Goal: Task Accomplishment & Management: Manage account settings

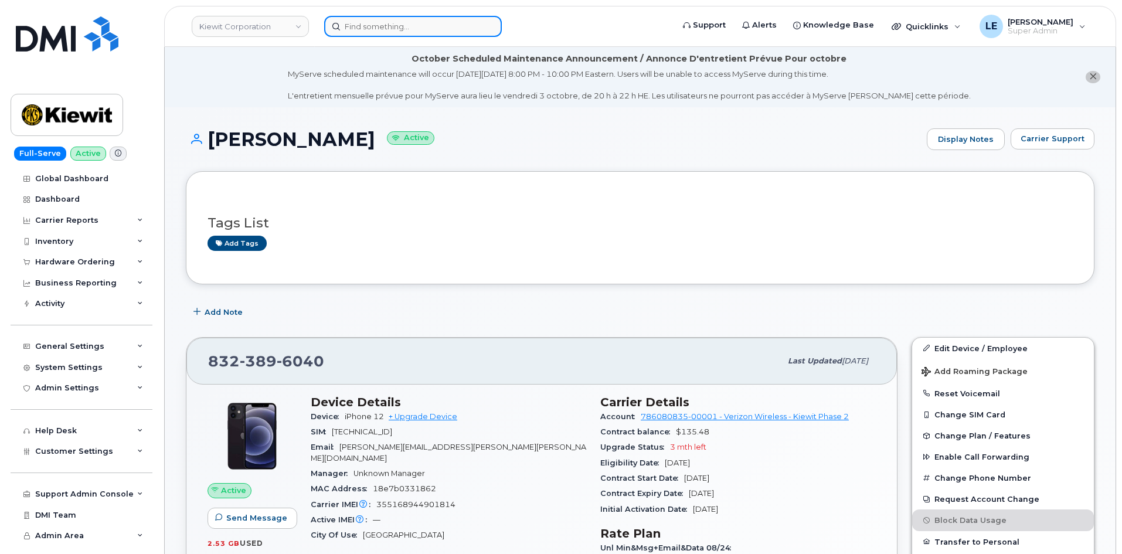
click at [376, 22] on input at bounding box center [413, 26] width 178 height 21
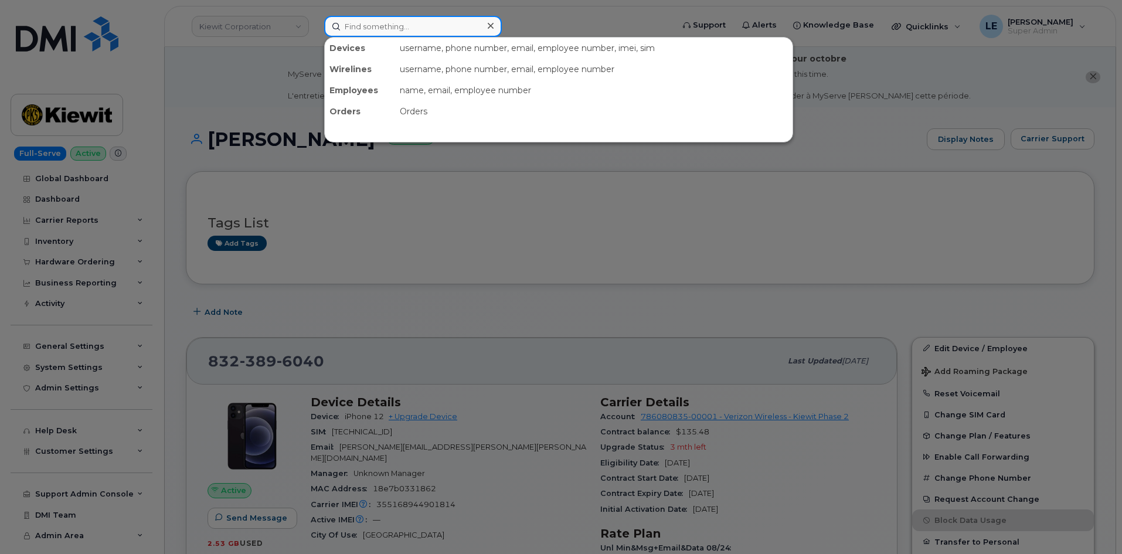
paste input "[PERSON_NAME]"
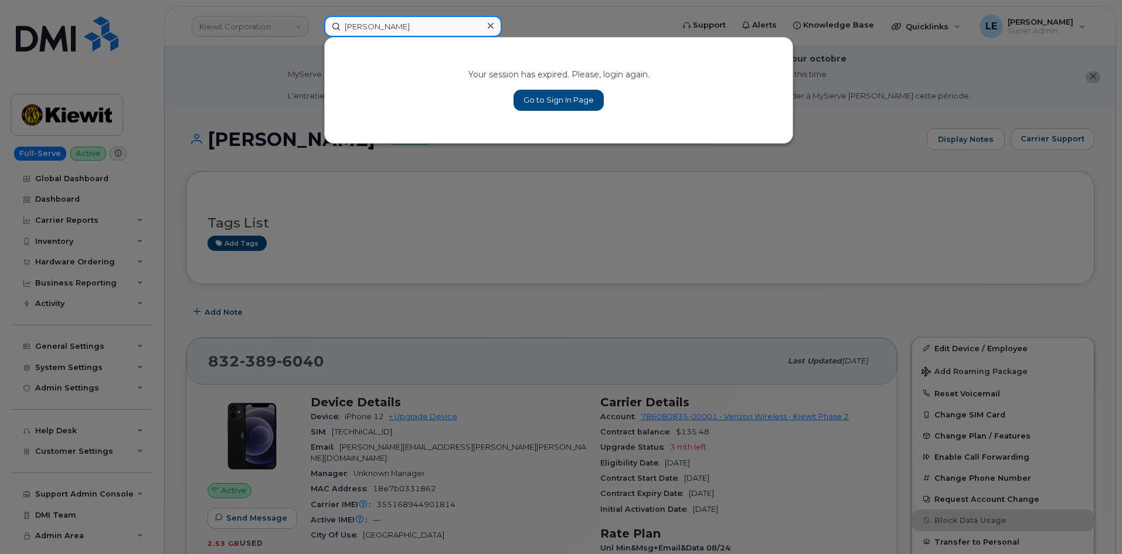
type input "[PERSON_NAME]"
click at [542, 101] on link "Go to Sign In Page" at bounding box center [558, 100] width 90 height 21
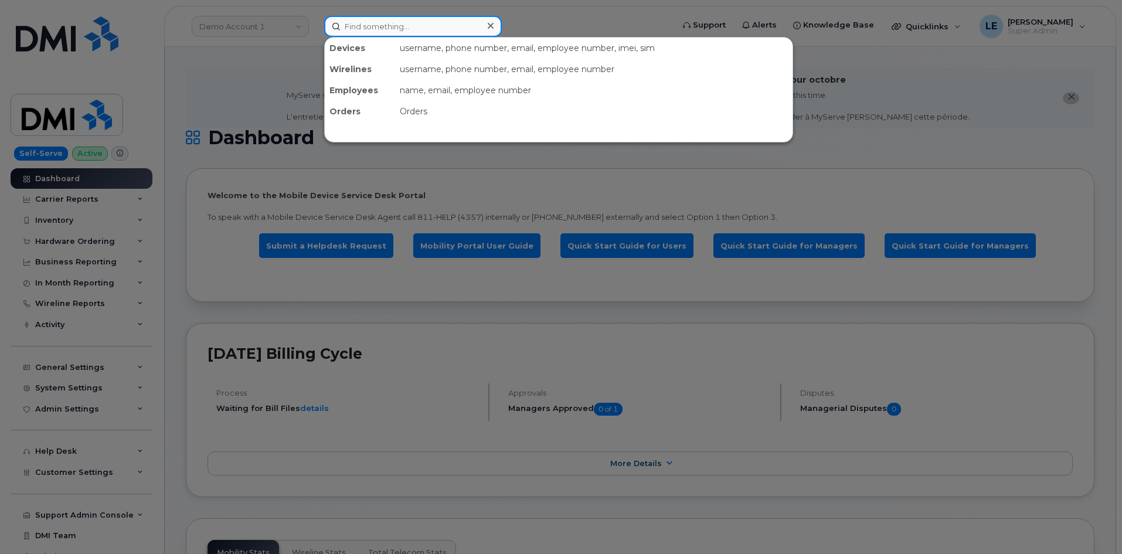
click at [381, 27] on input at bounding box center [413, 26] width 178 height 21
paste input "Zachary McDonald"
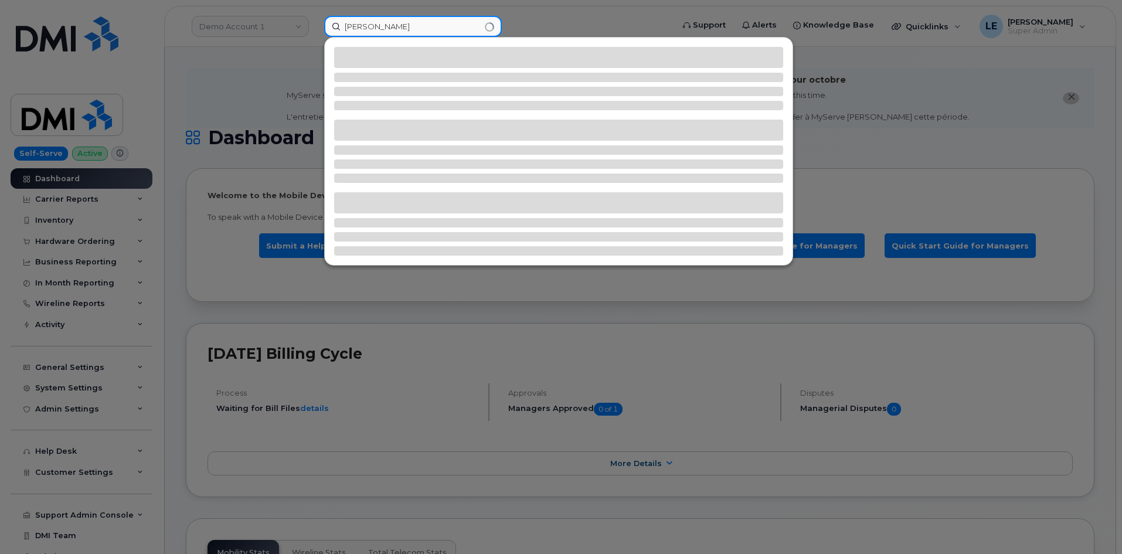
type input "Zachary McDonald"
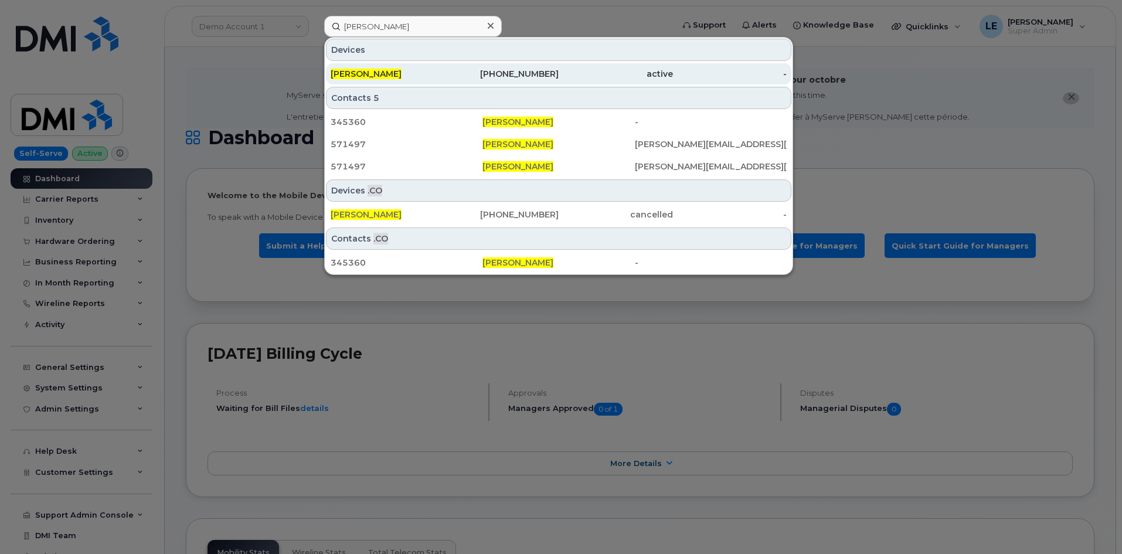
click at [381, 65] on div "ZACHARY MCDONALD" at bounding box center [387, 73] width 114 height 21
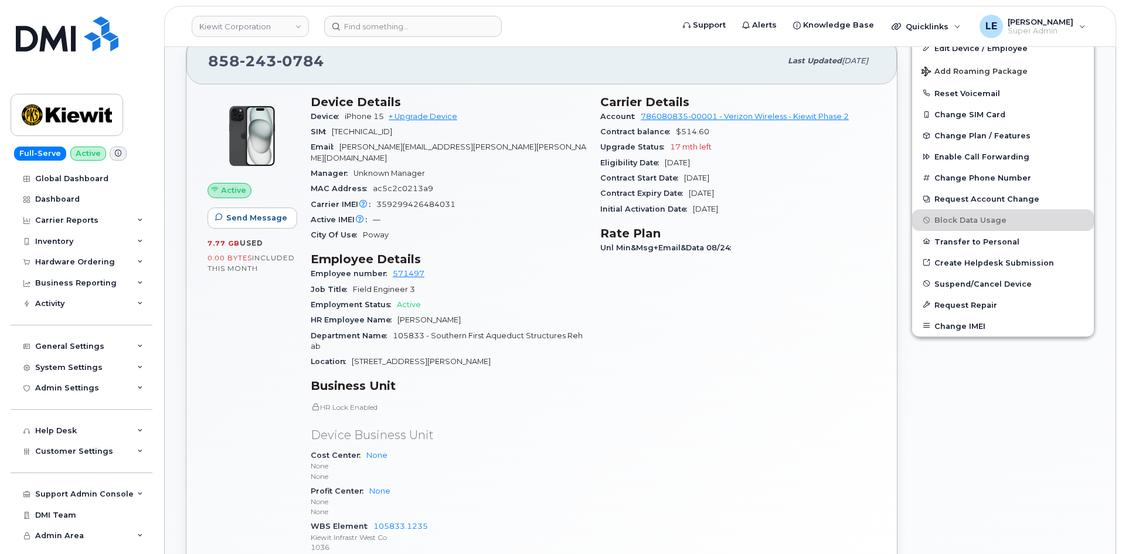
scroll to position [234, 0]
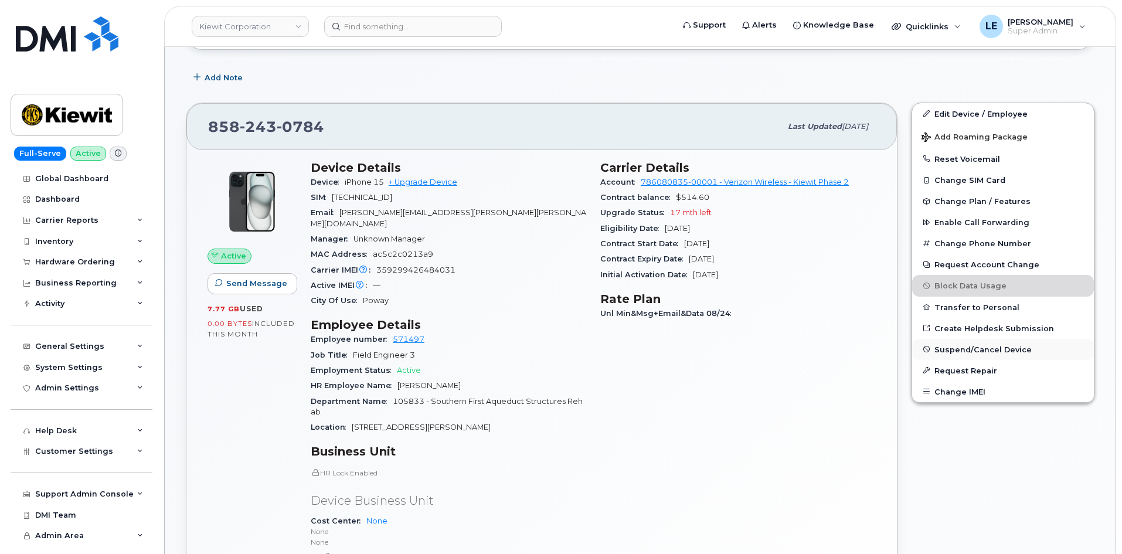
click at [1003, 353] on span "Suspend/Cancel Device" at bounding box center [982, 349] width 97 height 9
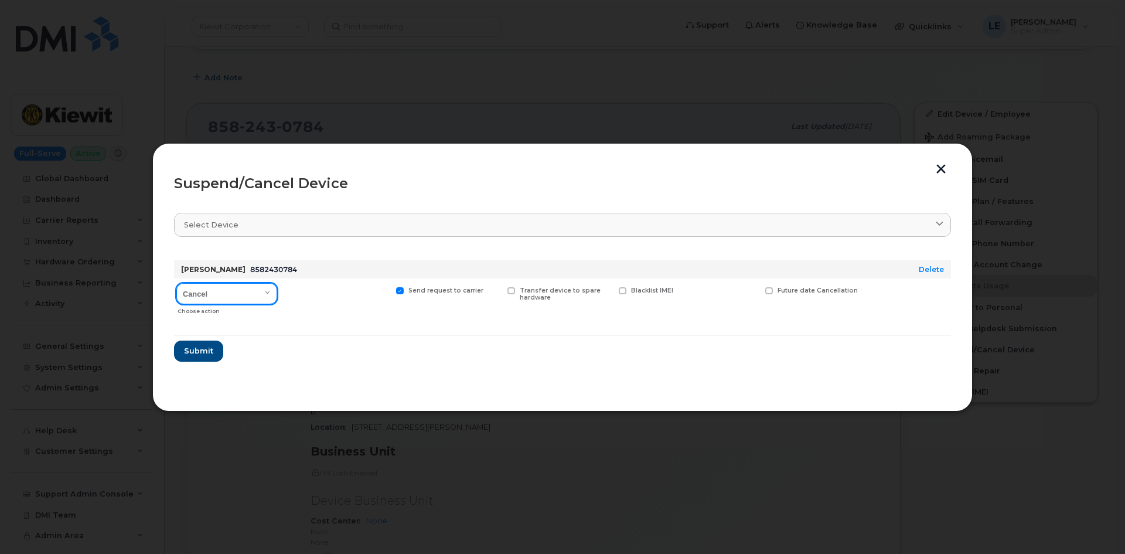
click at [252, 291] on select "Cancel Suspend - Reduced Rate Suspend - Full Rate Suspend - Lost Device/Stolen …" at bounding box center [226, 293] width 101 height 21
select select "[object Object]"
click at [176, 283] on select "Cancel Suspend - Reduced Rate Suspend - Full Rate Suspend - Lost Device/Stolen …" at bounding box center [226, 293] width 101 height 21
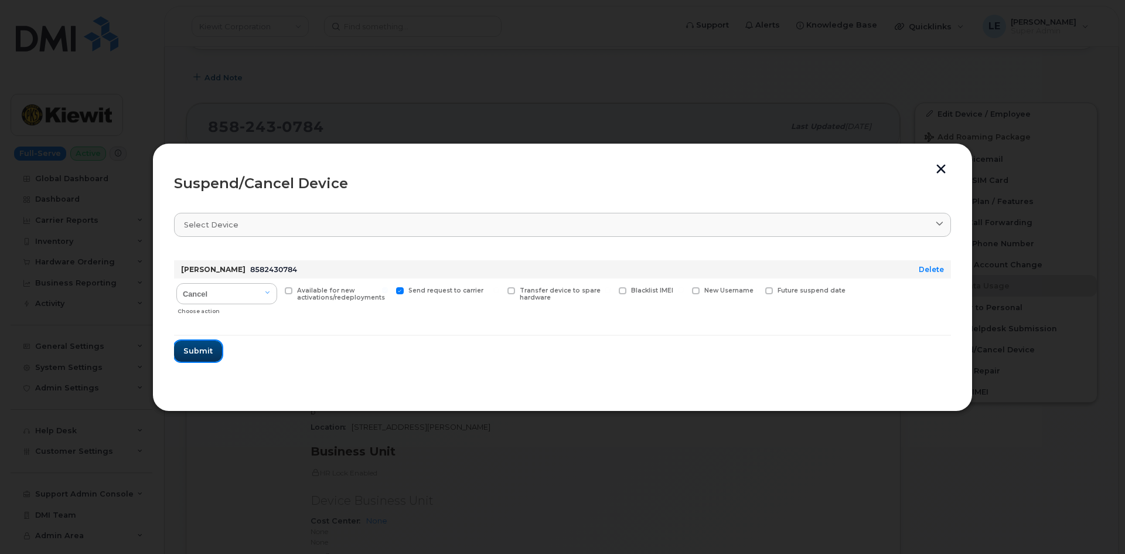
click at [205, 356] on span "Submit" at bounding box center [197, 350] width 29 height 11
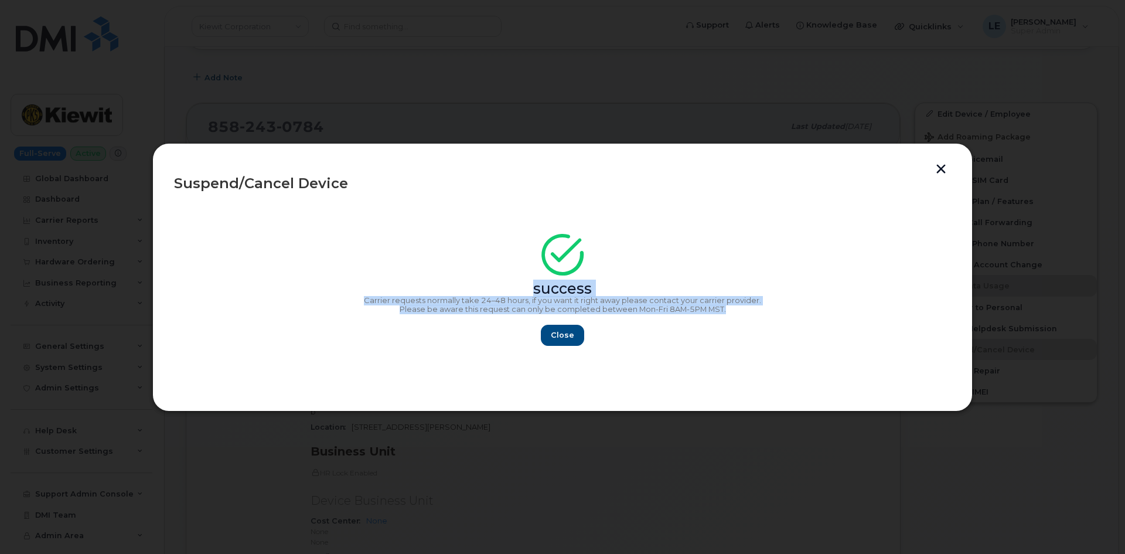
copy div "success Carrier requests normally take 24–48 hours, if you want it right away p…"
drag, startPoint x: 735, startPoint y: 310, endPoint x: 165, endPoint y: 271, distance: 572.0
click at [165, 271] on div "Suspend/Cancel Device success Carrier requests normally take 24–48 hours, if yo…" at bounding box center [562, 277] width 820 height 268
click at [565, 332] on span "Close" at bounding box center [562, 334] width 23 height 11
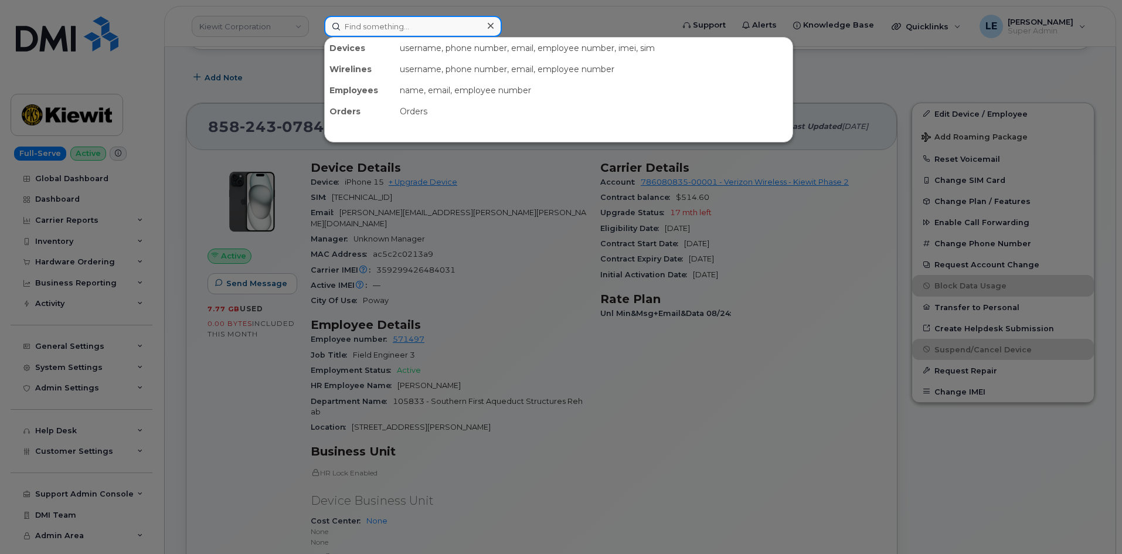
click at [407, 36] on input at bounding box center [413, 26] width 178 height 21
paste input "Josh Hamilton"
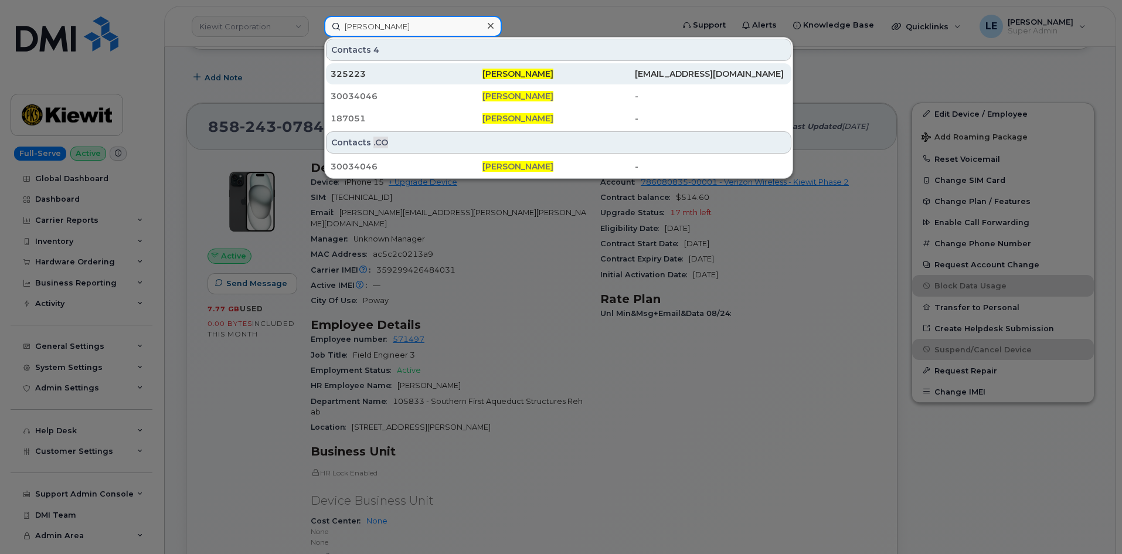
type input "Josh Hamilton"
click at [451, 72] on div "325223" at bounding box center [406, 74] width 152 height 12
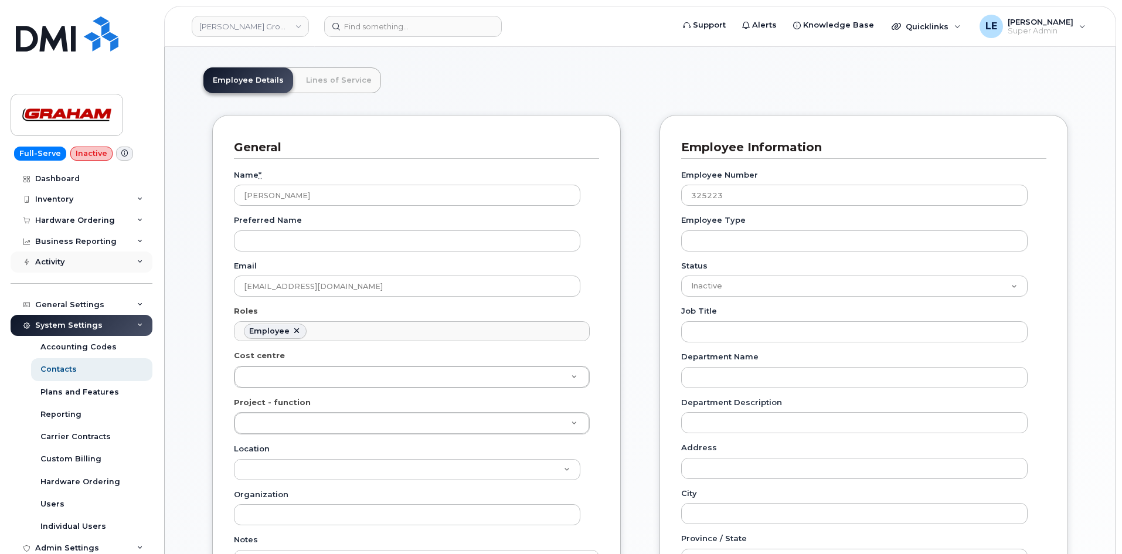
scroll to position [114, 0]
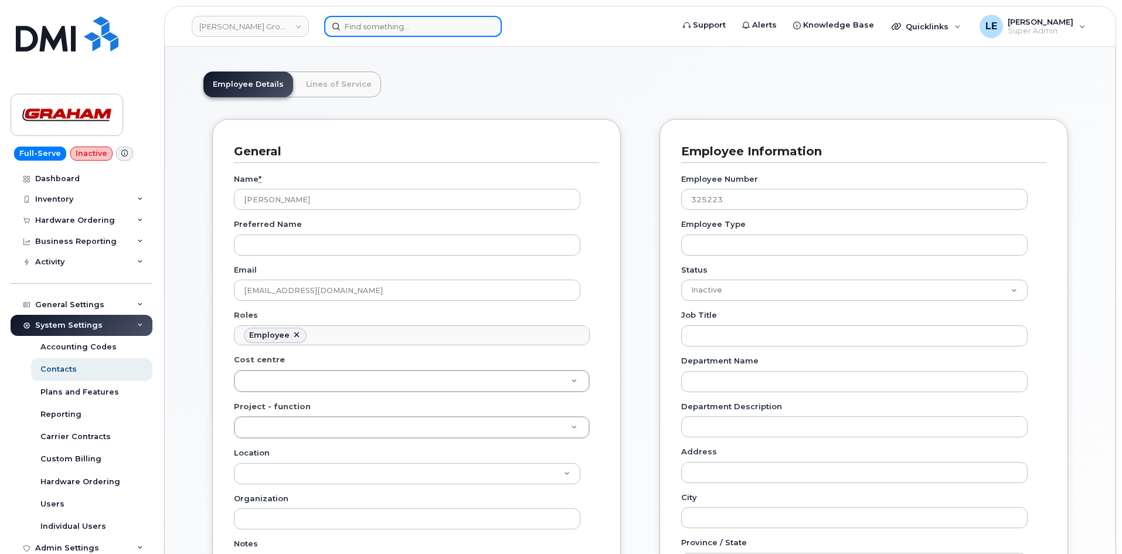
click at [372, 29] on input at bounding box center [413, 26] width 178 height 21
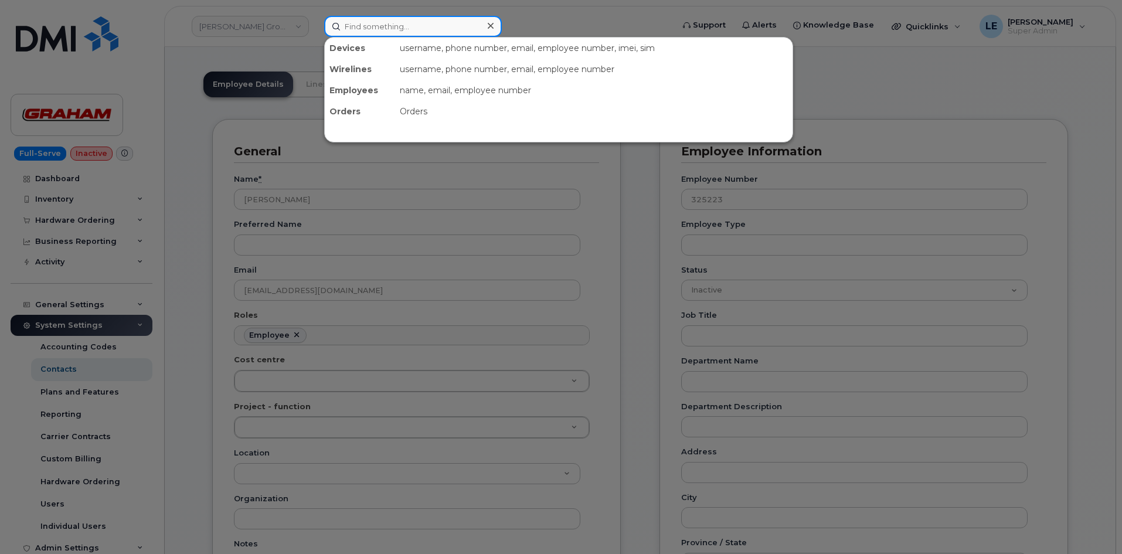
paste input "9126012009"
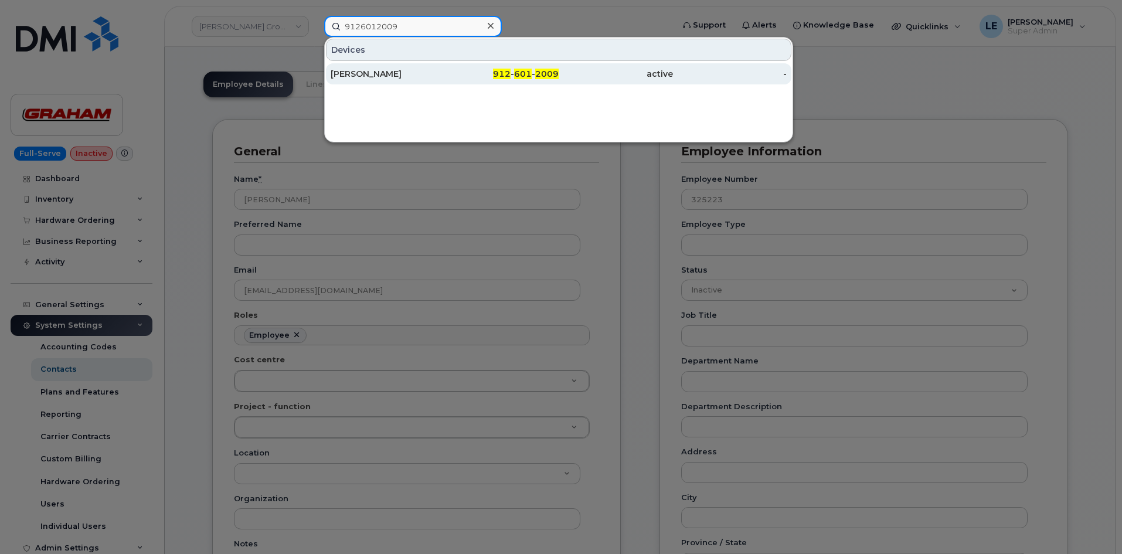
type input "9126012009"
click at [380, 76] on div "JOSHUA HAMILTON" at bounding box center [387, 74] width 114 height 12
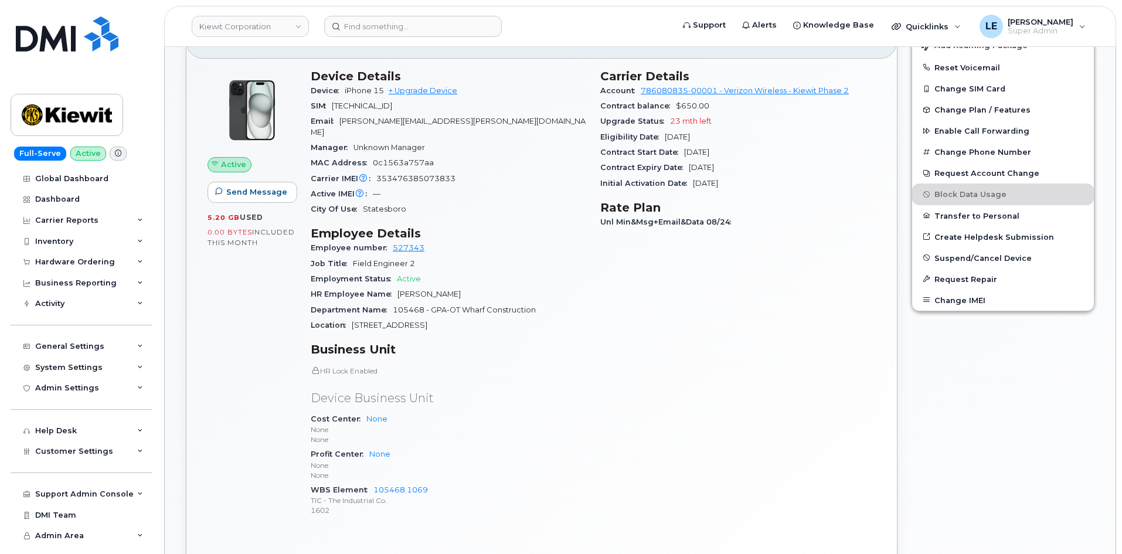
scroll to position [410, 0]
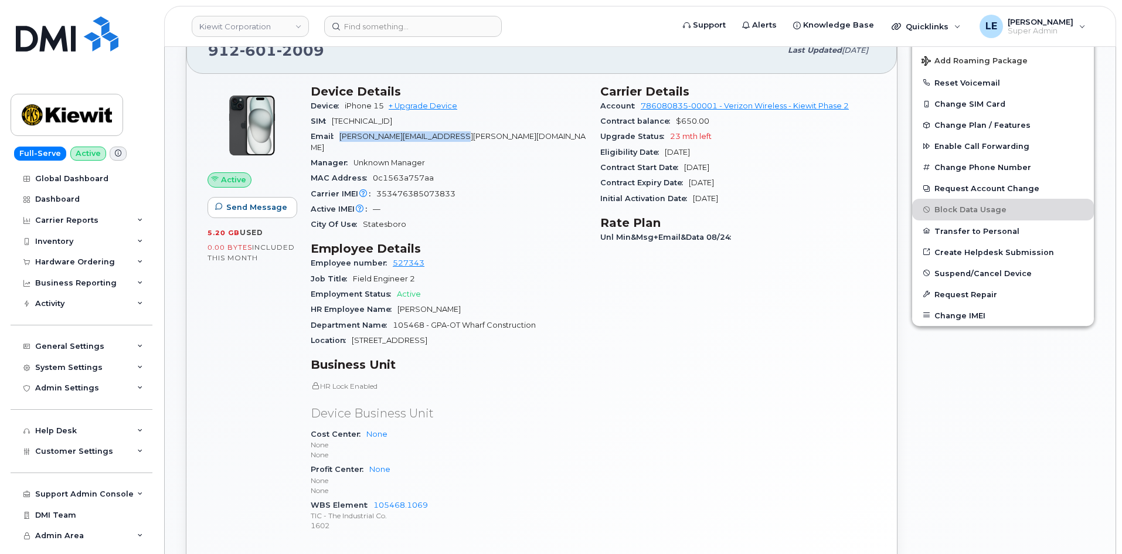
drag, startPoint x: 342, startPoint y: 137, endPoint x: 478, endPoint y: 138, distance: 135.9
click at [478, 138] on div "Email JOSHUA.HAMILTON4@KIEWIT.COM" at bounding box center [448, 142] width 275 height 26
copy span "JOSHUA.HAMILTON4@KIEWIT.COM"
click at [971, 275] on span "Suspend/Cancel Device" at bounding box center [982, 272] width 97 height 9
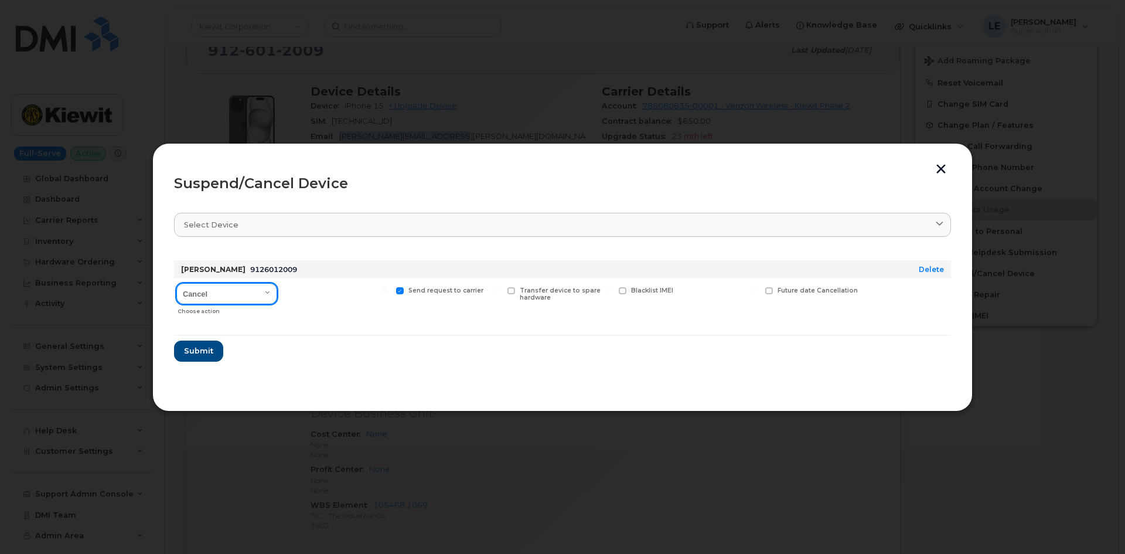
click at [233, 299] on select "Cancel Suspend - Reduced Rate Suspend - Full Rate Suspend - Lost Device/Stolen …" at bounding box center [226, 293] width 101 height 21
click at [227, 299] on select "Cancel Suspend - Reduced Rate Suspend - Full Rate Suspend - Lost Device/Stolen …" at bounding box center [226, 293] width 101 height 21
select select "[object Object]"
click at [176, 283] on select "Cancel Suspend - Reduced Rate Suspend - Full Rate Suspend - Lost Device/Stolen …" at bounding box center [226, 293] width 101 height 21
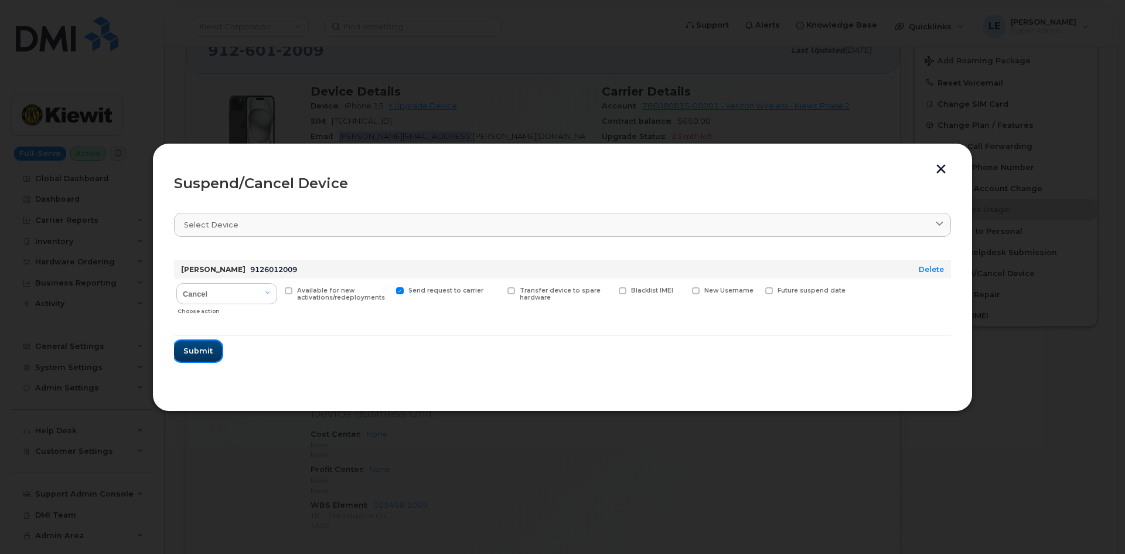
click at [182, 351] on button "Submit" at bounding box center [198, 350] width 48 height 21
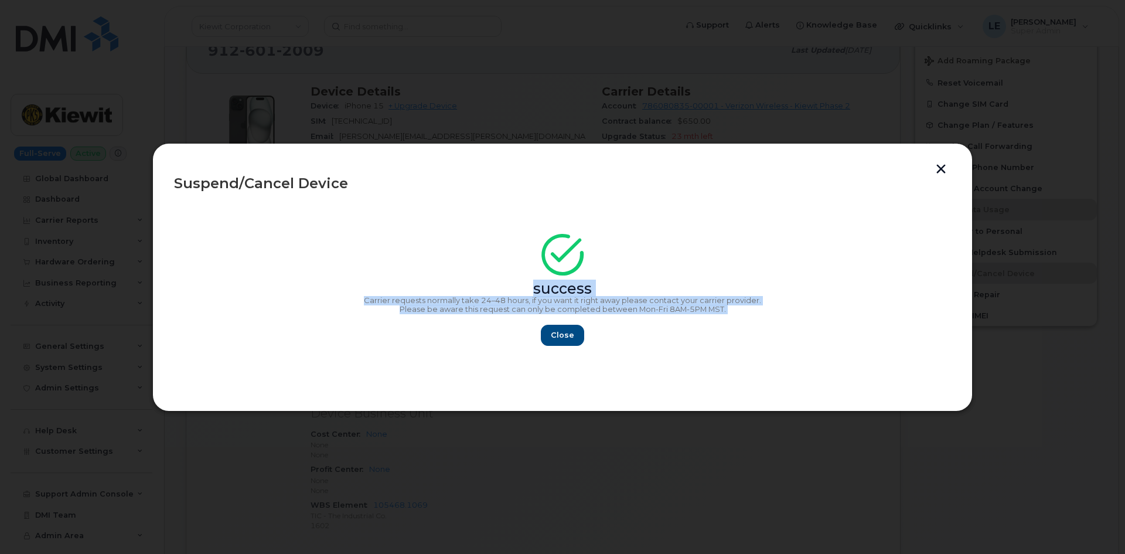
drag, startPoint x: 724, startPoint y: 317, endPoint x: 506, endPoint y: 279, distance: 221.3
click at [506, 279] on div "success Carrier requests normally take 24–48 hours, if you want it right away p…" at bounding box center [562, 293] width 777 height 105
copy div "success Carrier requests normally take 24–48 hours, if you want it right away p…"
click at [571, 338] on span "Close" at bounding box center [562, 334] width 23 height 11
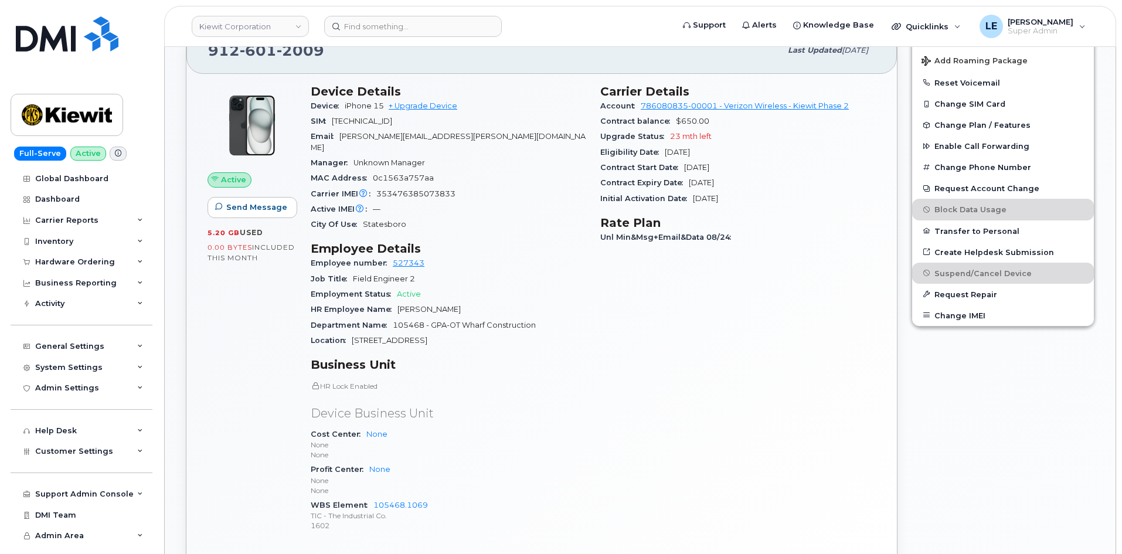
click at [437, 15] on header "Kiewit Corporation Support Alerts Knowledge Base Quicklinks Suspend / Cancel De…" at bounding box center [640, 26] width 952 height 41
click at [436, 25] on input at bounding box center [413, 26] width 178 height 21
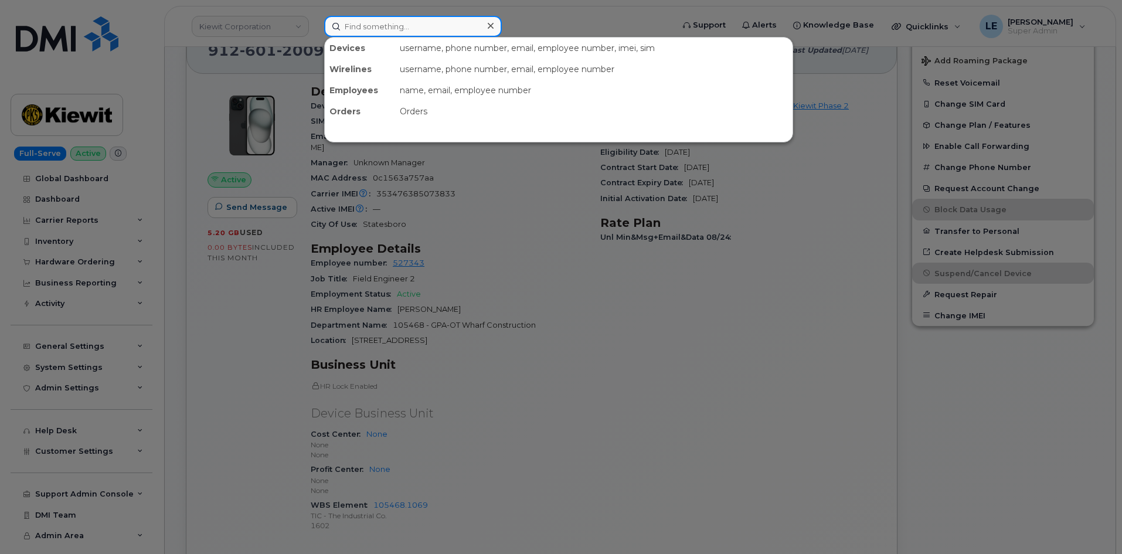
paste input "NATALIA.JOHNSON@KIEWIT.COM"
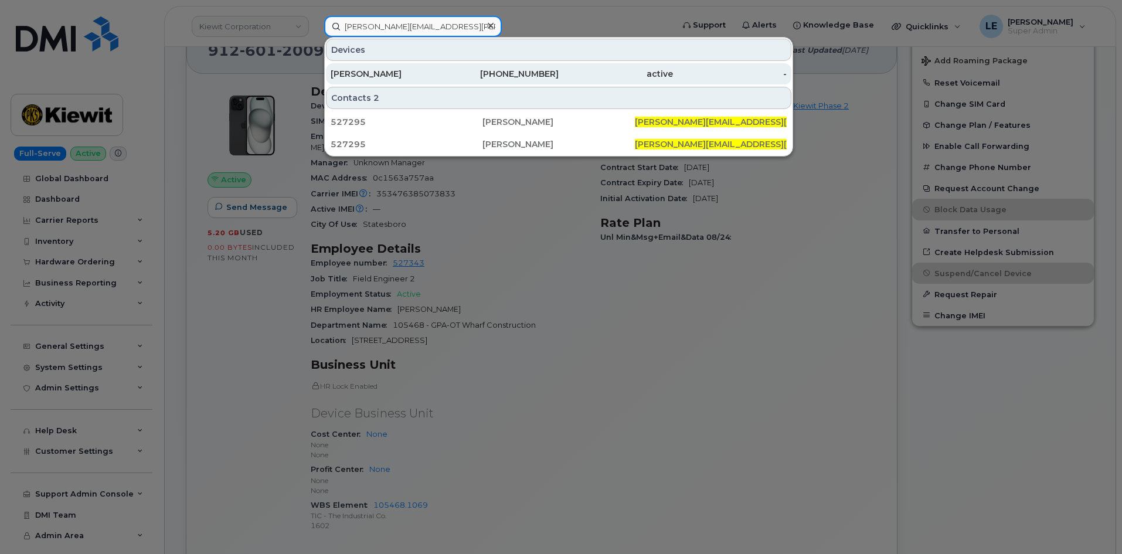
type input "NATALIA.JOHNSON@KIEWIT.COM"
click at [423, 71] on div "NATALIA JOHNSON" at bounding box center [387, 74] width 114 height 12
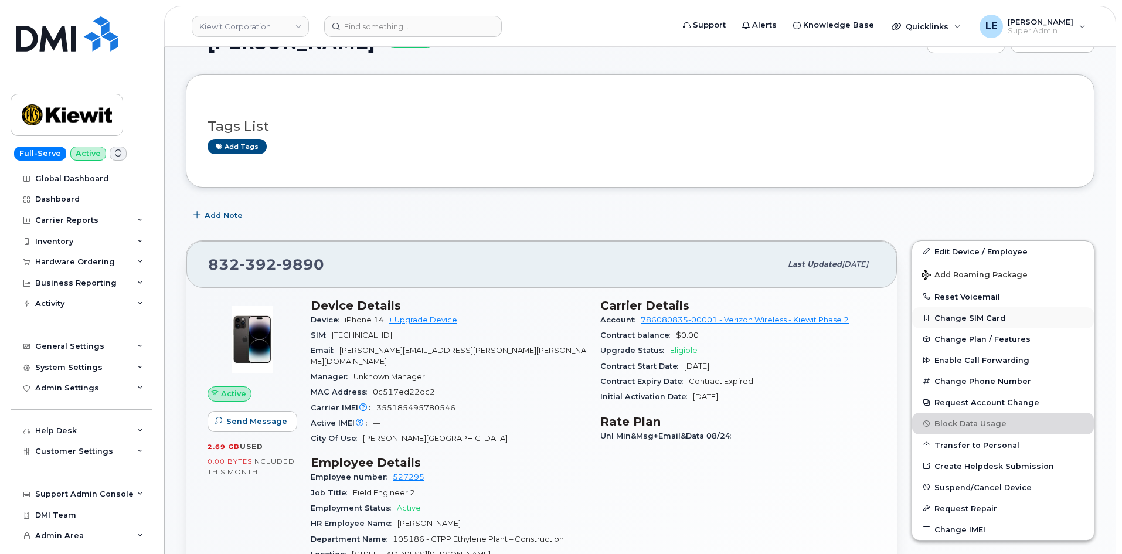
scroll to position [117, 0]
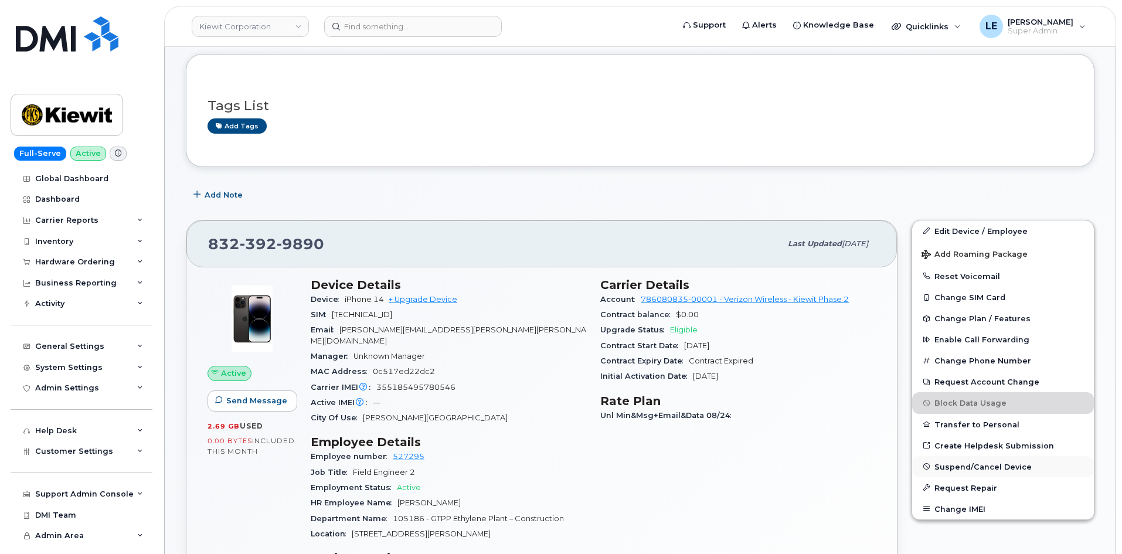
click at [963, 472] on button "Suspend/Cancel Device" at bounding box center [1003, 466] width 182 height 21
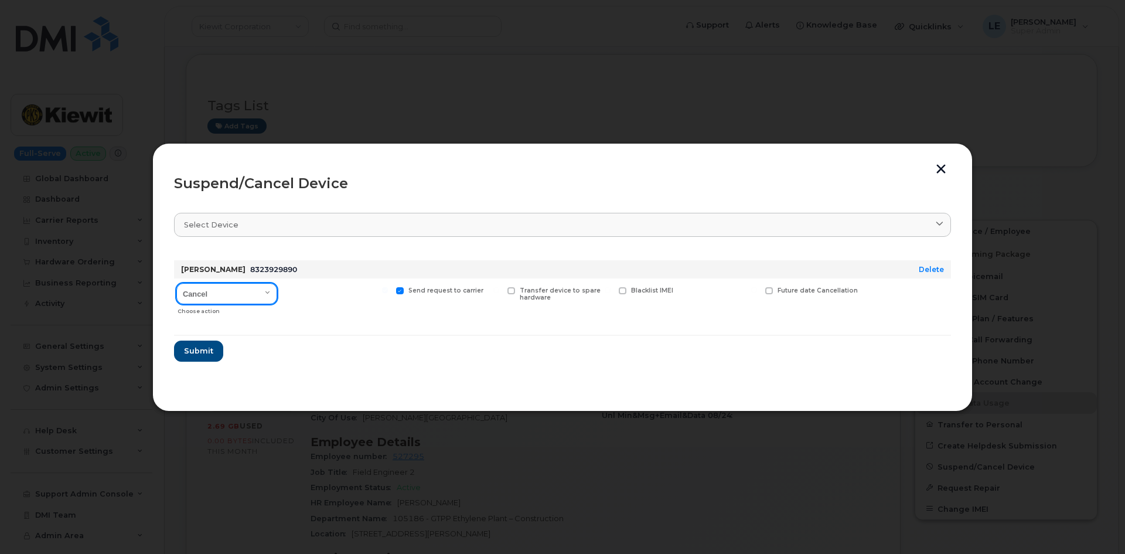
click at [197, 294] on select "Cancel Suspend - Reduced Rate Suspend - Full Rate Suspend - Lost Device/Stolen …" at bounding box center [226, 293] width 101 height 21
select select "[object Object]"
click at [176, 283] on select "Cancel Suspend - Reduced Rate Suspend - Full Rate Suspend - Lost Device/Stolen …" at bounding box center [226, 293] width 101 height 21
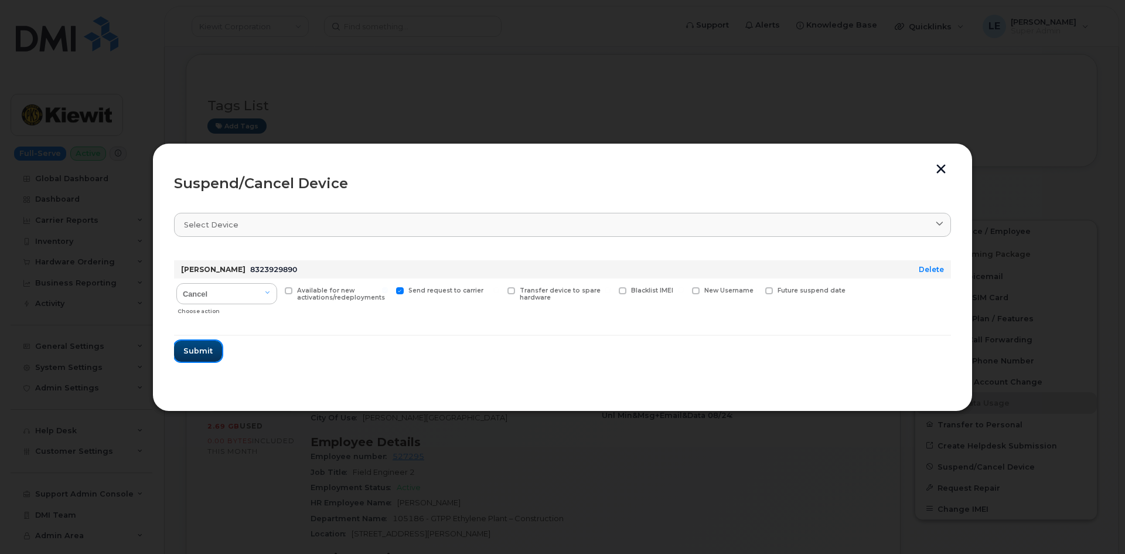
click at [202, 352] on span "Submit" at bounding box center [197, 350] width 29 height 11
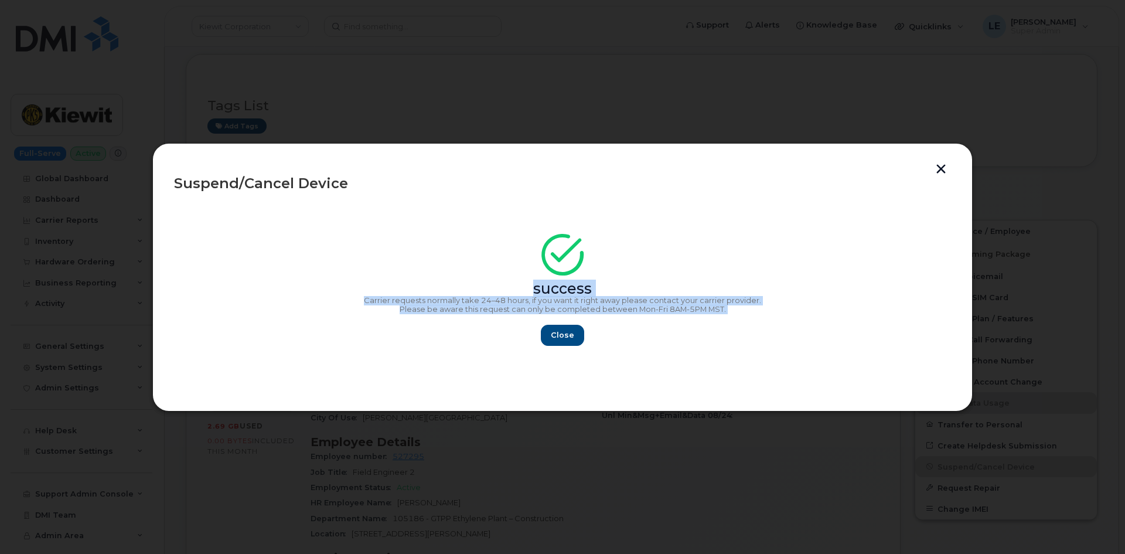
drag, startPoint x: 746, startPoint y: 315, endPoint x: 381, endPoint y: 277, distance: 366.5
click at [381, 277] on div "success Carrier requests normally take 24–48 hours, if you want it right away p…" at bounding box center [562, 293] width 777 height 105
copy div "success Carrier requests normally take 24–48 hours, if you want it right away p…"
click at [563, 343] on button "Close" at bounding box center [562, 335] width 42 height 21
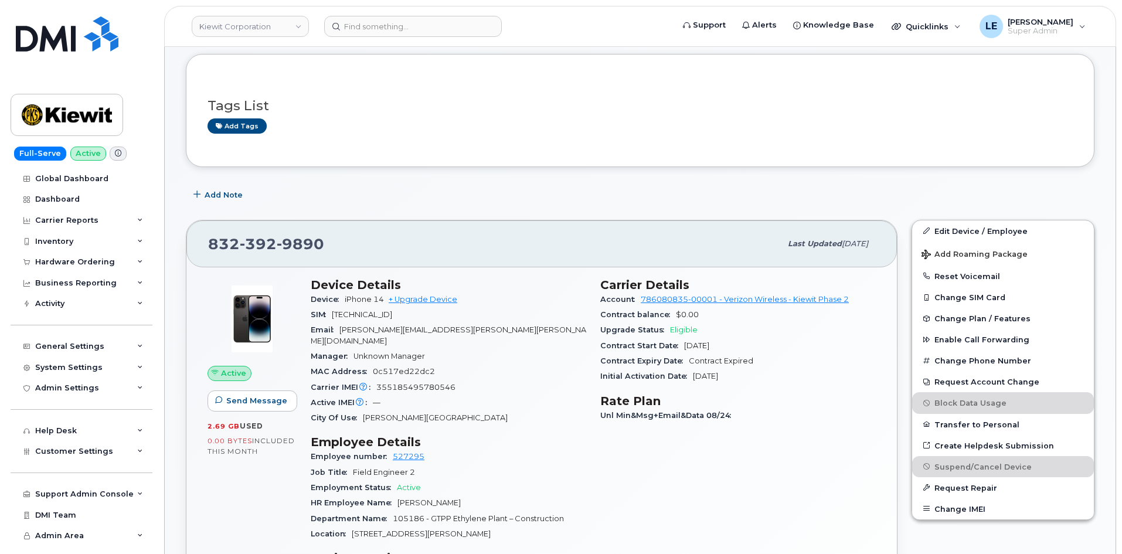
click at [383, 38] on header "Kiewit Corporation Support Alerts Knowledge Base Quicklinks Suspend / Cancel De…" at bounding box center [640, 26] width 952 height 41
click at [383, 36] on input at bounding box center [413, 26] width 178 height 21
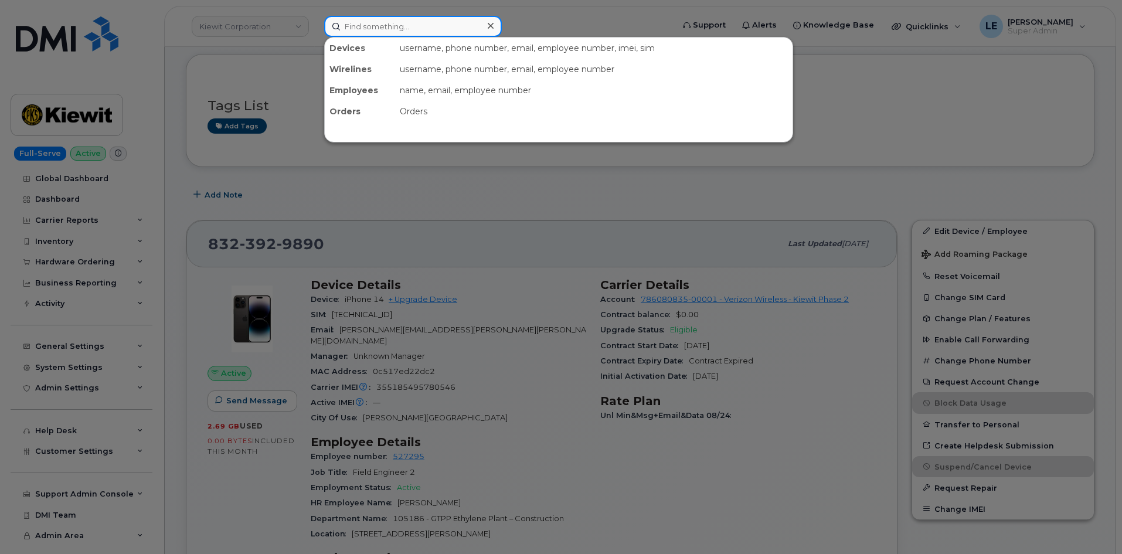
paste input "838-267-6301"
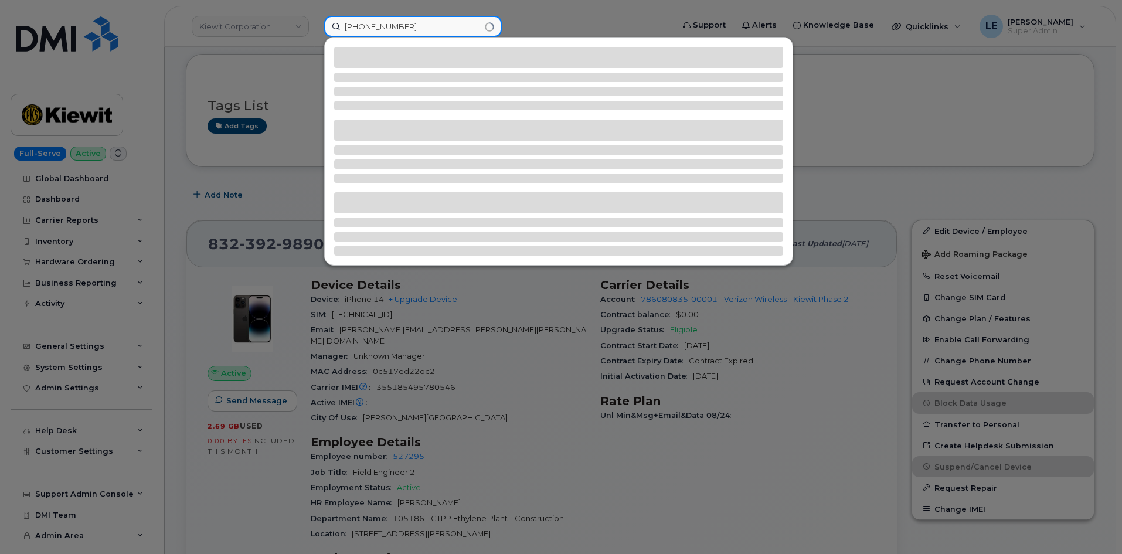
type input "838-267-6301"
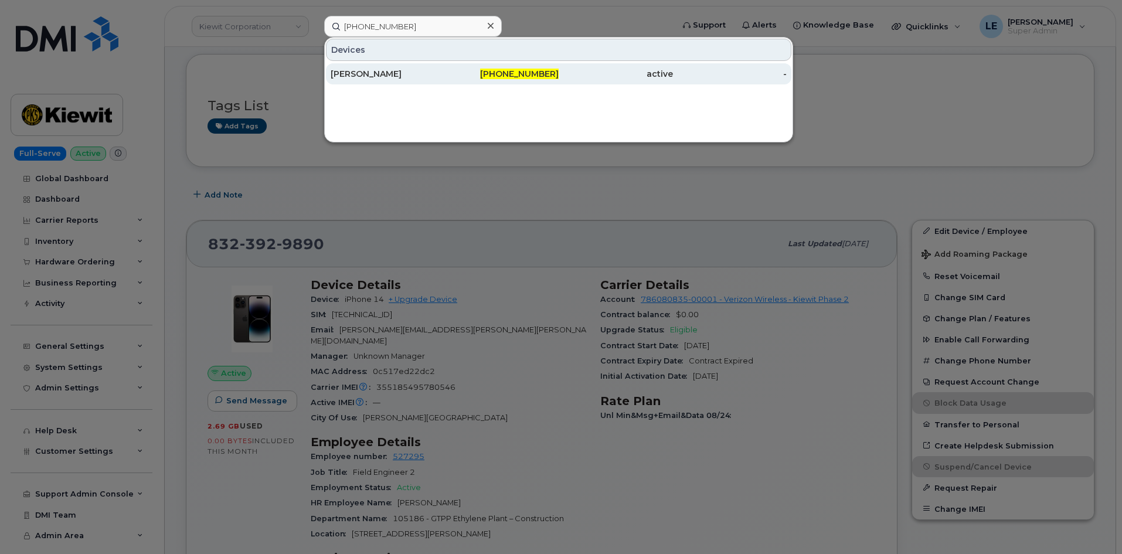
click at [436, 77] on div "[PERSON_NAME]" at bounding box center [387, 74] width 114 height 12
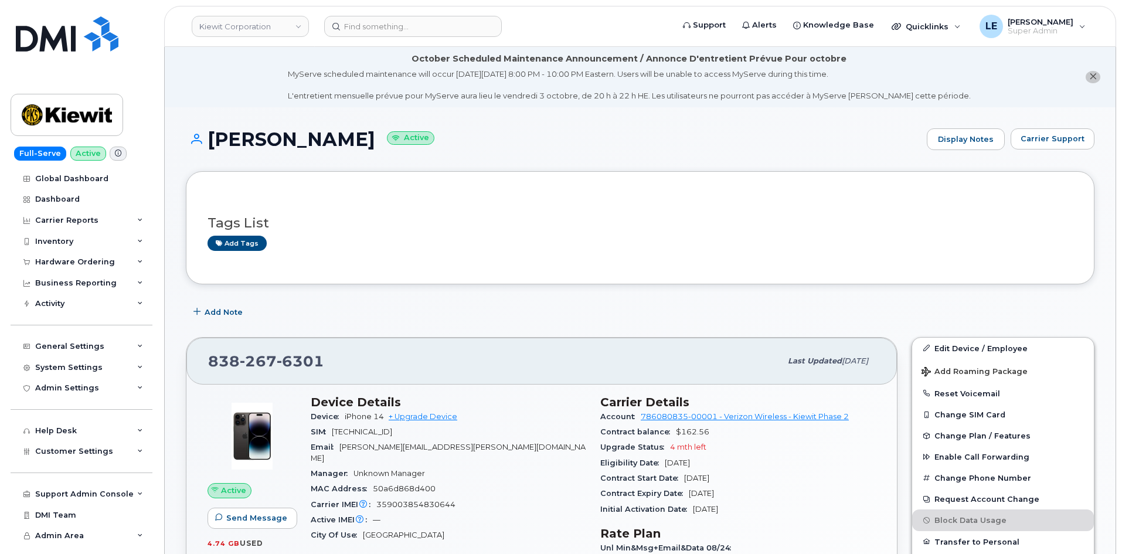
scroll to position [59, 0]
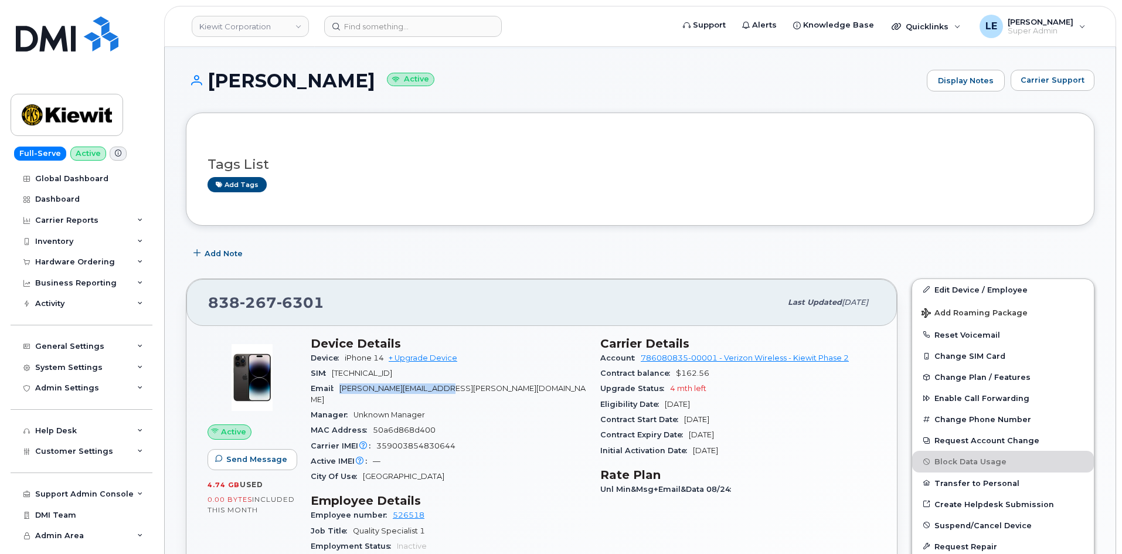
drag, startPoint x: 343, startPoint y: 390, endPoint x: 461, endPoint y: 391, distance: 117.8
click at [461, 391] on div "Email [PERSON_NAME][EMAIL_ADDRESS][PERSON_NAME][DOMAIN_NAME]" at bounding box center [448, 394] width 275 height 26
copy span "[PERSON_NAME][EMAIL_ADDRESS][PERSON_NAME][DOMAIN_NAME]"
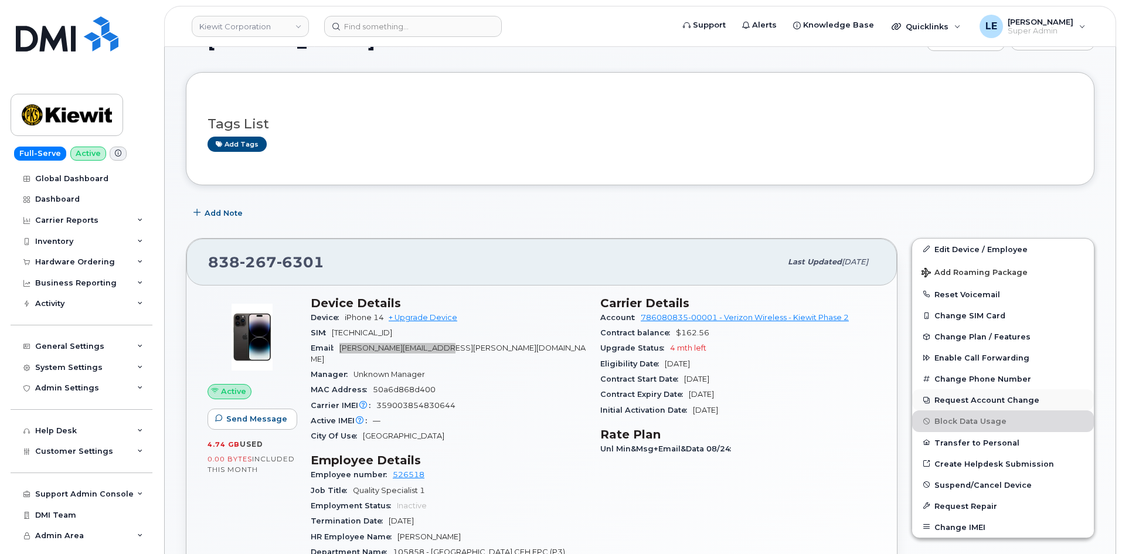
scroll to position [117, 0]
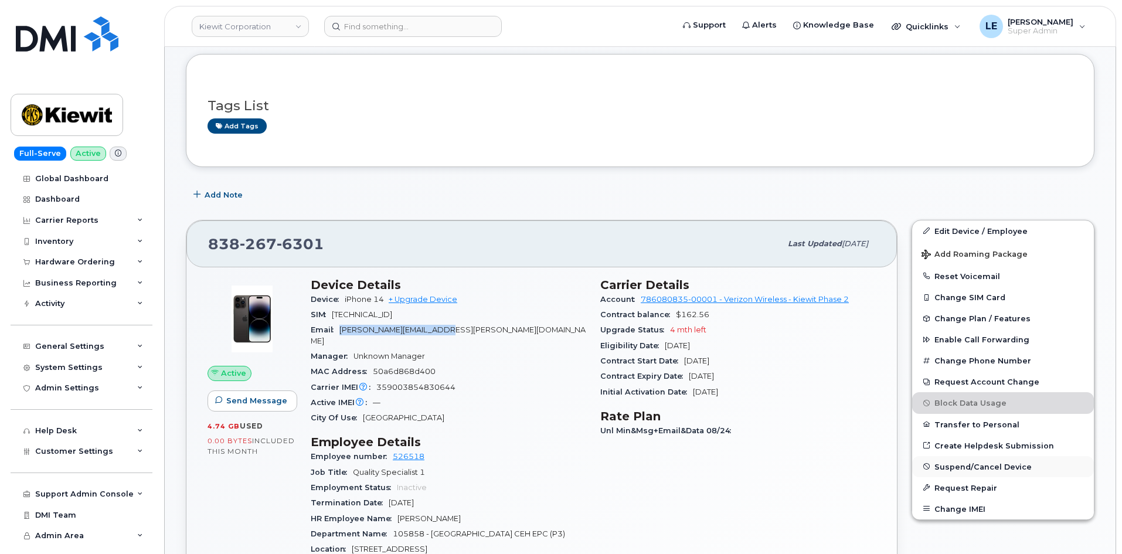
click at [963, 472] on button "Suspend/Cancel Device" at bounding box center [1003, 466] width 182 height 21
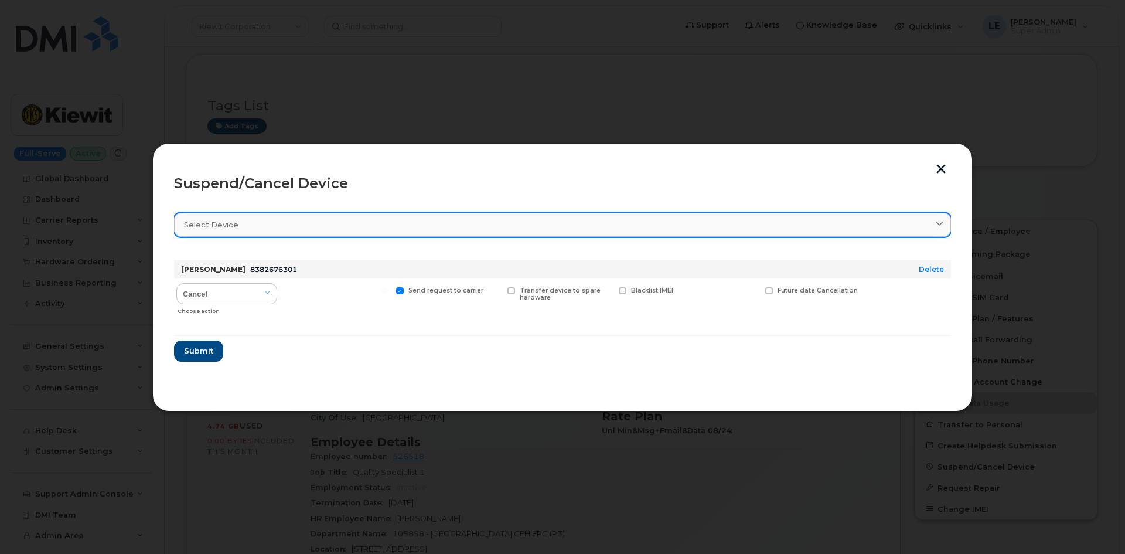
click at [228, 222] on span "Select device" at bounding box center [211, 224] width 54 height 11
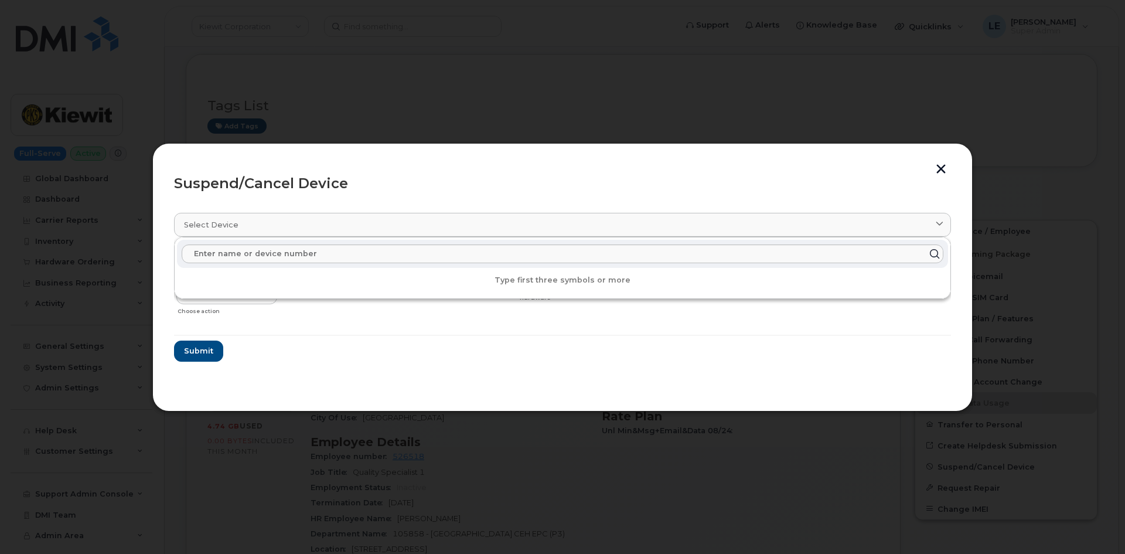
click at [246, 185] on div "Suspend/Cancel Device" at bounding box center [562, 183] width 777 height 14
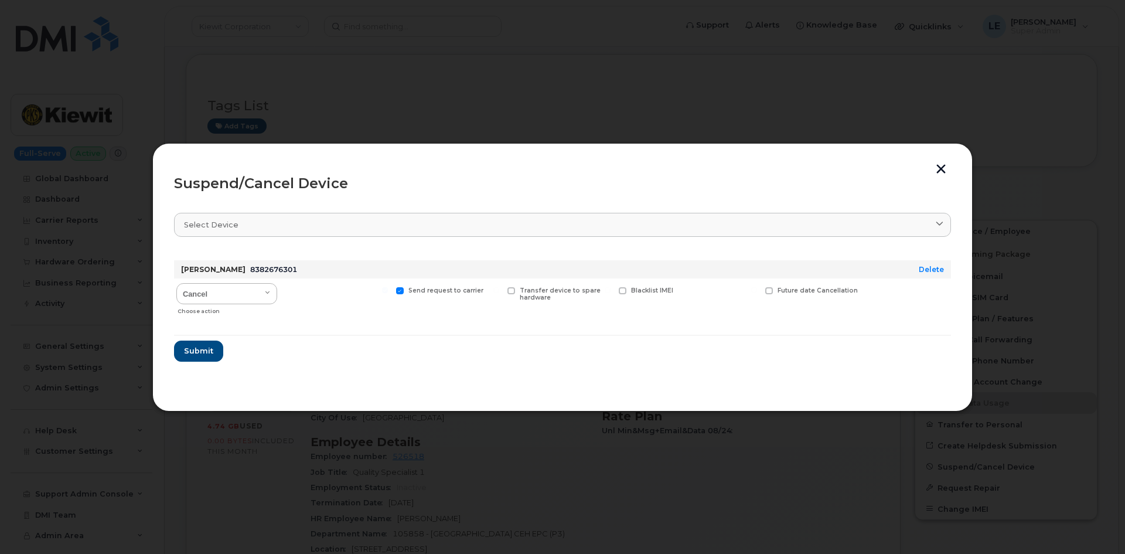
click at [231, 281] on div "Cancel Suspend - Reduced Rate Suspend - Full Rate Suspend - Lost Device/Stolen …" at bounding box center [226, 299] width 105 height 42
click at [231, 291] on select "Cancel Suspend - Reduced Rate Suspend - Full Rate Suspend - Lost Device/Stolen …" at bounding box center [226, 293] width 101 height 21
select select "[object Object]"
click at [176, 283] on select "Cancel Suspend - Reduced Rate Suspend - Full Rate Suspend - Lost Device/Stolen …" at bounding box center [226, 293] width 101 height 21
click at [210, 350] on span "Submit" at bounding box center [197, 350] width 29 height 11
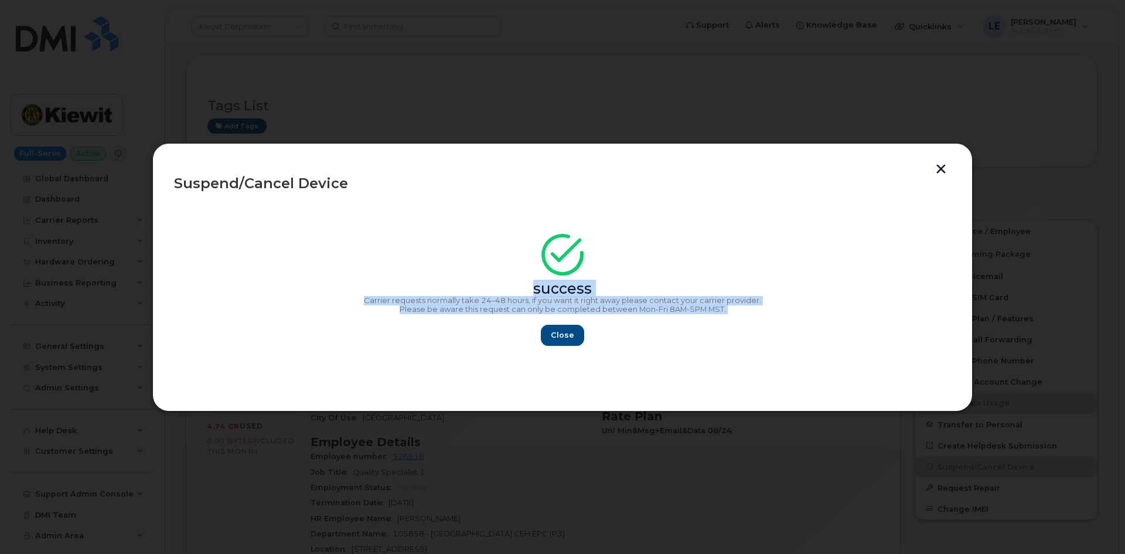
copy div "success Carrier requests normally take 24–48 hours, if you want it right away p…"
drag, startPoint x: 769, startPoint y: 319, endPoint x: 474, endPoint y: 277, distance: 297.7
click at [474, 277] on div "success Carrier requests normally take 24–48 hours, if you want it right away p…" at bounding box center [562, 293] width 777 height 105
click at [564, 329] on span "Close" at bounding box center [562, 334] width 23 height 11
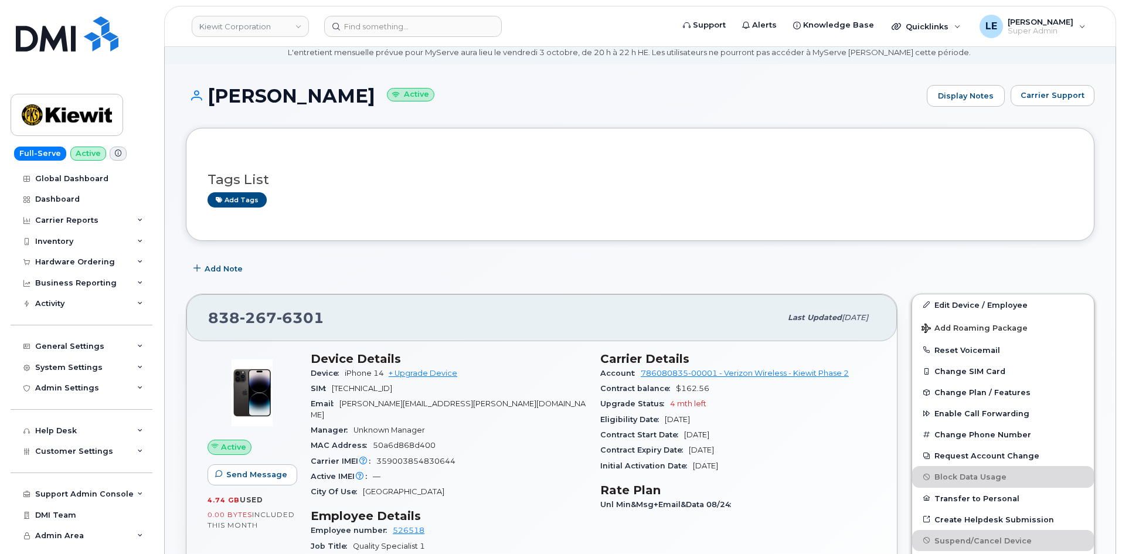
scroll to position [0, 0]
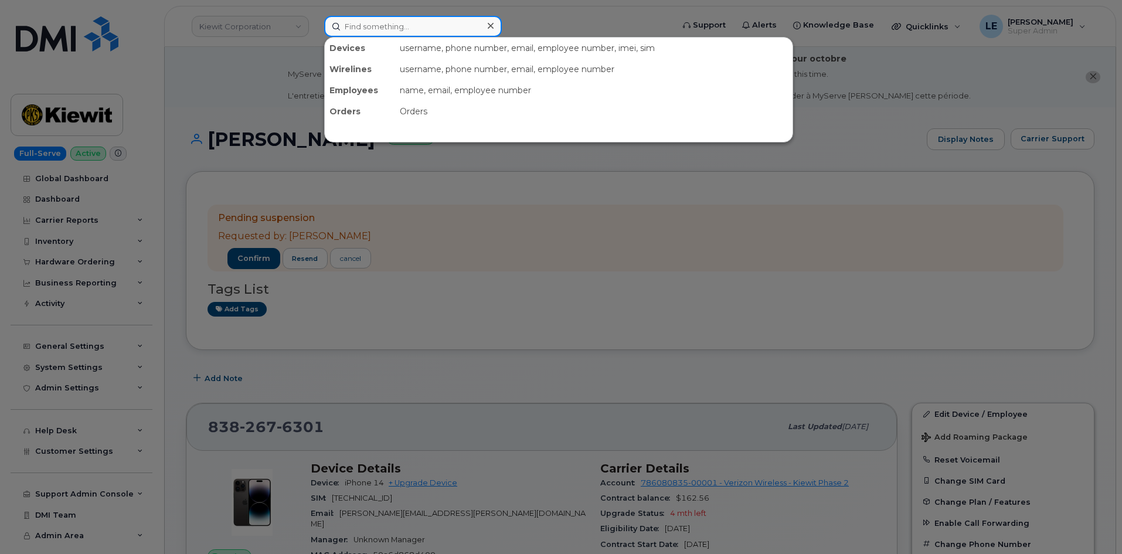
click at [463, 28] on input at bounding box center [413, 26] width 178 height 21
paste input "728-227-9103"
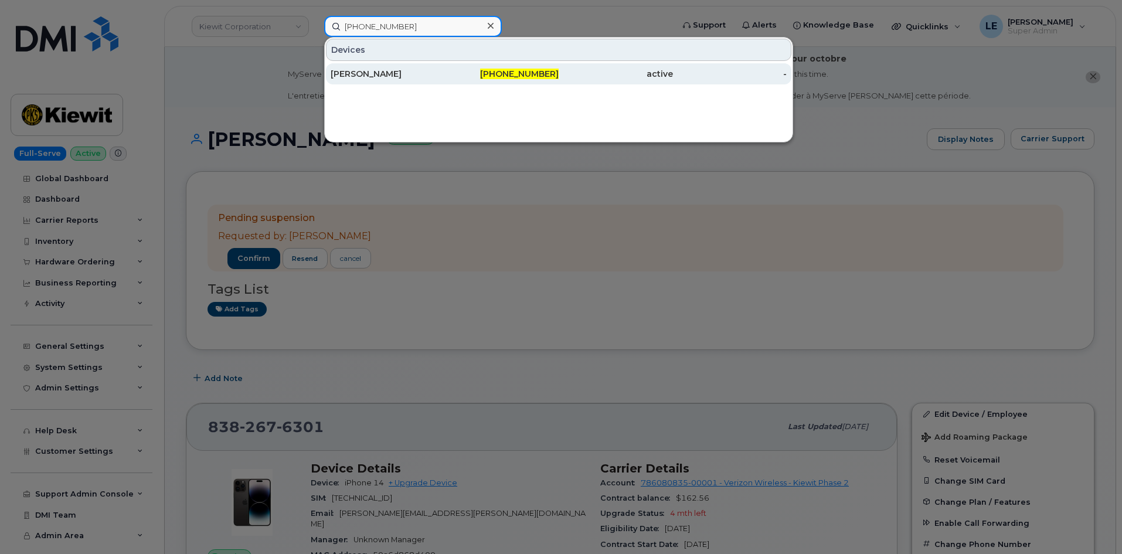
type input "728-227-9103"
click at [423, 65] on div "DEVON HOLMES" at bounding box center [387, 73] width 114 height 21
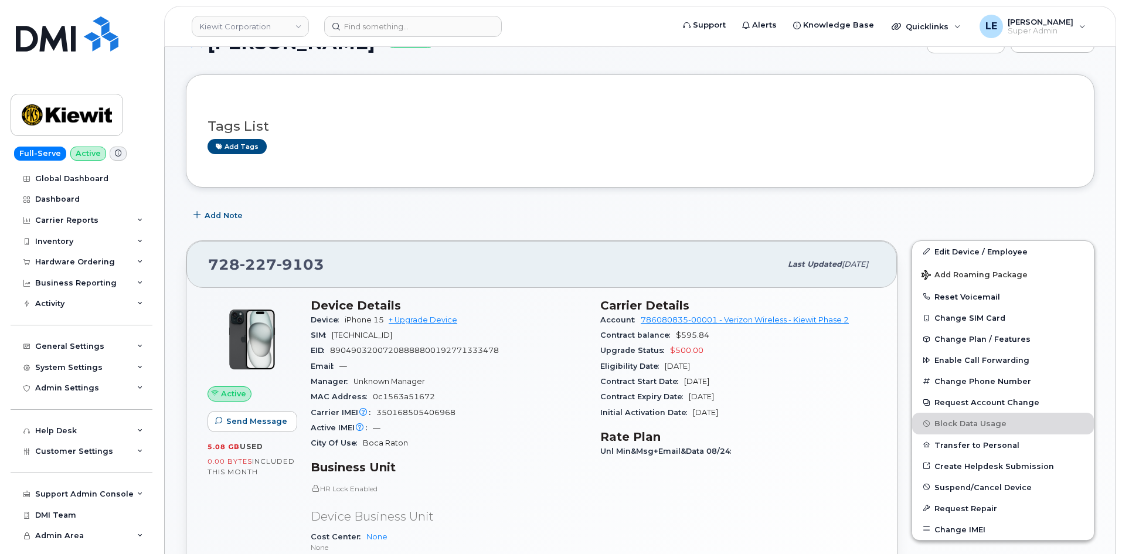
scroll to position [117, 0]
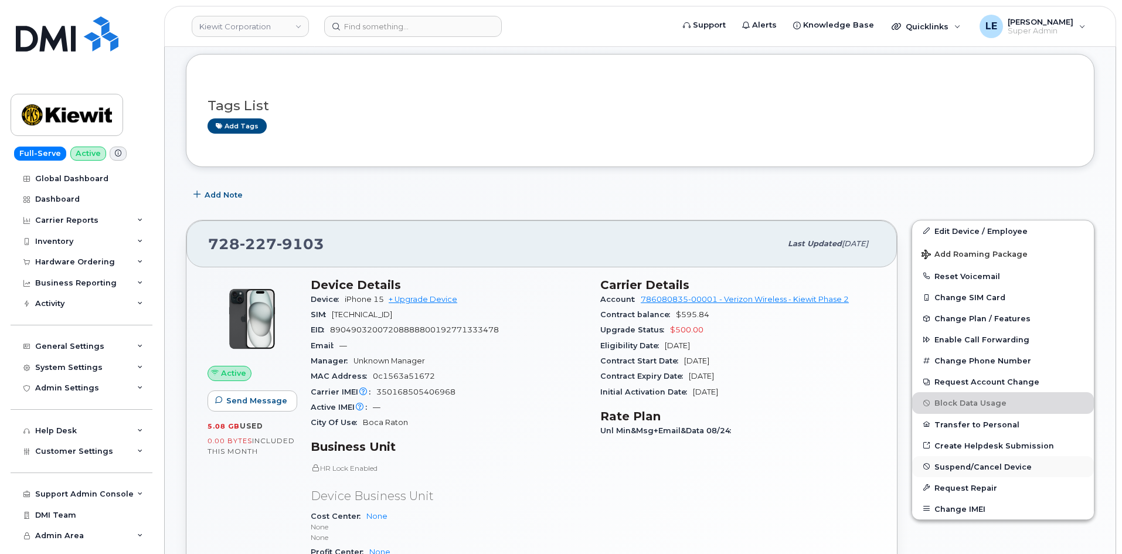
click at [970, 471] on button "Suspend/Cancel Device" at bounding box center [1003, 466] width 182 height 21
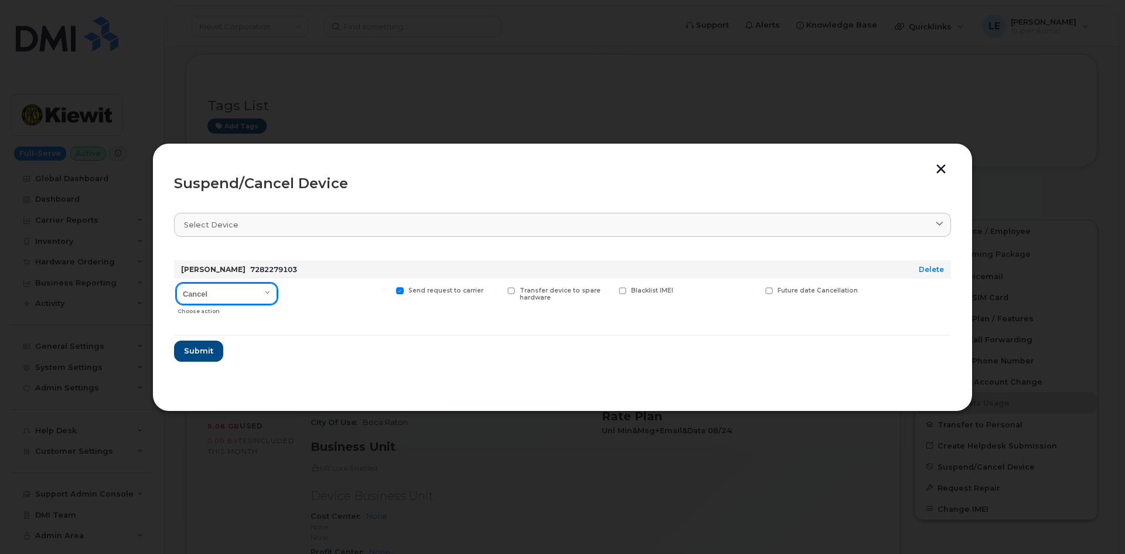
click at [217, 299] on select "Cancel Suspend - Reduced Rate Suspend - Full Rate Suspend - Lost Device/Stolen …" at bounding box center [226, 293] width 101 height 21
select select "[object Object]"
click at [176, 283] on select "Cancel Suspend - Reduced Rate Suspend - Full Rate Suspend - Lost Device/Stolen …" at bounding box center [226, 293] width 101 height 21
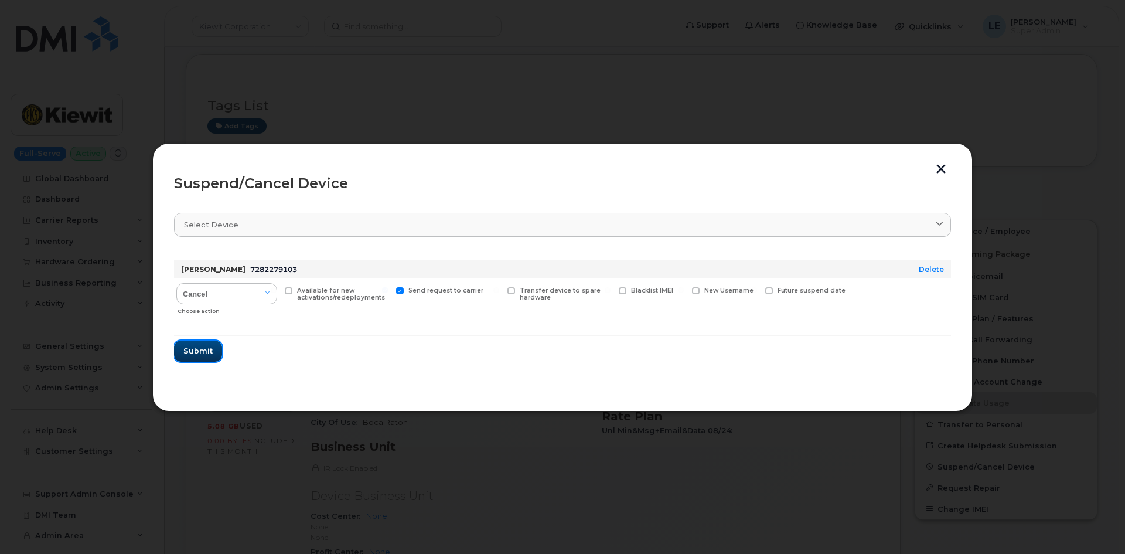
click at [205, 352] on span "Submit" at bounding box center [197, 350] width 29 height 11
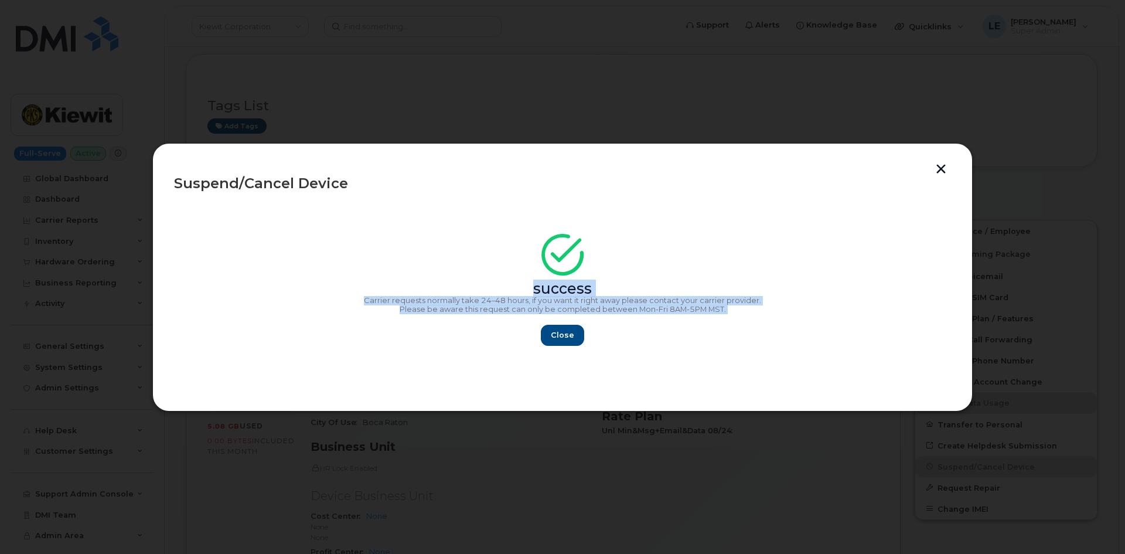
copy div "success Carrier requests normally take 24–48 hours, if you want it right away p…"
drag, startPoint x: 798, startPoint y: 319, endPoint x: 534, endPoint y: 290, distance: 265.8
click at [533, 288] on div "success Carrier requests normally take 24–48 hours, if you want it right away p…" at bounding box center [562, 293] width 777 height 105
click at [555, 330] on span "Close" at bounding box center [562, 334] width 23 height 11
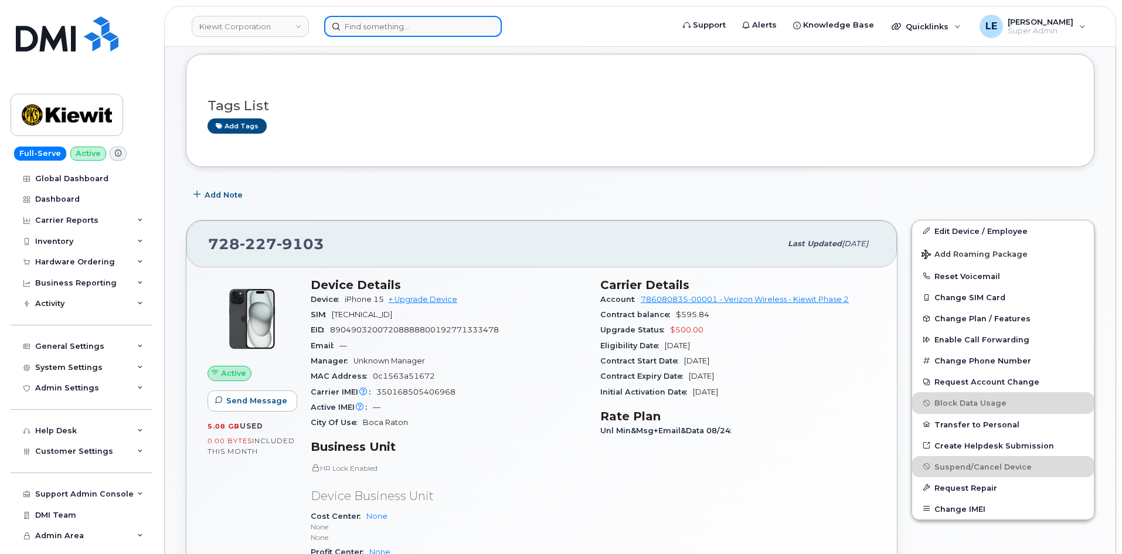
click at [375, 30] on input at bounding box center [413, 26] width 178 height 21
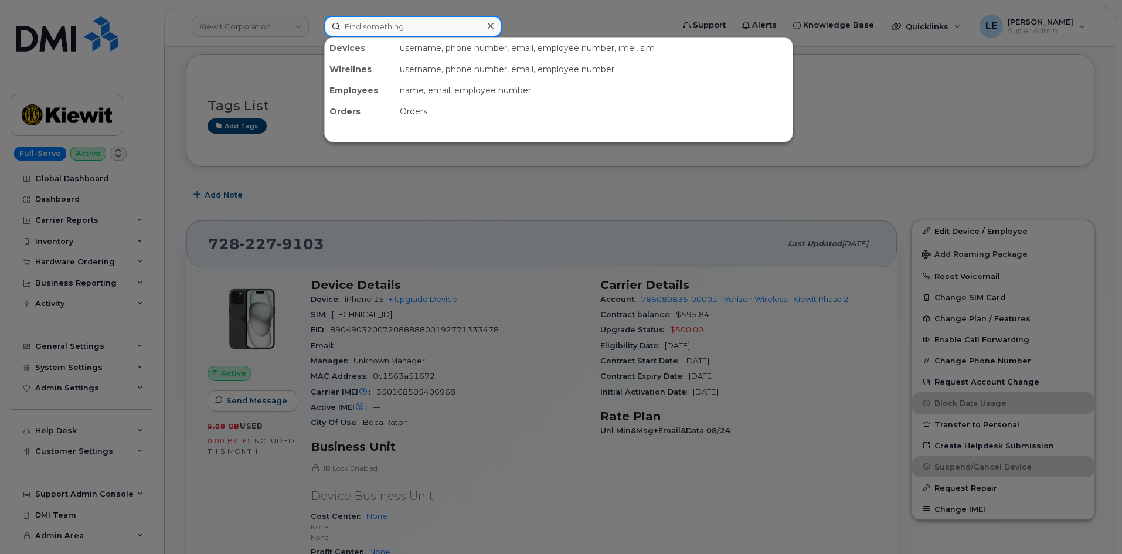
paste input "9126597758"
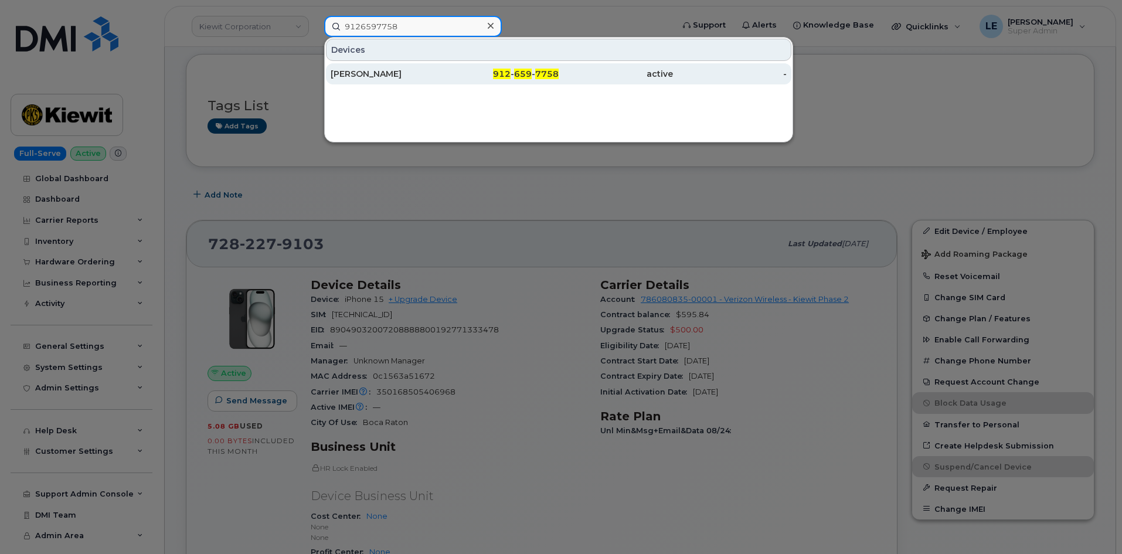
type input "9126597758"
click at [365, 79] on div "STEVE SPURLOCK" at bounding box center [387, 74] width 114 height 12
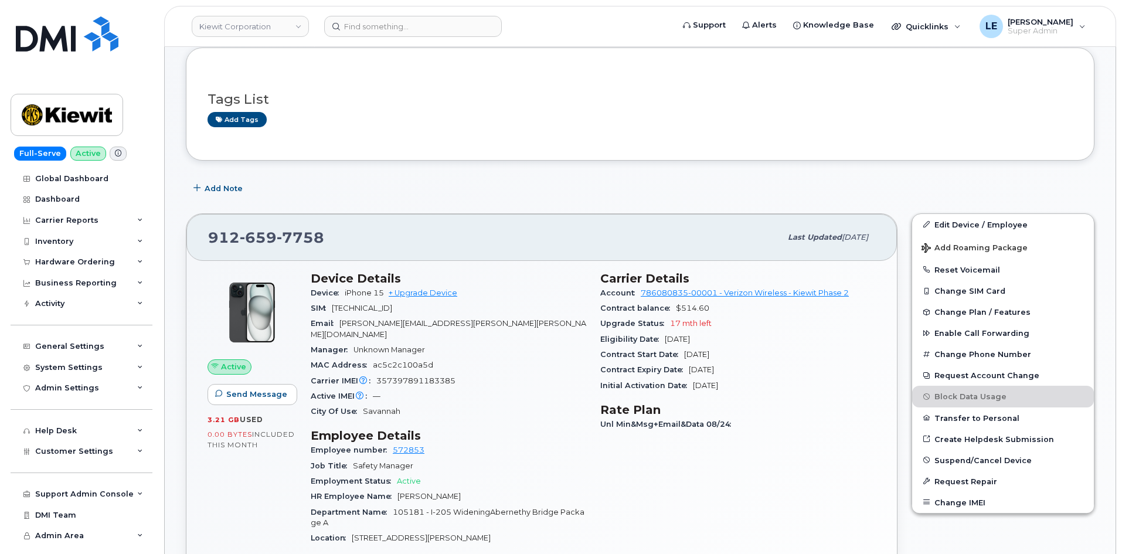
scroll to position [117, 0]
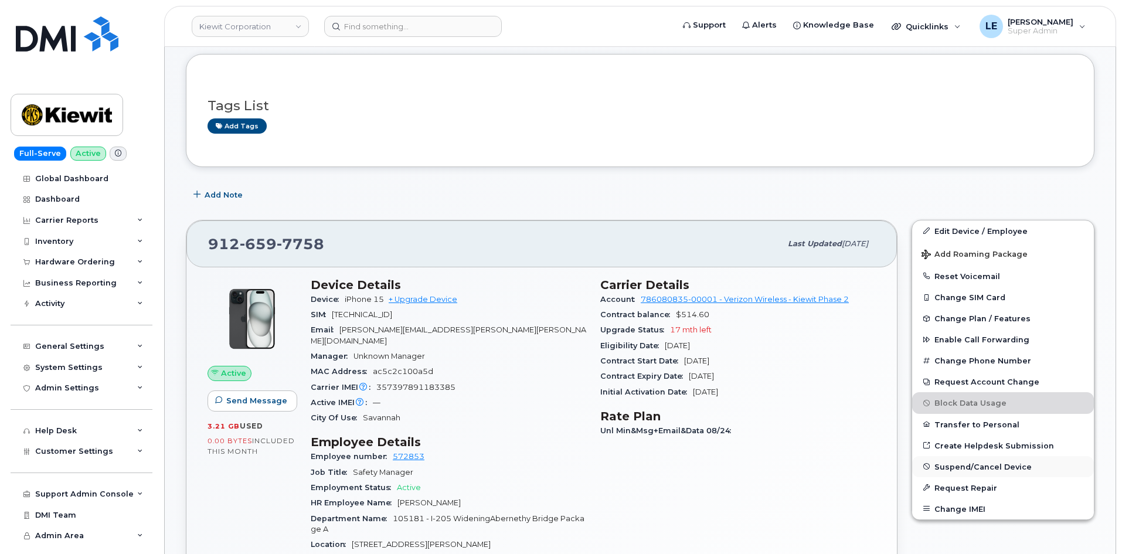
click at [952, 472] on button "Suspend/Cancel Device" at bounding box center [1003, 466] width 182 height 21
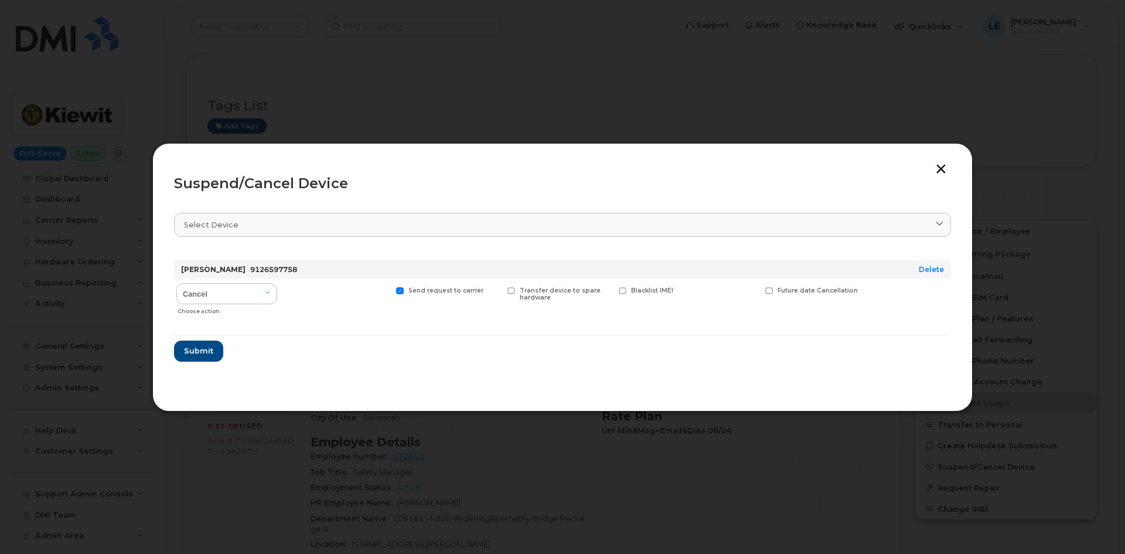
click at [245, 308] on div "Choose action" at bounding box center [228, 309] width 100 height 14
click at [238, 302] on select "Cancel Suspend - Reduced Rate Suspend - Full Rate Suspend - Lost Device/Stolen …" at bounding box center [226, 293] width 101 height 21
select select "[object Object]"
click at [176, 283] on select "Cancel Suspend - Reduced Rate Suspend - Full Rate Suspend - Lost Device/Stolen …" at bounding box center [226, 293] width 101 height 21
click at [206, 347] on span "Submit" at bounding box center [197, 350] width 29 height 11
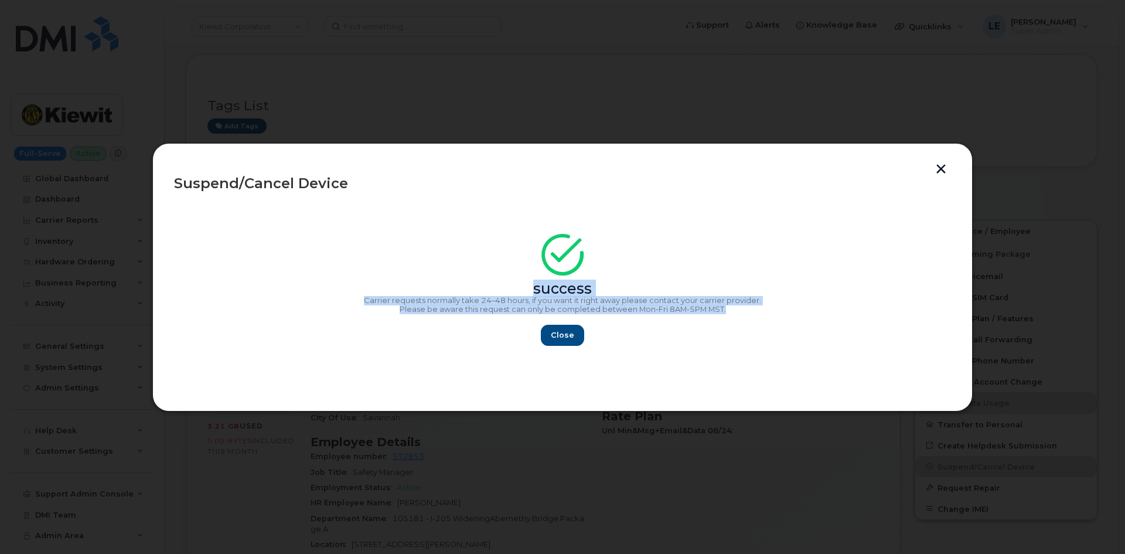
copy div "success Carrier requests normally take 24–48 hours, if you want it right away p…"
drag, startPoint x: 732, startPoint y: 310, endPoint x: 479, endPoint y: 274, distance: 256.3
click at [479, 274] on div "success Carrier requests normally take 24–48 hours, if you want it right away p…" at bounding box center [562, 293] width 777 height 105
click at [572, 335] on span "Close" at bounding box center [562, 334] width 23 height 11
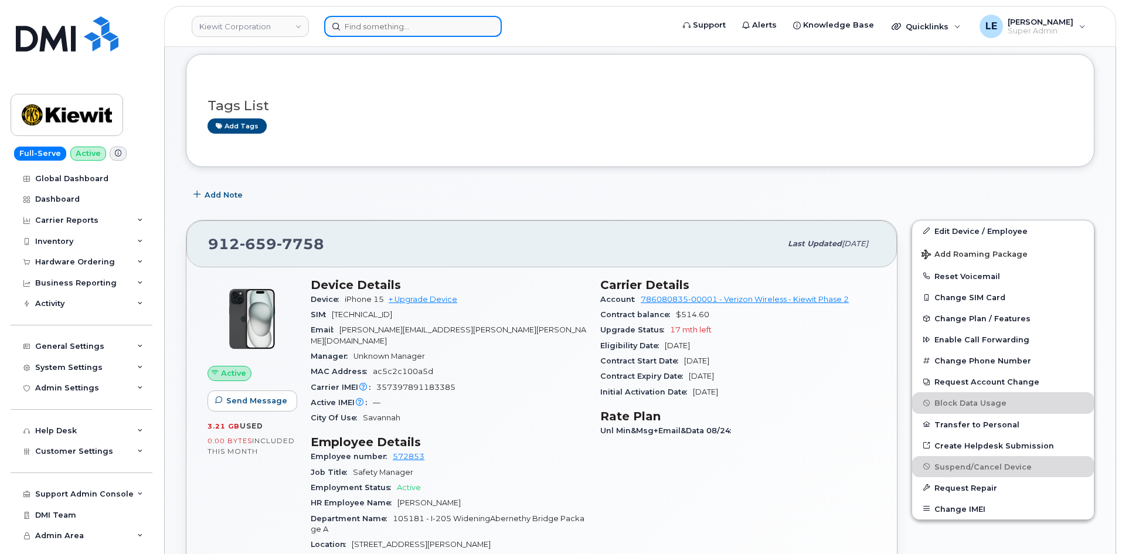
click at [408, 19] on input at bounding box center [413, 26] width 178 height 21
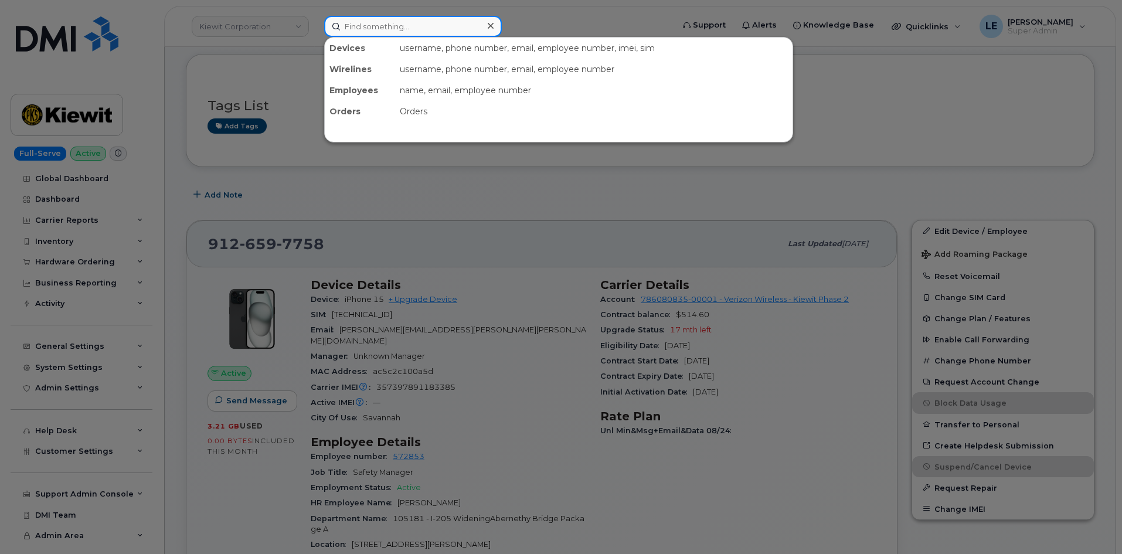
paste input "[PERSON_NAME][EMAIL_ADDRESS][PERSON_NAME][PERSON_NAME][DOMAIN_NAME]"
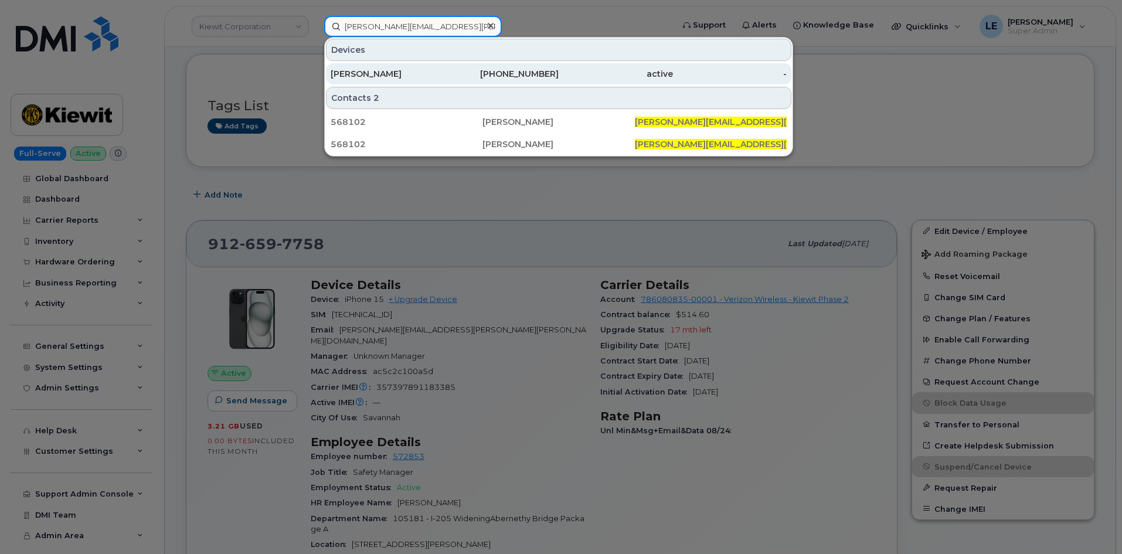
type input "[PERSON_NAME][EMAIL_ADDRESS][PERSON_NAME][PERSON_NAME][DOMAIN_NAME]"
click at [387, 74] on div "[PERSON_NAME]" at bounding box center [387, 74] width 114 height 12
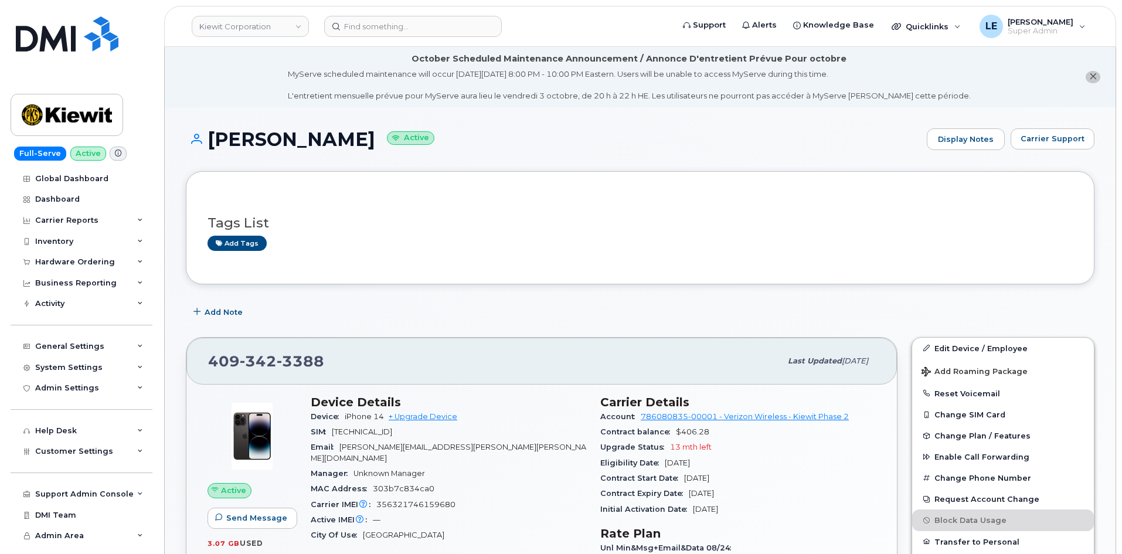
click at [522, 227] on h3 "Tags List" at bounding box center [639, 223] width 865 height 15
click at [935, 343] on link "Edit Device / Employee" at bounding box center [1003, 348] width 182 height 21
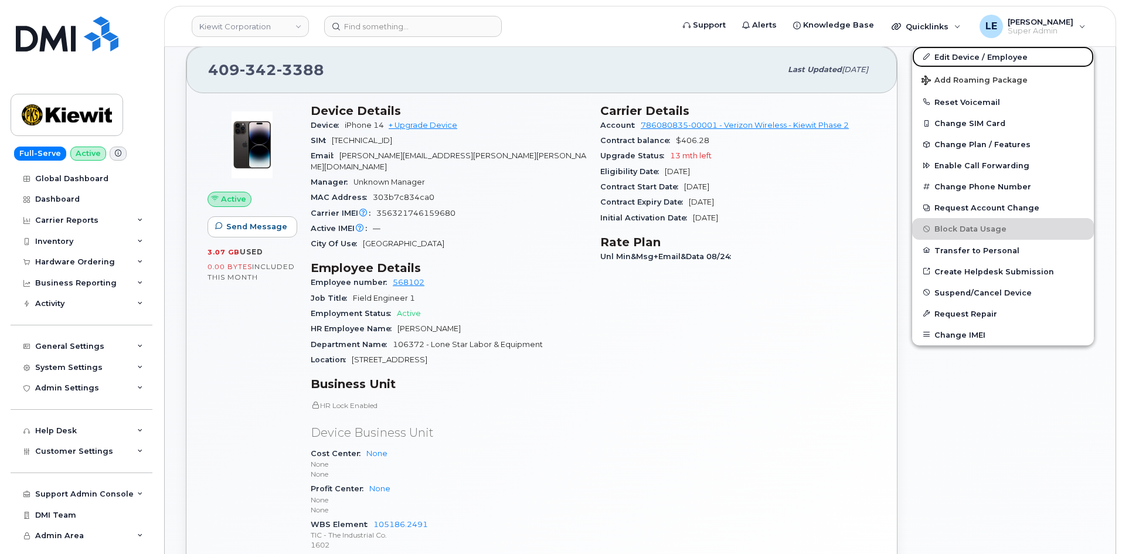
scroll to position [410, 0]
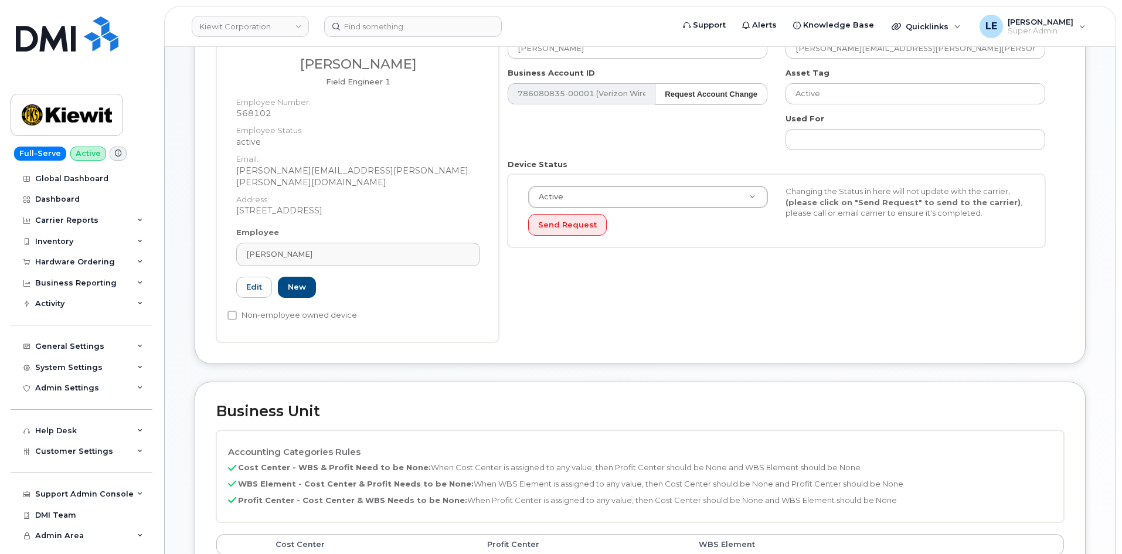
scroll to position [469, 0]
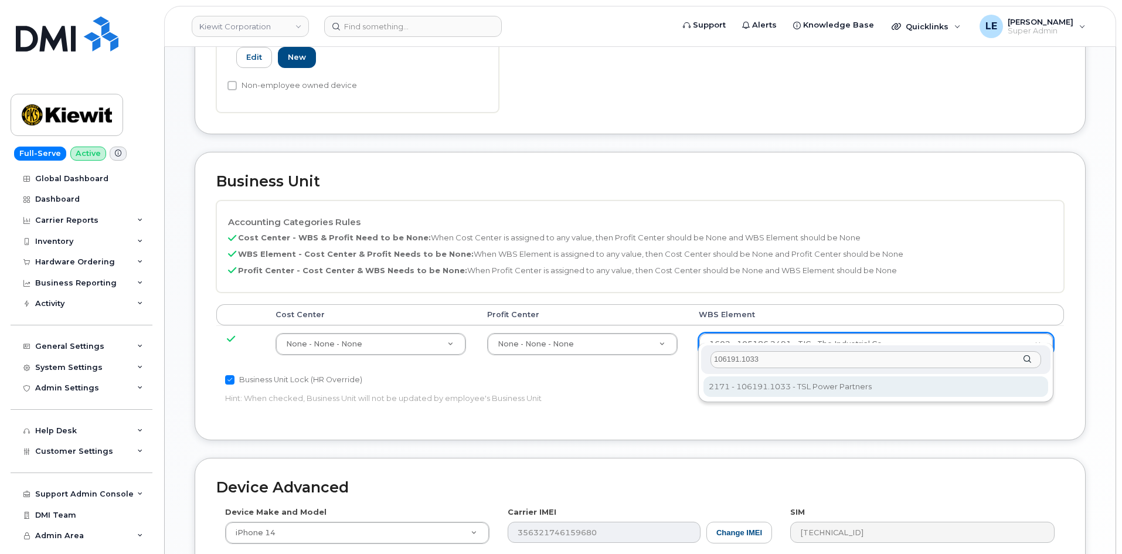
type input "106191.1033"
type input "33498598"
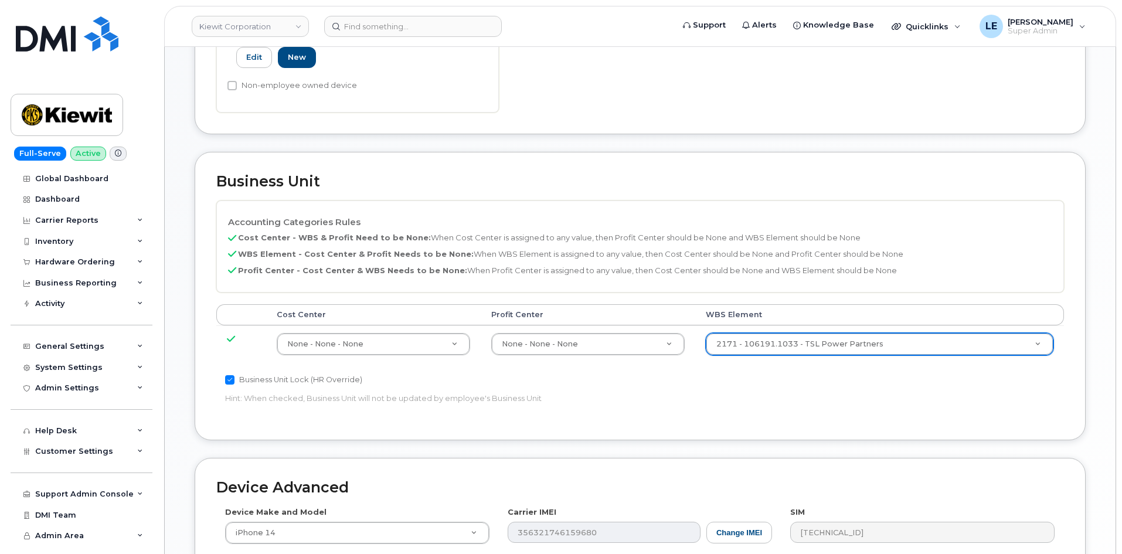
click at [775, 387] on div "Business Unit Lock (HR Override) Hint: When checked, Business Unit will not be …" at bounding box center [498, 391] width 565 height 37
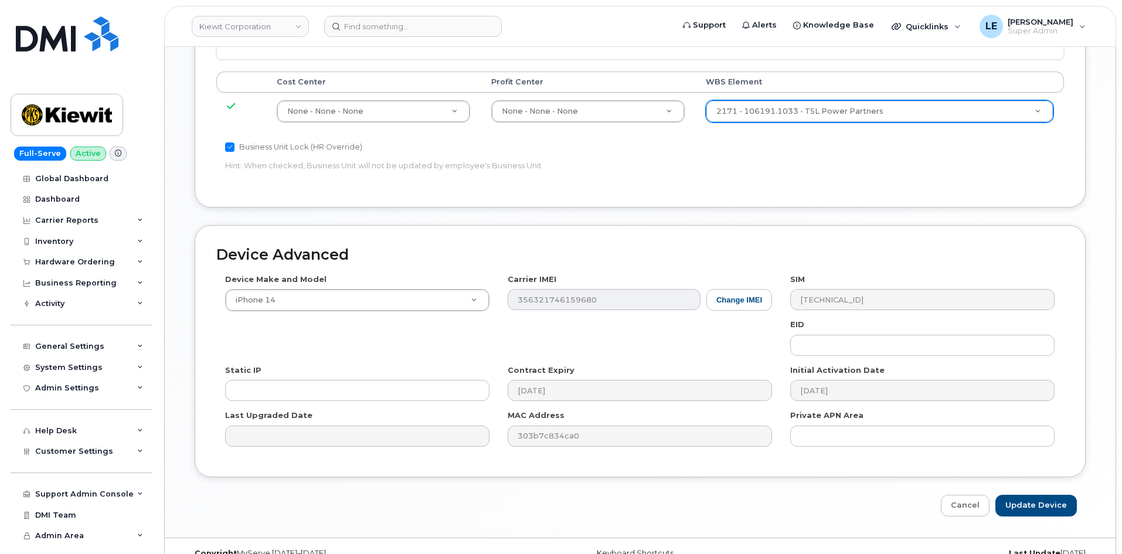
scroll to position [711, 0]
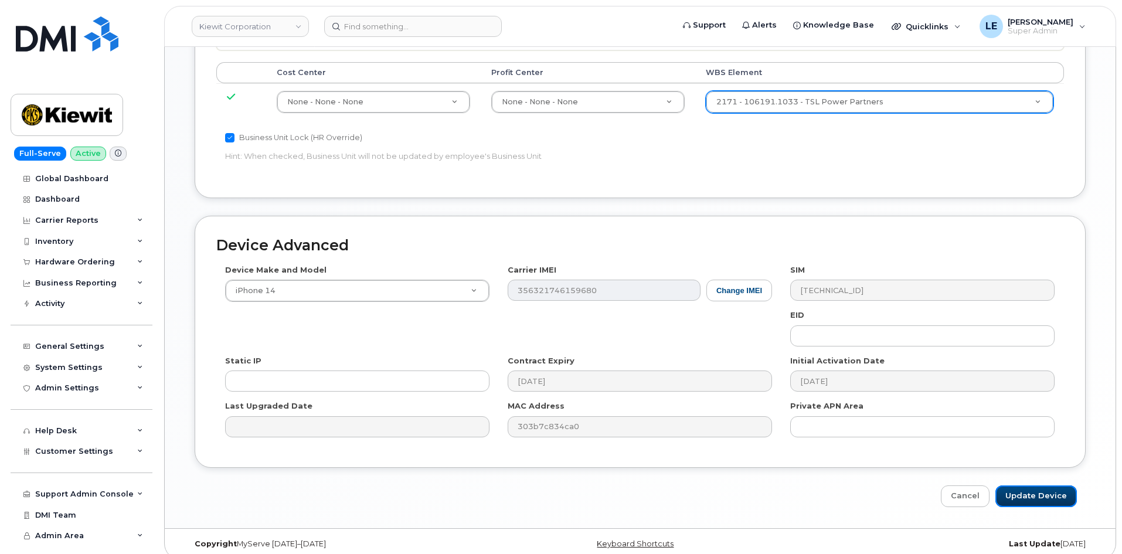
click at [1043, 488] on input "Update Device" at bounding box center [1035, 496] width 81 height 22
type input "Saving..."
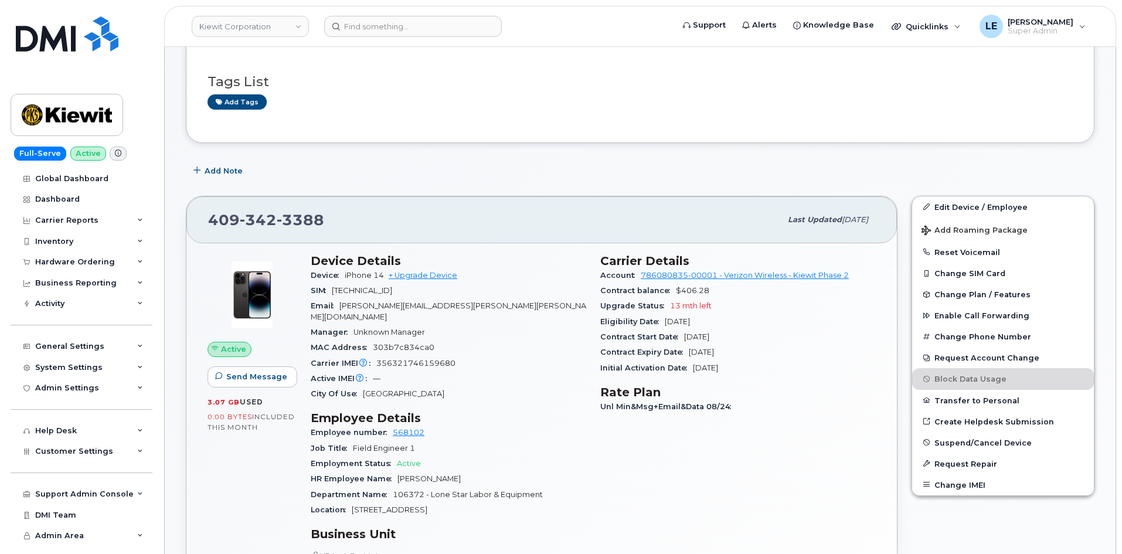
scroll to position [117, 0]
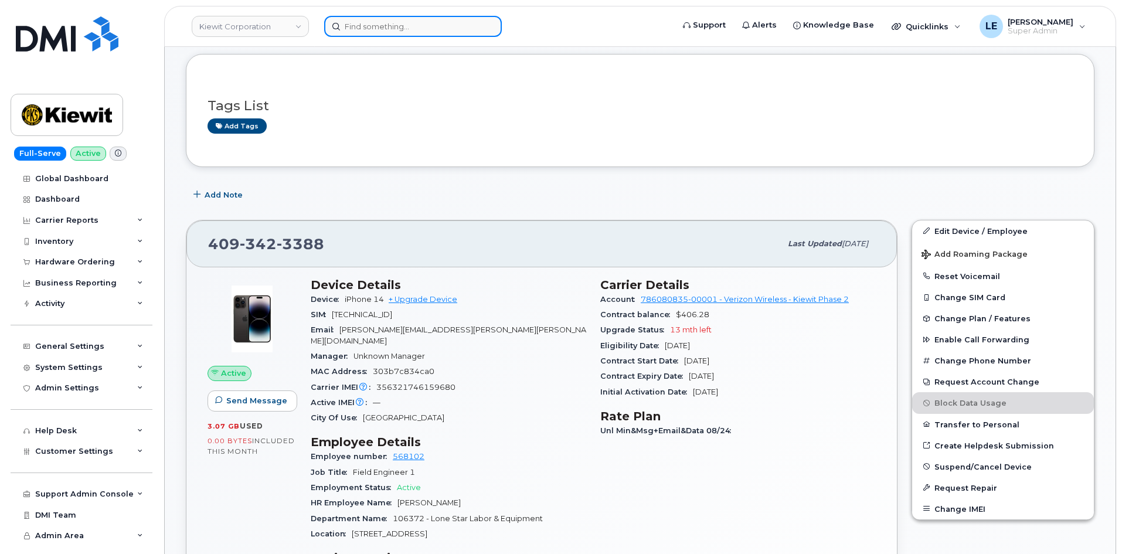
click at [381, 32] on input at bounding box center [413, 26] width 178 height 21
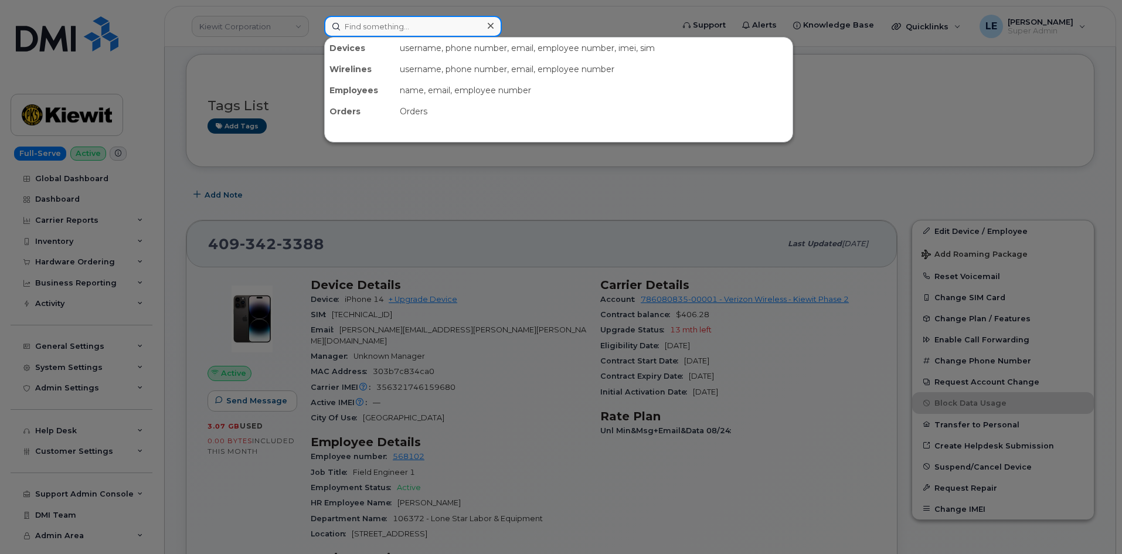
paste input "[PERSON_NAME][EMAIL_ADDRESS][PERSON_NAME][PERSON_NAME][DOMAIN_NAME]"
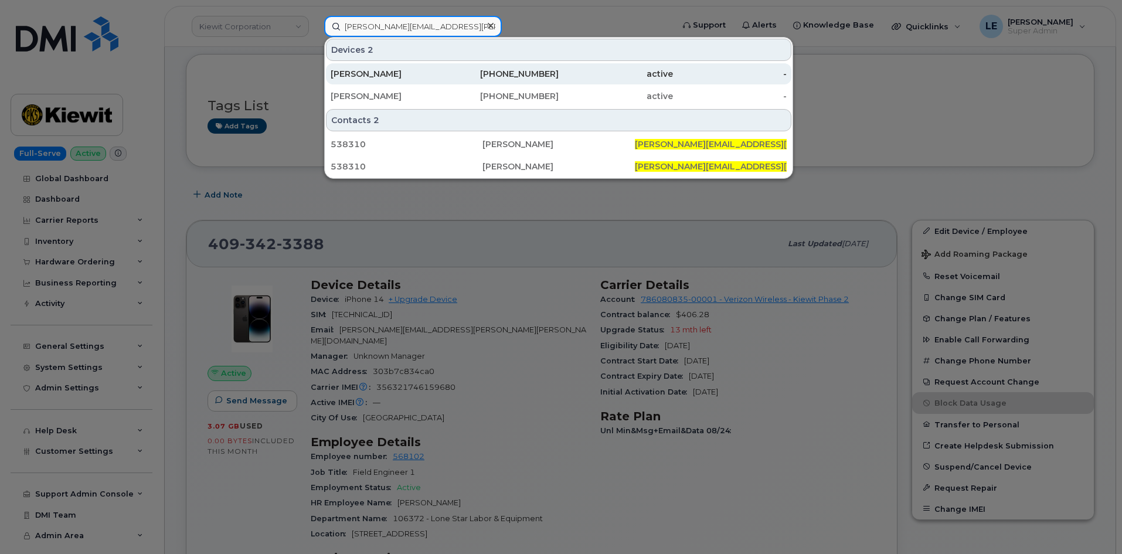
type input "[PERSON_NAME][EMAIL_ADDRESS][PERSON_NAME][PERSON_NAME][DOMAIN_NAME]"
click at [410, 75] on div "KYLE HYNES" at bounding box center [387, 74] width 114 height 12
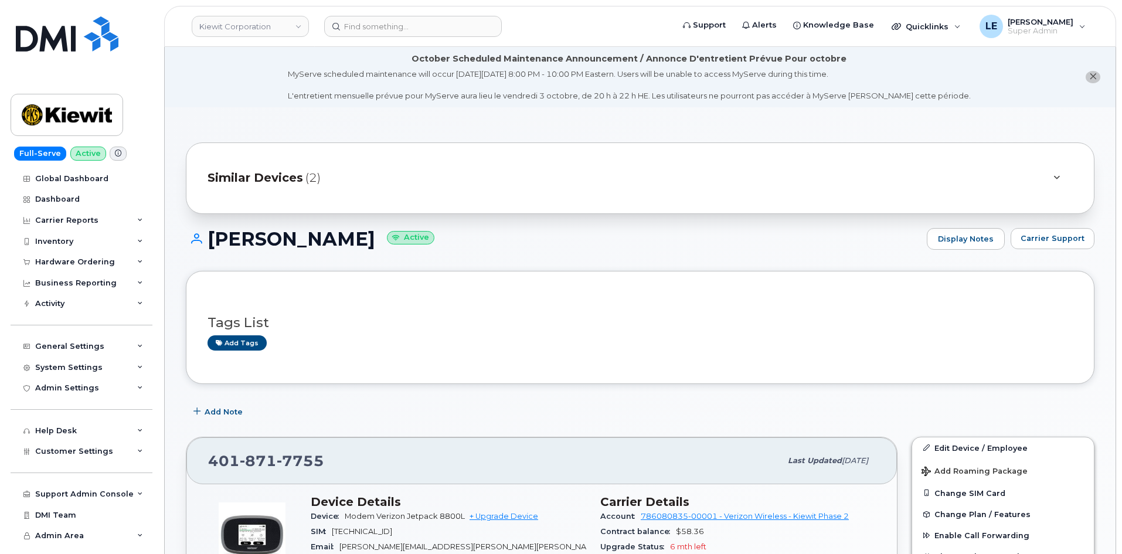
drag, startPoint x: 372, startPoint y: 185, endPoint x: 396, endPoint y: 169, distance: 28.4
click at [393, 171] on div "Similar Devices (2)" at bounding box center [623, 178] width 832 height 28
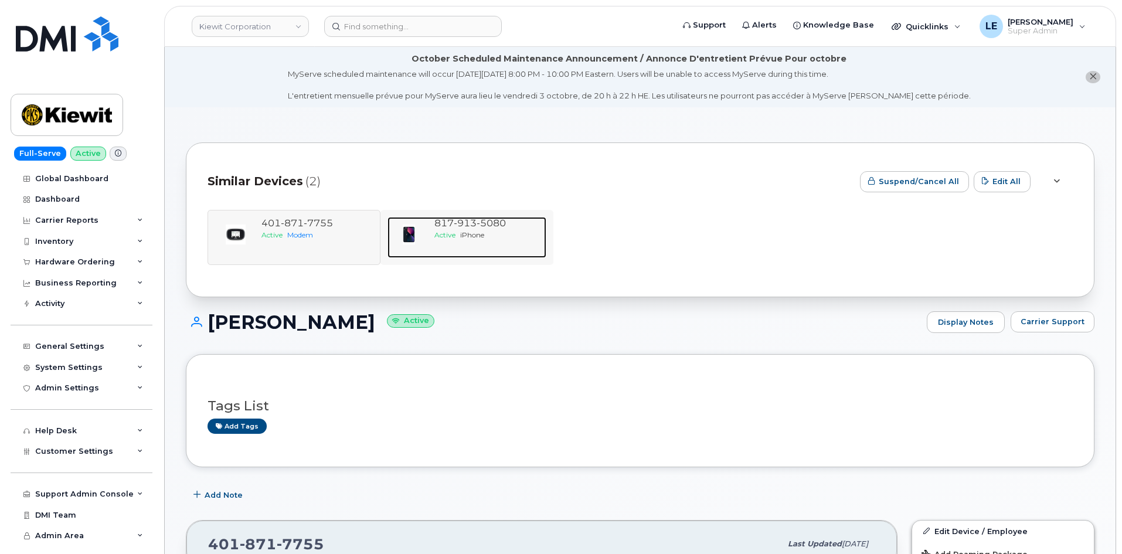
click at [448, 240] on div "Active iPhone" at bounding box center [487, 235] width 107 height 10
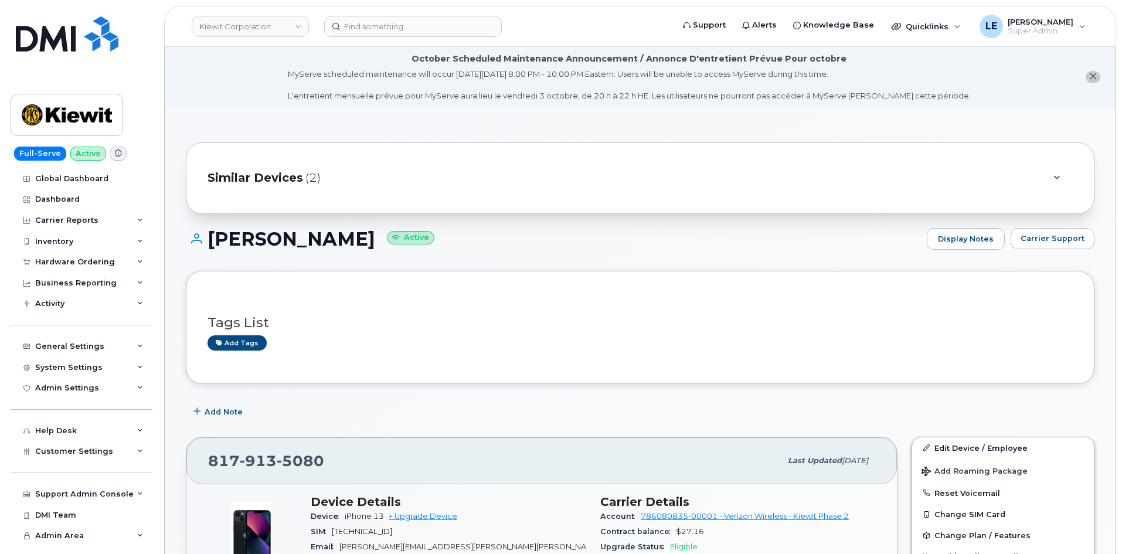
click at [472, 326] on h3 "Tags List" at bounding box center [639, 322] width 865 height 15
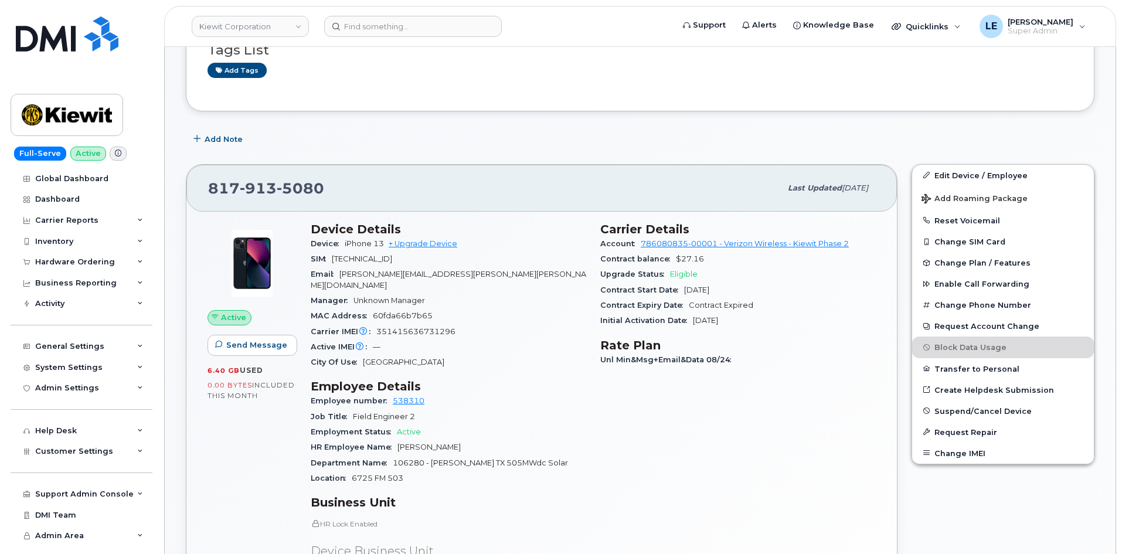
scroll to position [293, 0]
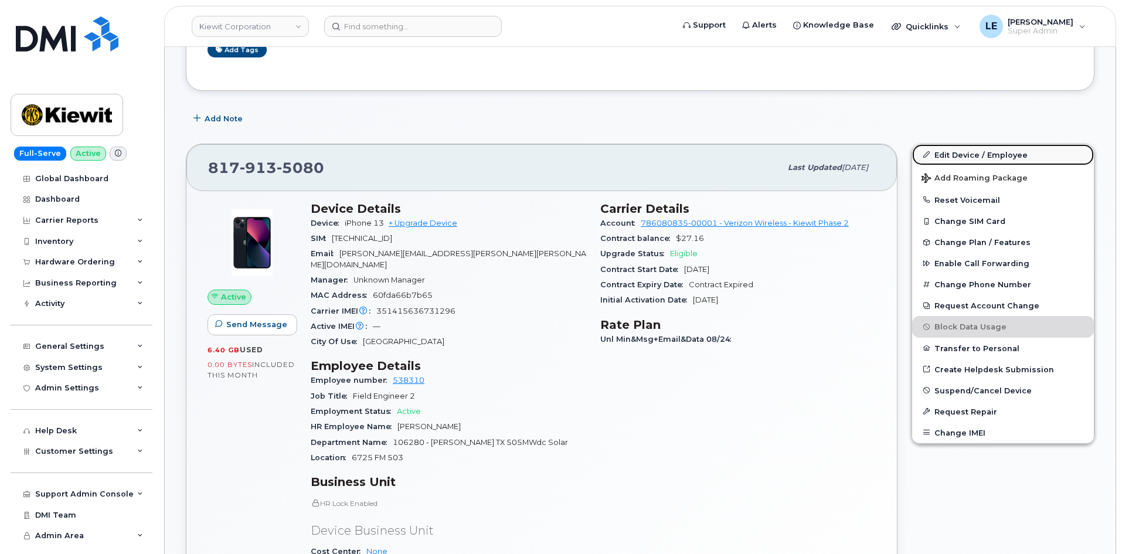
click at [965, 154] on link "Edit Device / Employee" at bounding box center [1003, 154] width 182 height 21
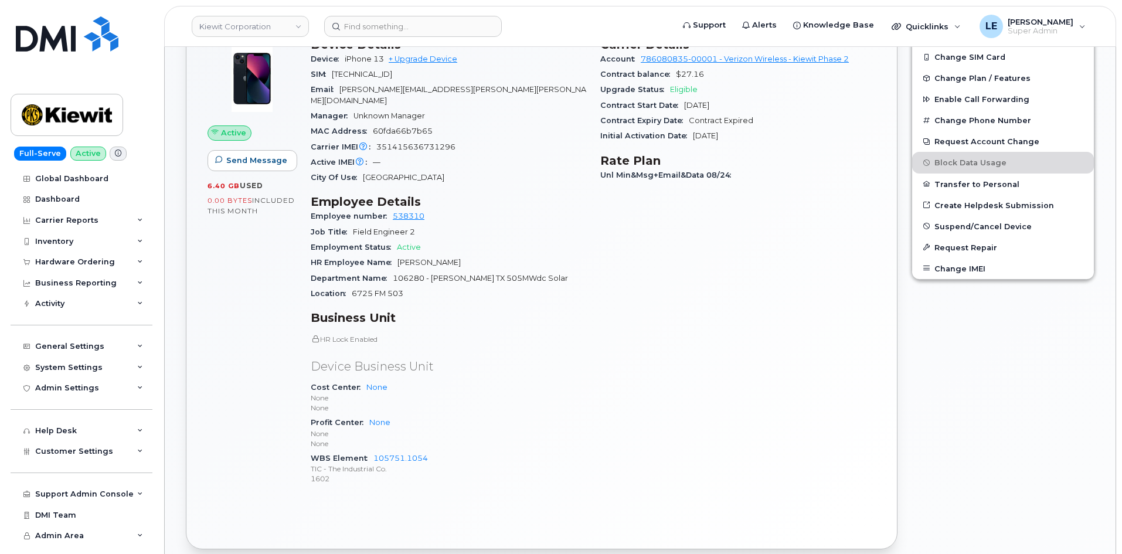
scroll to position [469, 0]
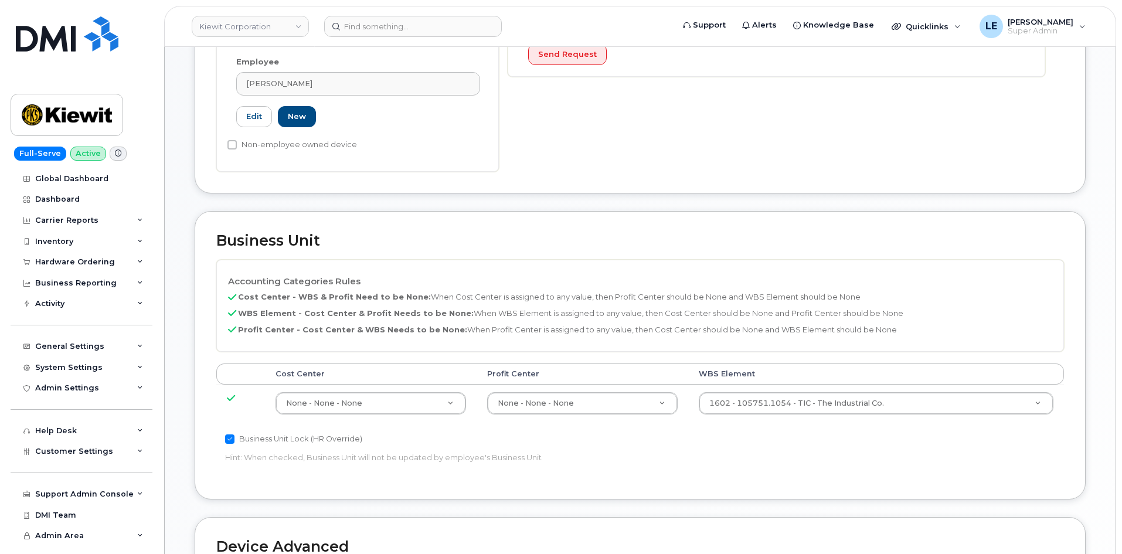
scroll to position [410, 0]
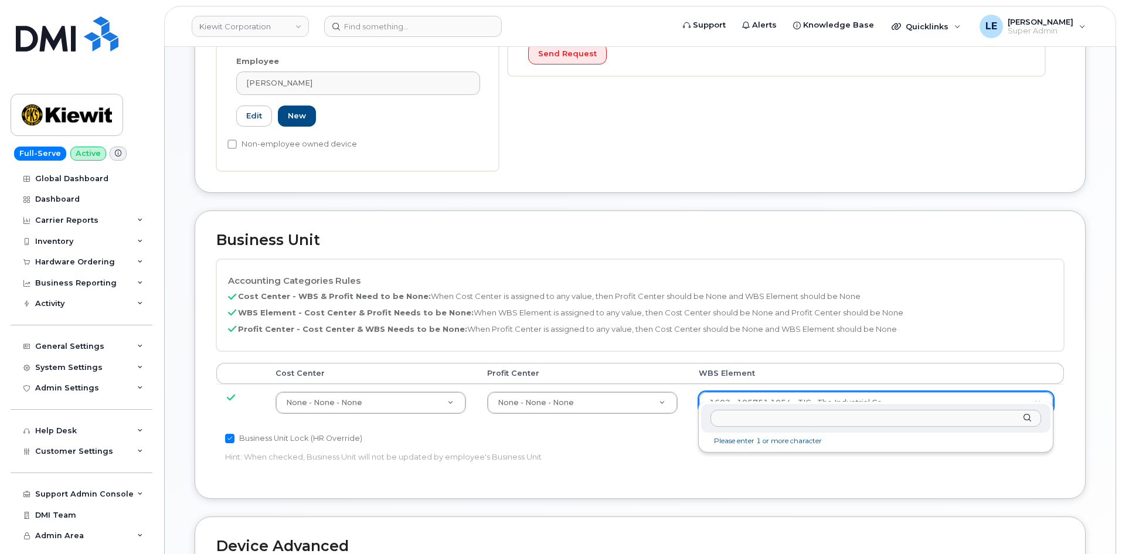
type input "106280.1637"
type input "34047556"
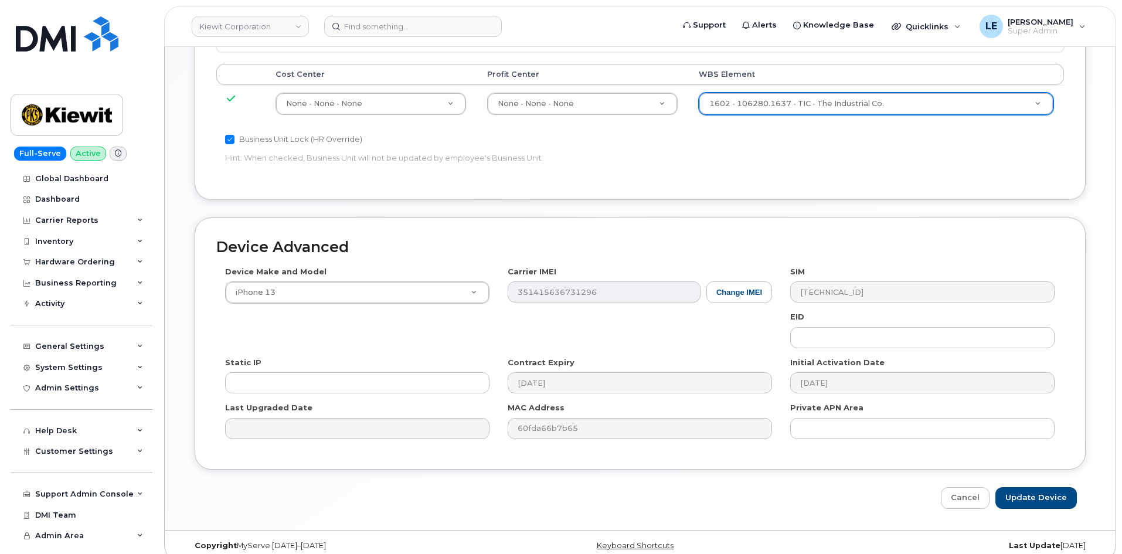
scroll to position [711, 0]
click at [1033, 489] on input "Update Device" at bounding box center [1035, 496] width 81 height 22
type input "Saving..."
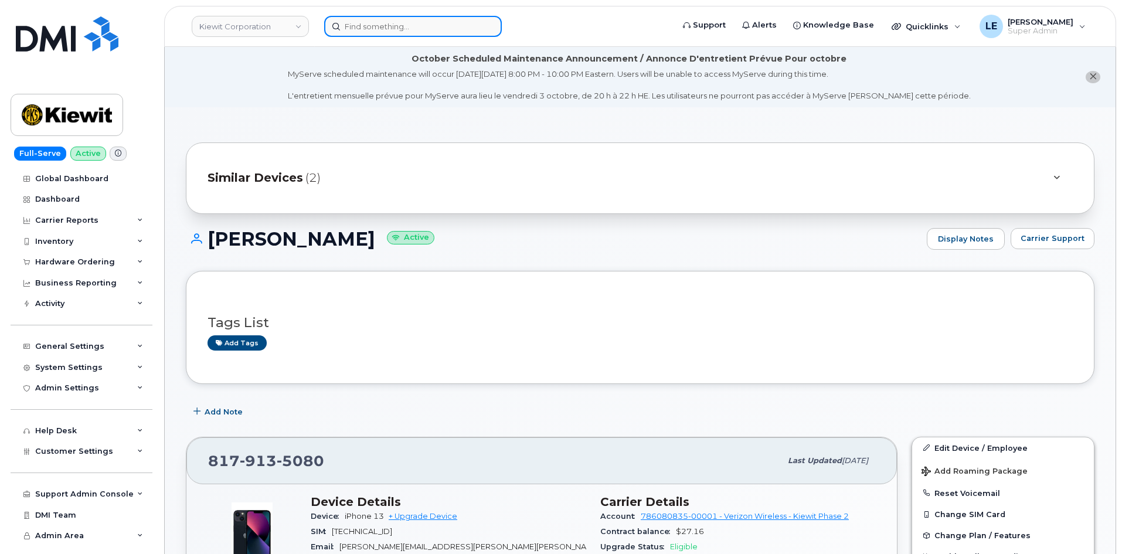
click at [357, 35] on input at bounding box center [413, 26] width 178 height 21
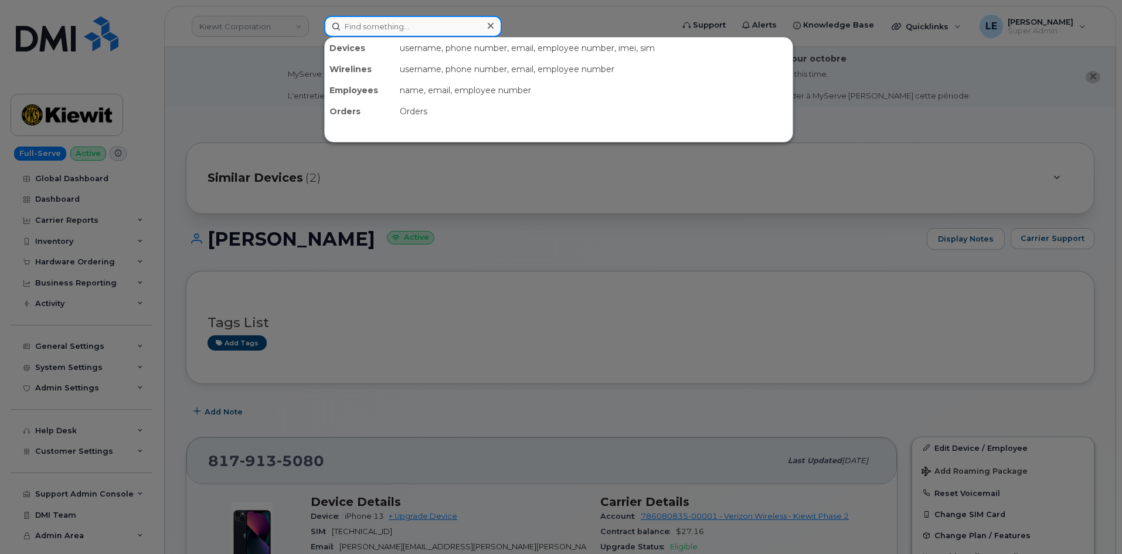
paste input "[PERSON_NAME][EMAIL_ADDRESS][PERSON_NAME][PERSON_NAME][DOMAIN_NAME]"
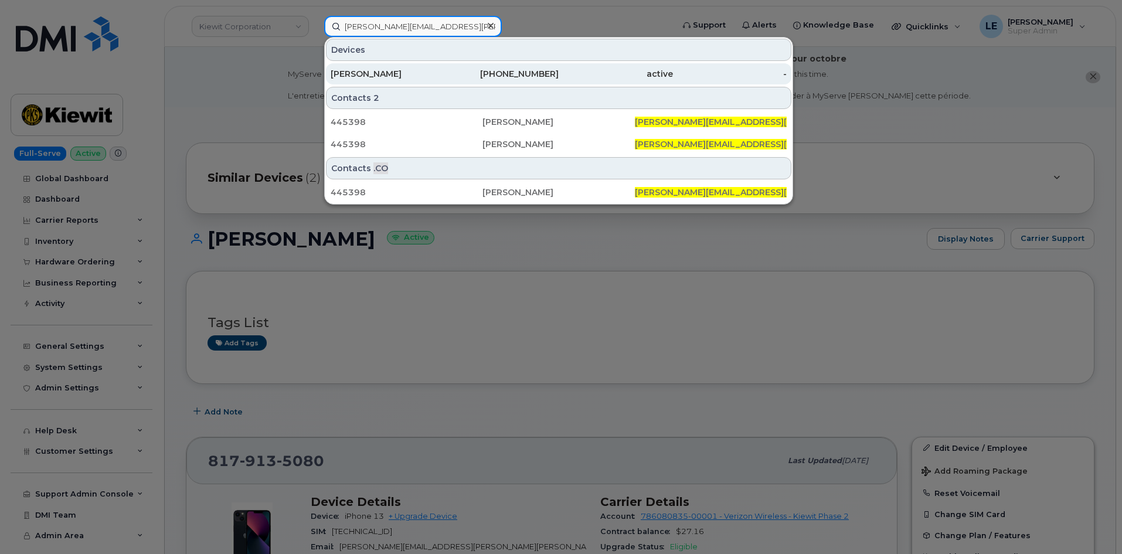
type input "[PERSON_NAME][EMAIL_ADDRESS][PERSON_NAME][PERSON_NAME][DOMAIN_NAME]"
click at [452, 75] on div "817-914-5997" at bounding box center [502, 74] width 114 height 12
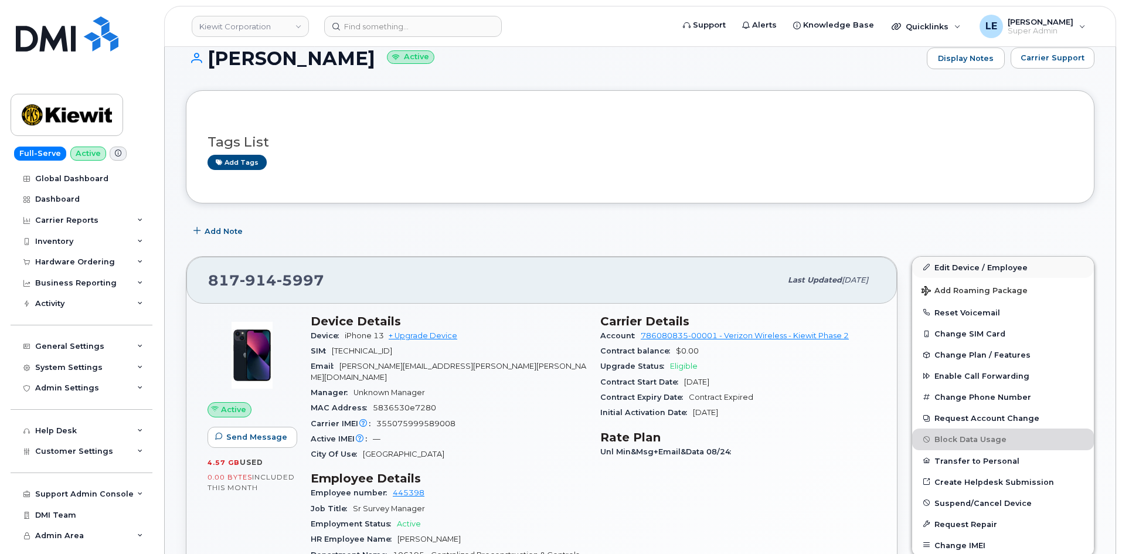
scroll to position [117, 0]
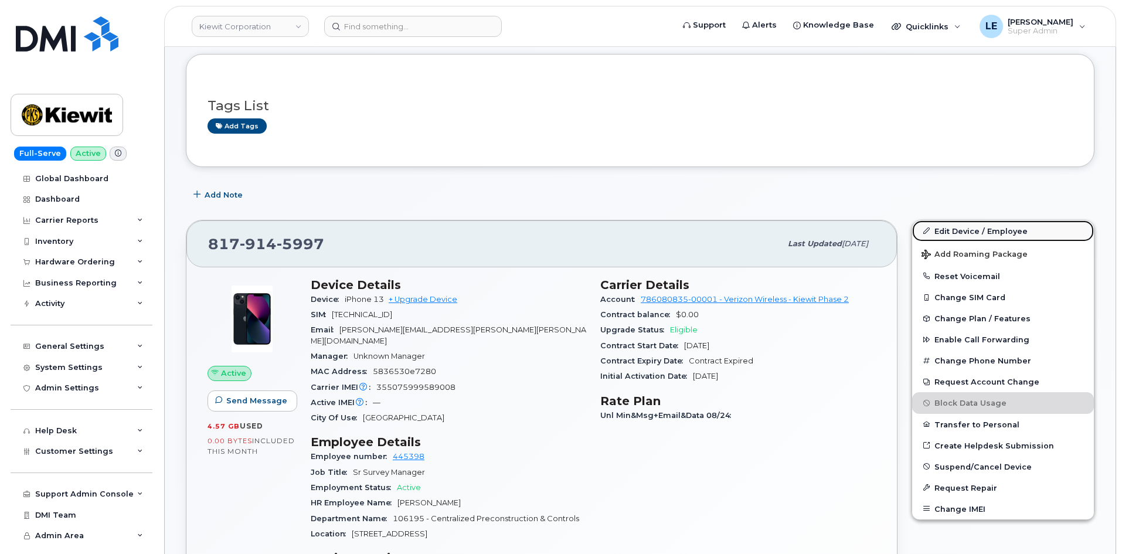
click at [943, 224] on link "Edit Device / Employee" at bounding box center [1003, 230] width 182 height 21
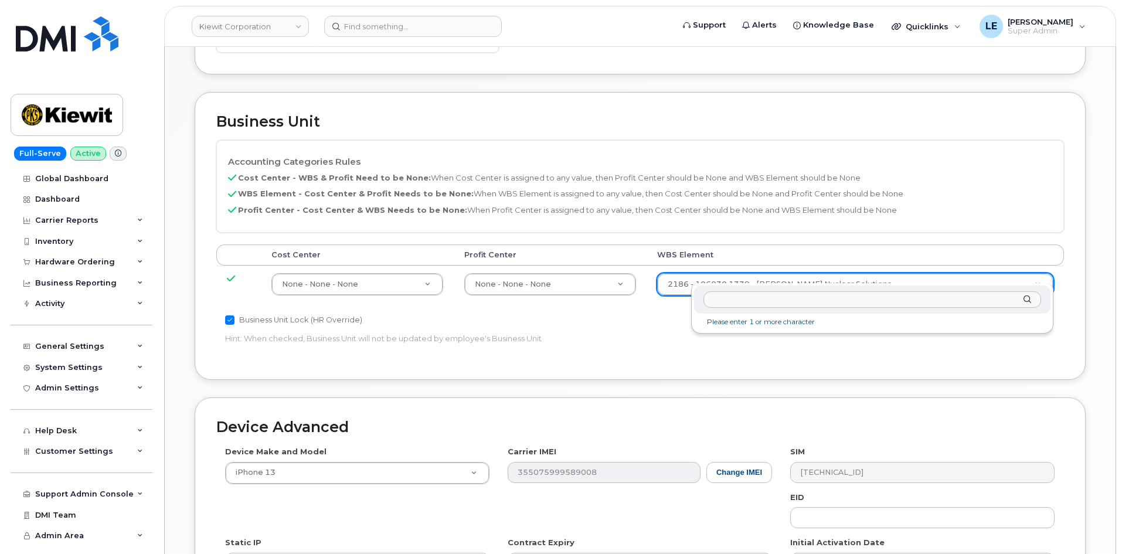
drag, startPoint x: 733, startPoint y: 271, endPoint x: 716, endPoint y: 277, distance: 17.8
type input "106195.1110"
type input "34466587"
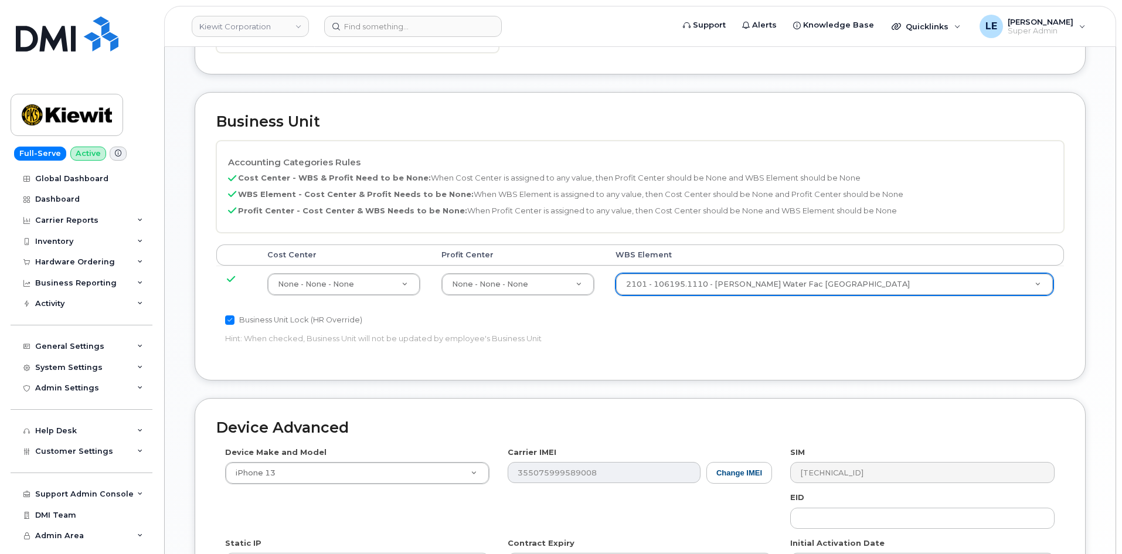
click at [754, 333] on p "Hint: When checked, Business Unit will not be updated by employee's Business Un…" at bounding box center [498, 338] width 547 height 11
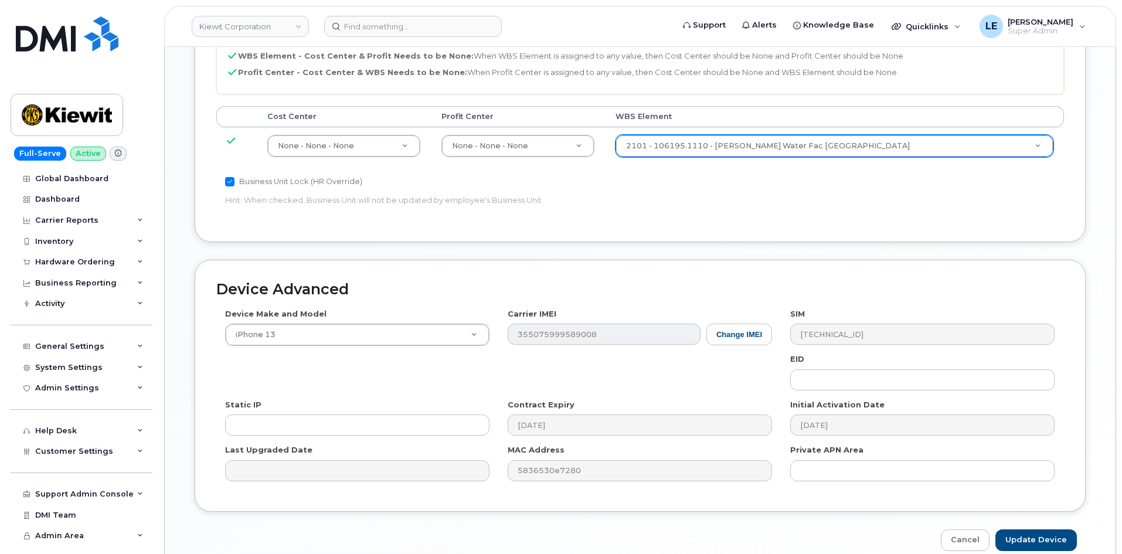
scroll to position [711, 0]
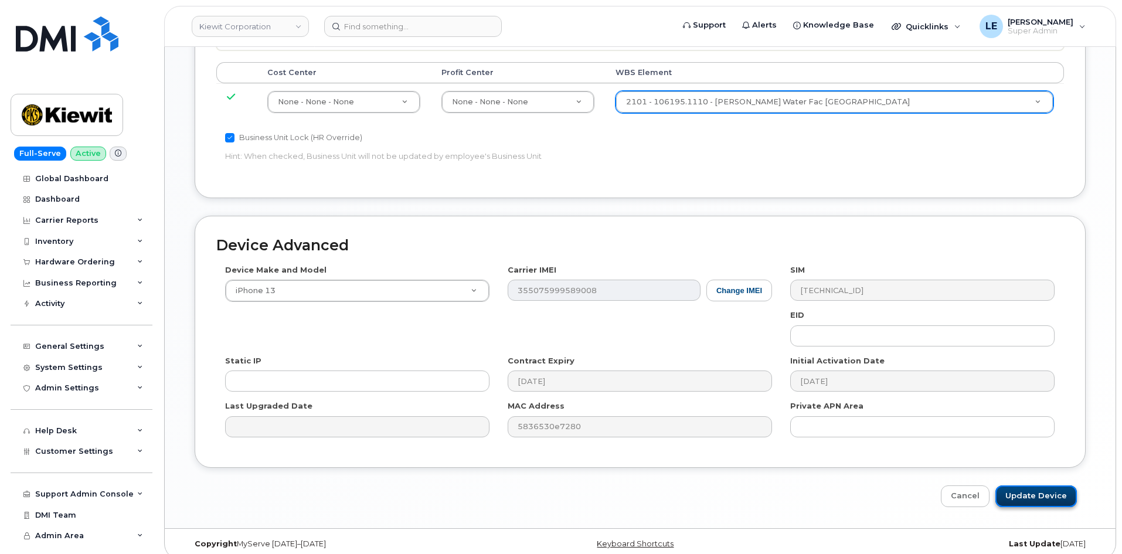
click at [1033, 485] on input "Update Device" at bounding box center [1035, 496] width 81 height 22
type input "Saving..."
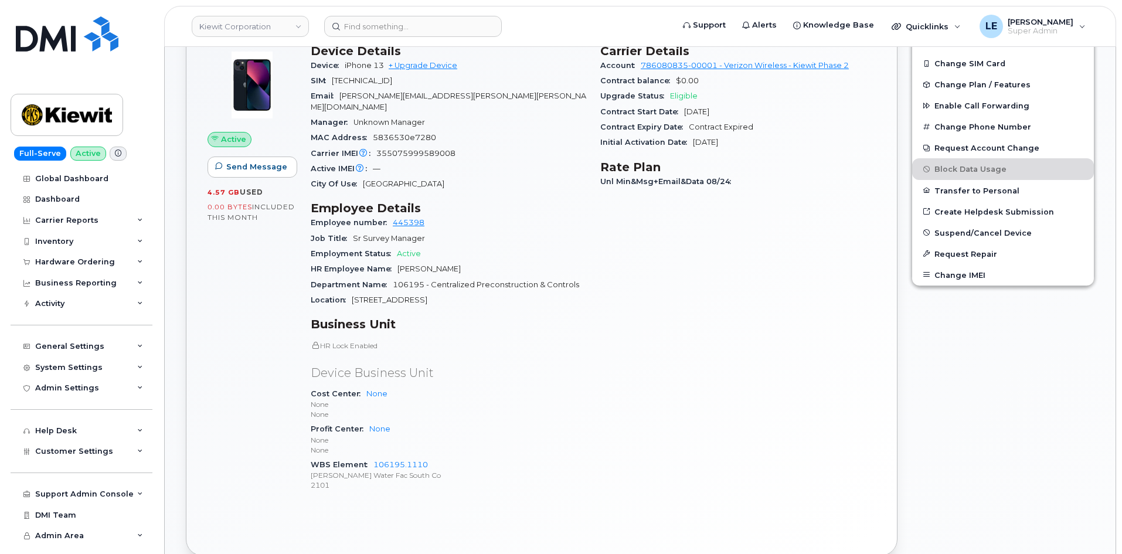
scroll to position [352, 0]
click at [397, 33] on input at bounding box center [413, 26] width 178 height 21
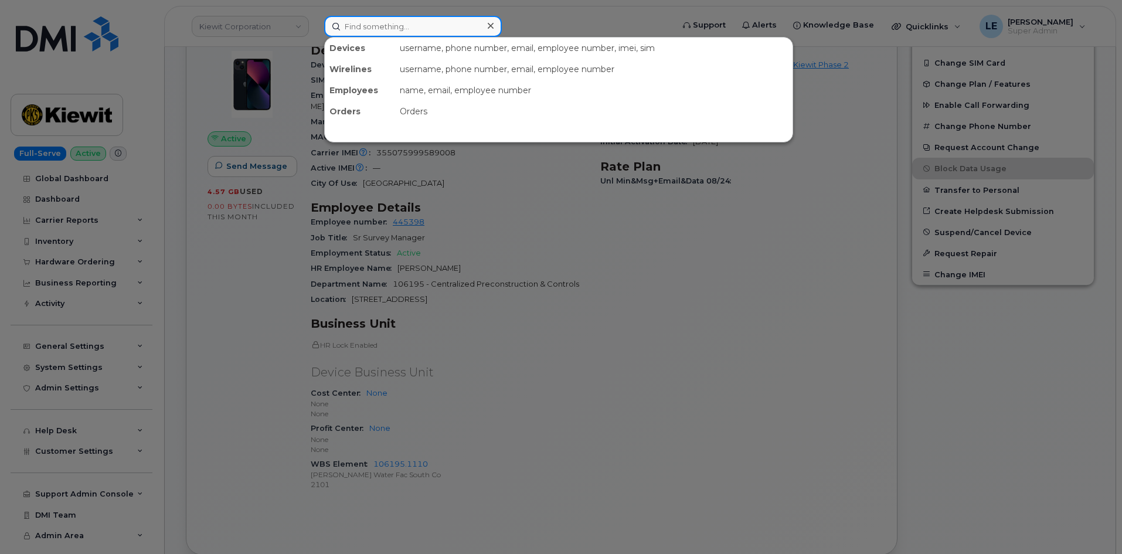
paste input "JAY.PROSKOVEC@KIEWIT.COM"
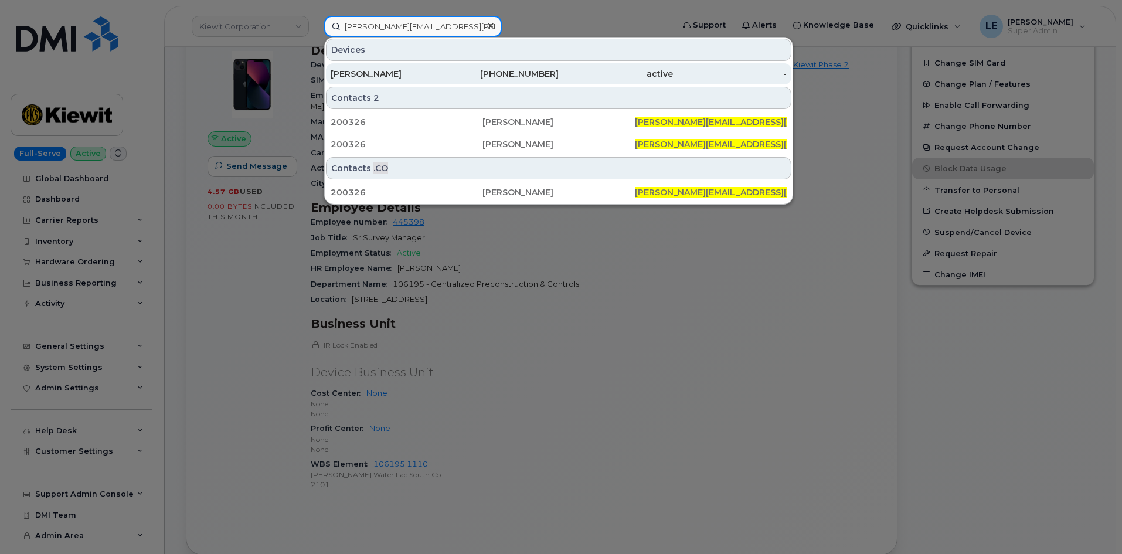
type input "JAY.PROSKOVEC@KIEWIT.COM"
click at [391, 68] on div "JAY PROSKOVEC" at bounding box center [387, 73] width 114 height 21
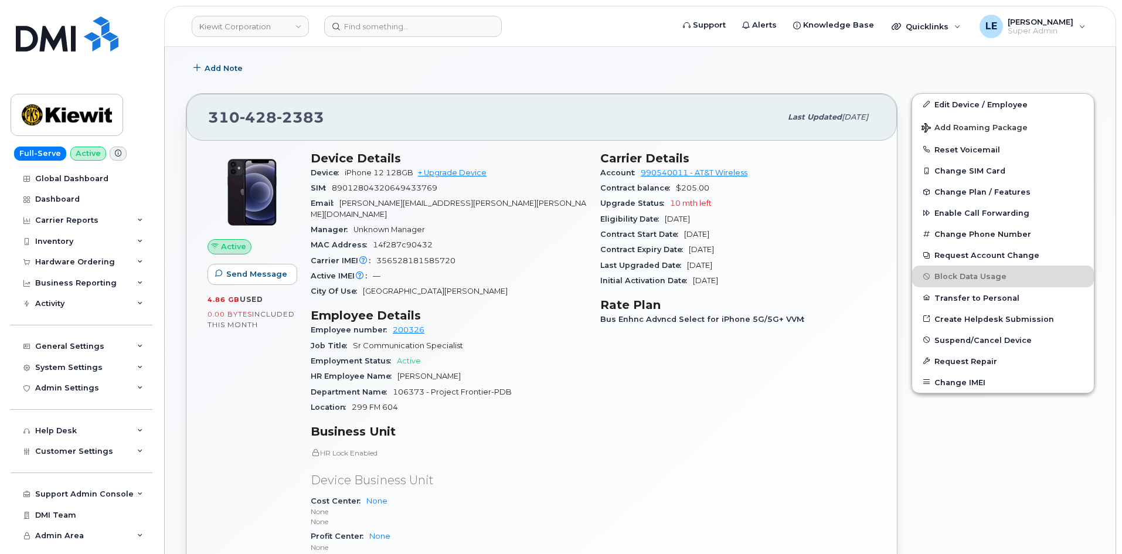
scroll to position [234, 0]
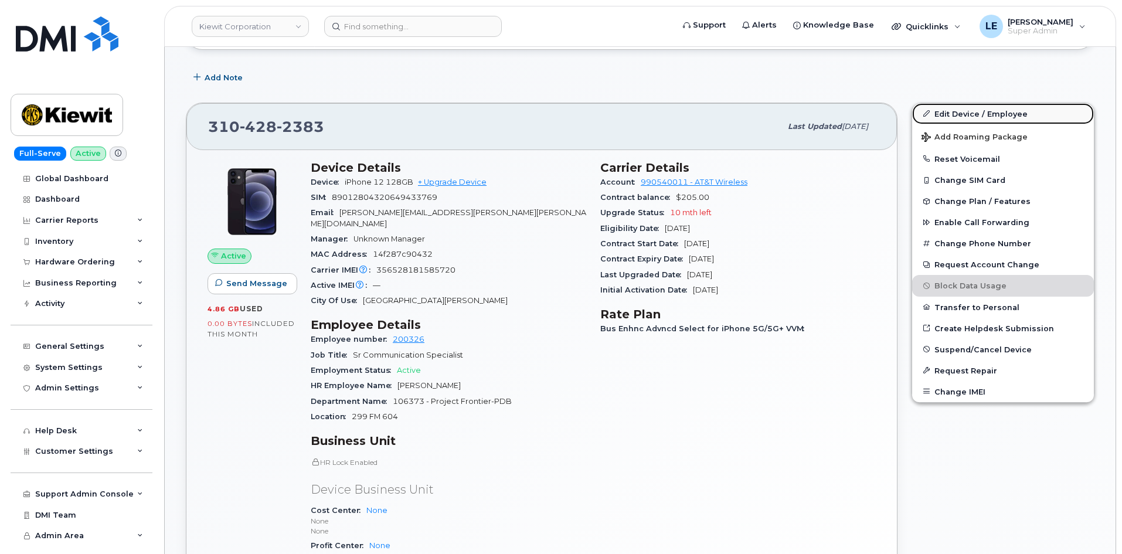
click at [946, 110] on link "Edit Device / Employee" at bounding box center [1003, 113] width 182 height 21
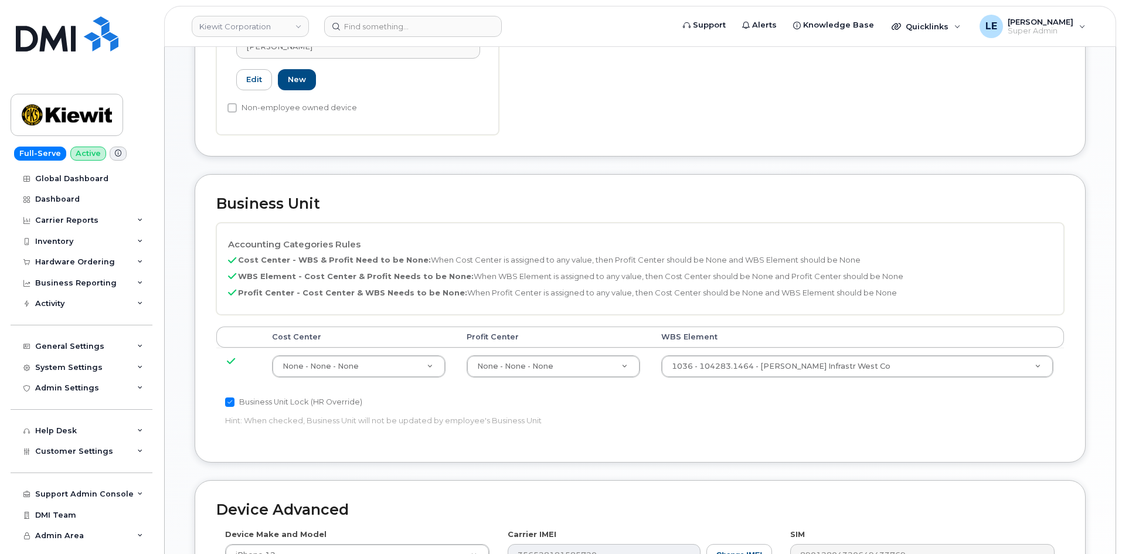
scroll to position [469, 0]
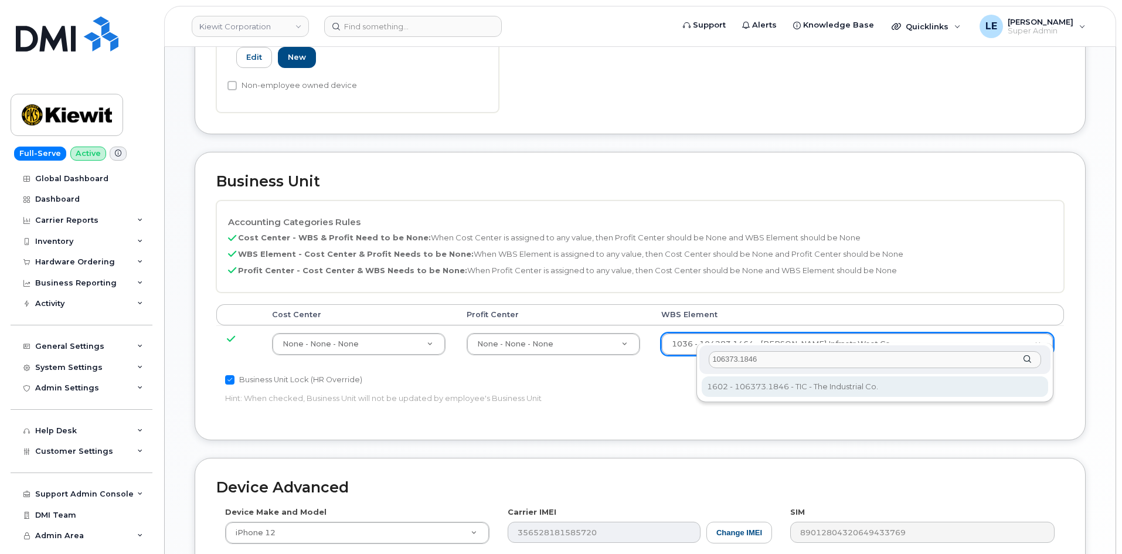
type input "106373.1846"
type input "36082678"
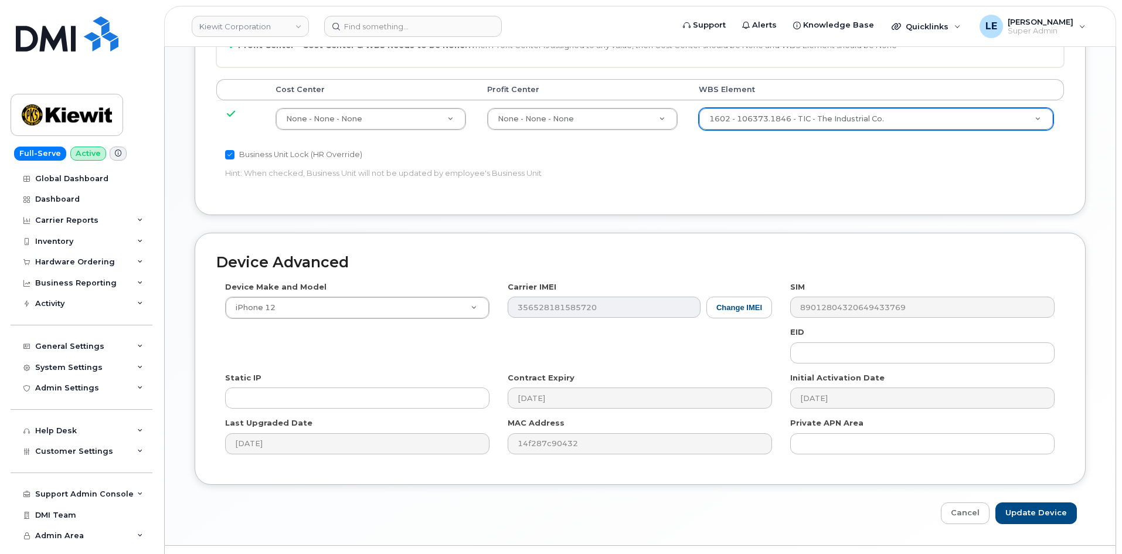
scroll to position [711, 0]
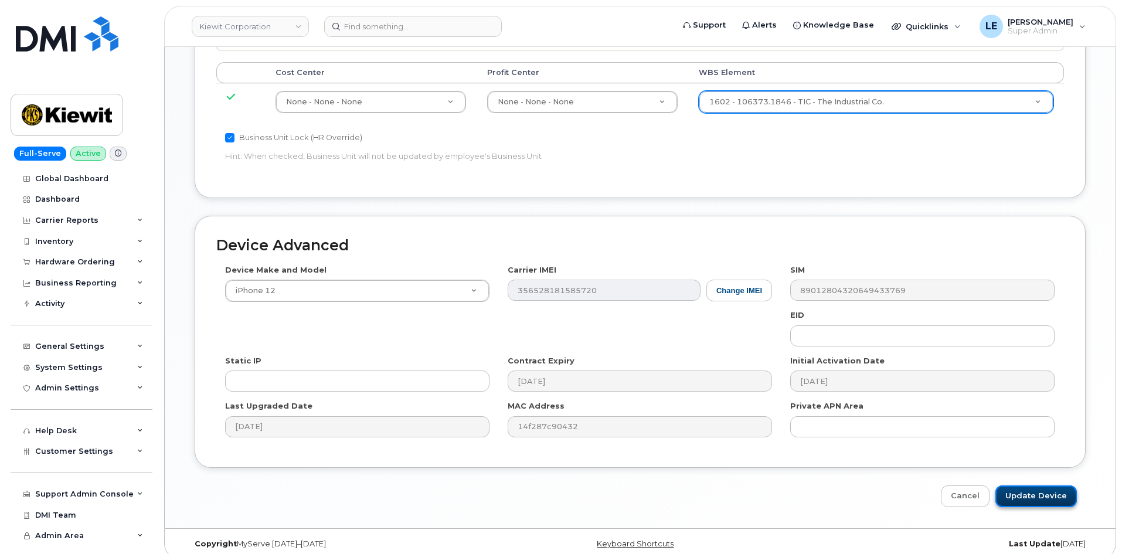
click at [1027, 485] on input "Update Device" at bounding box center [1035, 496] width 81 height 22
type input "Saving..."
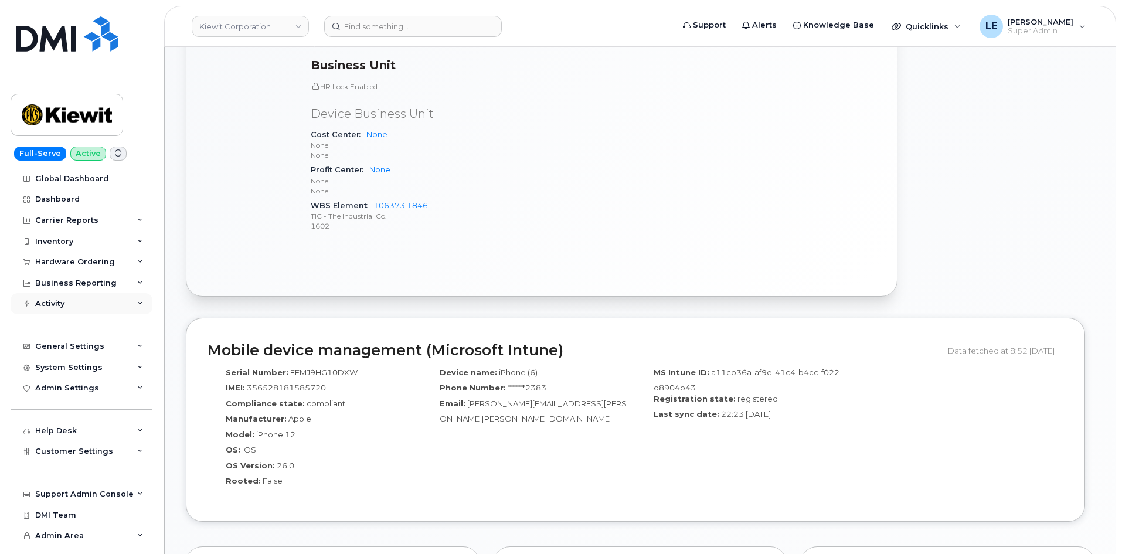
scroll to position [703, 0]
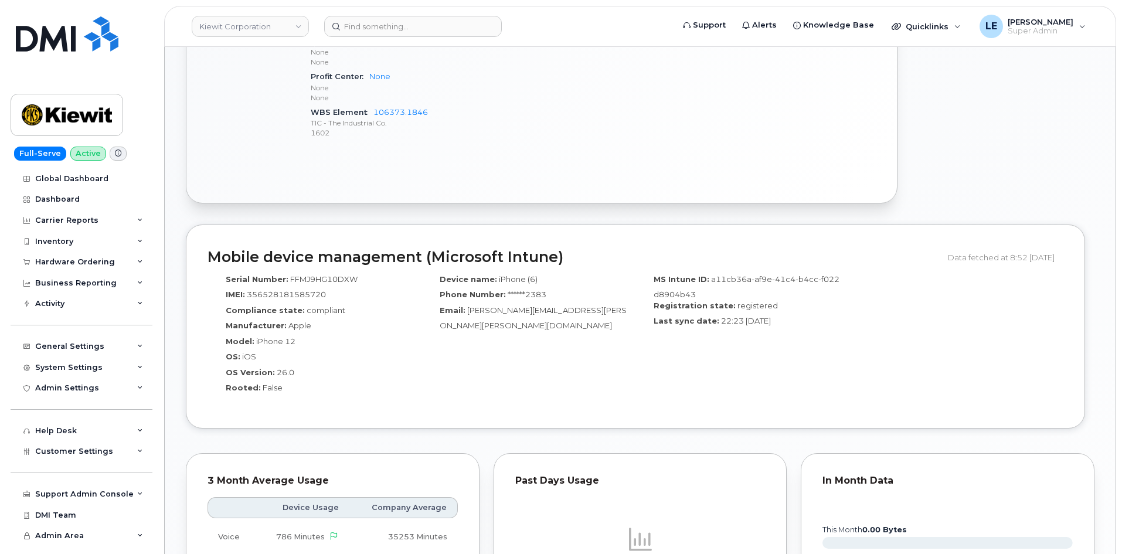
click at [421, 15] on header "[PERSON_NAME] Corporation Support Alerts Knowledge Base Quicklinks Suspend / Ca…" at bounding box center [640, 26] width 952 height 41
click at [420, 24] on input at bounding box center [413, 26] width 178 height 21
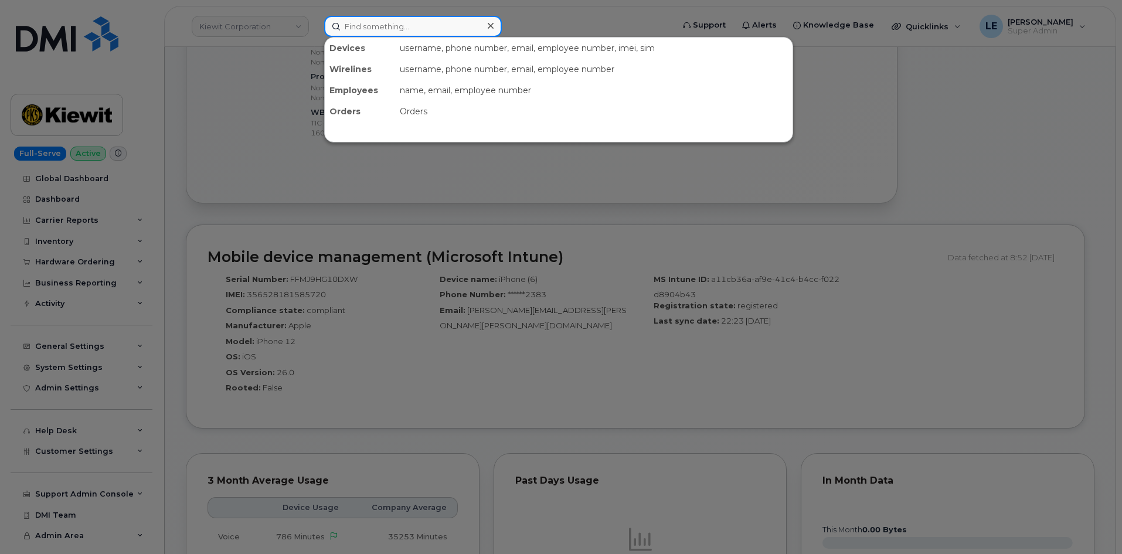
paste input "[PERSON_NAME][EMAIL_ADDRESS][PERSON_NAME][DOMAIN_NAME]"
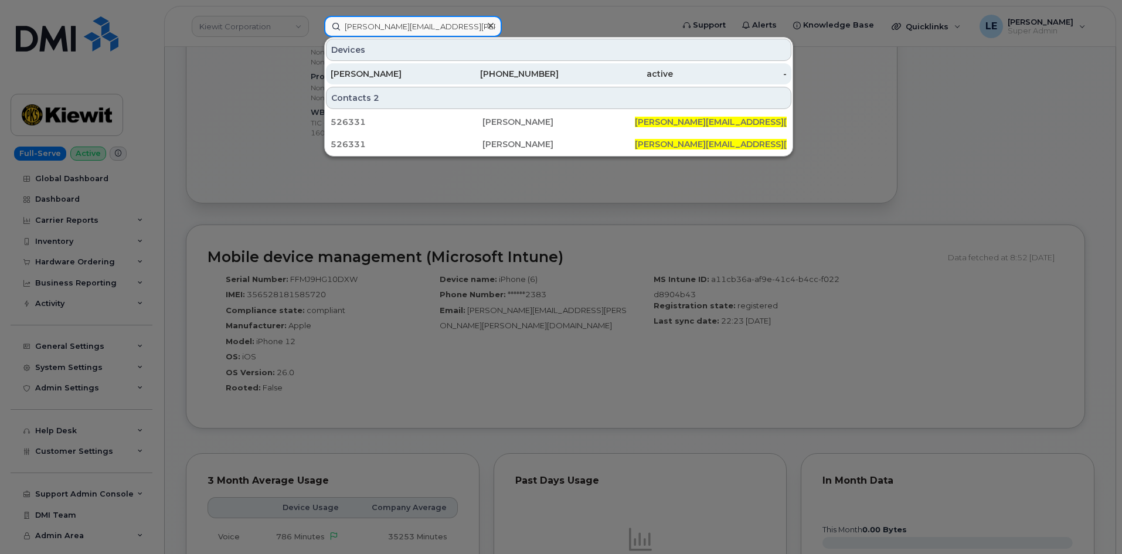
type input "[PERSON_NAME][EMAIL_ADDRESS][PERSON_NAME][DOMAIN_NAME]"
click at [411, 71] on div "[PERSON_NAME]" at bounding box center [387, 74] width 114 height 12
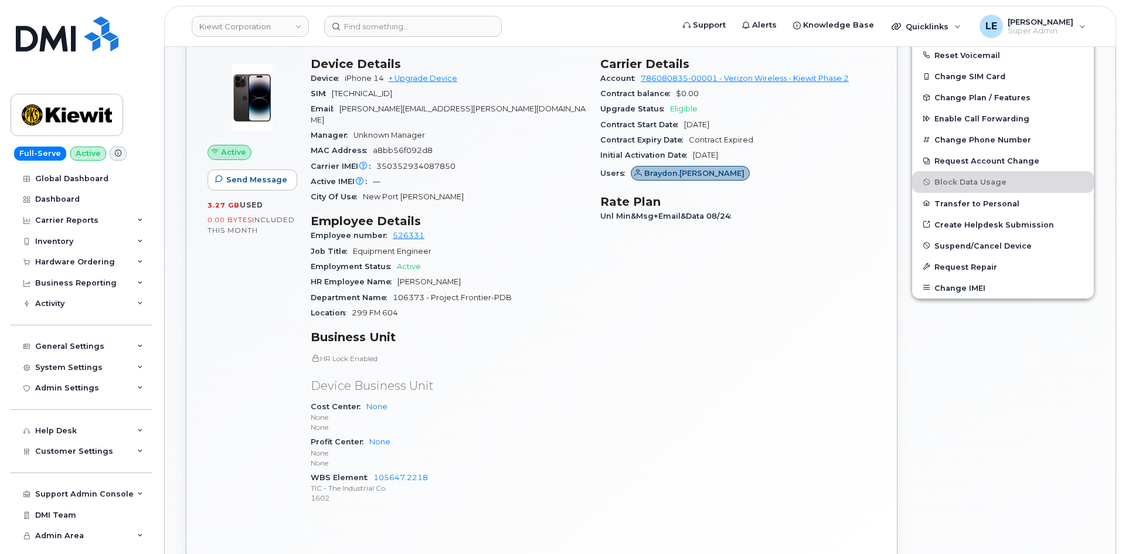
scroll to position [59, 0]
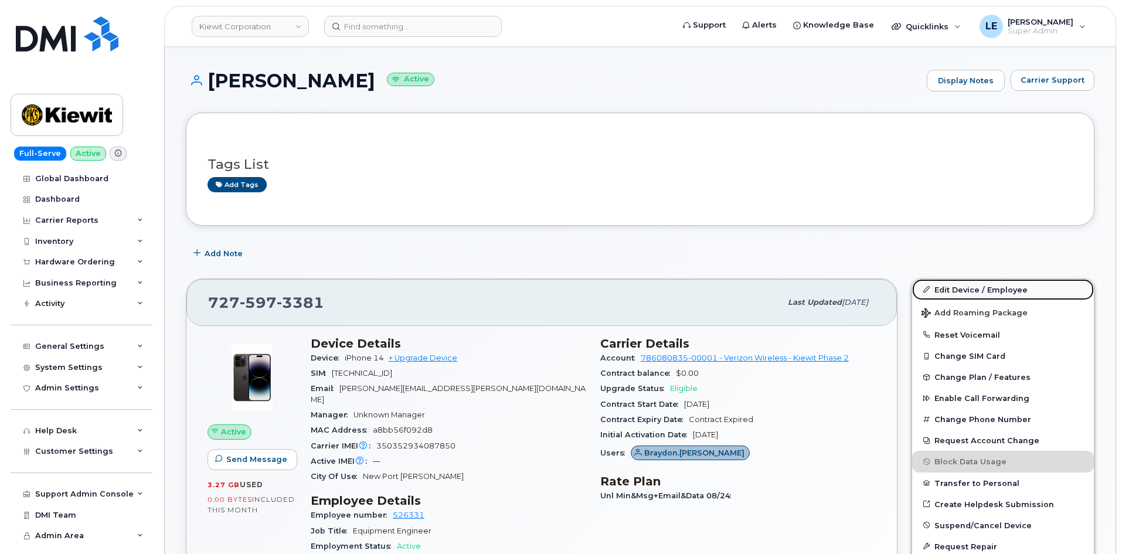
click at [937, 293] on link "Edit Device / Employee" at bounding box center [1003, 289] width 182 height 21
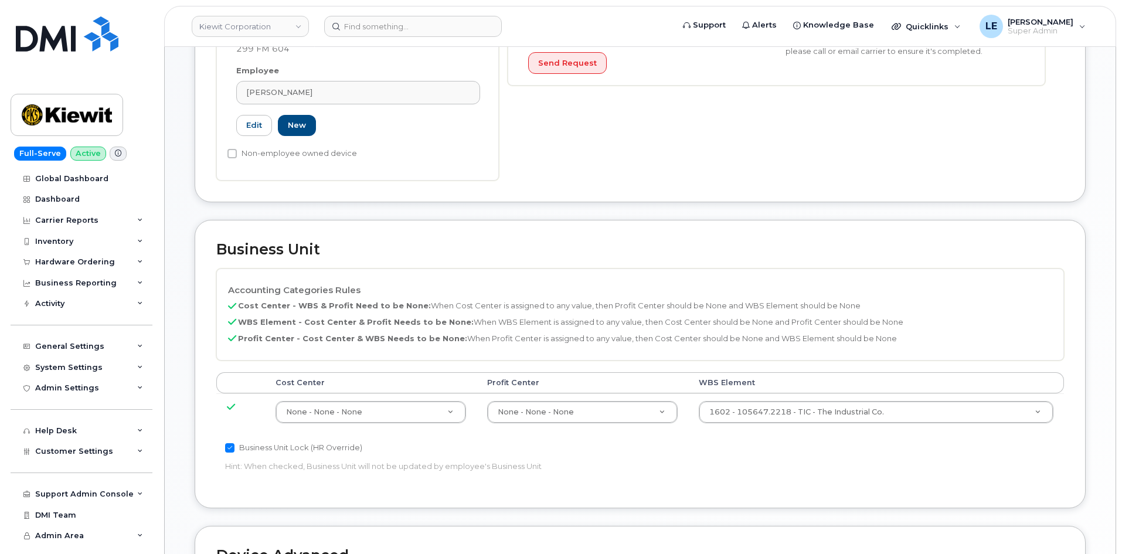
scroll to position [410, 0]
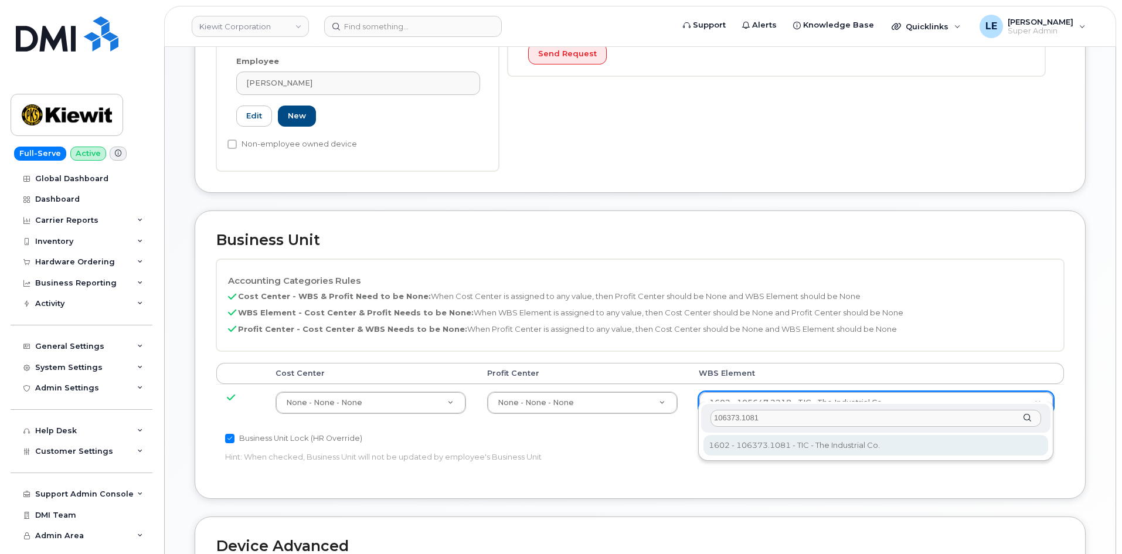
type input "106373.1081"
type input "35050978"
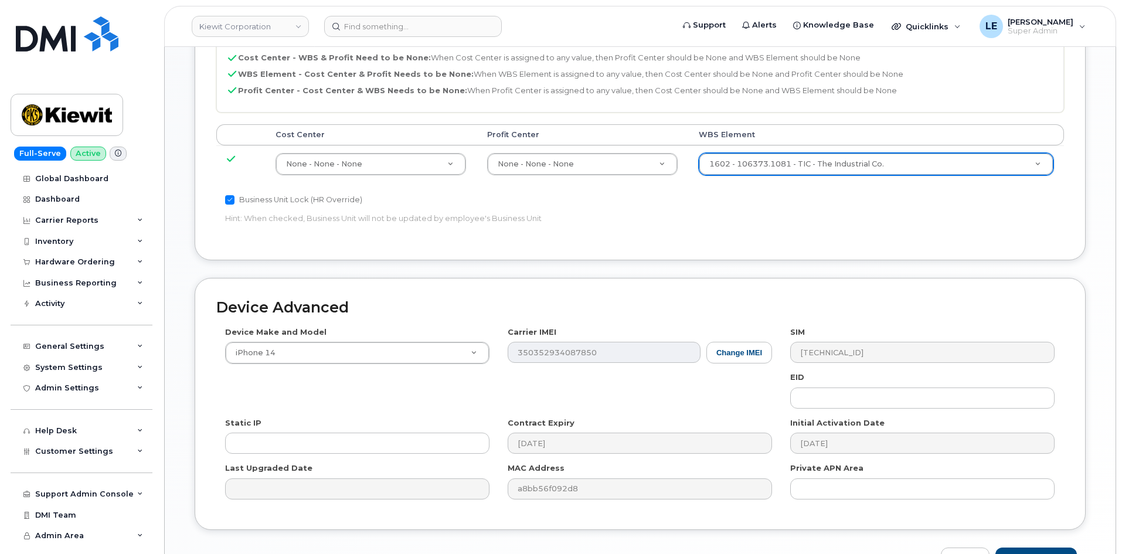
scroll to position [711, 0]
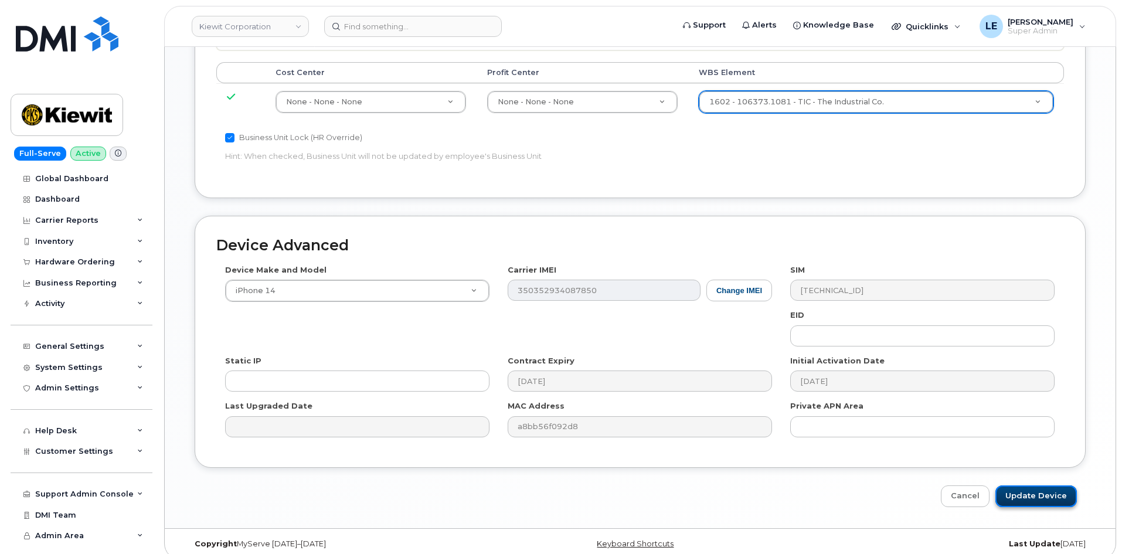
click at [1030, 487] on input "Update Device" at bounding box center [1035, 496] width 81 height 22
type input "Saving..."
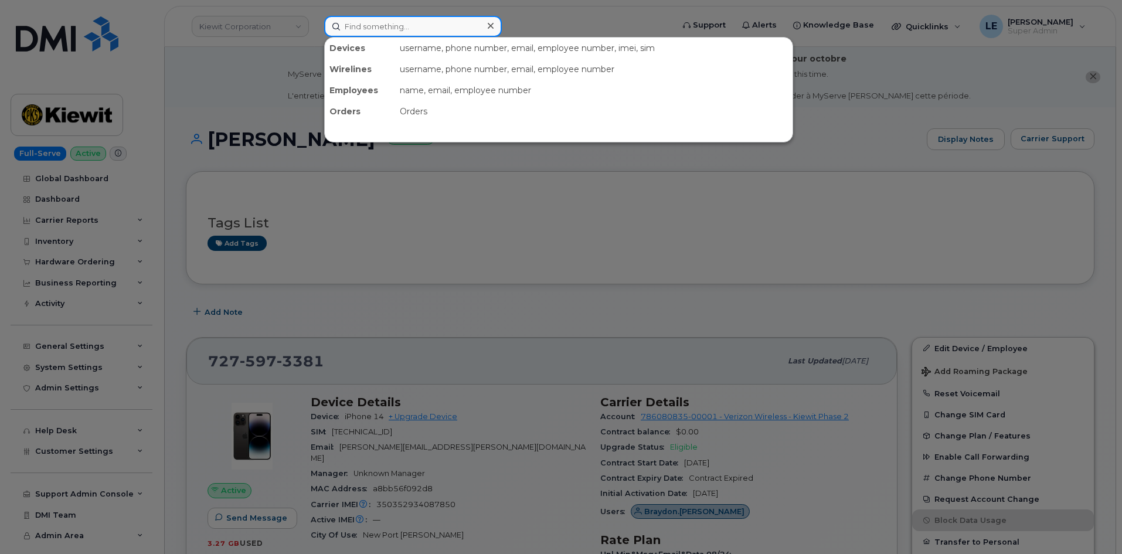
click at [457, 24] on input at bounding box center [413, 26] width 178 height 21
paste input "MARK.MARTINEZ@KIEWIT.COM"
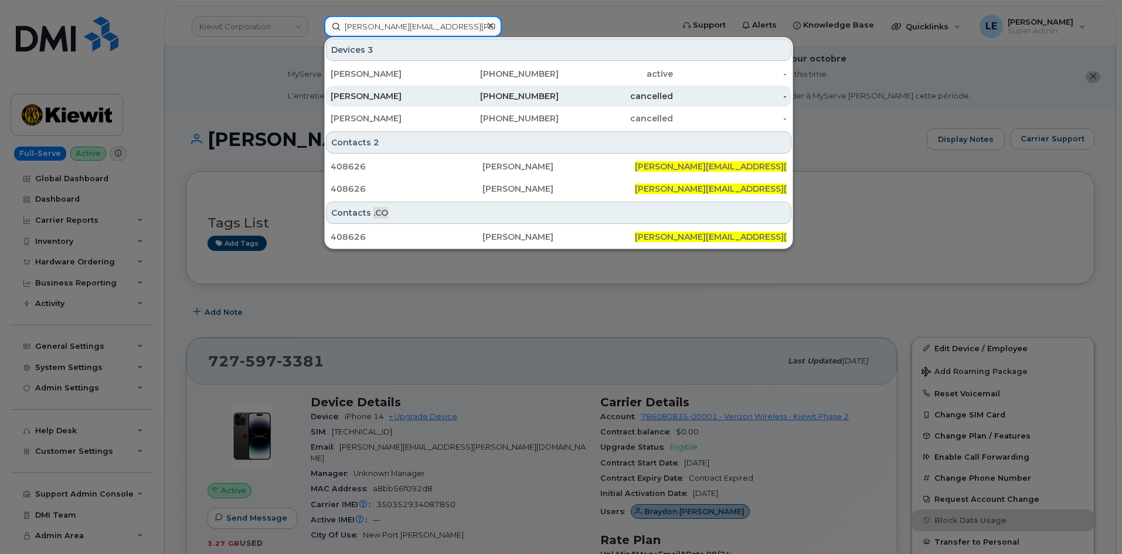
type input "MARK.MARTINEZ@KIEWIT.COM"
click at [506, 94] on div "502-655-2228" at bounding box center [502, 96] width 114 height 12
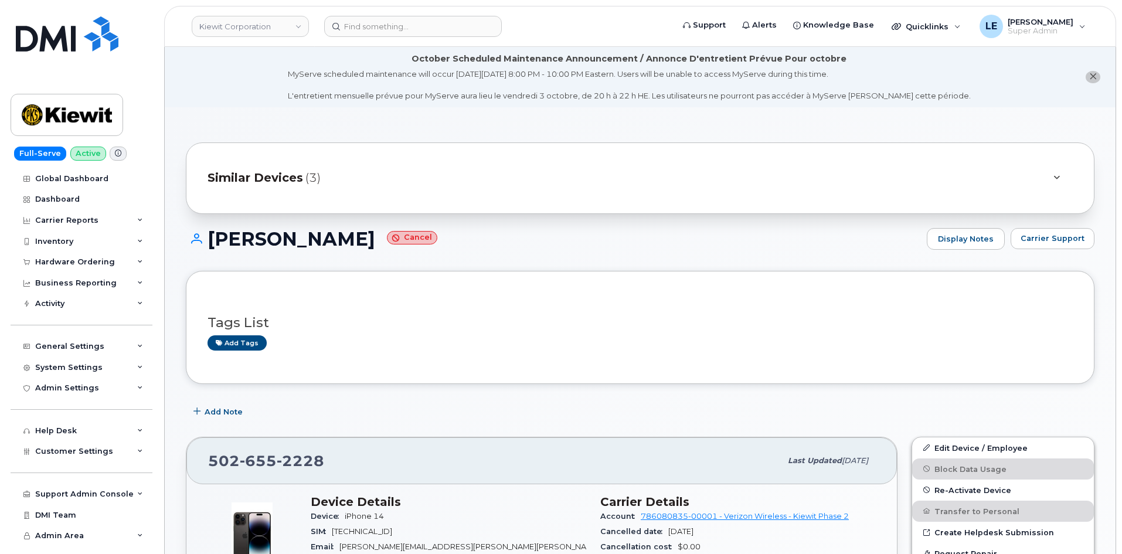
click at [463, 184] on div "Similar Devices (3)" at bounding box center [623, 178] width 832 height 28
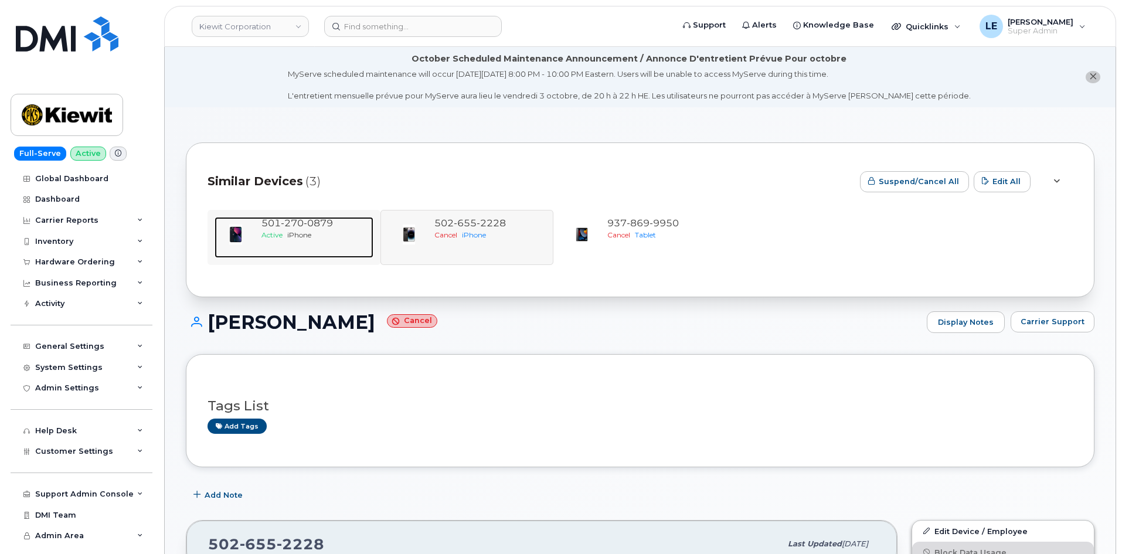
click at [309, 247] on div "[PHONE_NUMBER] Active iPhone" at bounding box center [315, 237] width 117 height 41
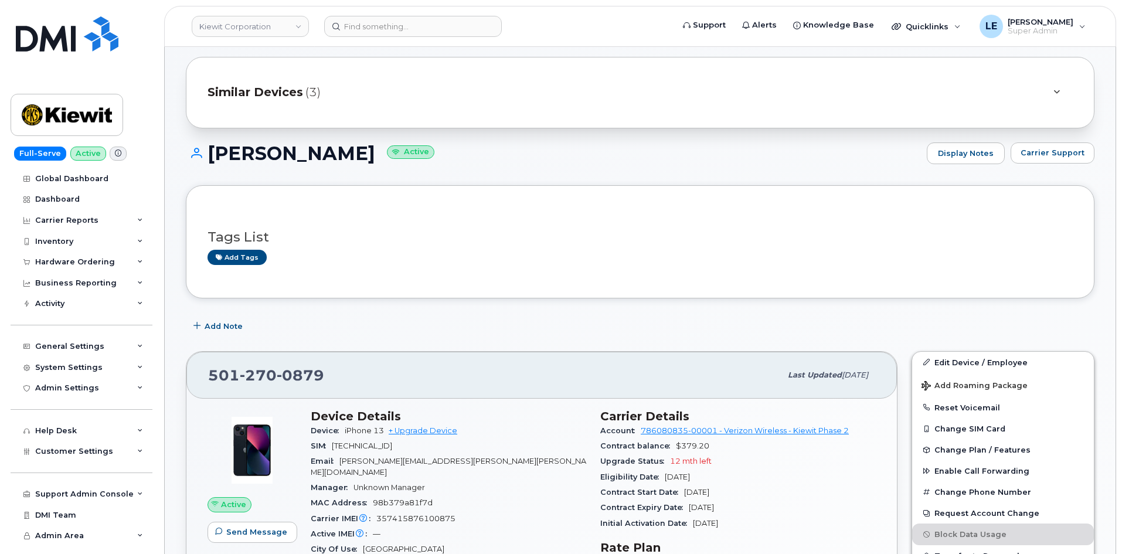
scroll to position [117, 0]
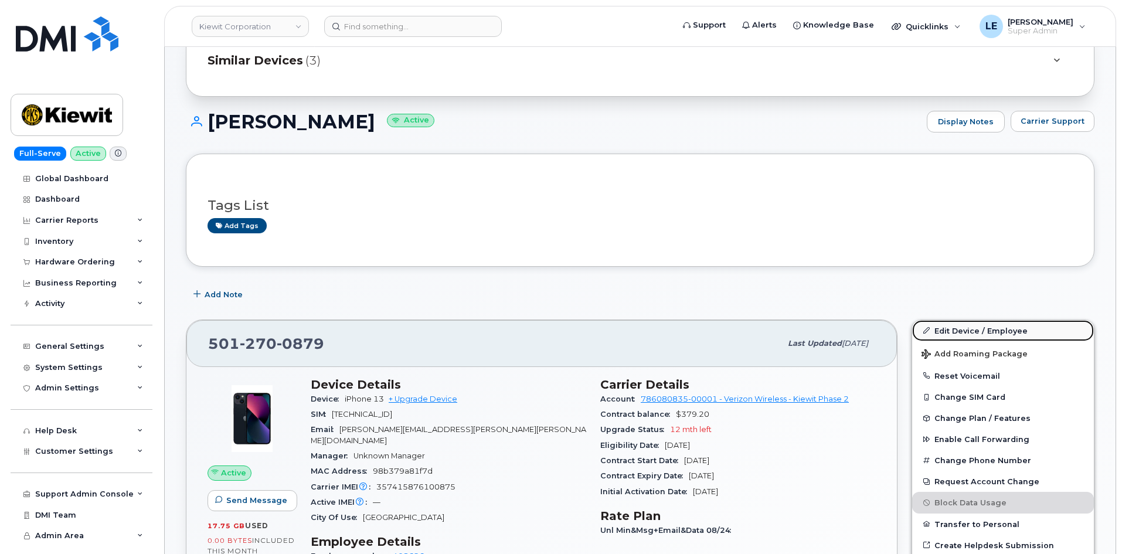
click at [947, 331] on link "Edit Device / Employee" at bounding box center [1003, 330] width 182 height 21
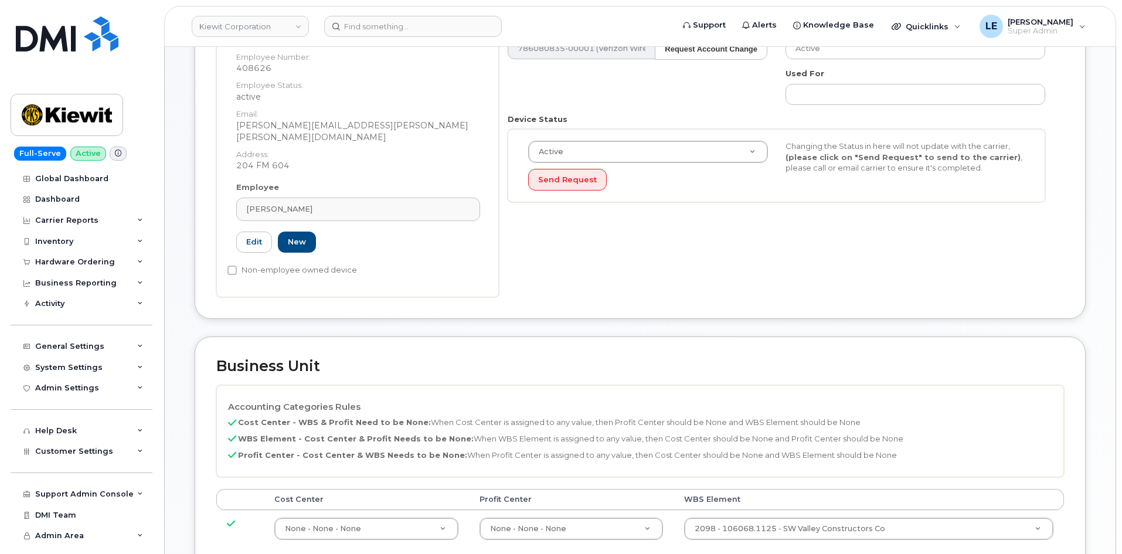
scroll to position [352, 0]
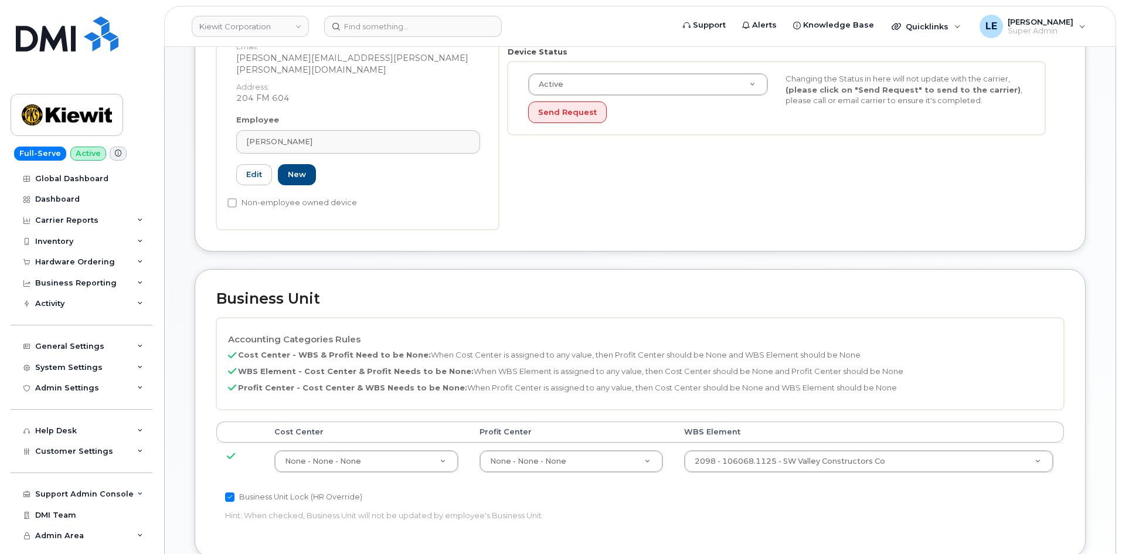
drag, startPoint x: 743, startPoint y: 432, endPoint x: 743, endPoint y: 442, distance: 10.5
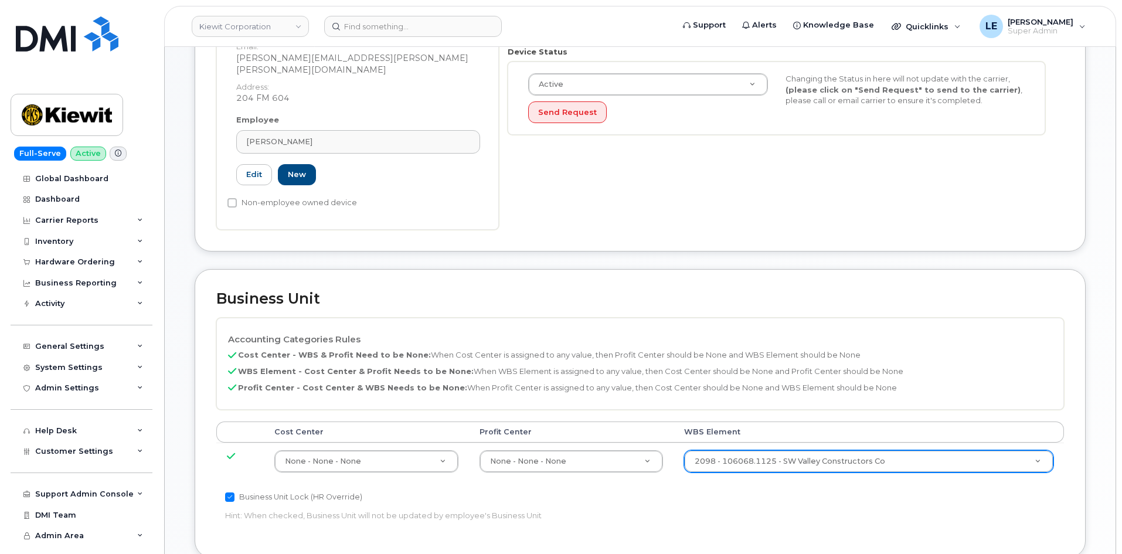
click at [743, 442] on td "2098 - 106068.1125 - SW Valley Constructors Co 30226655" at bounding box center [868, 460] width 390 height 37
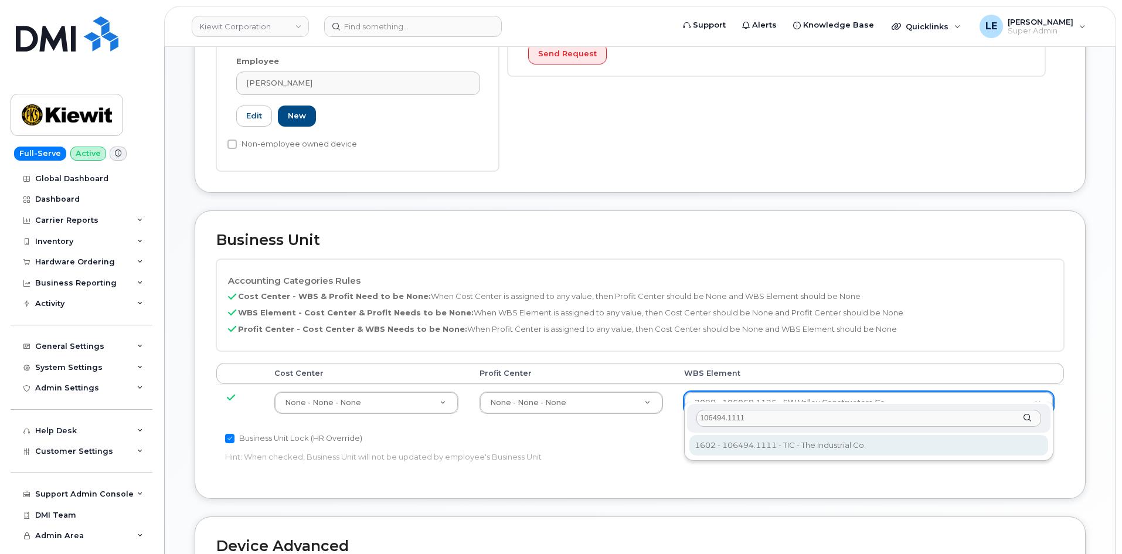
type input "106494.1111"
type input "35946483"
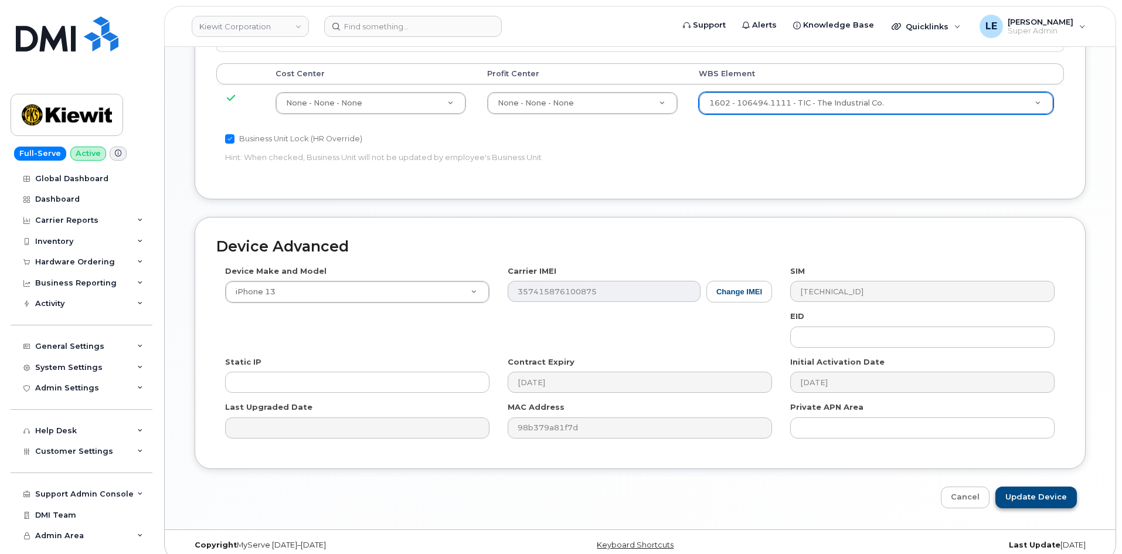
scroll to position [711, 0]
click at [1034, 486] on input "Update Device" at bounding box center [1035, 496] width 81 height 22
type input "Saving..."
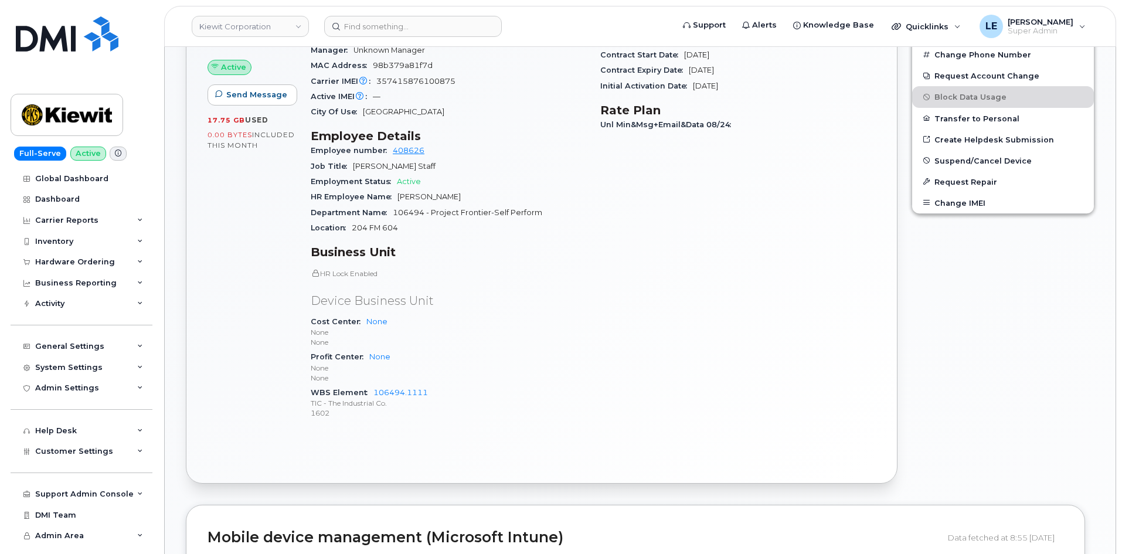
scroll to position [527, 0]
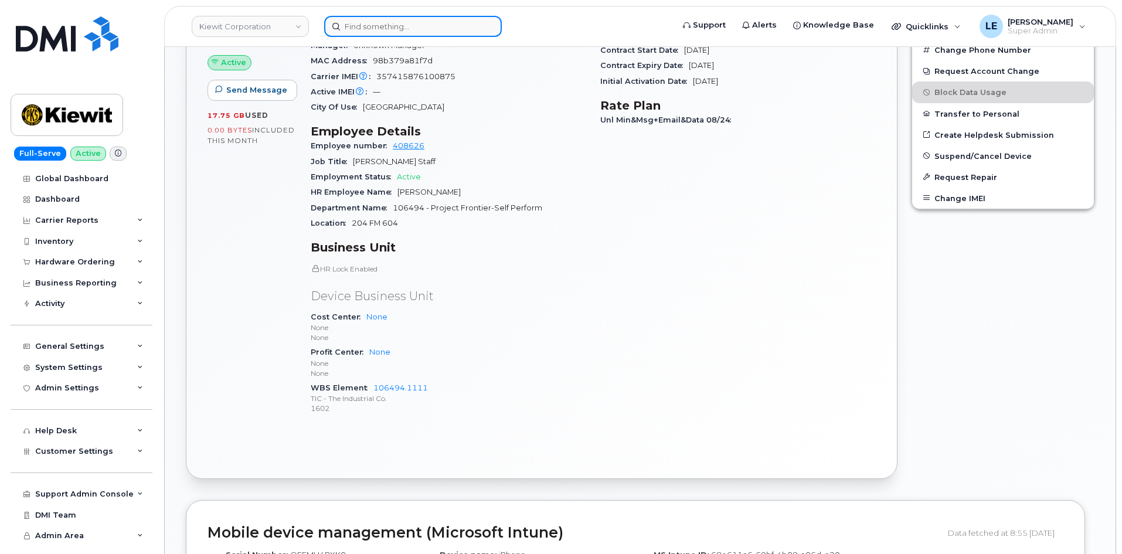
click at [426, 32] on input at bounding box center [413, 26] width 178 height 21
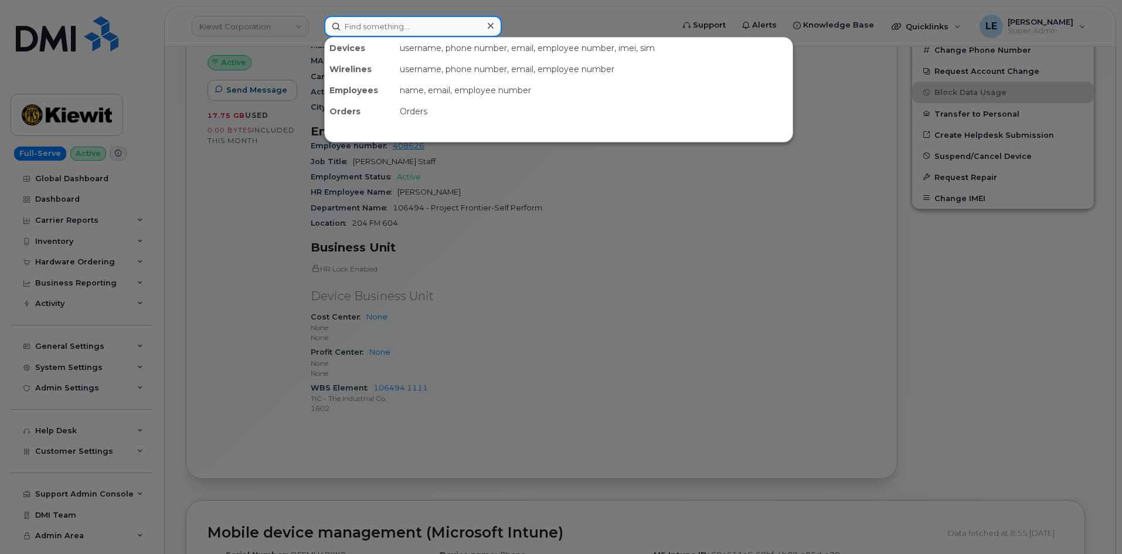
paste input "[PERSON_NAME][EMAIL_ADDRESS][PERSON_NAME][PERSON_NAME][DOMAIN_NAME]"
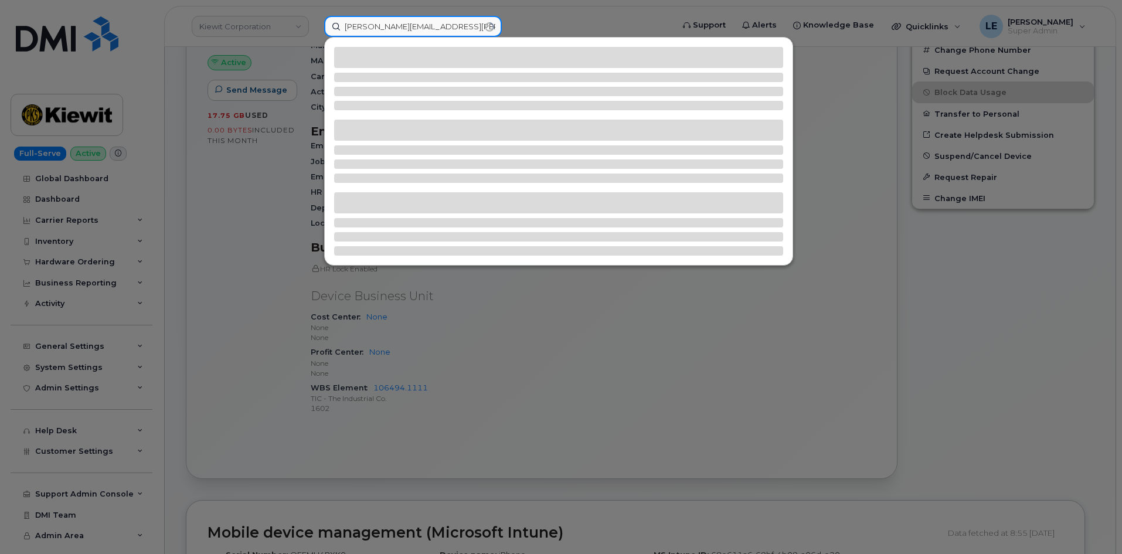
type input "[PERSON_NAME][EMAIL_ADDRESS][PERSON_NAME][PERSON_NAME][DOMAIN_NAME]"
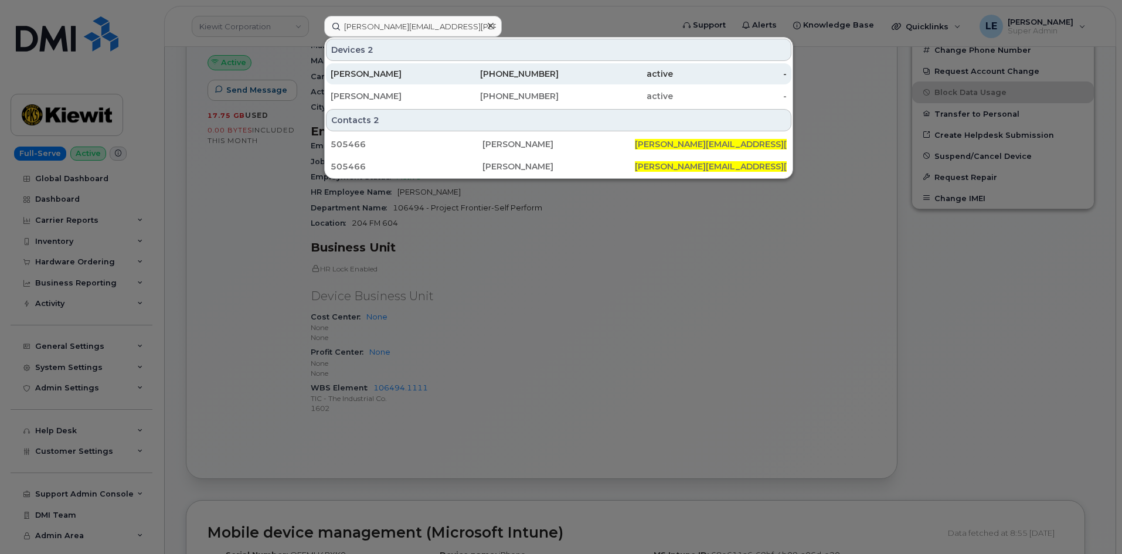
click at [394, 77] on div "[PERSON_NAME]" at bounding box center [387, 74] width 114 height 12
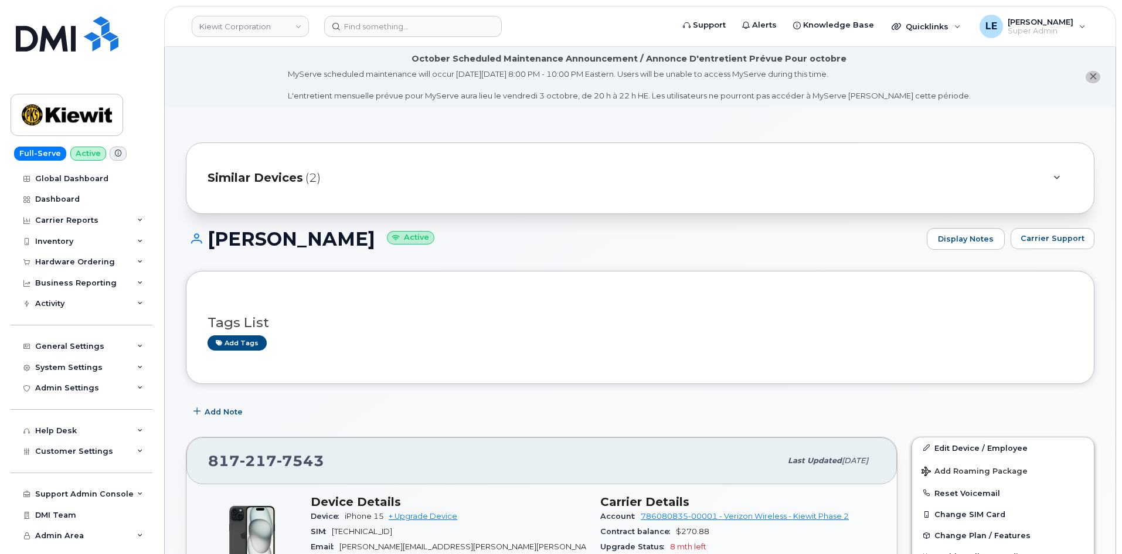
click at [350, 194] on div "Similar Devices (2)" at bounding box center [640, 177] width 908 height 71
click at [350, 179] on div "Similar Devices (2)" at bounding box center [623, 178] width 832 height 28
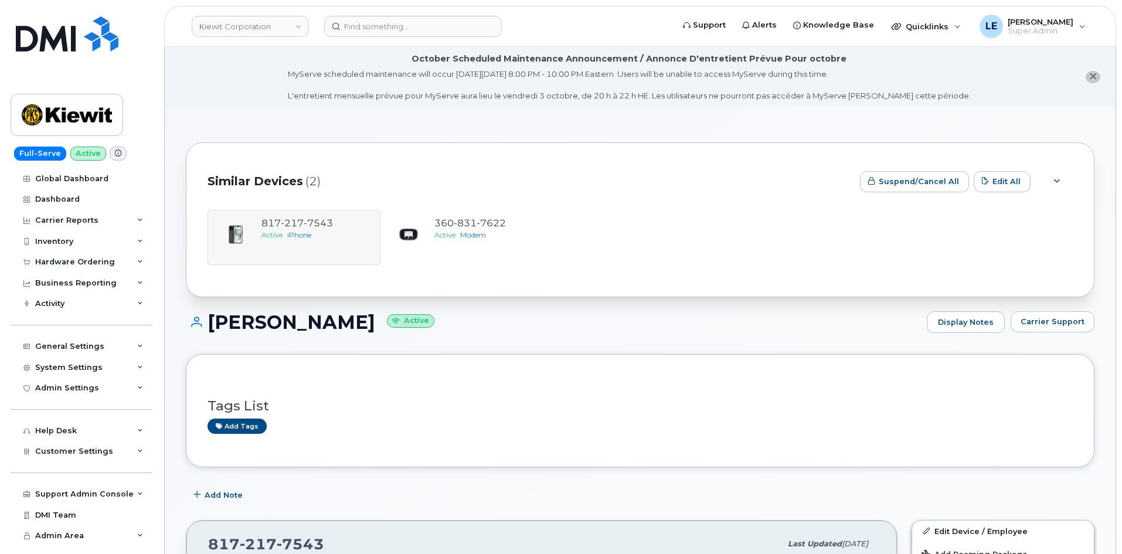
click at [350, 179] on div "Similar Devices (2)" at bounding box center [528, 181] width 643 height 35
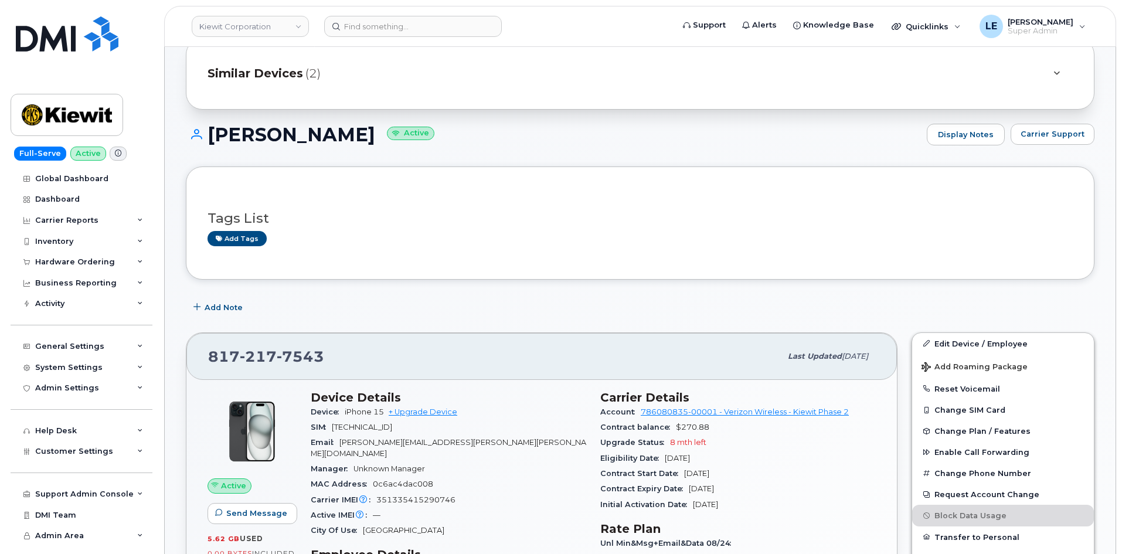
scroll to position [176, 0]
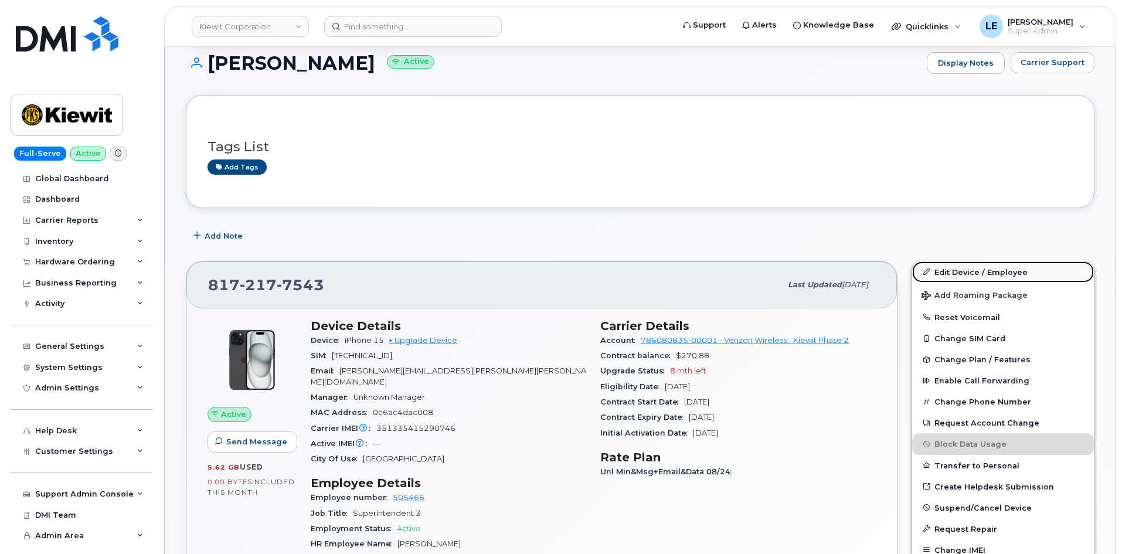
click at [989, 265] on link "Edit Device / Employee" at bounding box center [1003, 271] width 182 height 21
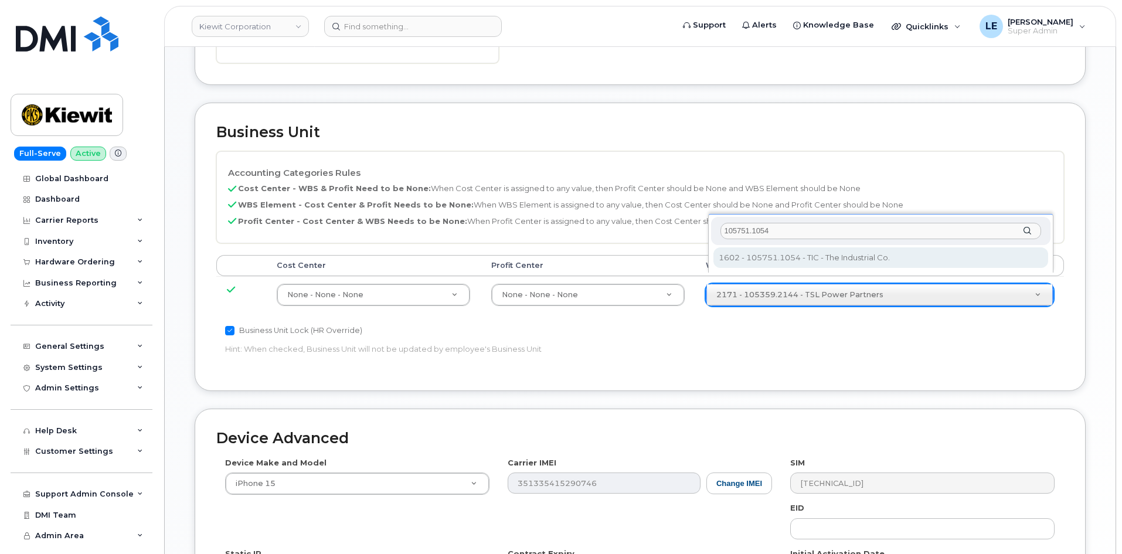
scroll to position [586, 0]
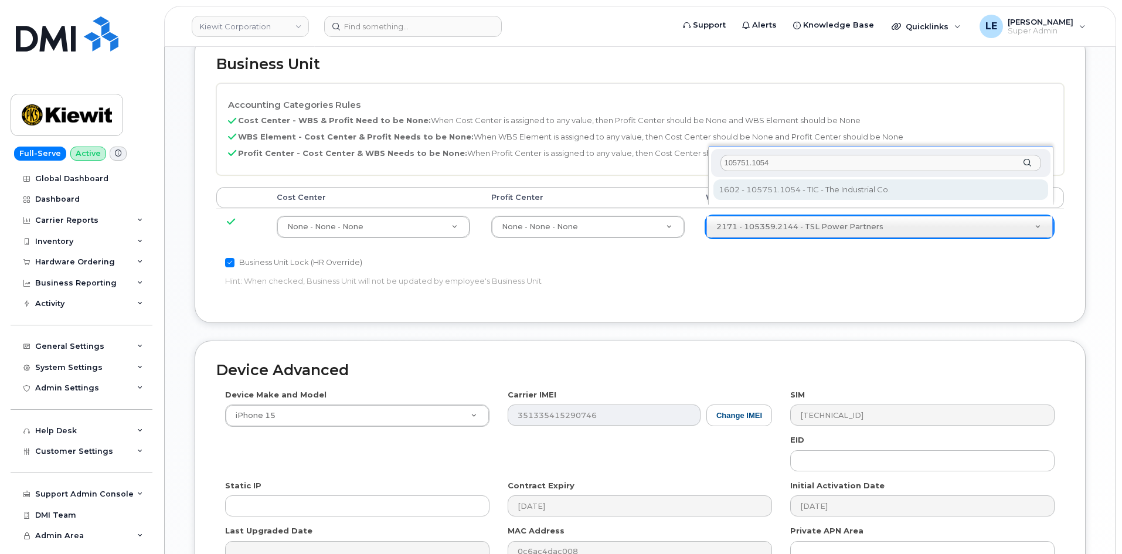
type input "105751.1054"
type input "30166133"
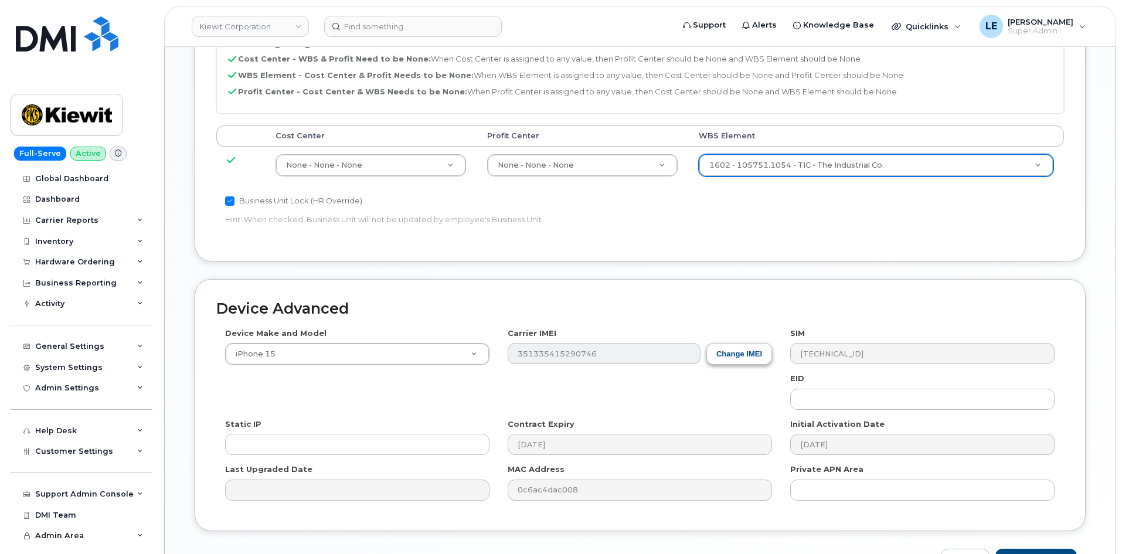
scroll to position [711, 0]
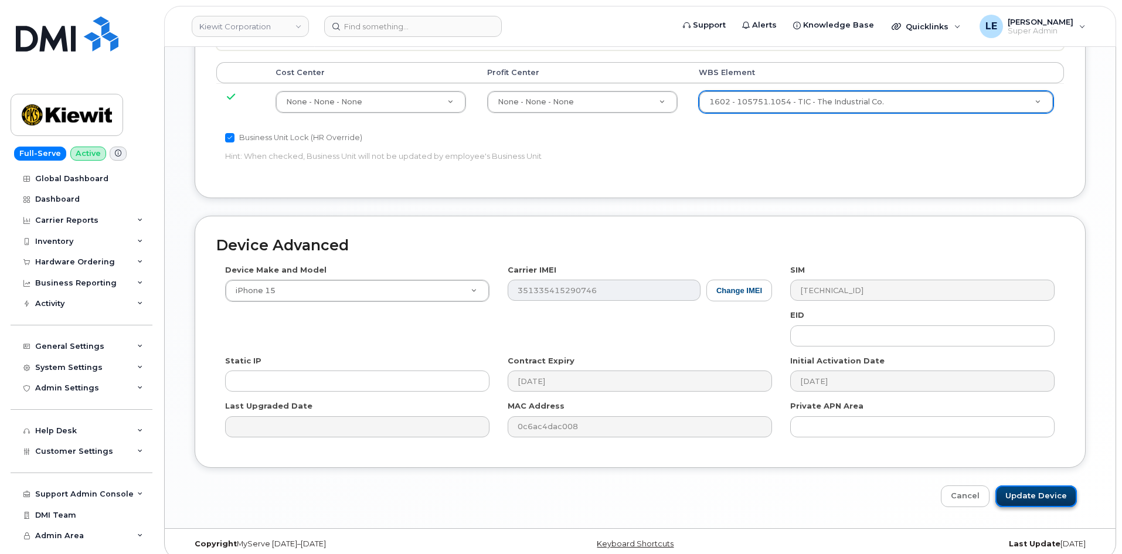
click at [1010, 485] on input "Update Device" at bounding box center [1035, 496] width 81 height 22
type input "Saving..."
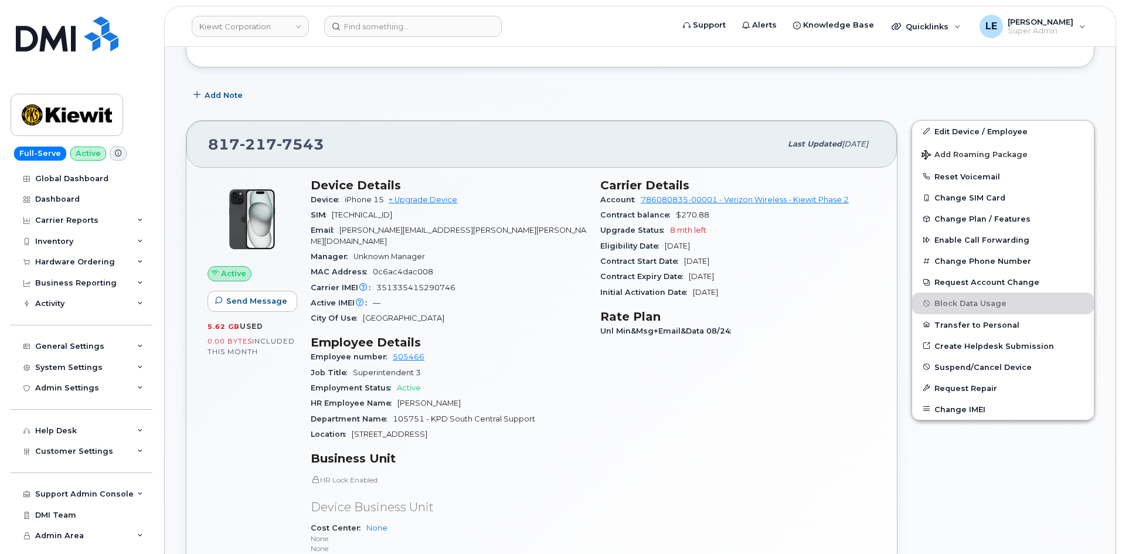
scroll to position [293, 0]
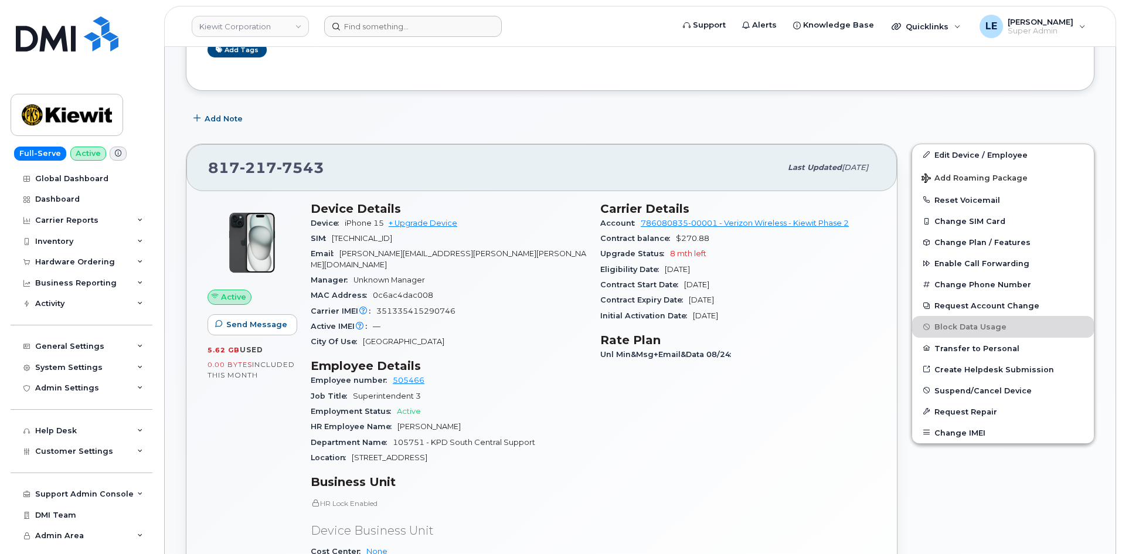
drag, startPoint x: 322, startPoint y: 24, endPoint x: 340, endPoint y: 22, distance: 18.2
click at [340, 22] on div at bounding box center [495, 26] width 360 height 21
click at [346, 22] on input at bounding box center [413, 26] width 178 height 21
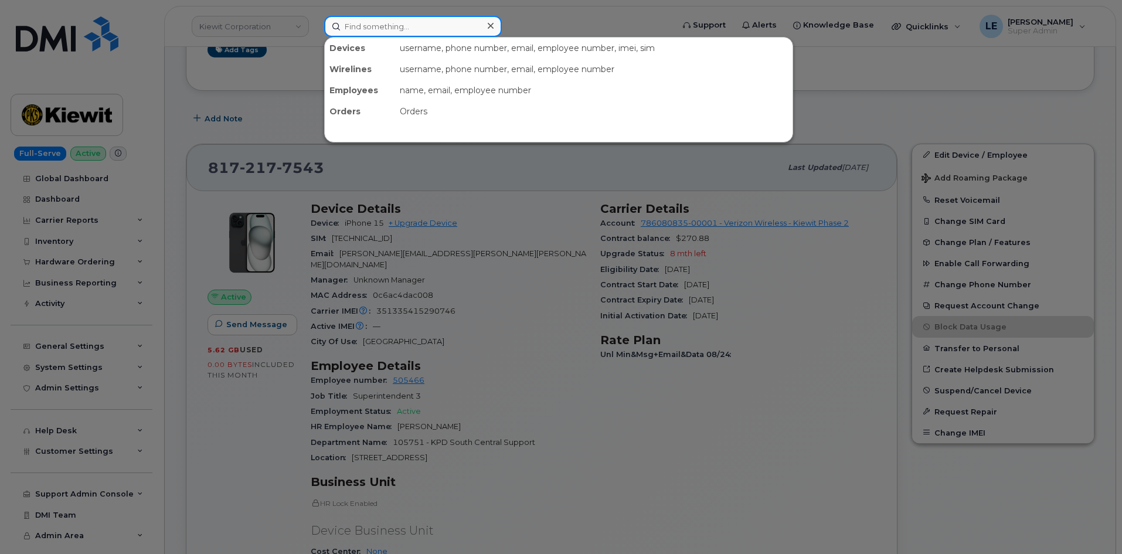
paste input "[PERSON_NAME][EMAIL_ADDRESS][PERSON_NAME][DOMAIN_NAME]"
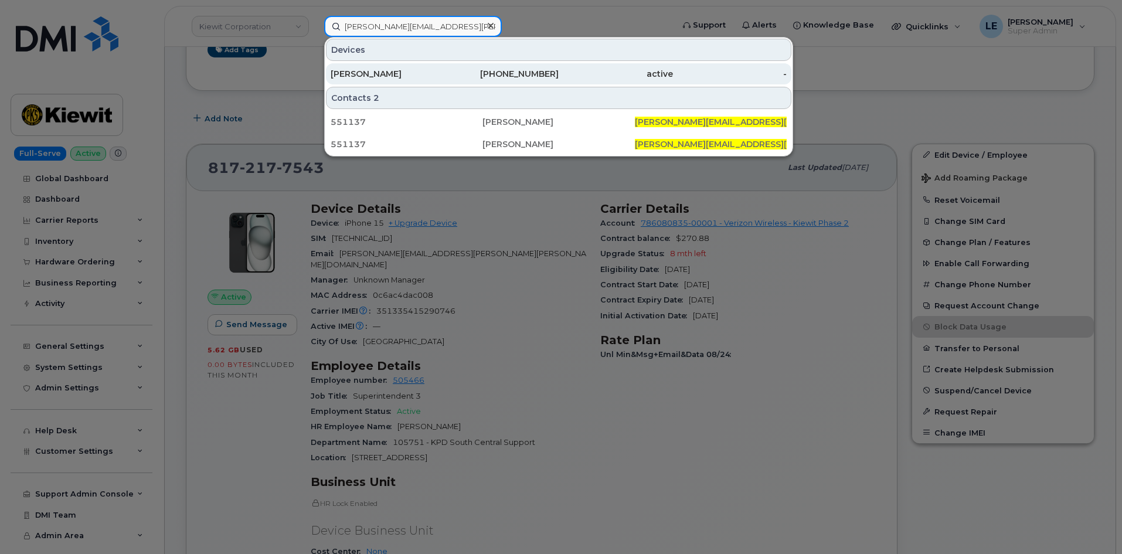
type input "[PERSON_NAME][EMAIL_ADDRESS][PERSON_NAME][DOMAIN_NAME]"
click at [389, 74] on div "[PERSON_NAME]" at bounding box center [387, 74] width 114 height 12
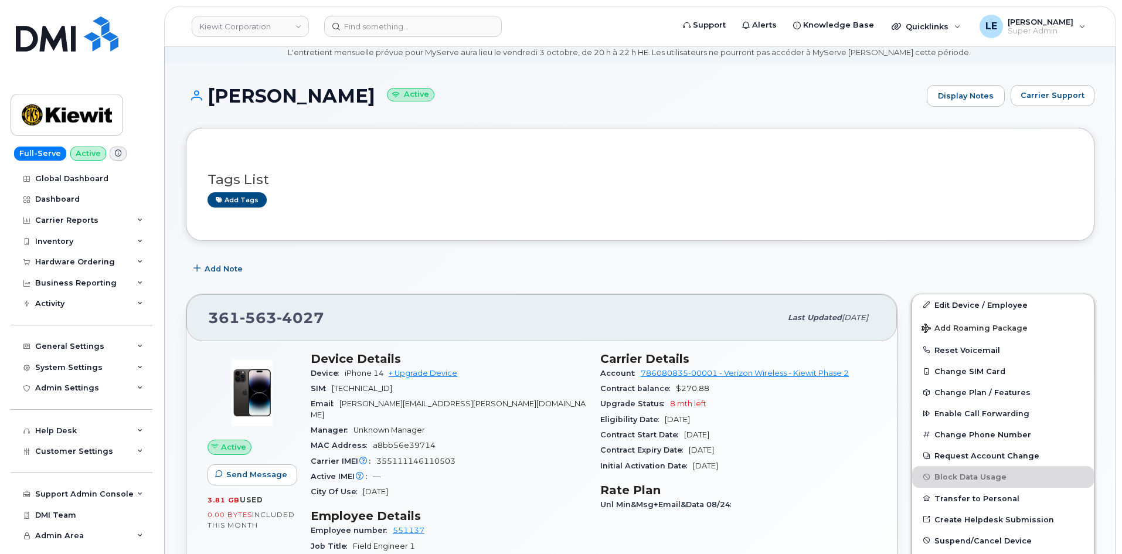
scroll to position [117, 0]
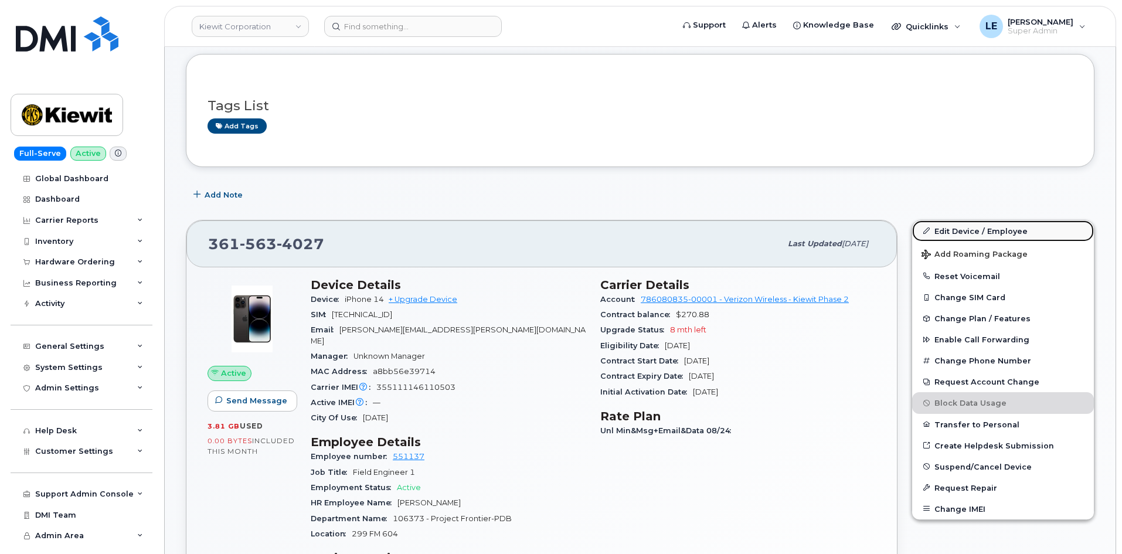
click at [965, 229] on link "Edit Device / Employee" at bounding box center [1003, 230] width 182 height 21
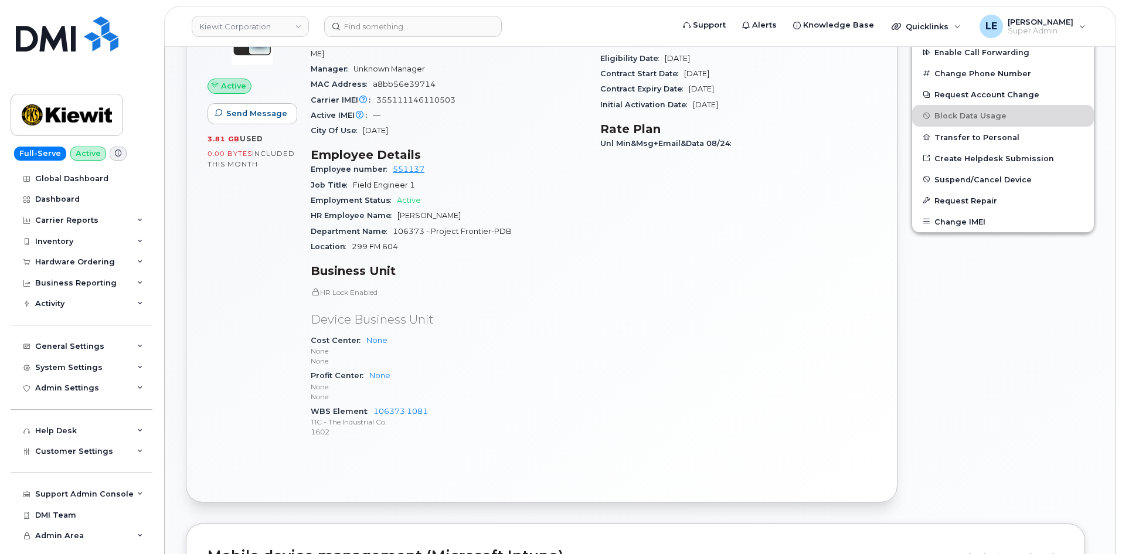
scroll to position [527, 0]
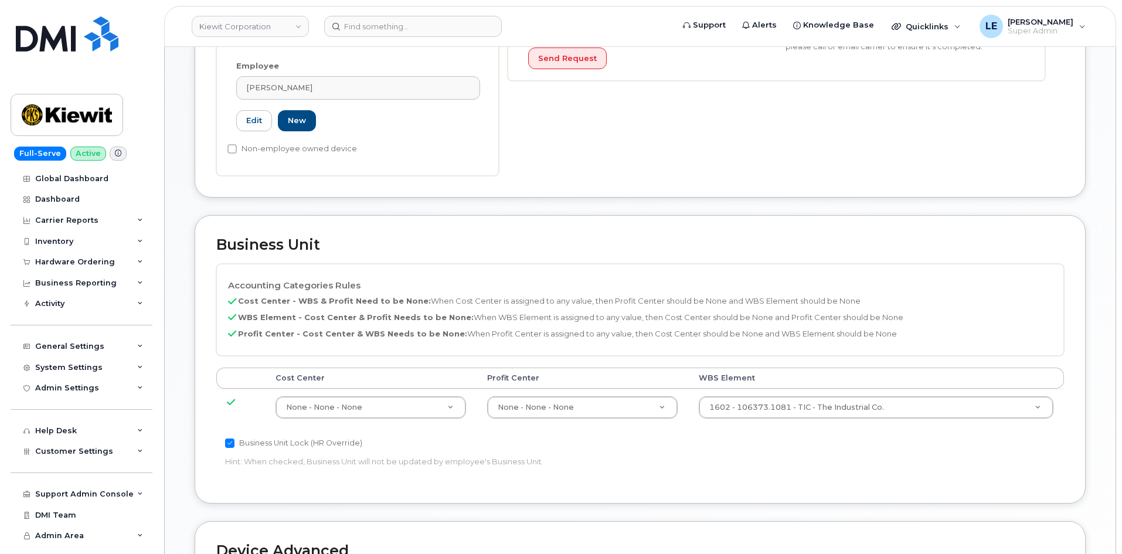
scroll to position [469, 0]
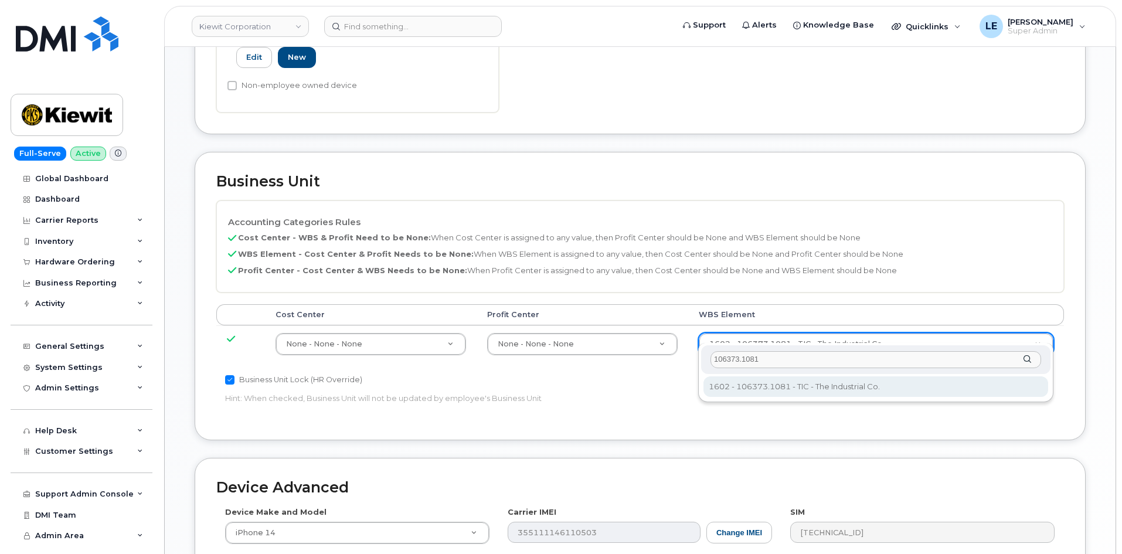
type input "106373.1081"
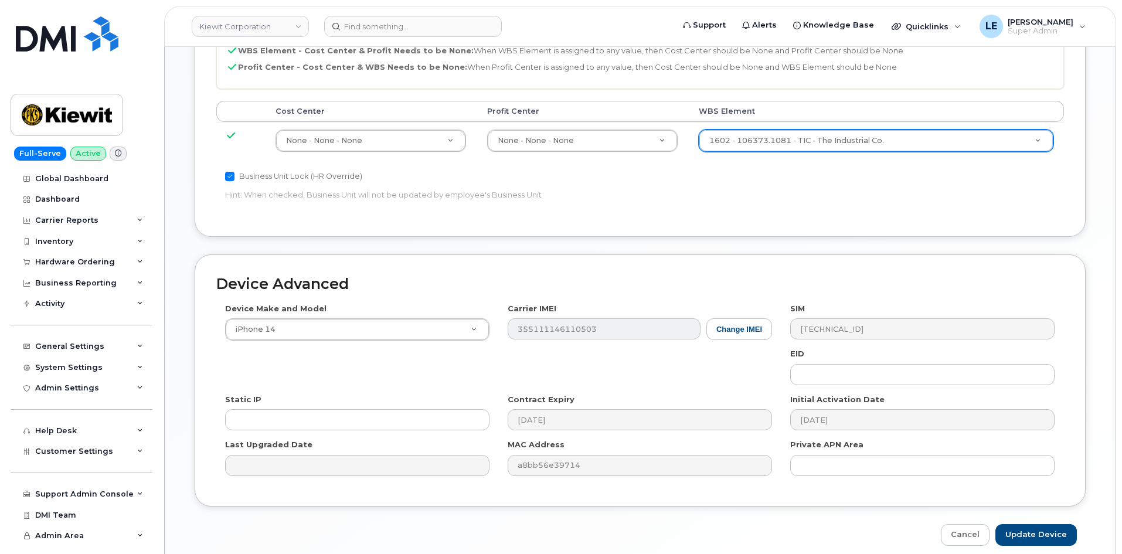
scroll to position [711, 0]
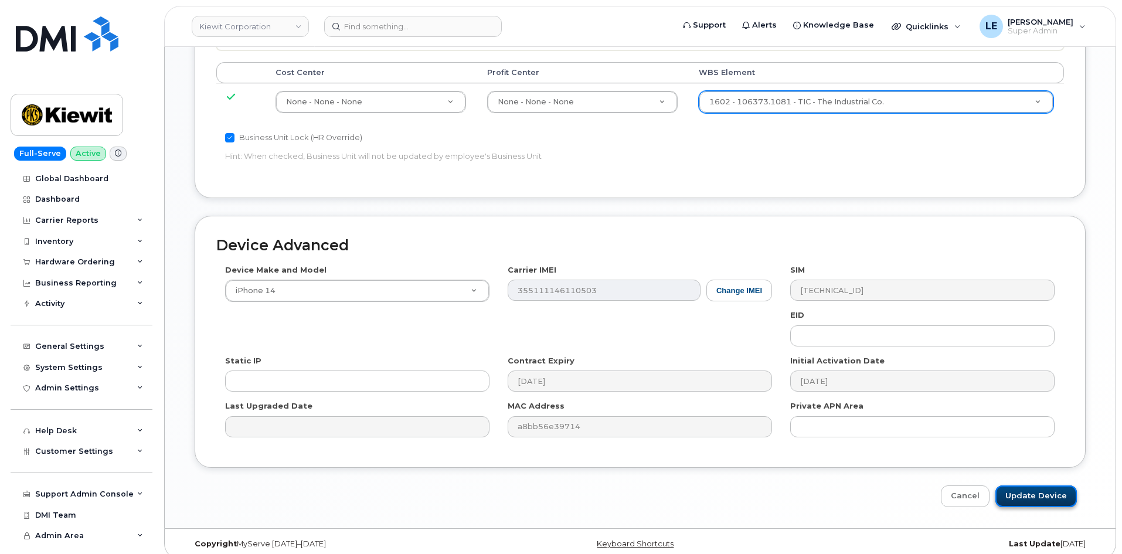
click at [1043, 485] on input "Update Device" at bounding box center [1035, 496] width 81 height 22
type input "Saving..."
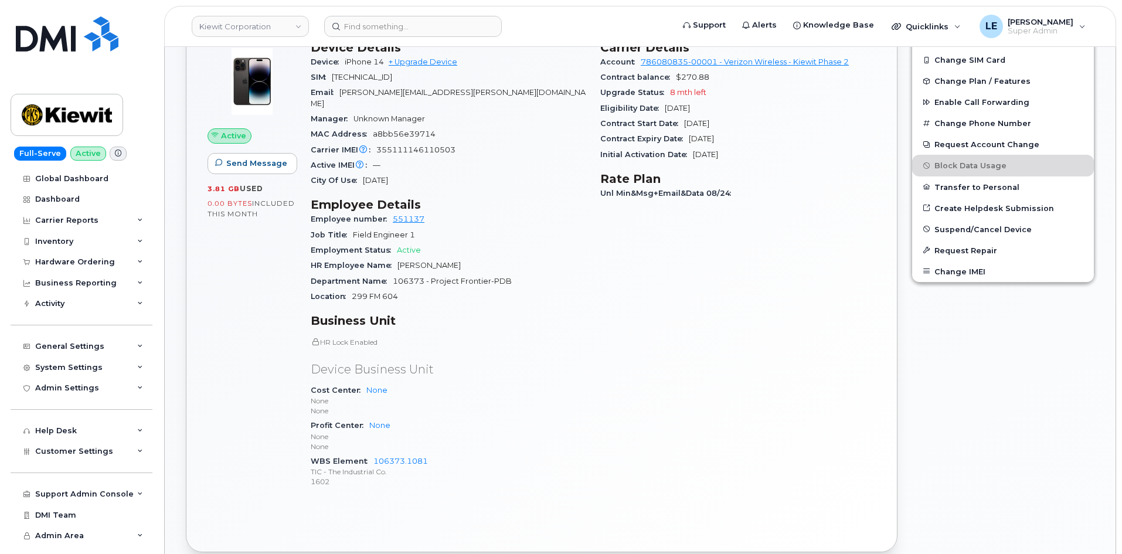
scroll to position [469, 0]
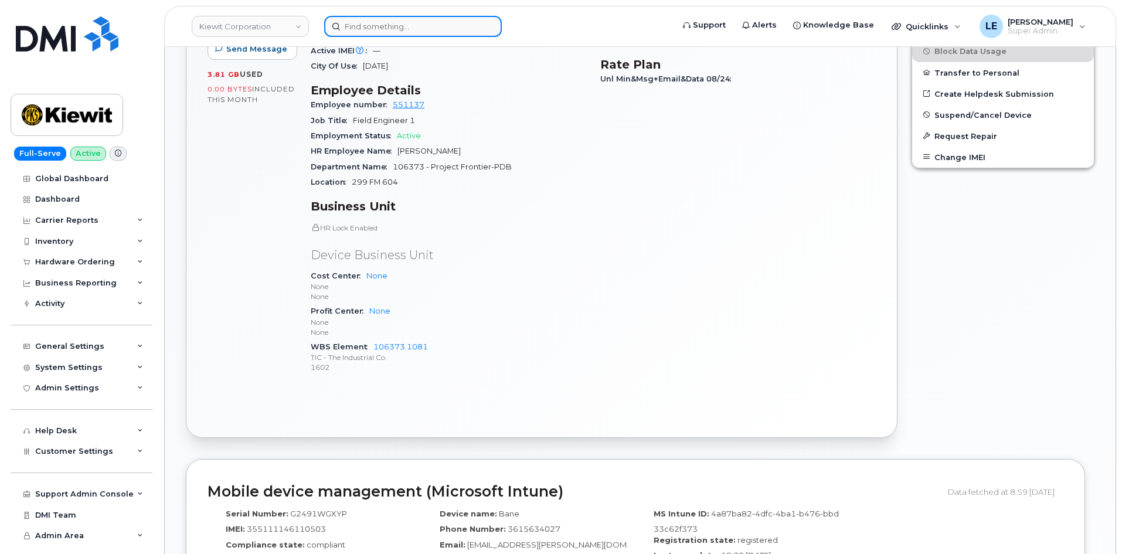
click at [405, 36] on input at bounding box center [413, 26] width 178 height 21
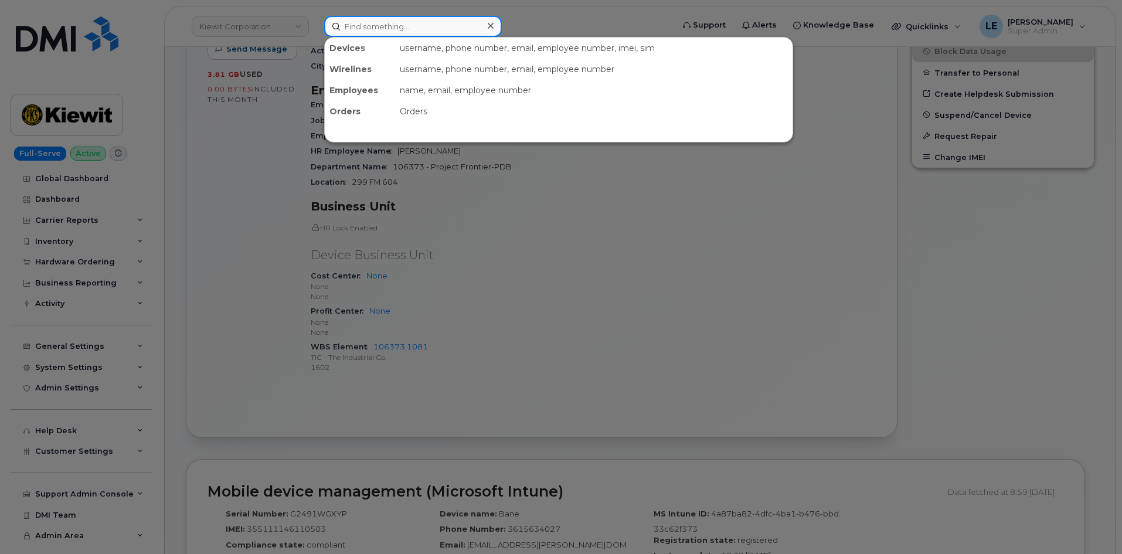
click at [405, 35] on input at bounding box center [413, 26] width 178 height 21
paste input "[EMAIL_ADDRESS][PERSON_NAME][DOMAIN_NAME]"
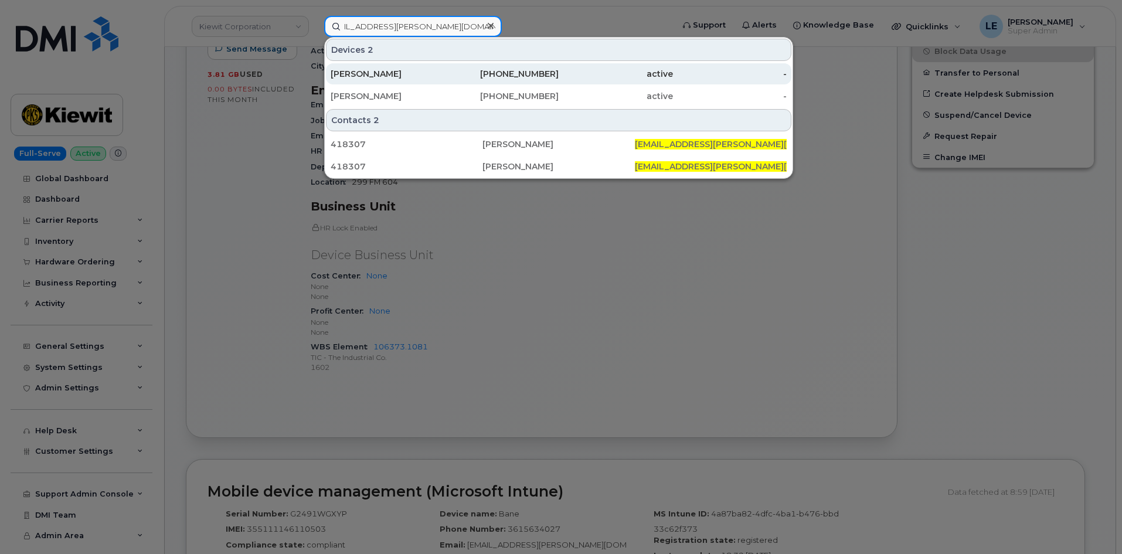
type input "[EMAIL_ADDRESS][PERSON_NAME][DOMAIN_NAME]"
click at [488, 79] on div "[PHONE_NUMBER]" at bounding box center [502, 74] width 114 height 12
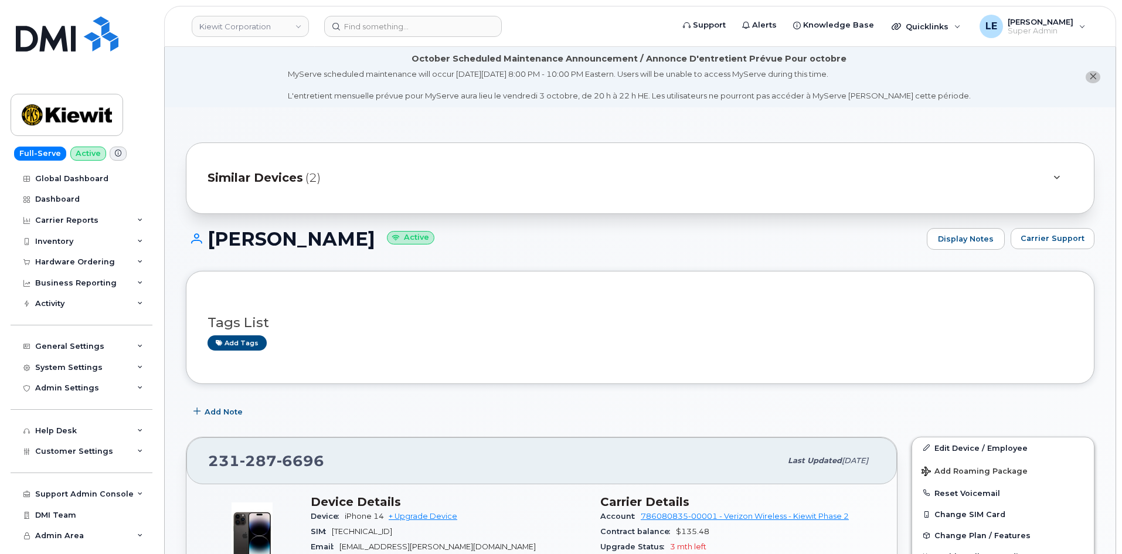
click at [351, 168] on div "Similar Devices (2)" at bounding box center [623, 178] width 832 height 28
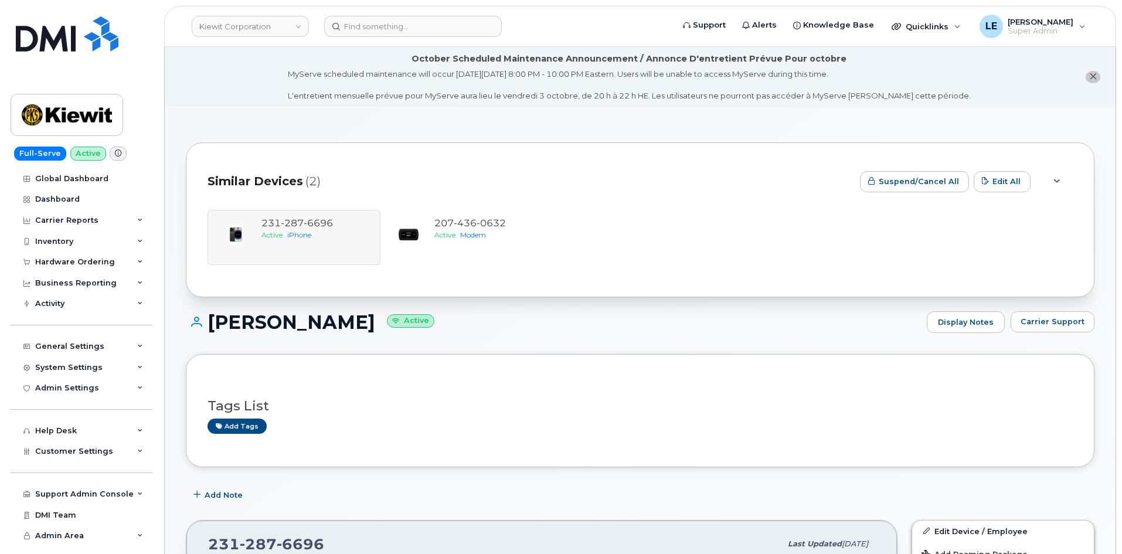
click at [348, 168] on div "Similar Devices (2)" at bounding box center [528, 181] width 643 height 35
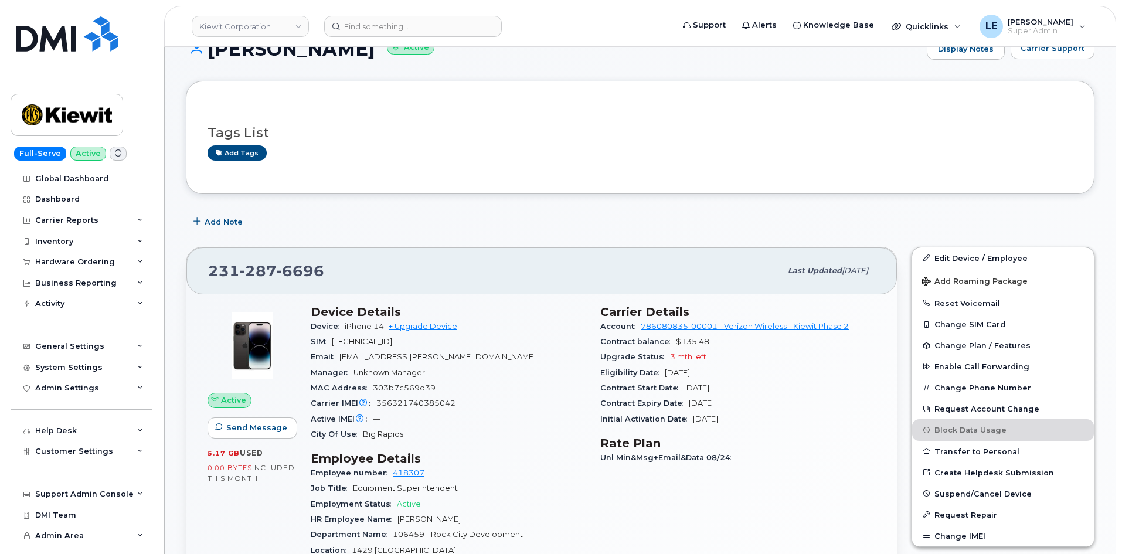
scroll to position [234, 0]
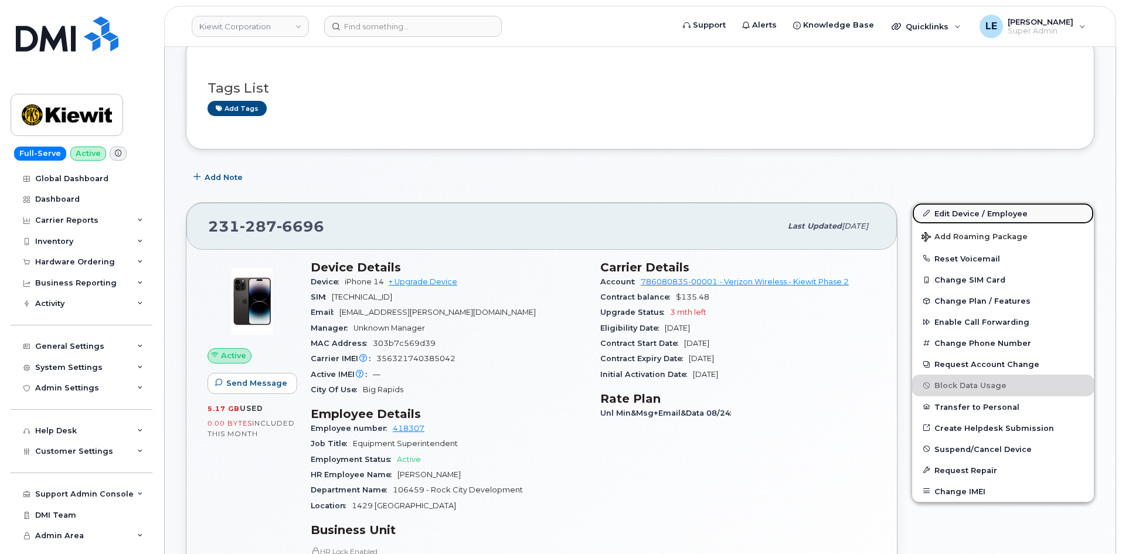
click at [1022, 212] on link "Edit Device / Employee" at bounding box center [1003, 213] width 182 height 21
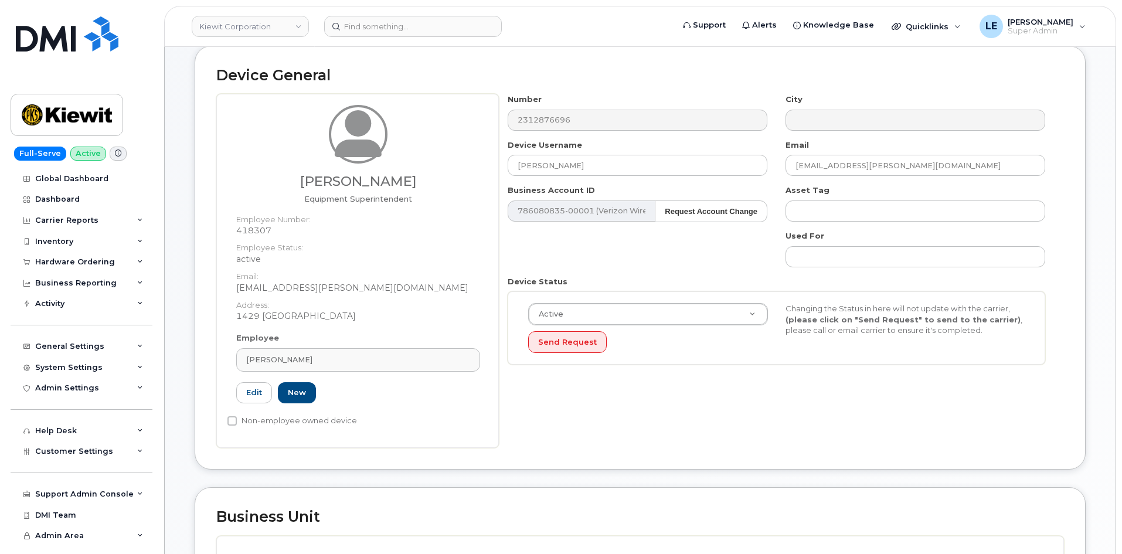
scroll to position [352, 0]
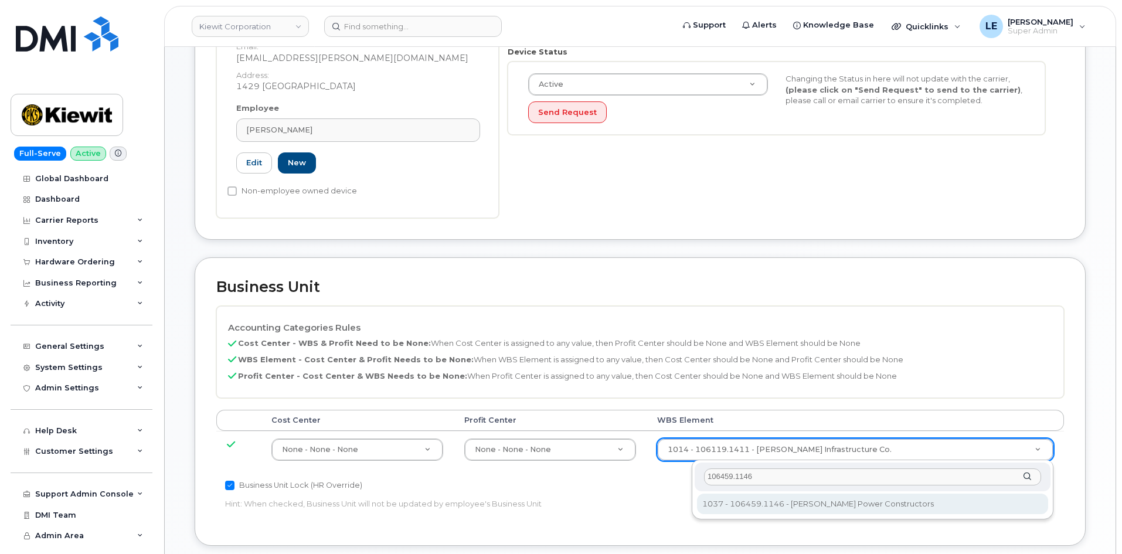
type input "106459.1146"
type input "35545309"
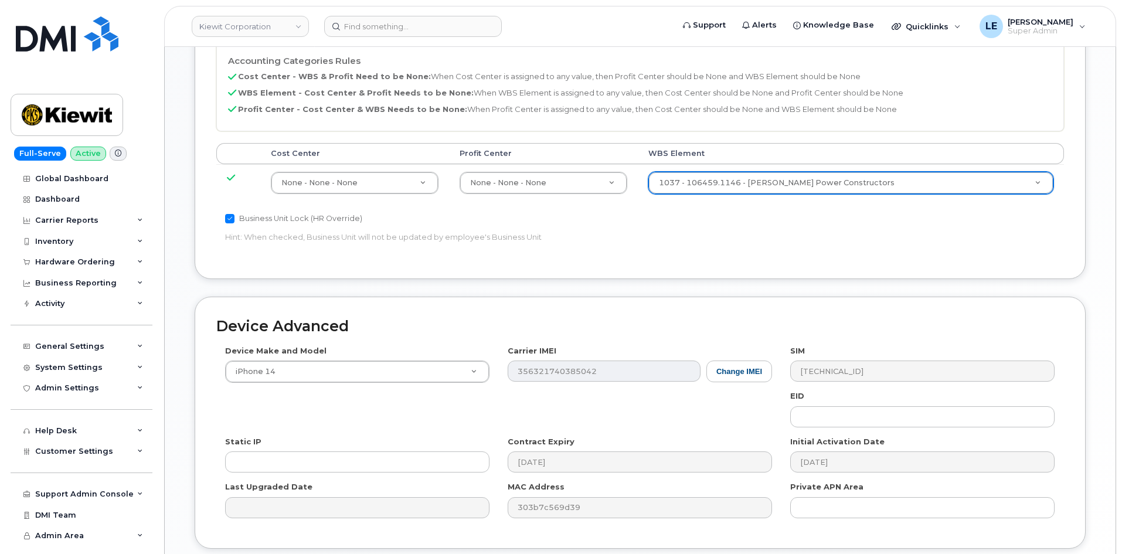
scroll to position [703, 0]
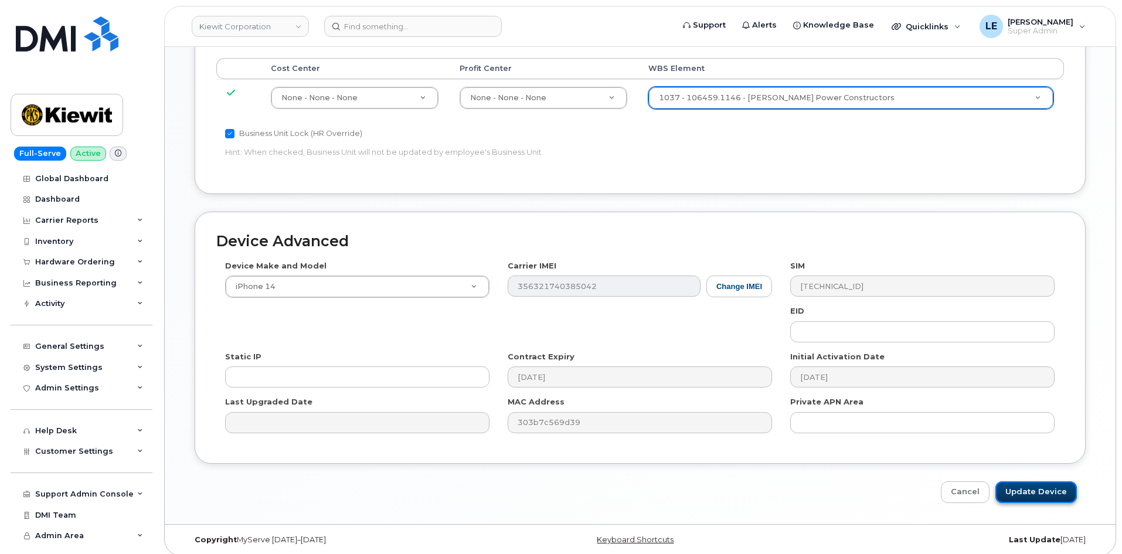
click at [1049, 495] on input "Update Device" at bounding box center [1035, 492] width 81 height 22
type input "Saving..."
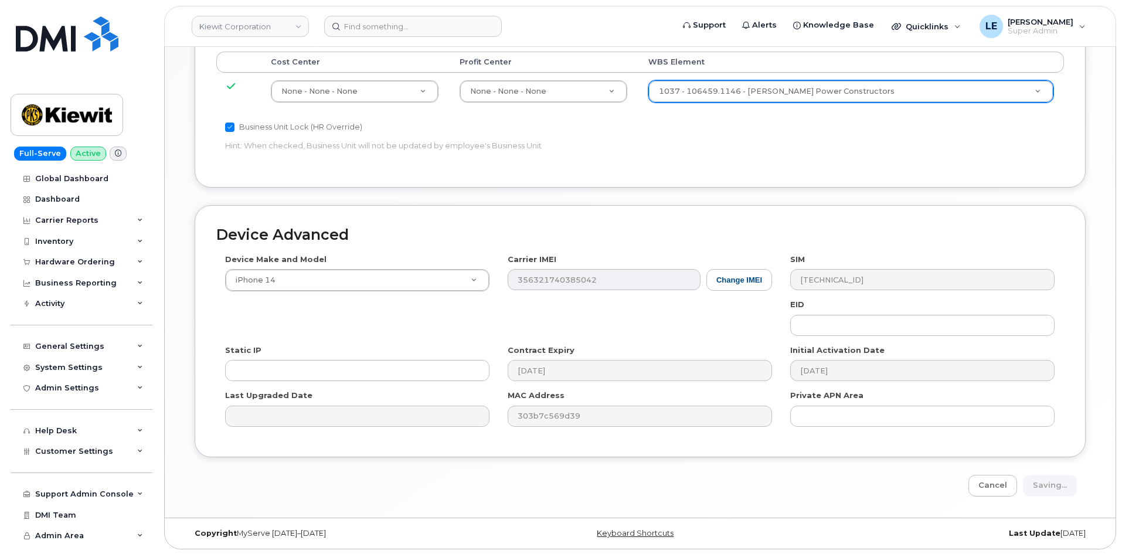
scroll to position [711, 0]
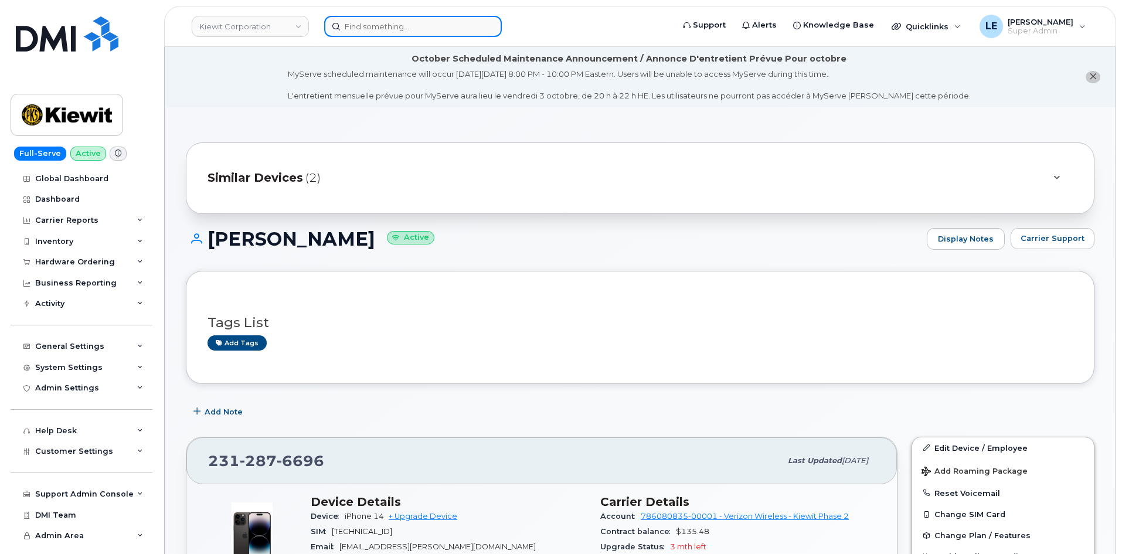
click at [379, 23] on input at bounding box center [413, 26] width 178 height 21
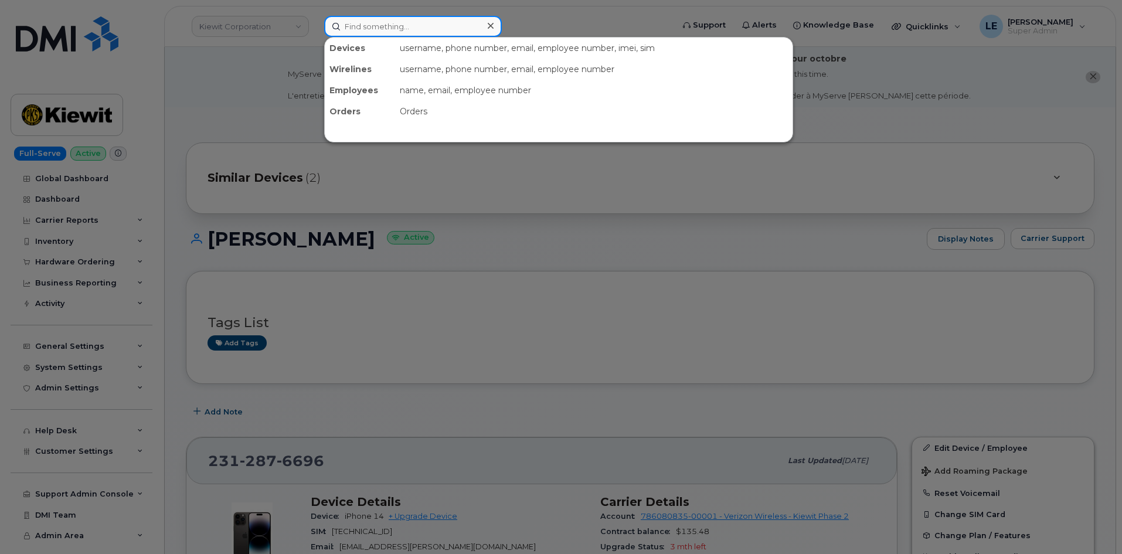
paste input "[PERSON_NAME][EMAIL_ADDRESS][PERSON_NAME][PERSON_NAME][DOMAIN_NAME]"
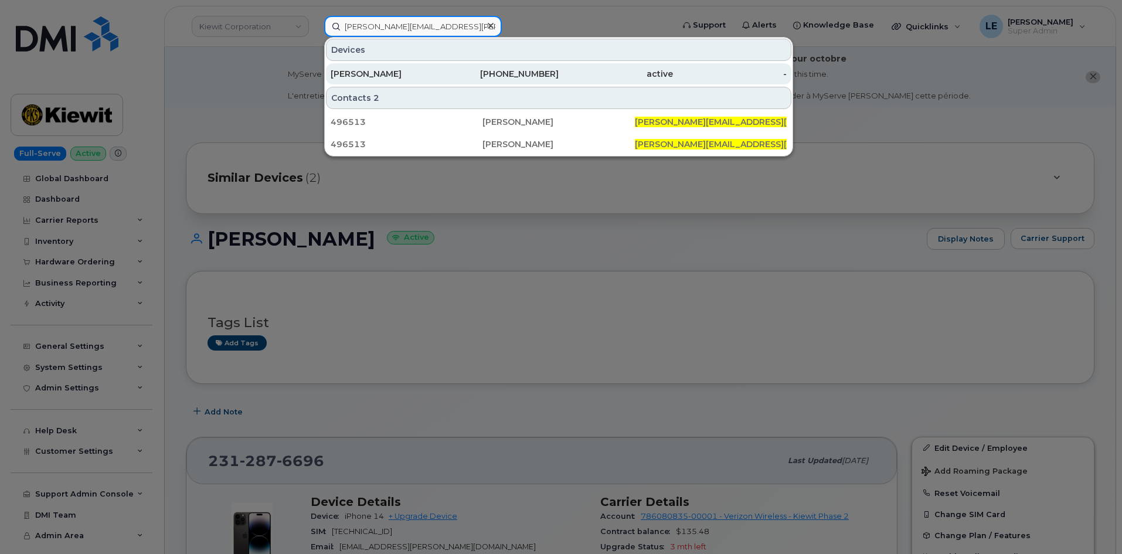
type input "[PERSON_NAME][EMAIL_ADDRESS][PERSON_NAME][PERSON_NAME][DOMAIN_NAME]"
click at [372, 70] on div "[PERSON_NAME]" at bounding box center [387, 74] width 114 height 12
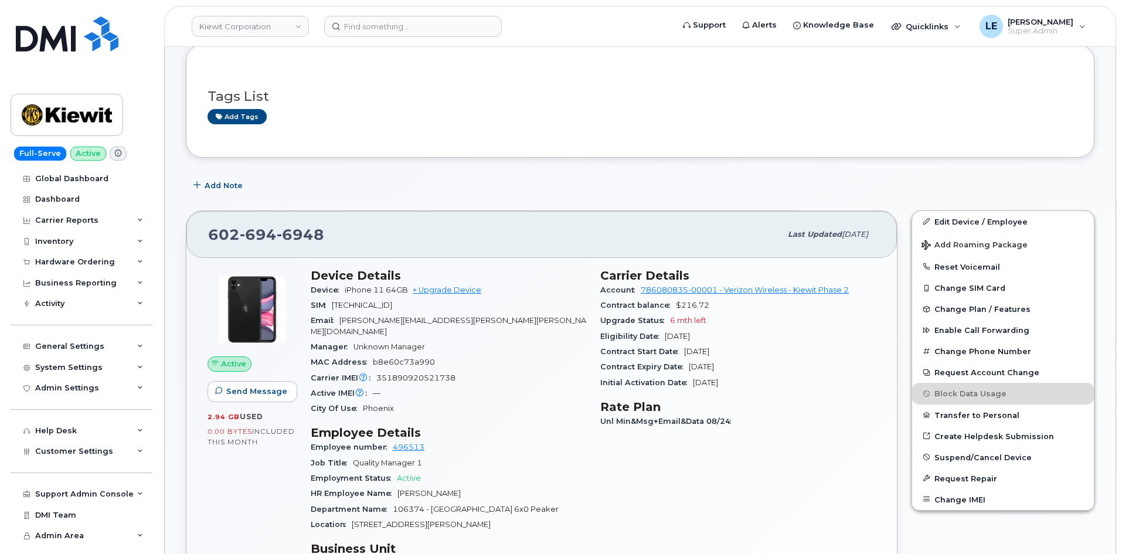
scroll to position [117, 0]
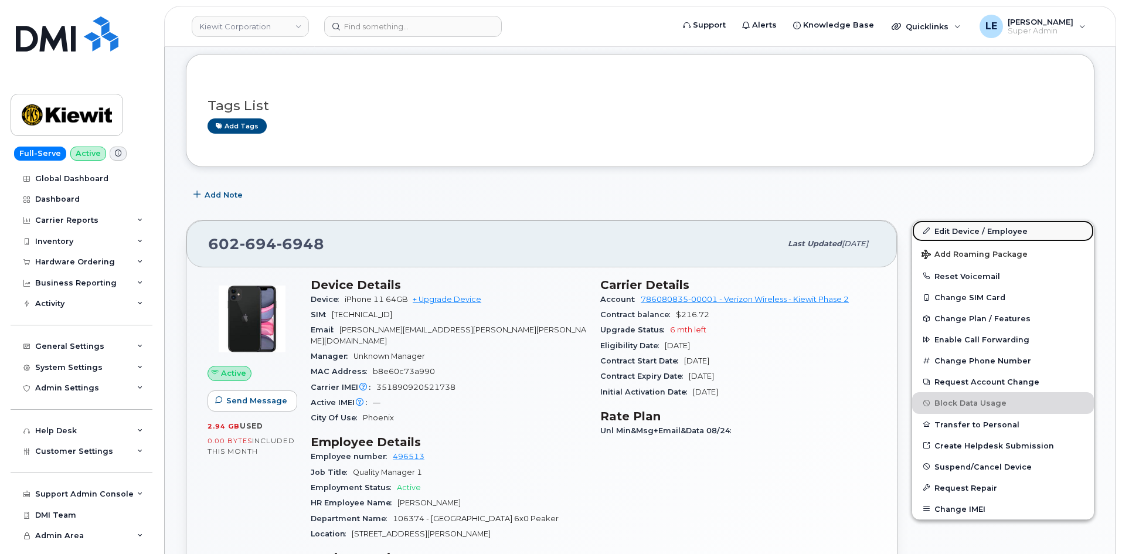
click at [946, 226] on link "Edit Device / Employee" at bounding box center [1003, 230] width 182 height 21
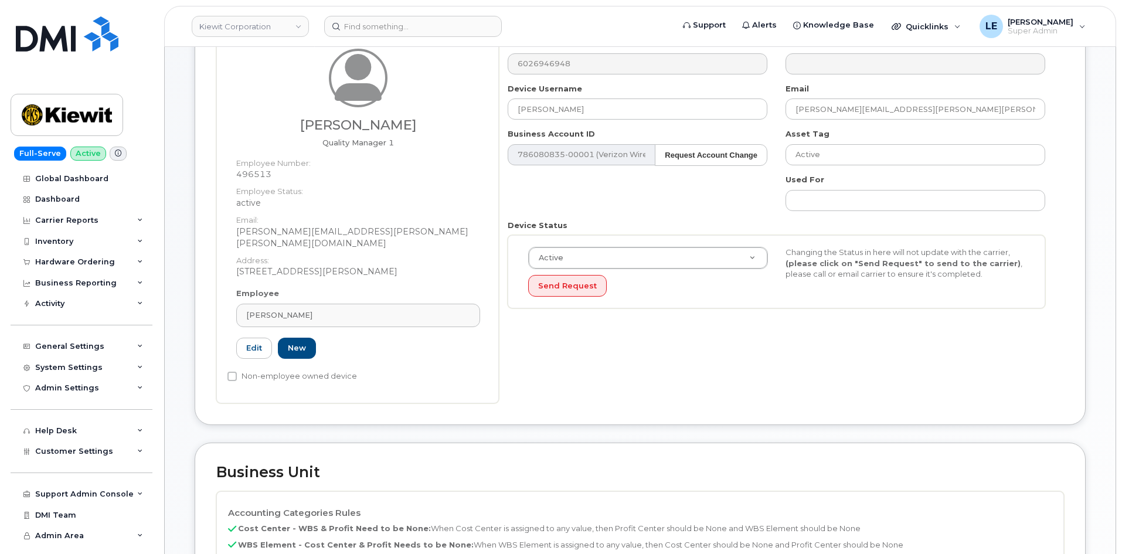
scroll to position [471, 0]
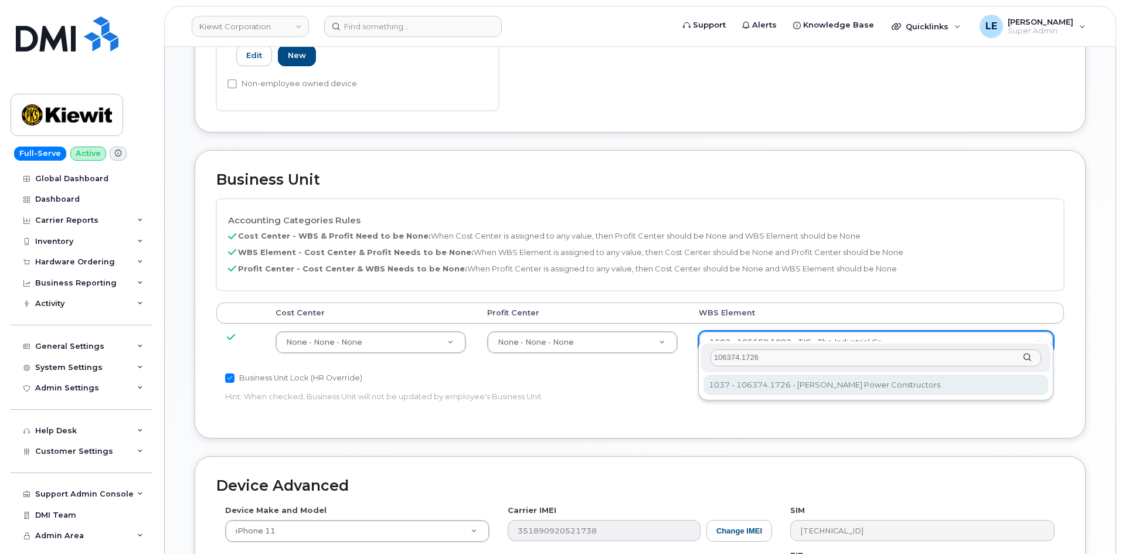
type input "106374.1726"
type input "35415742"
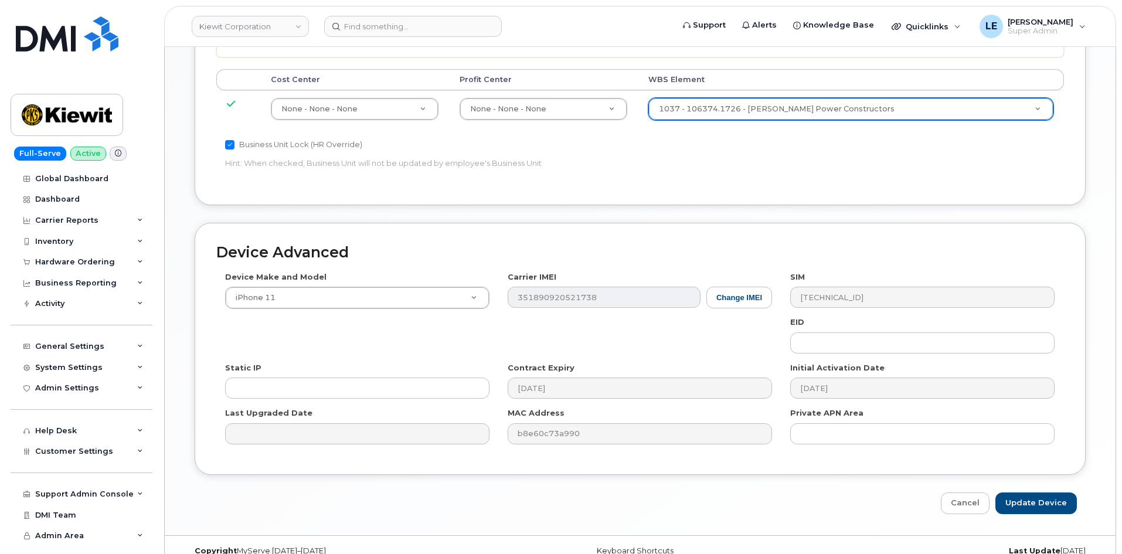
scroll to position [705, 0]
click at [1037, 492] on input "Update Device" at bounding box center [1035, 502] width 81 height 22
type input "Saving..."
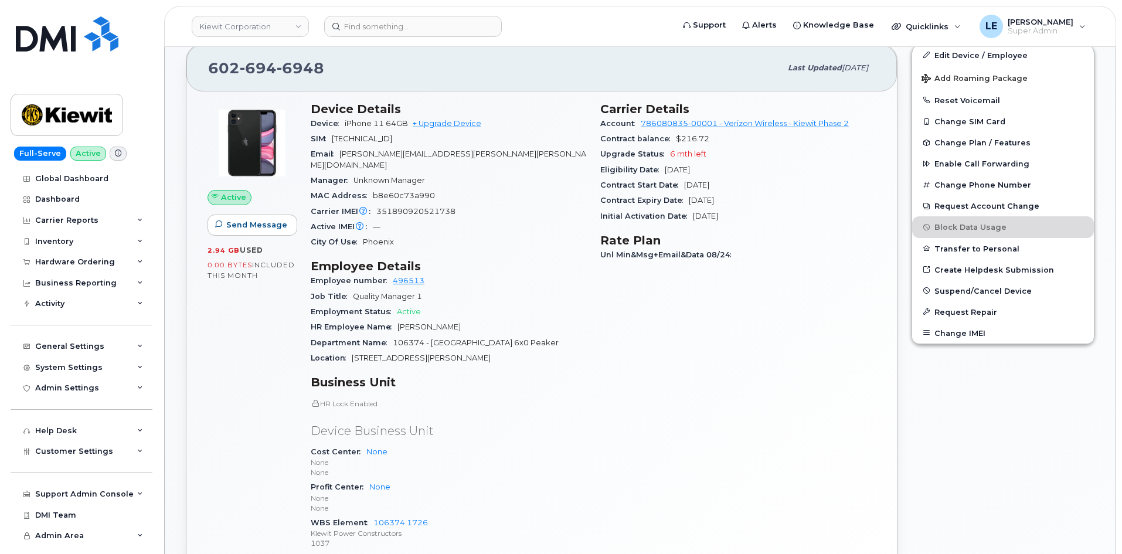
scroll to position [469, 0]
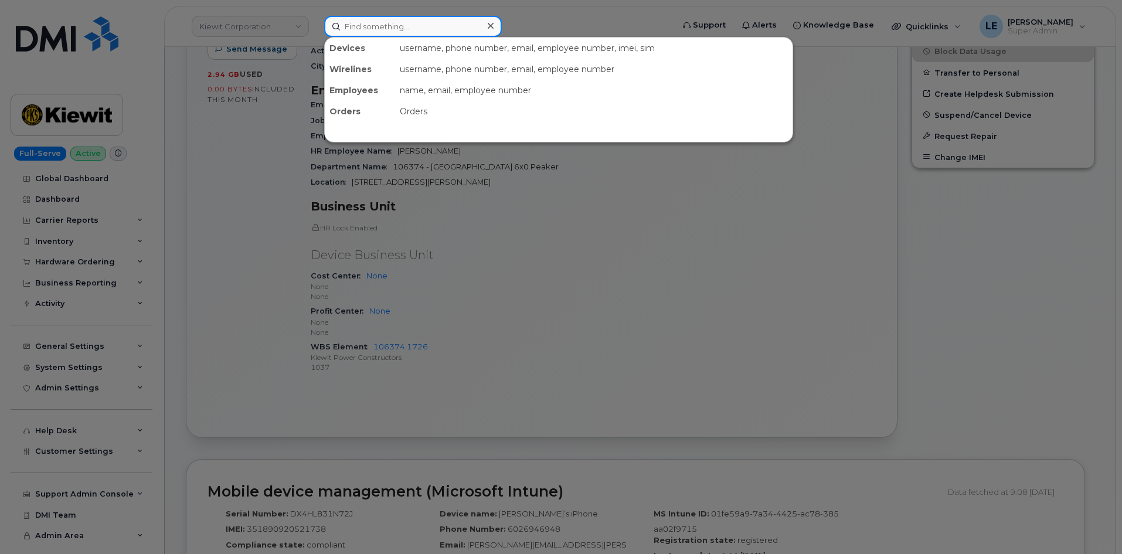
click at [376, 26] on input at bounding box center [413, 26] width 178 height 21
paste input "HOLLY.WEYAND@KIEWIT.COM"
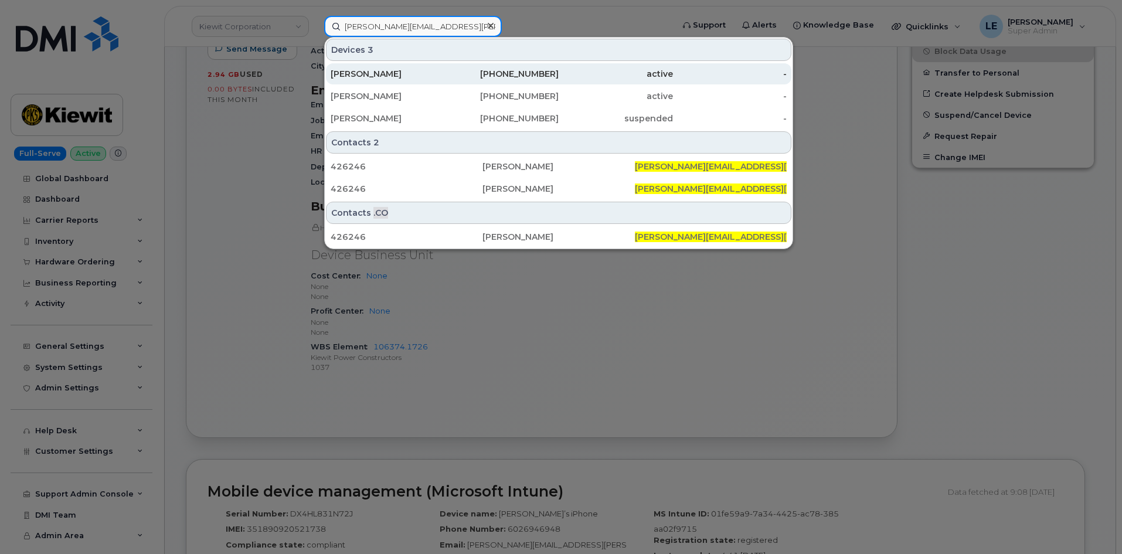
type input "HOLLY.WEYAND@KIEWIT.COM"
click at [422, 72] on div "HOLLY WEYAND" at bounding box center [387, 74] width 114 height 12
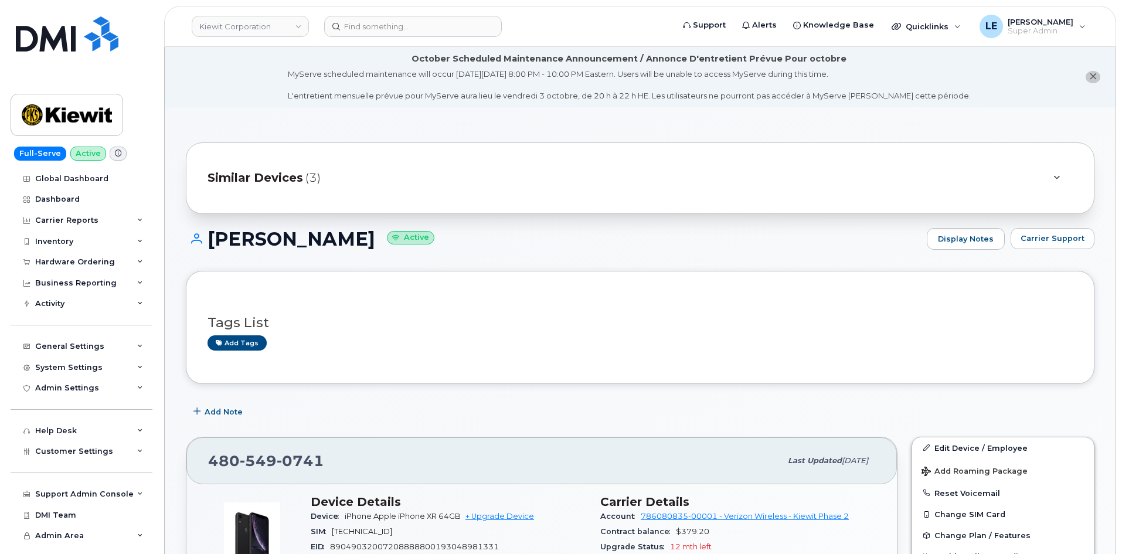
click at [433, 183] on div "Similar Devices (3)" at bounding box center [623, 178] width 832 height 28
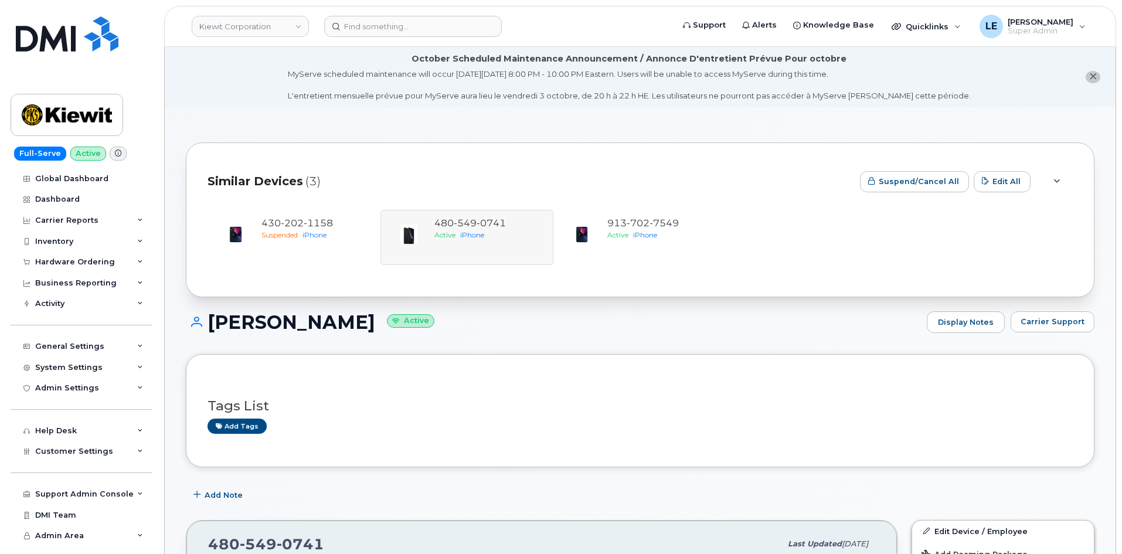
click at [421, 183] on div "Similar Devices (3)" at bounding box center [528, 181] width 643 height 35
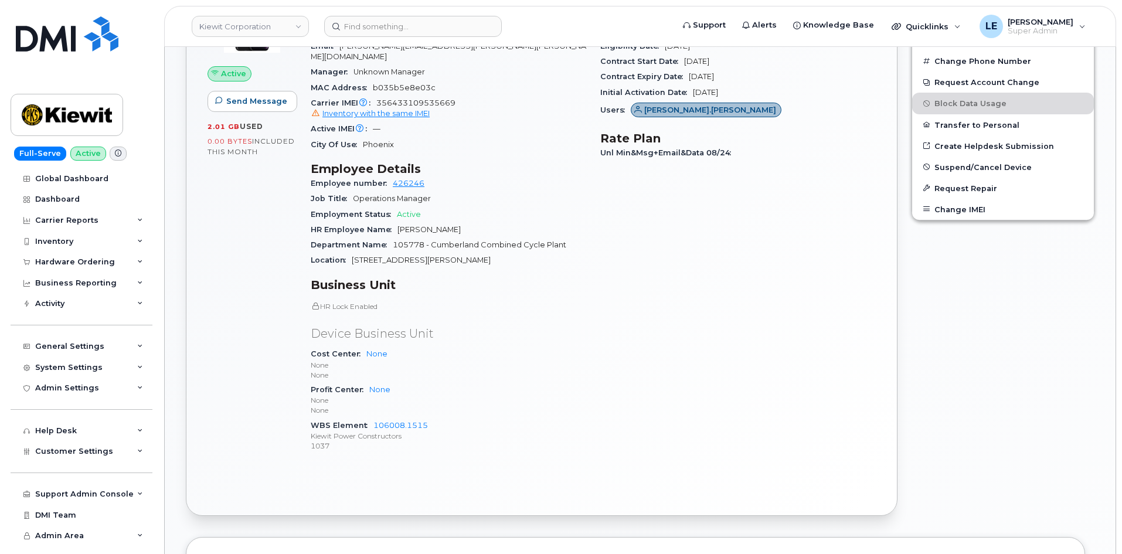
scroll to position [352, 0]
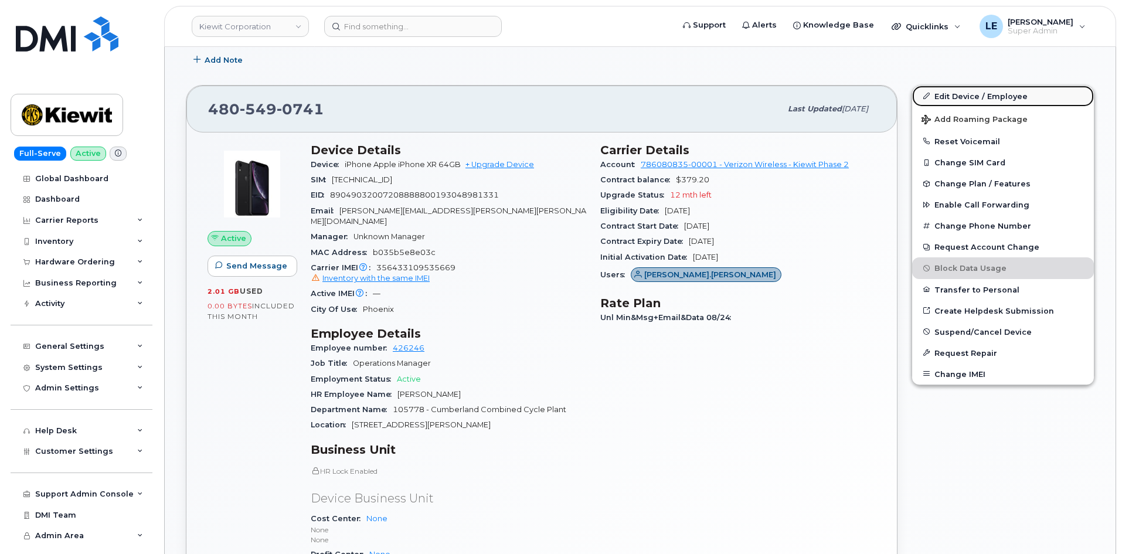
drag, startPoint x: 953, startPoint y: 99, endPoint x: 953, endPoint y: 105, distance: 5.9
click at [953, 99] on link "Edit Device / Employee" at bounding box center [1003, 96] width 182 height 21
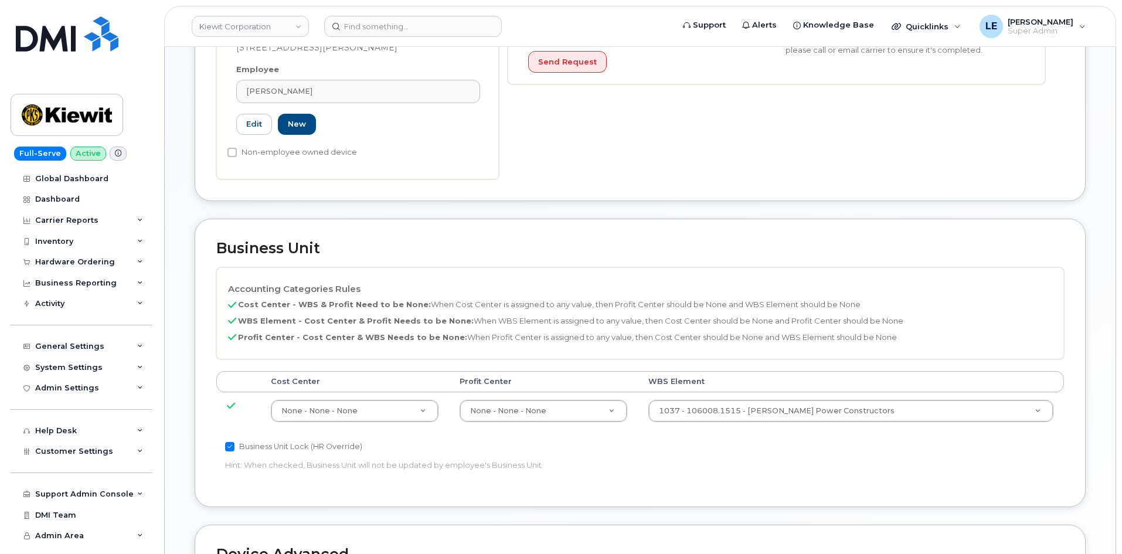
scroll to position [410, 0]
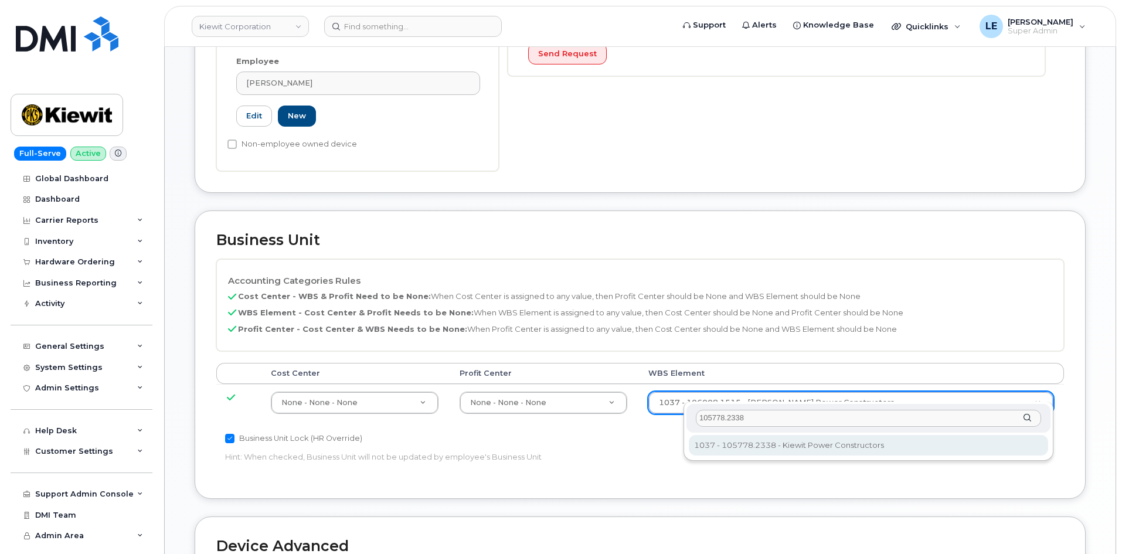
type input "105778.2338"
type input "29937949"
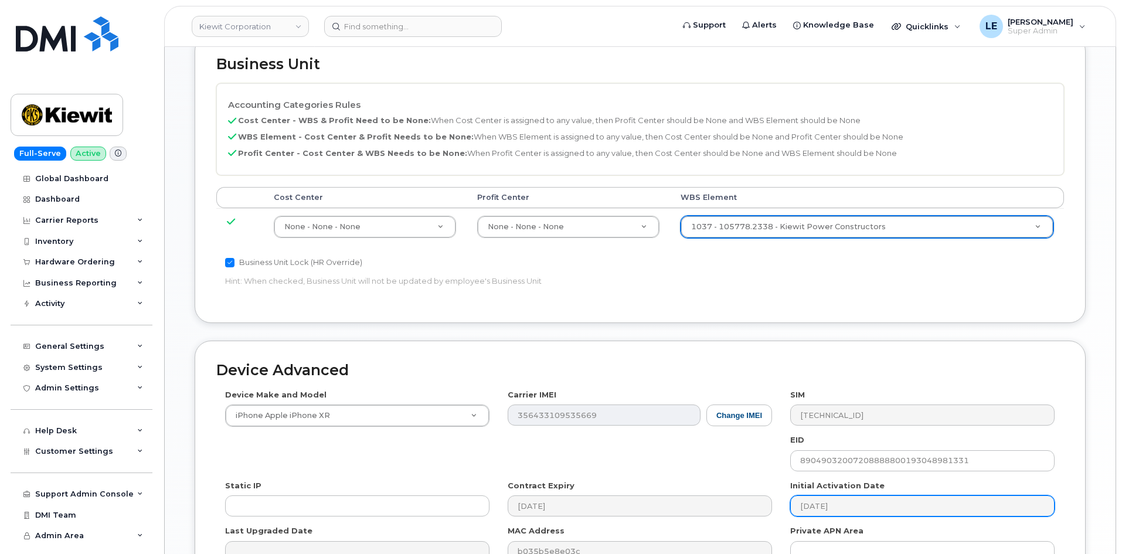
scroll to position [711, 0]
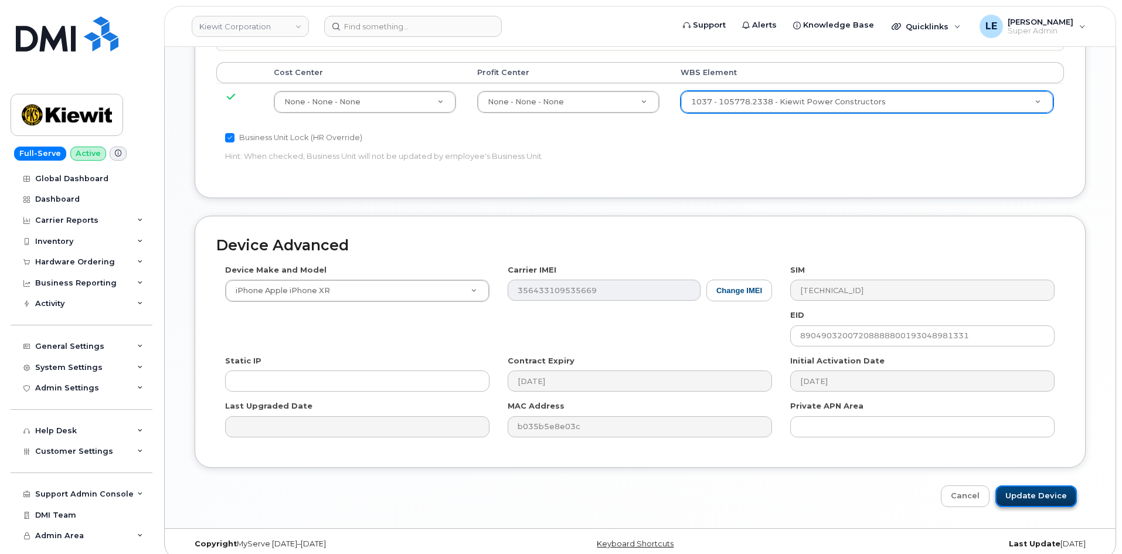
click at [1029, 485] on input "Update Device" at bounding box center [1035, 496] width 81 height 22
type input "Saving..."
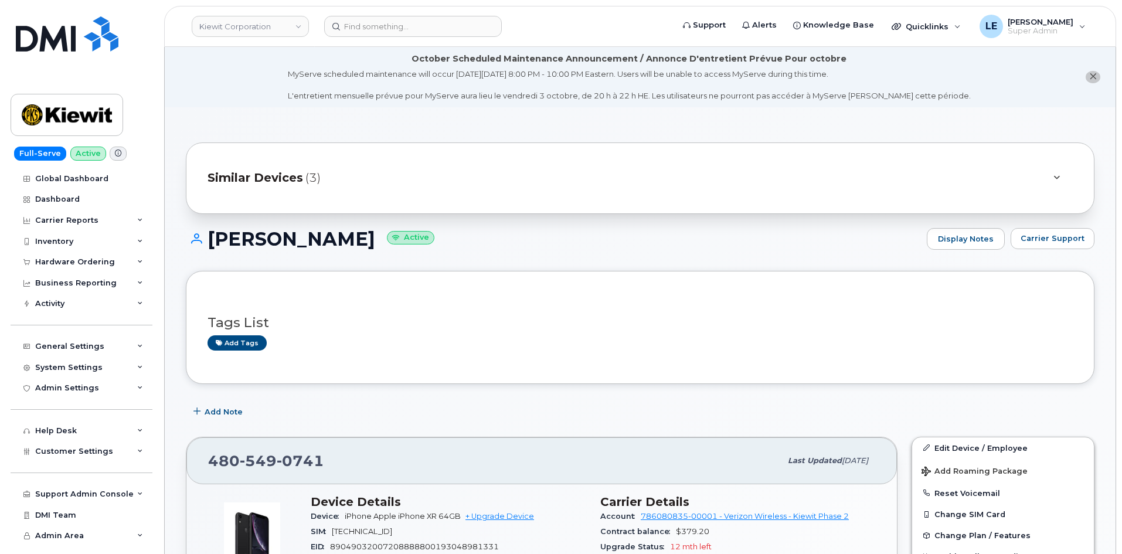
drag, startPoint x: 444, startPoint y: 192, endPoint x: 437, endPoint y: 195, distance: 7.6
click at [438, 195] on div "Similar Devices (3)" at bounding box center [640, 177] width 908 height 71
click at [325, 185] on div "Similar Devices (3)" at bounding box center [623, 178] width 832 height 28
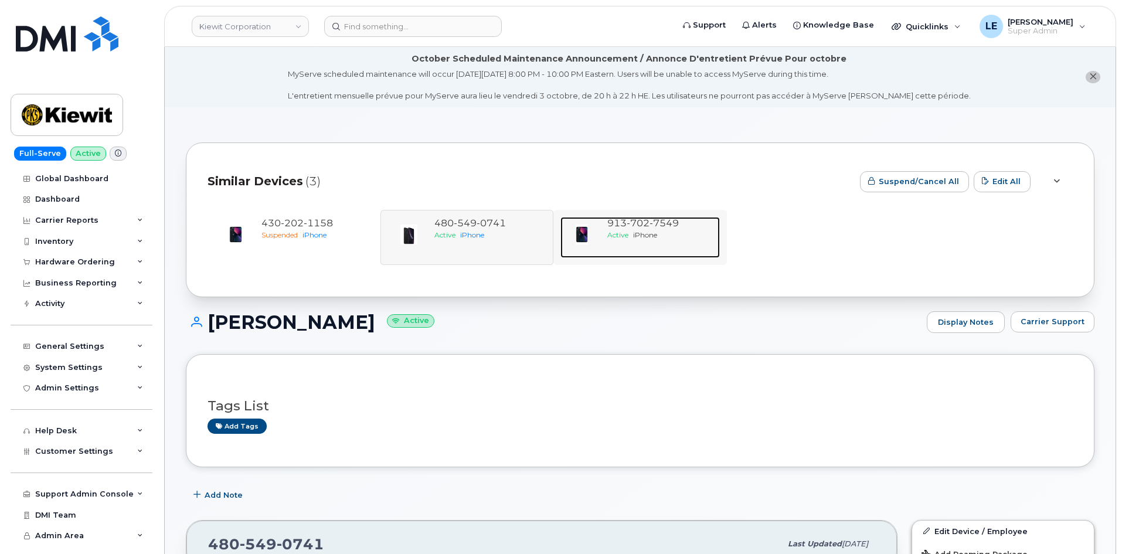
click at [625, 233] on span "Active" at bounding box center [617, 234] width 21 height 9
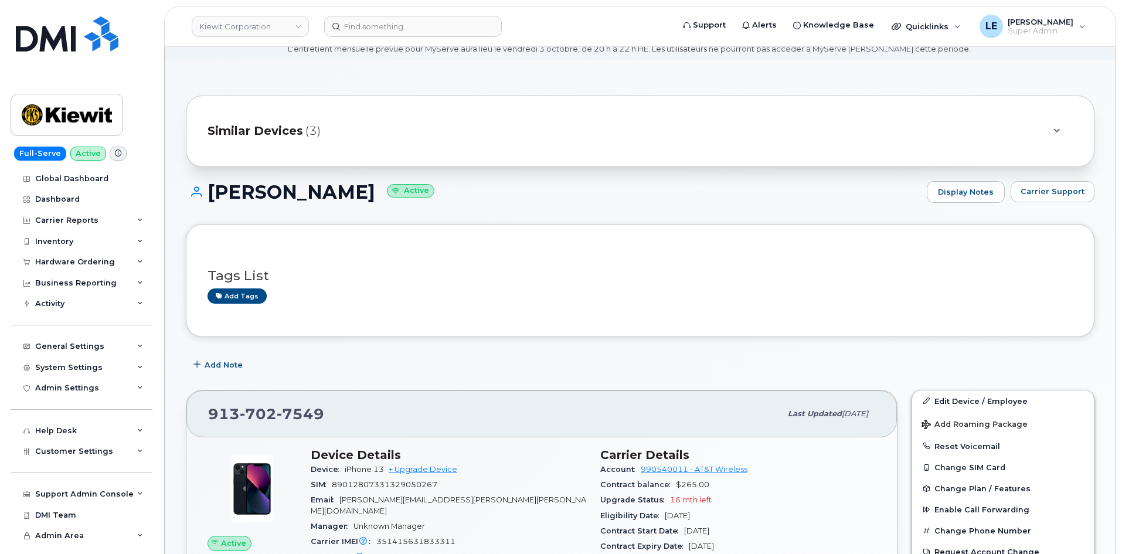
scroll to position [117, 0]
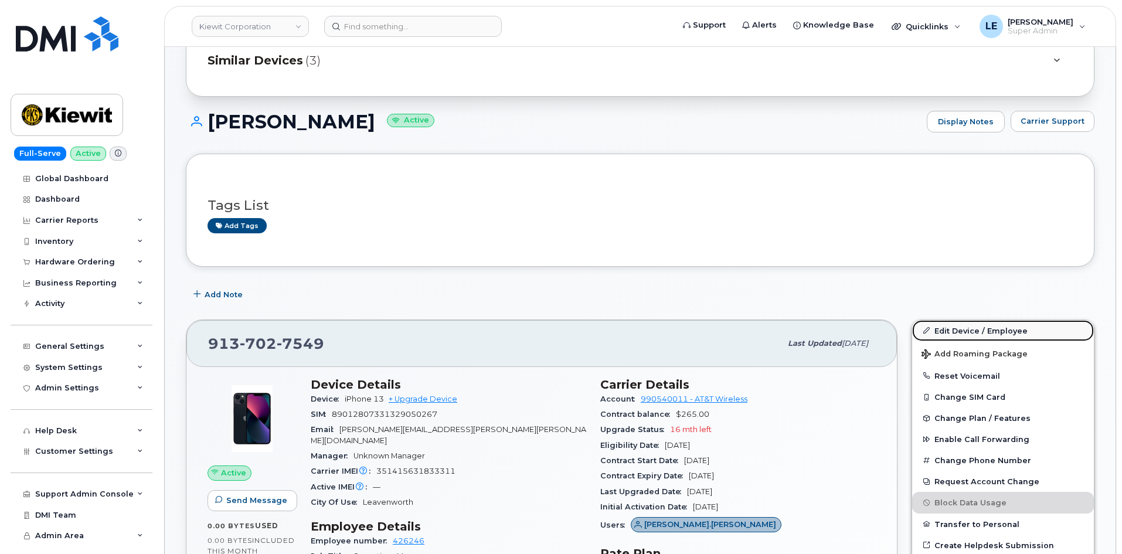
click at [943, 333] on link "Edit Device / Employee" at bounding box center [1003, 330] width 182 height 21
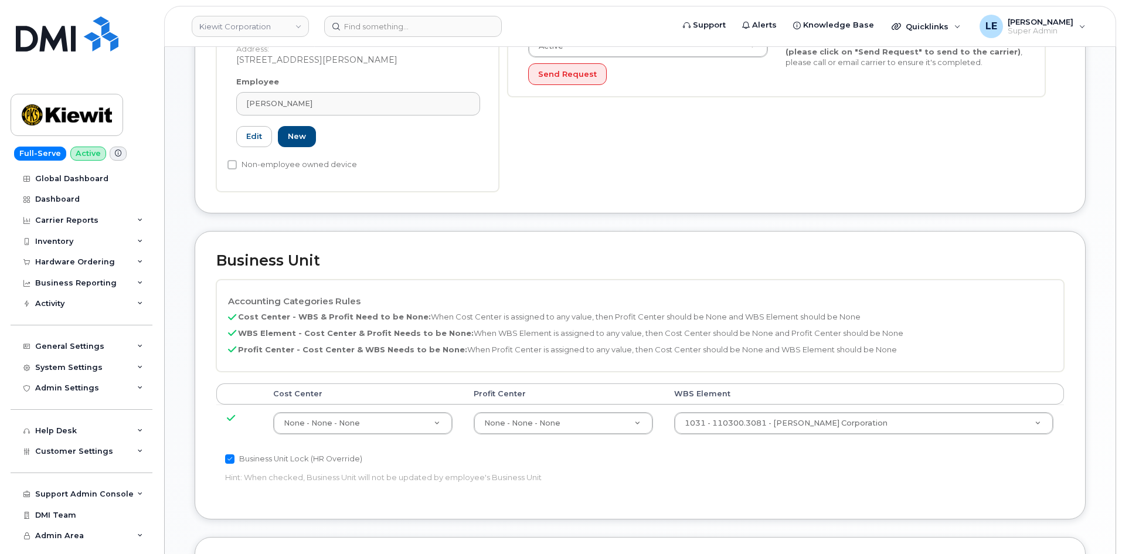
scroll to position [410, 0]
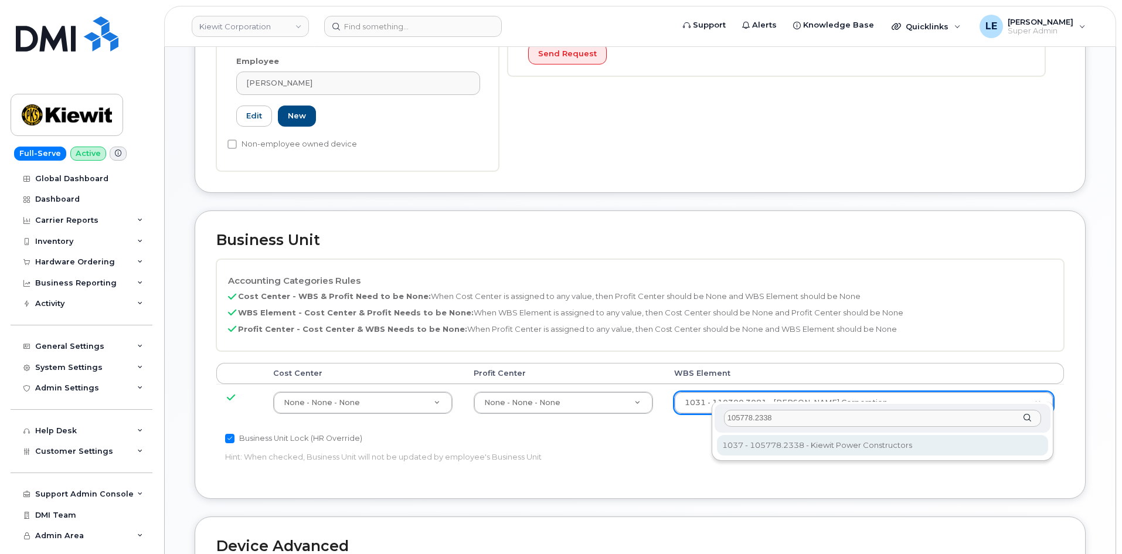
type input "105778.2338"
type input "29937949"
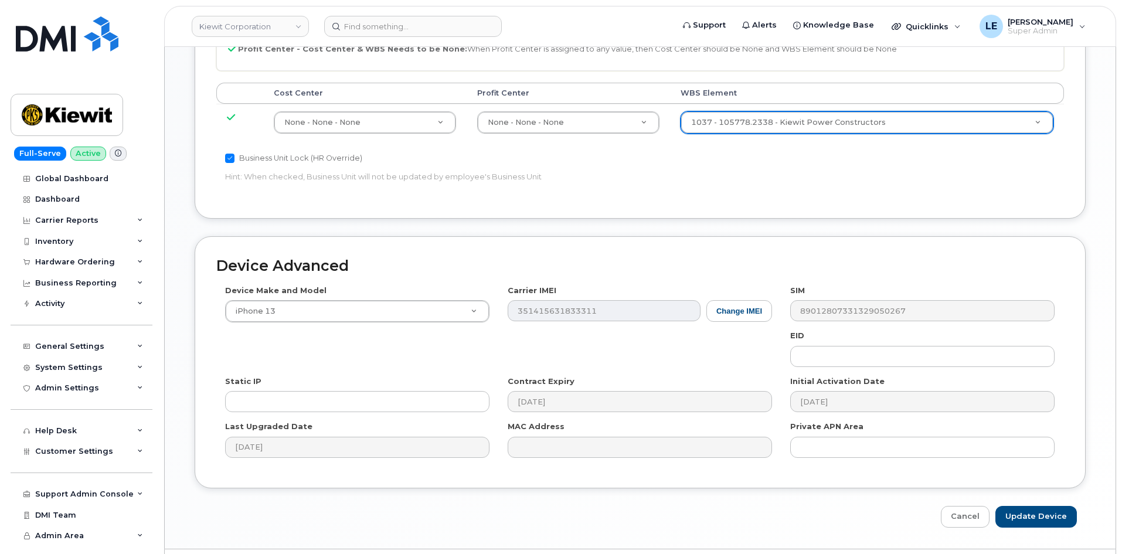
scroll to position [711, 0]
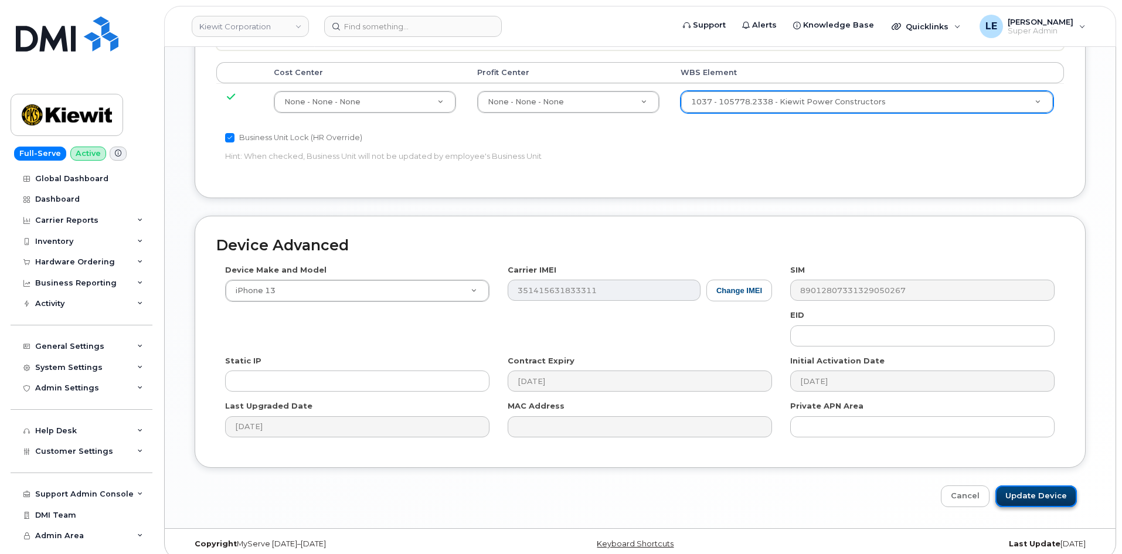
click at [1039, 485] on input "Update Device" at bounding box center [1035, 496] width 81 height 22
type input "Saving..."
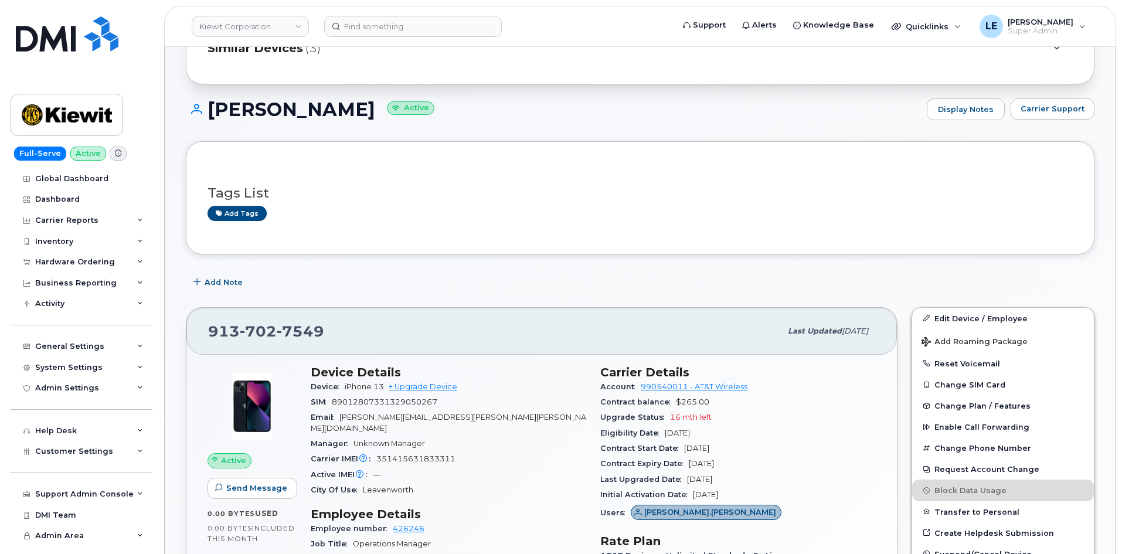
scroll to position [117, 0]
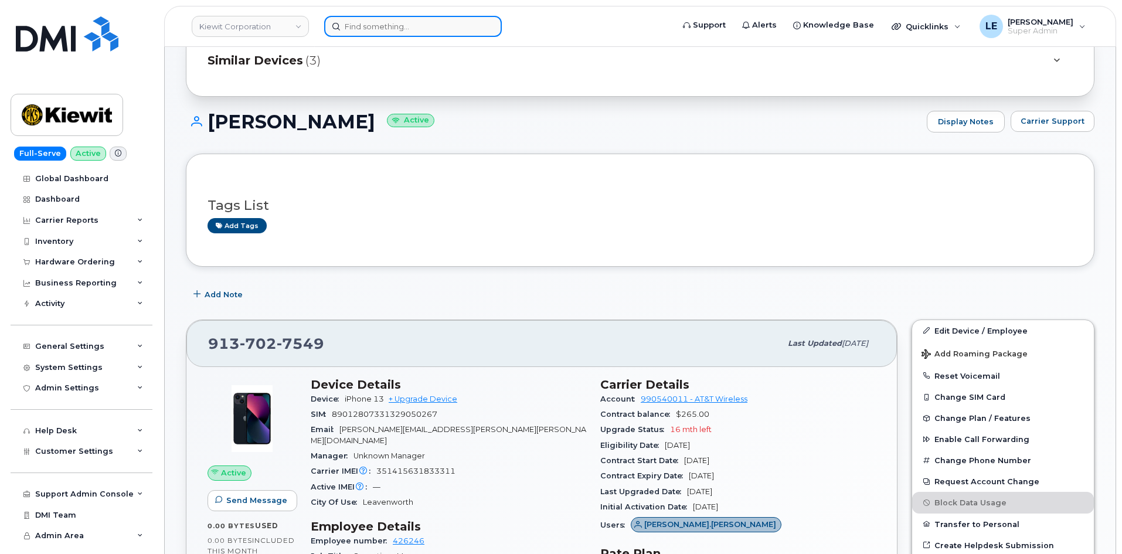
click at [414, 29] on input at bounding box center [413, 26] width 178 height 21
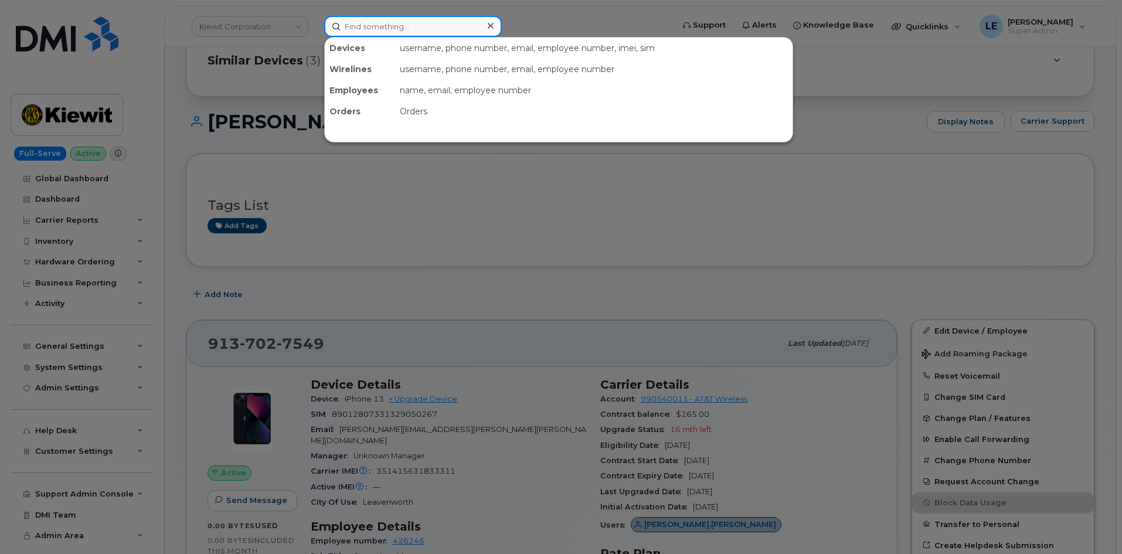
paste input "[PERSON_NAME][EMAIL_ADDRESS][PERSON_NAME][PERSON_NAME][DOMAIN_NAME]"
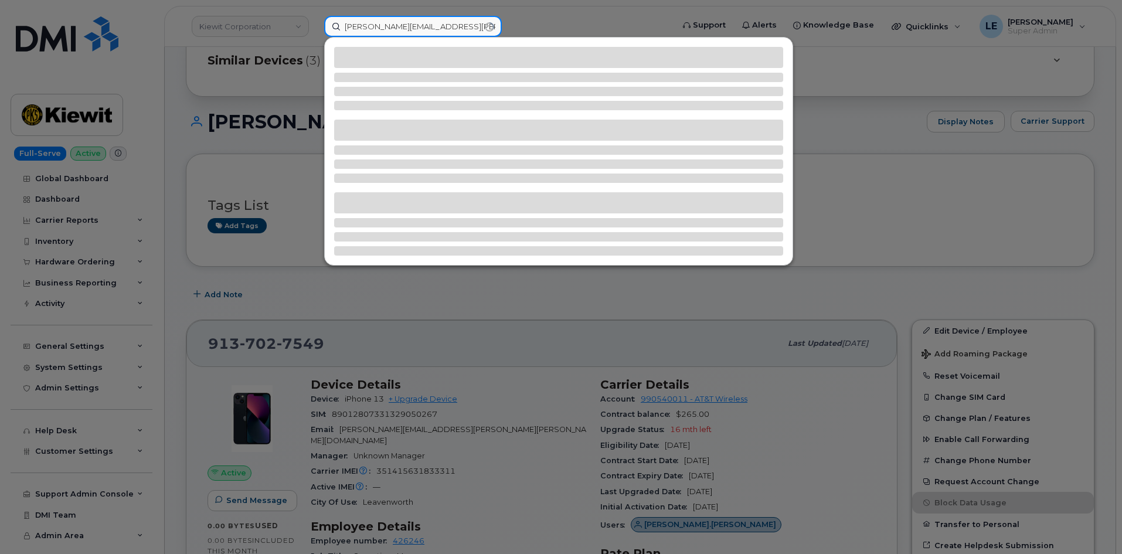
type input "[PERSON_NAME][EMAIL_ADDRESS][PERSON_NAME][PERSON_NAME][DOMAIN_NAME]"
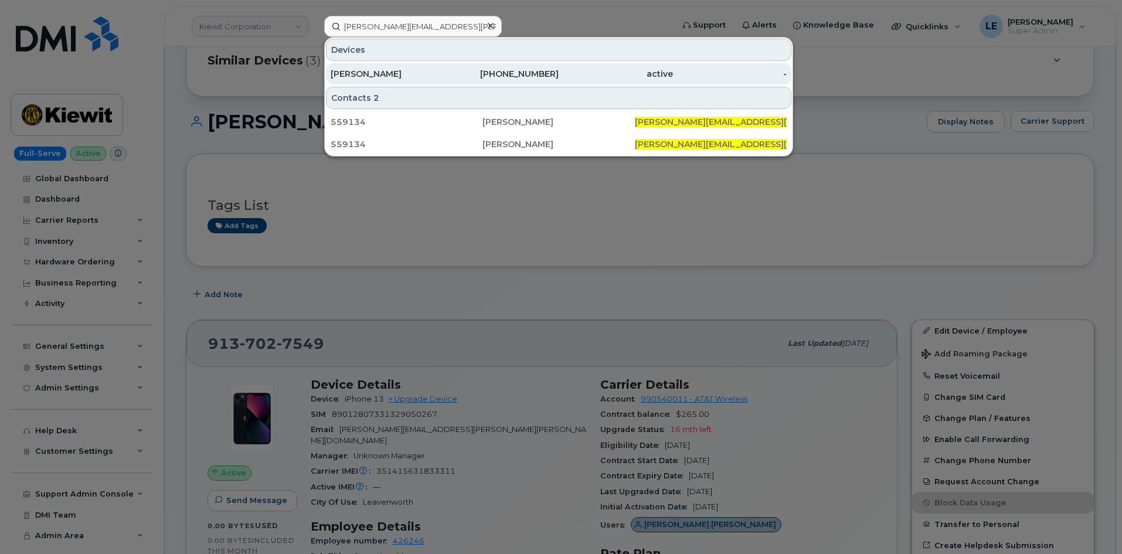
click at [483, 75] on div "[PHONE_NUMBER]" at bounding box center [502, 74] width 114 height 12
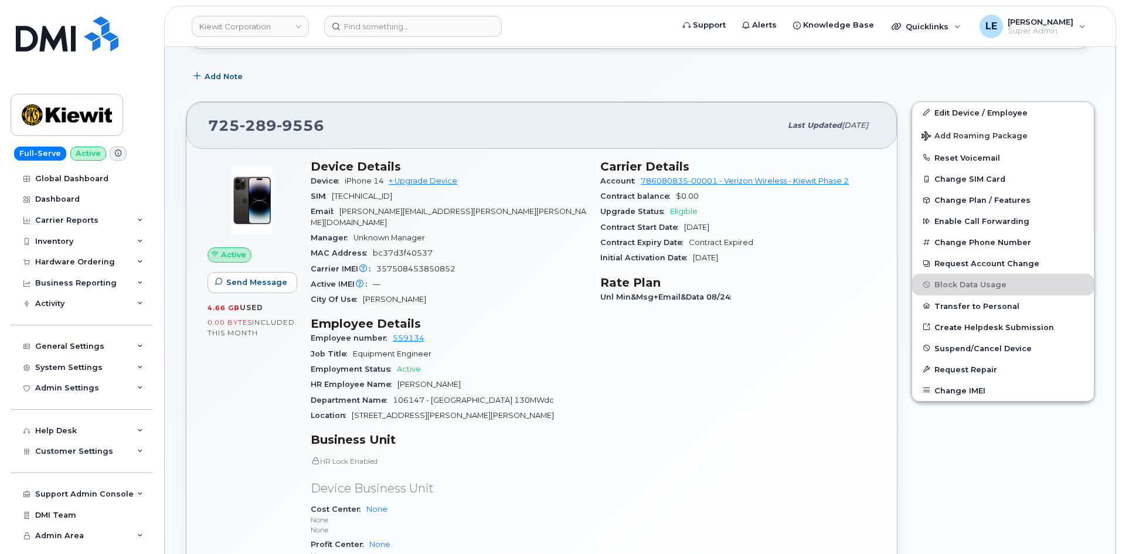
scroll to position [234, 0]
click at [966, 117] on link "Edit Device / Employee" at bounding box center [1003, 113] width 182 height 21
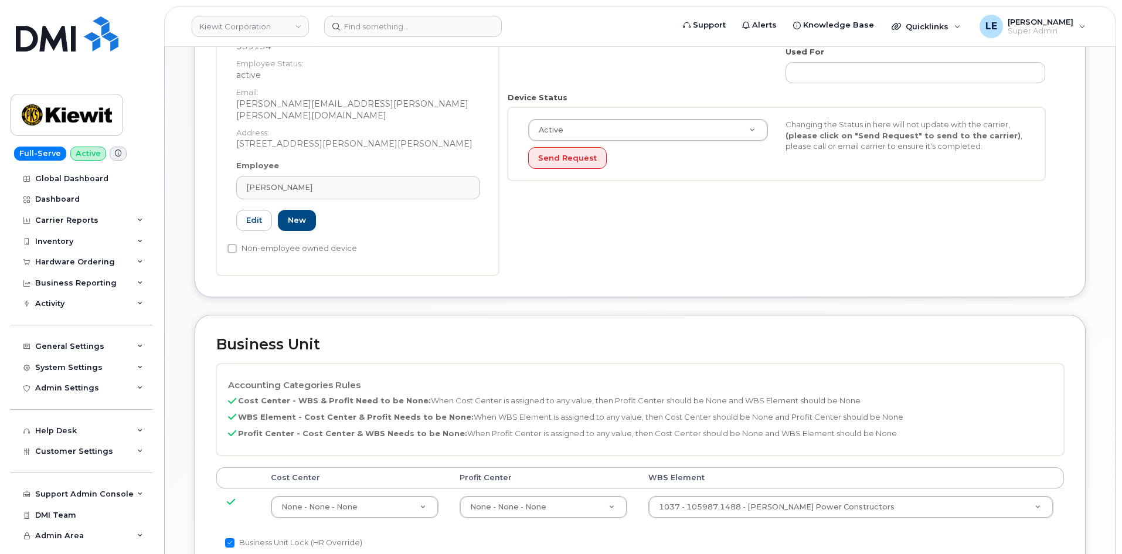
scroll to position [410, 0]
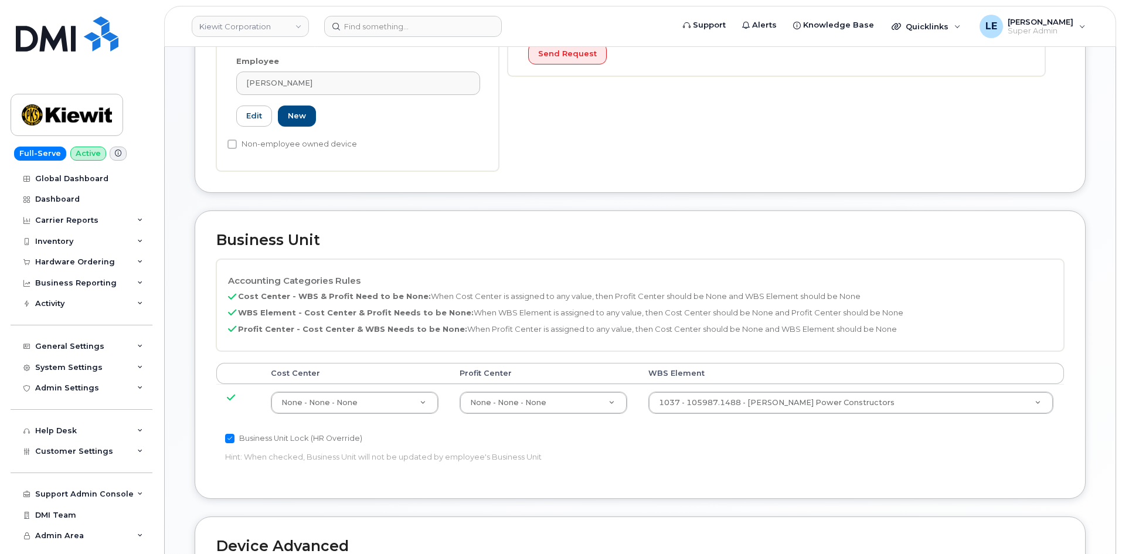
click at [744, 384] on td "1037 - 105987.1488 - [PERSON_NAME] Power Constructors 29889414" at bounding box center [851, 402] width 427 height 37
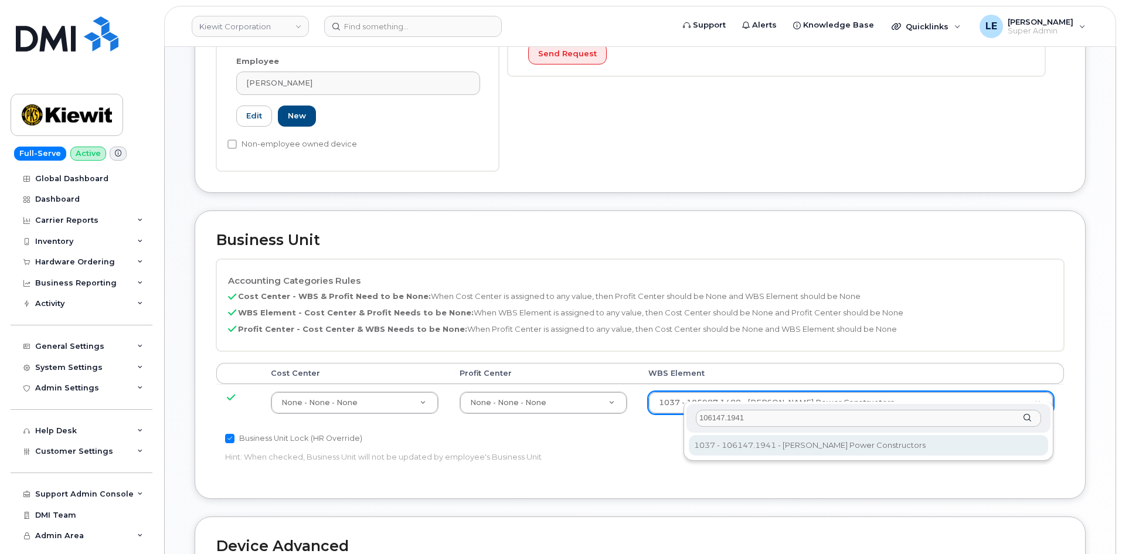
type input "106147.1941"
type input "33421275"
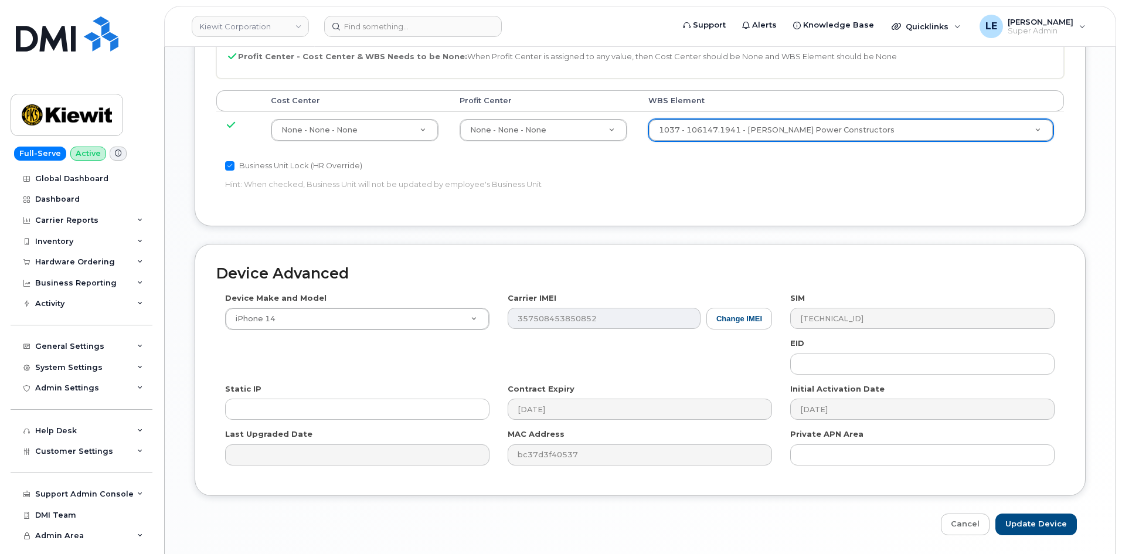
scroll to position [703, 0]
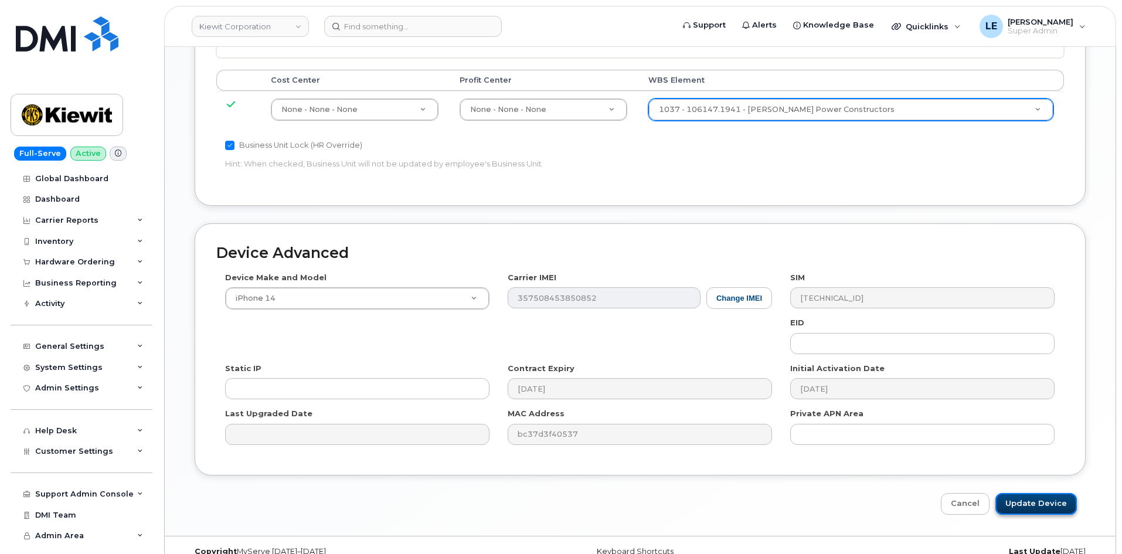
click at [1014, 493] on input "Update Device" at bounding box center [1035, 504] width 81 height 22
type input "Saving..."
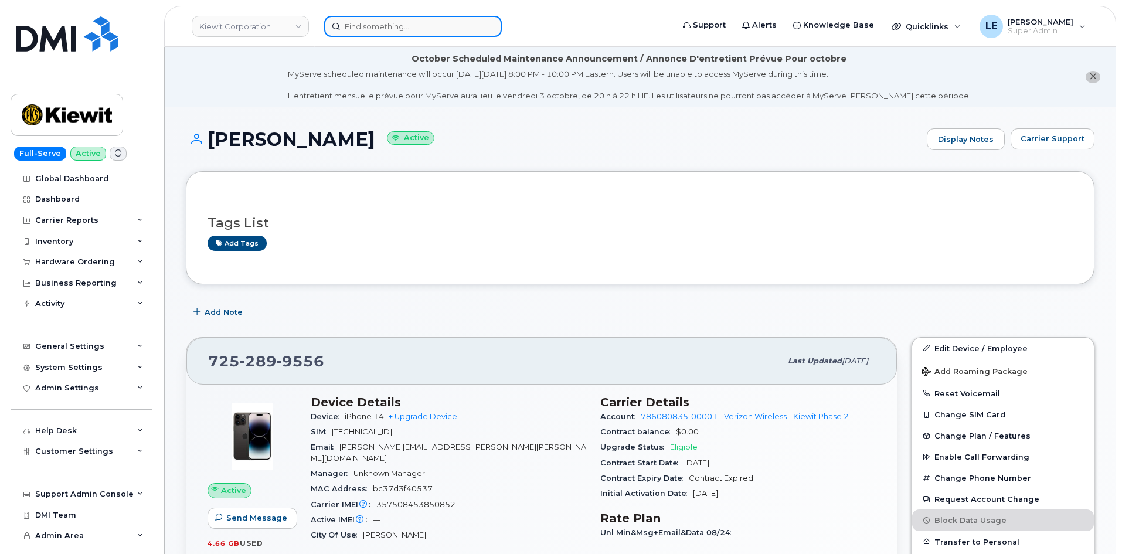
click at [366, 25] on input at bounding box center [413, 26] width 178 height 21
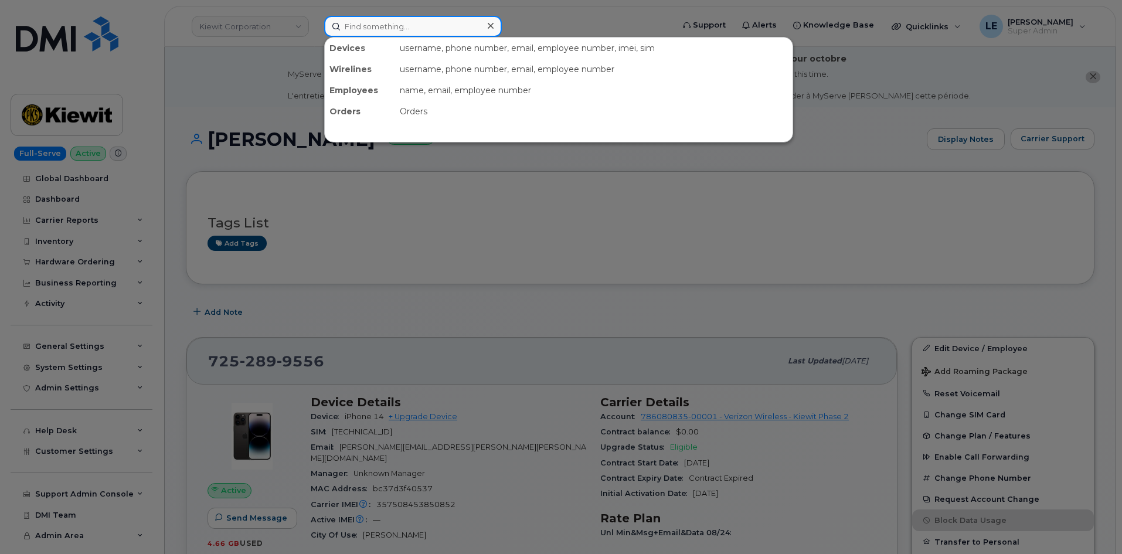
paste input "[PERSON_NAME][EMAIL_ADDRESS][PERSON_NAME][PERSON_NAME][DOMAIN_NAME]"
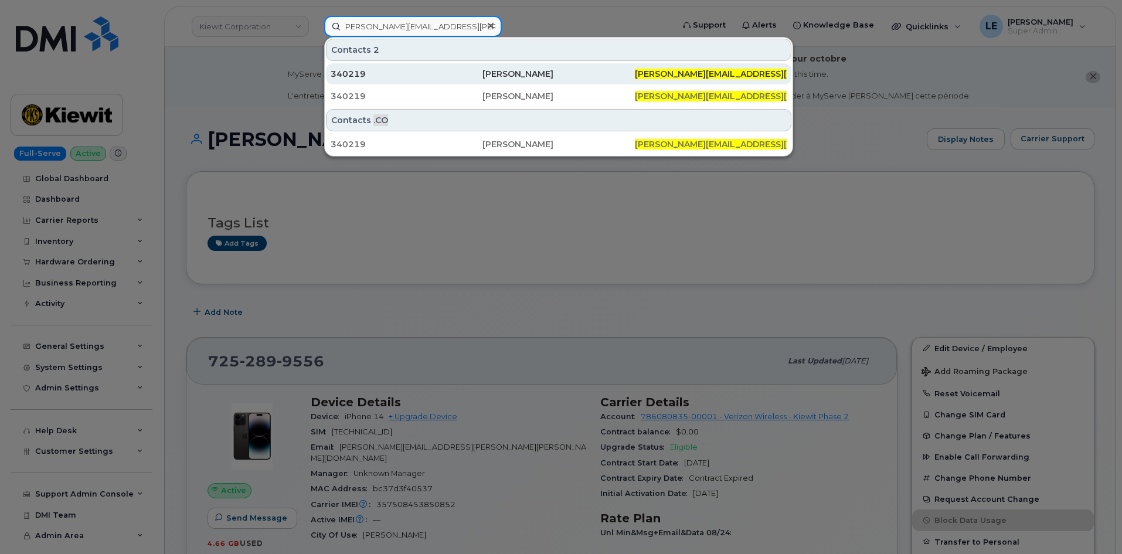
type input "[PERSON_NAME][EMAIL_ADDRESS][PERSON_NAME][PERSON_NAME][DOMAIN_NAME]"
click at [400, 70] on div "340219" at bounding box center [406, 74] width 152 height 12
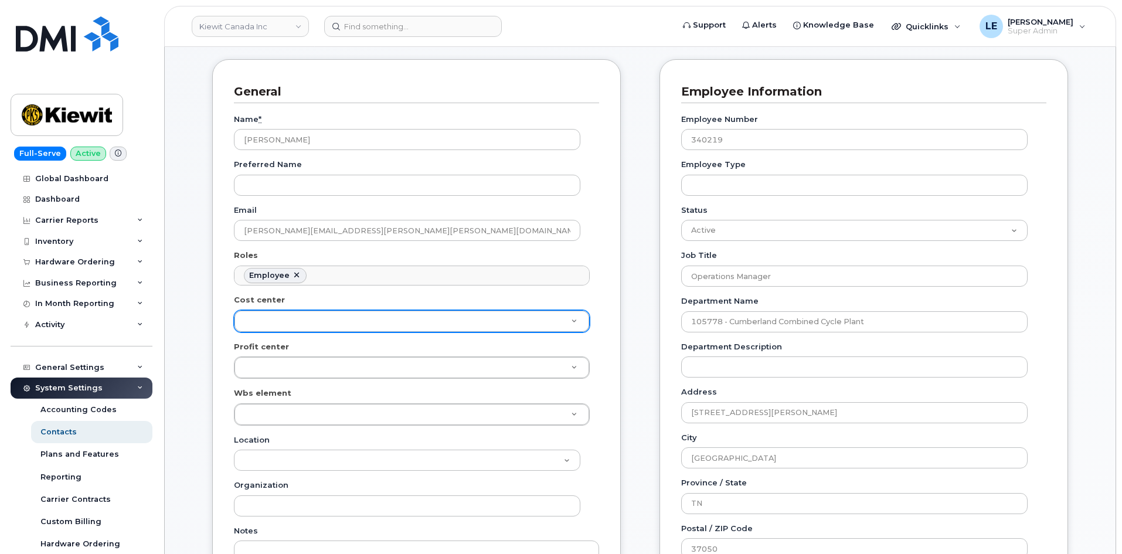
scroll to position [176, 0]
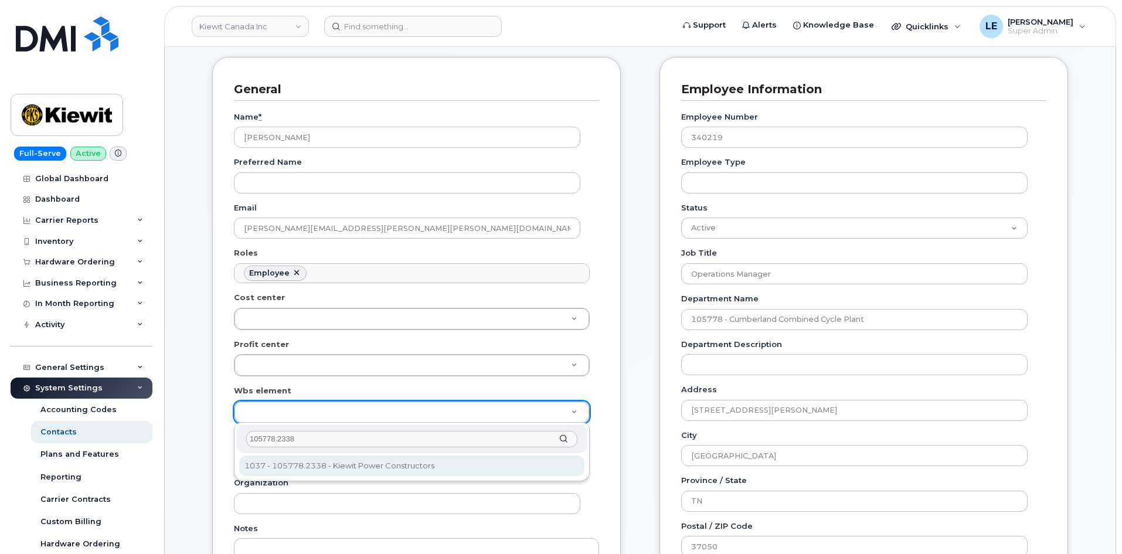
type input "105778.2338"
type input "16516824"
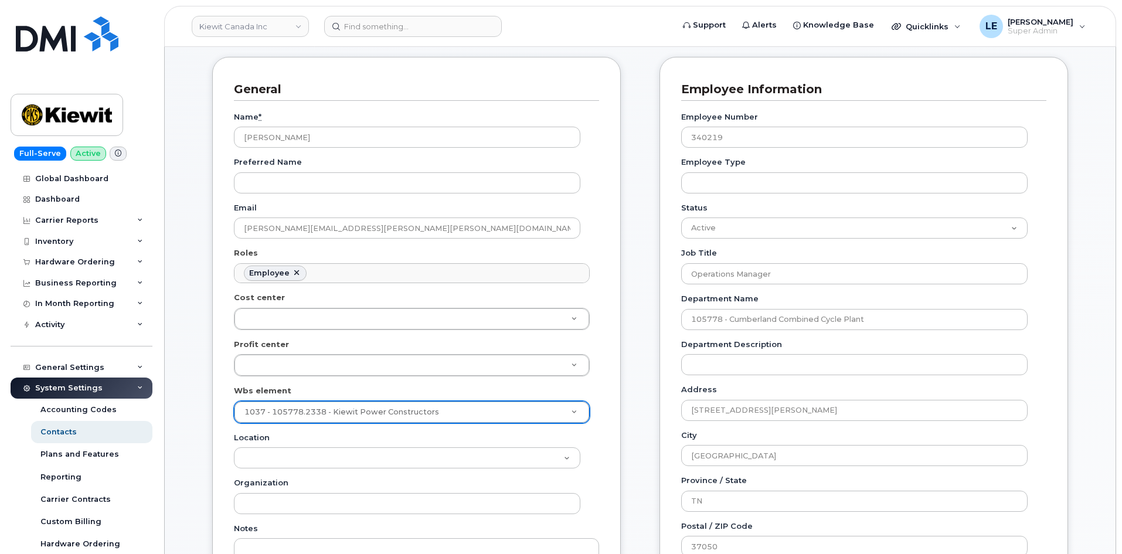
click at [626, 434] on div "General Name * [PERSON_NAME] Preferred Name Email [PERSON_NAME][EMAIL_ADDRESS][…" at bounding box center [416, 483] width 426 height 853
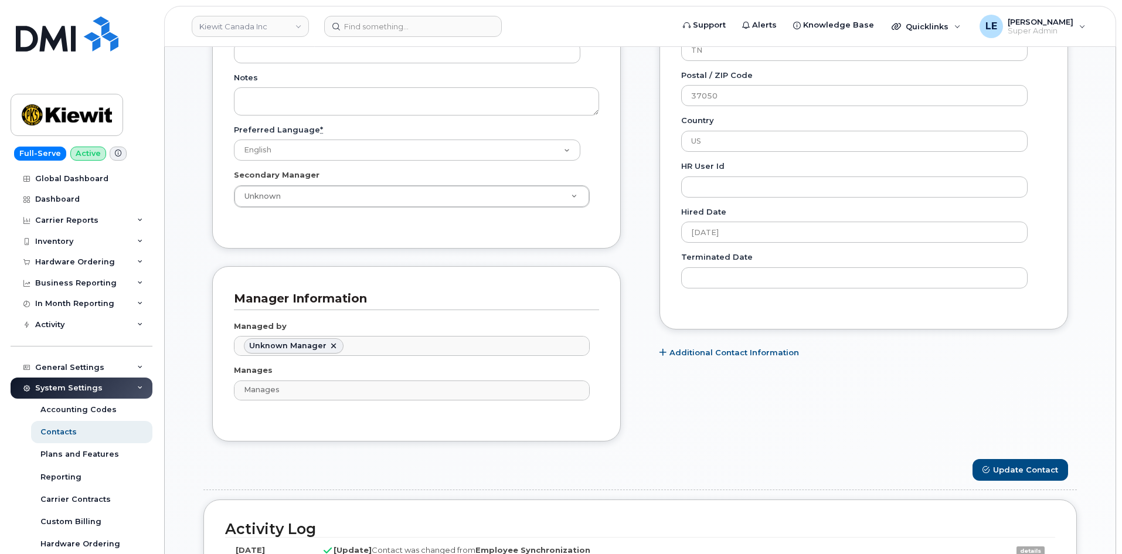
scroll to position [645, 0]
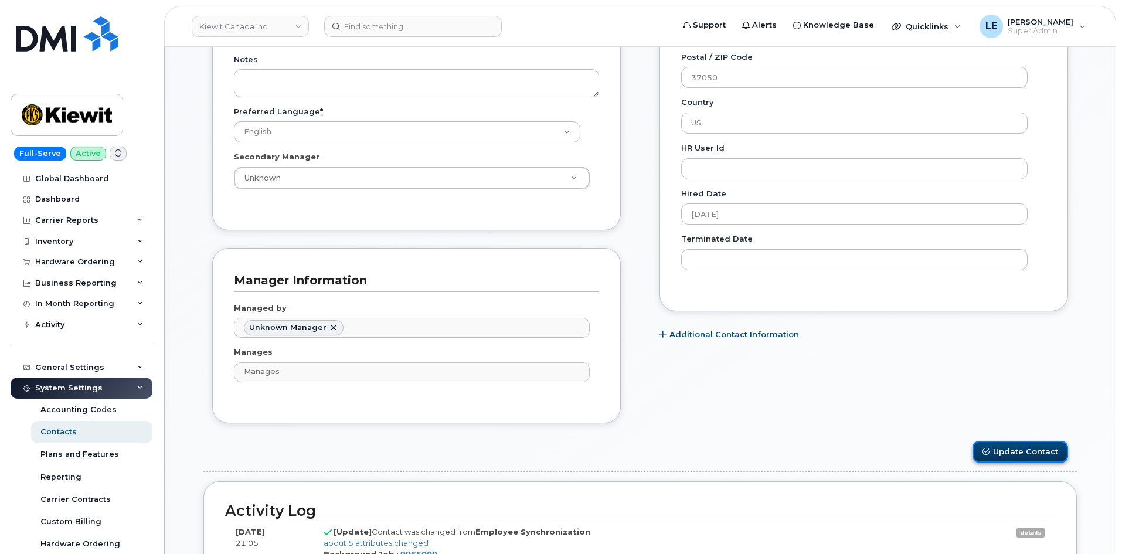
click at [1012, 446] on button "Update Contact" at bounding box center [1020, 452] width 96 height 22
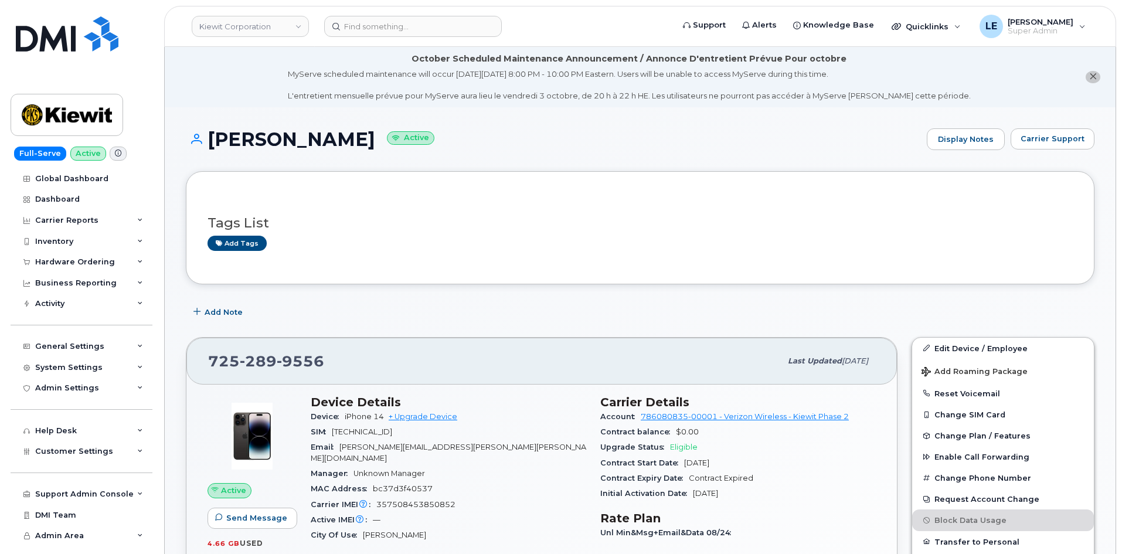
click at [383, 13] on header "[PERSON_NAME] Corporation Support Alerts Knowledge Base Quicklinks Suspend / Ca…" at bounding box center [640, 26] width 952 height 41
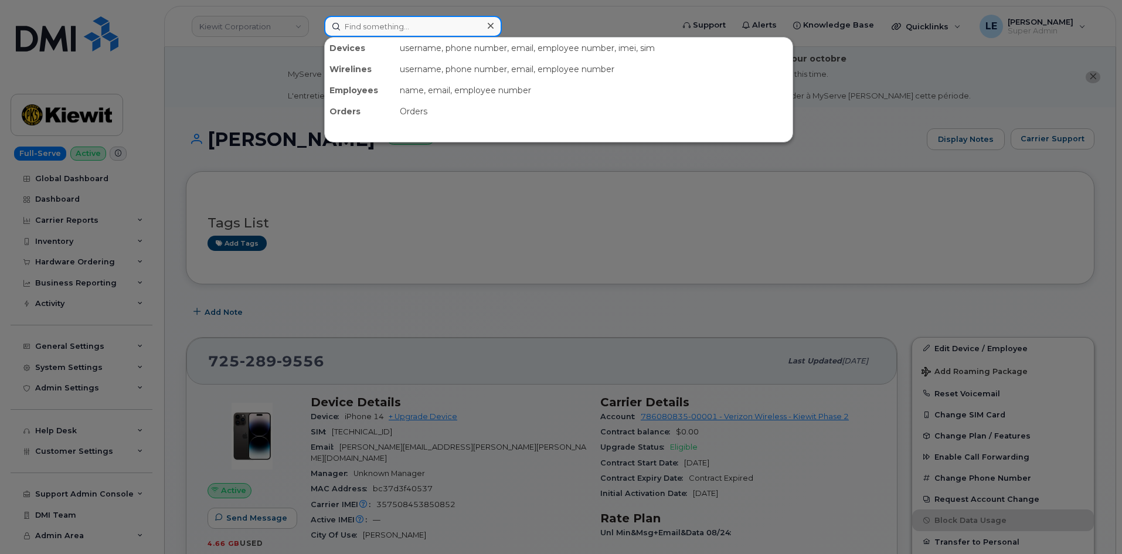
click at [376, 25] on input at bounding box center [413, 26] width 178 height 21
paste input "[PERSON_NAME][EMAIL_ADDRESS][PERSON_NAME][PERSON_NAME][DOMAIN_NAME]"
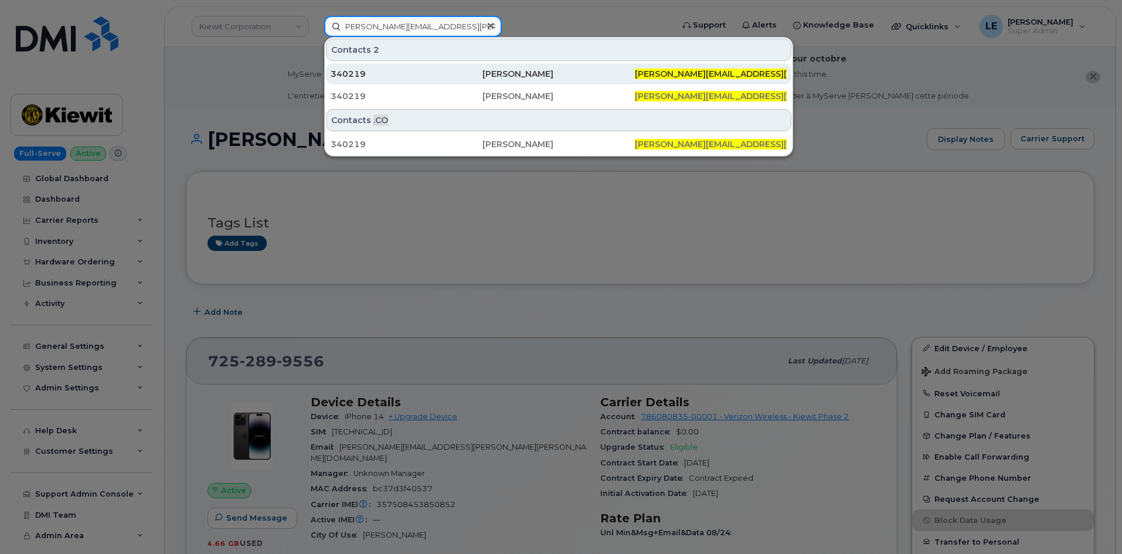
type input "[PERSON_NAME][EMAIL_ADDRESS][PERSON_NAME][PERSON_NAME][DOMAIN_NAME]"
click at [385, 77] on div "340219" at bounding box center [406, 74] width 152 height 12
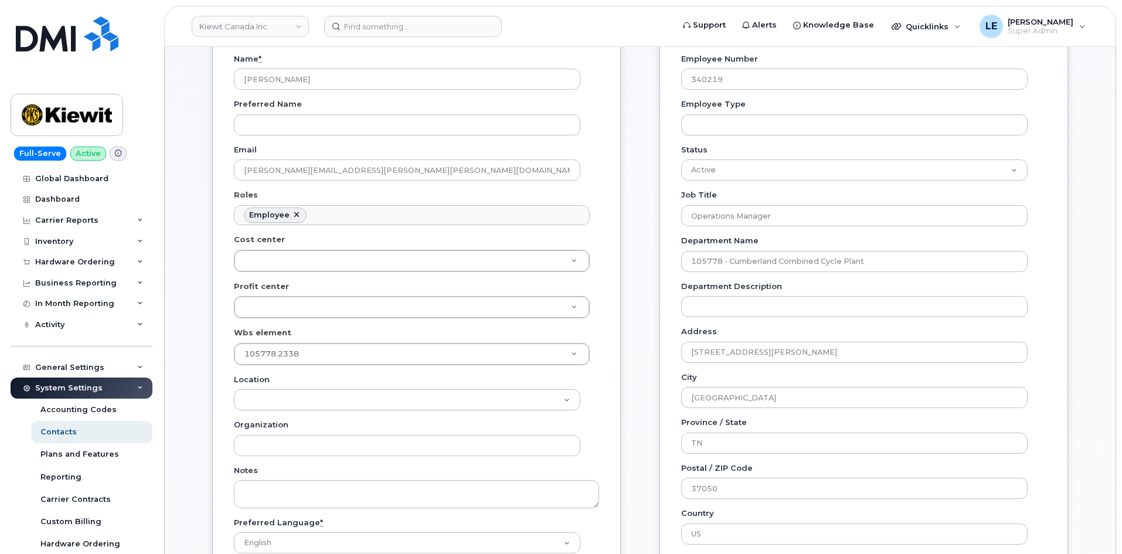
scroll to position [234, 0]
click at [405, 35] on input at bounding box center [413, 26] width 178 height 21
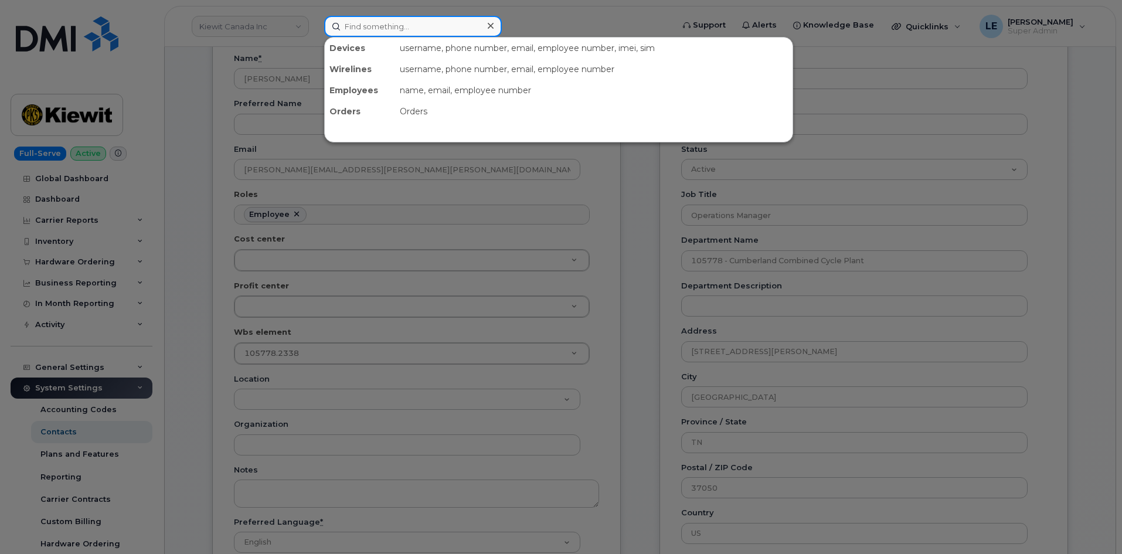
paste input "[PERSON_NAME][EMAIL_ADDRESS][PERSON_NAME][PERSON_NAME][DOMAIN_NAME]"
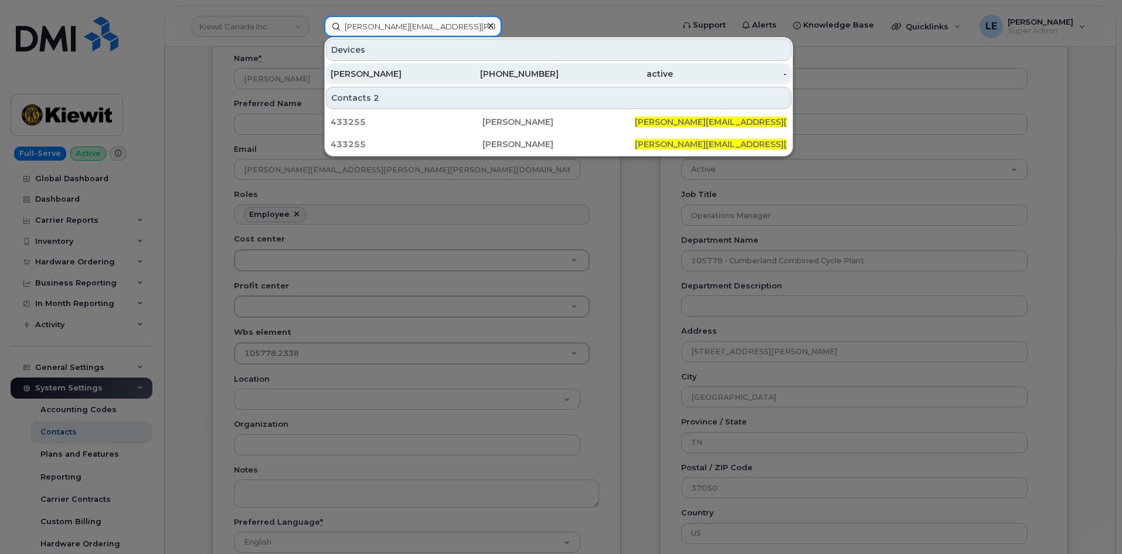
type input "[PERSON_NAME][EMAIL_ADDRESS][PERSON_NAME][PERSON_NAME][DOMAIN_NAME]"
click at [422, 70] on div "[PERSON_NAME]" at bounding box center [387, 74] width 114 height 12
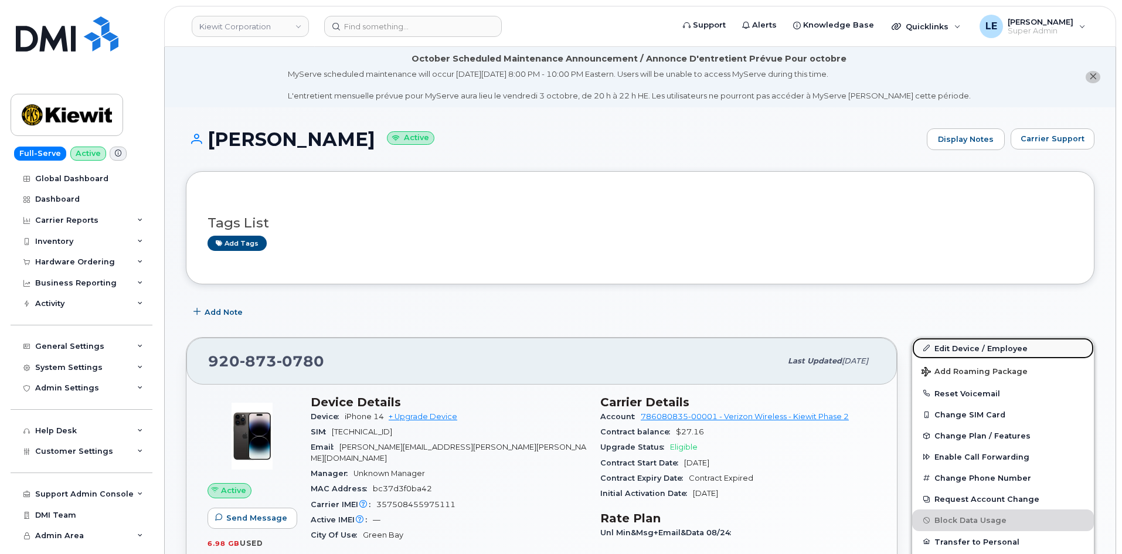
click at [960, 345] on link "Edit Device / Employee" at bounding box center [1003, 348] width 182 height 21
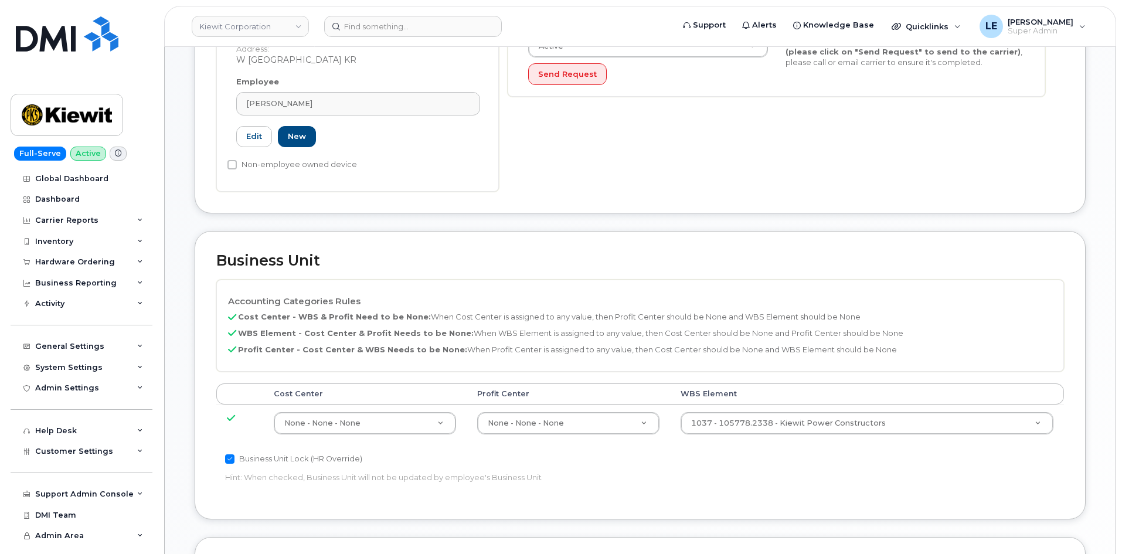
scroll to position [410, 0]
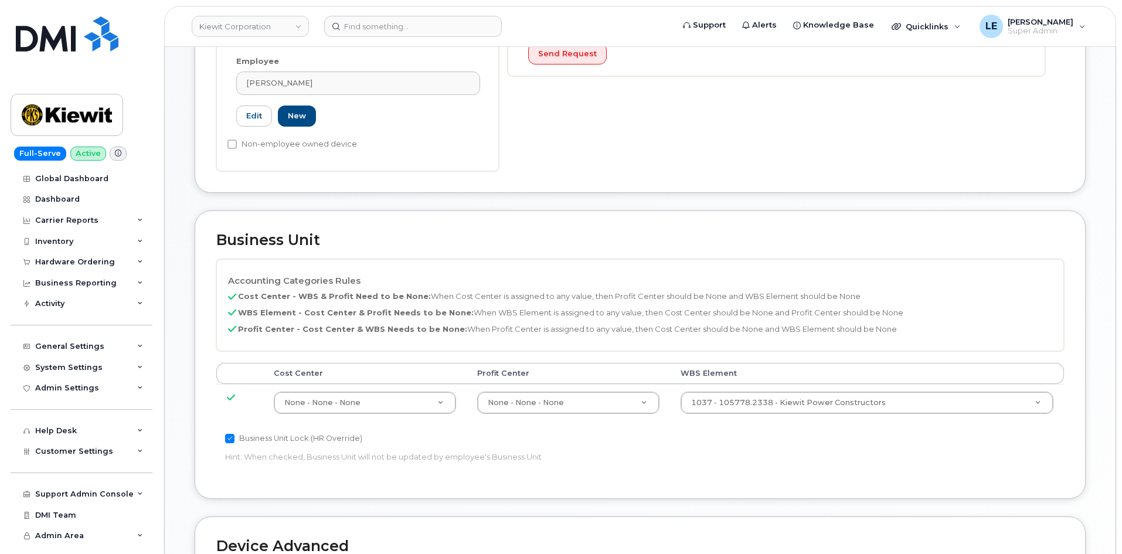
click at [768, 384] on td "1037 - 105778.2338 - Kiewit Power Constructors 29937949" at bounding box center [867, 402] width 394 height 37
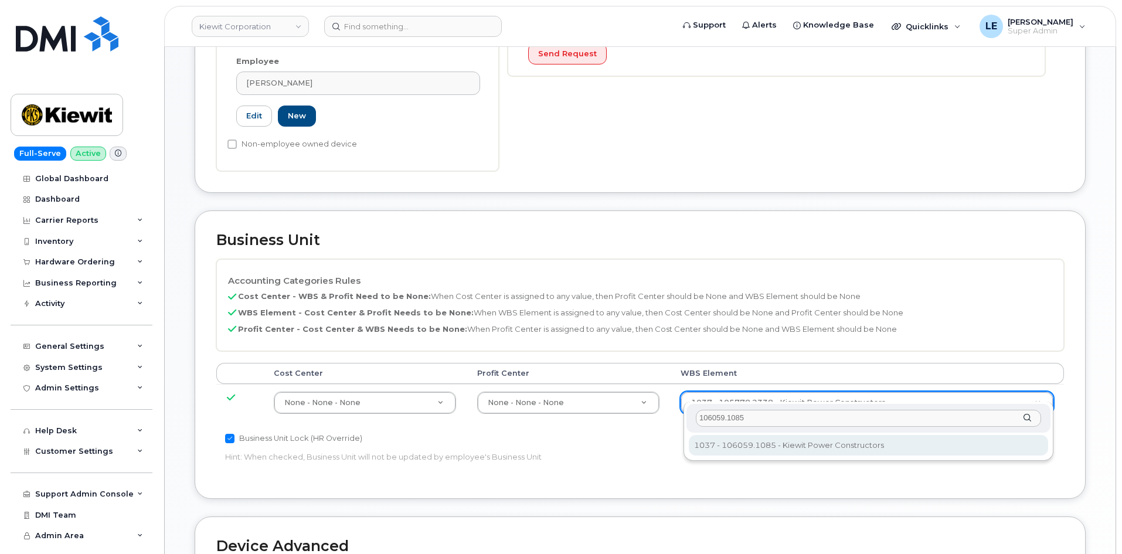
type input "106059.1085"
type input "29973553"
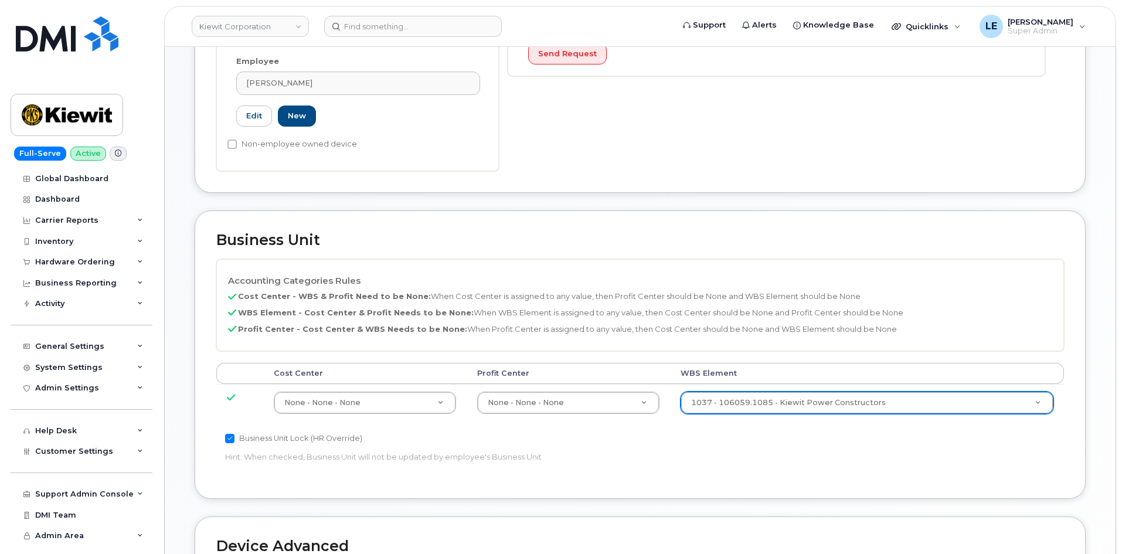
click at [761, 451] on p "Hint: When checked, Business Unit will not be updated by employee's Business Un…" at bounding box center [498, 456] width 547 height 11
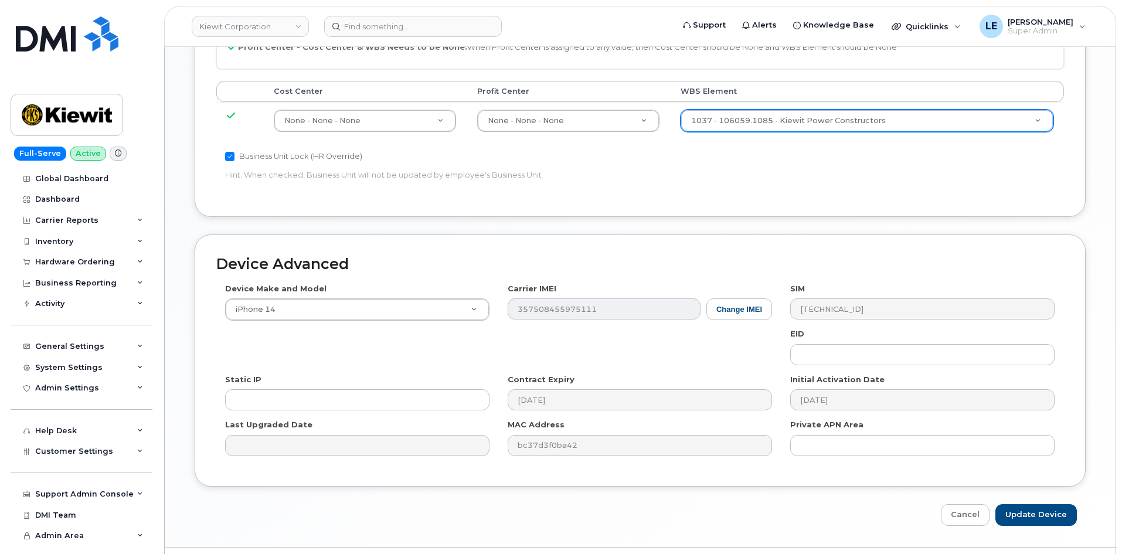
scroll to position [711, 0]
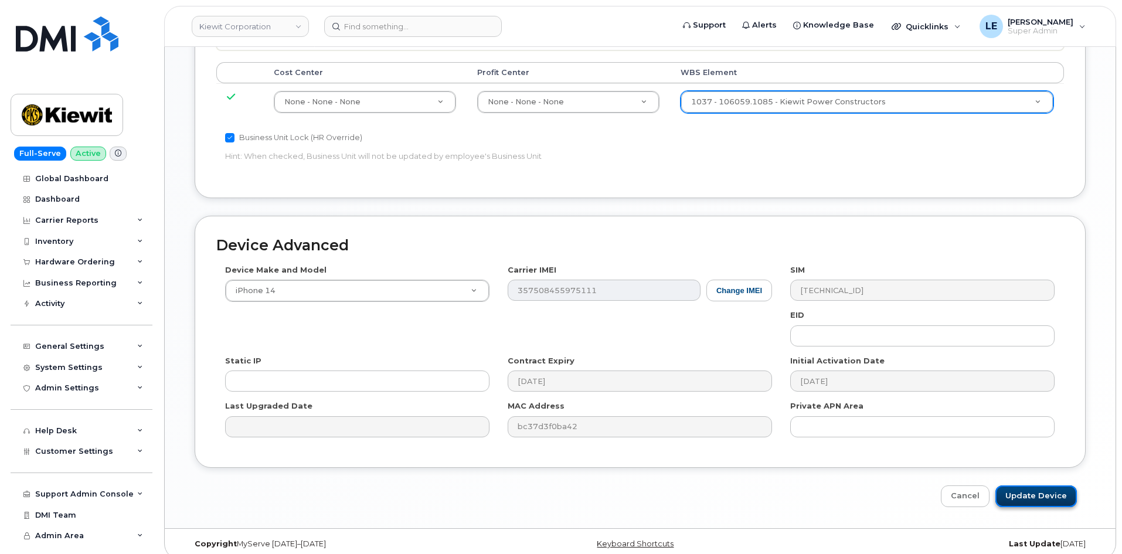
click at [1055, 485] on input "Update Device" at bounding box center [1035, 496] width 81 height 22
type input "Saving..."
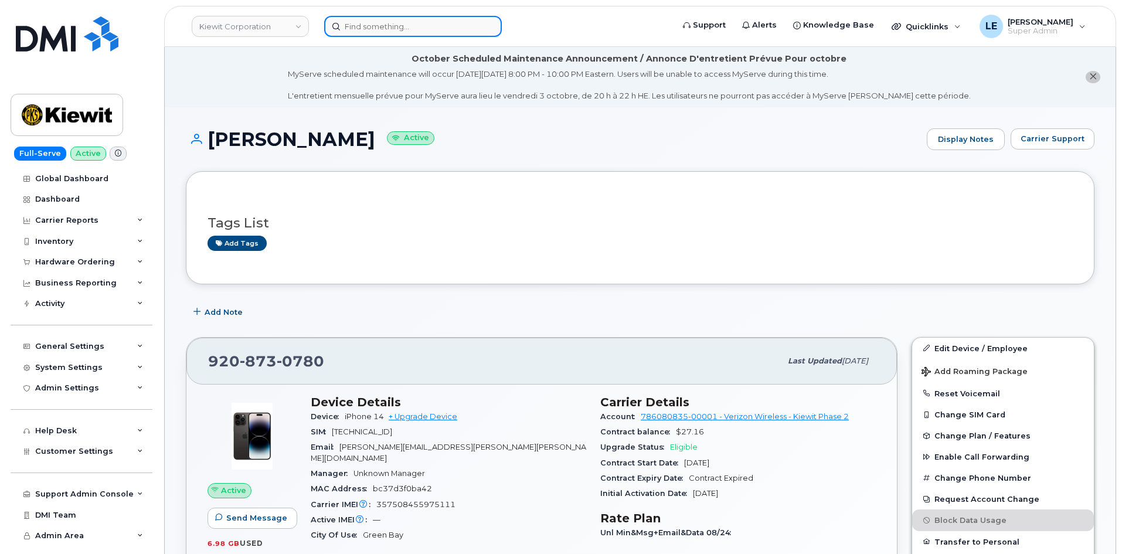
click at [445, 32] on input at bounding box center [413, 26] width 178 height 21
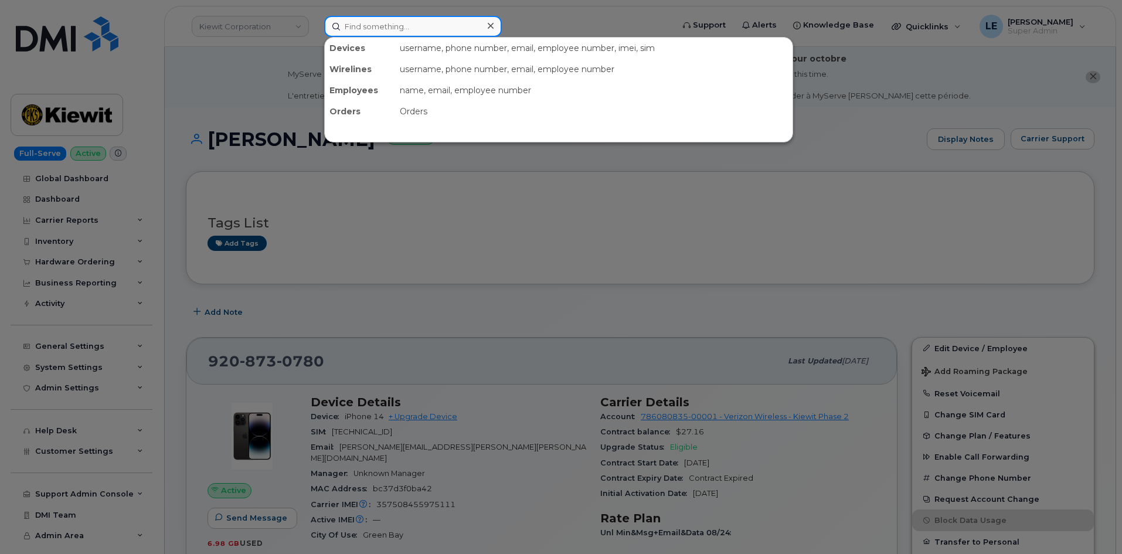
paste input "[EMAIL_ADDRESS][PERSON_NAME][DOMAIN_NAME]"
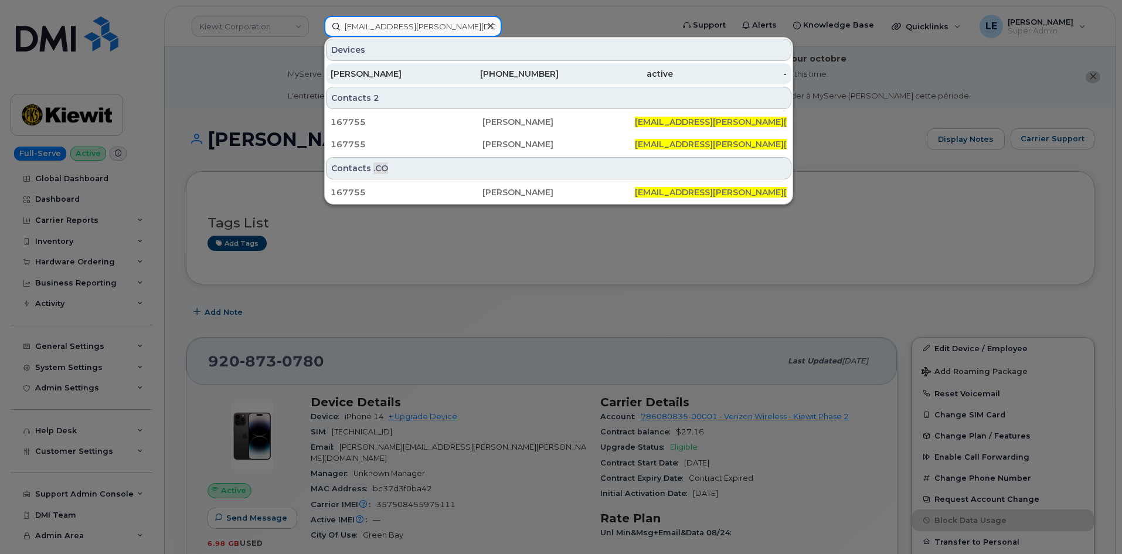
type input "[EMAIL_ADDRESS][PERSON_NAME][DOMAIN_NAME]"
click at [454, 73] on div "[PHONE_NUMBER]" at bounding box center [502, 74] width 114 height 12
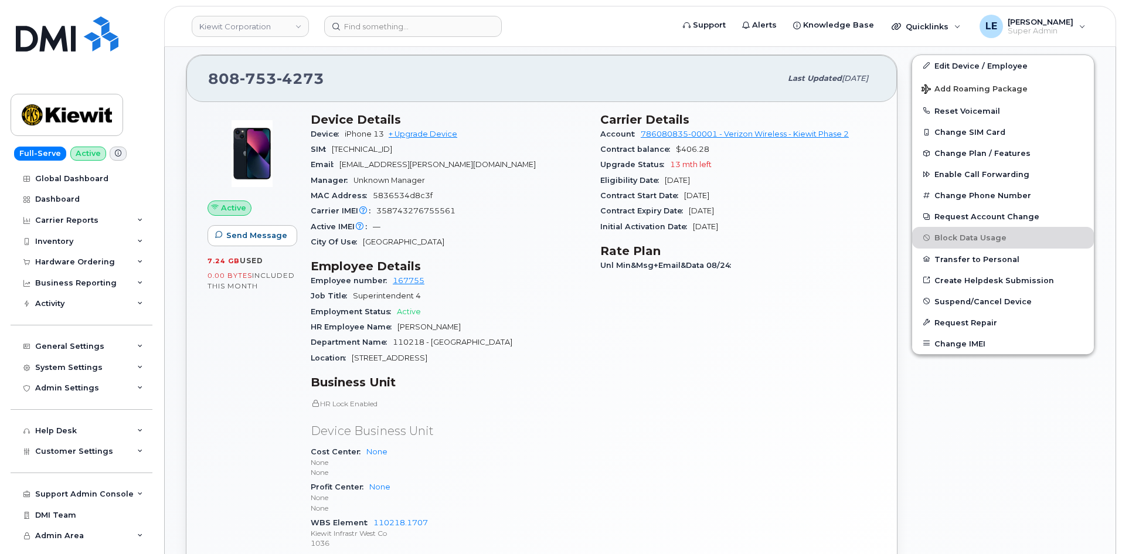
scroll to position [176, 0]
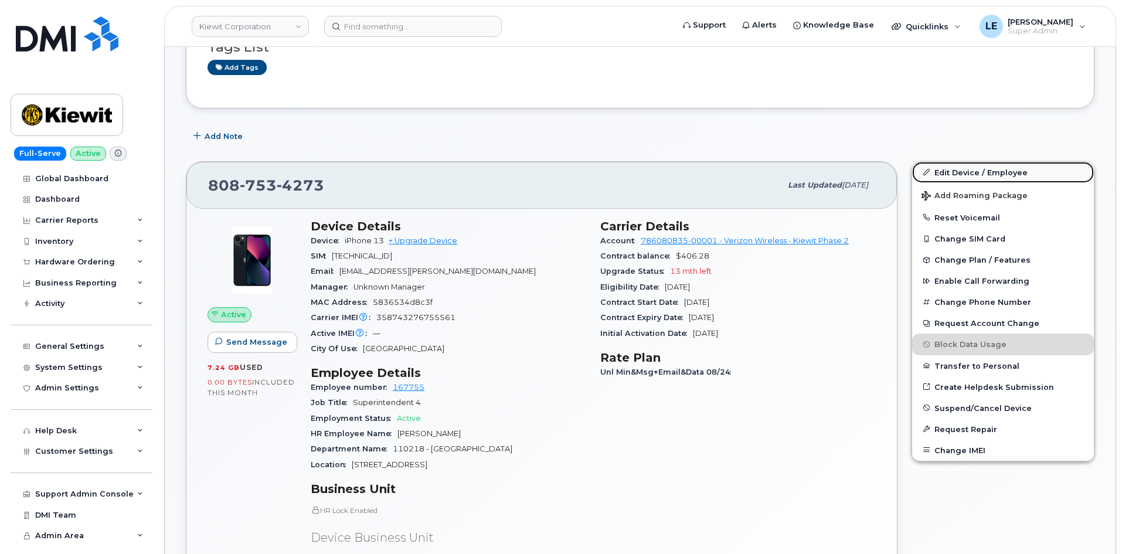
click at [948, 173] on link "Edit Device / Employee" at bounding box center [1003, 172] width 182 height 21
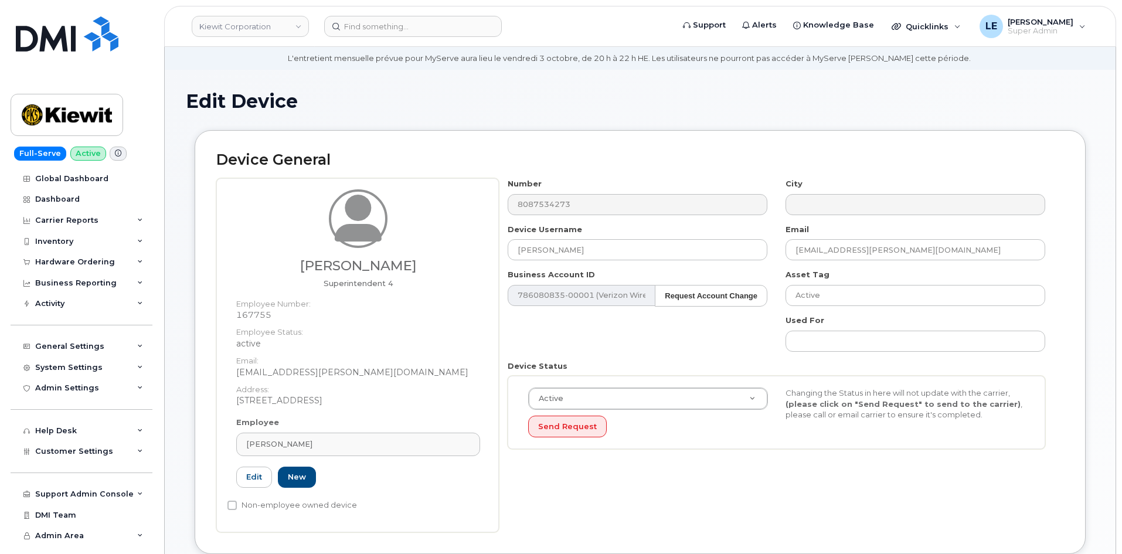
scroll to position [352, 0]
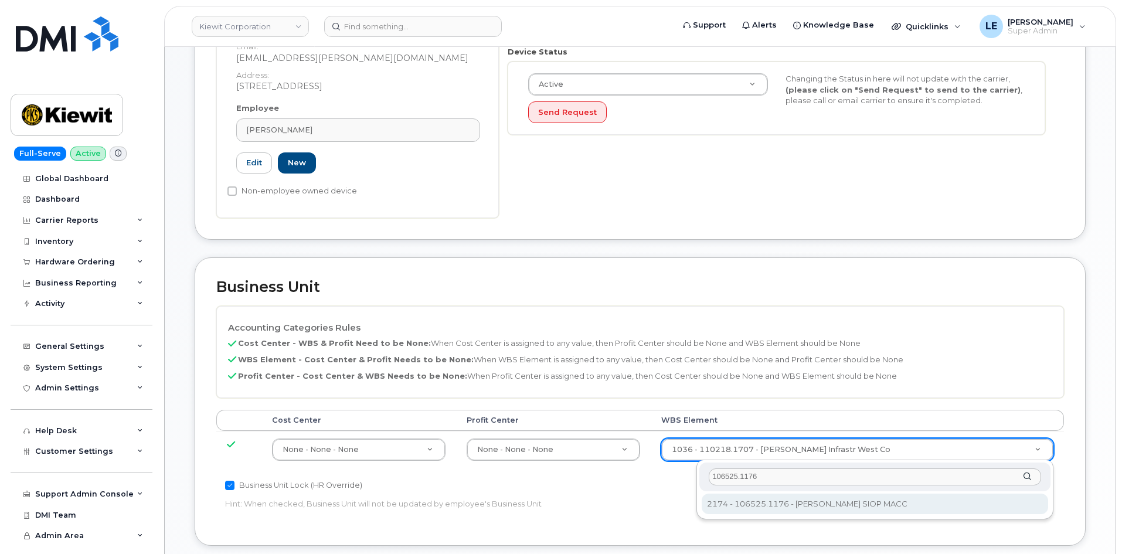
type input "106525.1176"
type input "36071640"
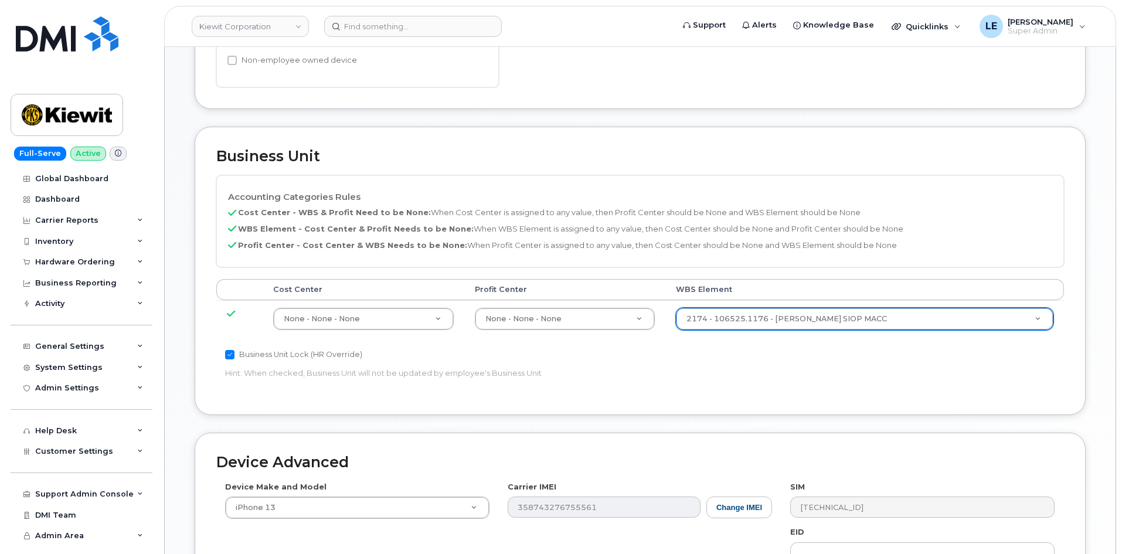
scroll to position [711, 0]
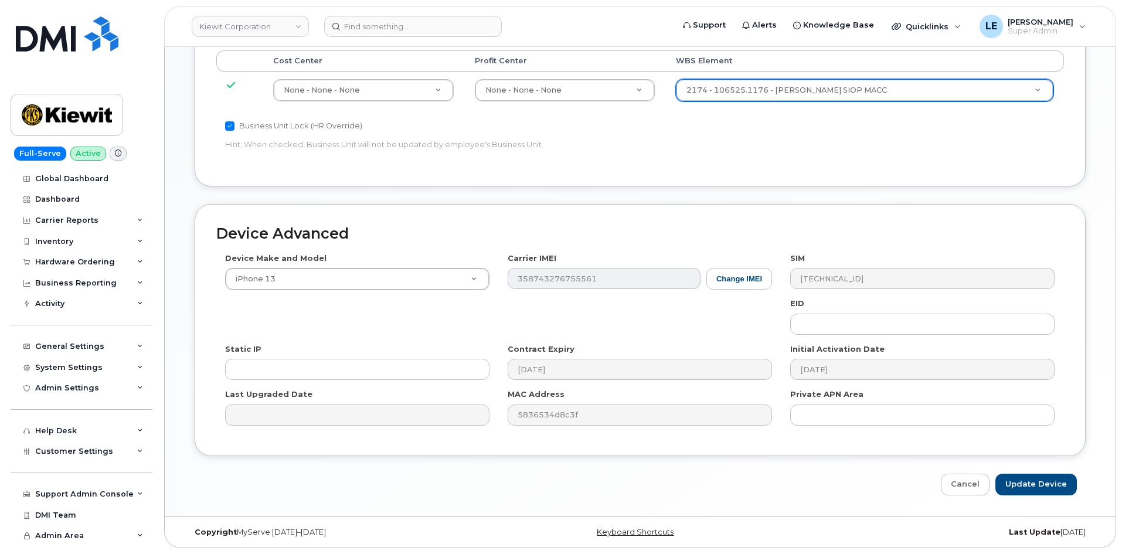
click at [1035, 491] on input "Update Device" at bounding box center [1035, 484] width 81 height 22
type input "Saving..."
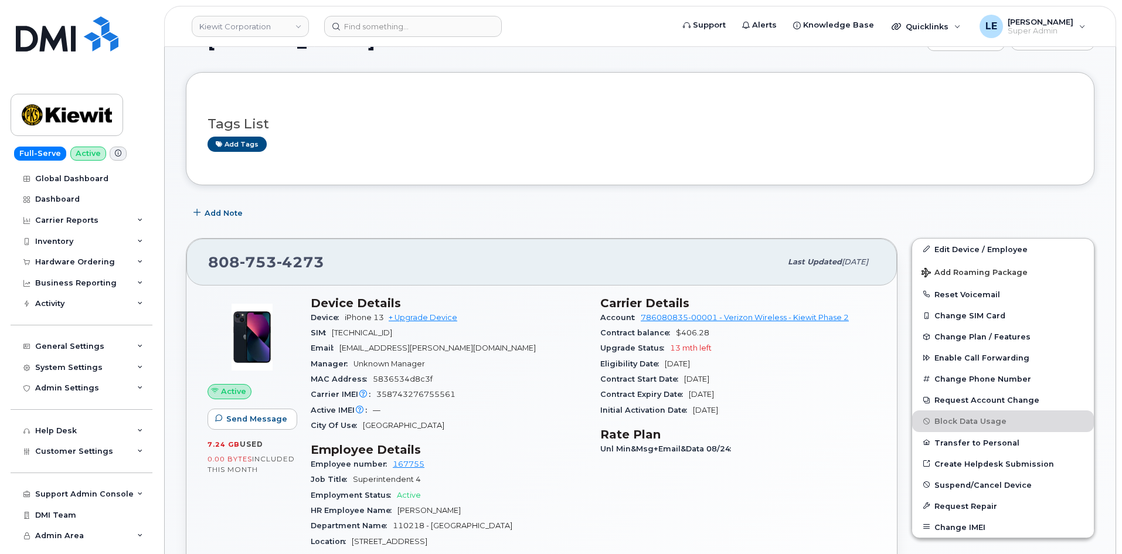
scroll to position [293, 0]
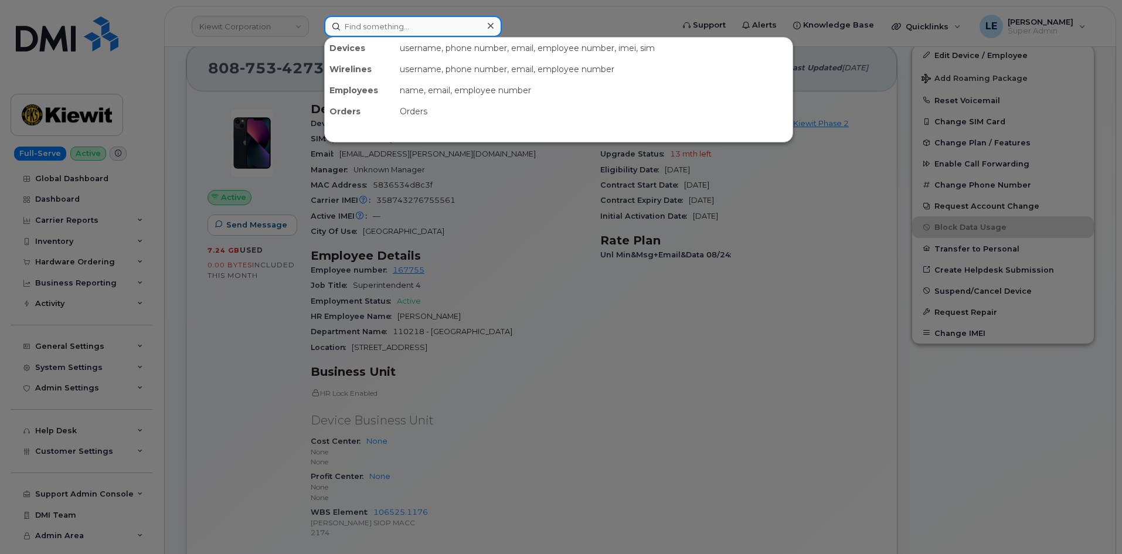
click at [442, 33] on input at bounding box center [413, 26] width 178 height 21
paste input "GRANVILLE.HARRIS@KIEWIT.COM"
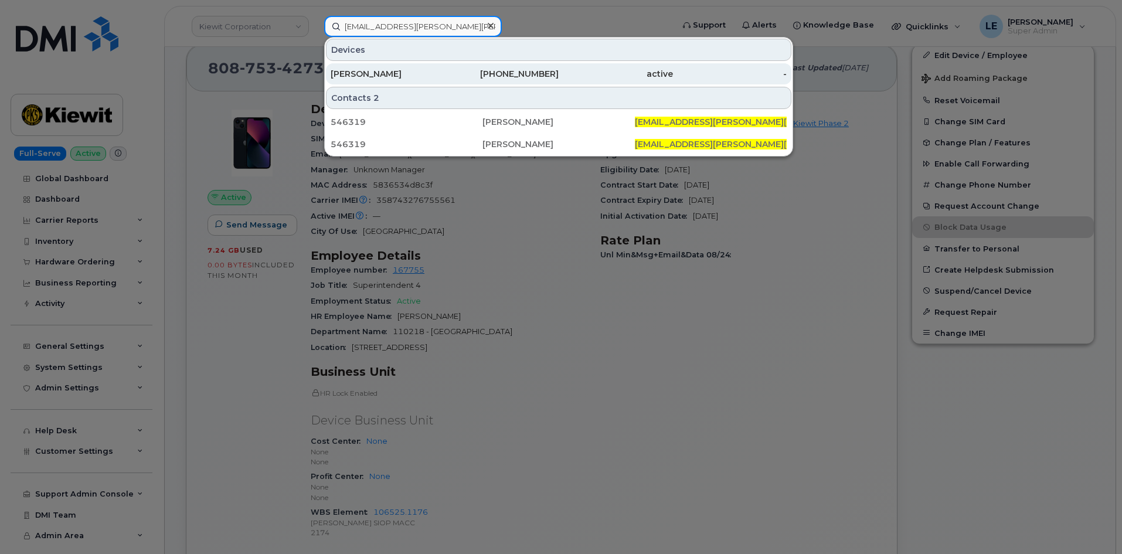
type input "GRANVILLE.HARRIS@KIEWIT.COM"
click at [419, 74] on div "GRANVILLE HARRIS" at bounding box center [387, 74] width 114 height 12
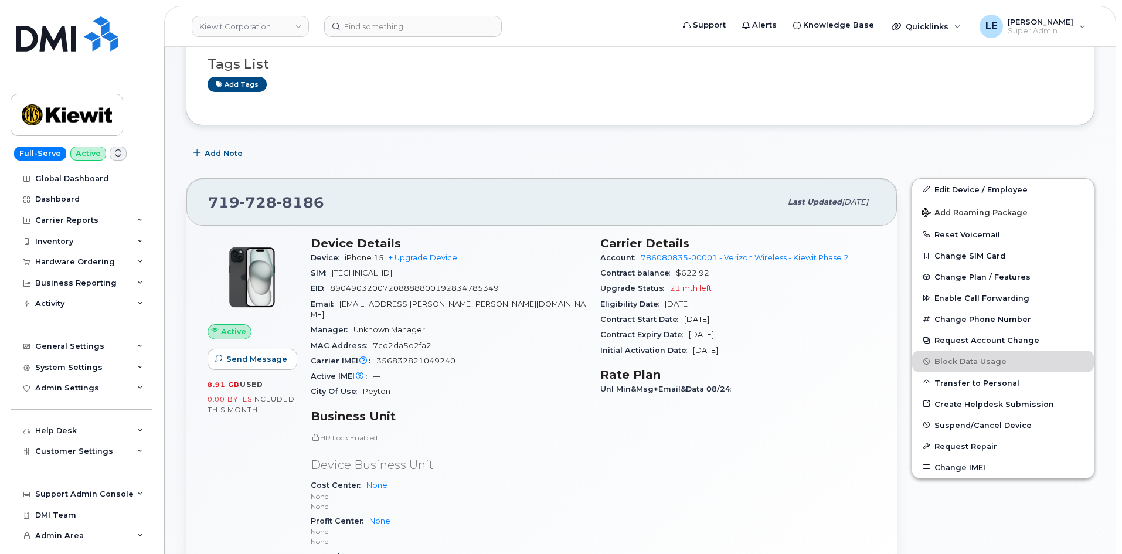
scroll to position [176, 0]
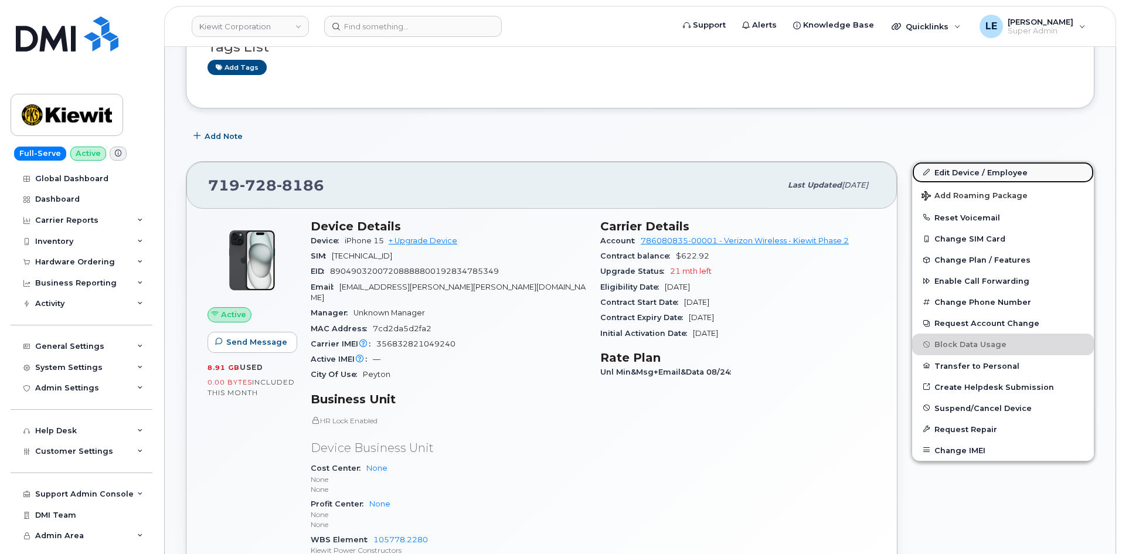
click at [1000, 173] on link "Edit Device / Employee" at bounding box center [1003, 172] width 182 height 21
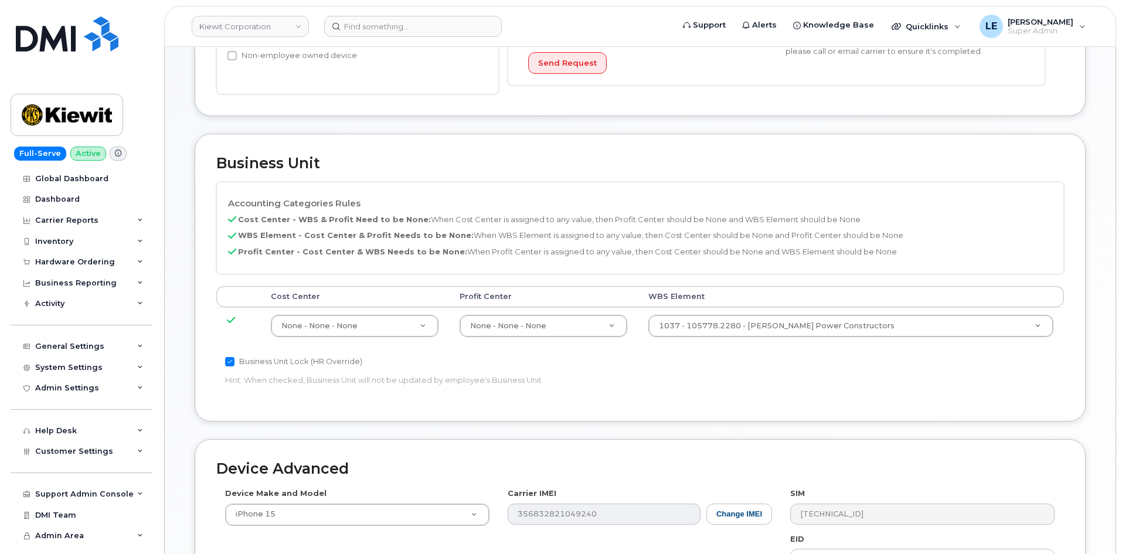
scroll to position [410, 0]
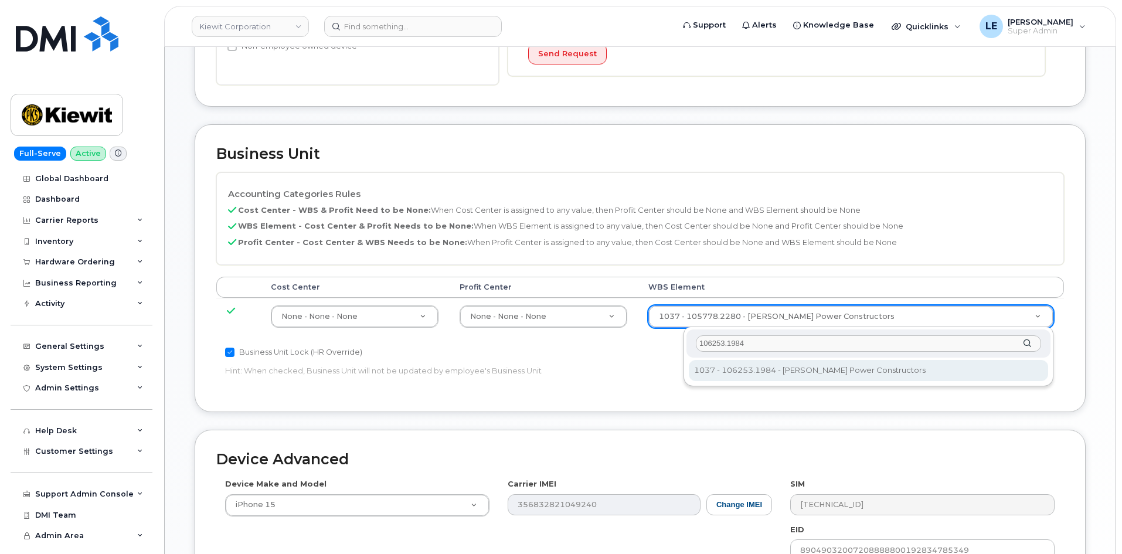
type input "106253.1984"
type input "34121115"
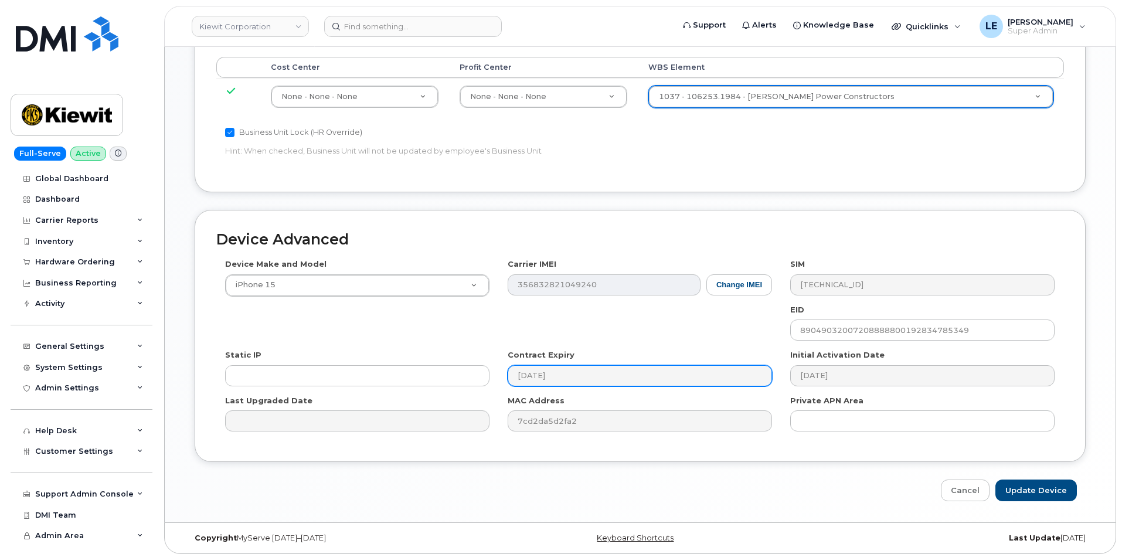
scroll to position [636, 0]
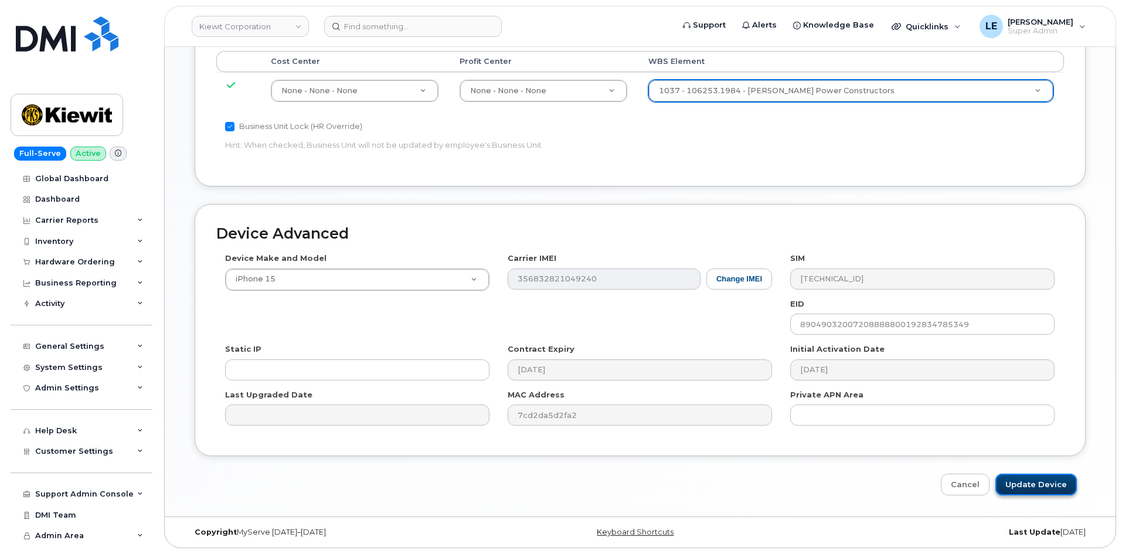
click at [1020, 488] on input "Update Device" at bounding box center [1035, 484] width 81 height 22
type input "Saving..."
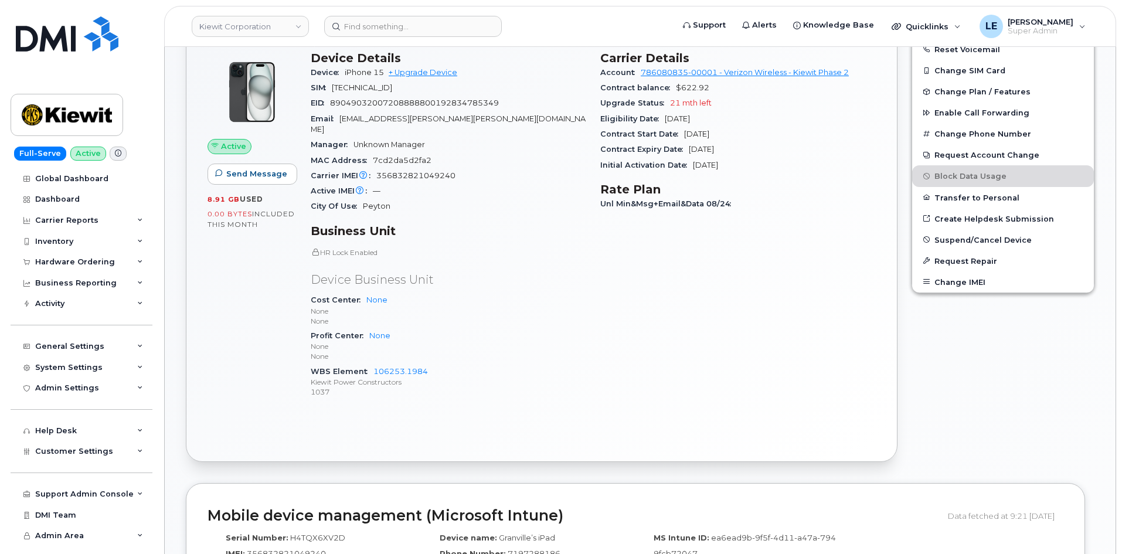
scroll to position [293, 0]
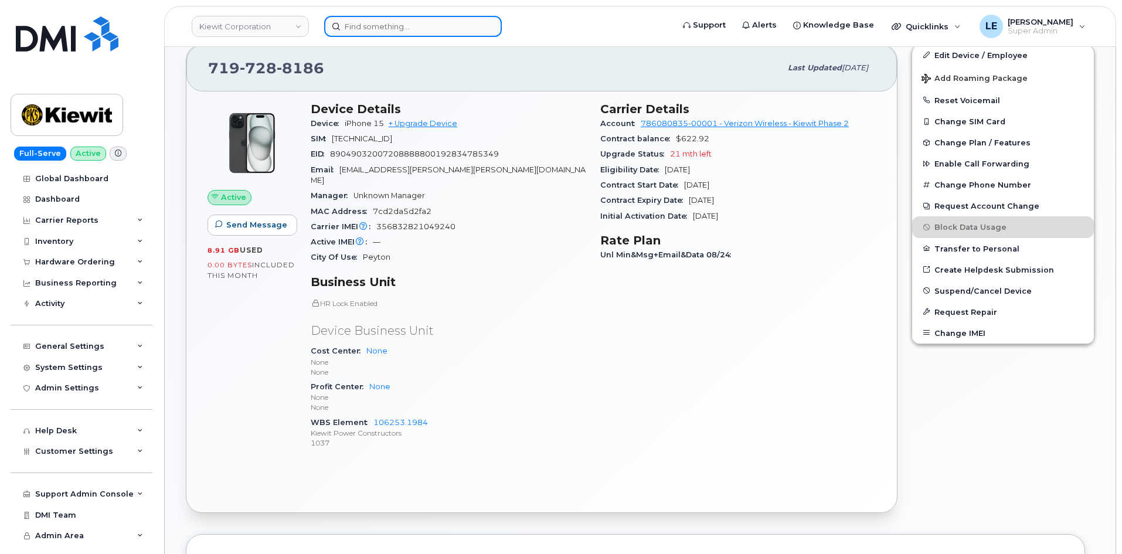
click at [354, 32] on input at bounding box center [413, 26] width 178 height 21
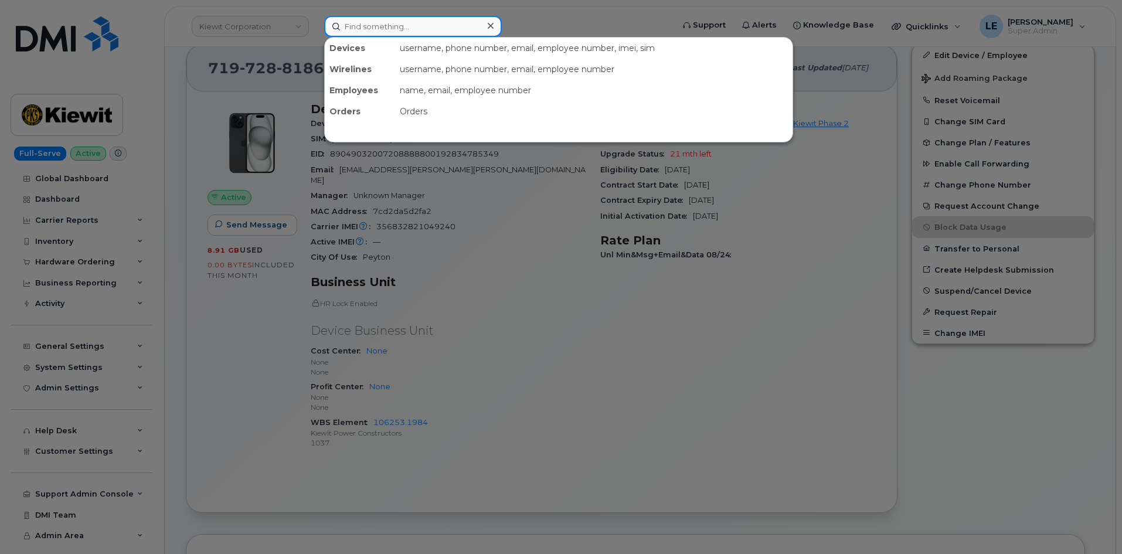
paste input "301889"
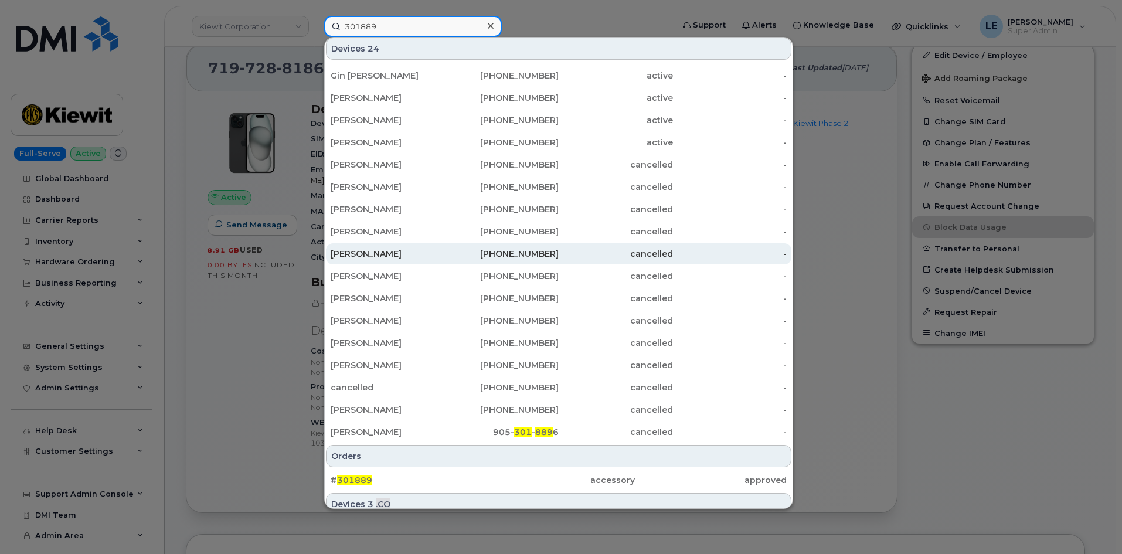
scroll to position [141, 0]
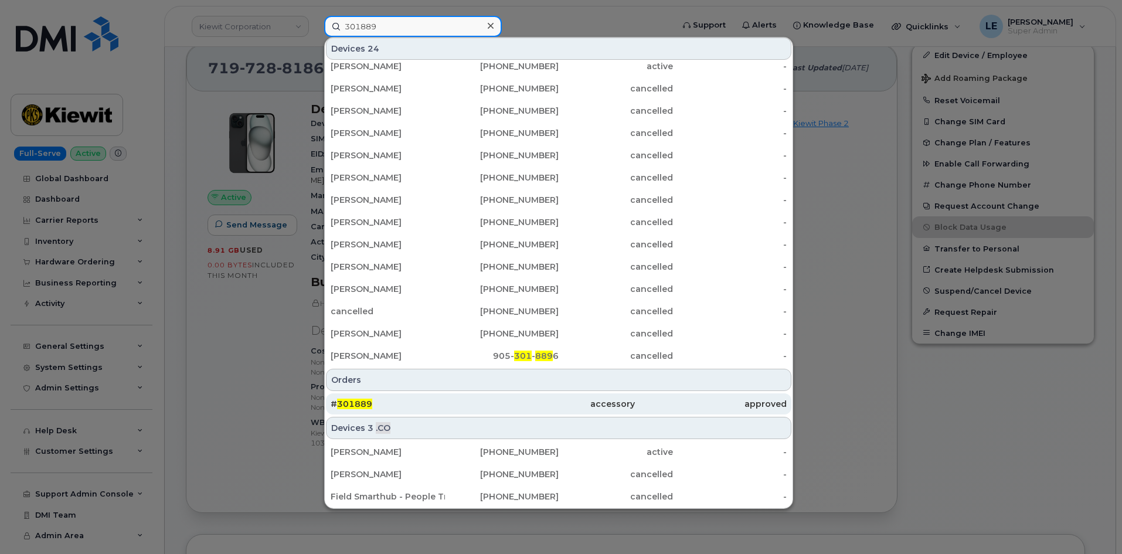
type input "301889"
click at [393, 394] on div "# 301889" at bounding box center [406, 403] width 152 height 21
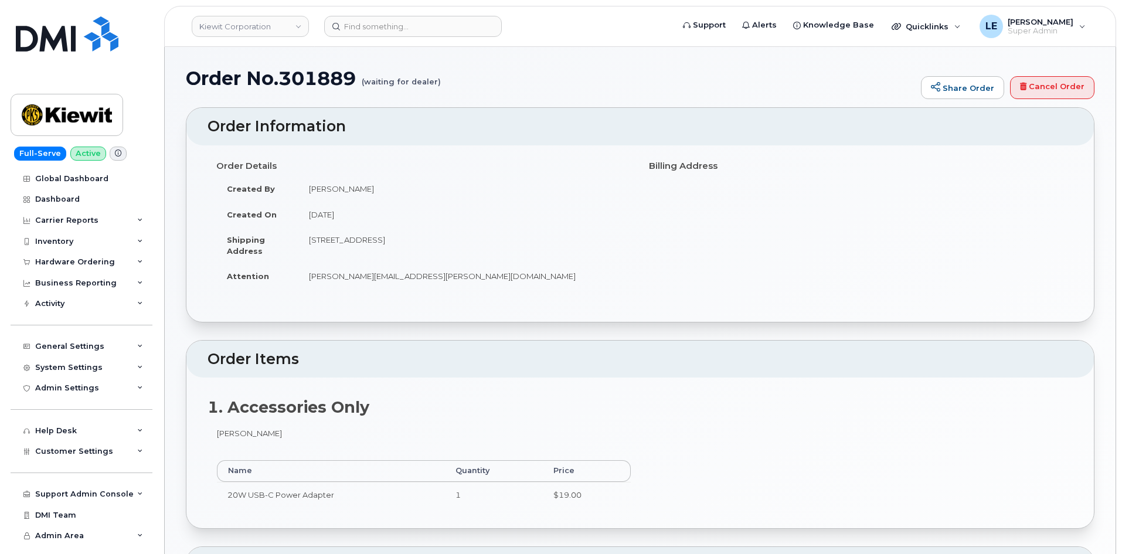
click at [388, 398] on h2 "1. Accessories Only" at bounding box center [639, 407] width 865 height 18
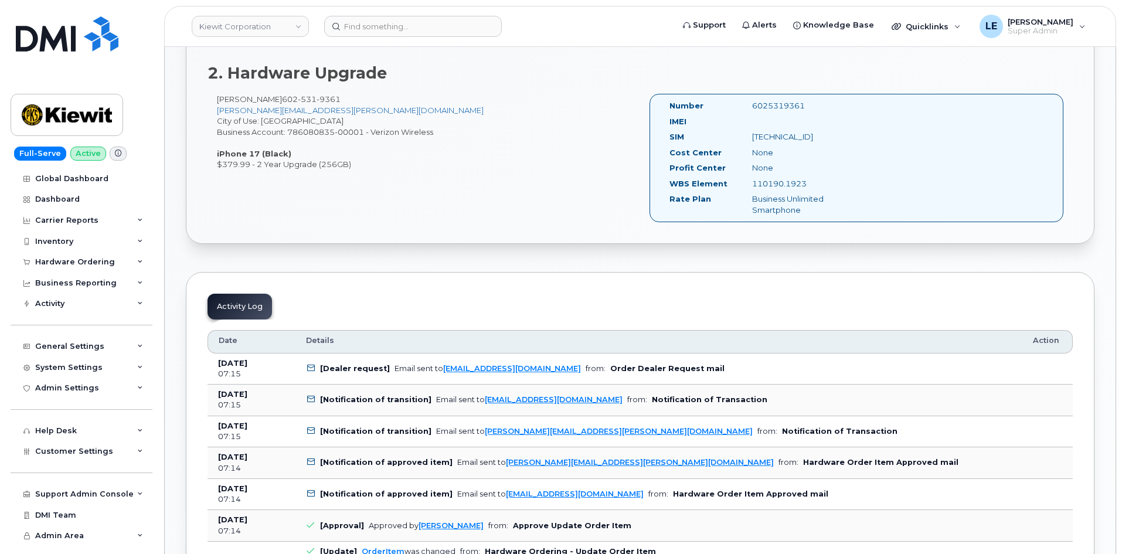
scroll to position [410, 0]
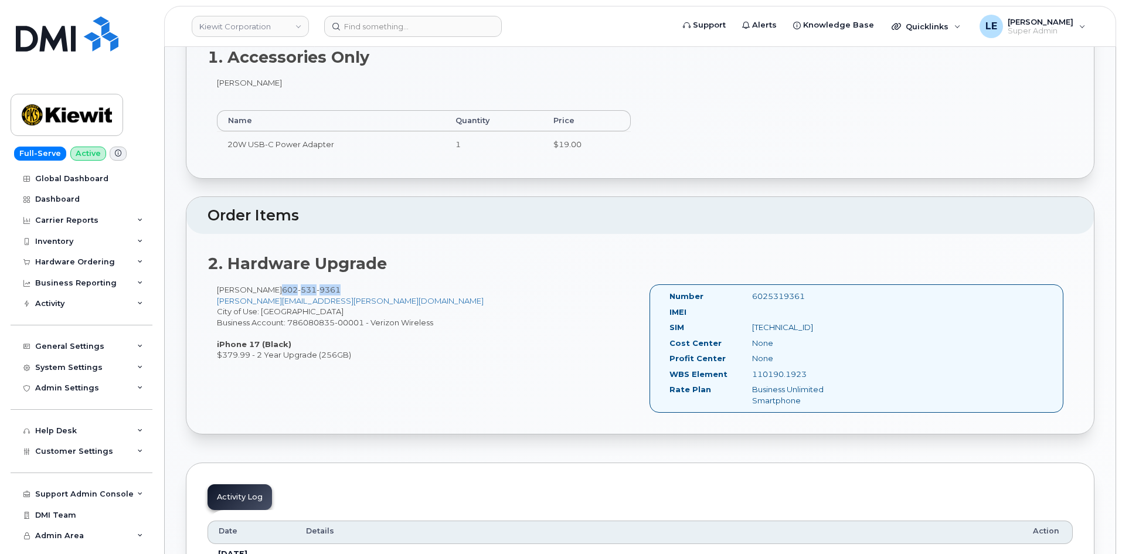
drag, startPoint x: 345, startPoint y: 289, endPoint x: 281, endPoint y: 292, distance: 63.4
click at [281, 292] on div "[PERSON_NAME] [PHONE_NUMBER] [PERSON_NAME][EMAIL_ADDRESS][PERSON_NAME][DOMAIN_N…" at bounding box center [423, 322] width 432 height 76
copy span "[PHONE_NUMBER]"
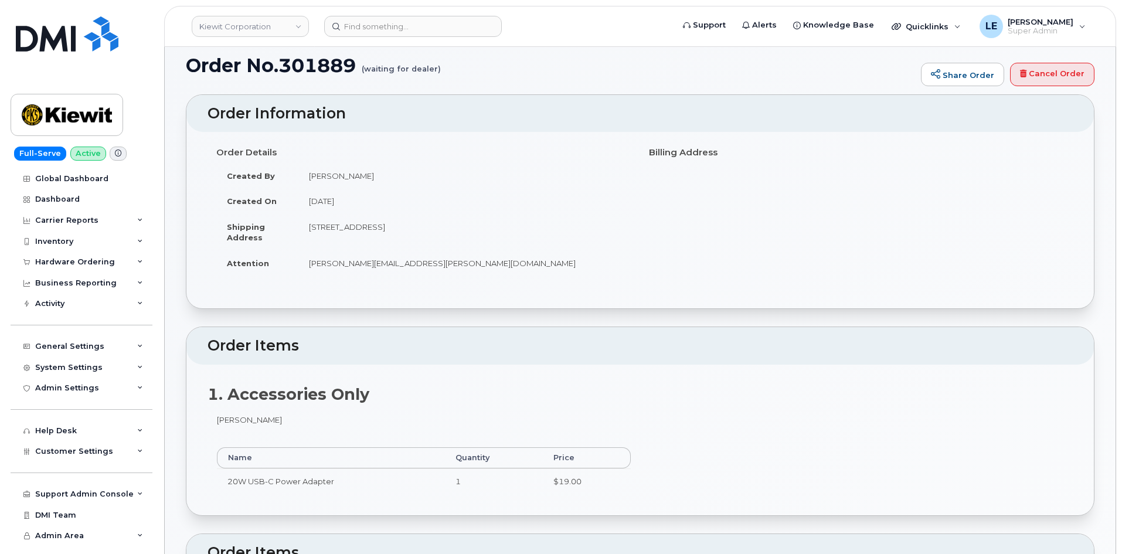
scroll to position [0, 0]
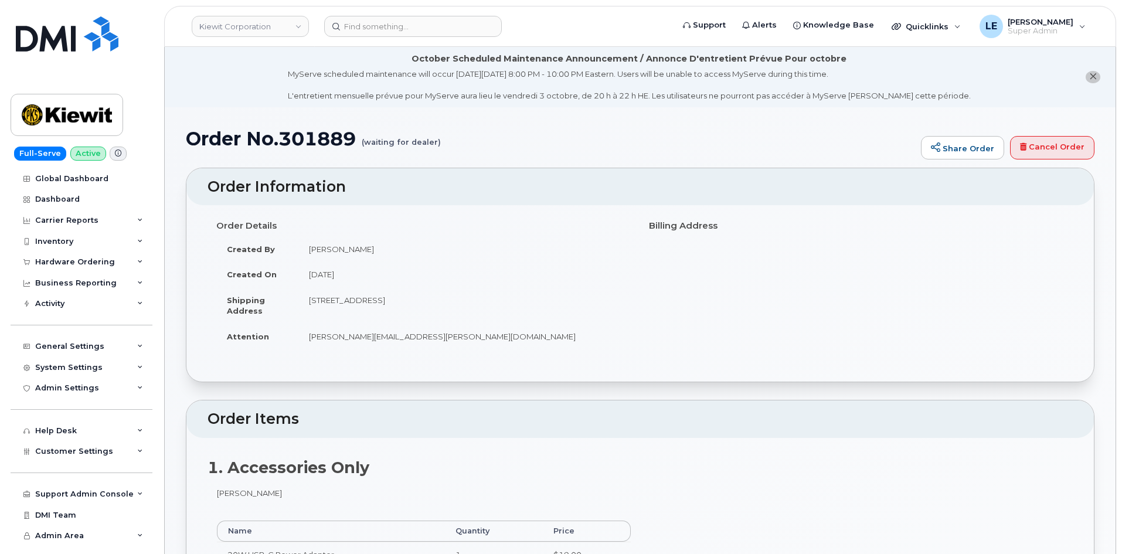
drag, startPoint x: 376, startPoint y: 253, endPoint x: 308, endPoint y: 250, distance: 68.0
click at [308, 250] on td "[PERSON_NAME]" at bounding box center [464, 249] width 333 height 26
copy td "[PERSON_NAME]"
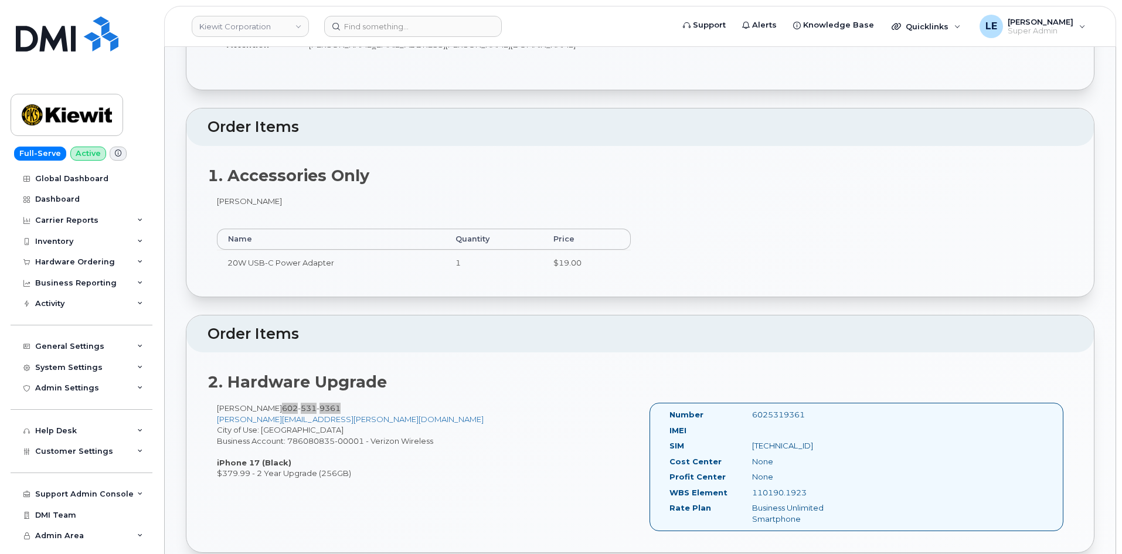
scroll to position [293, 0]
click at [360, 15] on header "[PERSON_NAME] Corporation Support Alerts Knowledge Base Quicklinks Suspend / Ca…" at bounding box center [640, 26] width 952 height 41
click at [374, 29] on input at bounding box center [413, 26] width 178 height 21
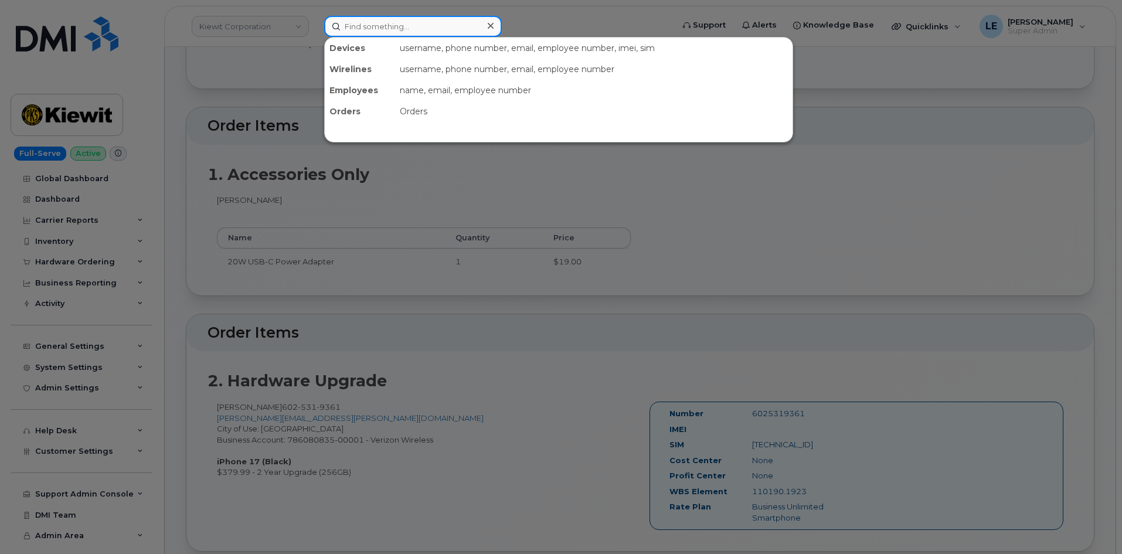
paste input "[PHONE_NUMBER]."
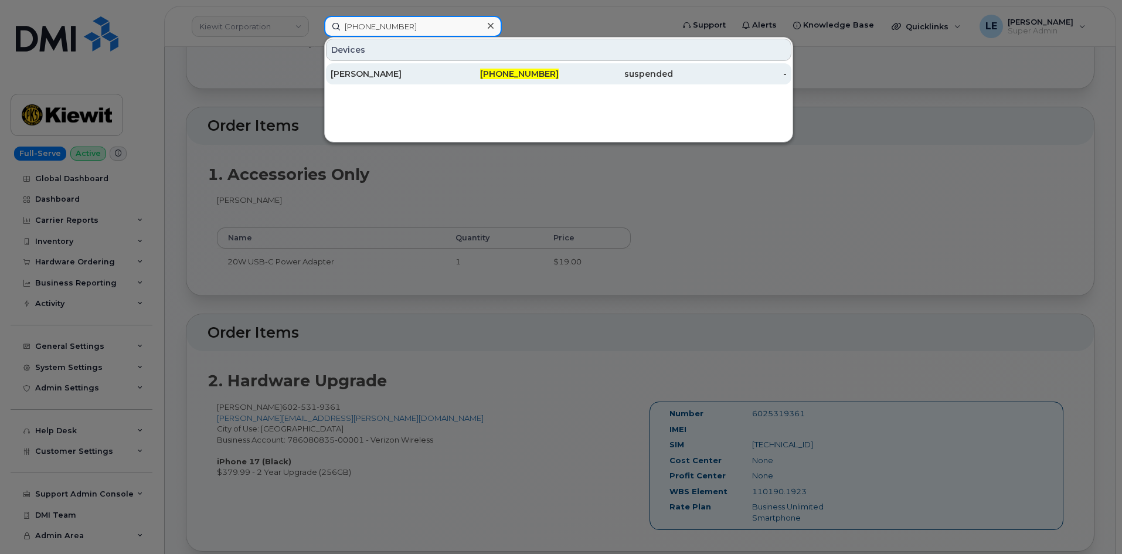
type input "[PHONE_NUMBER]"
click at [404, 71] on div "[PERSON_NAME]" at bounding box center [387, 74] width 114 height 12
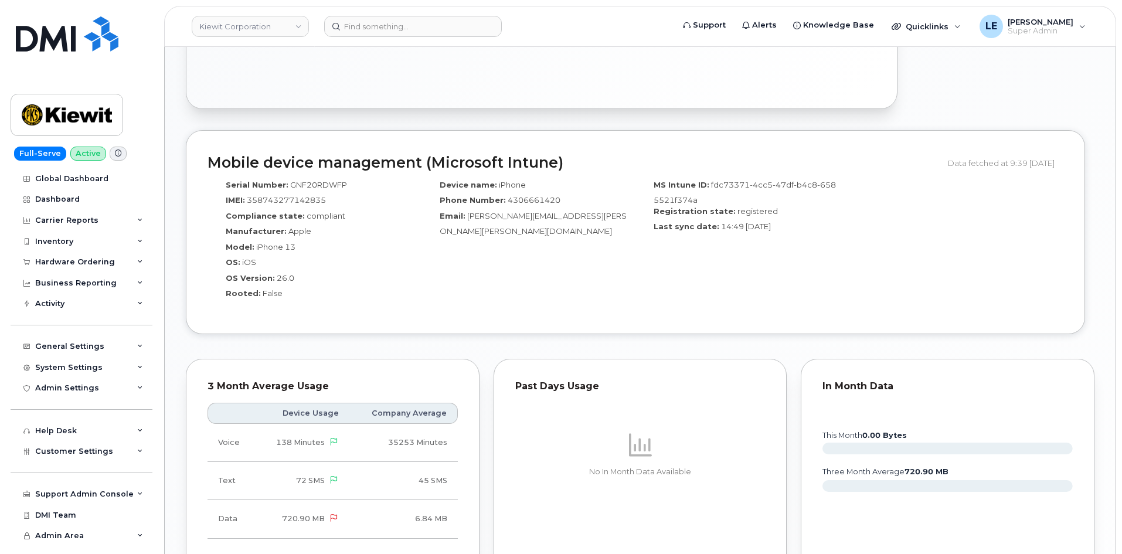
scroll to position [1055, 0]
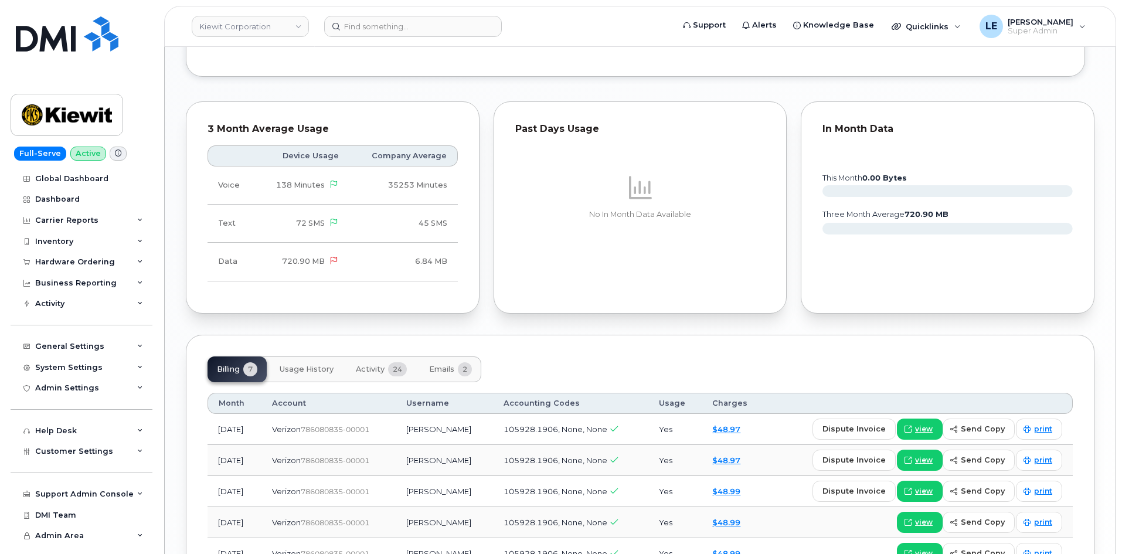
click at [369, 364] on span "Activity" at bounding box center [370, 368] width 29 height 9
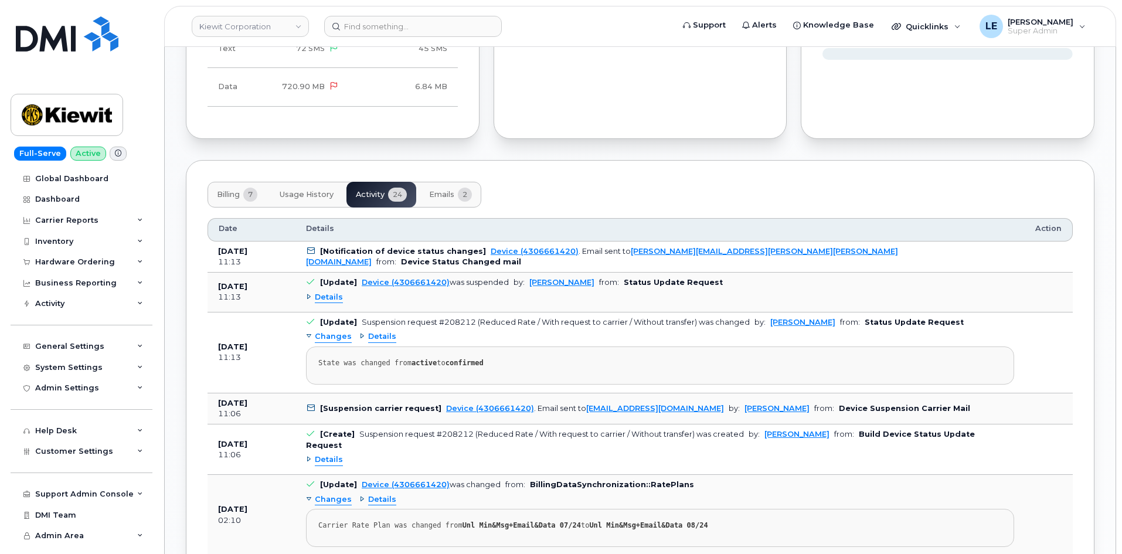
scroll to position [1231, 0]
click at [466, 403] on link "Device (4306661420)" at bounding box center [490, 407] width 88 height 9
click at [751, 403] on link "[PERSON_NAME]" at bounding box center [776, 407] width 65 height 9
click at [470, 186] on span "2" at bounding box center [465, 193] width 14 height 14
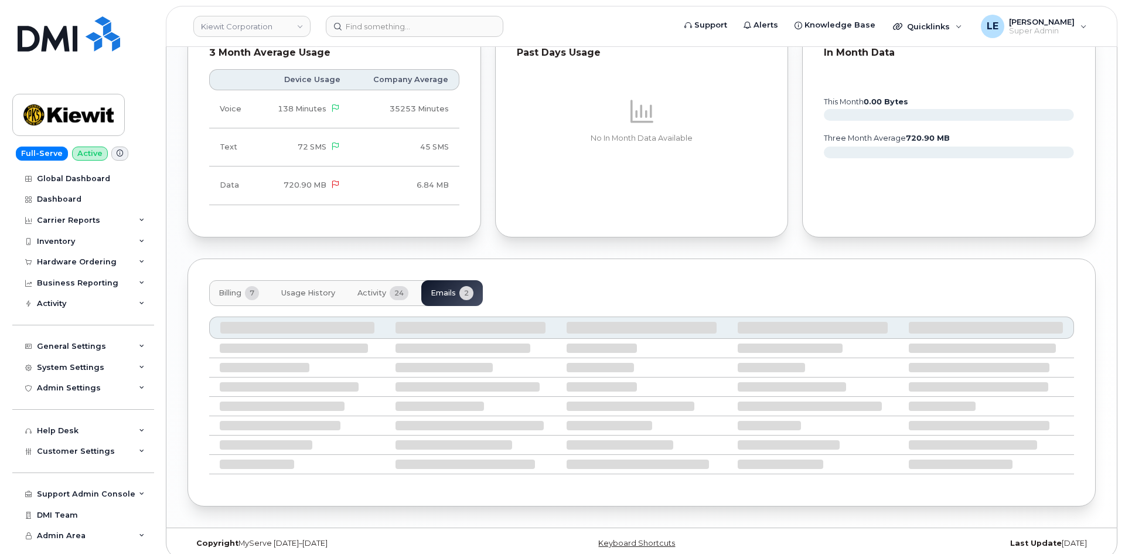
scroll to position [1037, 0]
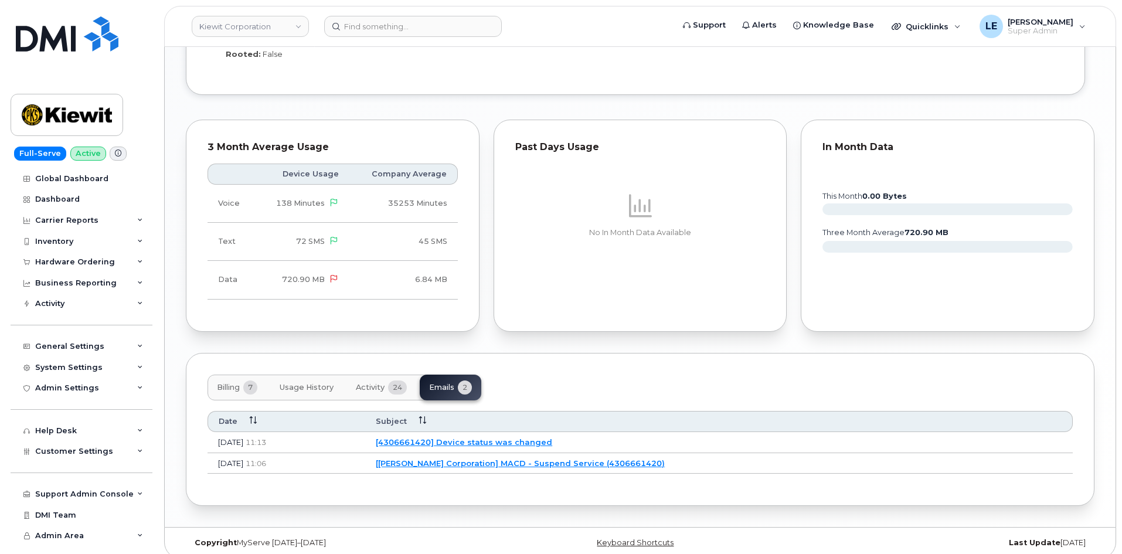
click at [575, 458] on link "[Kiewit Corporation] MACD - Suspend Service (4306661420)" at bounding box center [520, 462] width 289 height 9
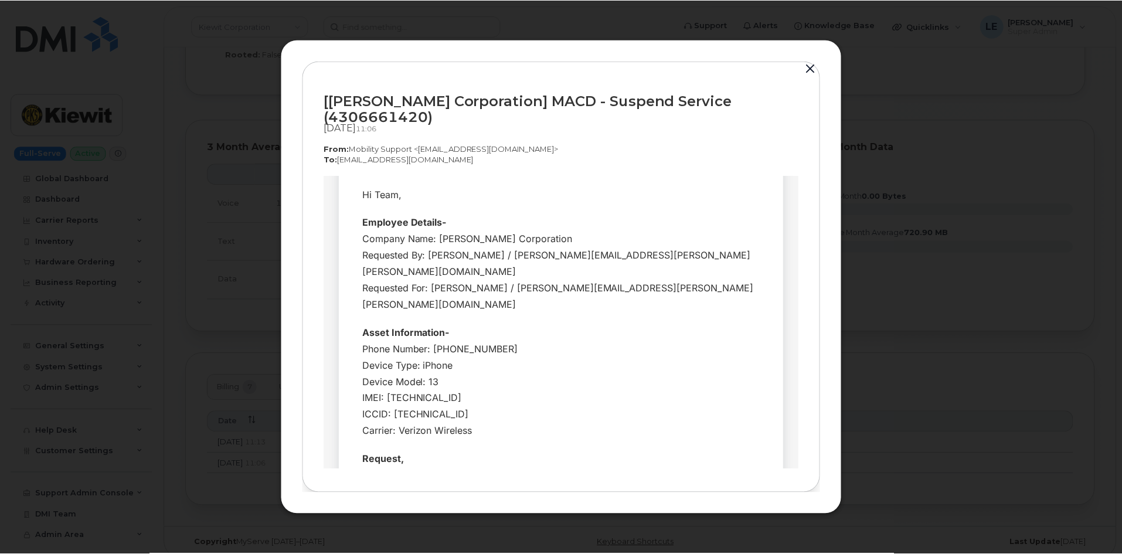
scroll to position [0, 0]
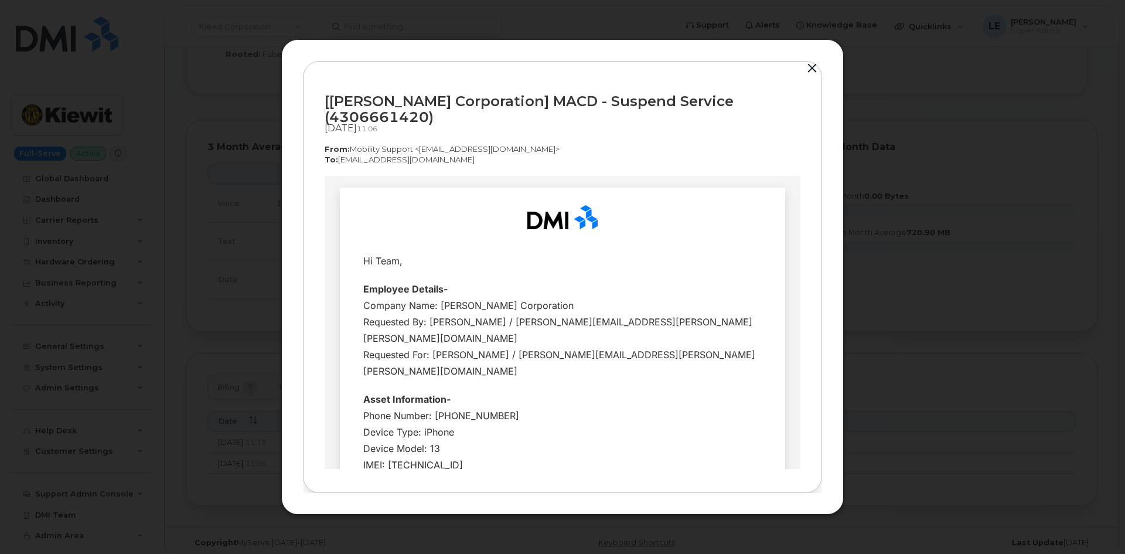
click at [806, 76] on button "button" at bounding box center [812, 68] width 18 height 16
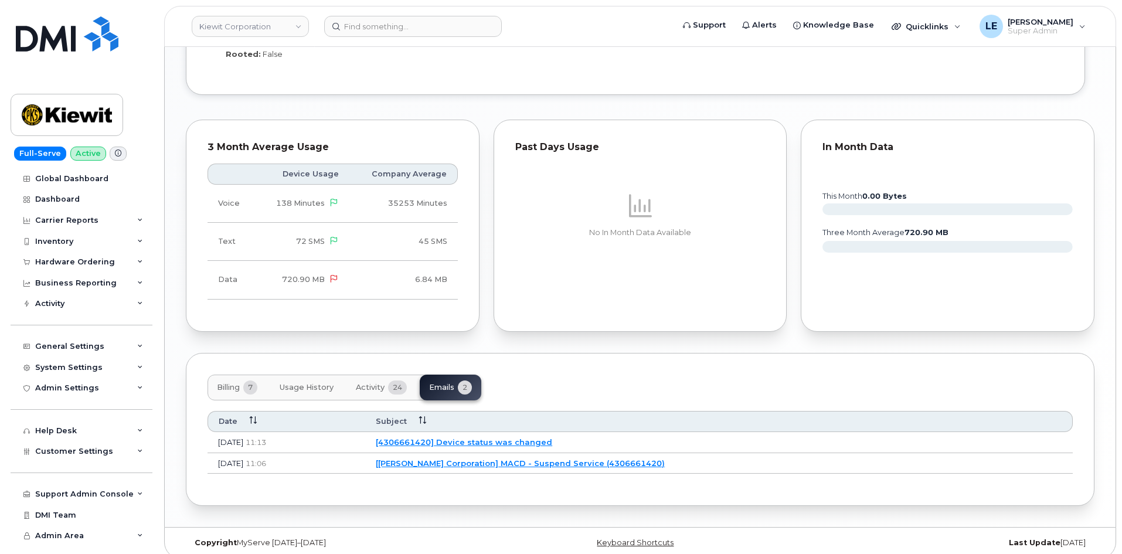
click at [415, 383] on button "Activity 24" at bounding box center [381, 387] width 70 height 26
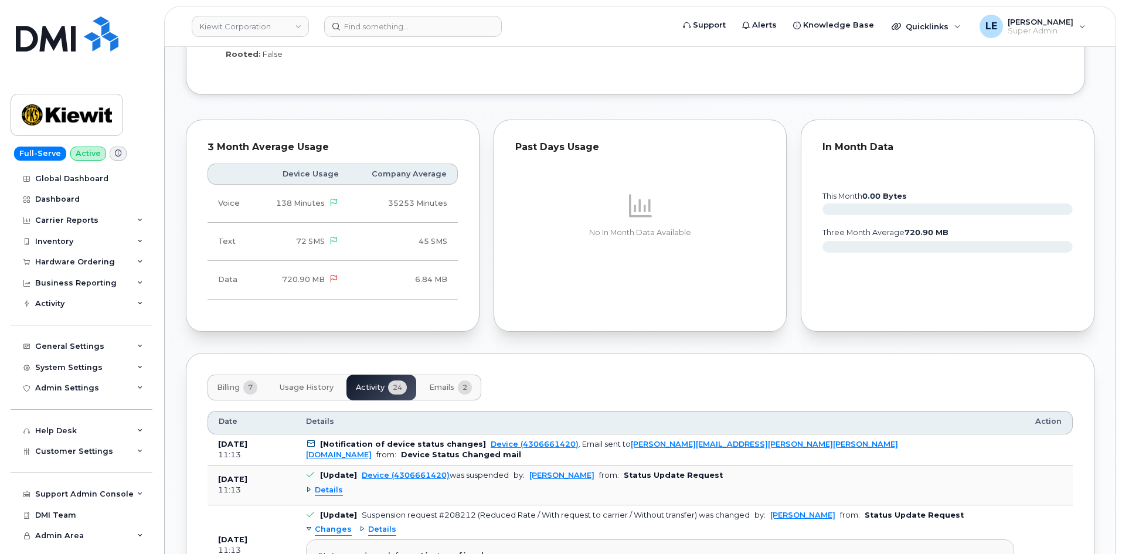
scroll to position [1154, 0]
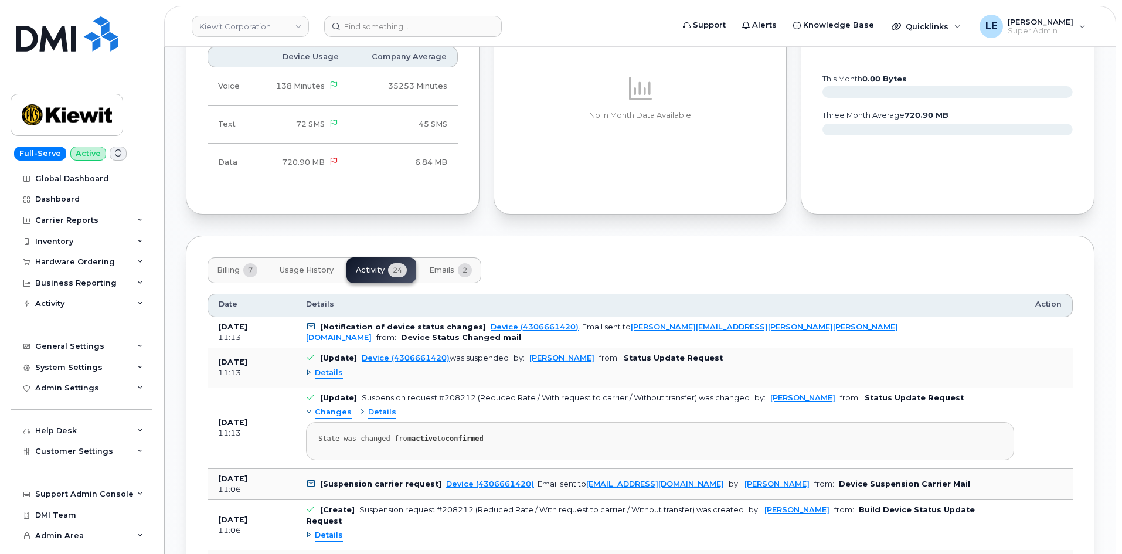
click at [445, 265] on span "Emails" at bounding box center [441, 269] width 25 height 9
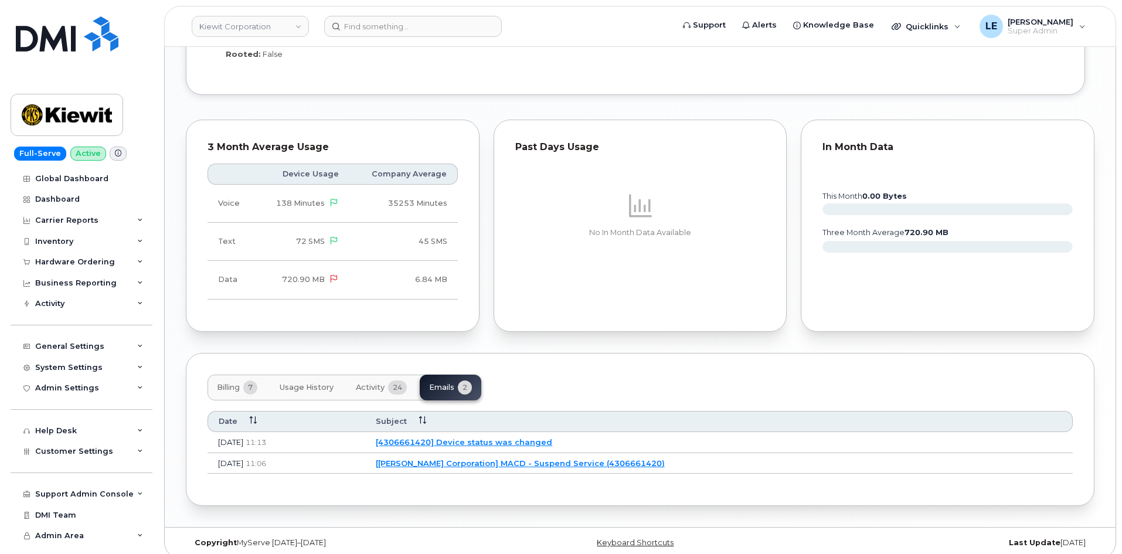
click at [491, 458] on link "[Kiewit Corporation] MACD - Suspend Service (4306661420)" at bounding box center [520, 462] width 289 height 9
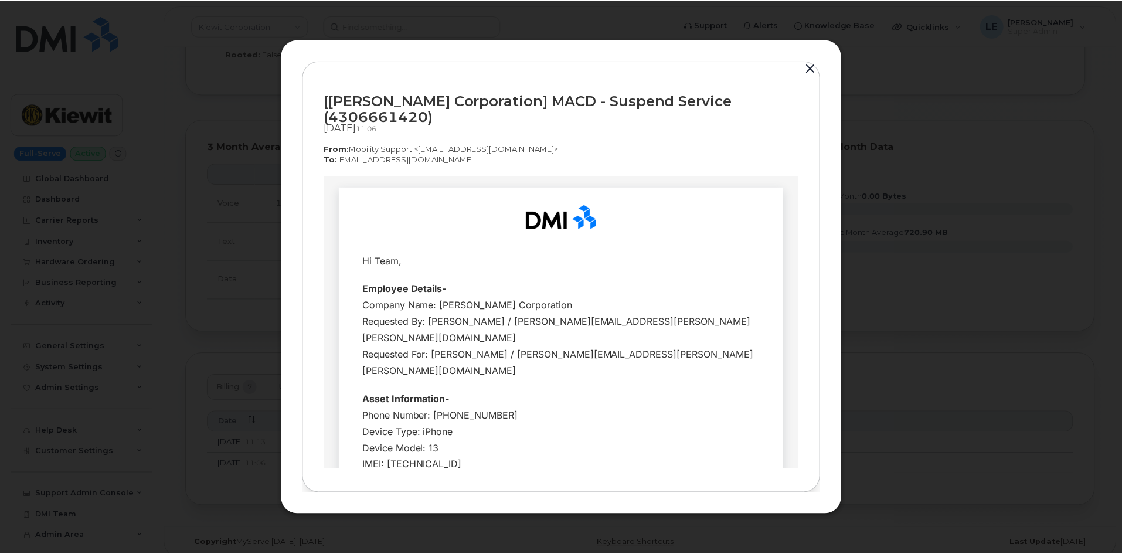
scroll to position [0, 0]
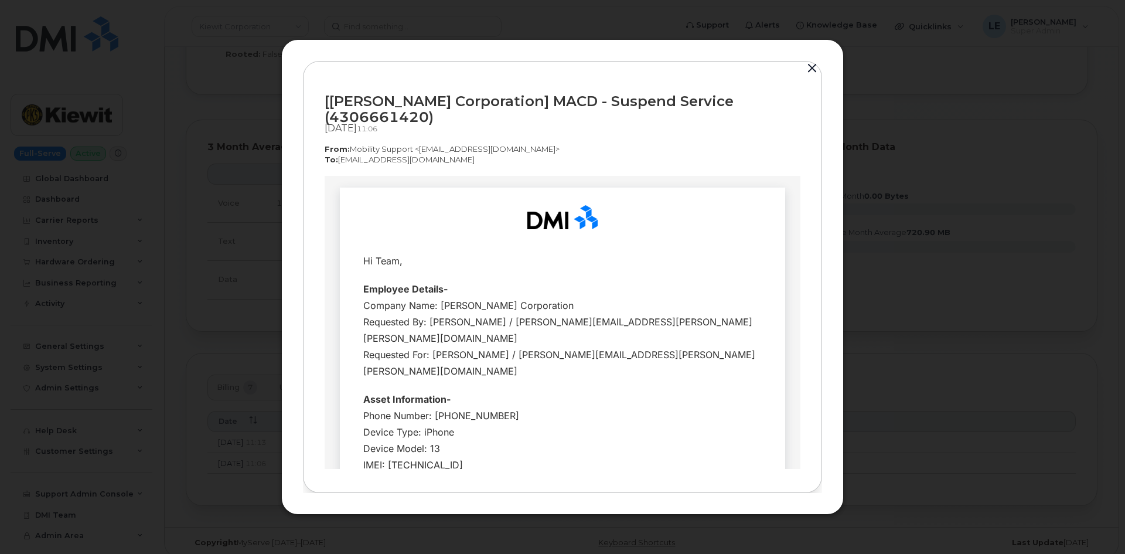
click at [808, 77] on button "button" at bounding box center [812, 68] width 18 height 16
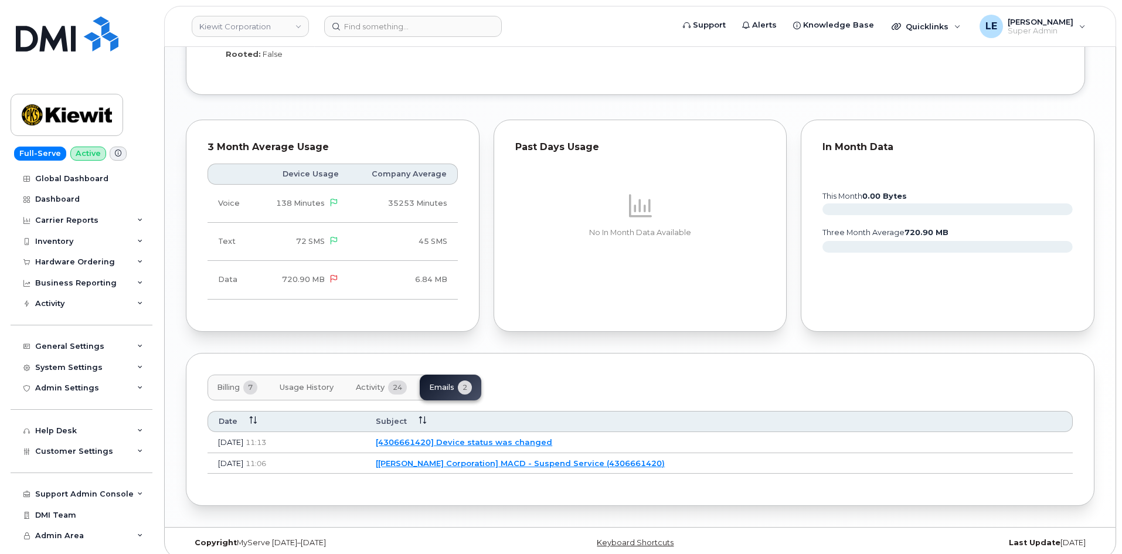
click at [405, 380] on span "24" at bounding box center [397, 387] width 19 height 14
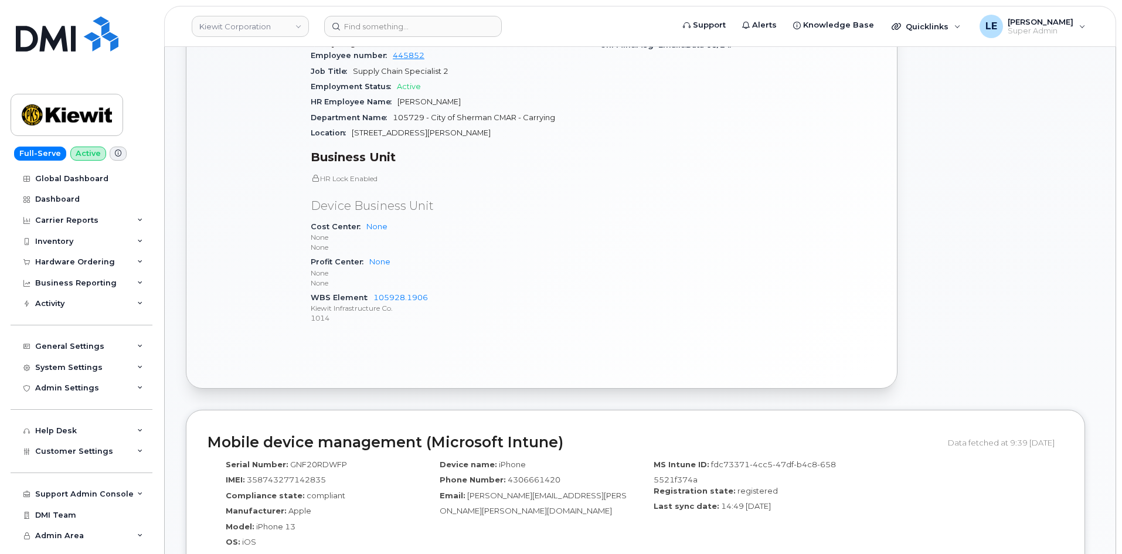
scroll to position [527, 0]
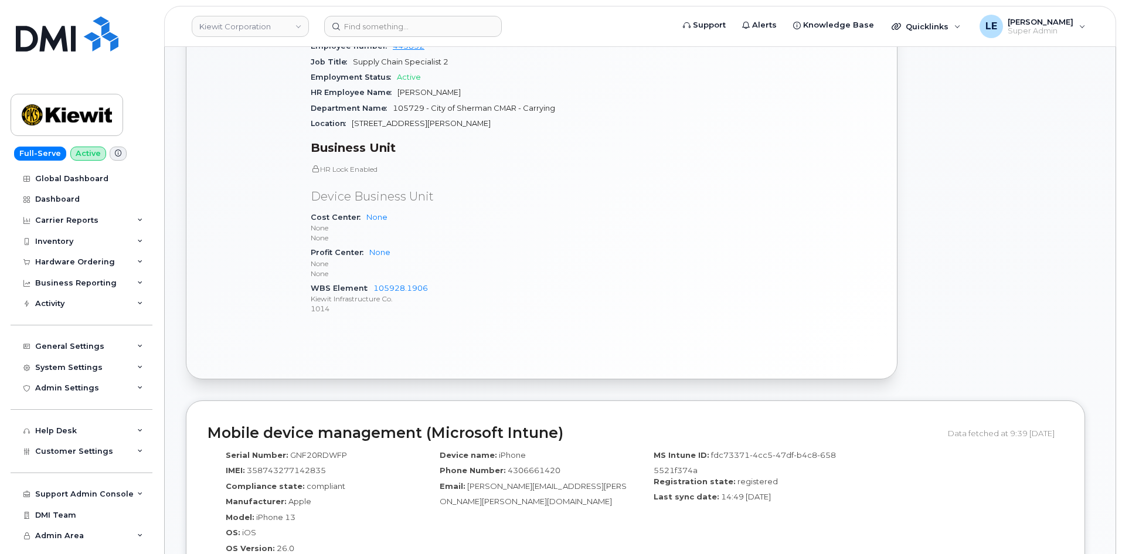
click at [742, 312] on div "Carrier Details Account 786080835-00001 - Verizon Wireless - Kiewit Phase 2 Can…" at bounding box center [737, 97] width 289 height 472
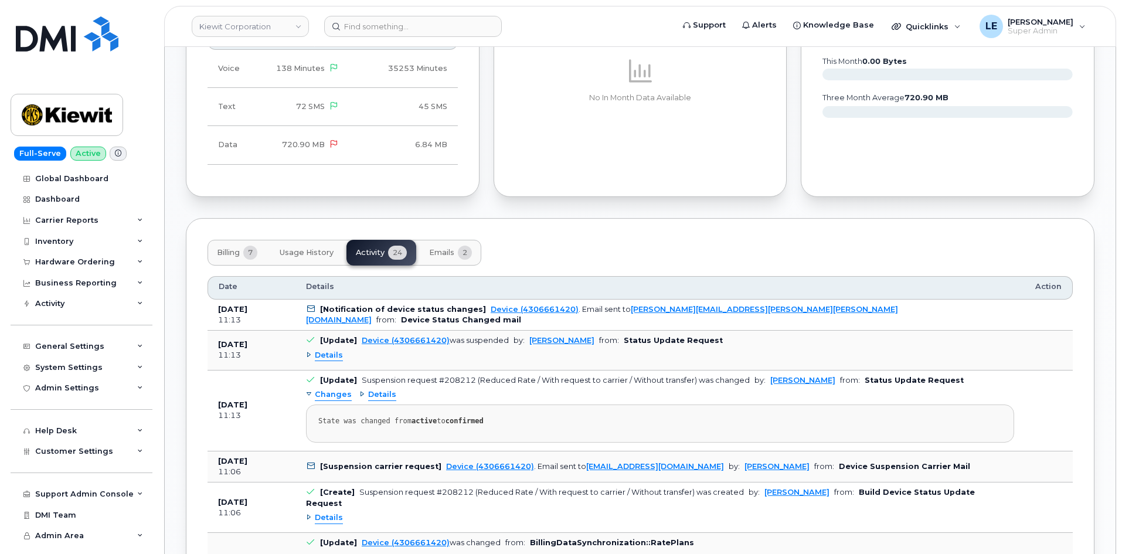
scroll to position [1172, 0]
click at [297, 247] on span "Usage History" at bounding box center [307, 251] width 54 height 9
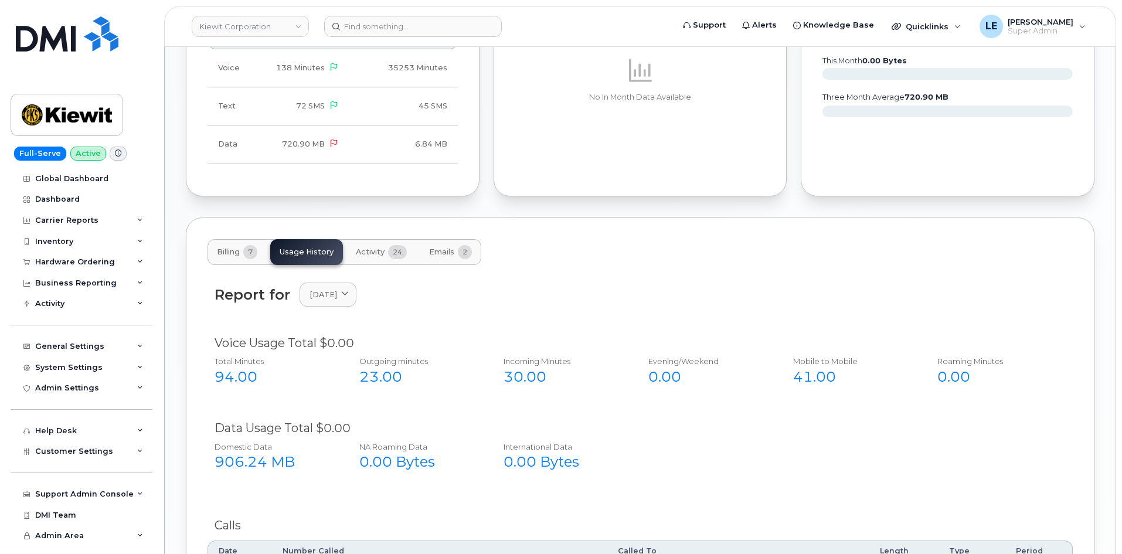
click at [384, 247] on span "Activity" at bounding box center [370, 251] width 29 height 9
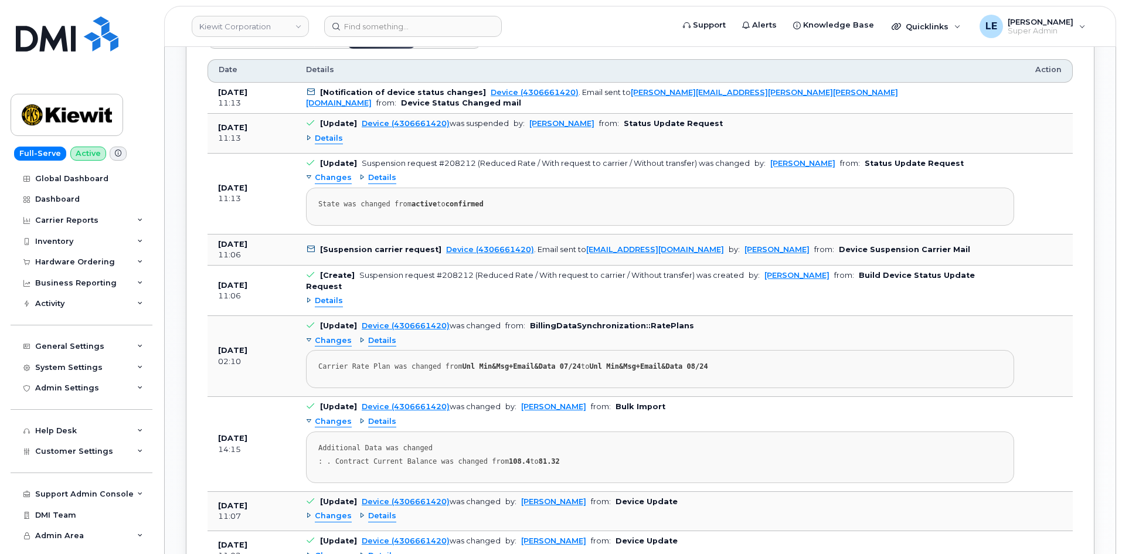
scroll to position [1406, 0]
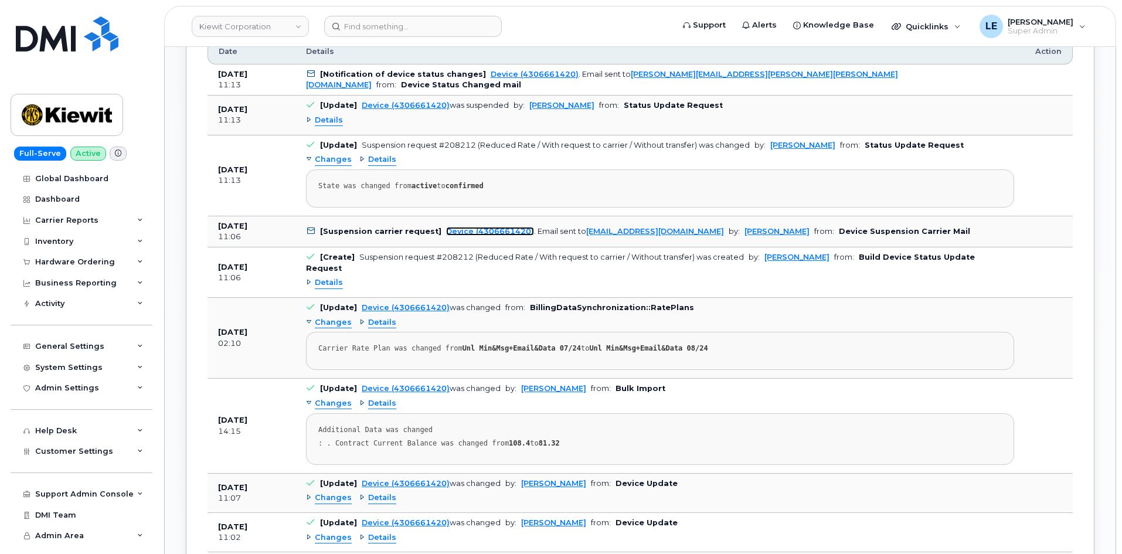
click at [488, 227] on link "Device (4306661420)" at bounding box center [490, 231] width 88 height 9
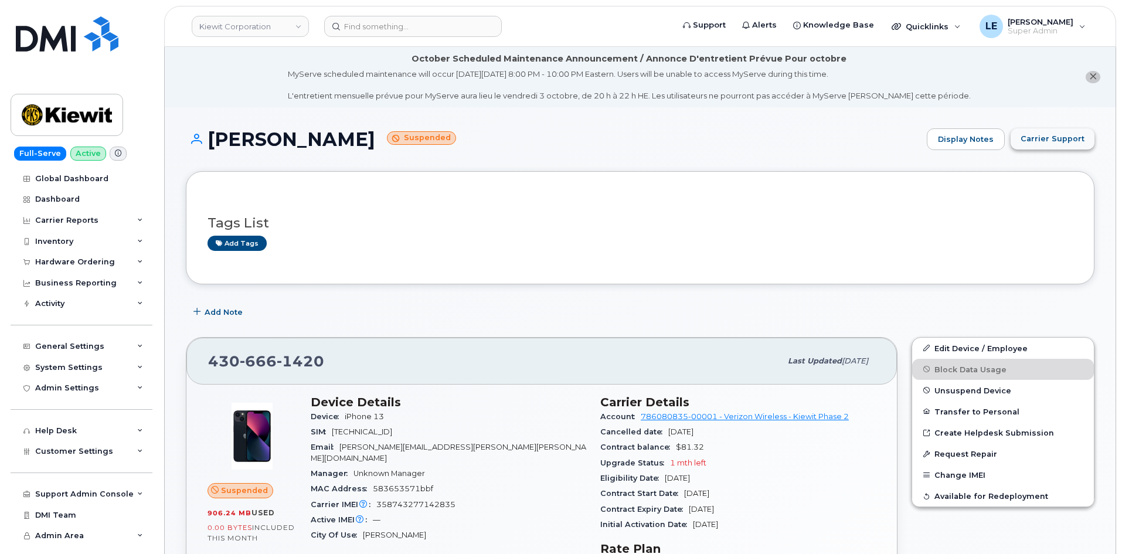
click at [1068, 132] on button "Carrier Support" at bounding box center [1052, 138] width 84 height 21
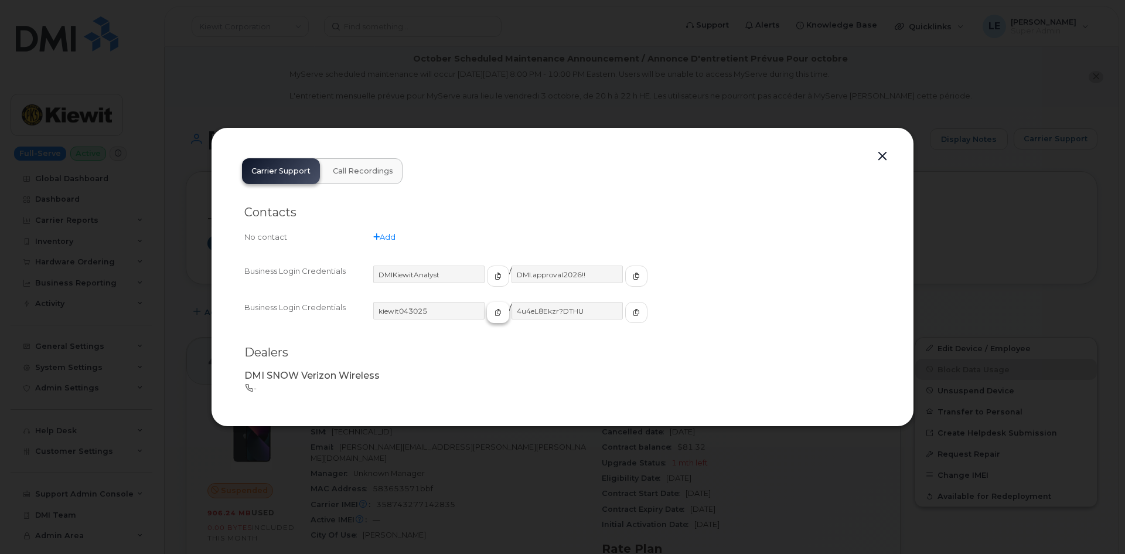
click at [495, 314] on icon "button" at bounding box center [498, 312] width 7 height 7
click at [625, 306] on button "button" at bounding box center [636, 312] width 22 height 21
click at [332, 113] on div at bounding box center [562, 277] width 1125 height 554
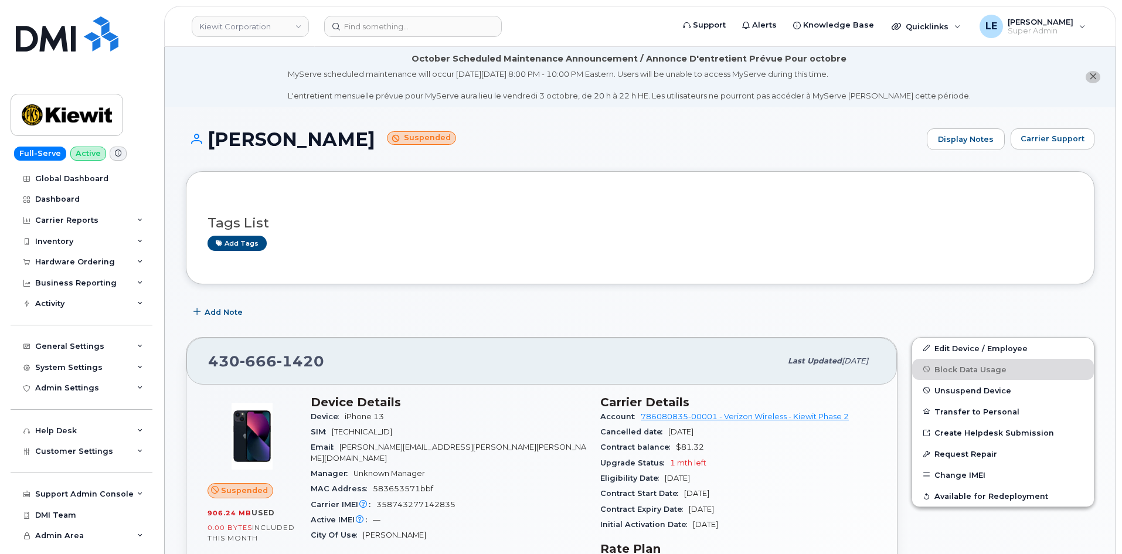
click at [265, 352] on span "666" at bounding box center [258, 361] width 37 height 18
click at [264, 352] on span "666" at bounding box center [258, 361] width 37 height 18
copy span "[PHONE_NUMBER]"
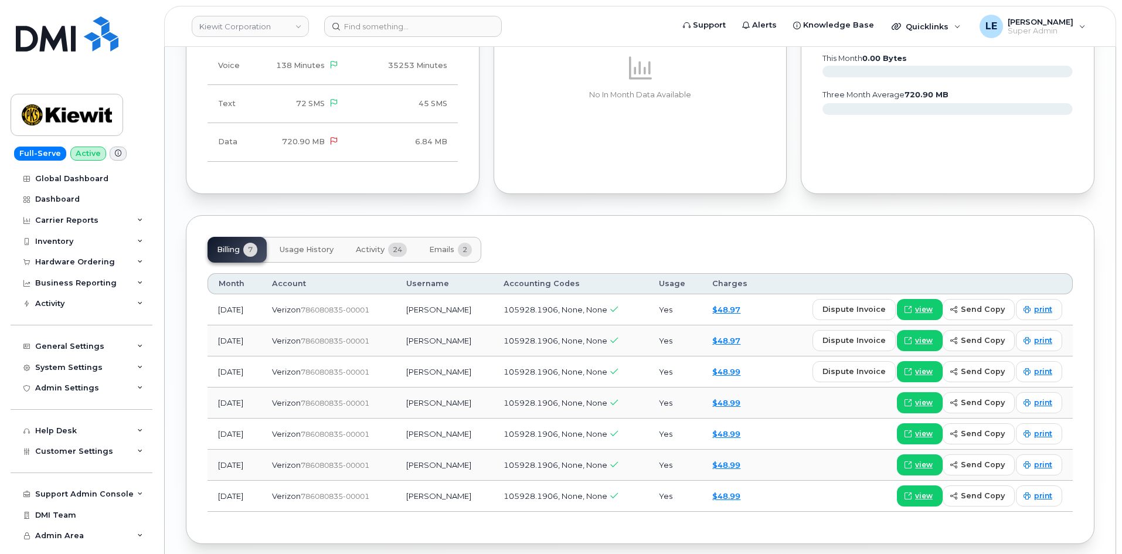
scroll to position [1212, 0]
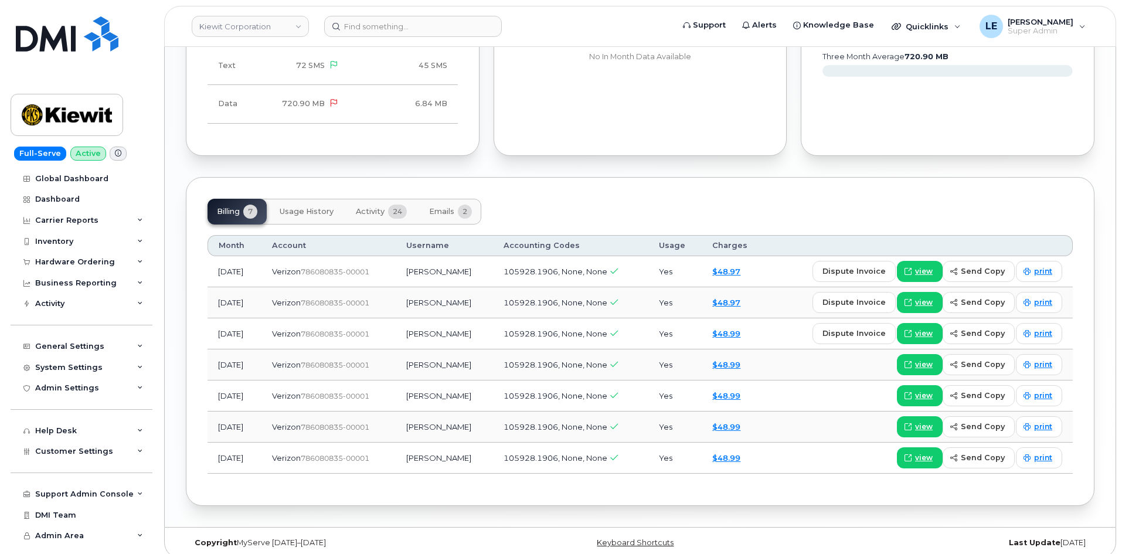
drag, startPoint x: 353, startPoint y: 203, endPoint x: 367, endPoint y: 201, distance: 14.3
click at [362, 202] on button "Activity 24" at bounding box center [381, 212] width 70 height 26
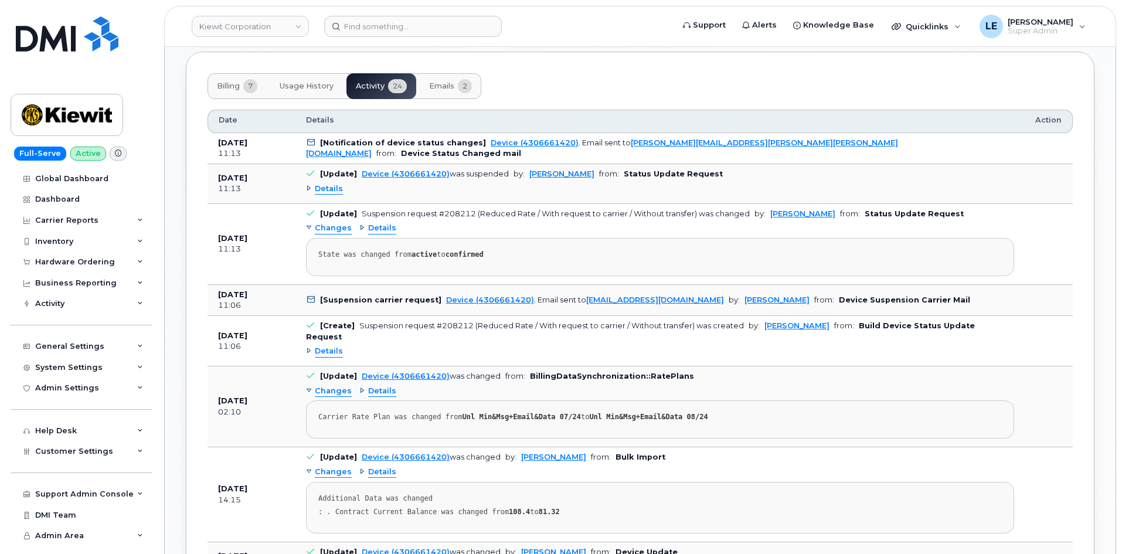
scroll to position [1388, 0]
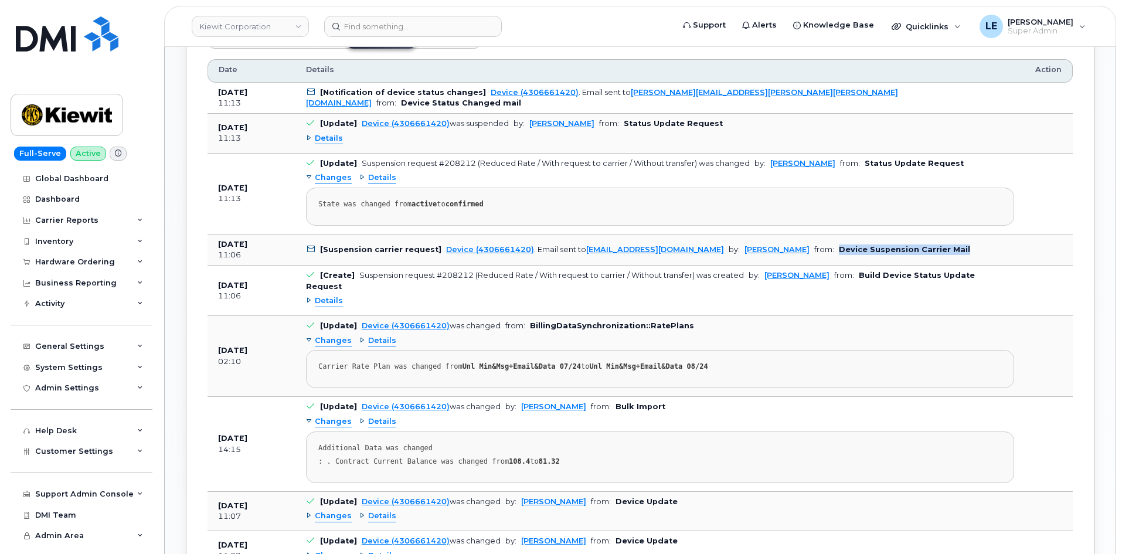
drag, startPoint x: 843, startPoint y: 239, endPoint x: 955, endPoint y: 233, distance: 112.1
click at [970, 234] on td "[Suspension carrier request] Device (4306661420) . Email sent to [EMAIL_ADDRESS…" at bounding box center [659, 250] width 729 height 32
click at [814, 245] on span "from:" at bounding box center [824, 249] width 20 height 9
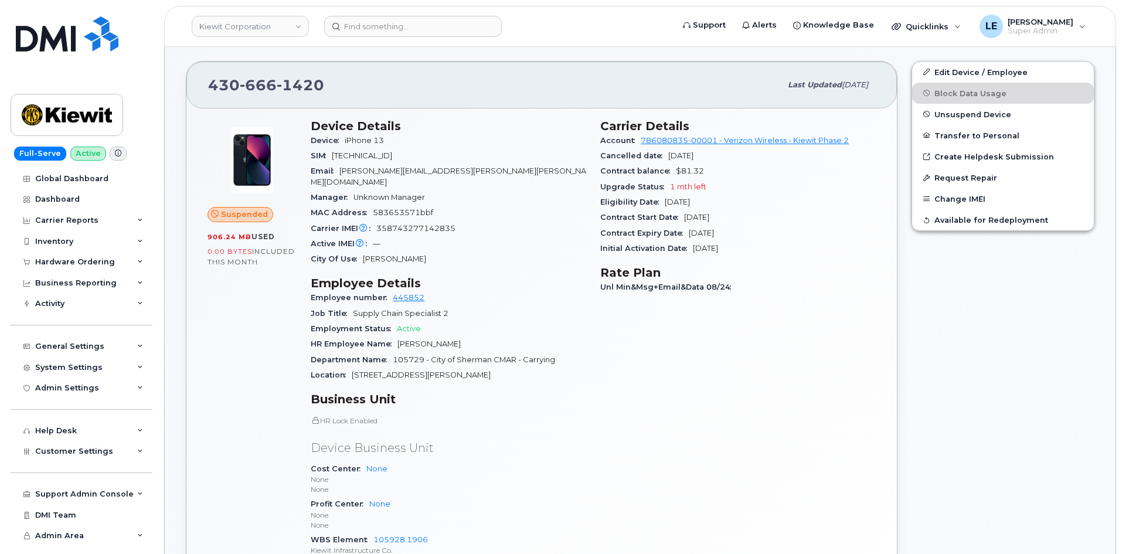
scroll to position [0, 0]
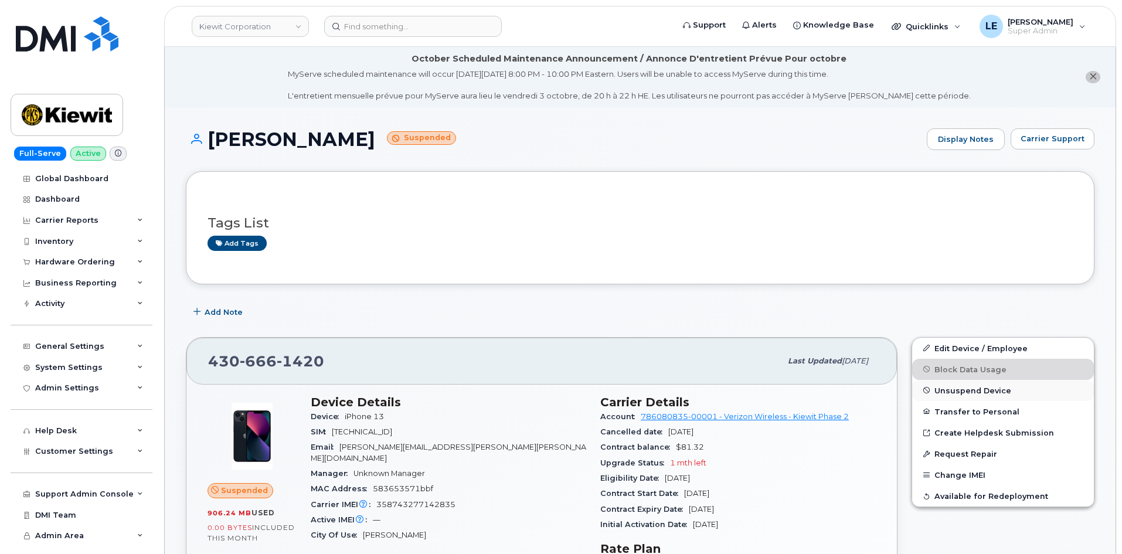
click at [959, 392] on span "Unsuspend Device" at bounding box center [972, 390] width 77 height 9
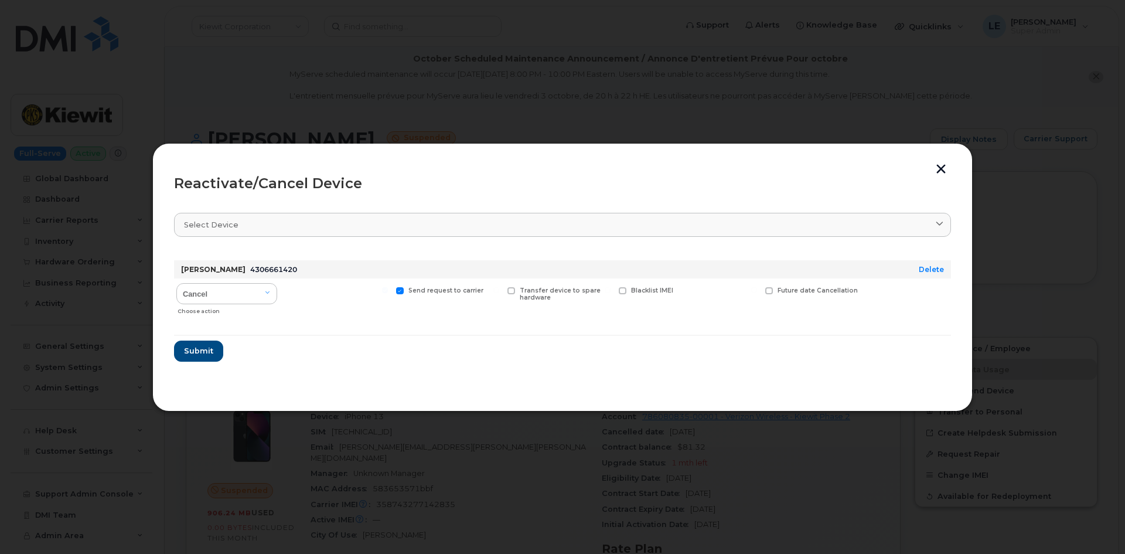
drag, startPoint x: 319, startPoint y: 26, endPoint x: 268, endPoint y: 2, distance: 56.6
click at [319, 26] on div at bounding box center [562, 277] width 1125 height 554
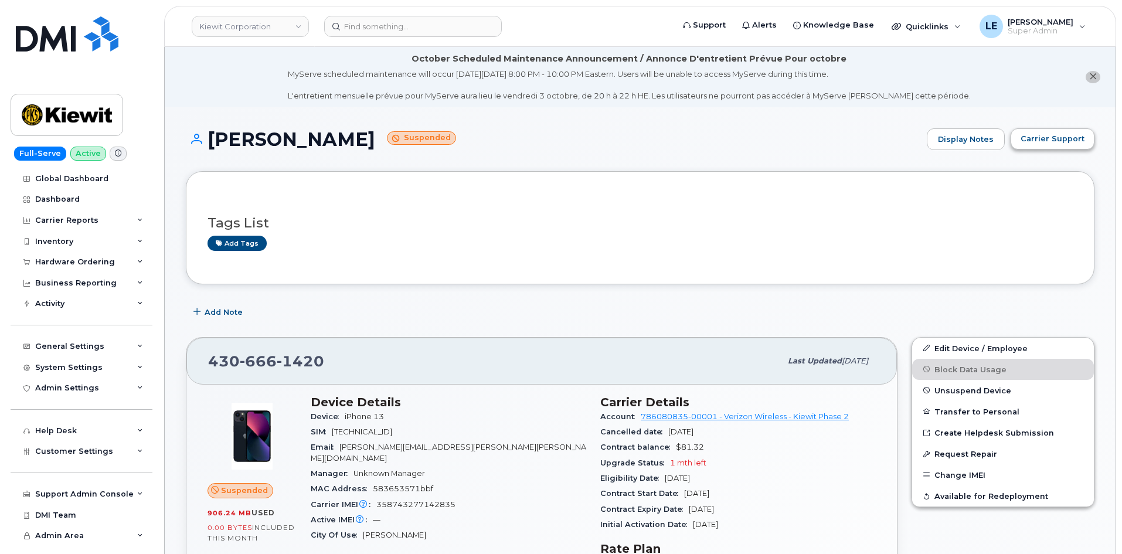
drag, startPoint x: 1093, startPoint y: 152, endPoint x: 1086, endPoint y: 146, distance: 8.3
click at [1093, 152] on div "JACOB CLARK Suspended Display Notes Carrier Support" at bounding box center [640, 149] width 908 height 43
click at [1083, 146] on button "Carrier Support" at bounding box center [1052, 138] width 84 height 21
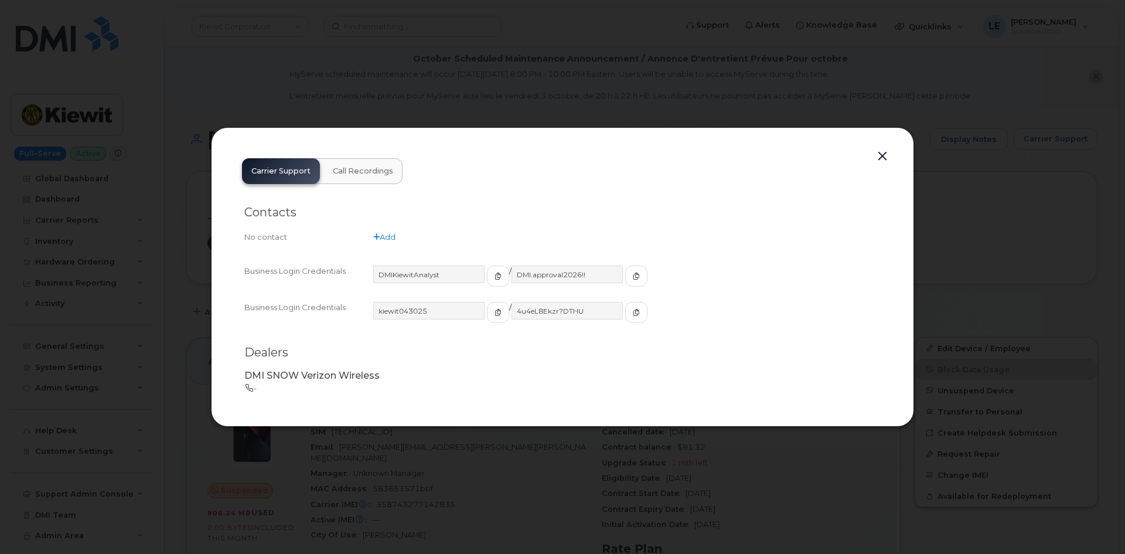
click at [249, 52] on div at bounding box center [562, 277] width 1125 height 554
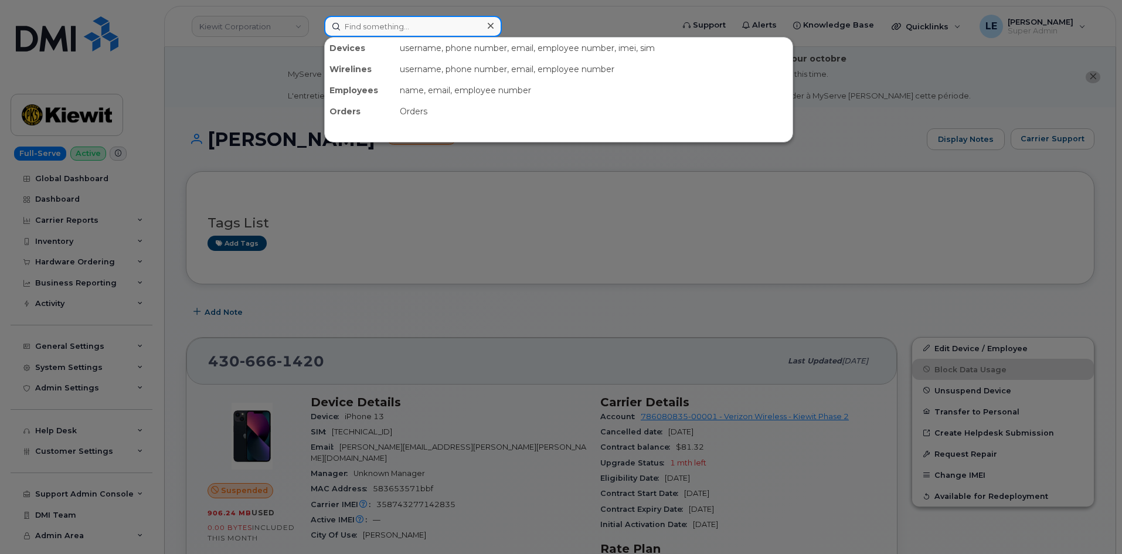
click at [444, 28] on input at bounding box center [413, 26] width 178 height 21
paste input "306.430.1656"
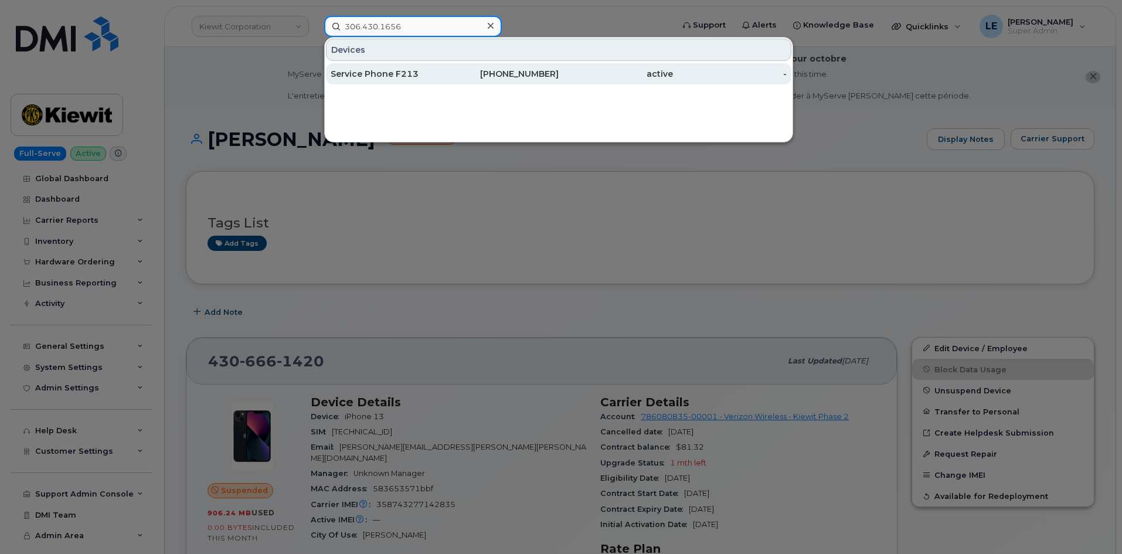
type input "306.430.1656"
click at [431, 75] on div "Service Phone F213" at bounding box center [387, 74] width 114 height 12
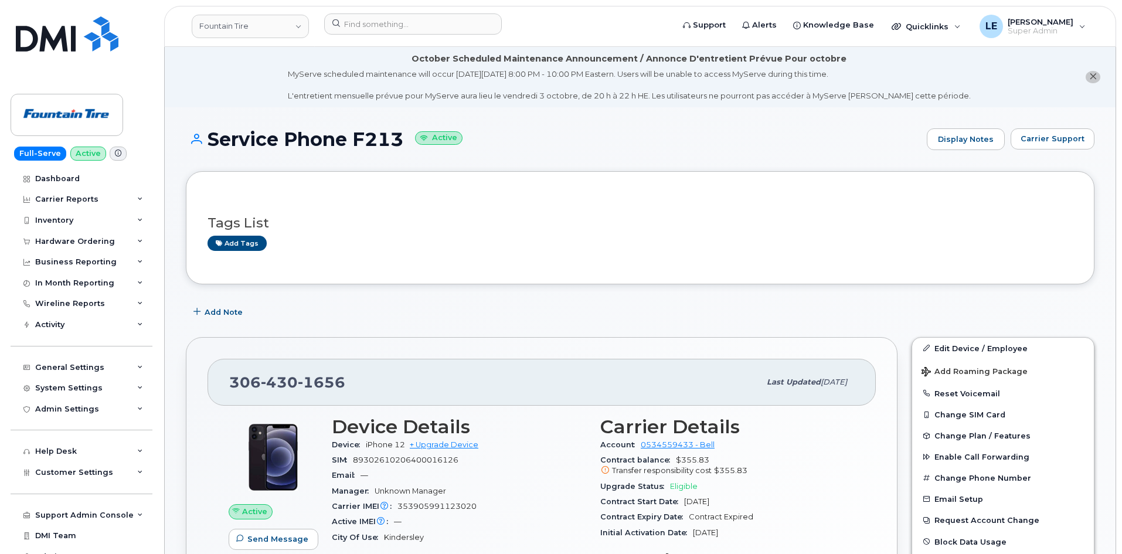
click at [456, 175] on div "Tags List Add tags" at bounding box center [640, 227] width 908 height 113
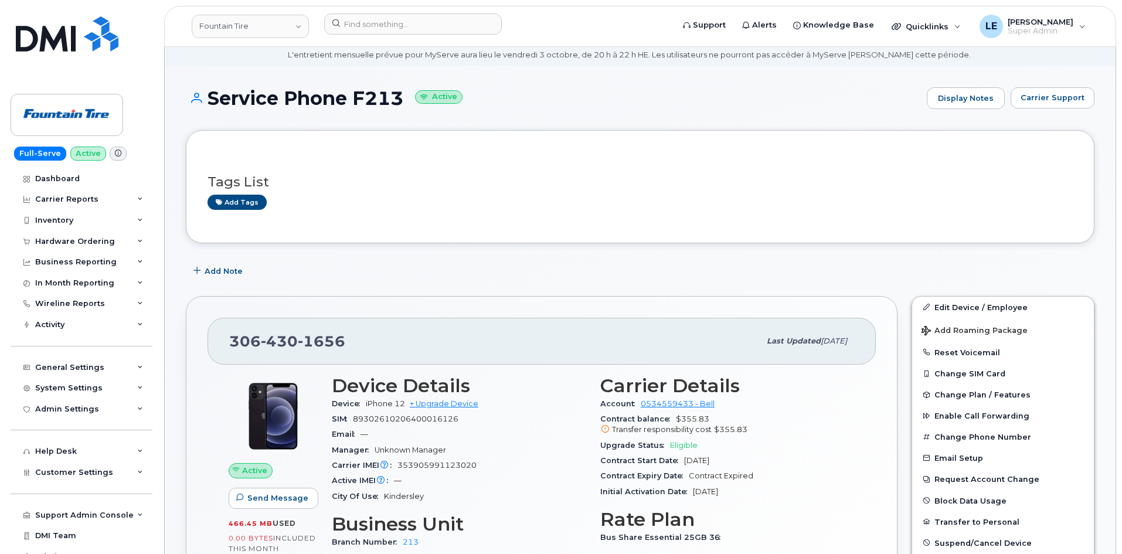
scroll to position [117, 0]
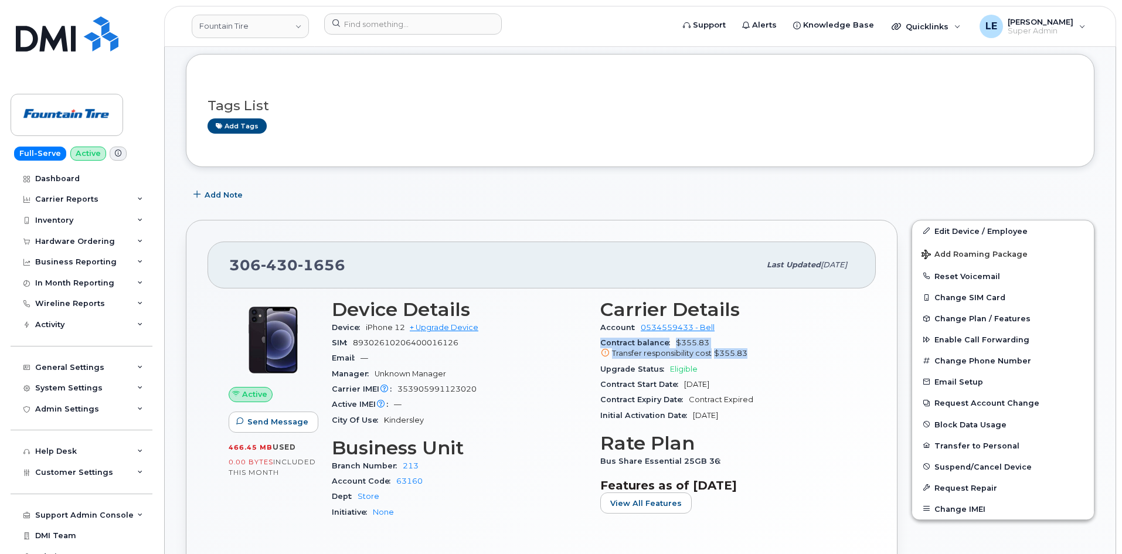
drag, startPoint x: 596, startPoint y: 345, endPoint x: 758, endPoint y: 354, distance: 162.0
click at [758, 354] on div "Carrier Details Account 0534559433 - Bell Contract balance $355.83 Transfer res…" at bounding box center [727, 414] width 268 height 244
click at [428, 325] on link "+ Upgrade Device" at bounding box center [444, 327] width 69 height 9
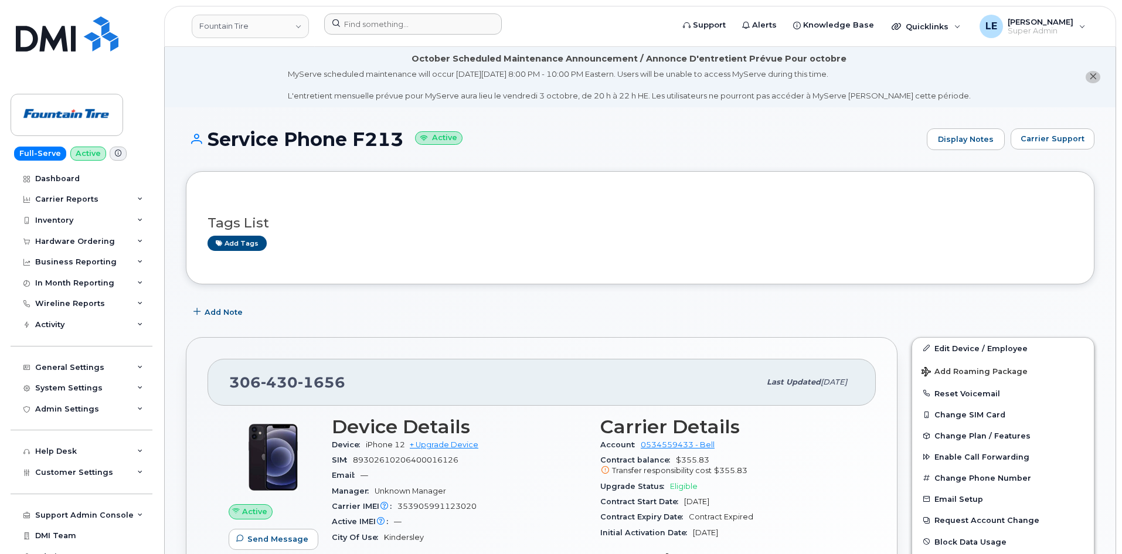
click at [397, 38] on div at bounding box center [495, 26] width 360 height 26
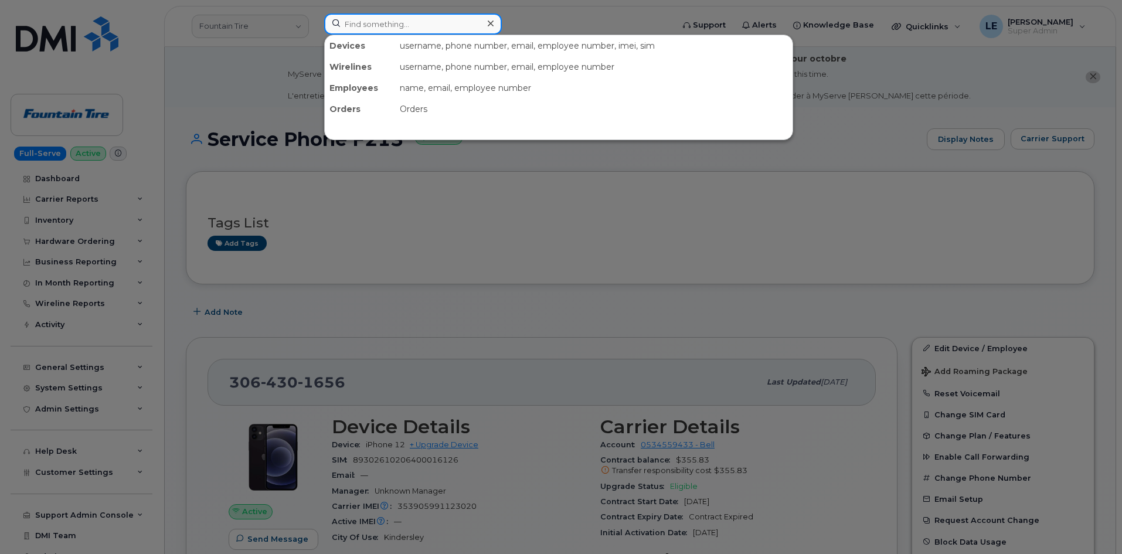
click at [396, 34] on input at bounding box center [413, 23] width 178 height 21
paste input "4169308145"
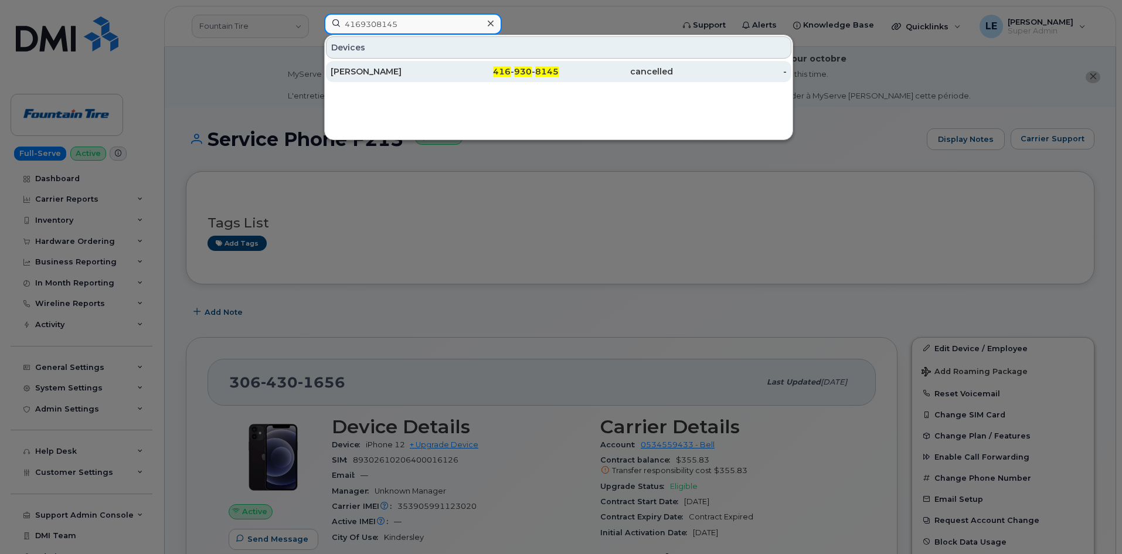
type input "4169308145"
click at [410, 68] on div "[PERSON_NAME]" at bounding box center [387, 72] width 114 height 12
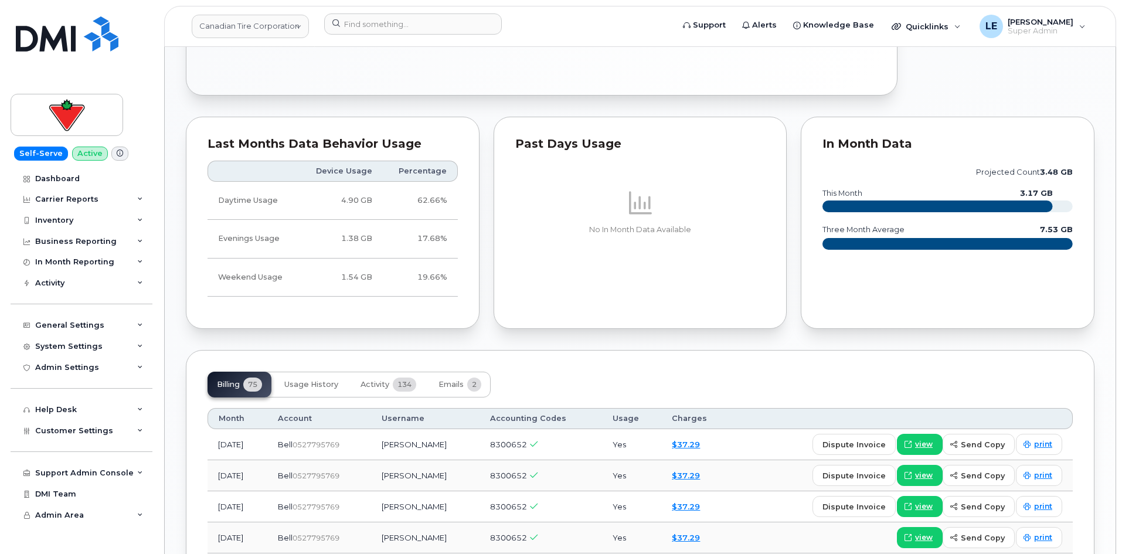
scroll to position [879, 0]
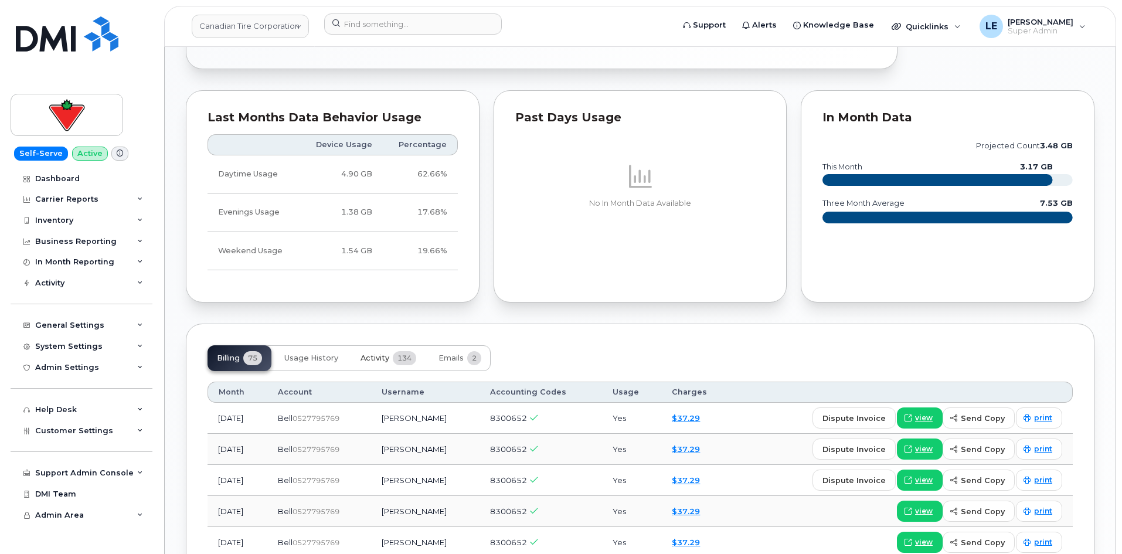
click at [381, 345] on button "Activity 134" at bounding box center [388, 358] width 74 height 26
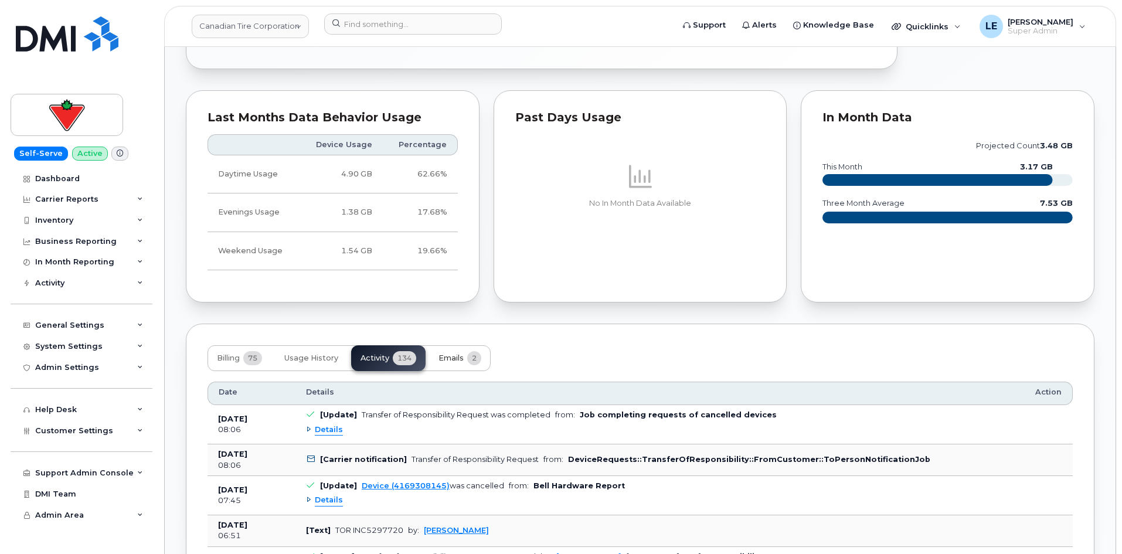
click at [437, 345] on button "Emails 2" at bounding box center [460, 358] width 62 height 26
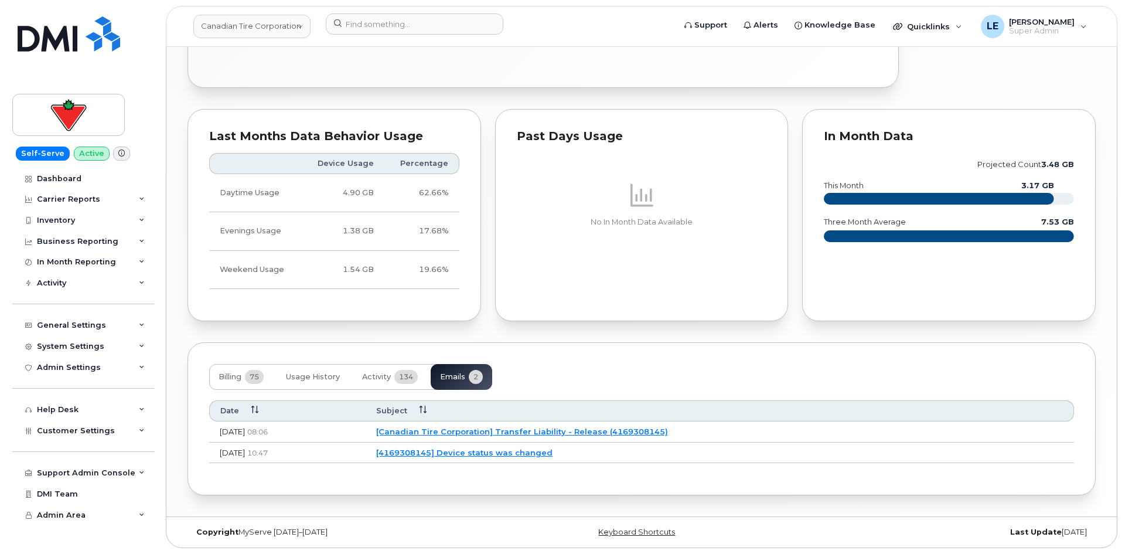
scroll to position [839, 0]
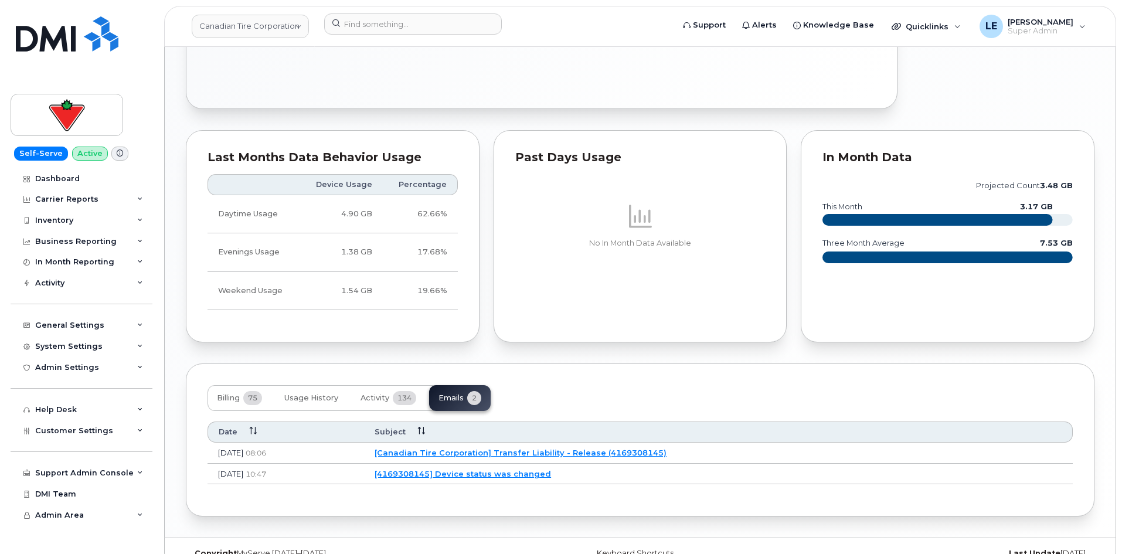
click at [466, 448] on link "[Canadian Tire Corporation] Transfer Liability - Release (4169308145)" at bounding box center [520, 452] width 292 height 9
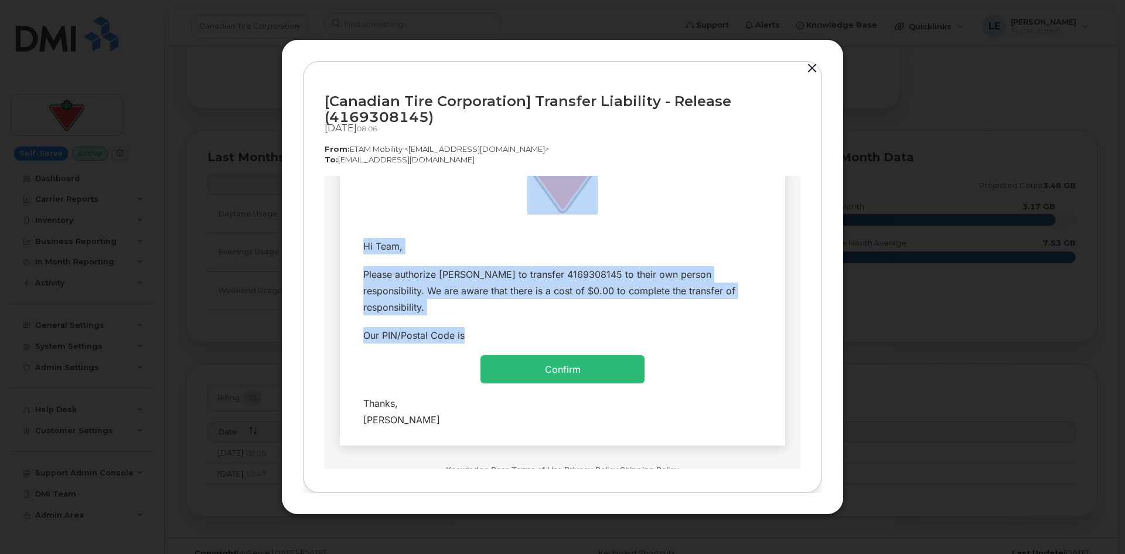
scroll to position [48, 0]
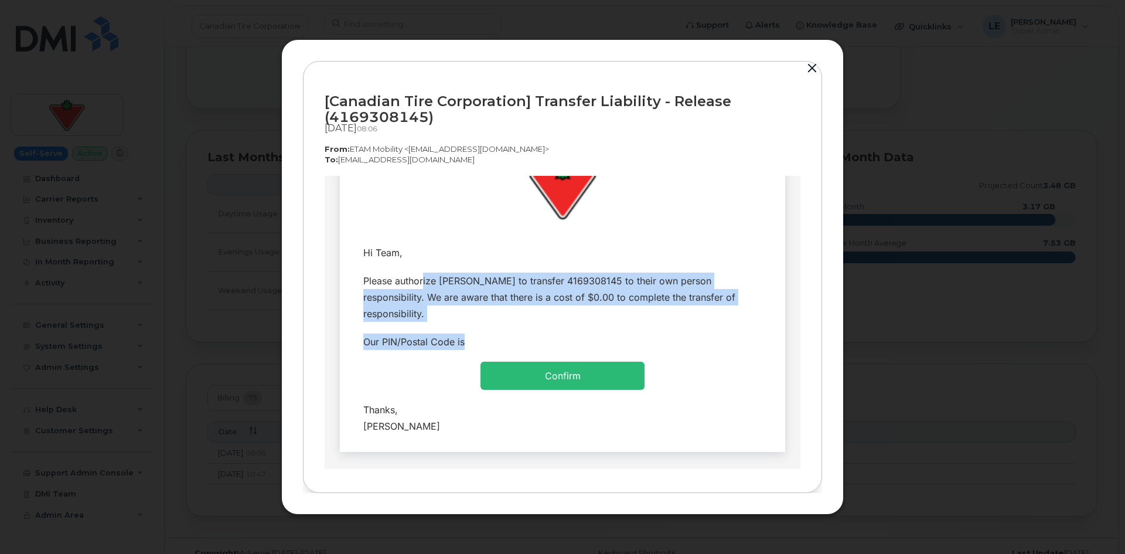
drag, startPoint x: 670, startPoint y: 312, endPoint x: 413, endPoint y: 281, distance: 258.6
click at [414, 281] on tbody "Hi Team, Please authorize [PERSON_NAME] to transfer 4169308145 to their own per…" at bounding box center [563, 339] width 428 height 202
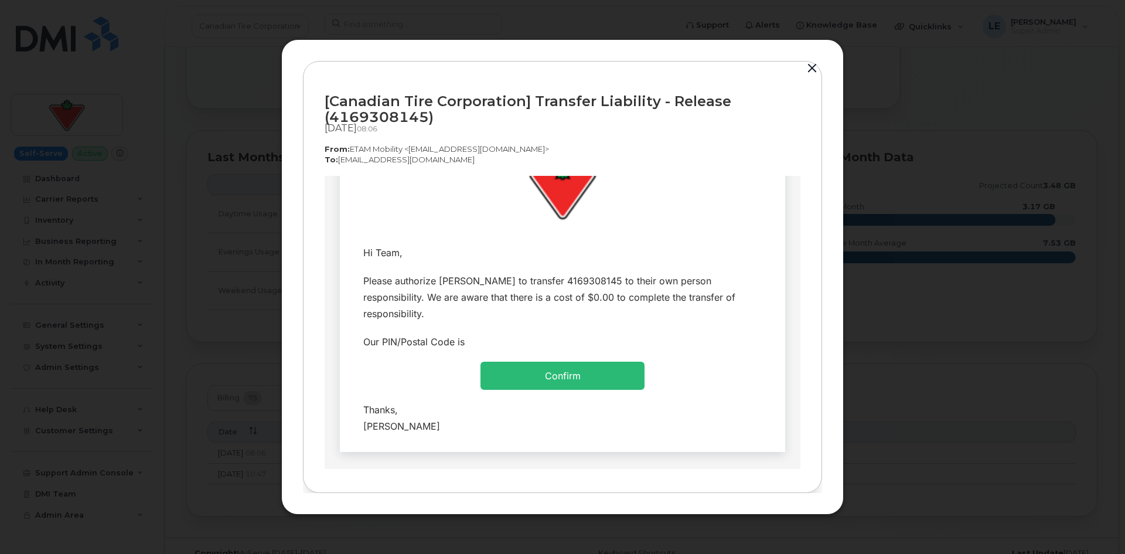
click at [468, 413] on div "Thanks, [PERSON_NAME]" at bounding box center [562, 417] width 398 height 33
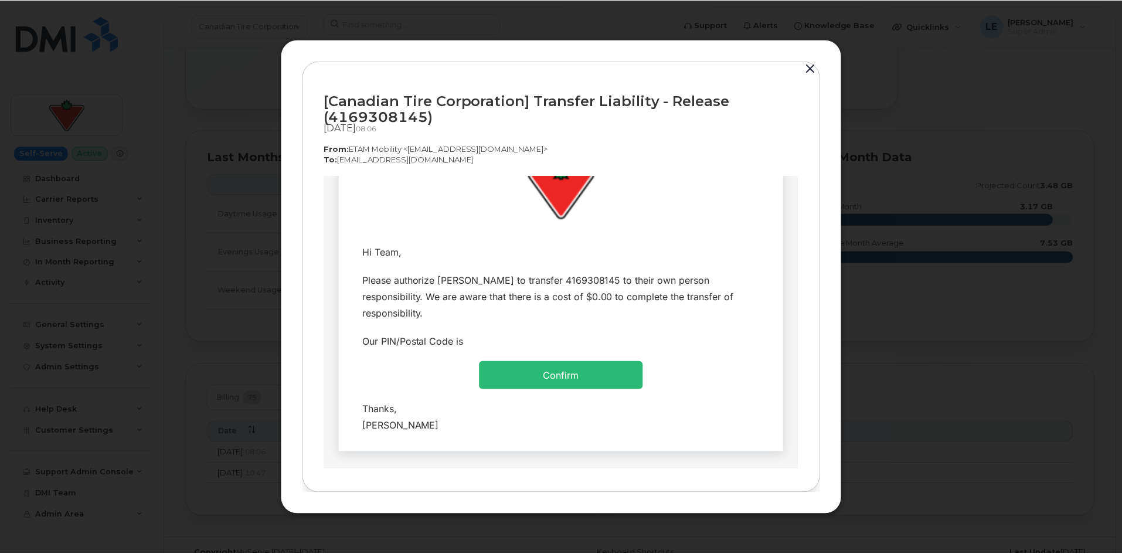
scroll to position [0, 0]
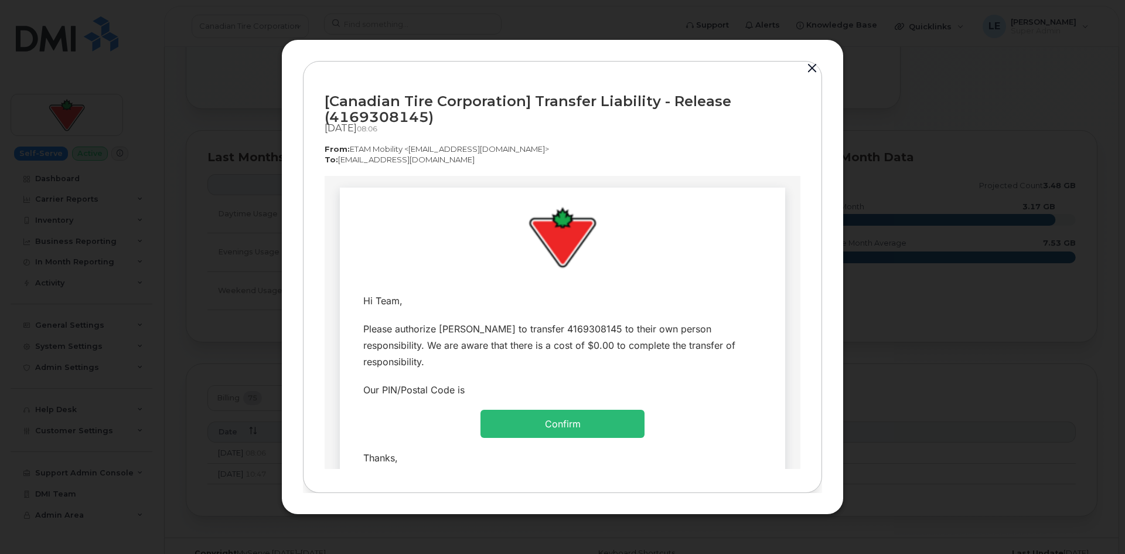
drag, startPoint x: 492, startPoint y: 418, endPoint x: 652, endPoint y: 276, distance: 213.8
click at [333, 175] on html "Hi Team," at bounding box center [563, 380] width 476 height 411
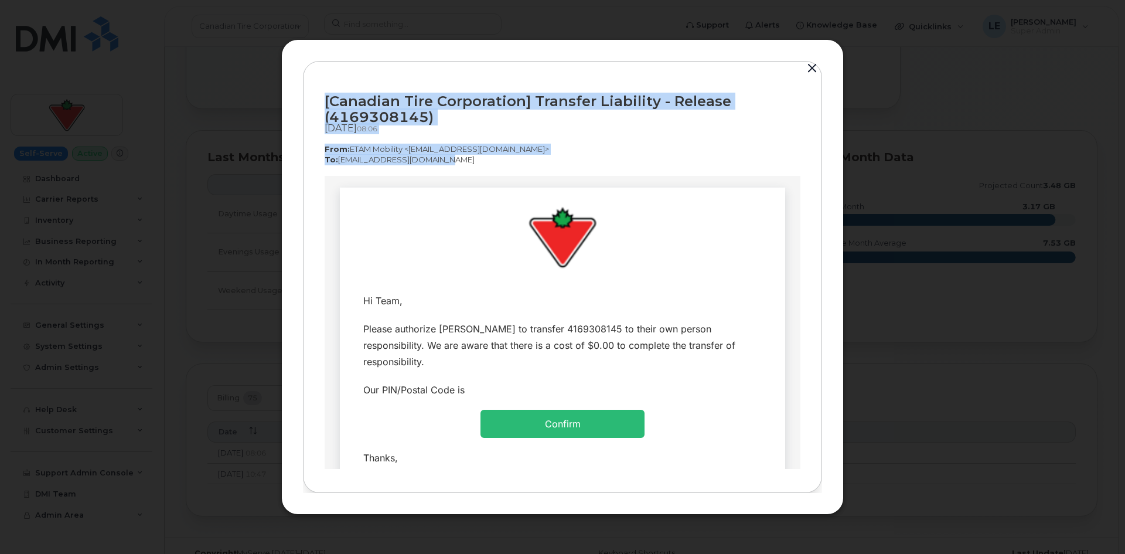
drag, startPoint x: 649, startPoint y: 268, endPoint x: 489, endPoint y: 432, distance: 230.0
copy div "[Canadian Tire Corporation] Transfer Liability - Release (4169308145) [DATE]  0…"
click at [335, 173] on div "[Canadian Tire Corporation] Transfer Liability - Release (4169308145) [DATE]  0…" at bounding box center [563, 129] width 476 height 93
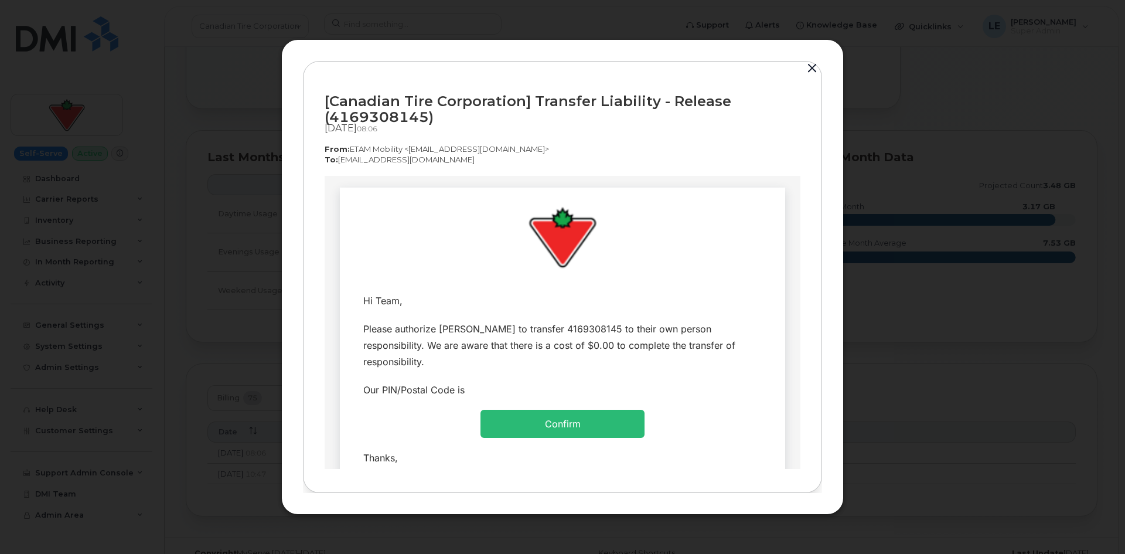
click at [545, 417] on link "Confirm" at bounding box center [563, 423] width 36 height 12
click at [248, 115] on div at bounding box center [562, 277] width 1125 height 554
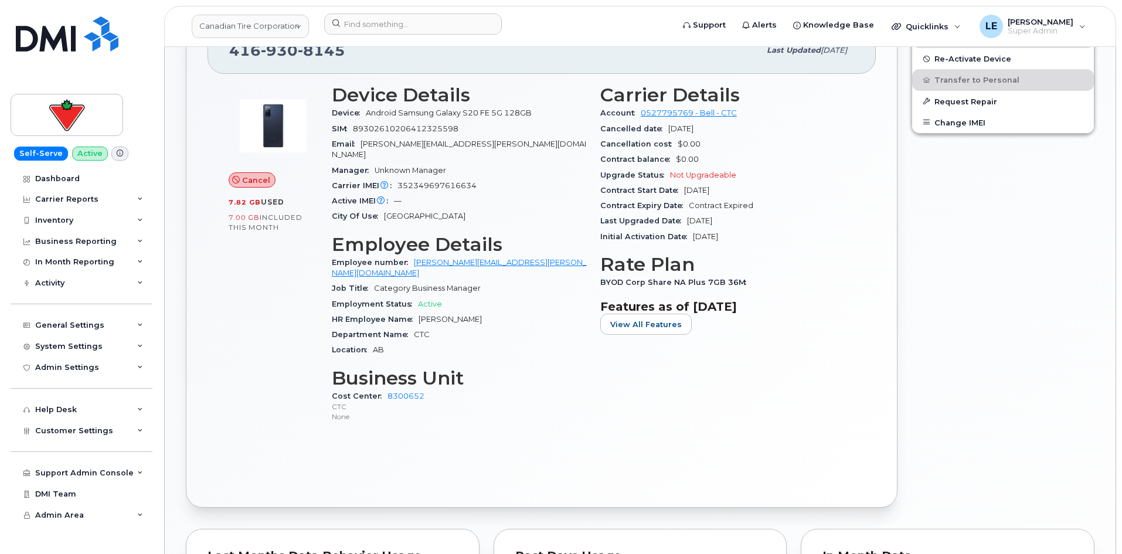
scroll to position [429, 0]
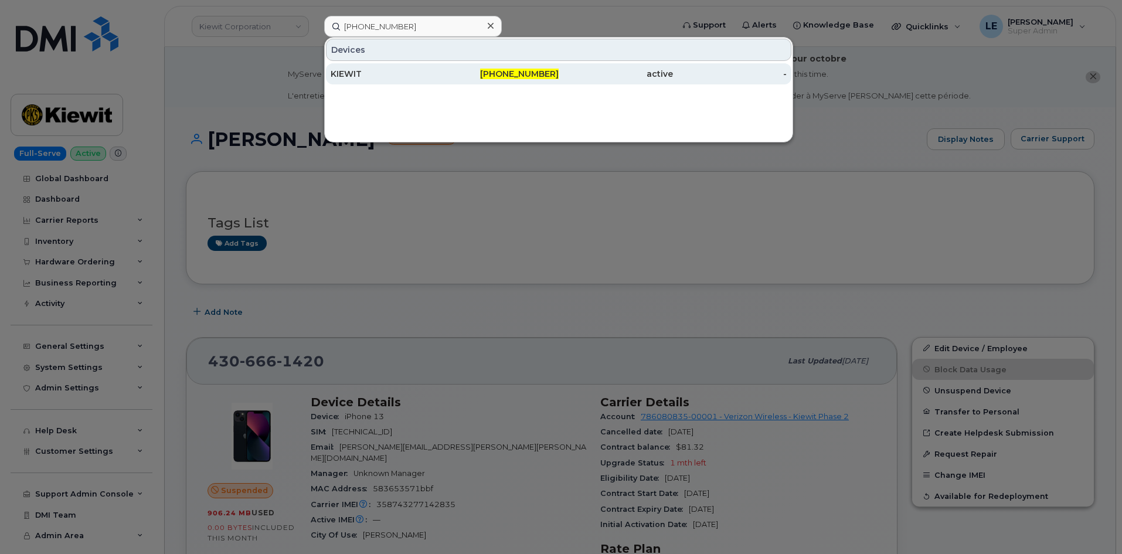
type input "410-474-8815"
click at [371, 75] on div "KIEWIT" at bounding box center [387, 74] width 114 height 12
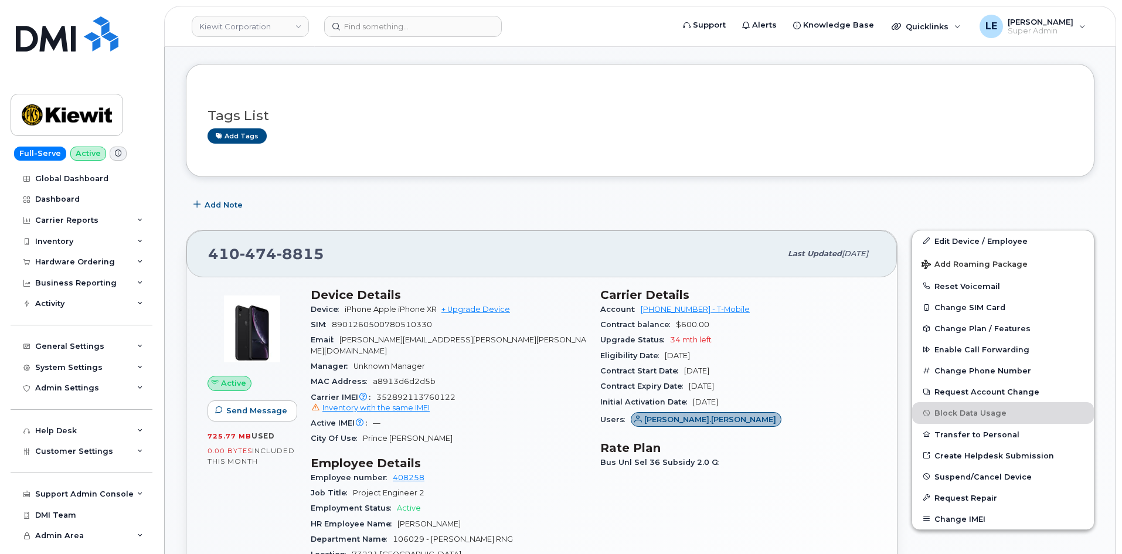
scroll to position [234, 0]
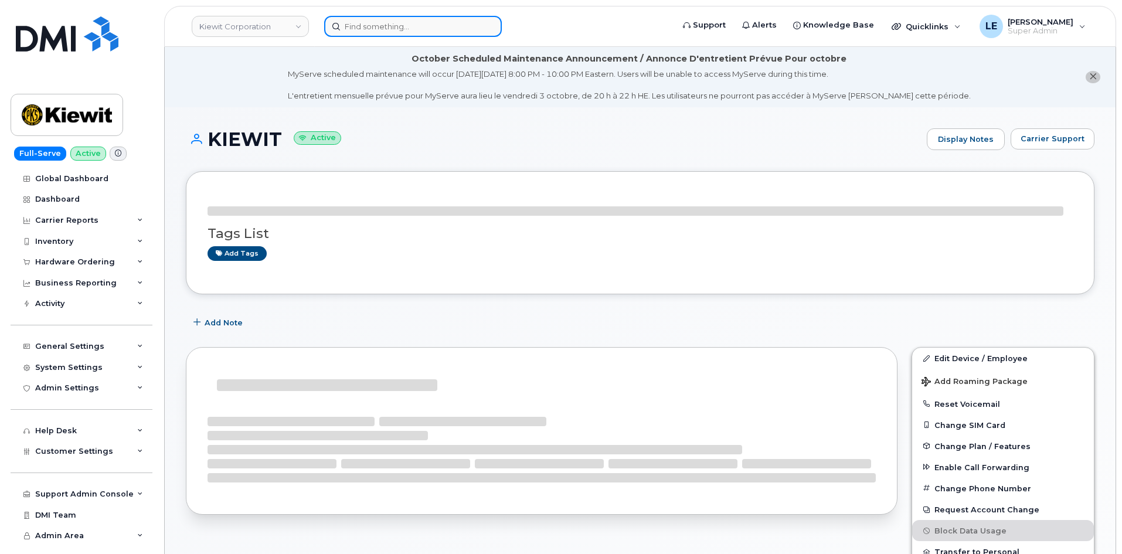
click at [360, 29] on input at bounding box center [413, 26] width 178 height 21
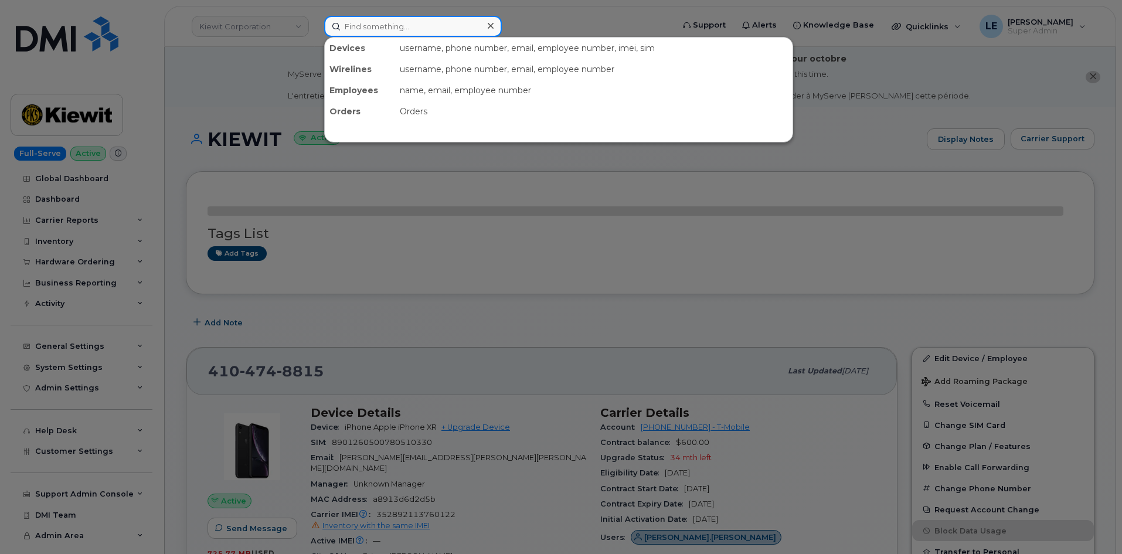
paste input "[PHONE_NUMBER]"
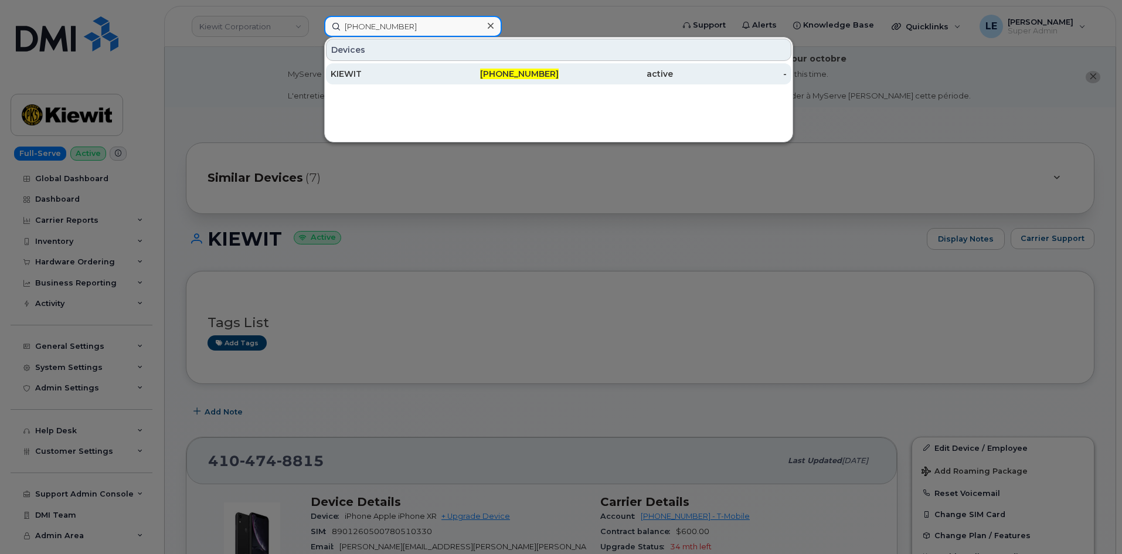
type input "[PHONE_NUMBER]"
click at [385, 69] on div "KIEWIT" at bounding box center [387, 74] width 114 height 12
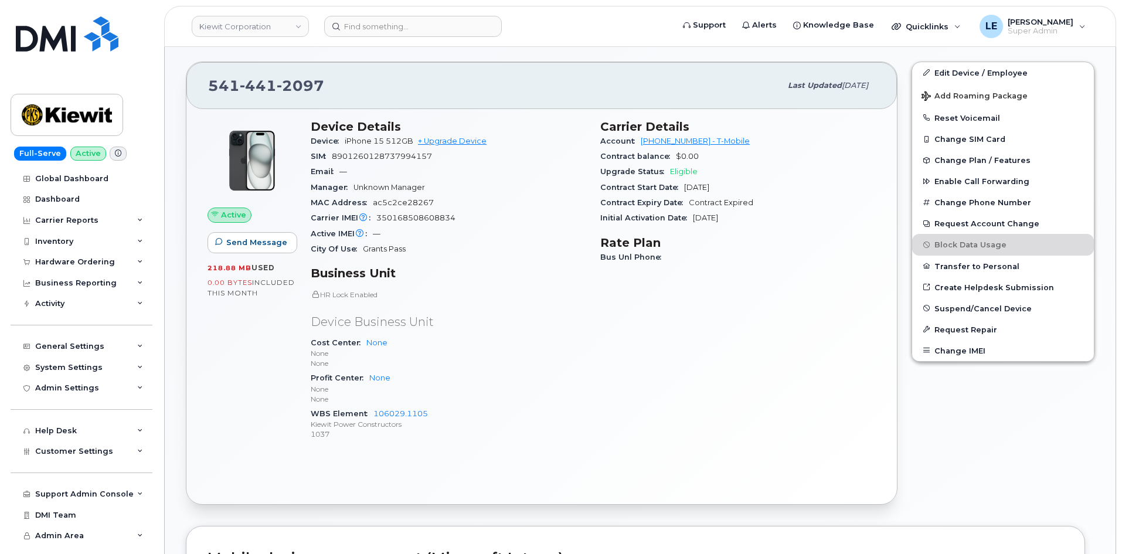
scroll to position [293, 0]
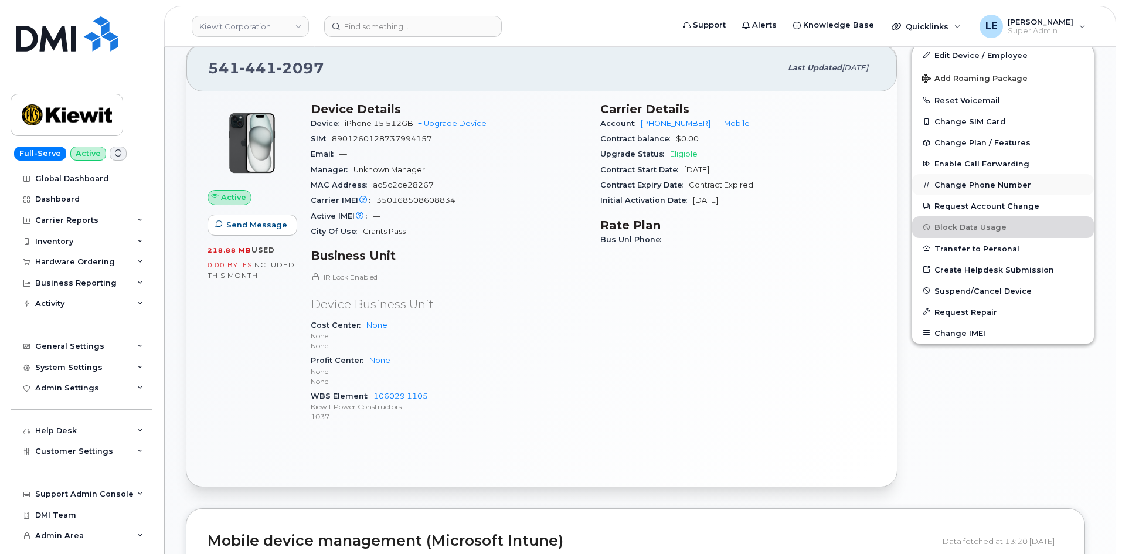
click at [1001, 188] on button "Change Phone Number" at bounding box center [1003, 184] width 182 height 21
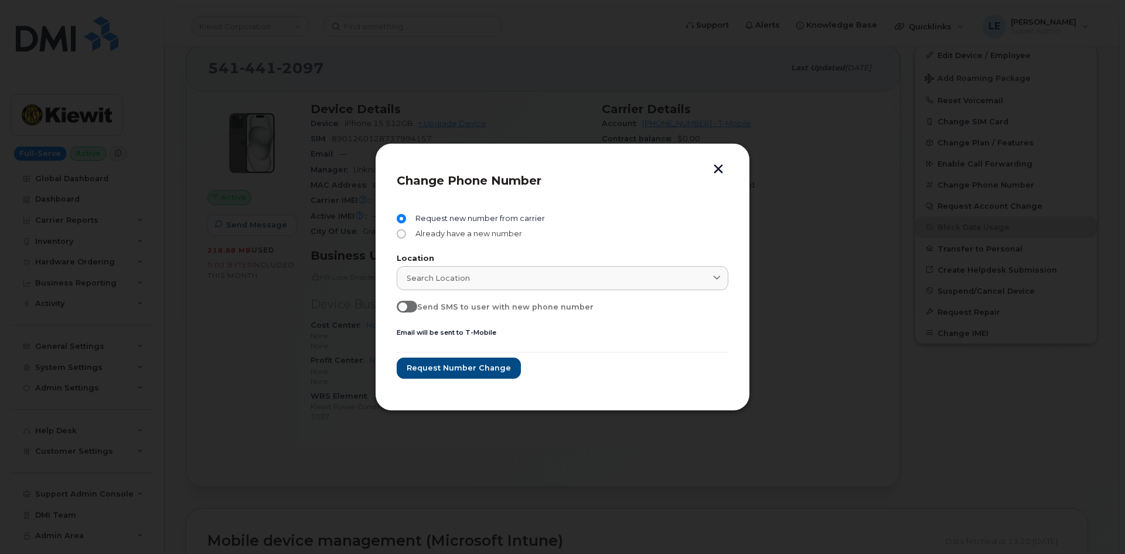
click at [481, 233] on span "Already have a new number" at bounding box center [466, 233] width 111 height 9
click at [406, 233] on input "Already have a new number" at bounding box center [401, 233] width 9 height 9
radio input "true"
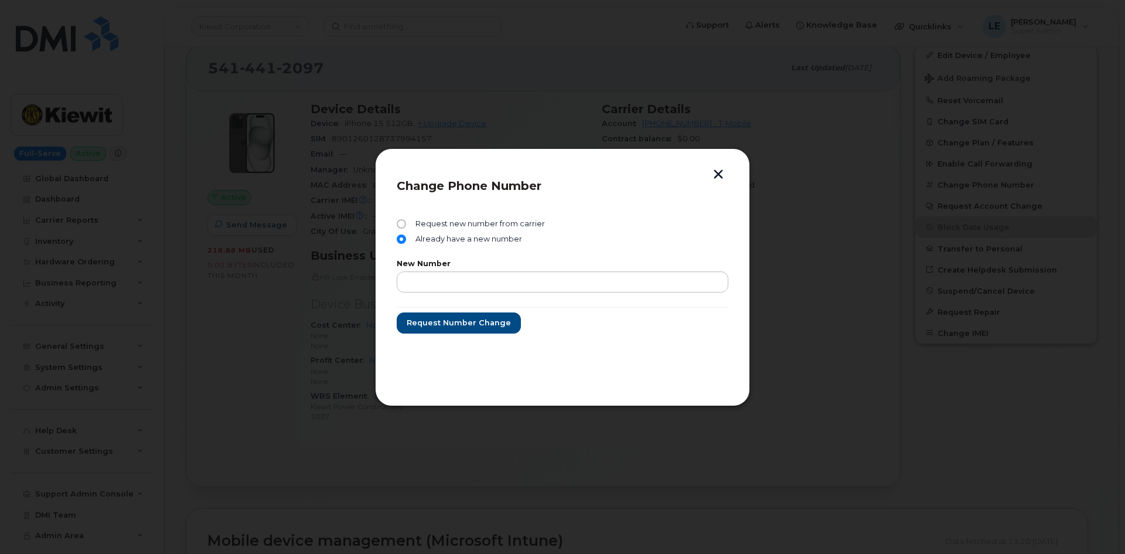
click at [720, 175] on button "button" at bounding box center [719, 175] width 18 height 12
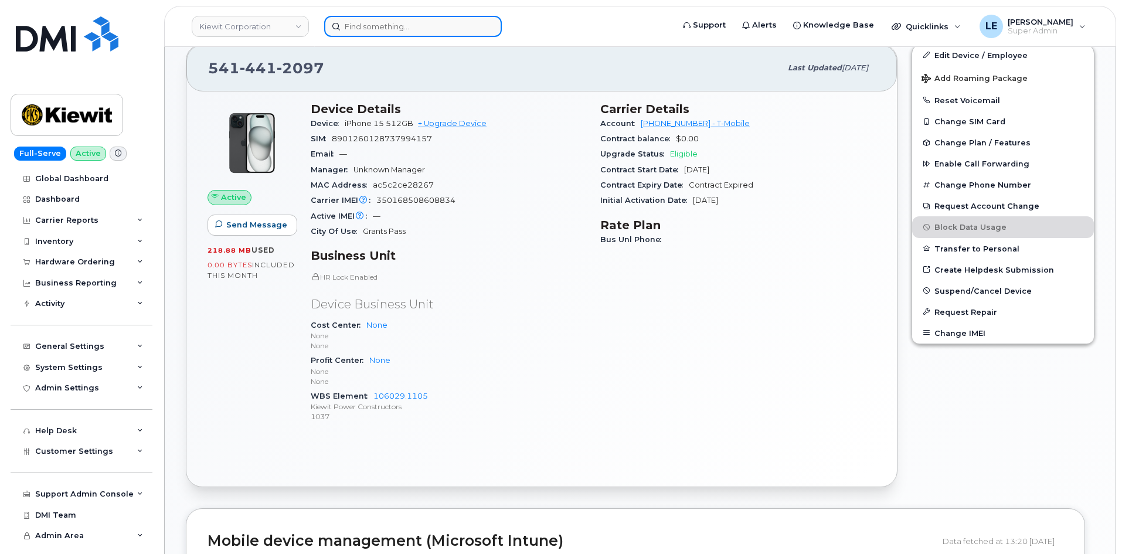
click at [444, 30] on input at bounding box center [413, 26] width 178 height 21
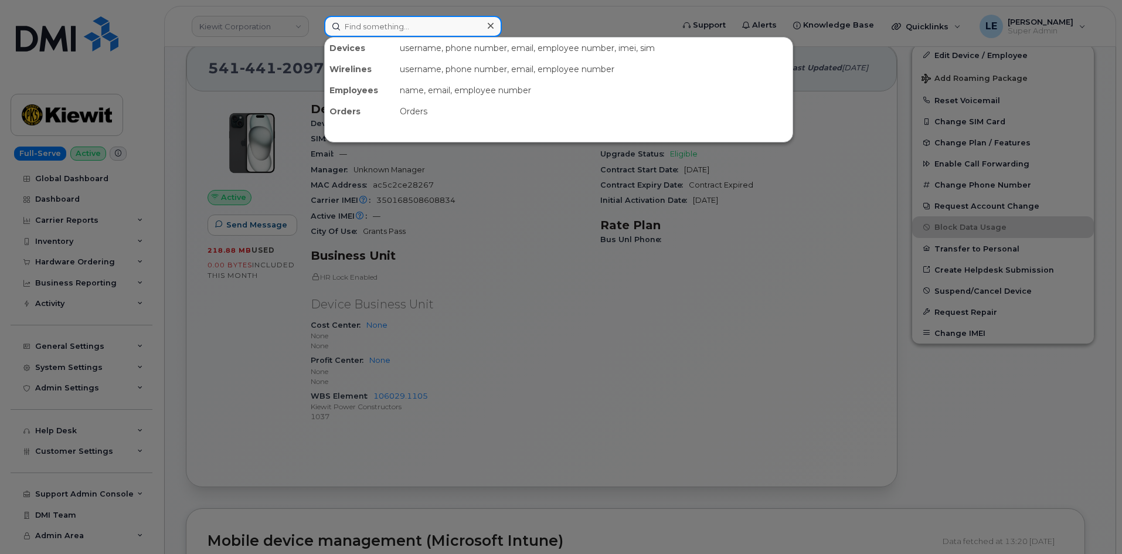
paste input "646-983-8356"
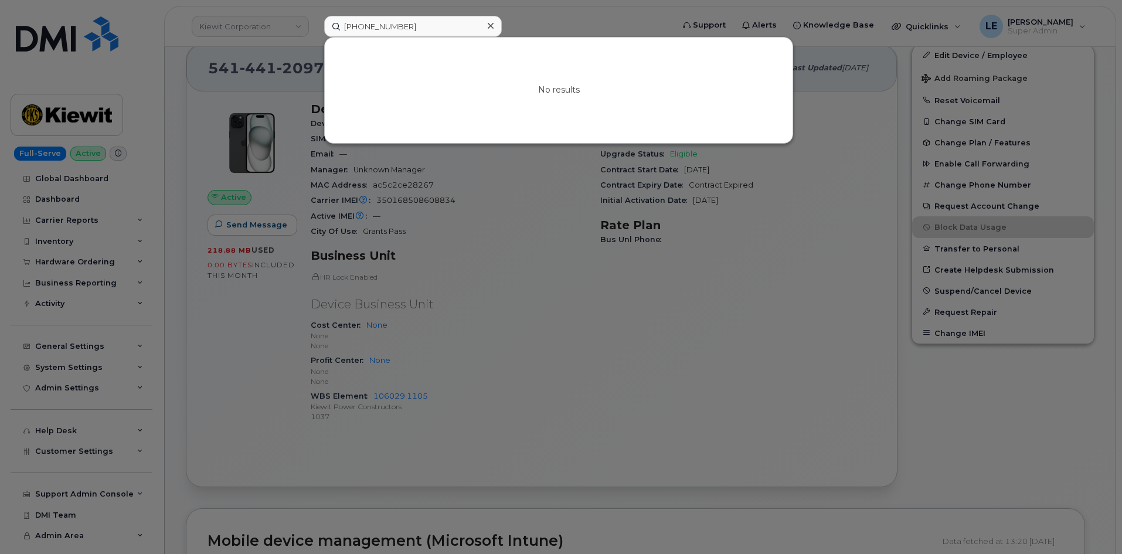
click at [280, 99] on div at bounding box center [561, 277] width 1122 height 554
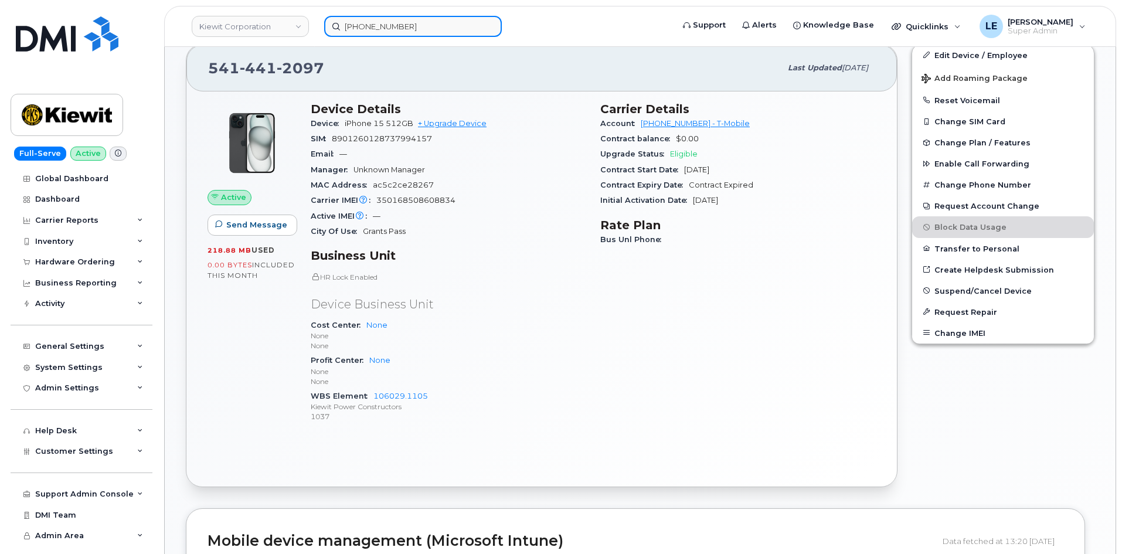
click at [371, 18] on input "646-983-8356" at bounding box center [413, 26] width 178 height 21
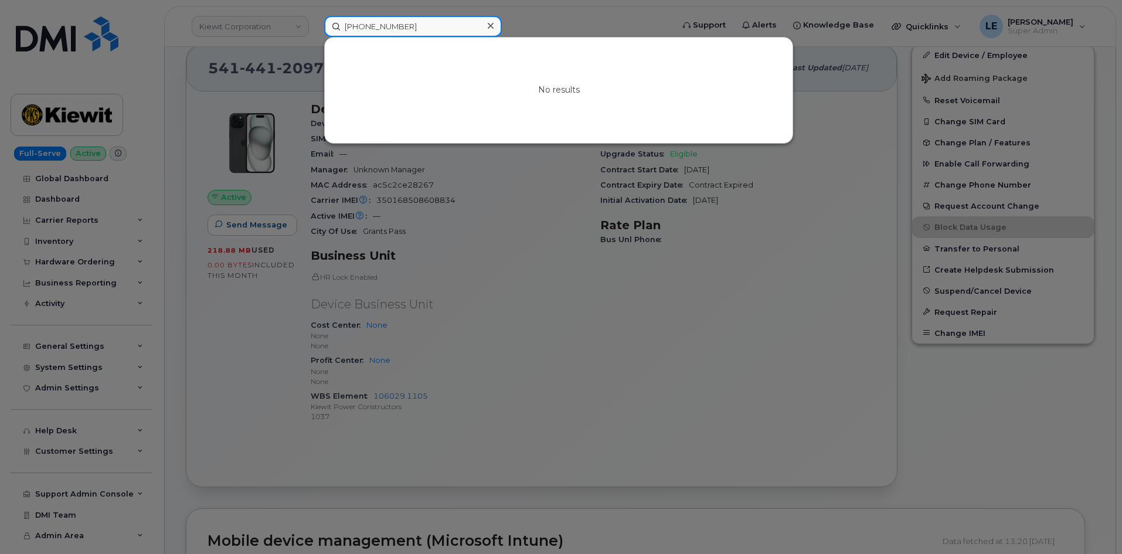
click at [371, 18] on input "646-983-8356" at bounding box center [413, 26] width 178 height 21
paste input "952-221-5042"
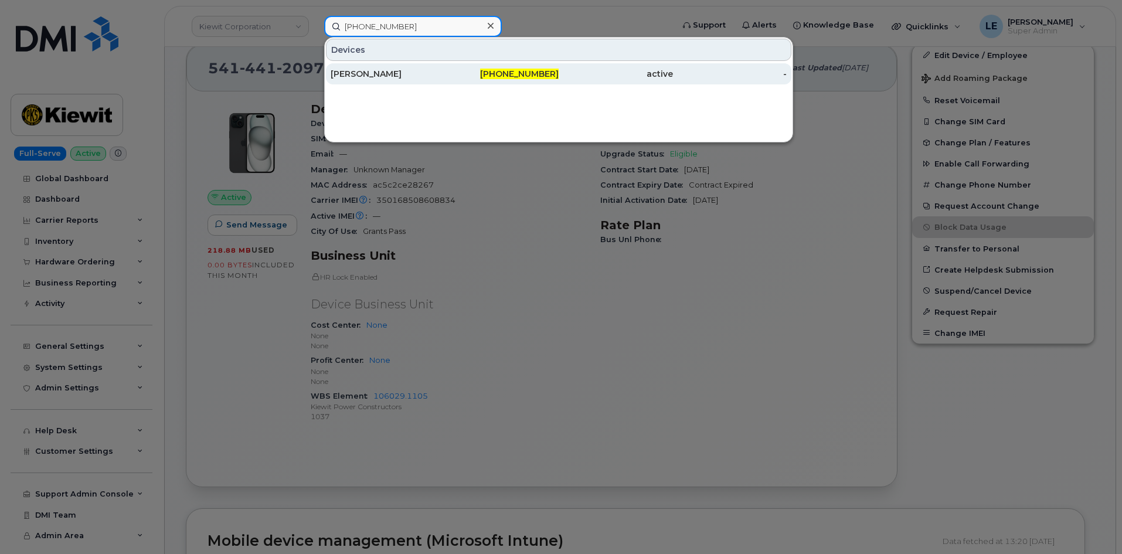
type input "952-221-5042"
click at [427, 75] on div "DARRELL MACISAAC" at bounding box center [387, 74] width 114 height 12
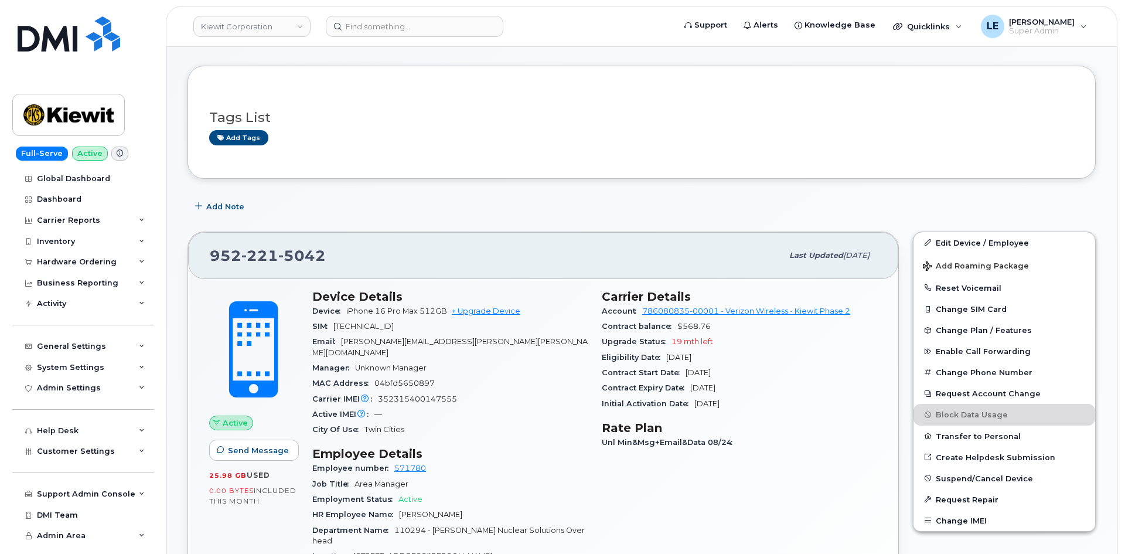
scroll to position [352, 0]
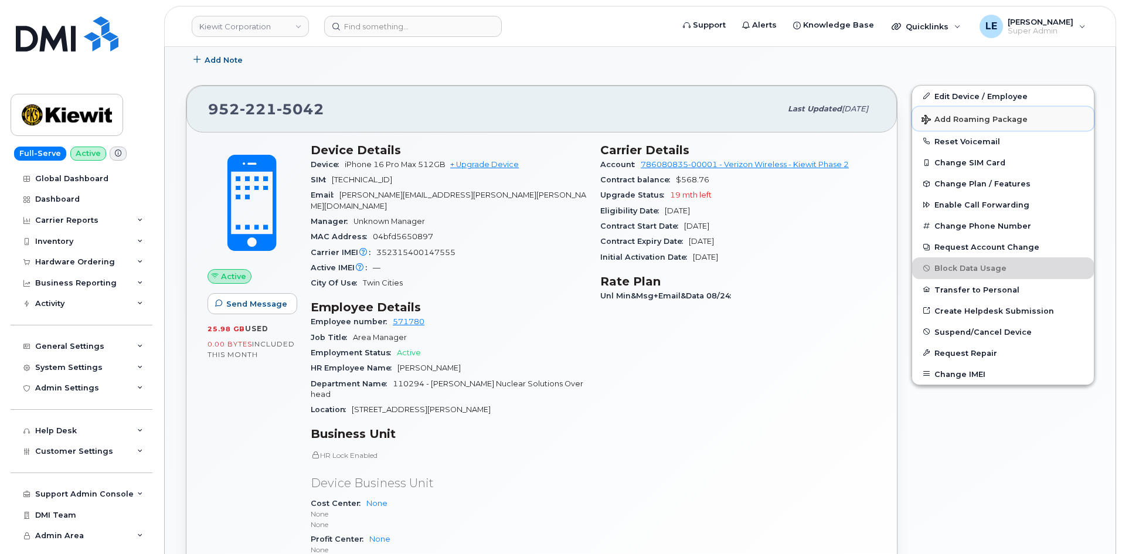
click at [956, 122] on span "Add Roaming Package" at bounding box center [974, 120] width 106 height 11
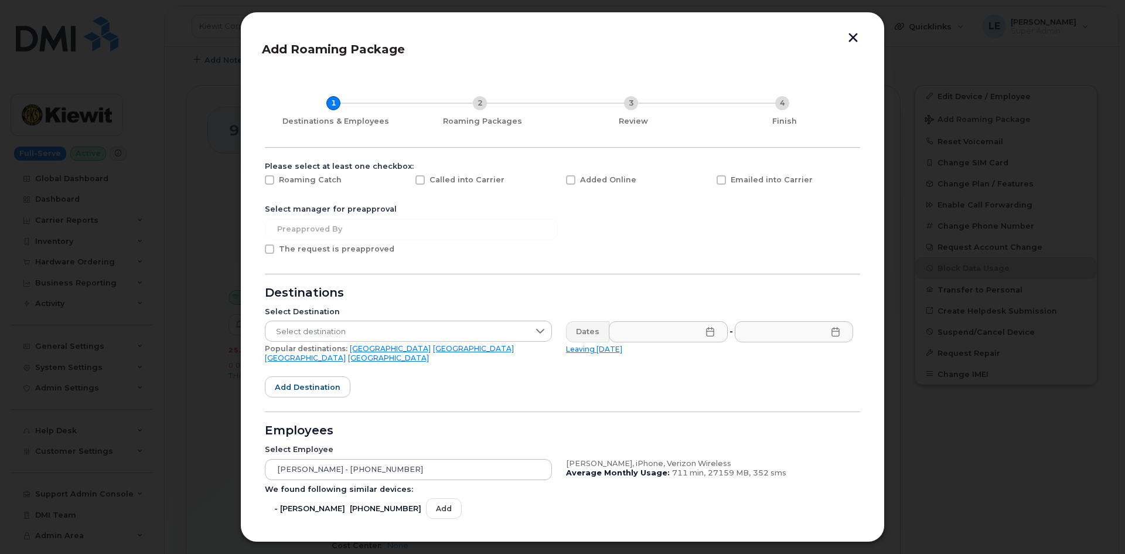
click at [584, 182] on span "Added Online" at bounding box center [608, 179] width 56 height 9
click at [558, 181] on input "Added Online" at bounding box center [555, 178] width 6 height 6
checkbox input "true"
click at [332, 325] on span "Select destination" at bounding box center [397, 331] width 264 height 21
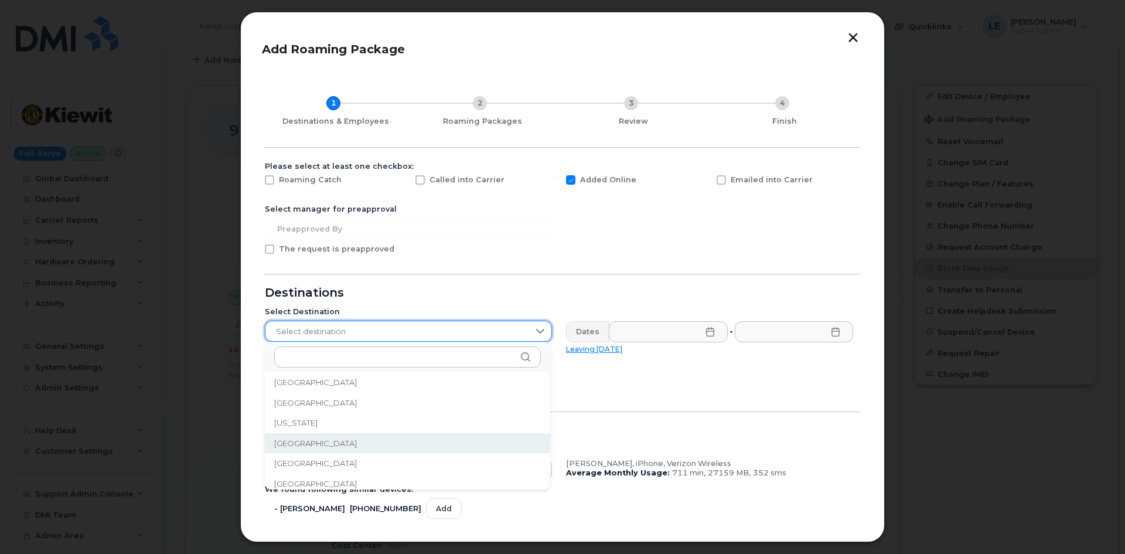
scroll to position [1447, 0]
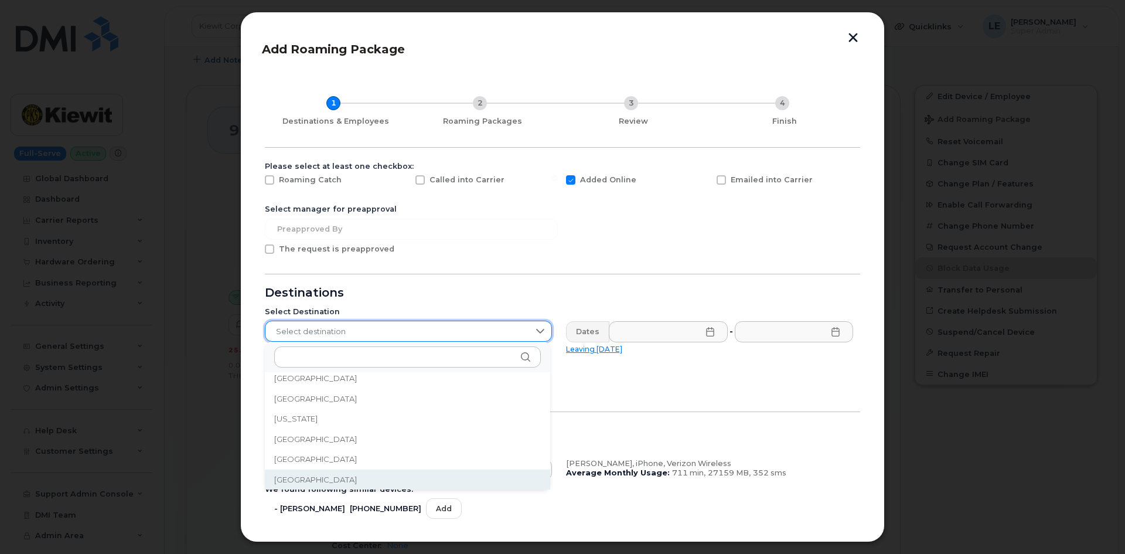
click at [292, 483] on span "Greece" at bounding box center [315, 479] width 83 height 11
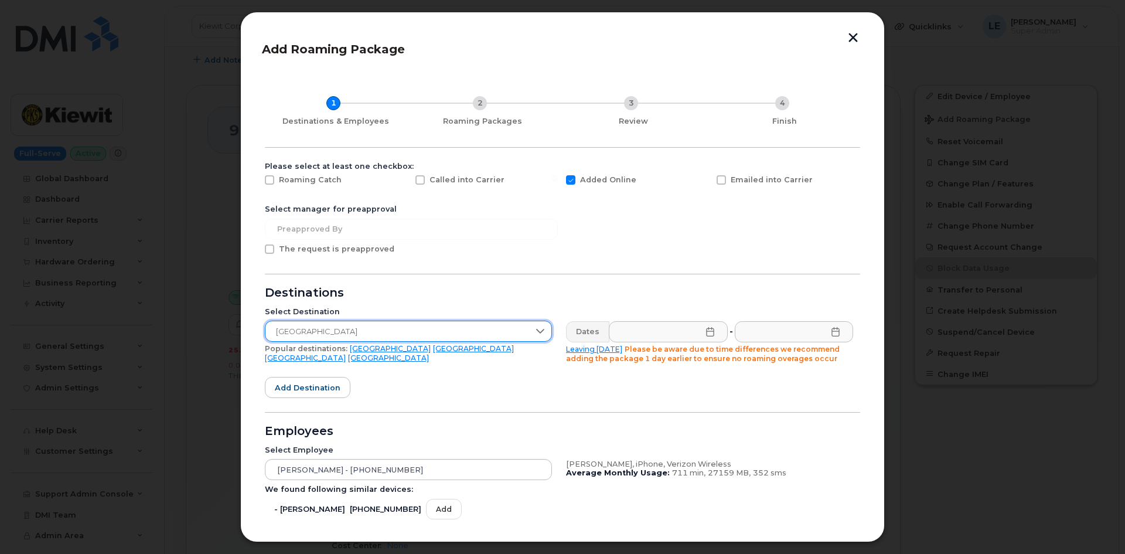
click at [599, 333] on div "Dates" at bounding box center [587, 331] width 43 height 21
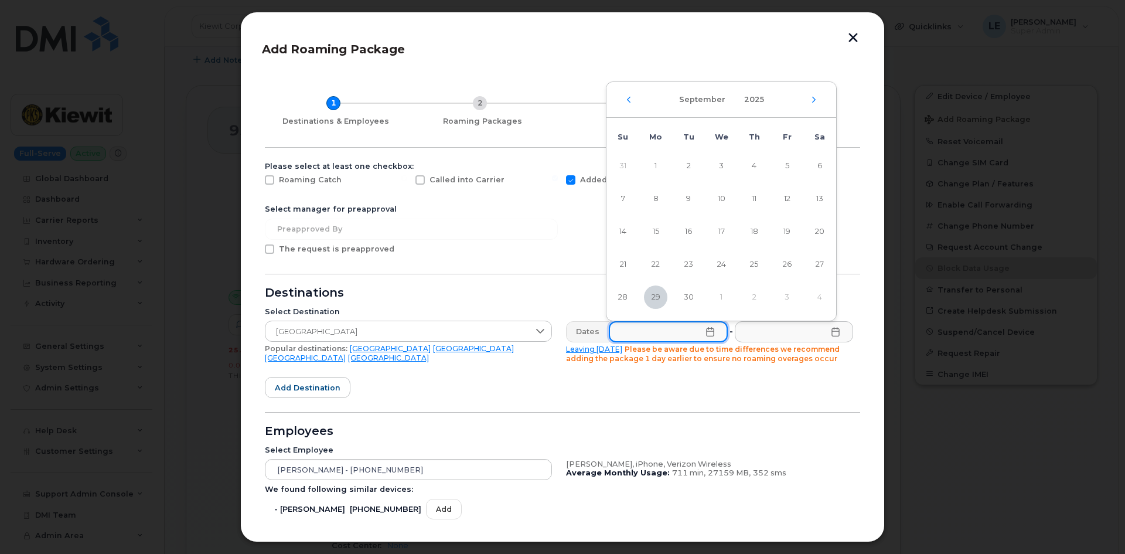
click at [628, 332] on input "text" at bounding box center [668, 331] width 119 height 21
click at [819, 104] on div "September 2025" at bounding box center [721, 100] width 230 height 36
click at [814, 102] on icon "Next Month" at bounding box center [813, 99] width 7 height 9
click at [751, 165] on span "2" at bounding box center [753, 165] width 23 height 23
type input "10/02/2025"
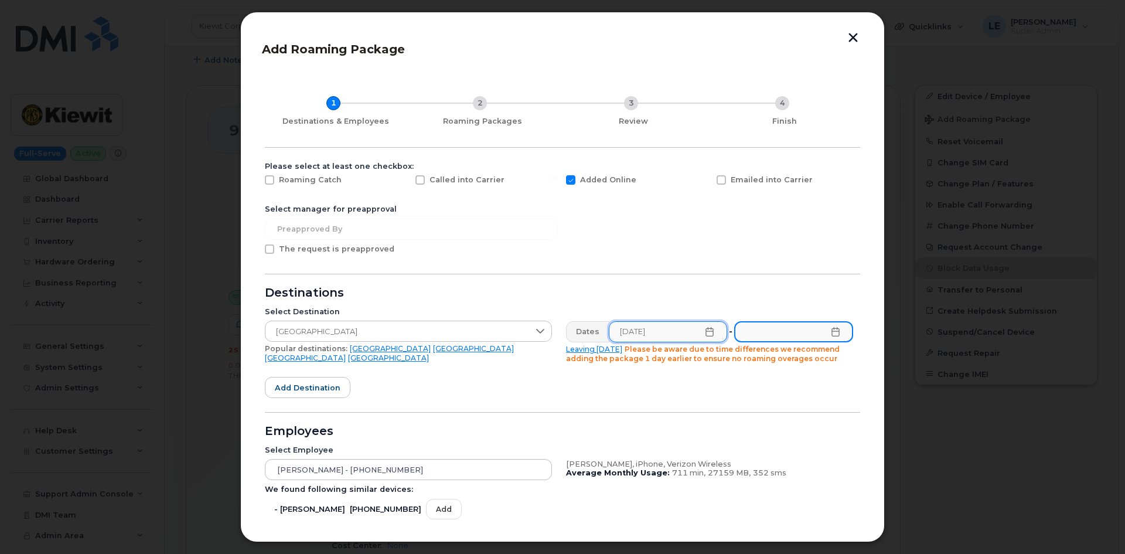
click at [826, 333] on input "text" at bounding box center [793, 331] width 119 height 21
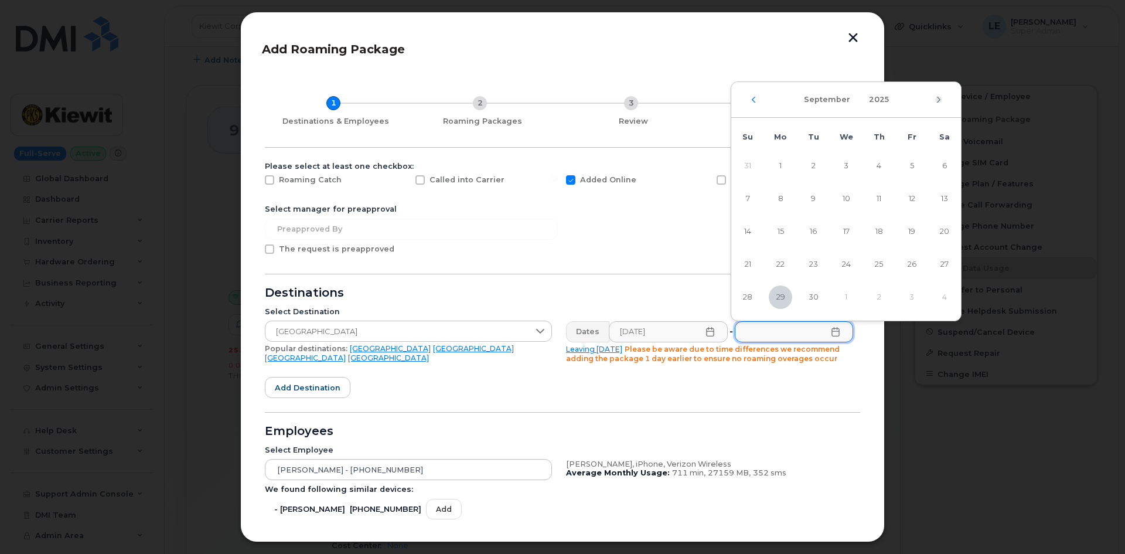
click at [938, 101] on icon "Next Month" at bounding box center [939, 99] width 4 height 6
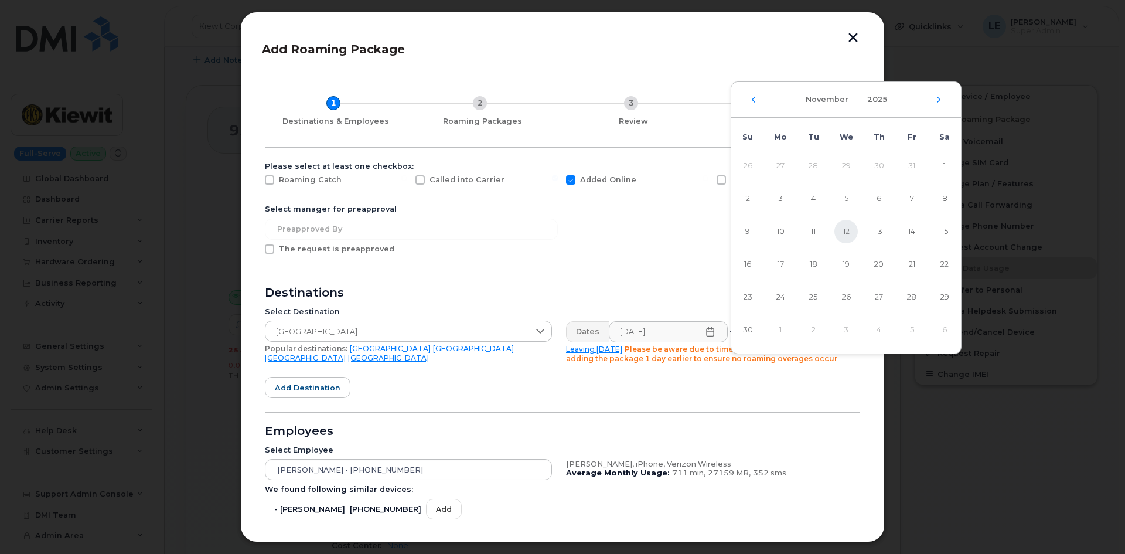
click at [847, 231] on span "12" at bounding box center [845, 231] width 23 height 23
type input "11/12/2025"
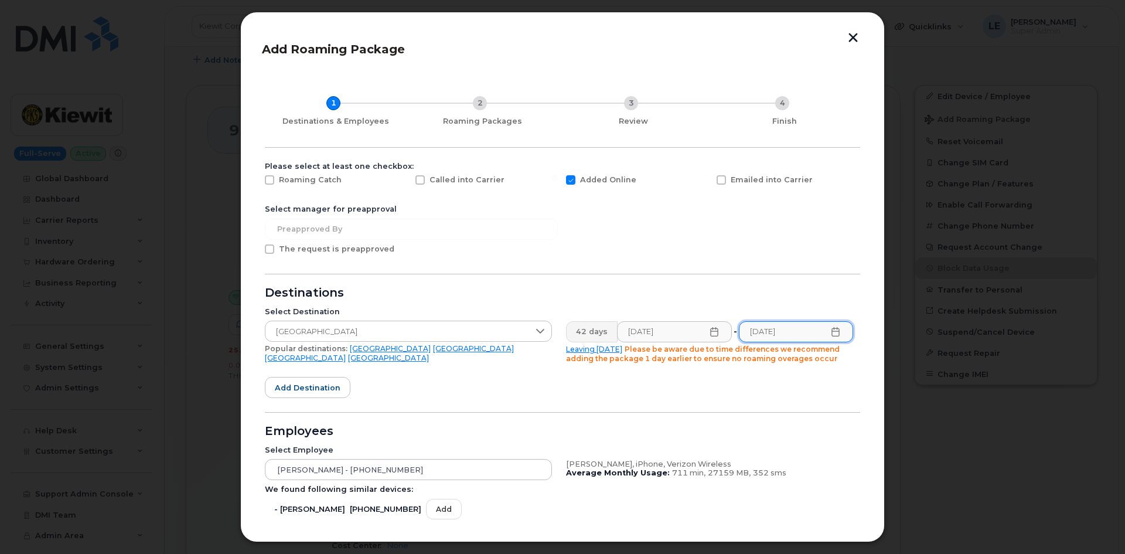
click at [724, 268] on form "Please select at least one checkbox: Roaming Catch Called into Carrier Added On…" at bounding box center [562, 408] width 595 height 492
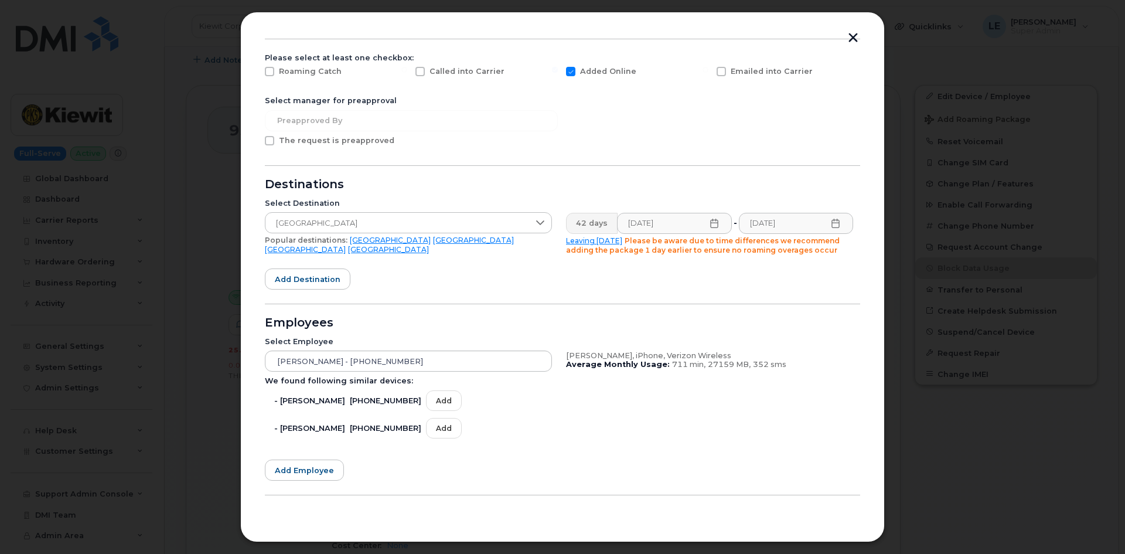
scroll to position [135, 0]
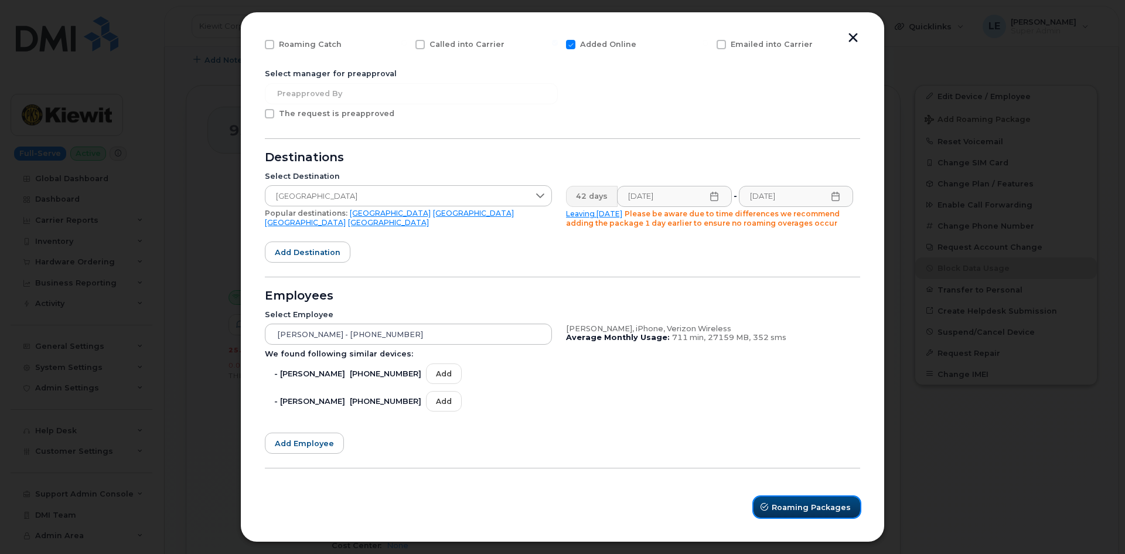
click at [821, 508] on span "Roaming Packages" at bounding box center [811, 507] width 79 height 11
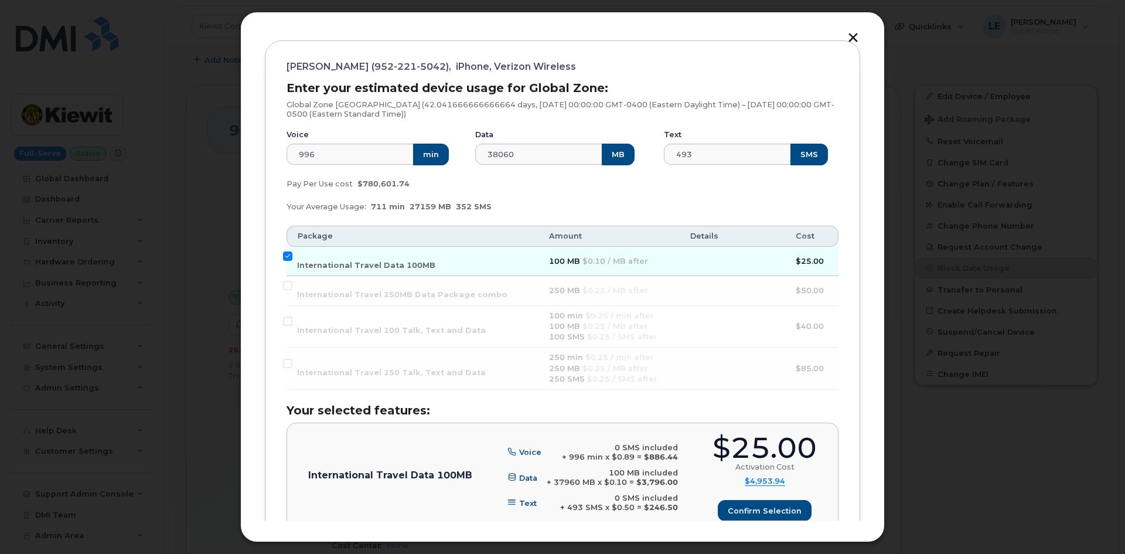
scroll to position [149, 0]
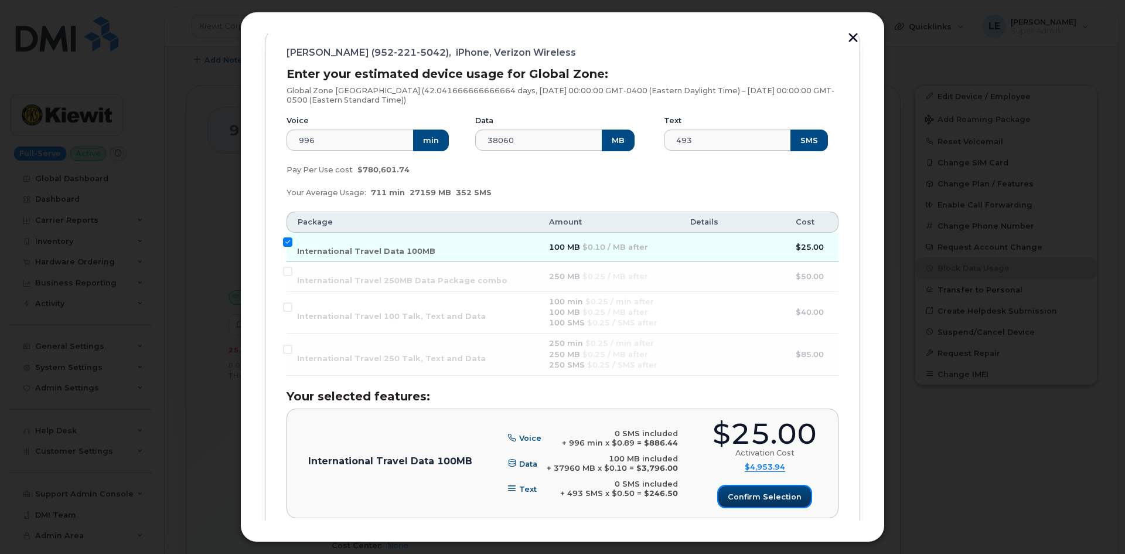
click at [763, 499] on span "Confirm selection" at bounding box center [765, 496] width 74 height 11
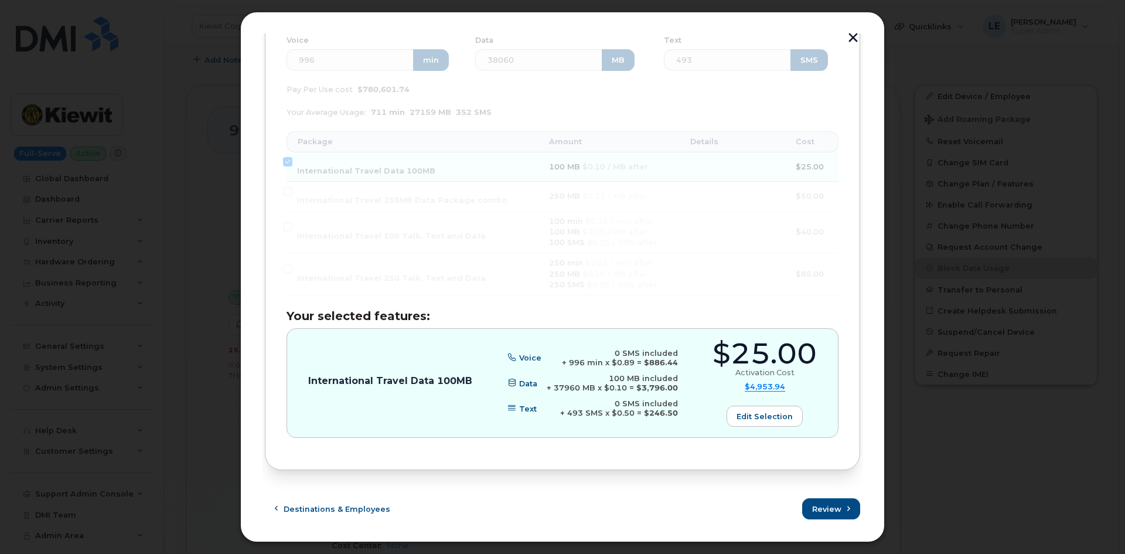
scroll to position [231, 0]
click at [819, 510] on span "Review" at bounding box center [827, 507] width 29 height 11
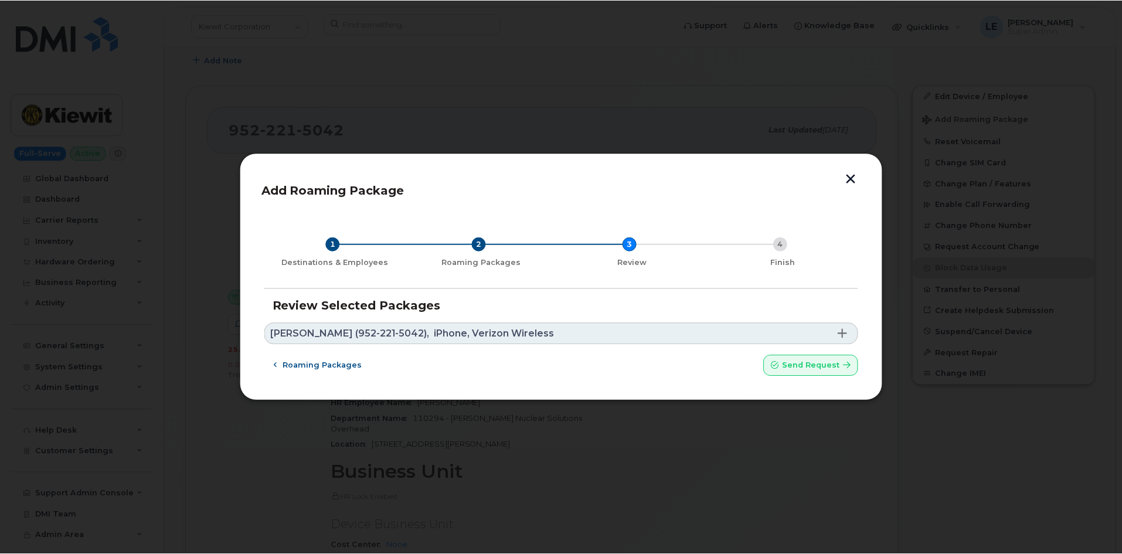
scroll to position [0, 0]
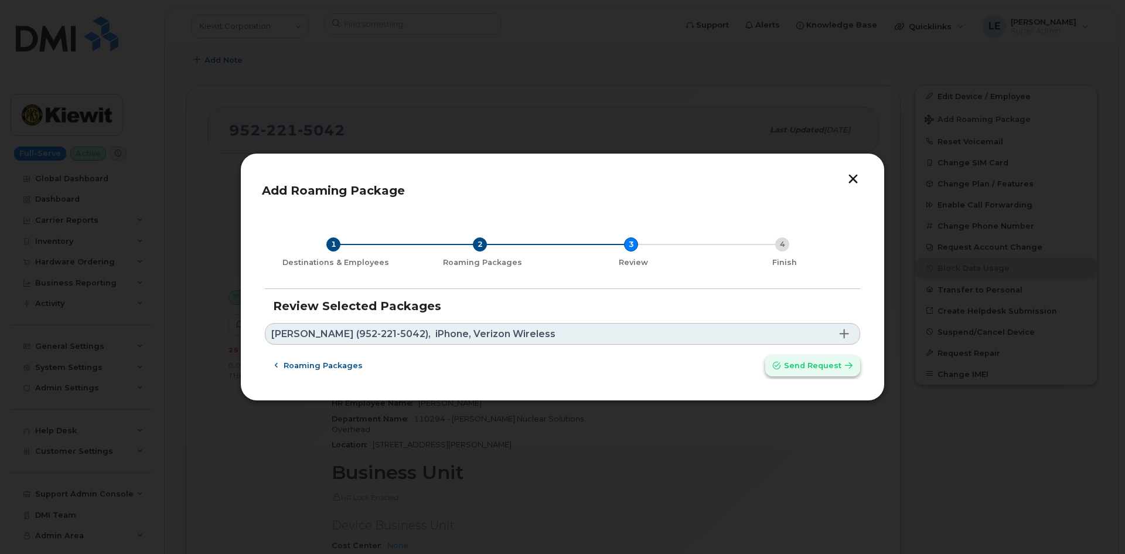
click at [816, 372] on button "Send request" at bounding box center [812, 365] width 95 height 21
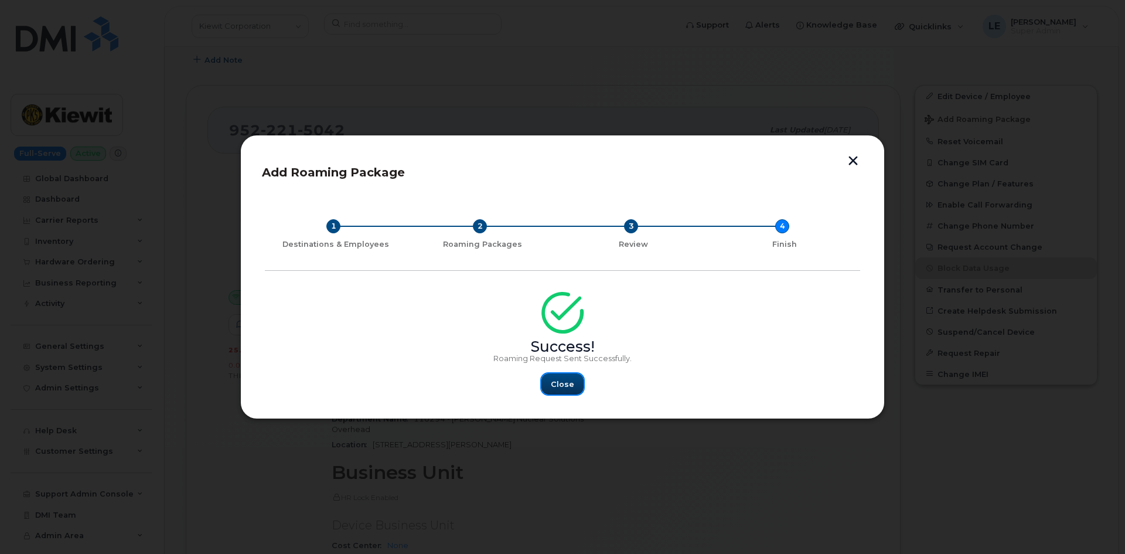
click at [544, 383] on button "Close" at bounding box center [562, 383] width 42 height 21
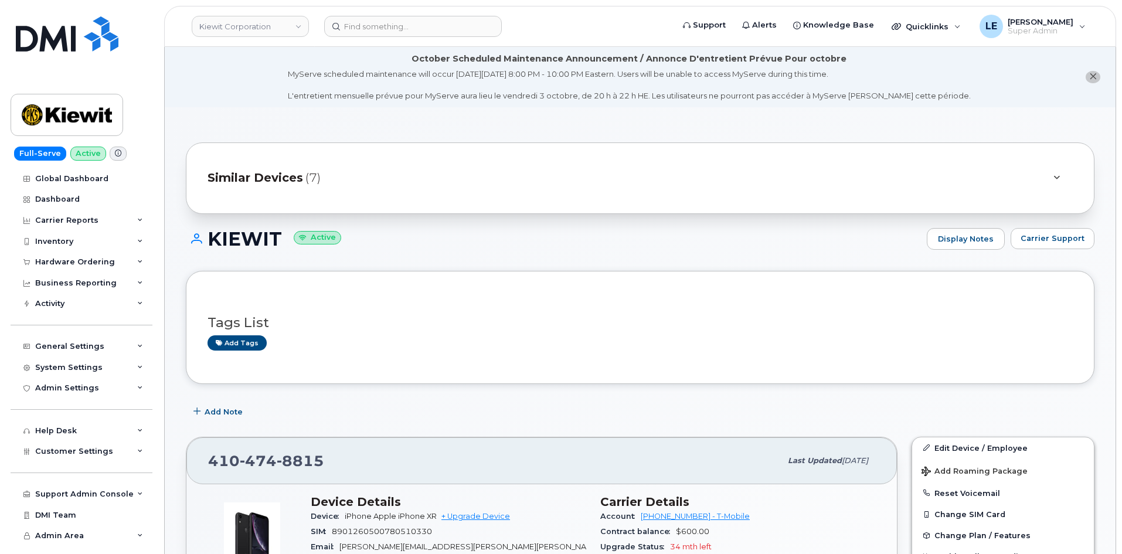
scroll to position [234, 0]
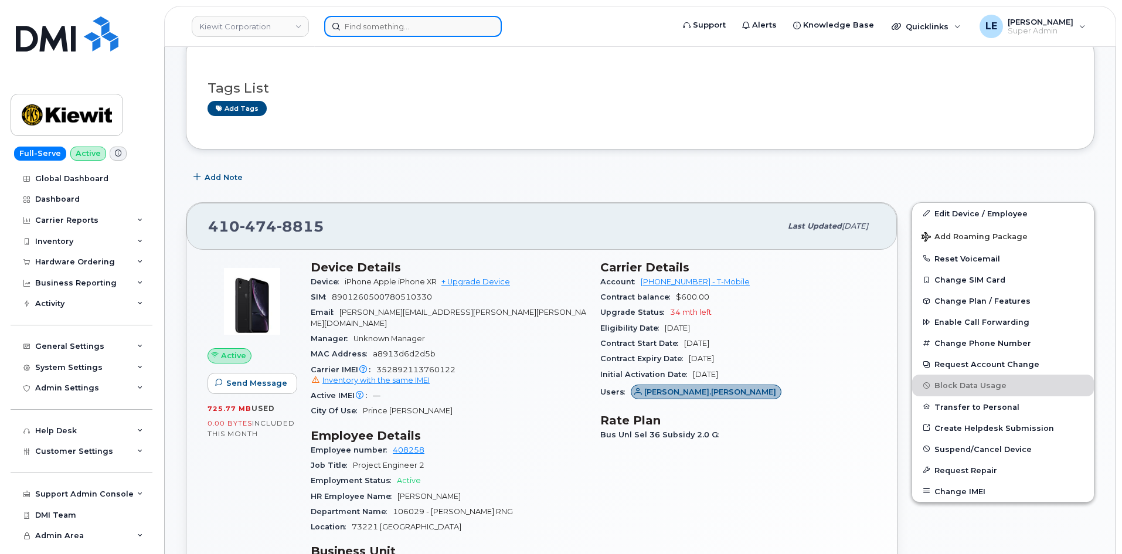
click at [377, 23] on input at bounding box center [413, 26] width 178 height 21
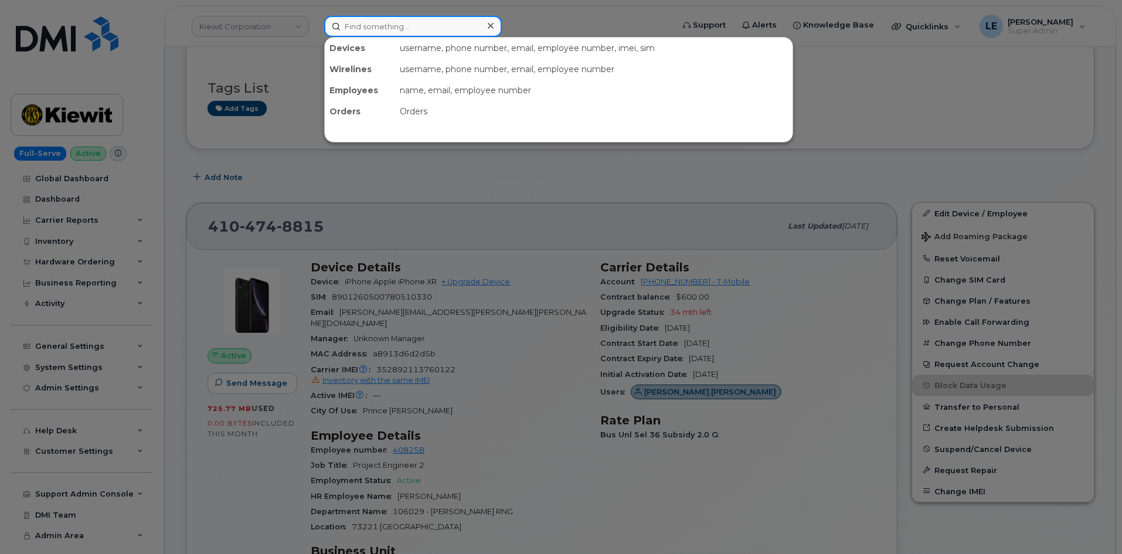
paste input "JERONIMO.CRUZ@KIEWIT.COM"
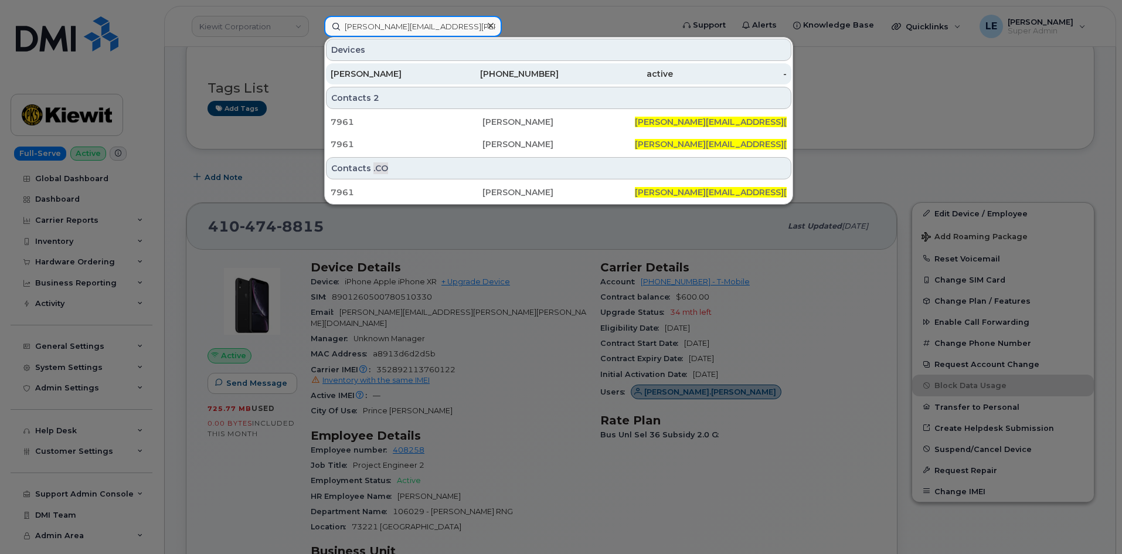
type input "JERONIMO.CRUZ@KIEWIT.COM"
click at [403, 67] on div "JERONIMO CRUZ" at bounding box center [387, 73] width 114 height 21
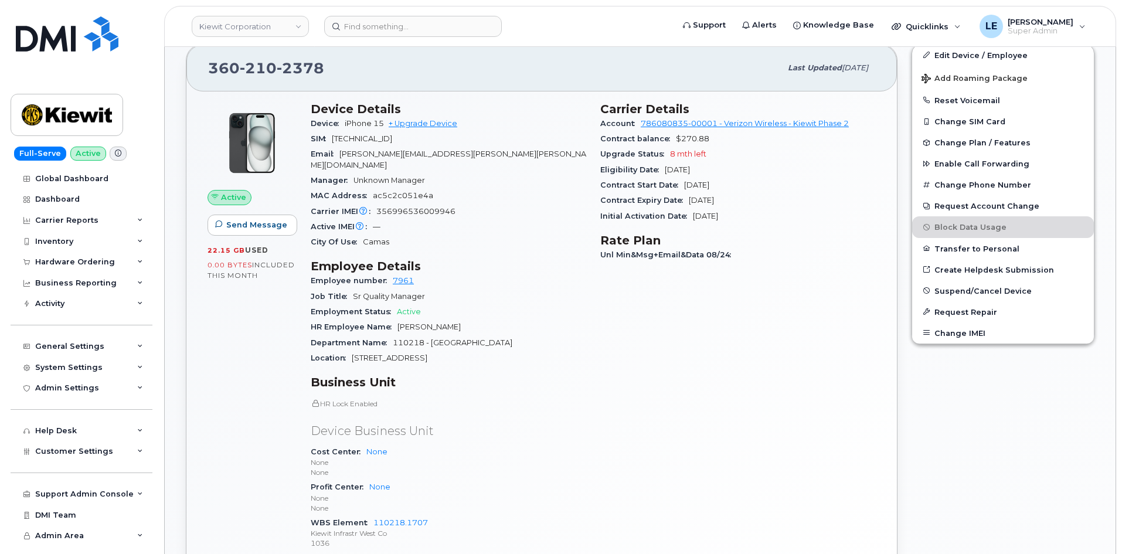
scroll to position [117, 0]
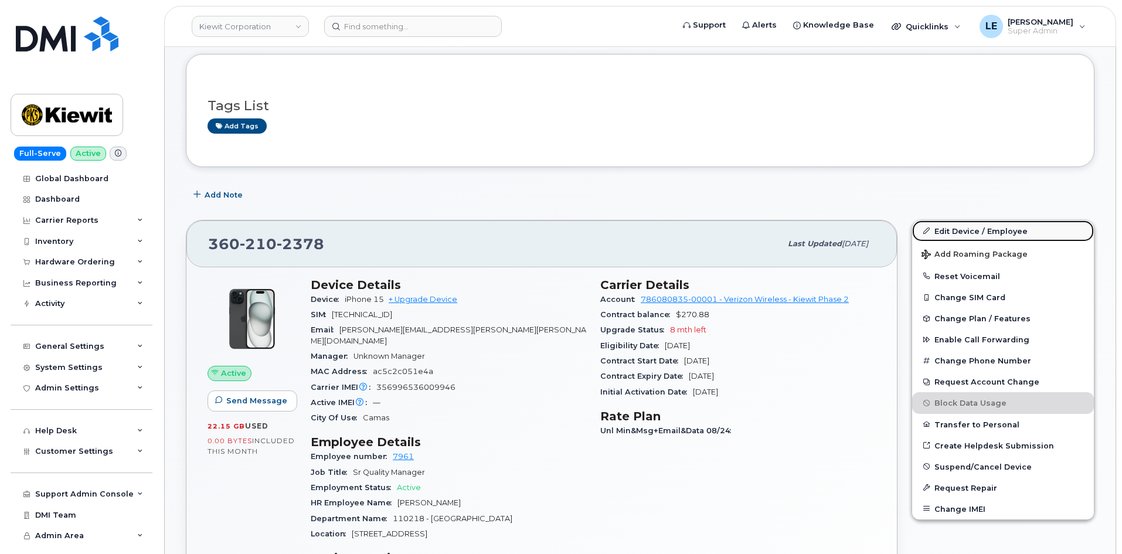
click at [963, 236] on link "Edit Device / Employee" at bounding box center [1003, 230] width 182 height 21
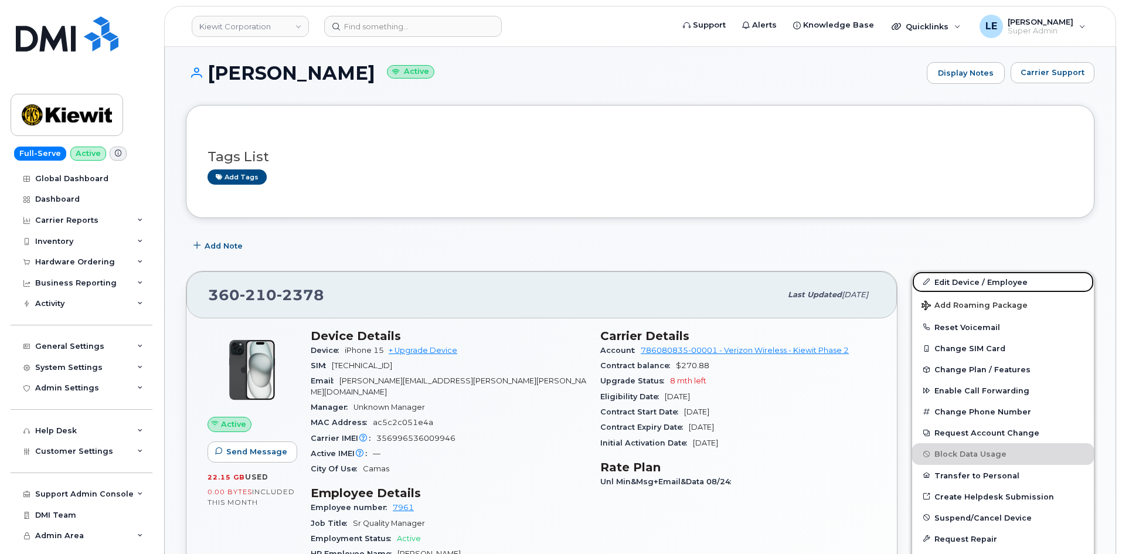
scroll to position [0, 0]
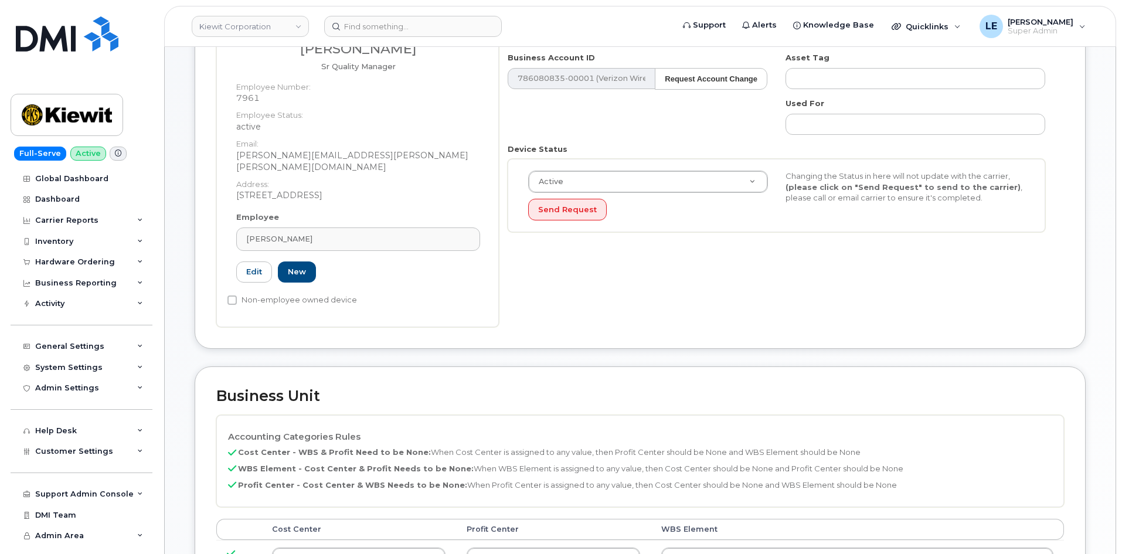
scroll to position [410, 0]
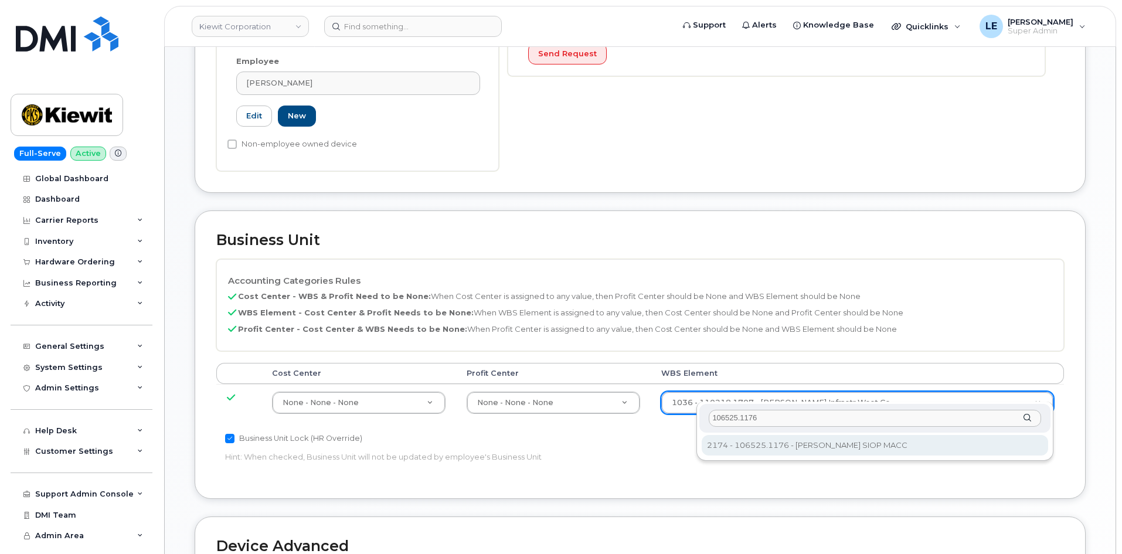
type input "106525.1176"
type input "36071640"
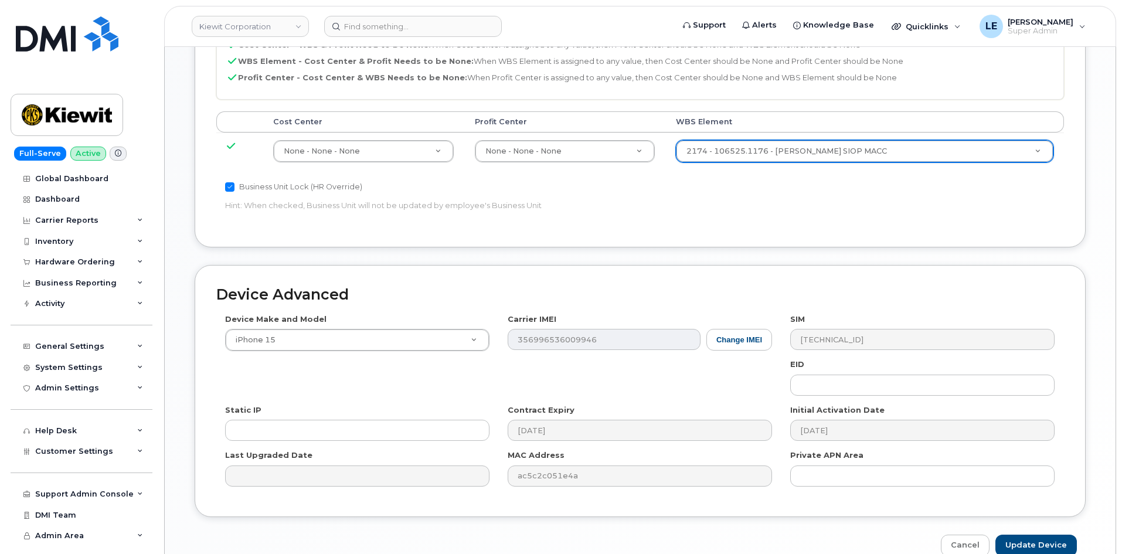
scroll to position [711, 0]
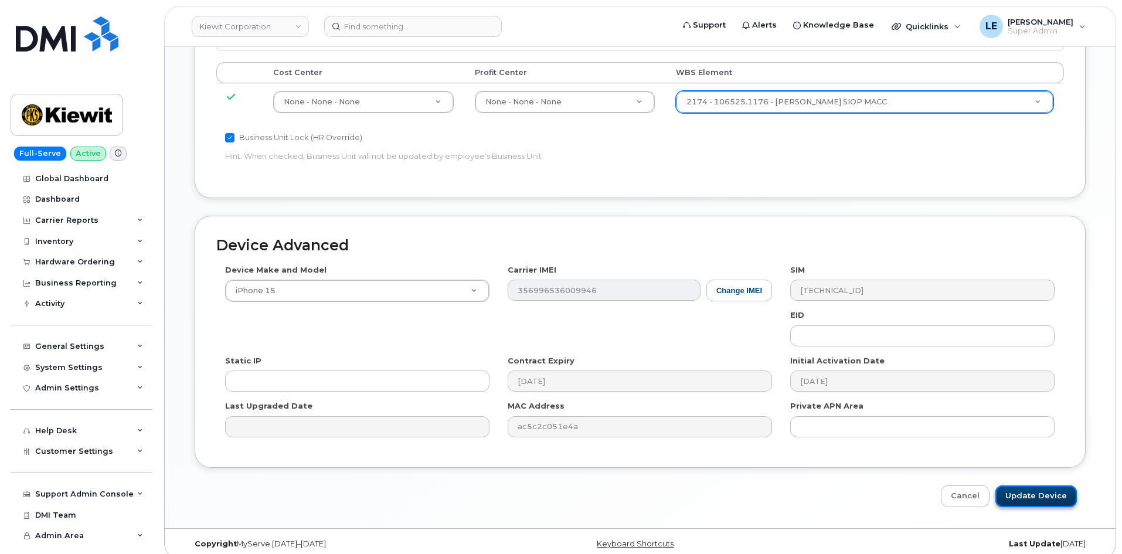
click at [1039, 490] on input "Update Device" at bounding box center [1035, 496] width 81 height 22
type input "Saving..."
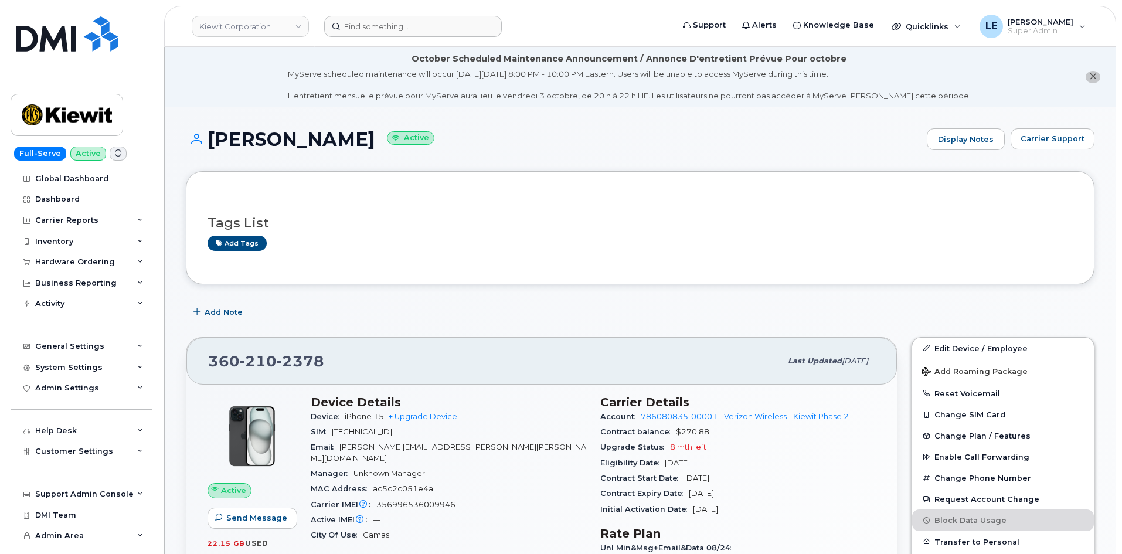
click at [352, 16] on header "Kiewit Corporation Support Alerts Knowledge Base Quicklinks Suspend / Cancel De…" at bounding box center [640, 26] width 952 height 41
drag, startPoint x: 352, startPoint y: 18, endPoint x: 357, endPoint y: 27, distance: 10.8
click at [352, 18] on input at bounding box center [413, 26] width 178 height 21
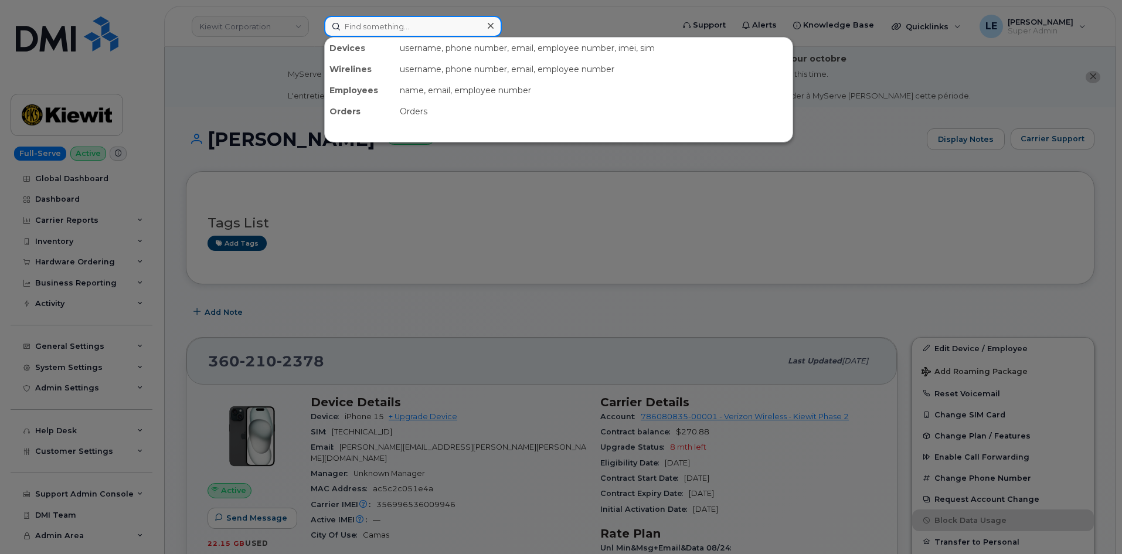
click at [357, 27] on input at bounding box center [413, 26] width 178 height 21
paste input "Jeffrey Rodriguez"
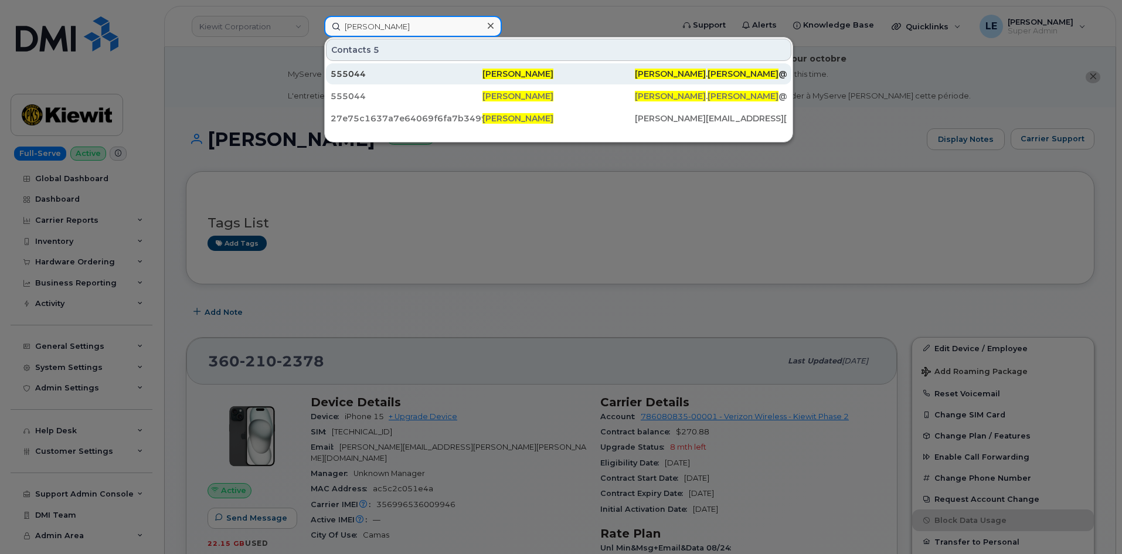
type input "Jeffrey Rodriguez"
click at [528, 70] on span "Jeffrey Rodriguez" at bounding box center [517, 74] width 71 height 11
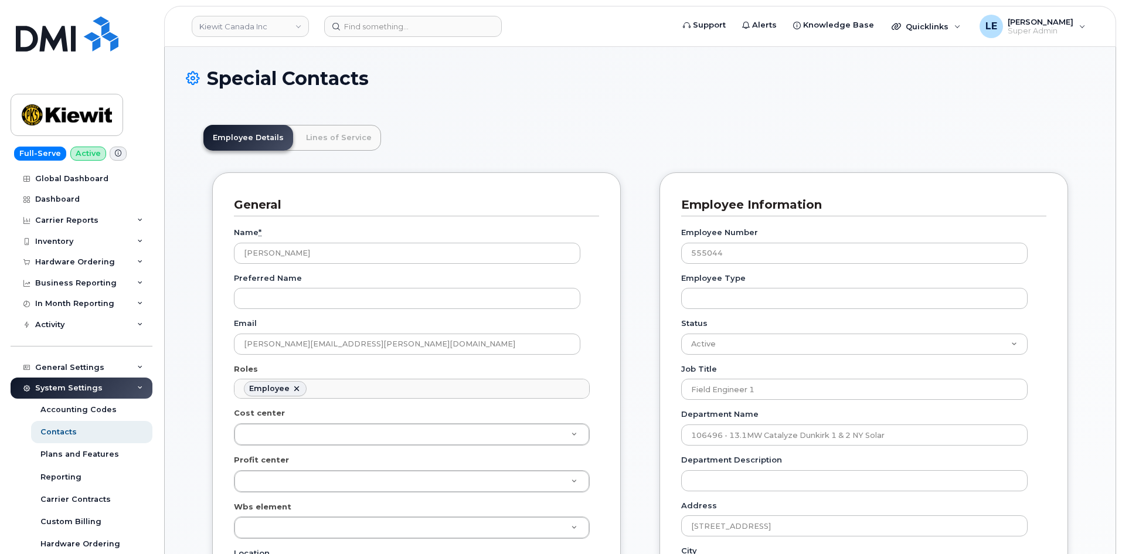
scroll to position [35, 0]
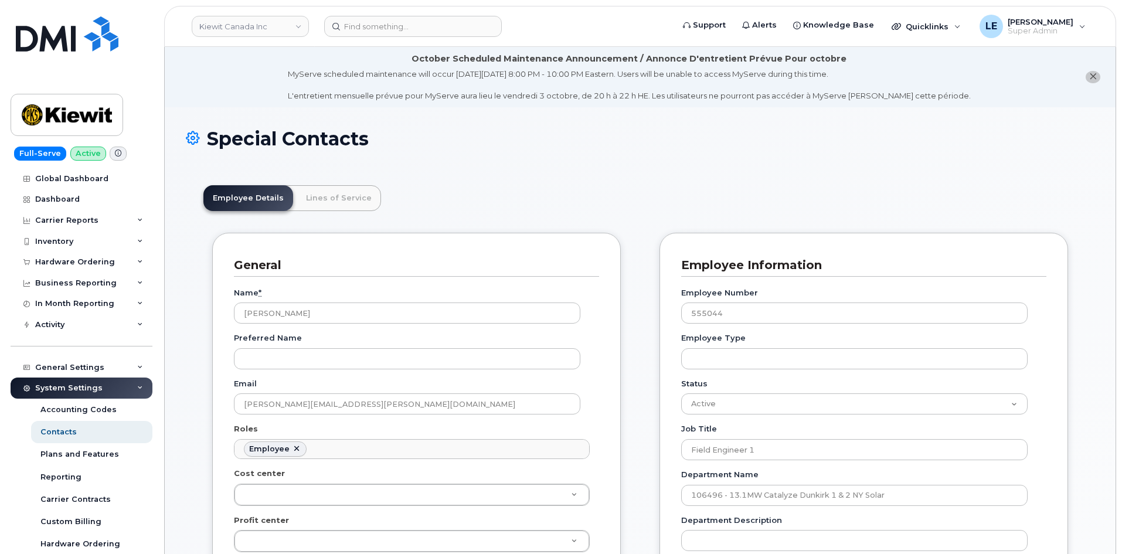
click at [373, 42] on header "Kiewit Canada Inc Support Alerts Knowledge Base Quicklinks Suspend / Cancel Dev…" at bounding box center [640, 26] width 952 height 41
click at [373, 31] on input at bounding box center [413, 26] width 178 height 21
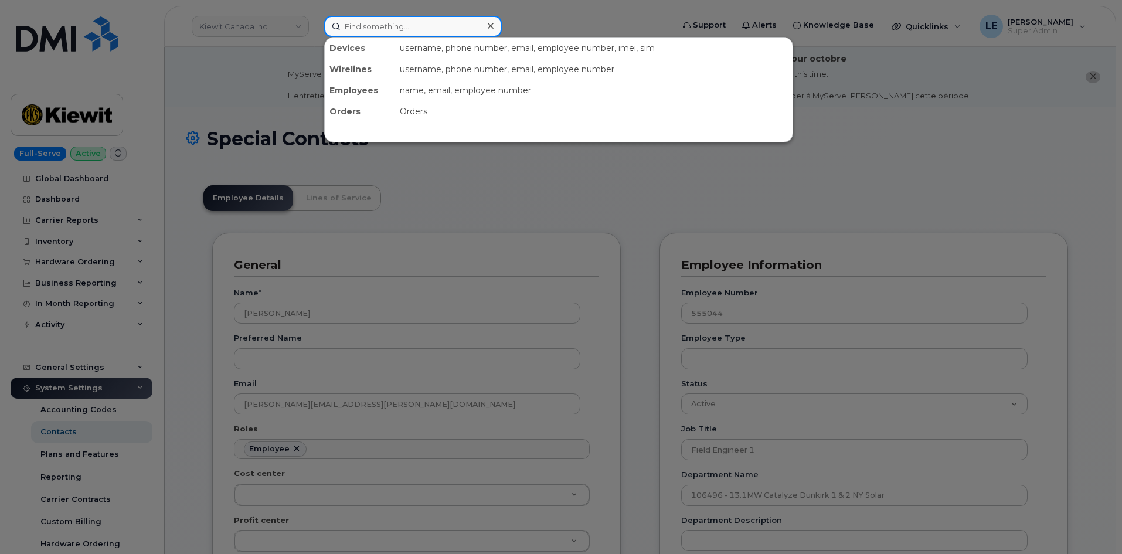
paste input "[PERSON_NAME][EMAIL_ADDRESS][PERSON_NAME][PERSON_NAME][DOMAIN_NAME]"
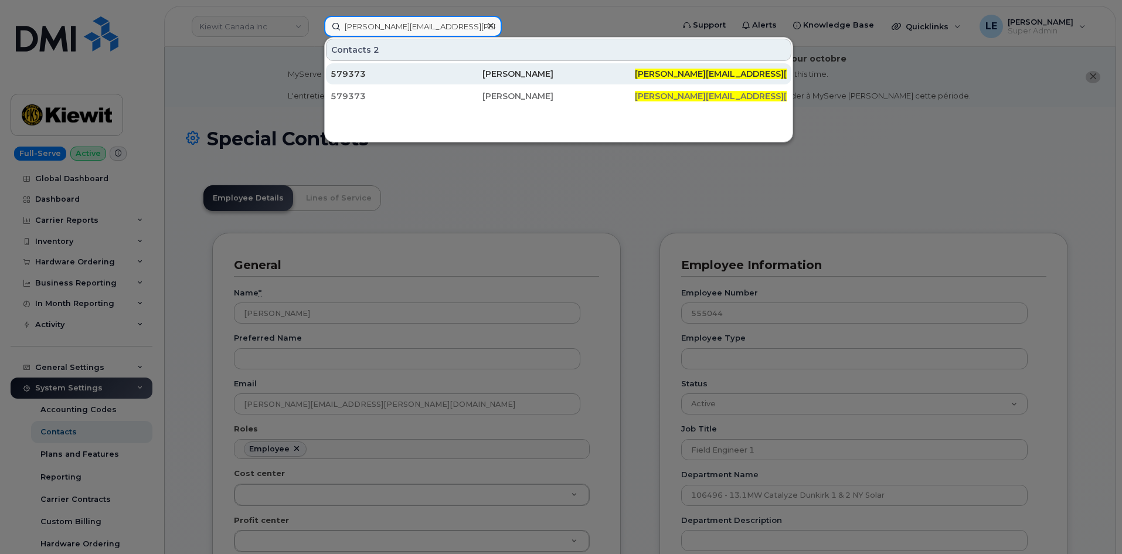
type input "[PERSON_NAME][EMAIL_ADDRESS][PERSON_NAME][PERSON_NAME][DOMAIN_NAME]"
click at [414, 70] on div "579373" at bounding box center [406, 74] width 152 height 12
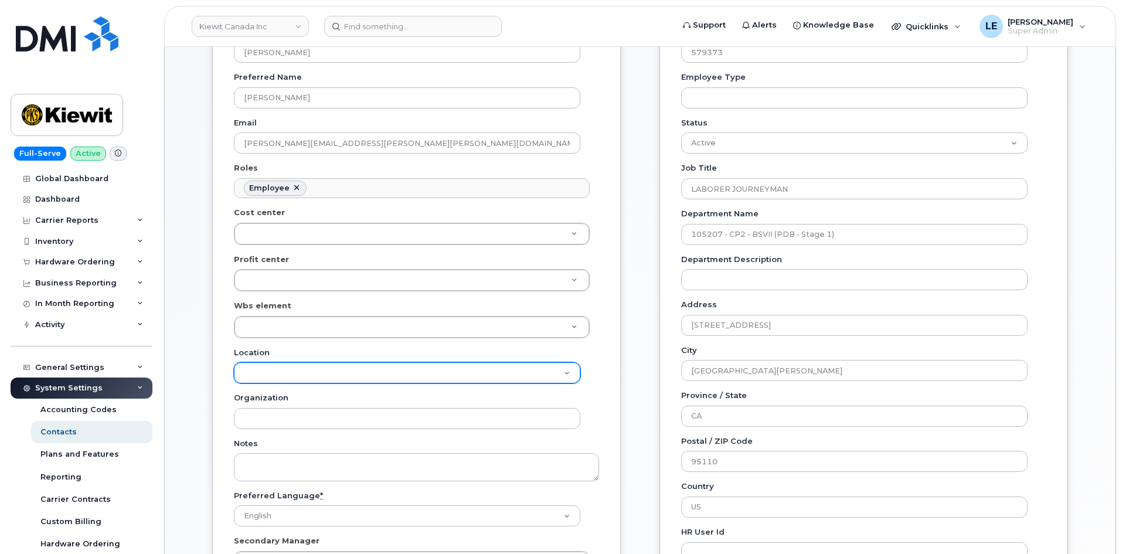
scroll to position [293, 0]
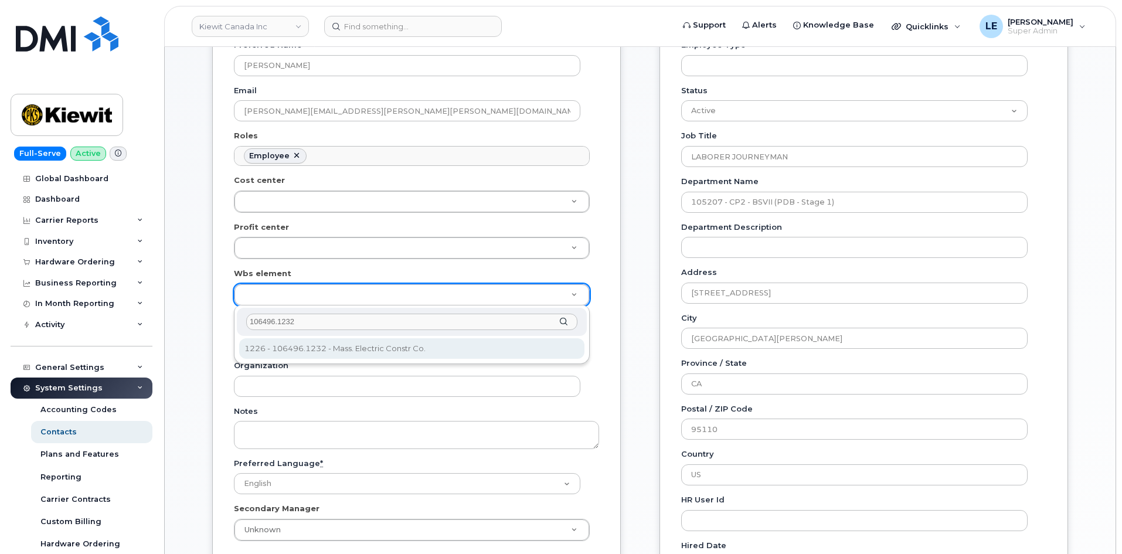
type input "106496.1232"
type input "35846691"
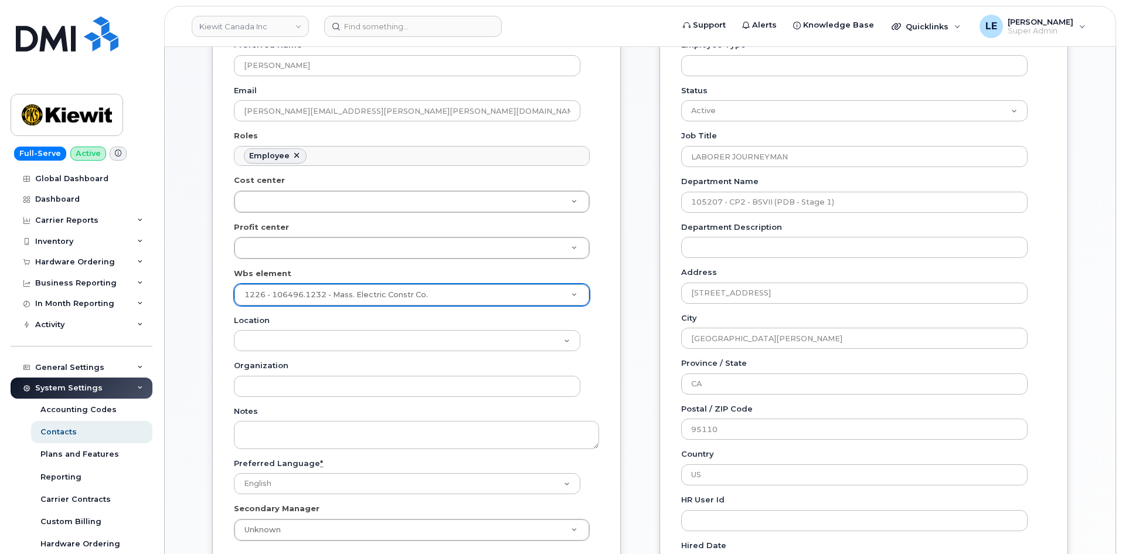
click at [217, 325] on div "General Name * [PERSON_NAME] Preferred Name [PERSON_NAME] Email [PERSON_NAME][E…" at bounding box center [416, 261] width 408 height 642
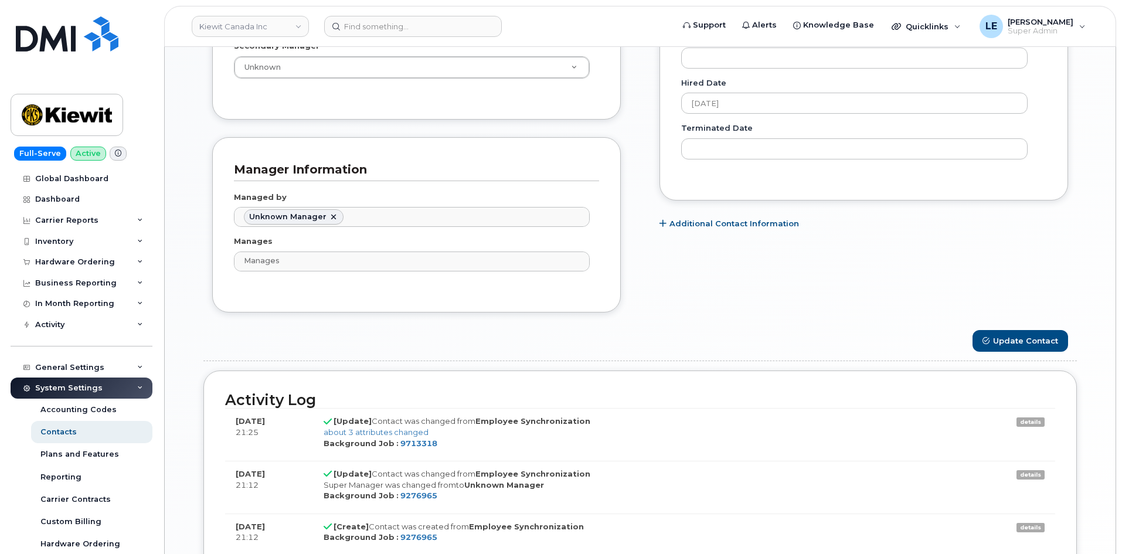
scroll to position [762, 0]
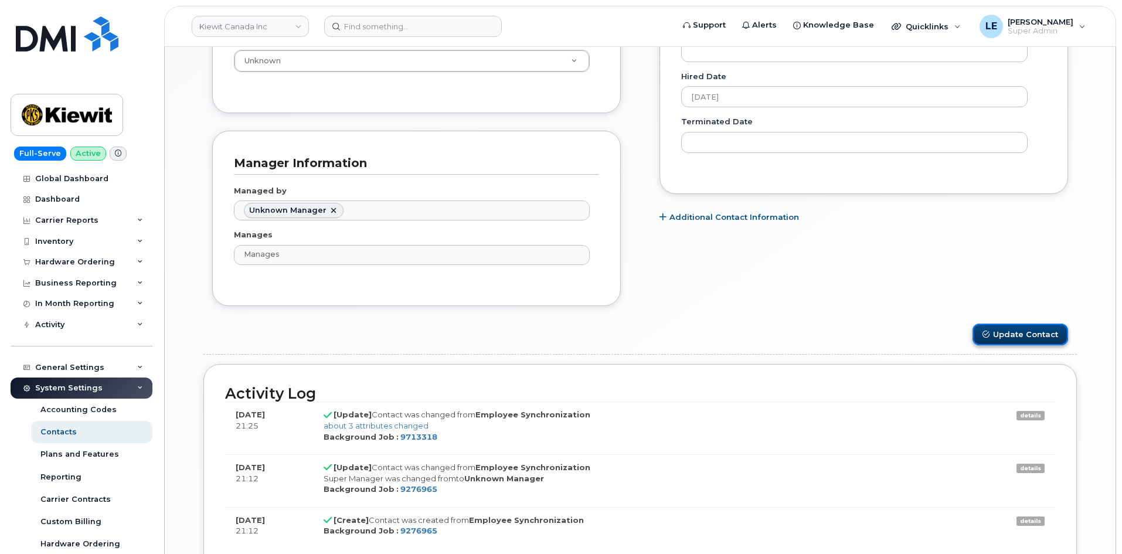
click at [1001, 336] on button "Update Contact" at bounding box center [1020, 334] width 96 height 22
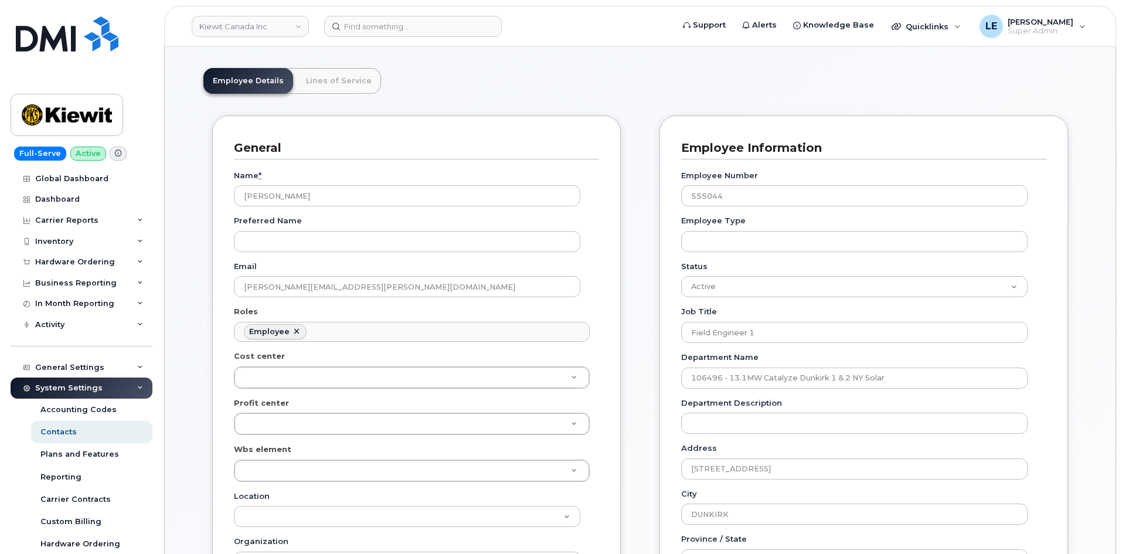
scroll to position [59, 0]
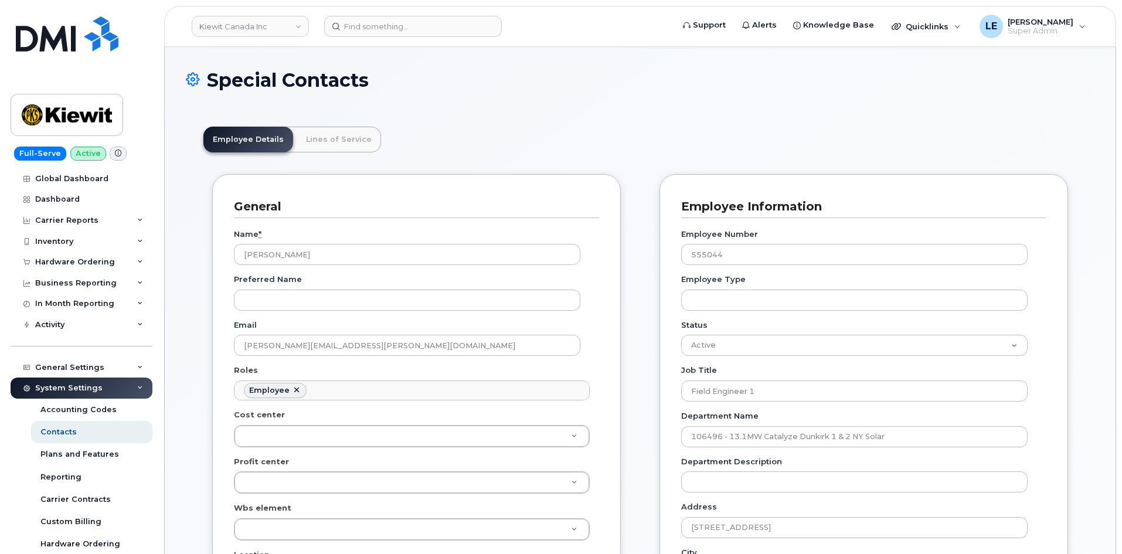
click at [372, 38] on header "[PERSON_NAME] Canada Inc Support Alerts Knowledge Base Quicklinks Suspend / Can…" at bounding box center [640, 26] width 952 height 41
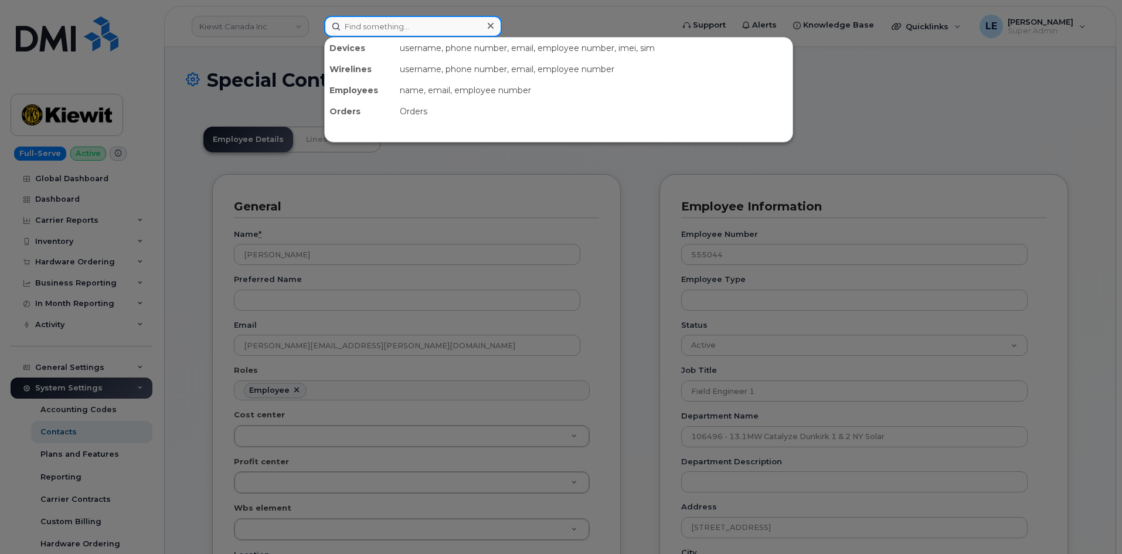
click at [372, 30] on input at bounding box center [413, 26] width 178 height 21
click at [411, 19] on input at bounding box center [413, 26] width 178 height 21
paste input "[PERSON_NAME][EMAIL_ADDRESS][PERSON_NAME][PERSON_NAME][DOMAIN_NAME]"
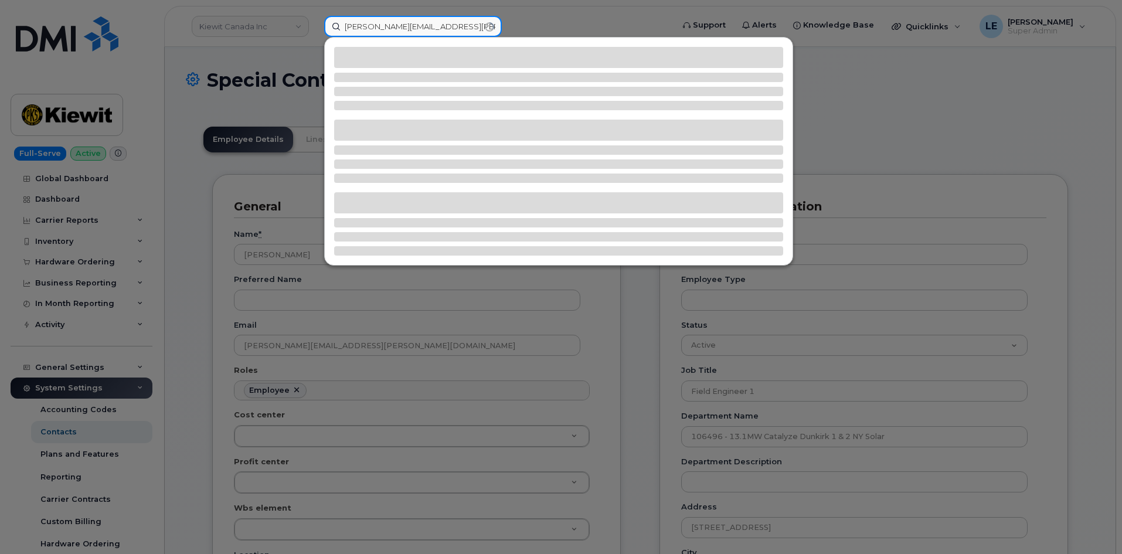
type input "[PERSON_NAME][EMAIL_ADDRESS][PERSON_NAME][PERSON_NAME][DOMAIN_NAME]"
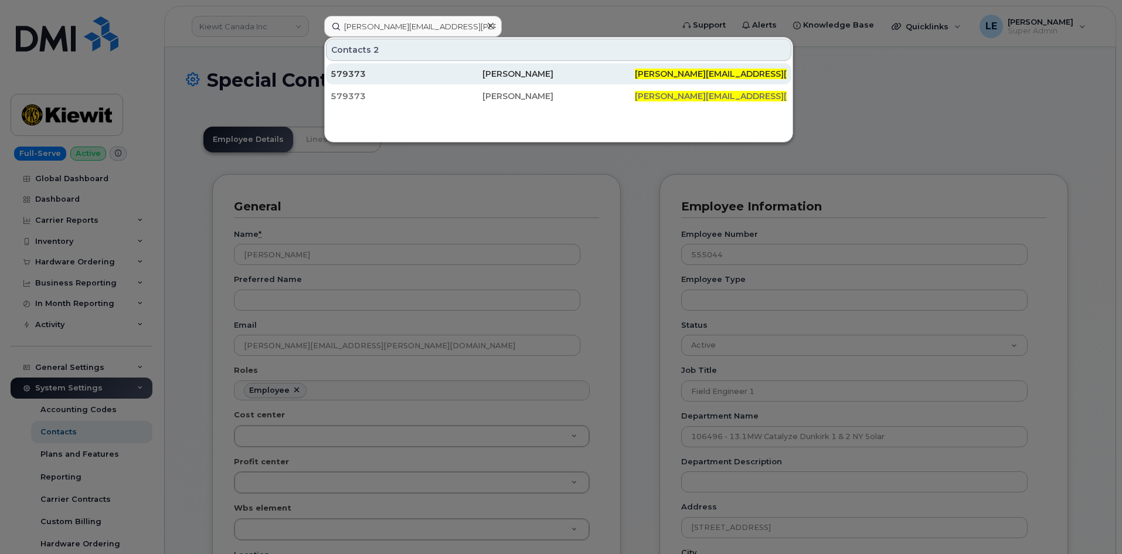
click at [433, 70] on div "579373" at bounding box center [406, 74] width 152 height 12
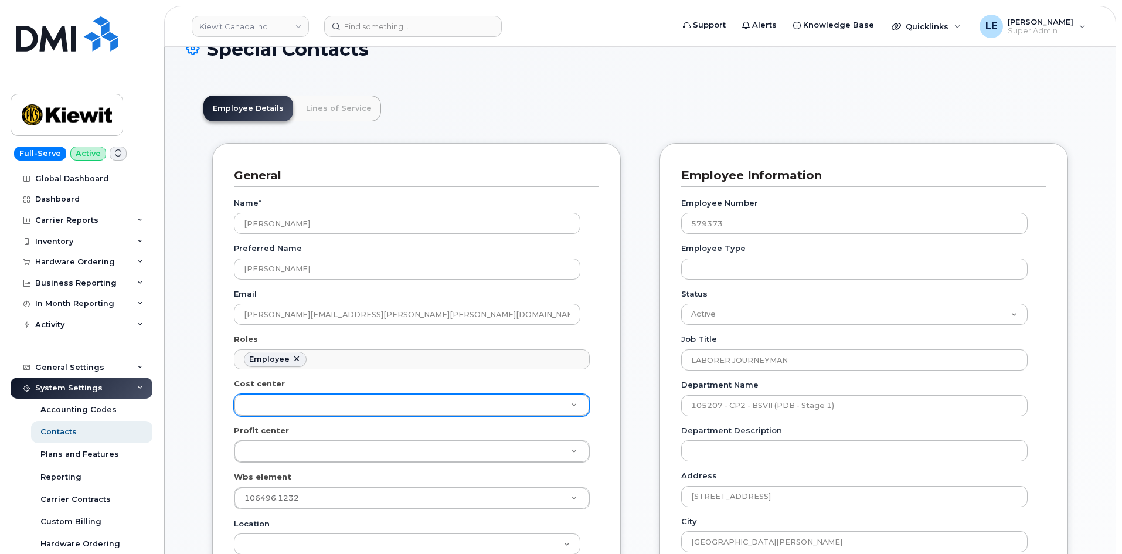
scroll to position [293, 0]
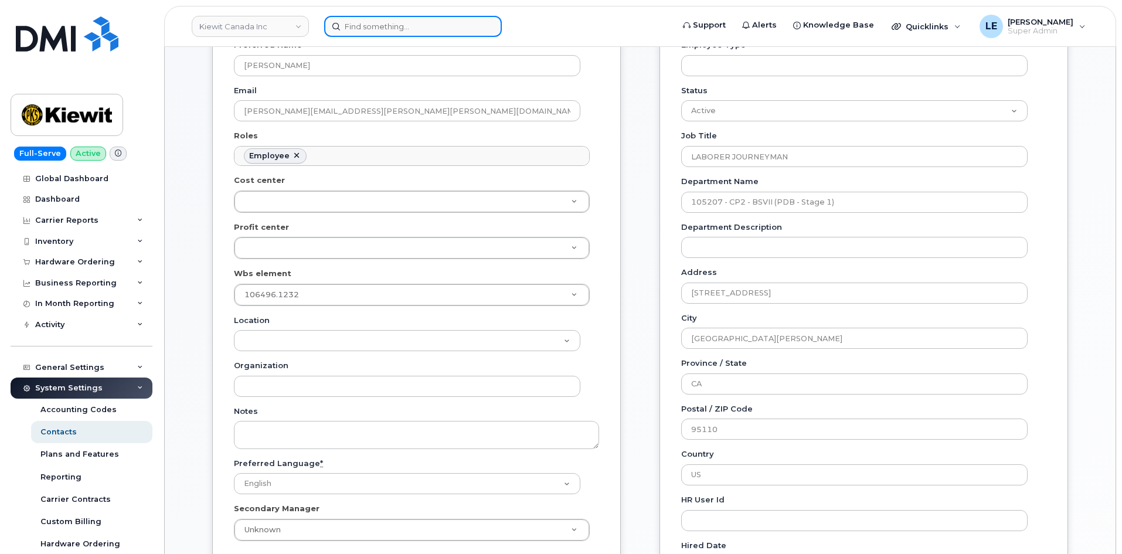
click at [395, 28] on input at bounding box center [413, 26] width 178 height 21
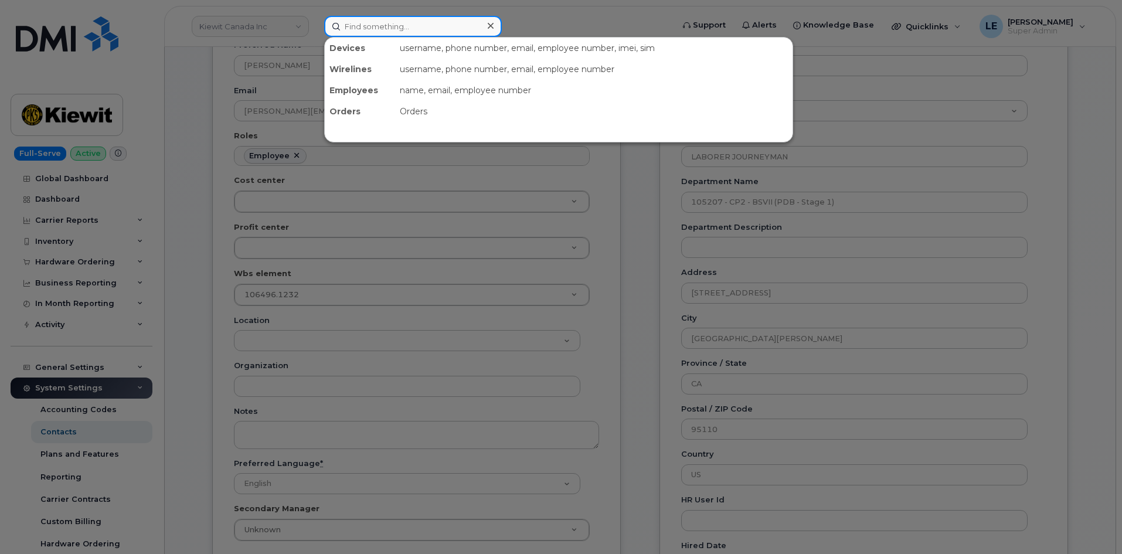
paste input "[PERSON_NAME] [PERSON_NAME]"
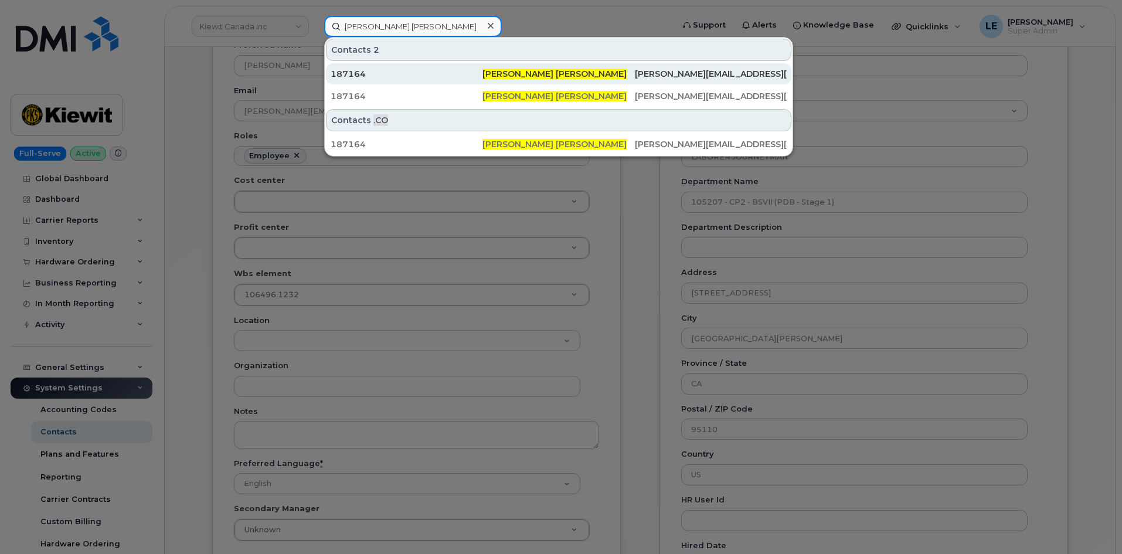
type input "[PERSON_NAME] [PERSON_NAME]"
click at [401, 74] on div "187164" at bounding box center [406, 74] width 152 height 12
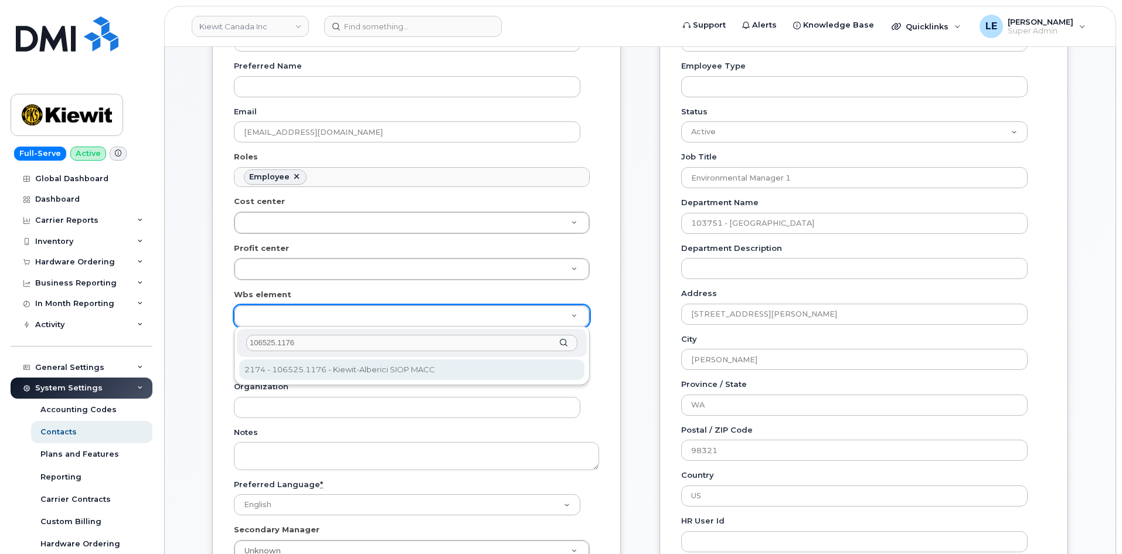
scroll to position [293, 0]
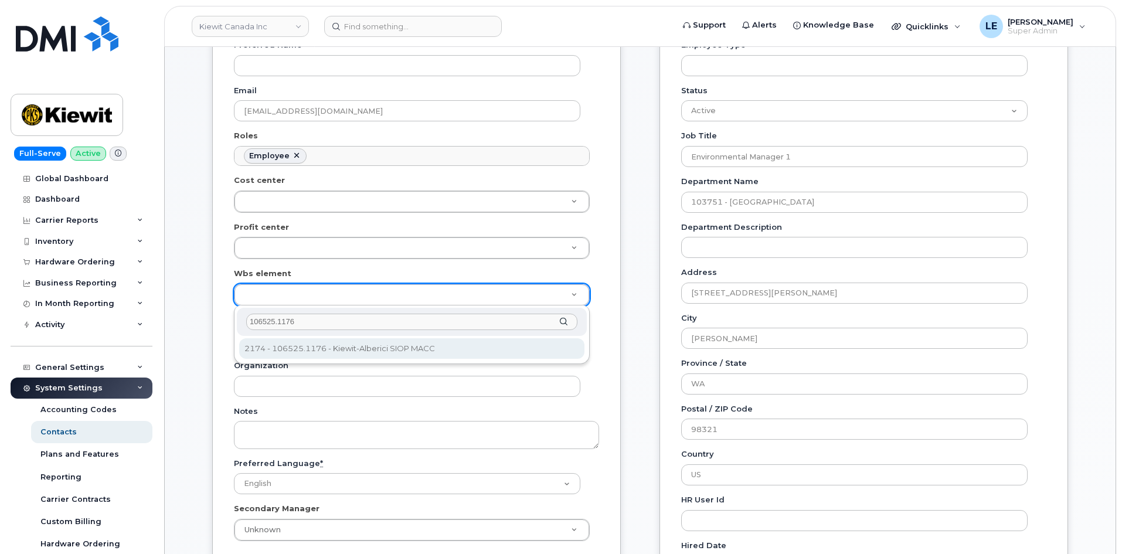
type input "106525.1176"
type input "36061852"
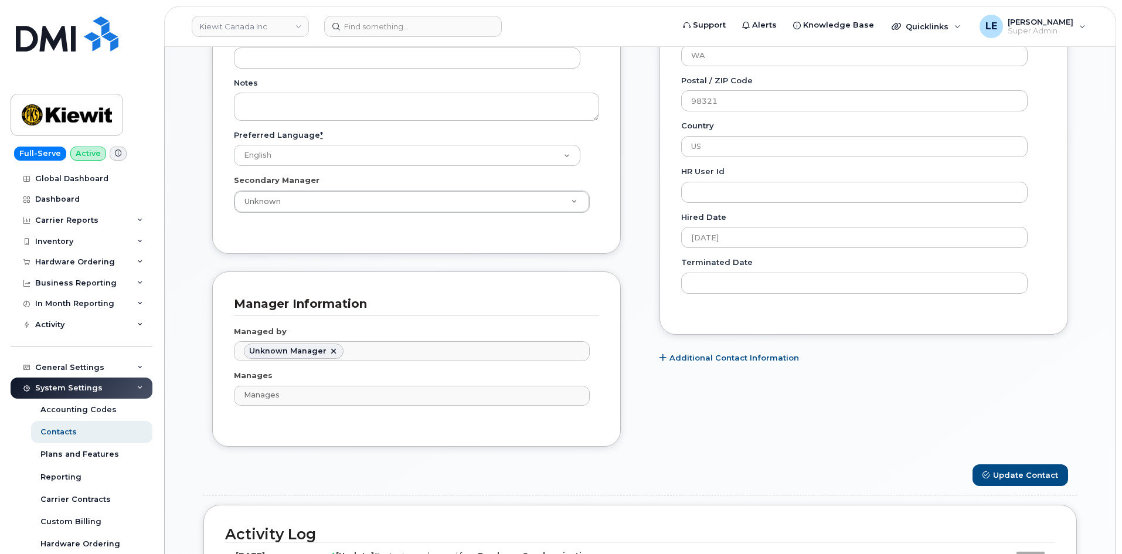
scroll to position [645, 0]
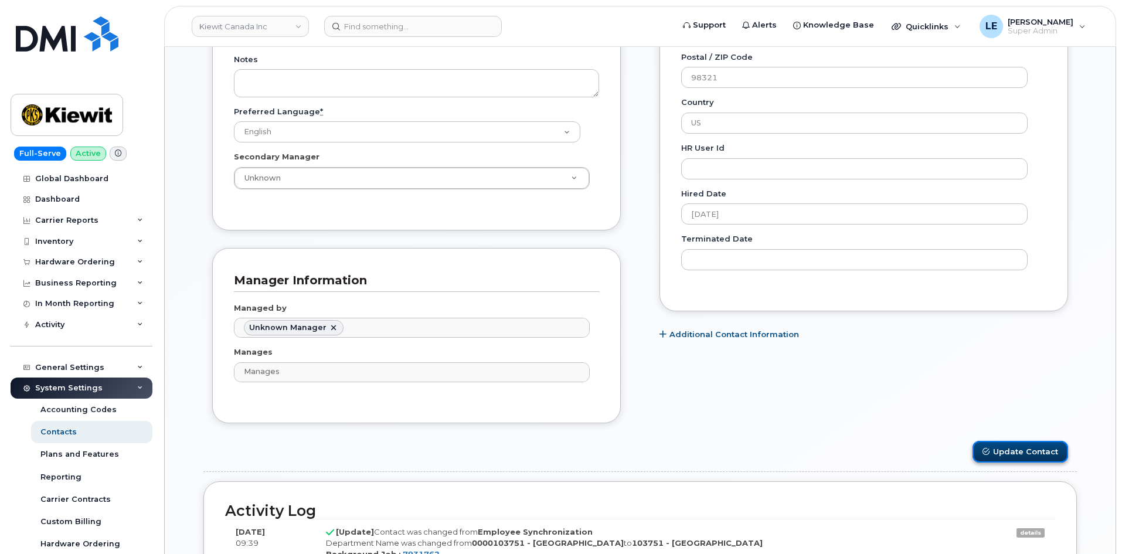
drag, startPoint x: 1000, startPoint y: 448, endPoint x: 977, endPoint y: 454, distance: 23.2
click at [999, 448] on button "Update Contact" at bounding box center [1020, 452] width 96 height 22
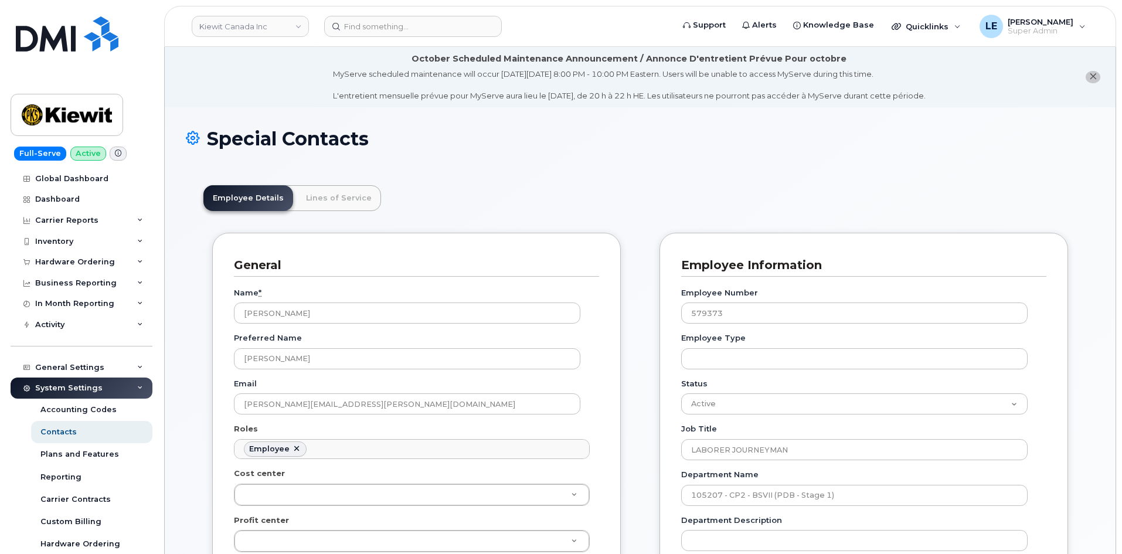
scroll to position [35, 0]
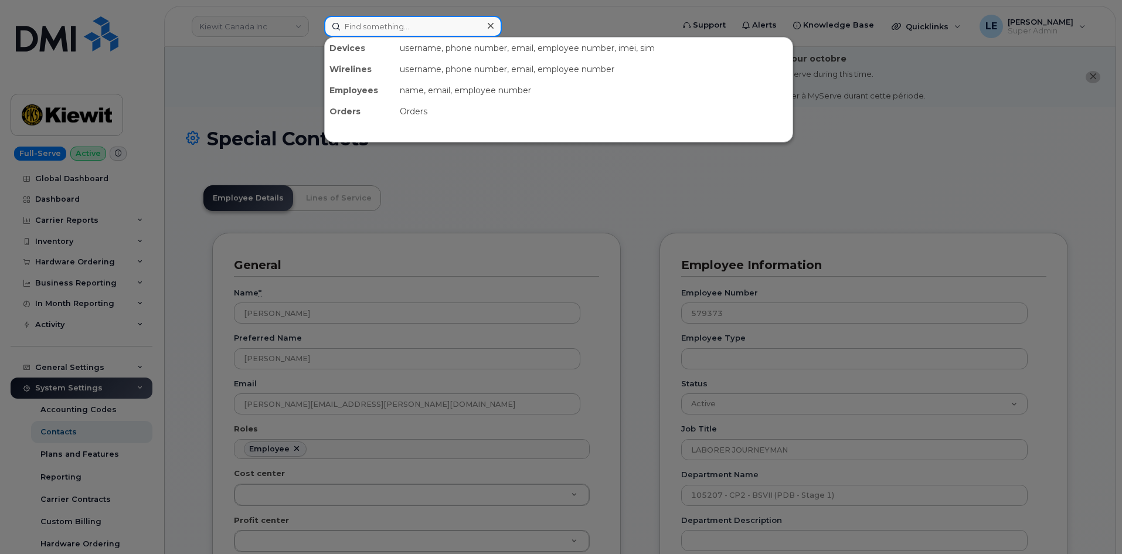
click at [353, 32] on input at bounding box center [413, 26] width 178 height 21
click at [379, 30] on input at bounding box center [413, 26] width 178 height 21
paste input "[PERSON_NAME][EMAIL_ADDRESS][DOMAIN_NAME]"
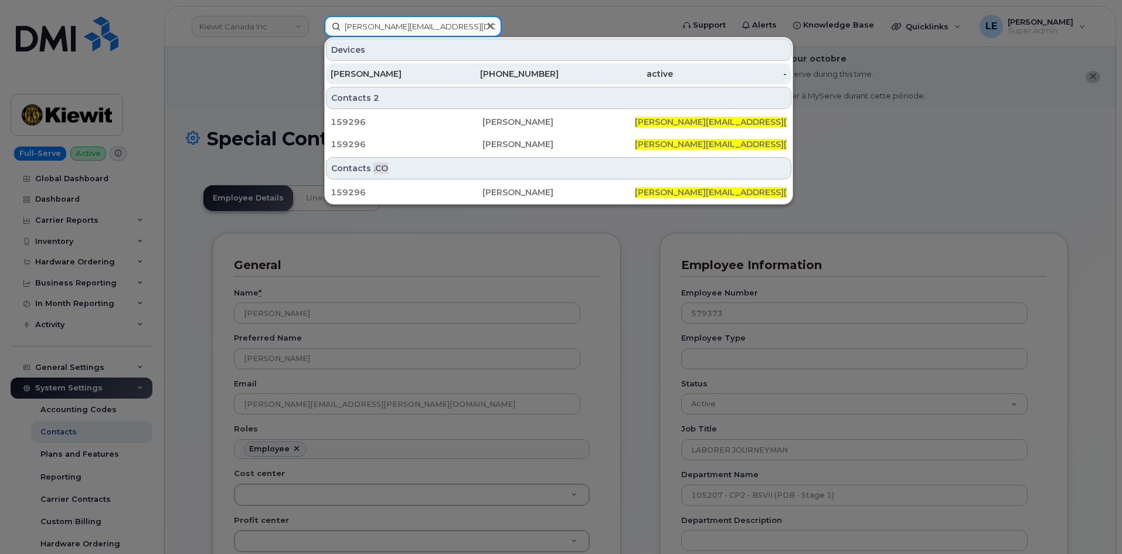
type input "[PERSON_NAME][EMAIL_ADDRESS][DOMAIN_NAME]"
click at [386, 69] on div "[PERSON_NAME]" at bounding box center [387, 74] width 114 height 12
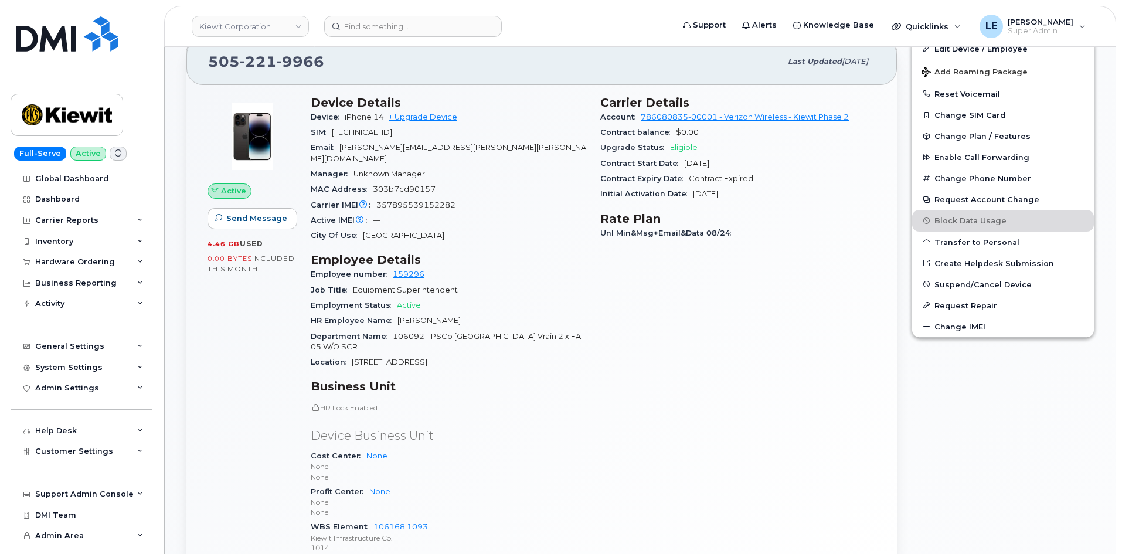
scroll to position [117, 0]
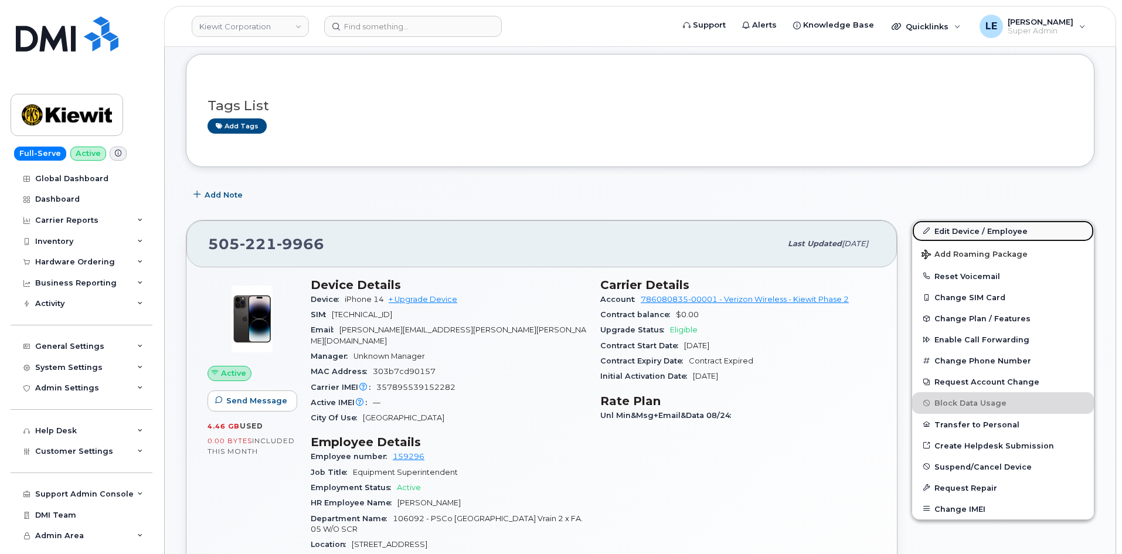
click at [931, 234] on link "Edit Device / Employee" at bounding box center [1003, 230] width 182 height 21
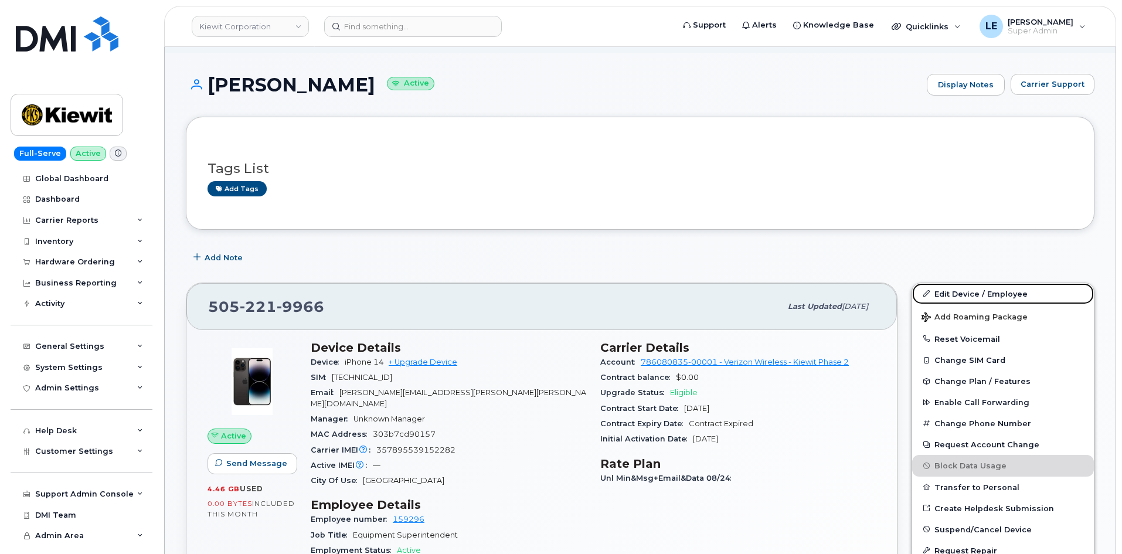
scroll to position [0, 0]
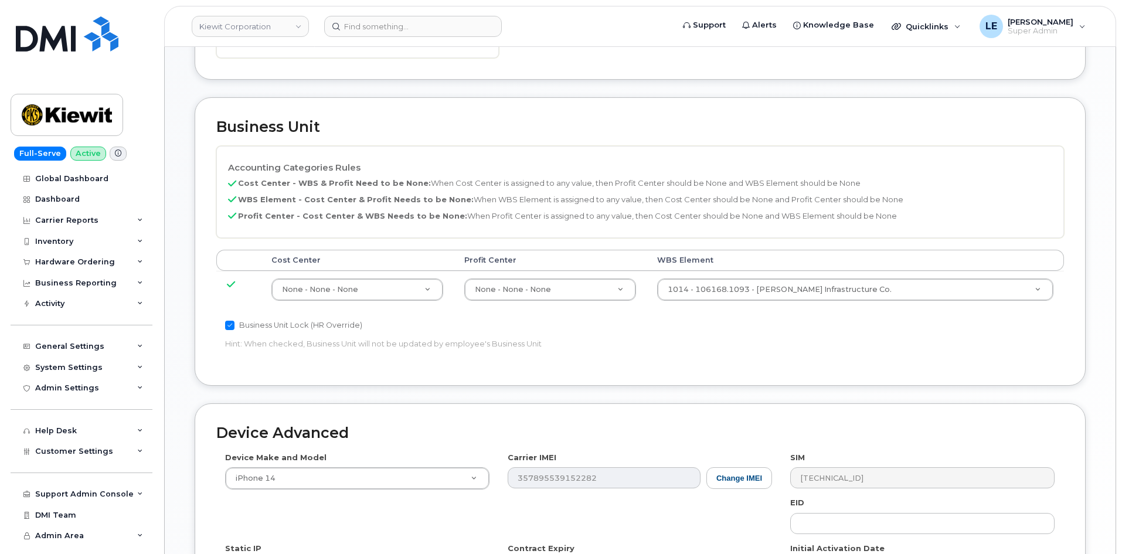
scroll to position [527, 0]
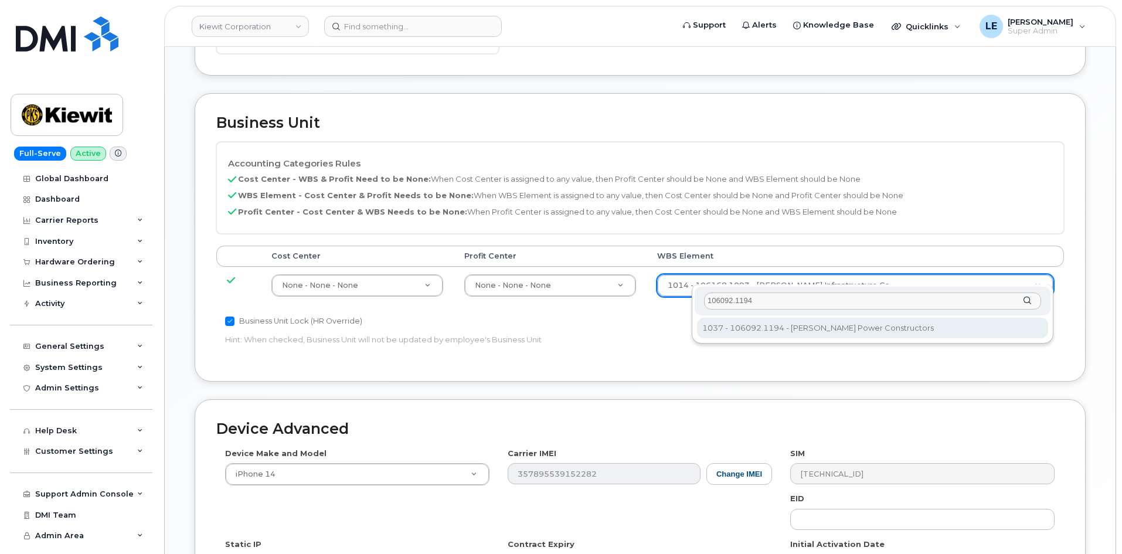
type input "106092.1194"
type input "33375768"
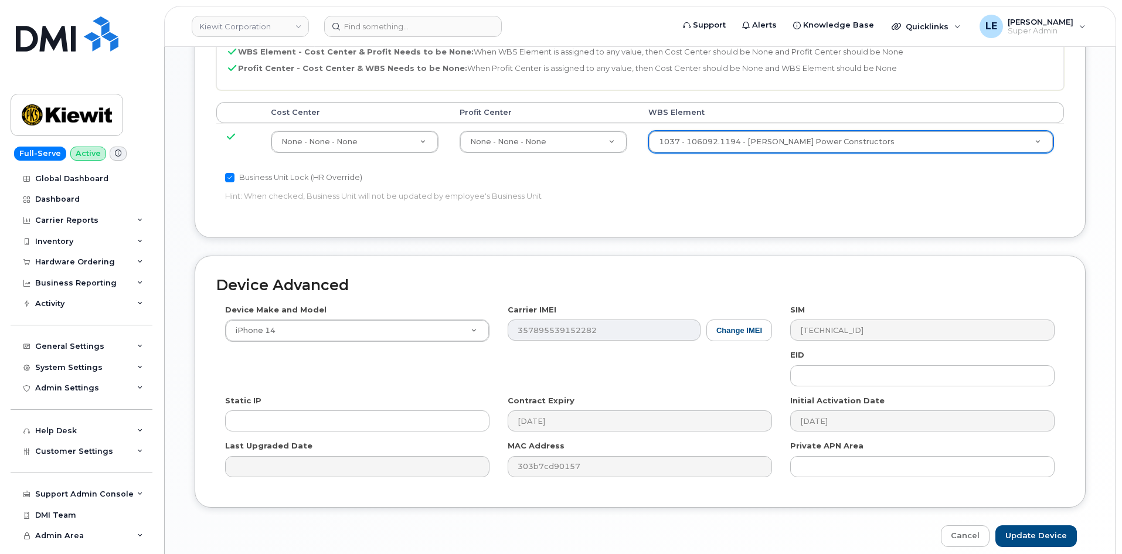
scroll to position [711, 0]
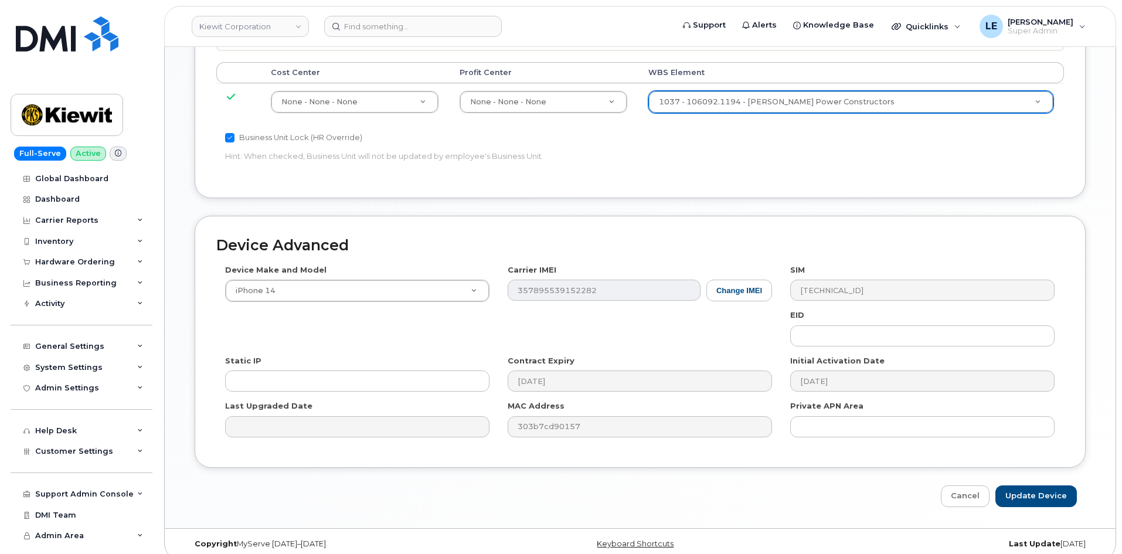
click at [1039, 485] on input "Update Device" at bounding box center [1035, 496] width 81 height 22
type input "Saving..."
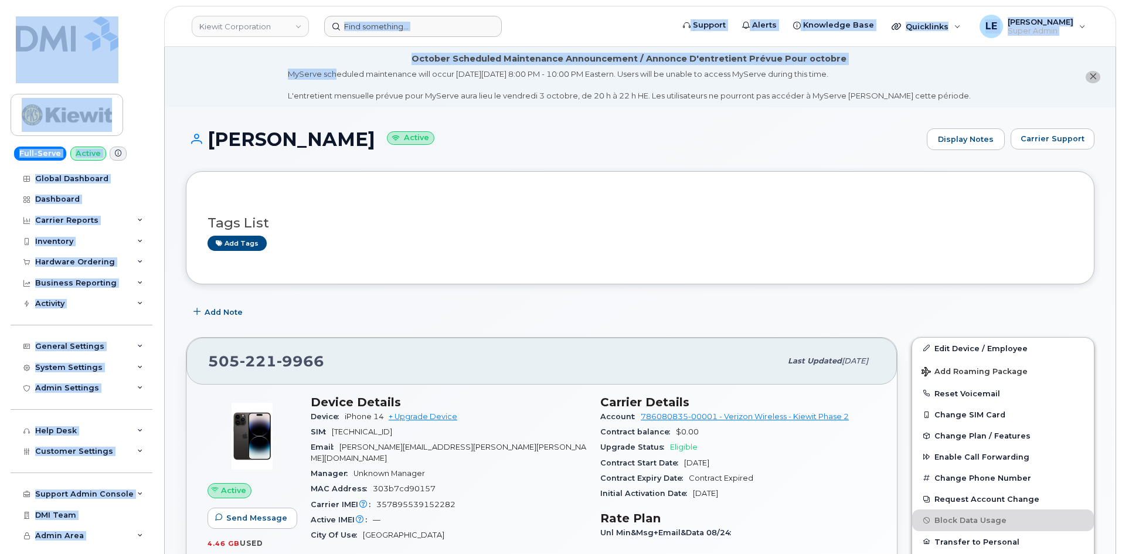
drag, startPoint x: 357, startPoint y: 47, endPoint x: 367, endPoint y: 26, distance: 23.9
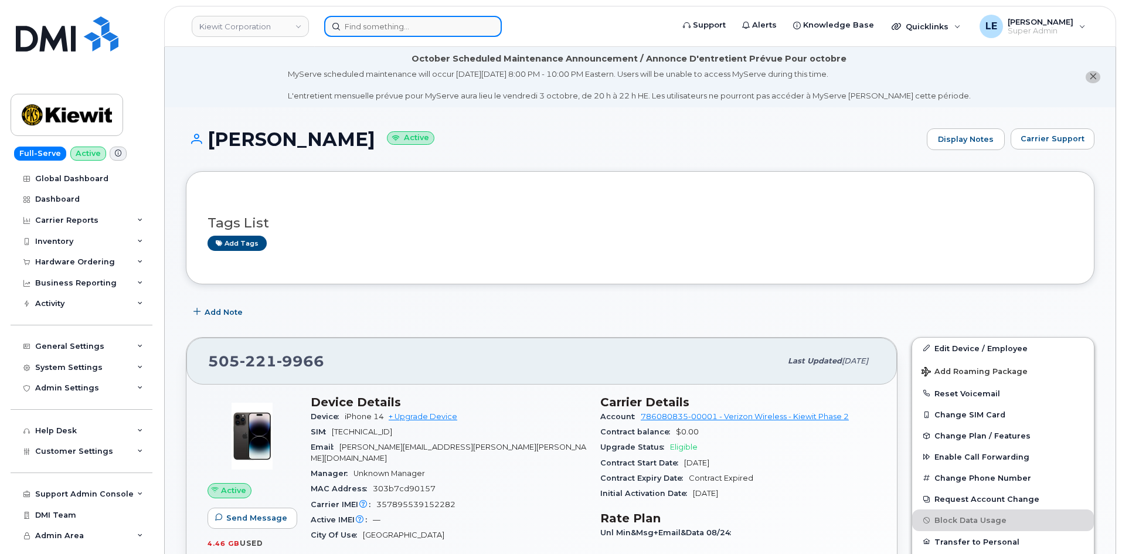
click at [367, 24] on input at bounding box center [413, 26] width 178 height 21
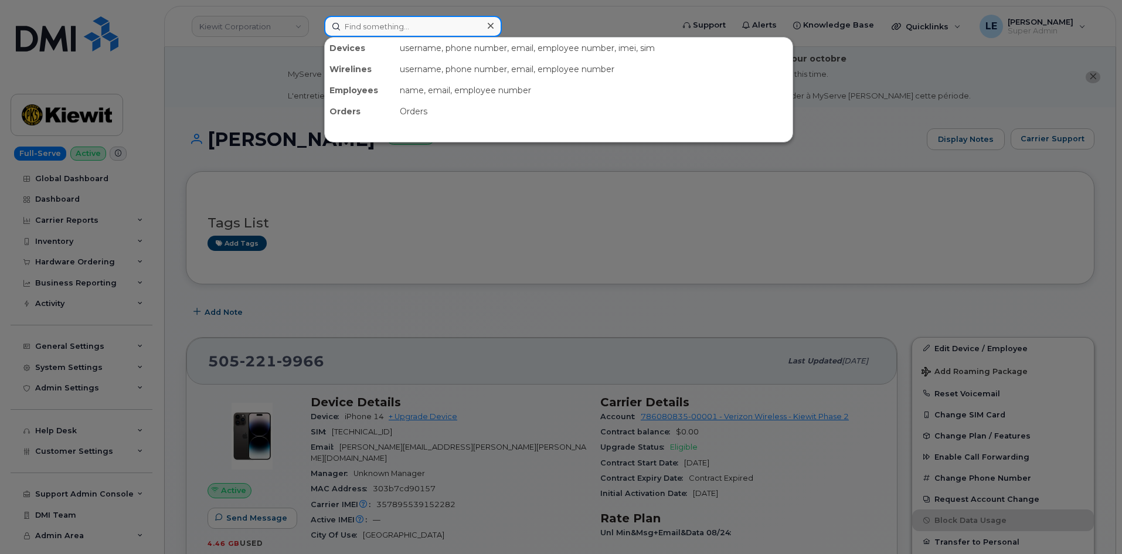
paste input "[PERSON_NAME][EMAIL_ADDRESS][PERSON_NAME][DOMAIN_NAME]"
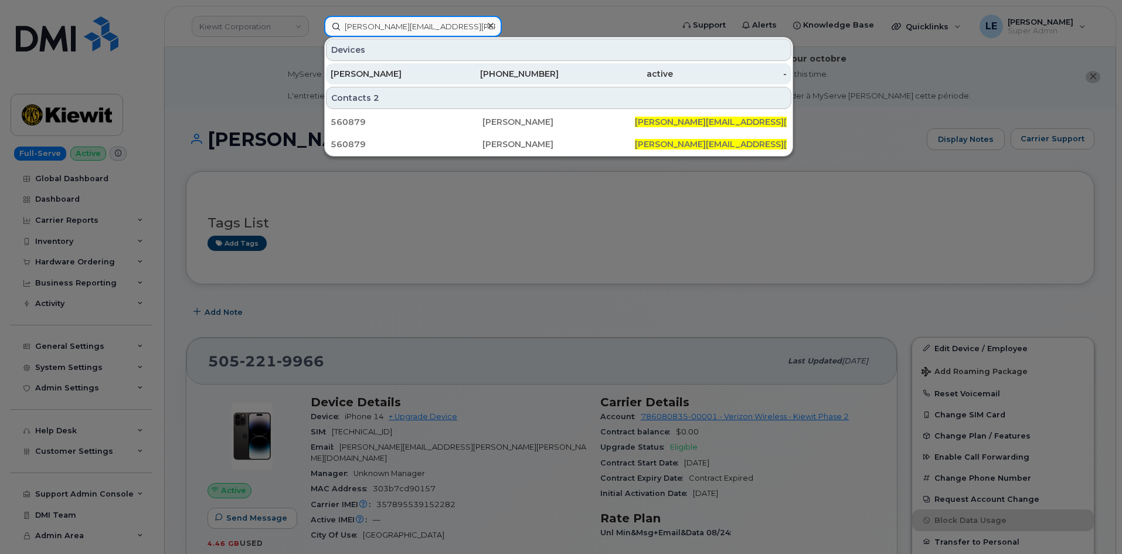
type input "[PERSON_NAME][EMAIL_ADDRESS][PERSON_NAME][DOMAIN_NAME]"
click at [387, 75] on div "[PERSON_NAME]" at bounding box center [387, 74] width 114 height 12
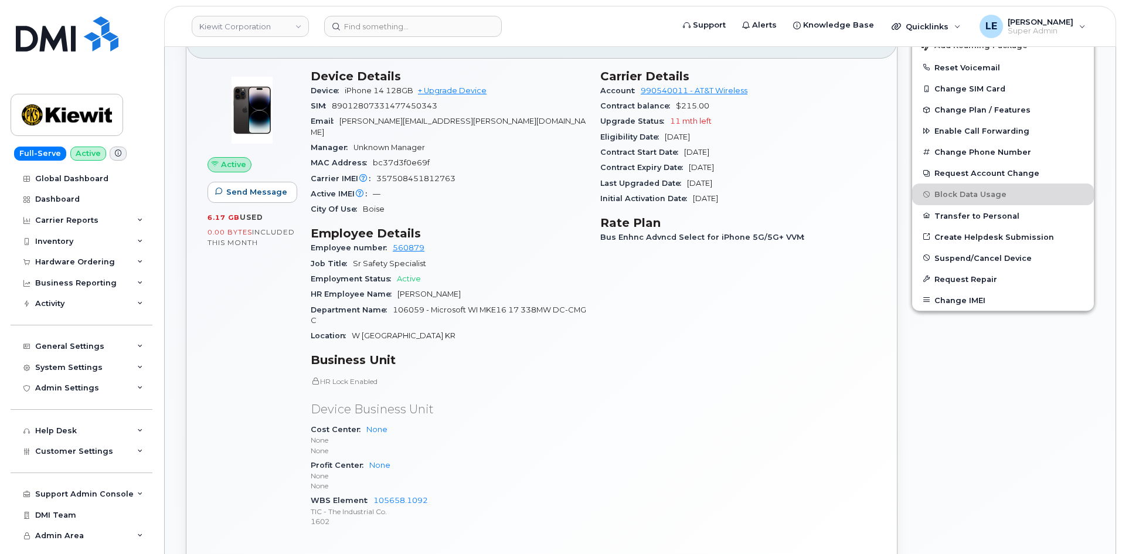
scroll to position [234, 0]
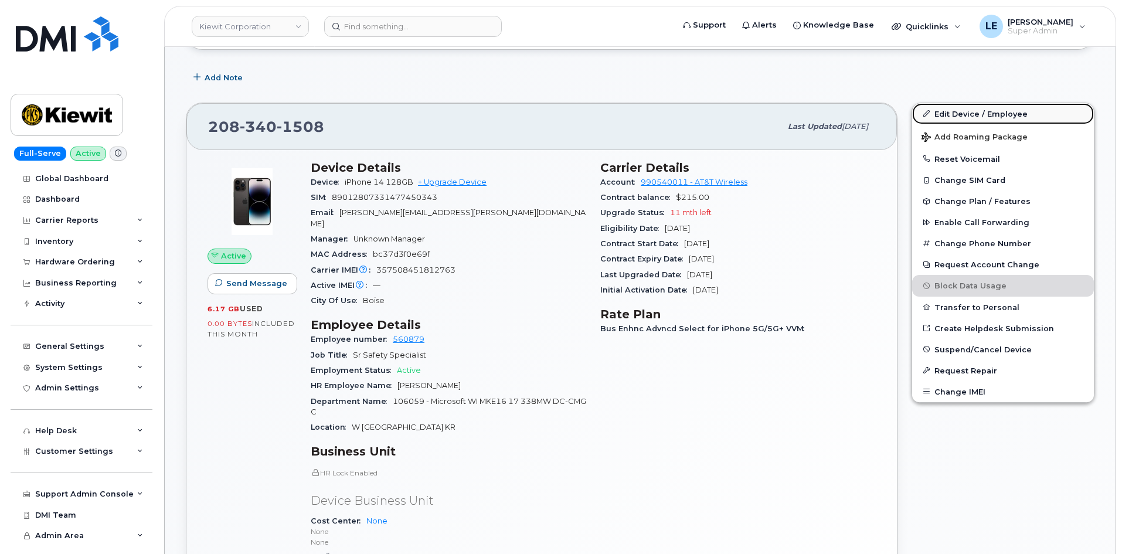
click at [938, 117] on link "Edit Device / Employee" at bounding box center [1003, 113] width 182 height 21
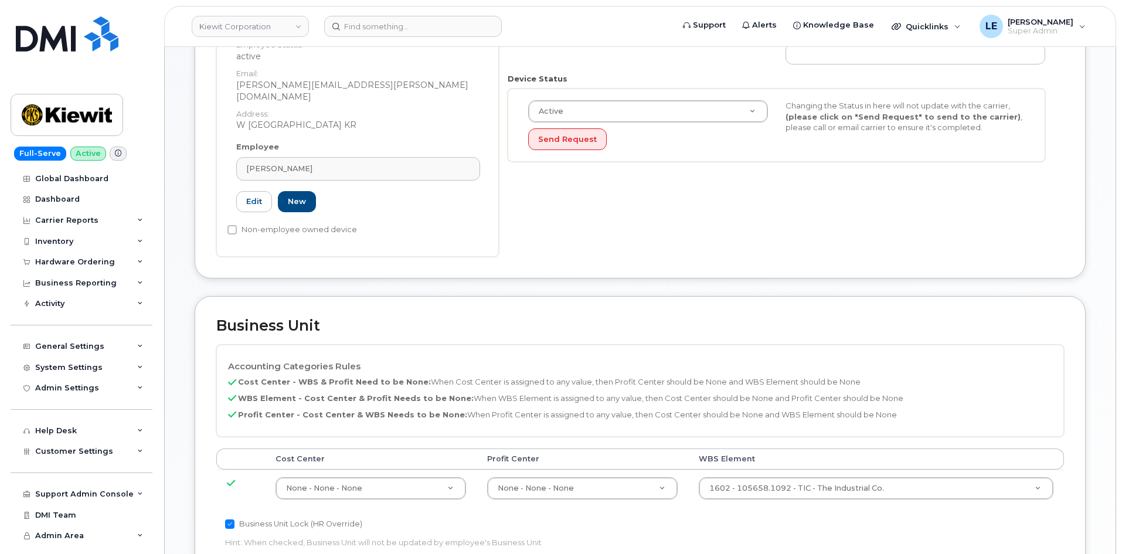
scroll to position [410, 0]
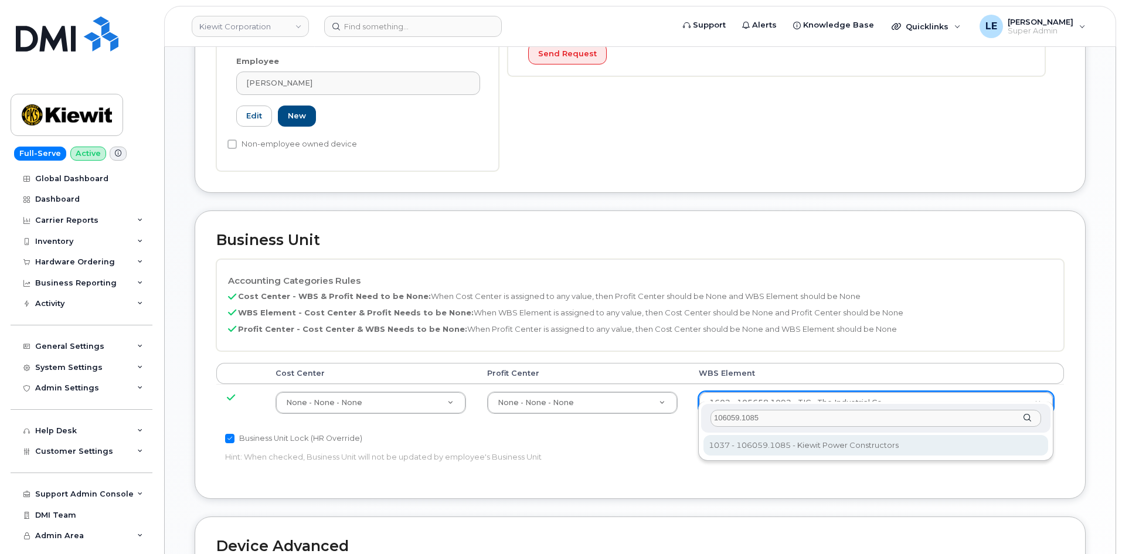
type input "106059.1085"
type input "29973553"
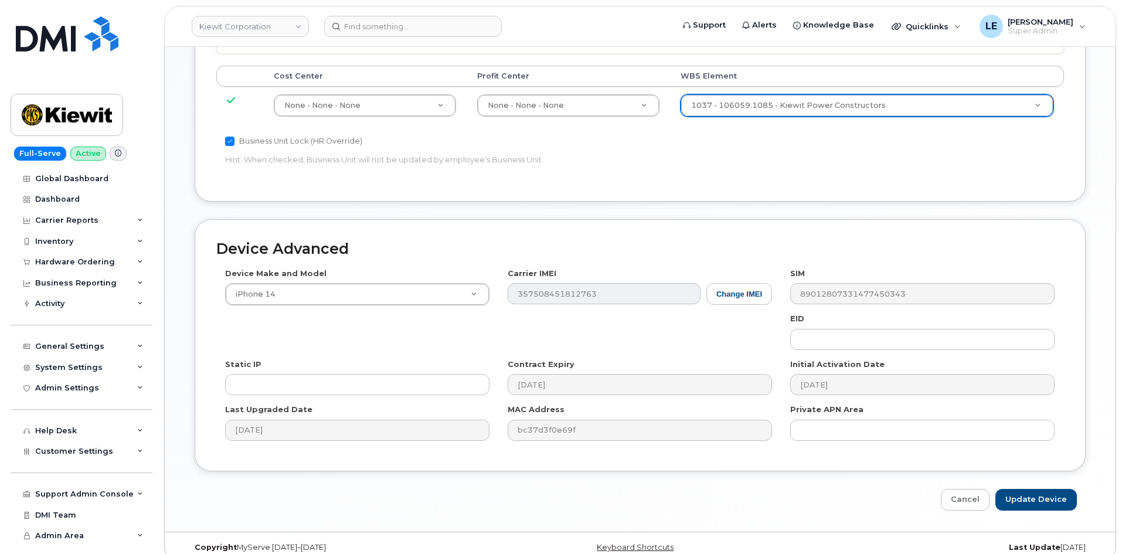
scroll to position [711, 0]
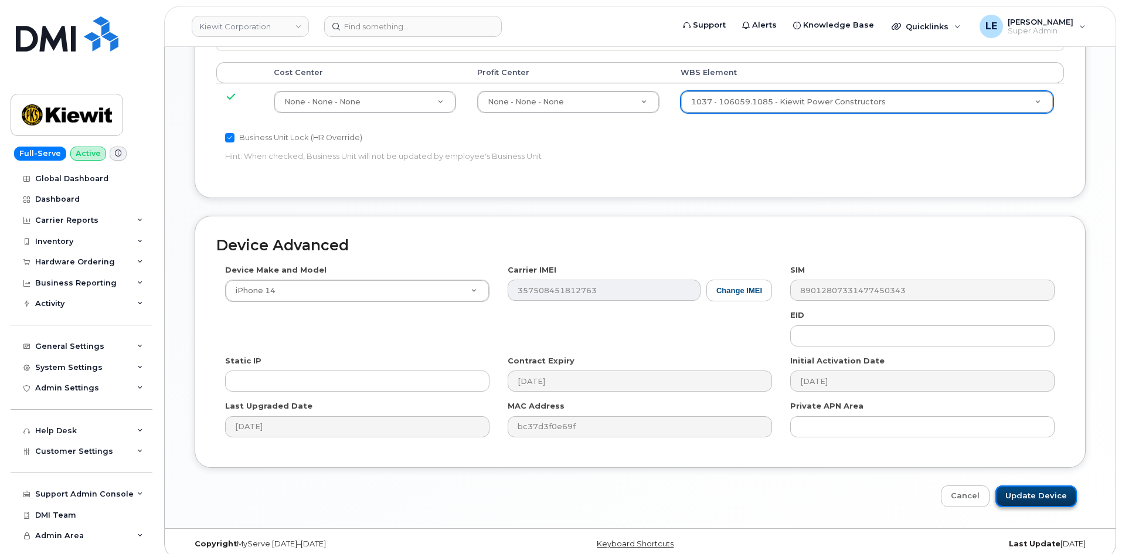
click at [1032, 485] on input "Update Device" at bounding box center [1035, 496] width 81 height 22
type input "Saving..."
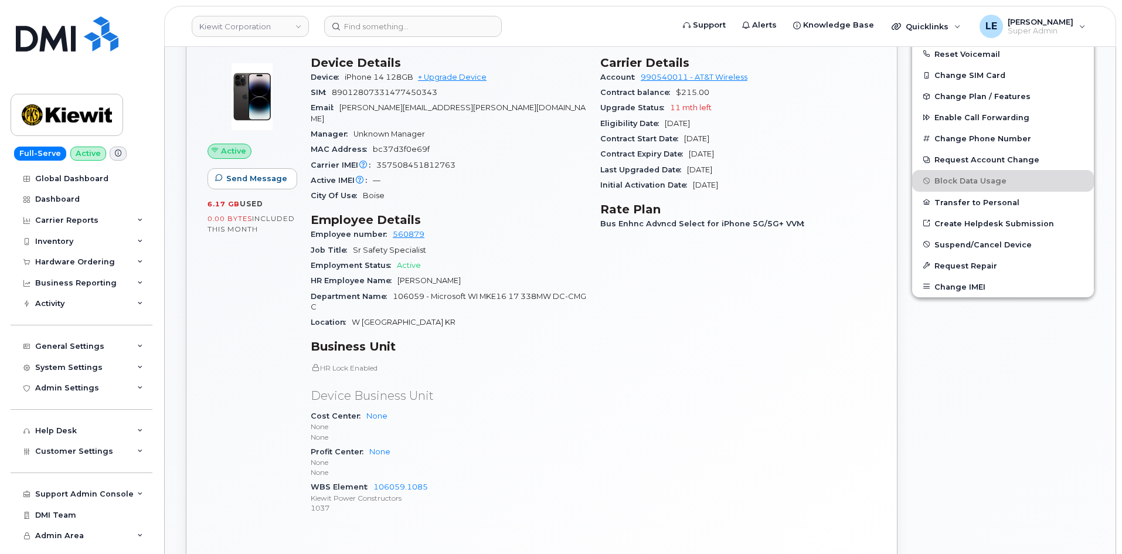
scroll to position [410, 0]
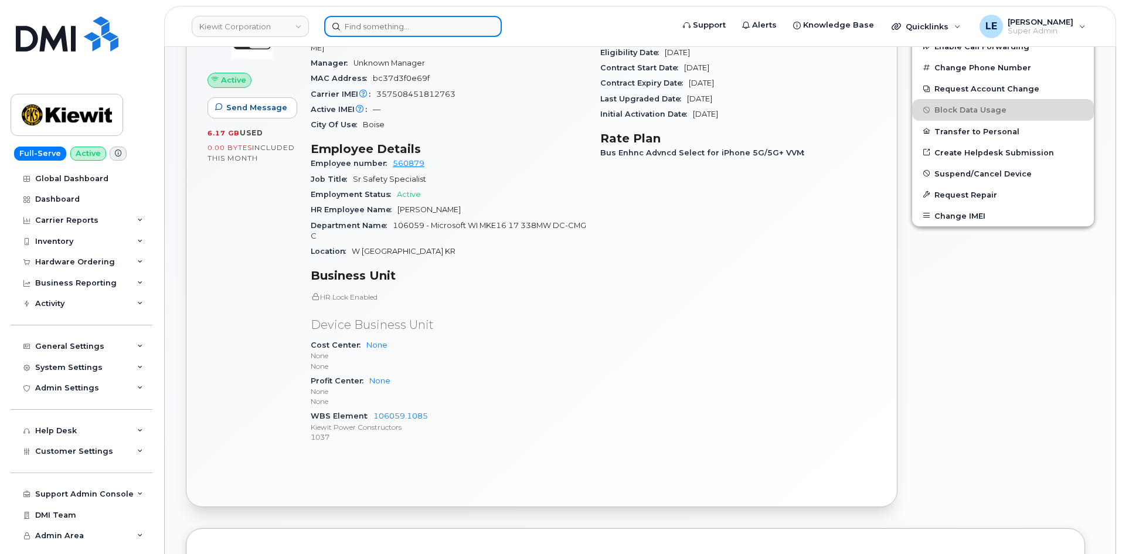
click at [461, 28] on input at bounding box center [413, 26] width 178 height 21
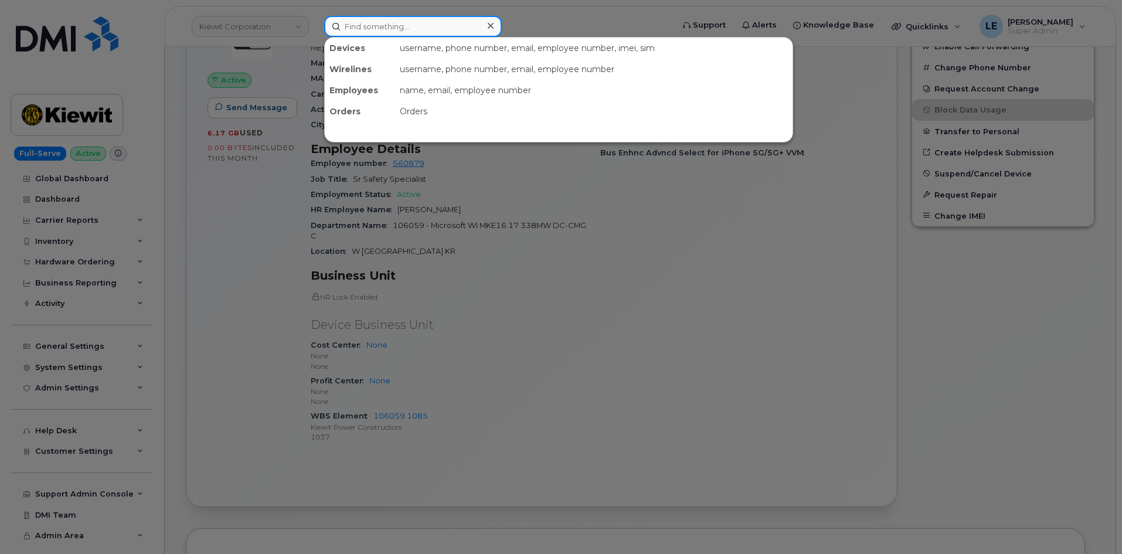
paste input "[PERSON_NAME][EMAIL_ADDRESS][PERSON_NAME][PERSON_NAME][DOMAIN_NAME]"
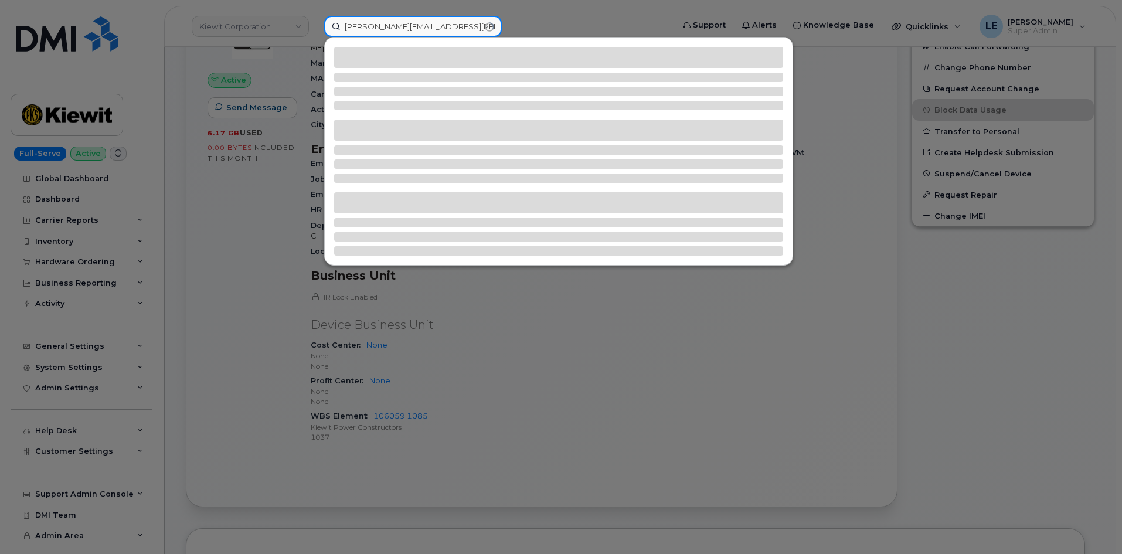
type input "[PERSON_NAME][EMAIL_ADDRESS][PERSON_NAME][PERSON_NAME][DOMAIN_NAME]"
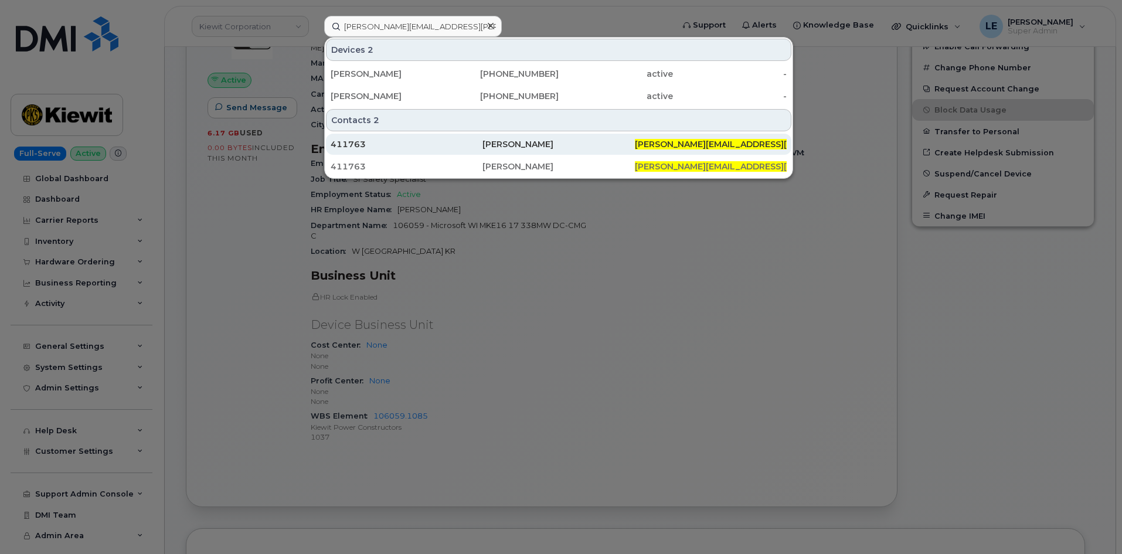
click at [404, 144] on div "411763" at bounding box center [406, 144] width 152 height 12
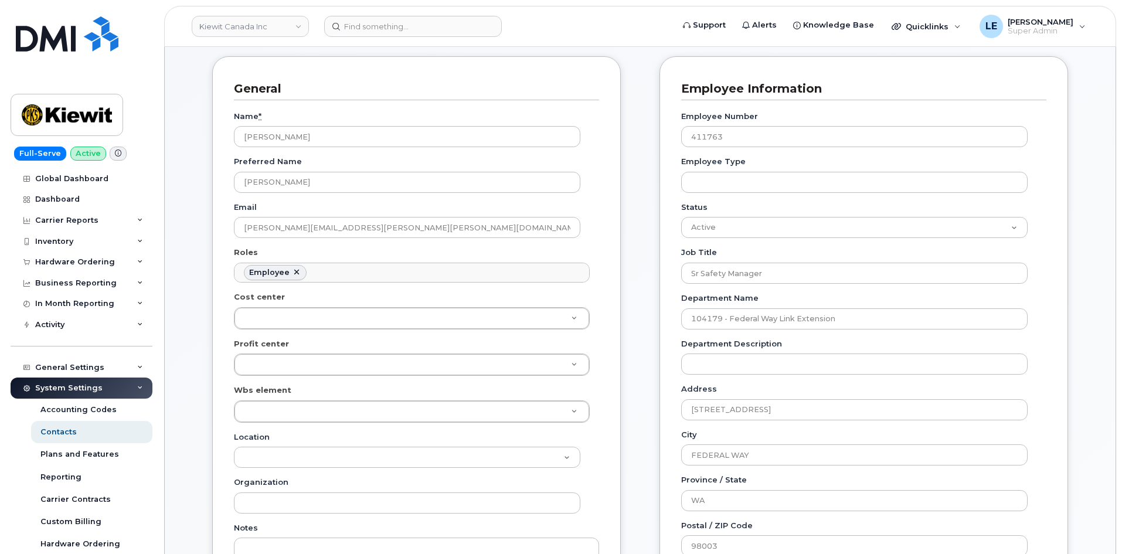
scroll to position [176, 0]
drag, startPoint x: 766, startPoint y: 132, endPoint x: 667, endPoint y: 139, distance: 99.3
click at [667, 139] on div "Employee Information Employee Number 411763 Employee Type Status Active On-Leav…" at bounding box center [863, 418] width 408 height 723
click at [422, 17] on input at bounding box center [413, 26] width 178 height 21
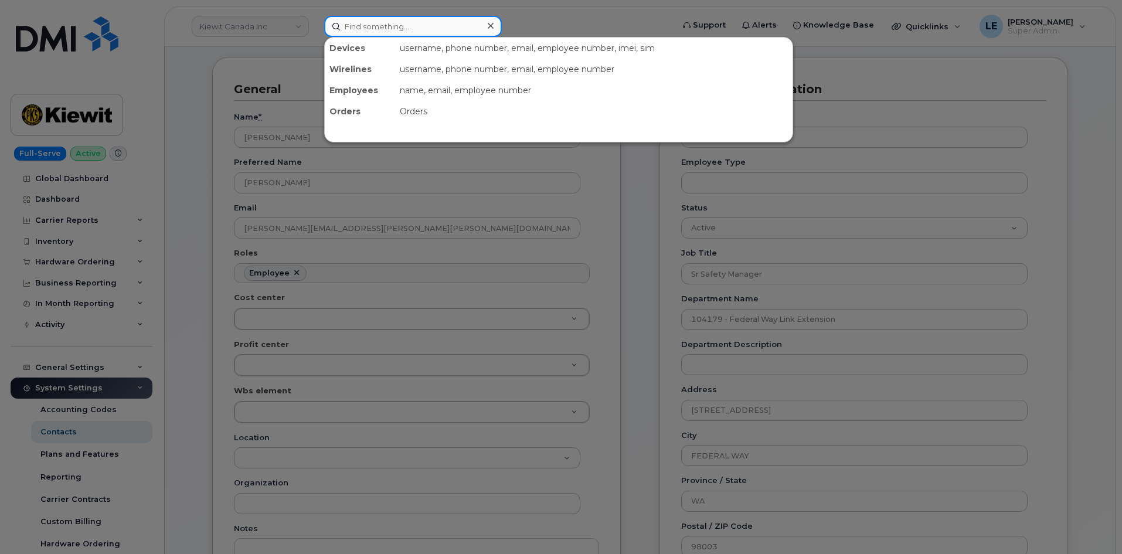
paste input "411763"
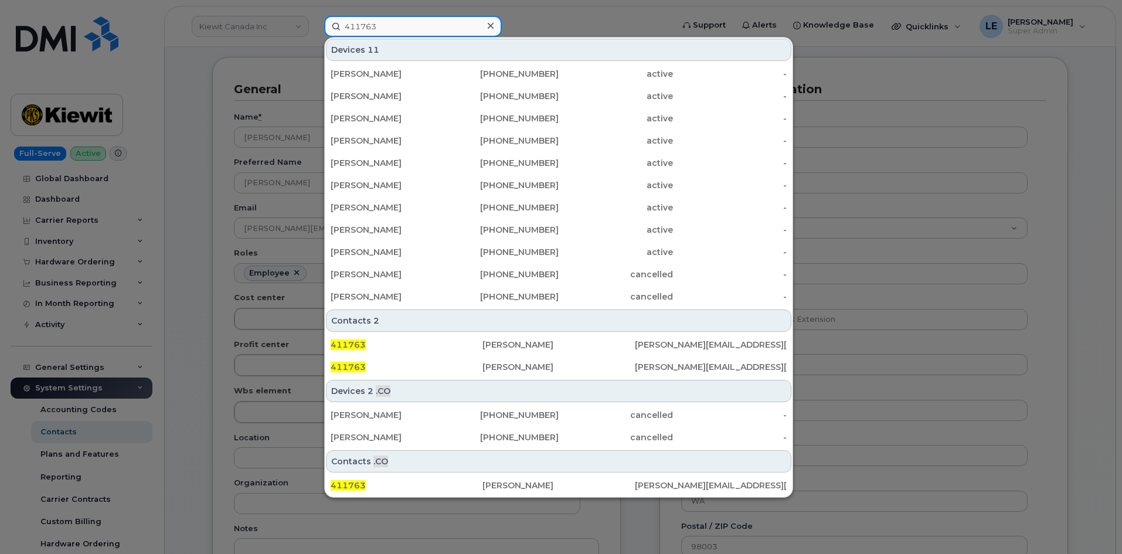
type input "411763"
click at [554, 32] on div at bounding box center [561, 277] width 1122 height 554
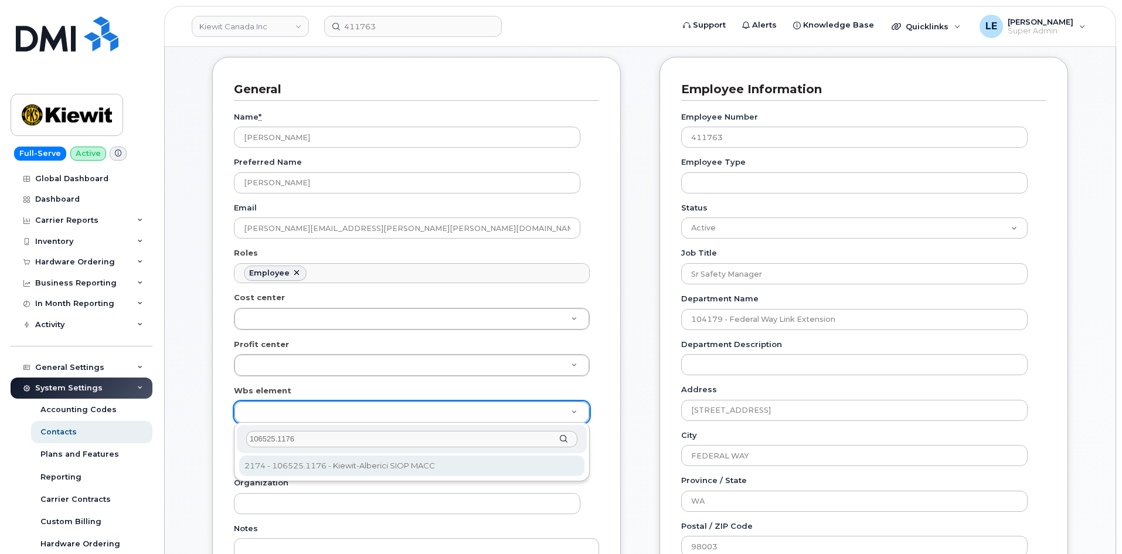
type input "106525.1176"
type input "36061852"
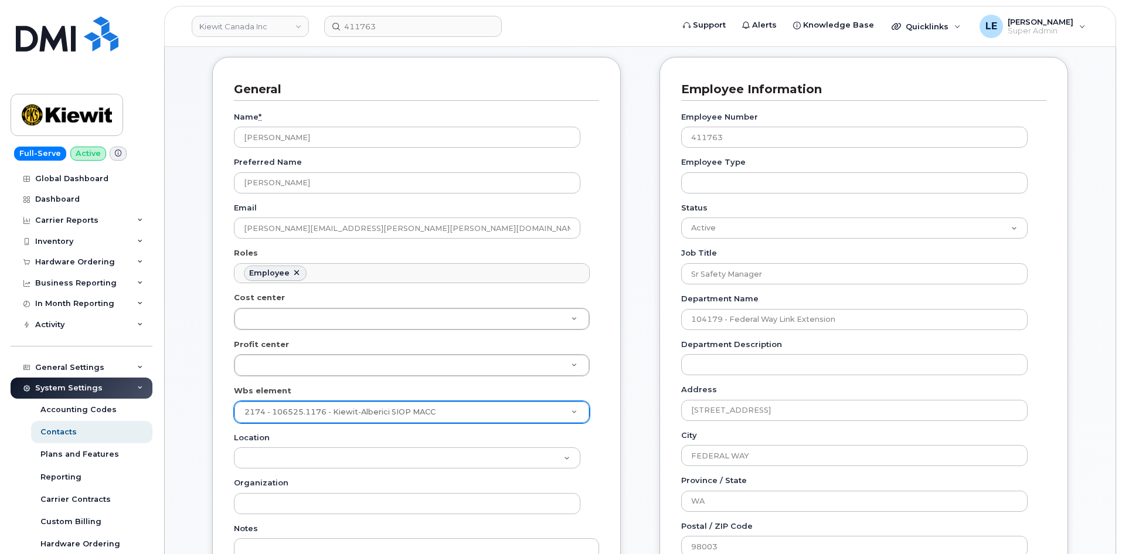
click at [224, 438] on div "General Name * Katherine Massay Preferred Name Katie Email KATIE.MASSAY@KIEWIT.…" at bounding box center [416, 378] width 408 height 642
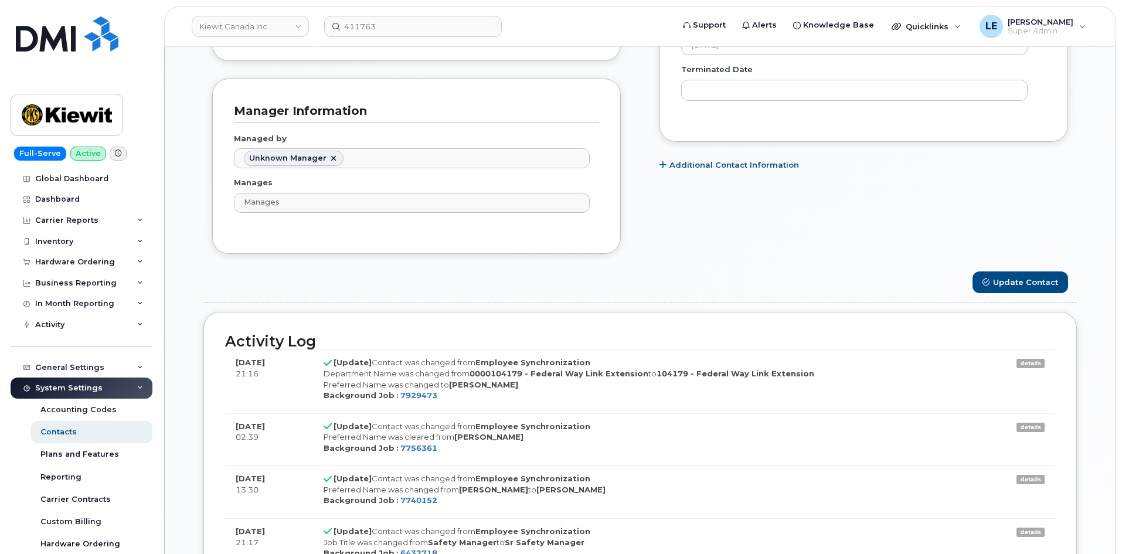
scroll to position [820, 0]
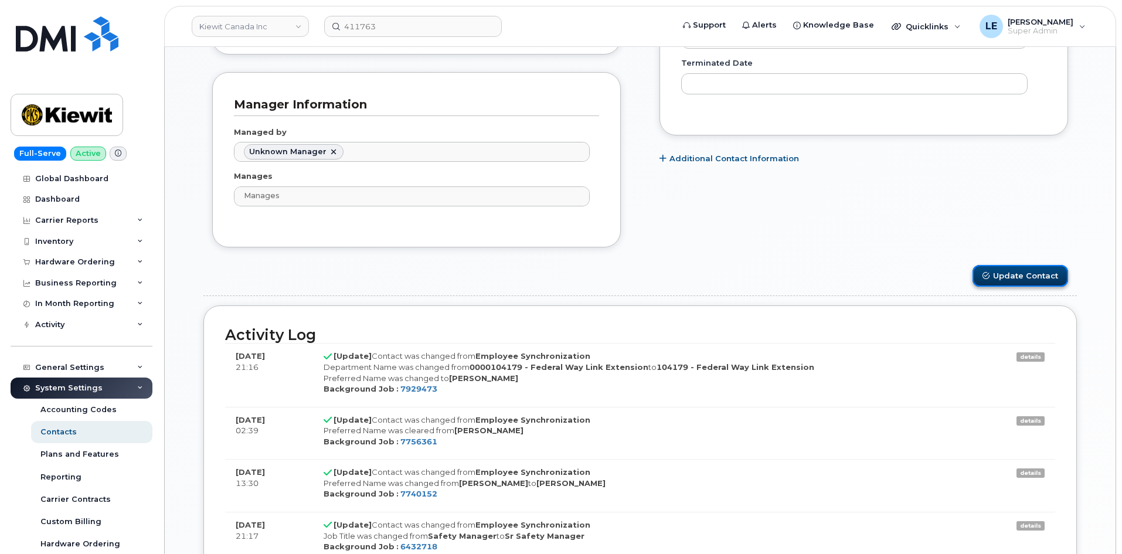
click at [985, 277] on icon "submit" at bounding box center [985, 275] width 7 height 7
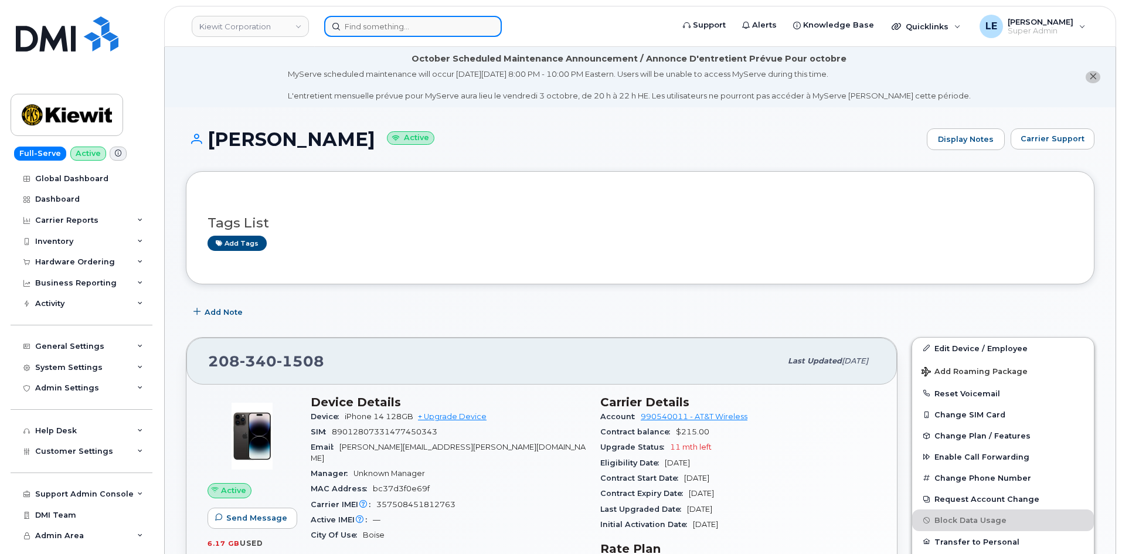
click at [408, 33] on input at bounding box center [413, 26] width 178 height 21
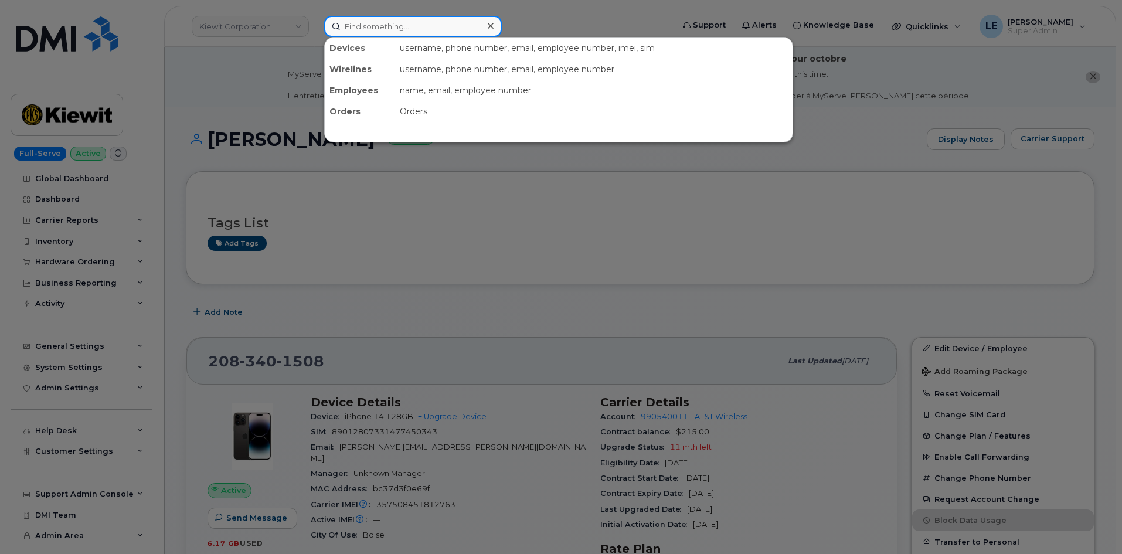
paste input "DANIEL.SHERN@KIEWIT.COM"
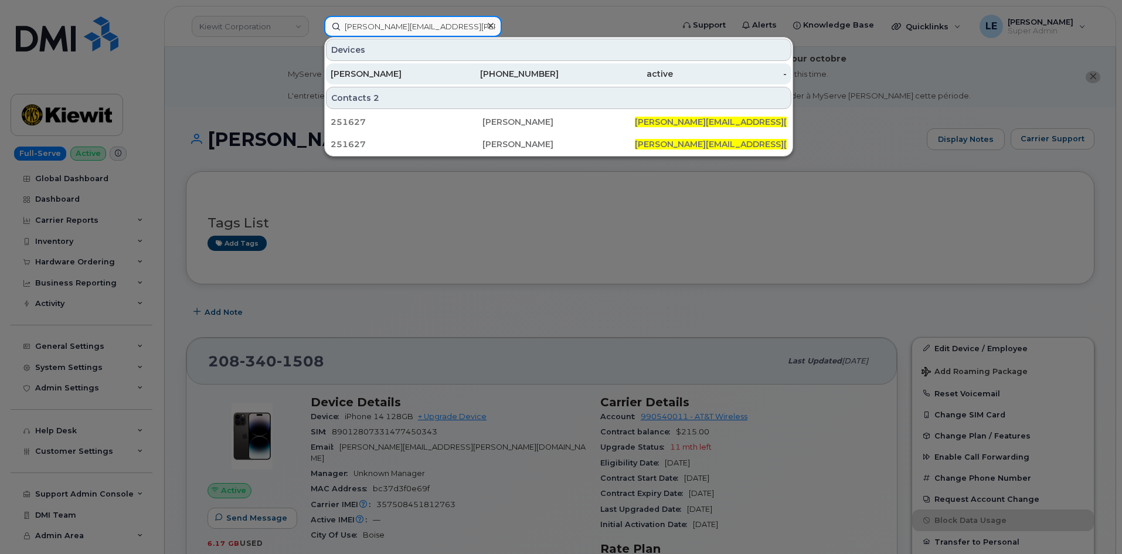
type input "DANIEL.SHERN@KIEWIT.COM"
click at [405, 73] on div "[PERSON_NAME]" at bounding box center [387, 74] width 114 height 12
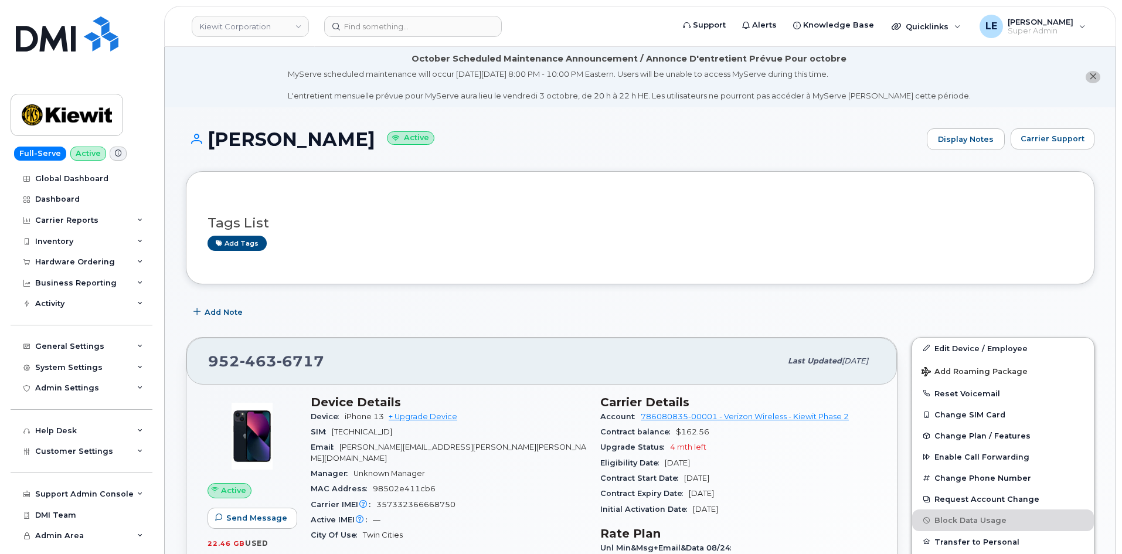
drag, startPoint x: 486, startPoint y: 149, endPoint x: 475, endPoint y: 151, distance: 10.8
click at [480, 151] on div "DAN SHERN Active Display Notes Carrier Support" at bounding box center [640, 149] width 908 height 43
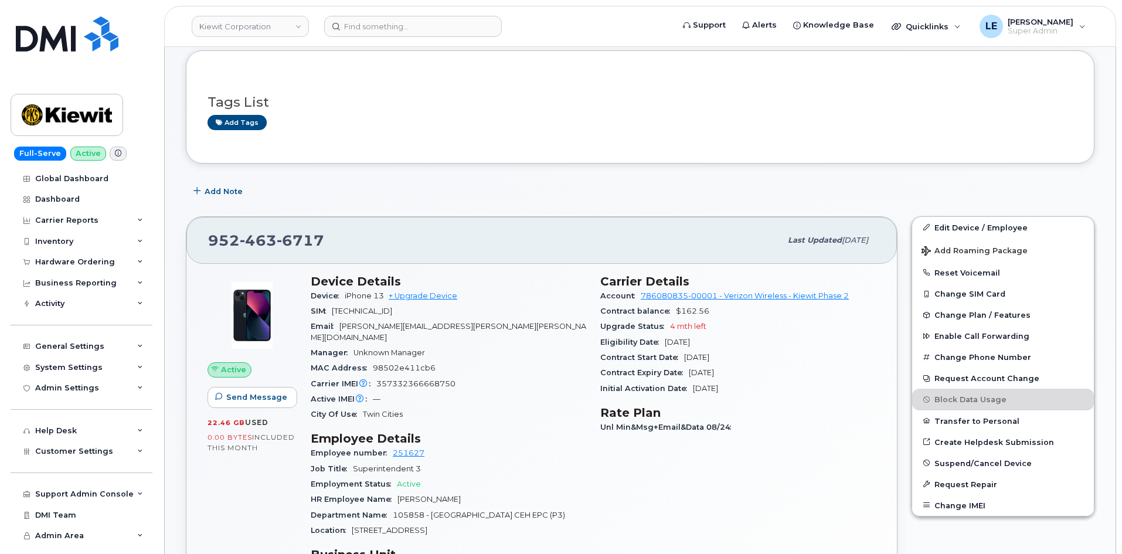
scroll to position [117, 0]
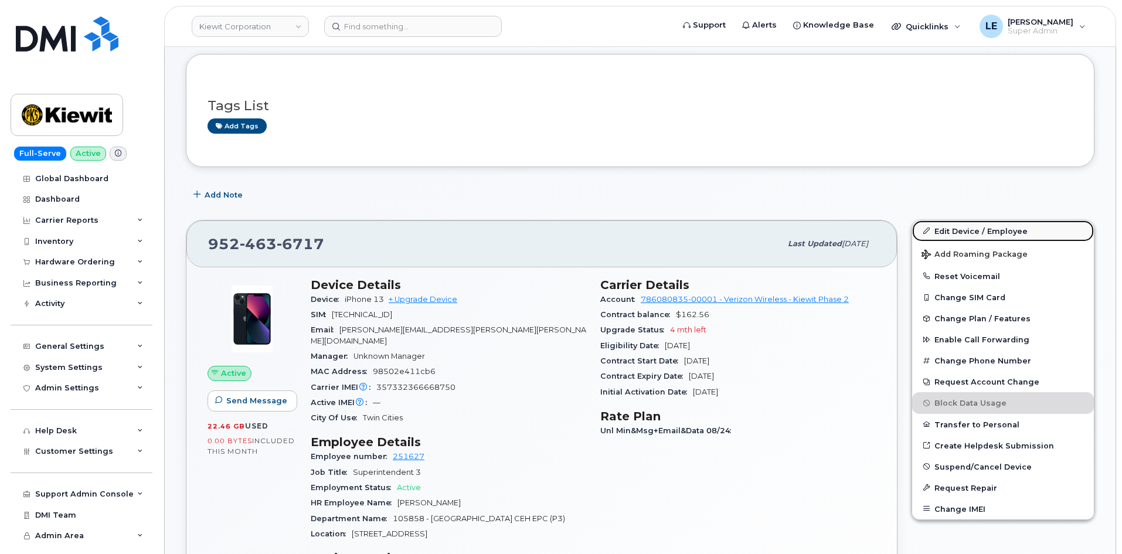
click at [947, 222] on link "Edit Device / Employee" at bounding box center [1003, 230] width 182 height 21
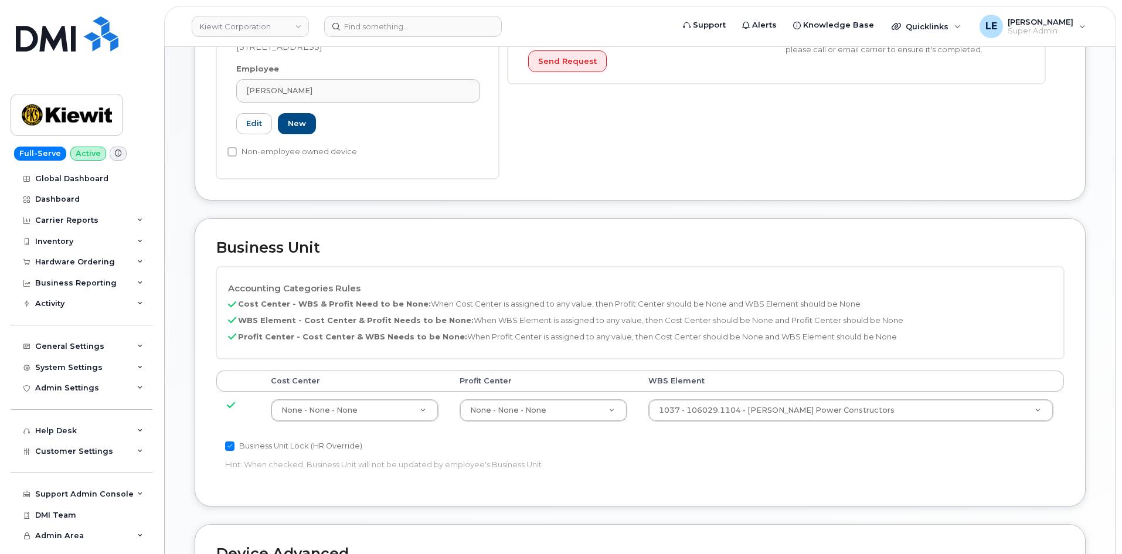
scroll to position [410, 0]
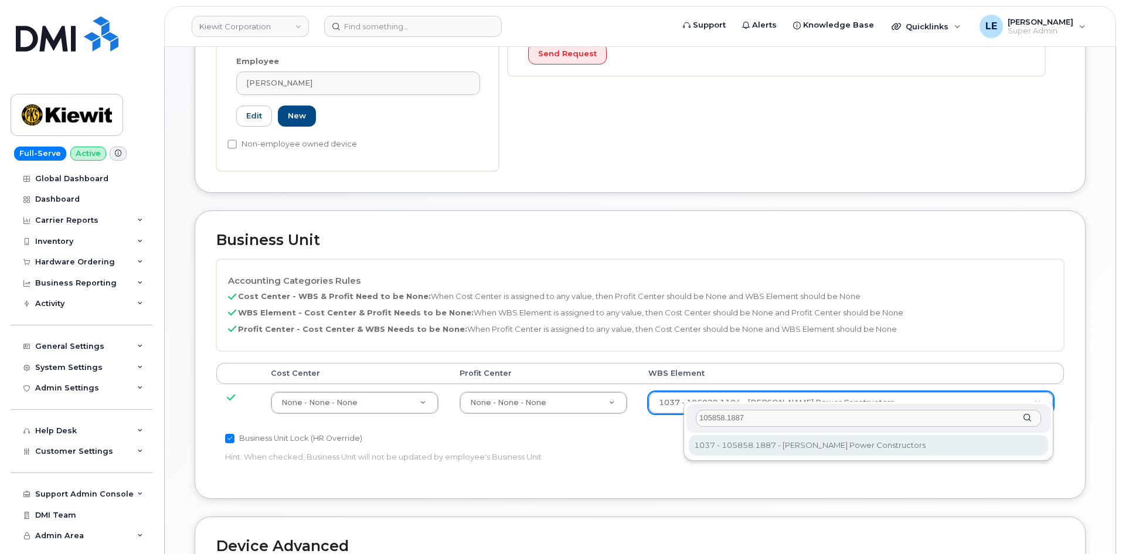
type input "105858.1887"
type input "34705685"
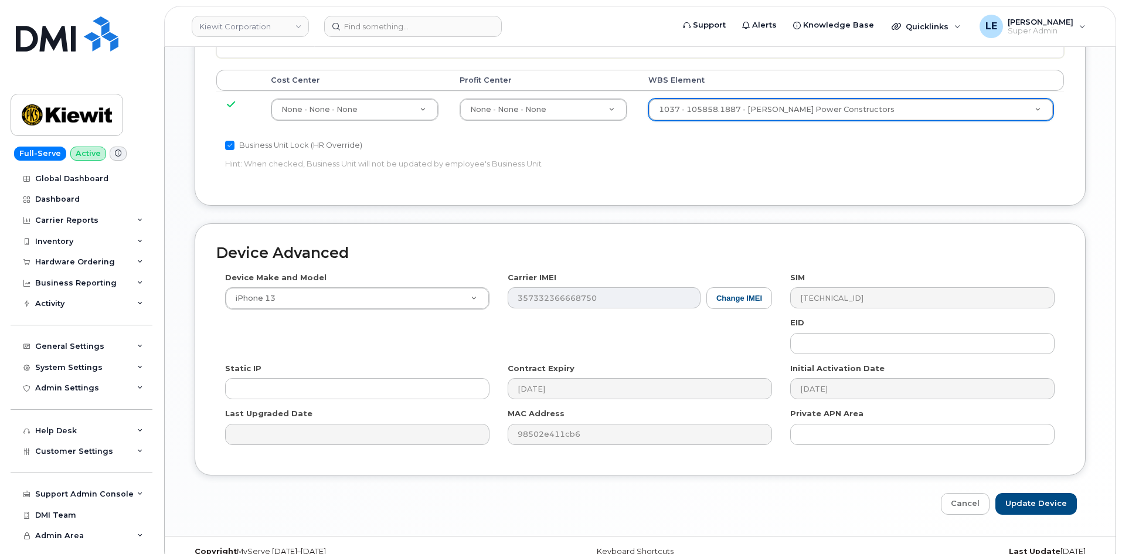
scroll to position [711, 0]
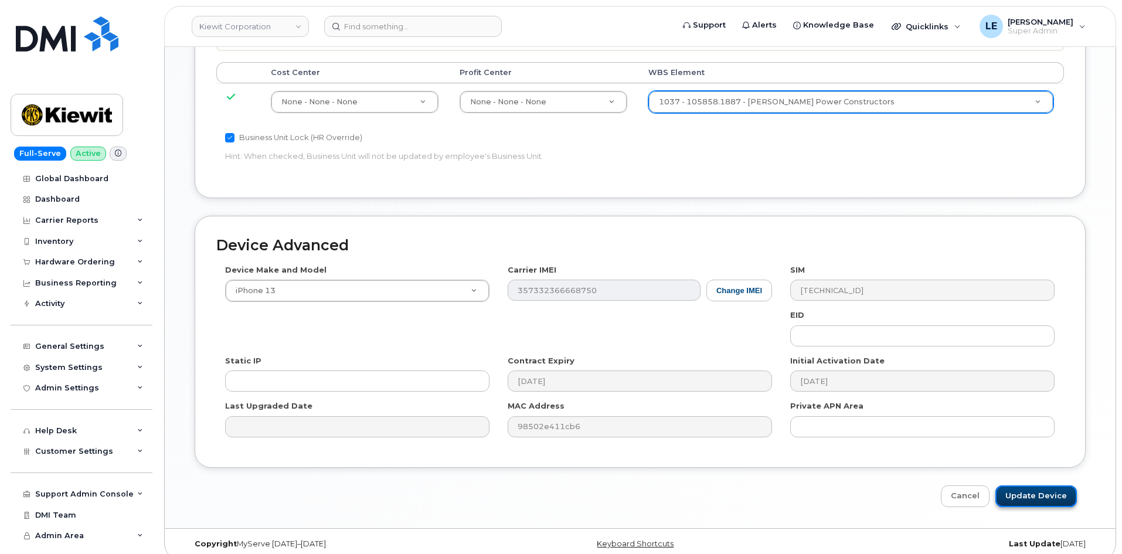
click at [1071, 485] on input "Update Device" at bounding box center [1035, 496] width 81 height 22
type input "Saving..."
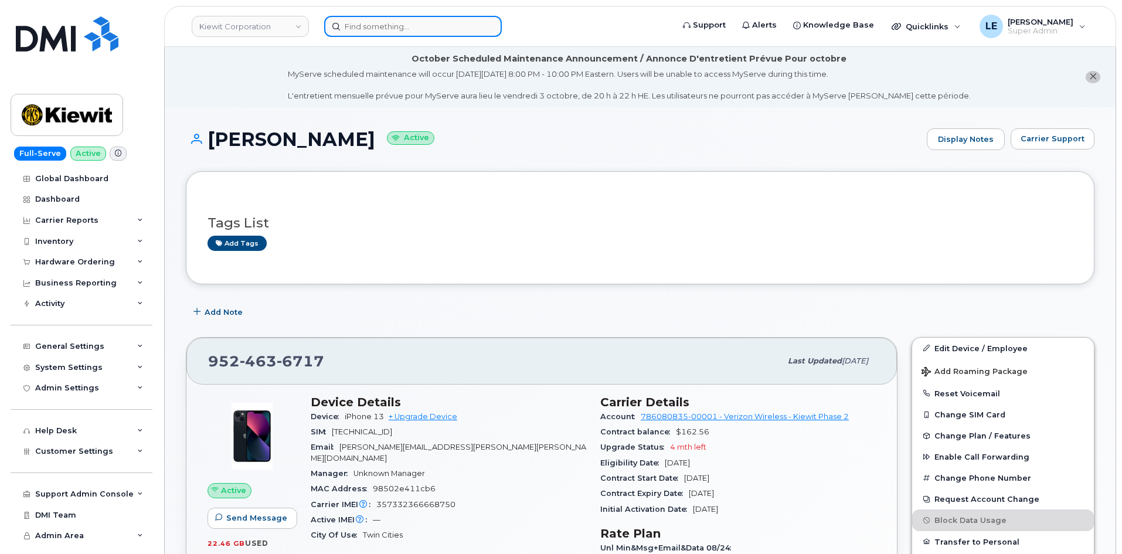
click at [425, 26] on input at bounding box center [413, 26] width 178 height 21
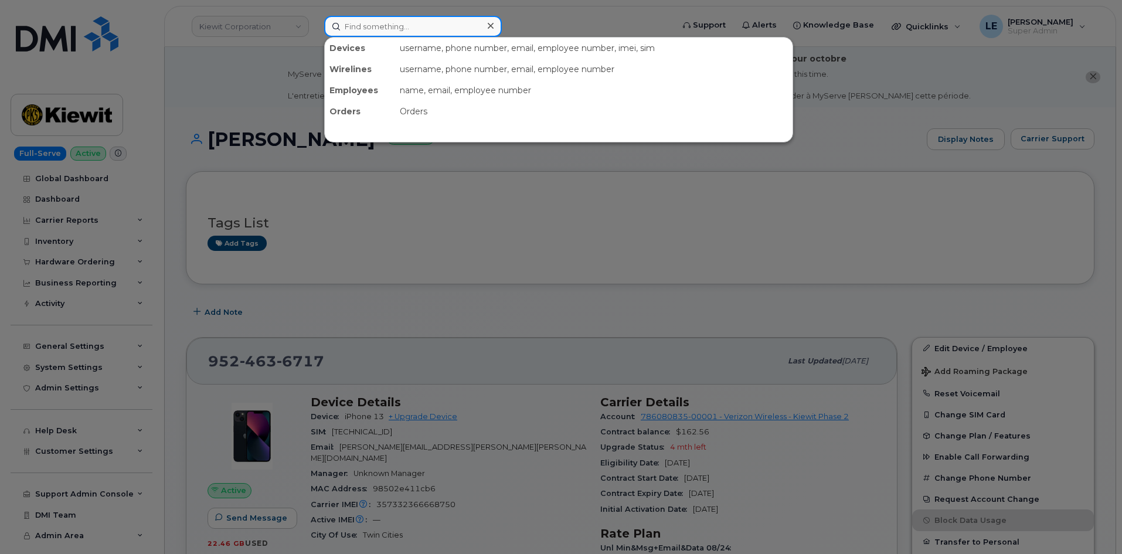
paste input "[PERSON_NAME][EMAIL_ADDRESS][PERSON_NAME][PERSON_NAME][DOMAIN_NAME]"
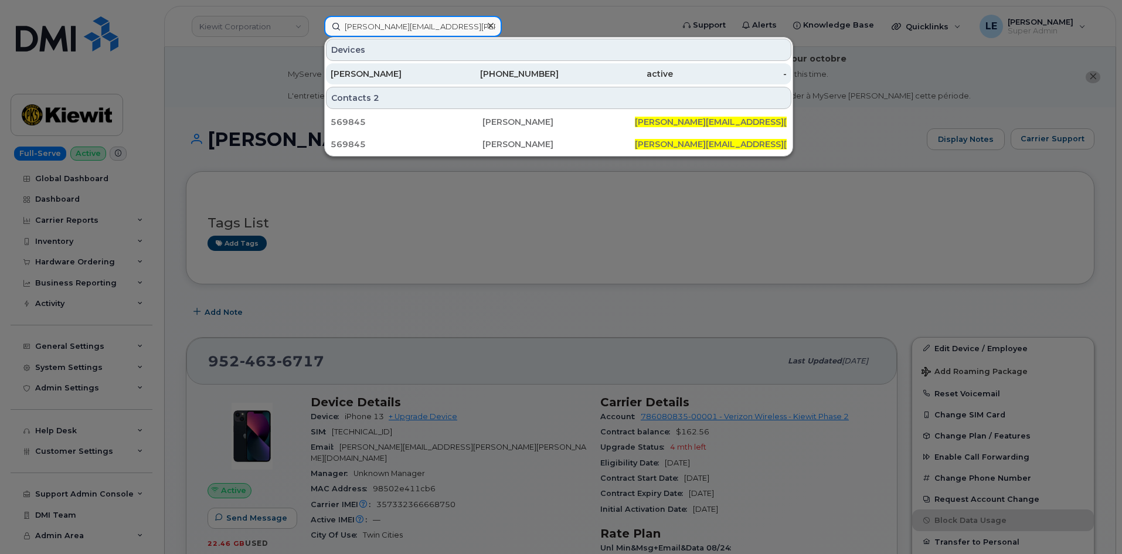
type input "[PERSON_NAME][EMAIL_ADDRESS][PERSON_NAME][PERSON_NAME][DOMAIN_NAME]"
click at [424, 68] on div "[PERSON_NAME]" at bounding box center [387, 73] width 114 height 21
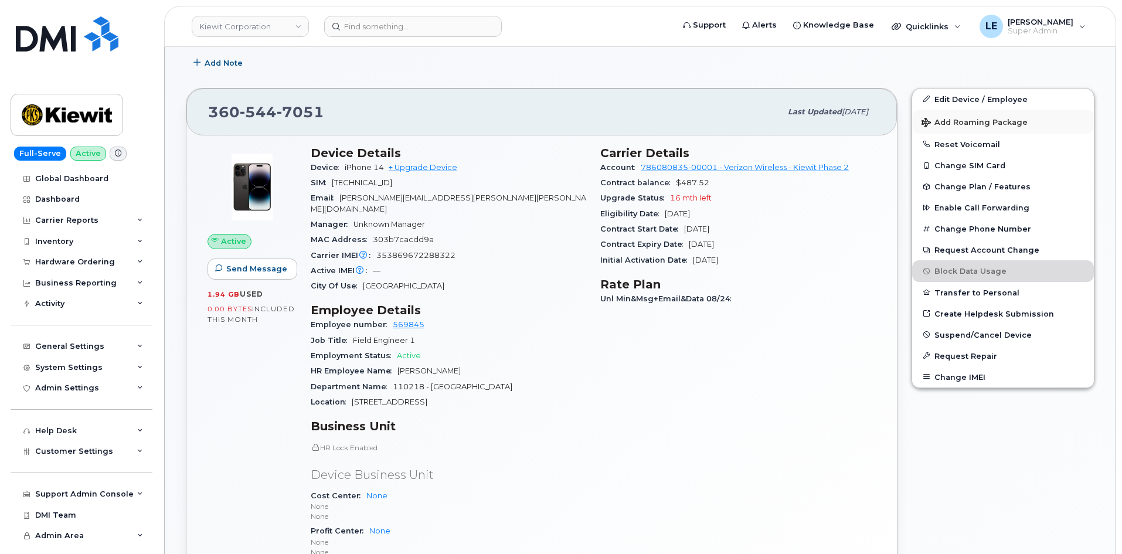
scroll to position [234, 0]
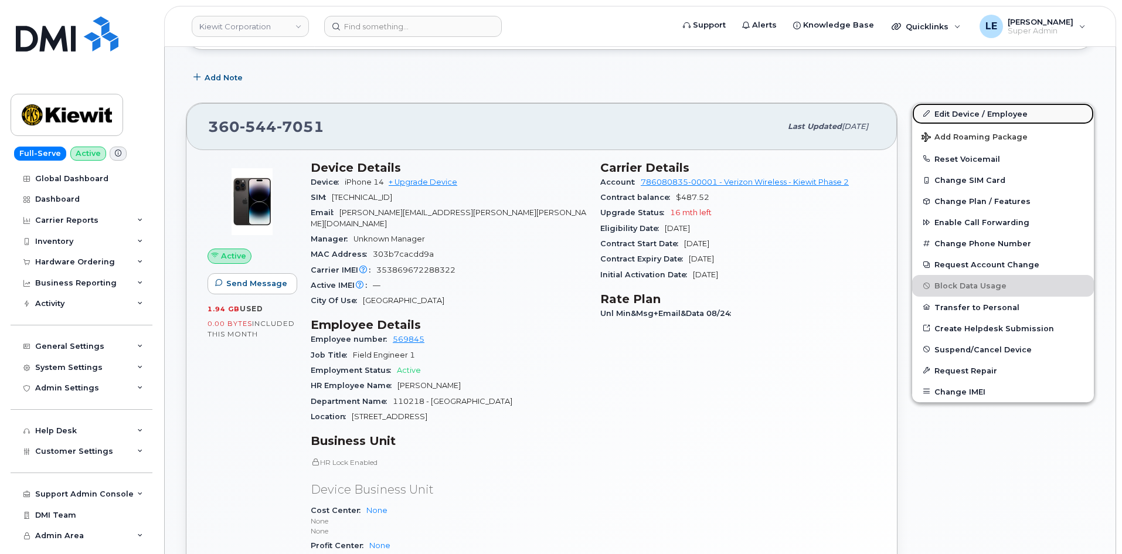
click at [961, 120] on link "Edit Device / Employee" at bounding box center [1003, 113] width 182 height 21
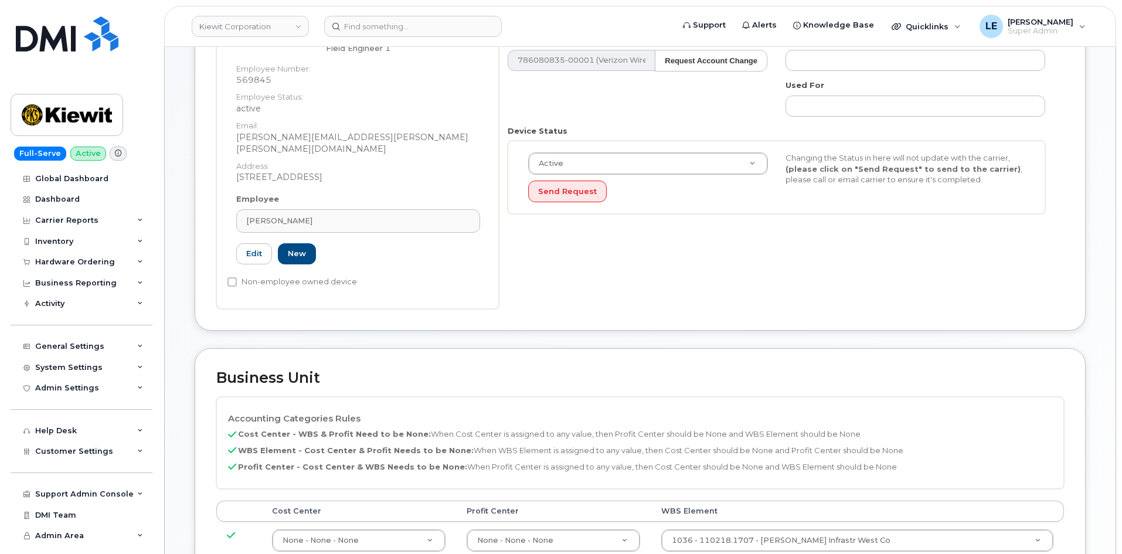
scroll to position [352, 0]
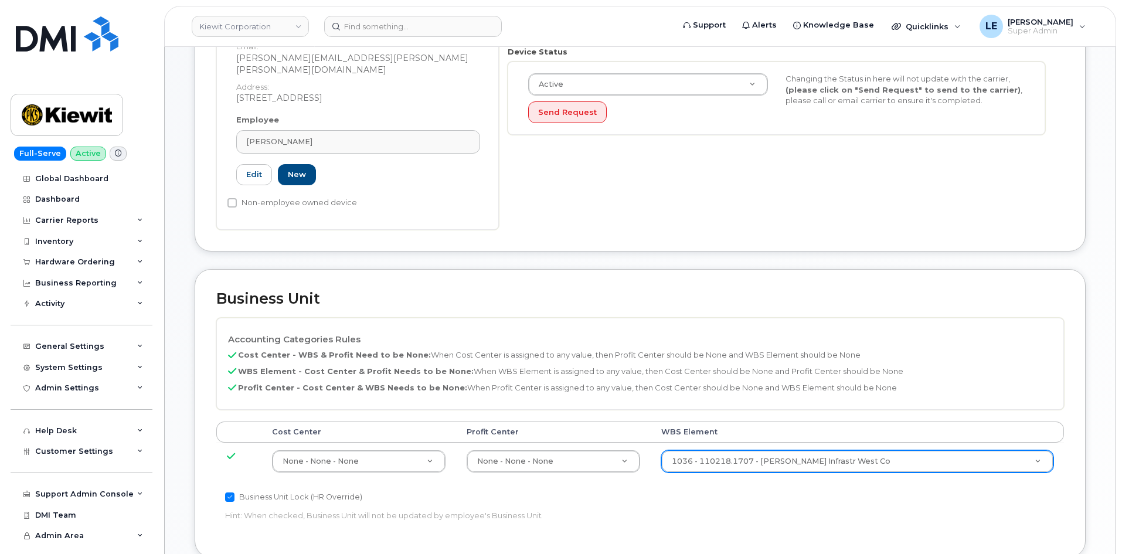
click at [732, 450] on div "1036 - 110218.1707 - [PERSON_NAME] Infrastr West Co" at bounding box center [857, 461] width 392 height 22
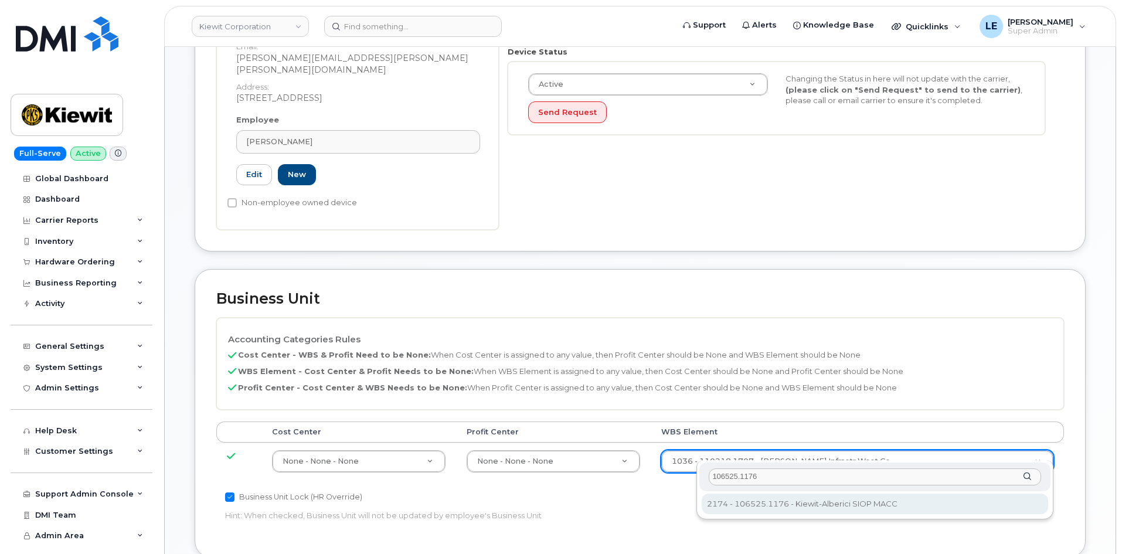
type input "106525.1176"
type input "36071640"
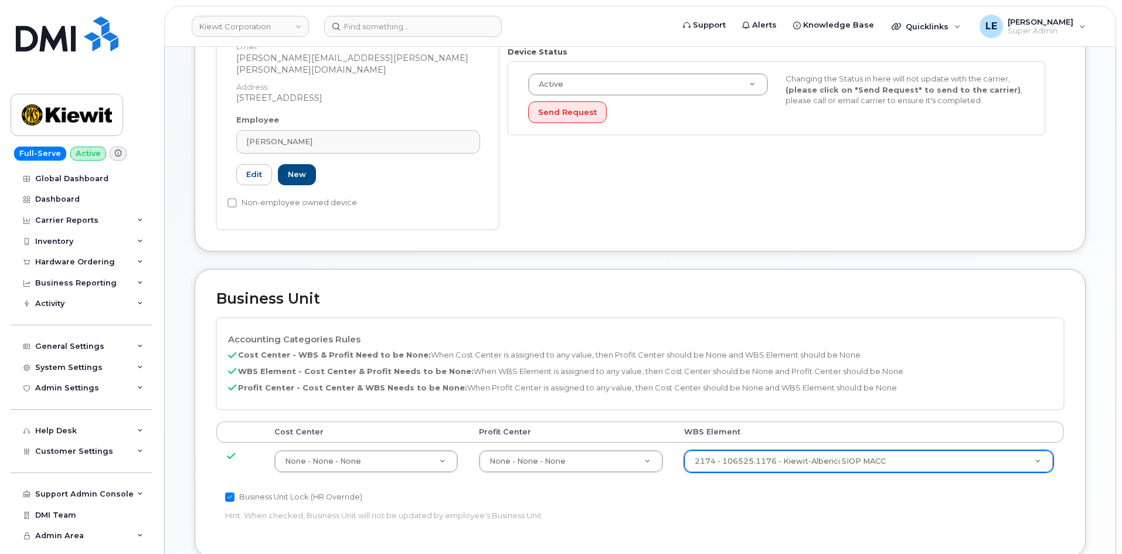
click at [762, 366] on p "WBS Element - Cost Center & Profit Needs to be None: When WBS Element is assign…" at bounding box center [640, 371] width 824 height 11
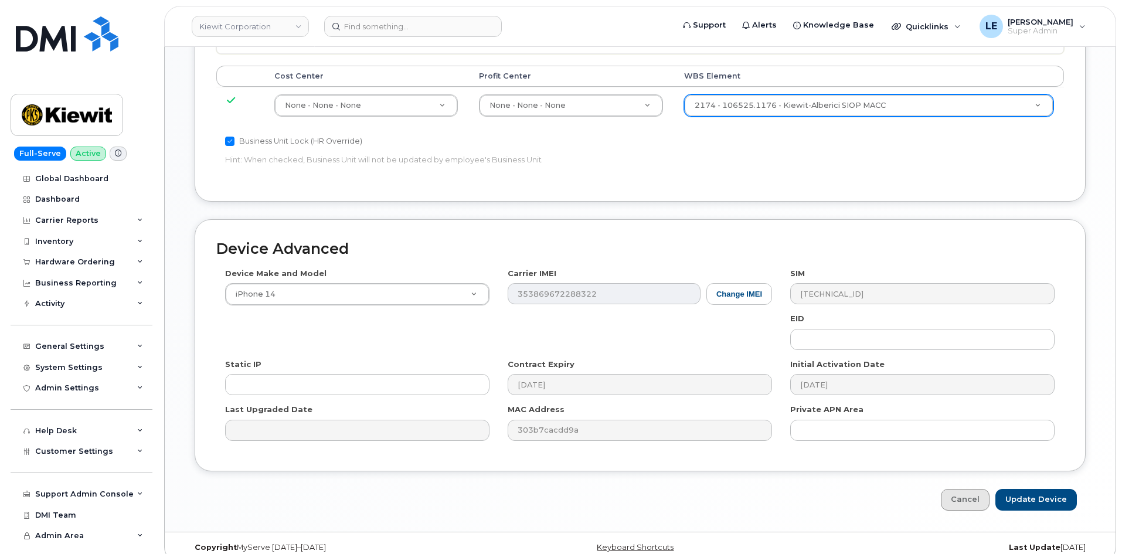
scroll to position [711, 0]
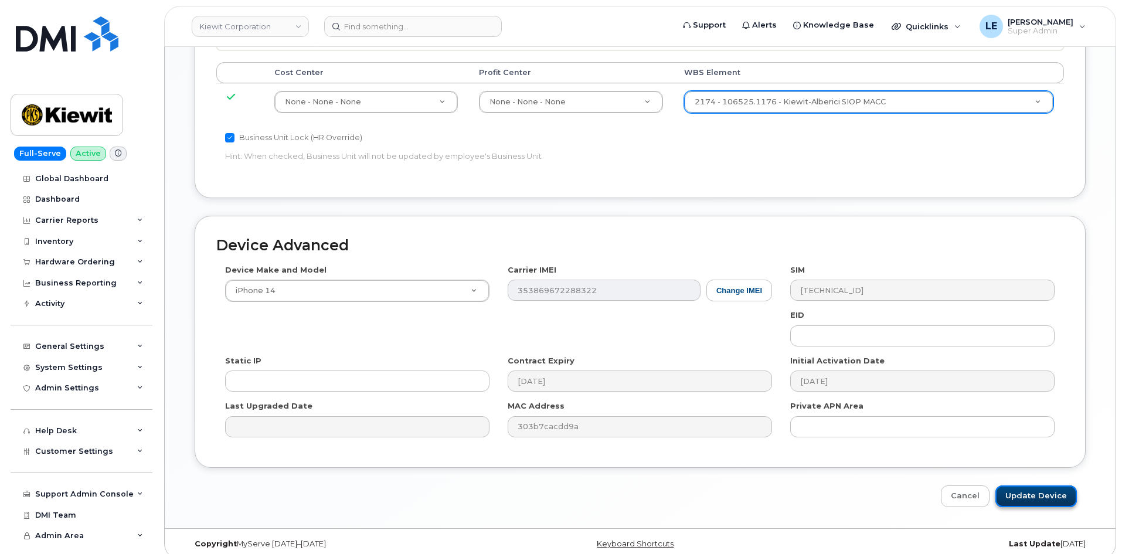
click at [1016, 485] on input "Update Device" at bounding box center [1035, 496] width 81 height 22
type input "Saving..."
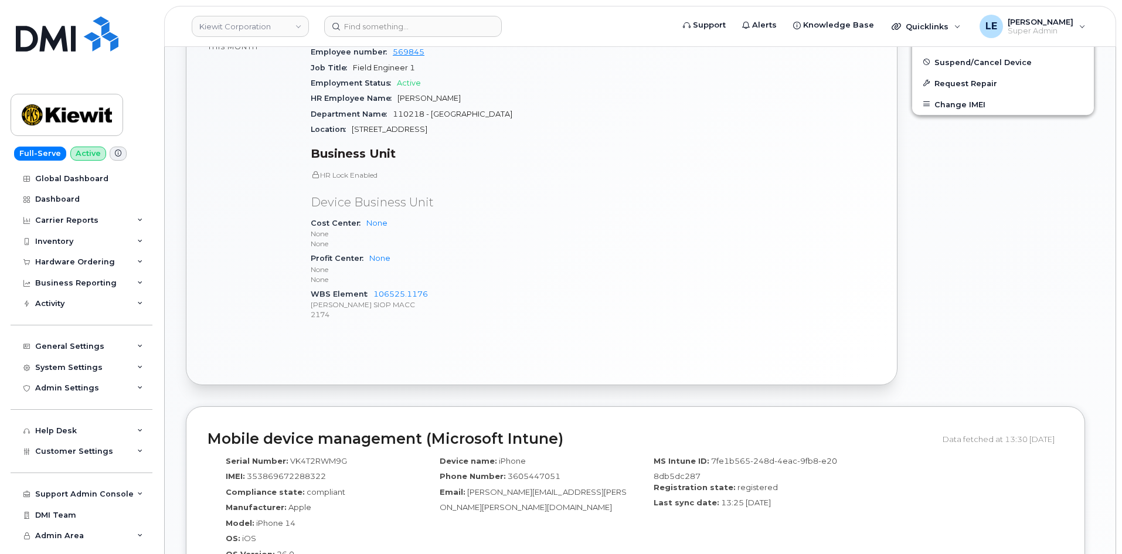
scroll to position [527, 0]
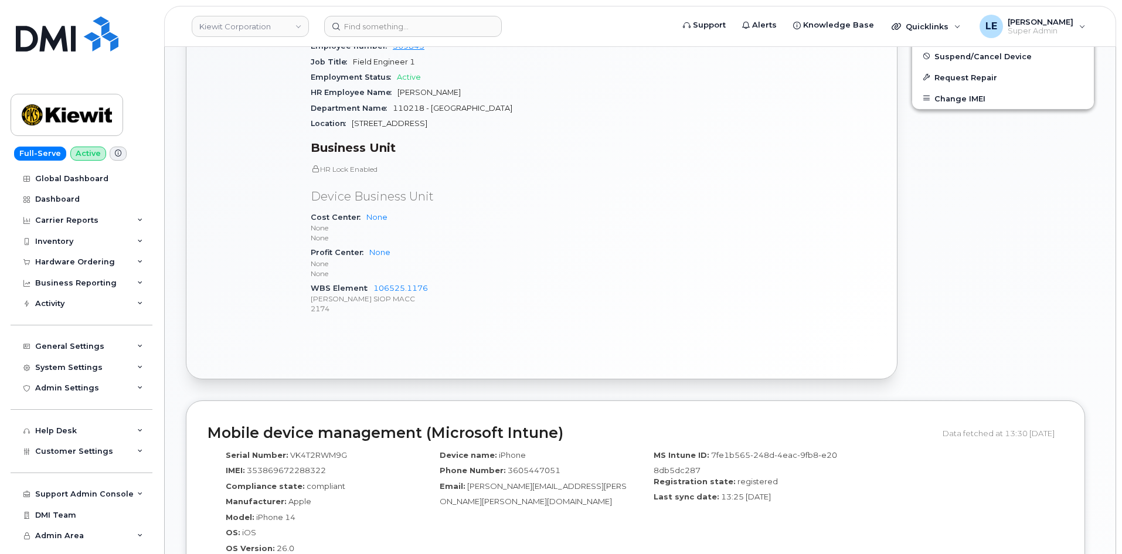
click at [318, 223] on p "None" at bounding box center [448, 228] width 275 height 10
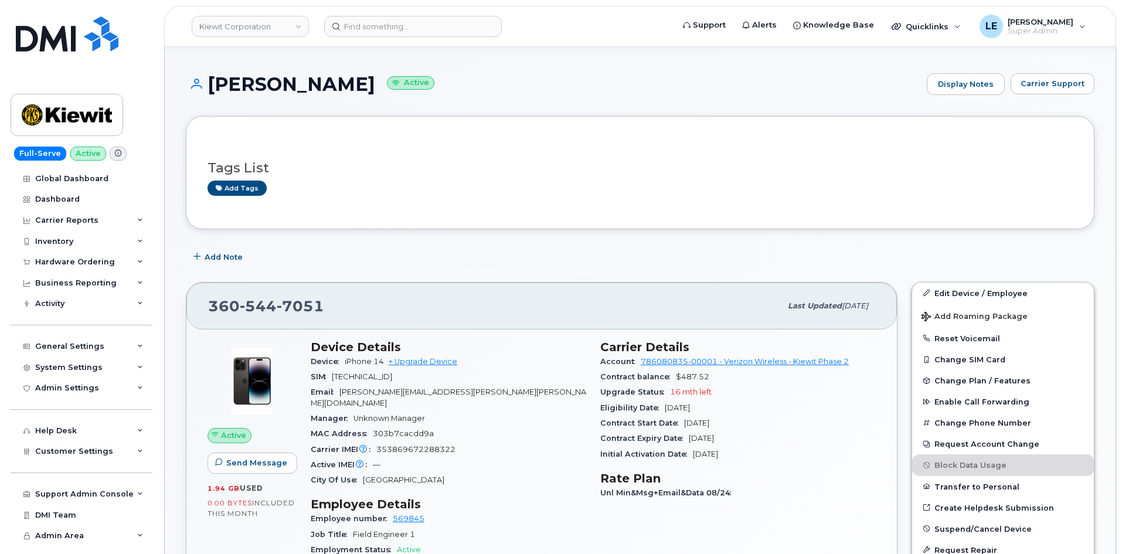
scroll to position [0, 0]
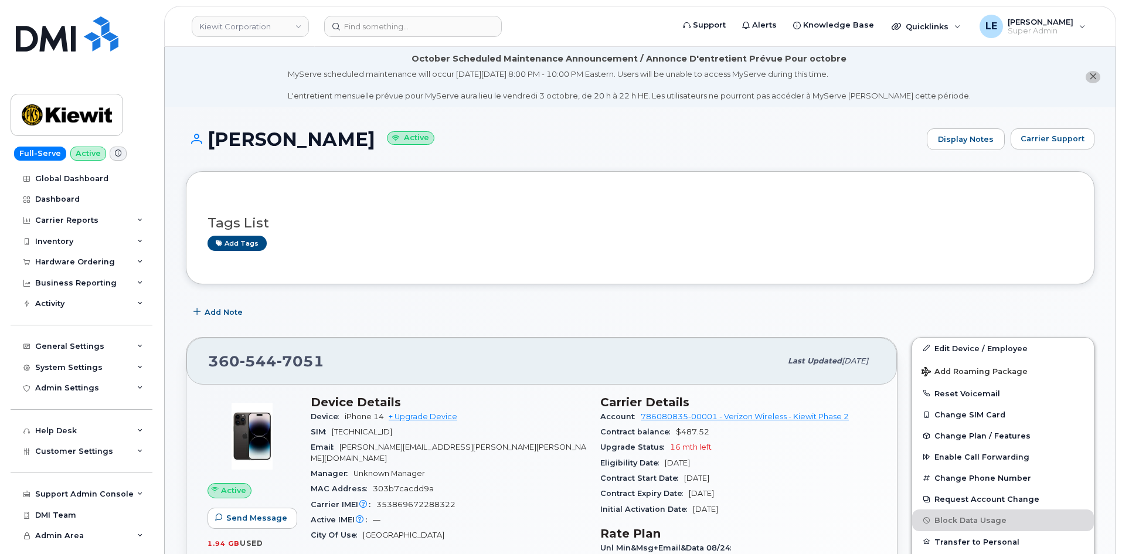
click at [337, 145] on h1 "BENJAMIN MEHLHAFF Active" at bounding box center [553, 139] width 735 height 21
click at [959, 346] on link "Edit Device / Employee" at bounding box center [1003, 348] width 182 height 21
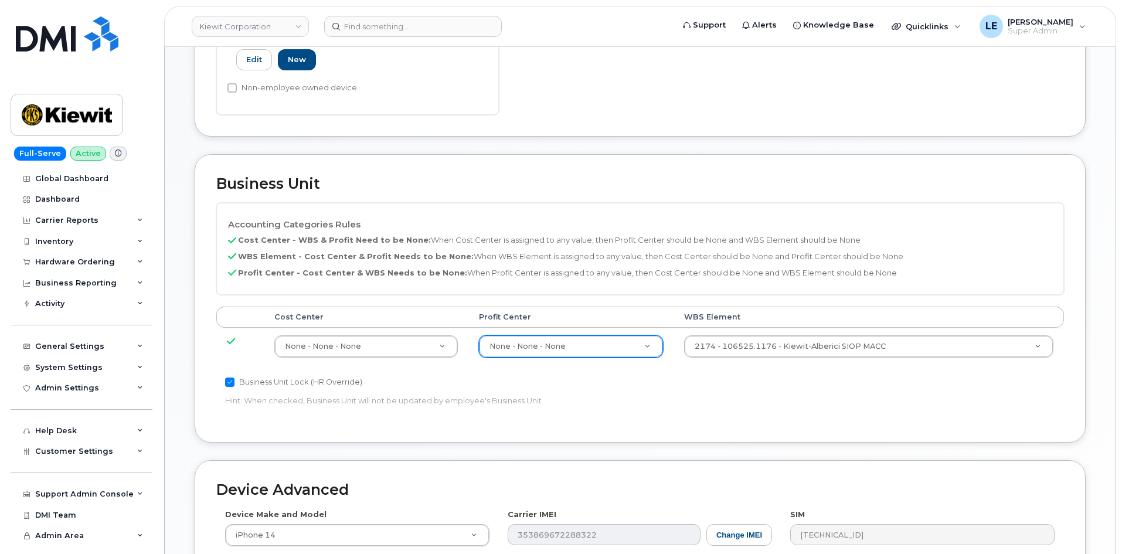
scroll to position [469, 0]
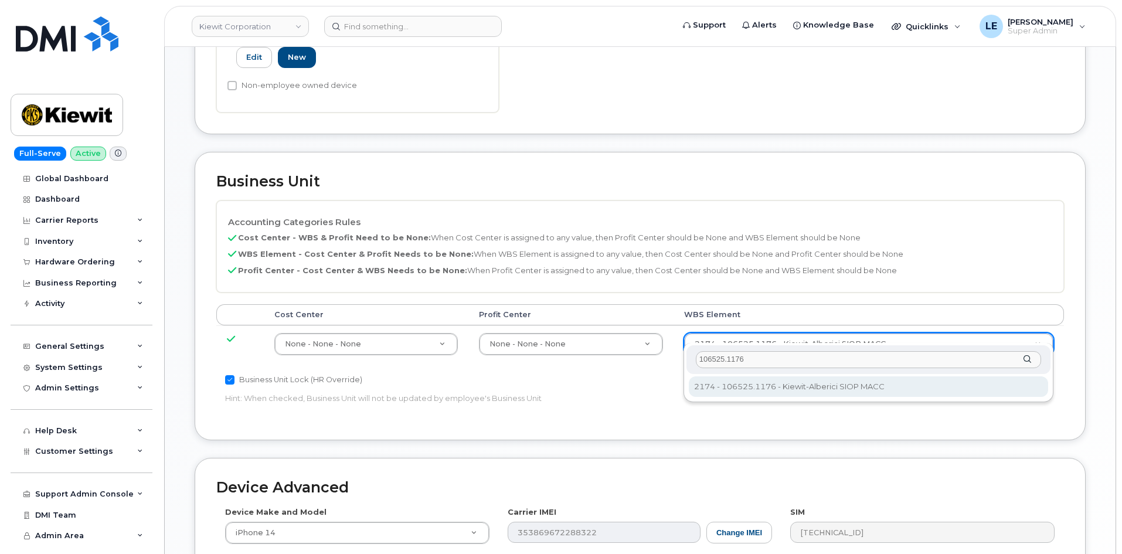
type input "106525.1176"
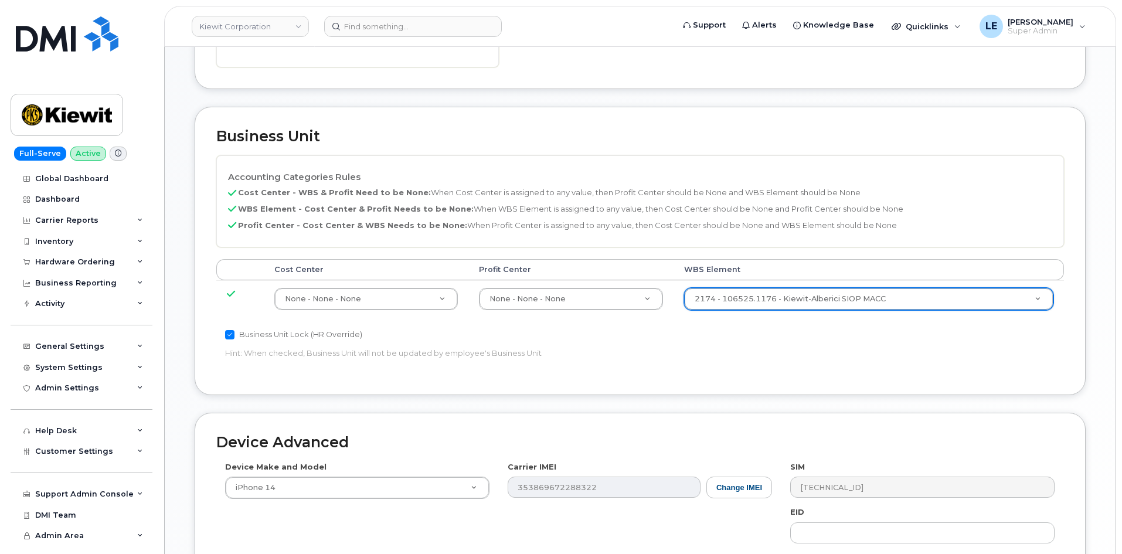
scroll to position [703, 0]
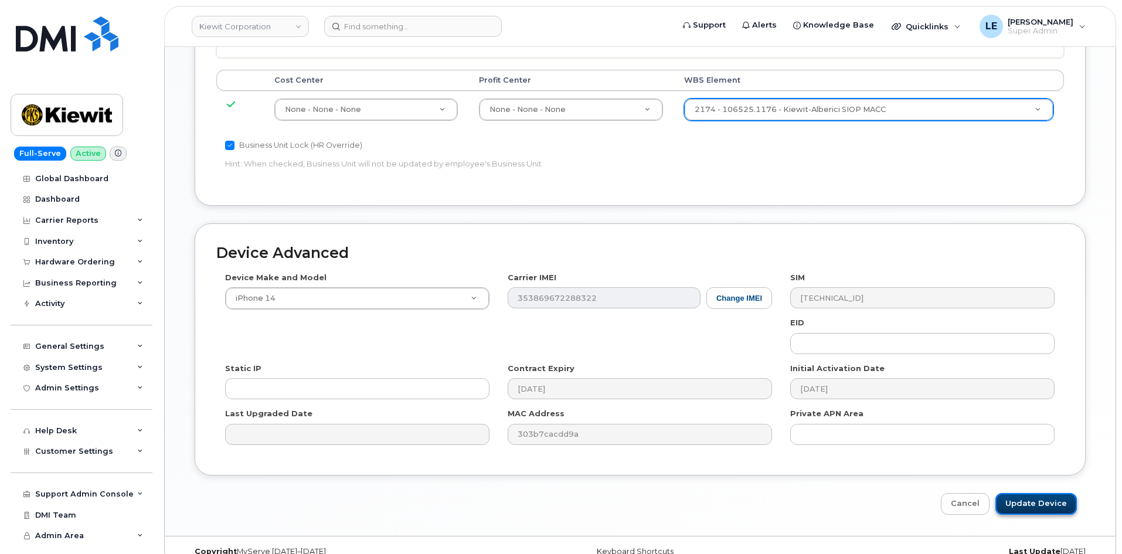
click at [1017, 493] on input "Update Device" at bounding box center [1035, 504] width 81 height 22
type input "Saving..."
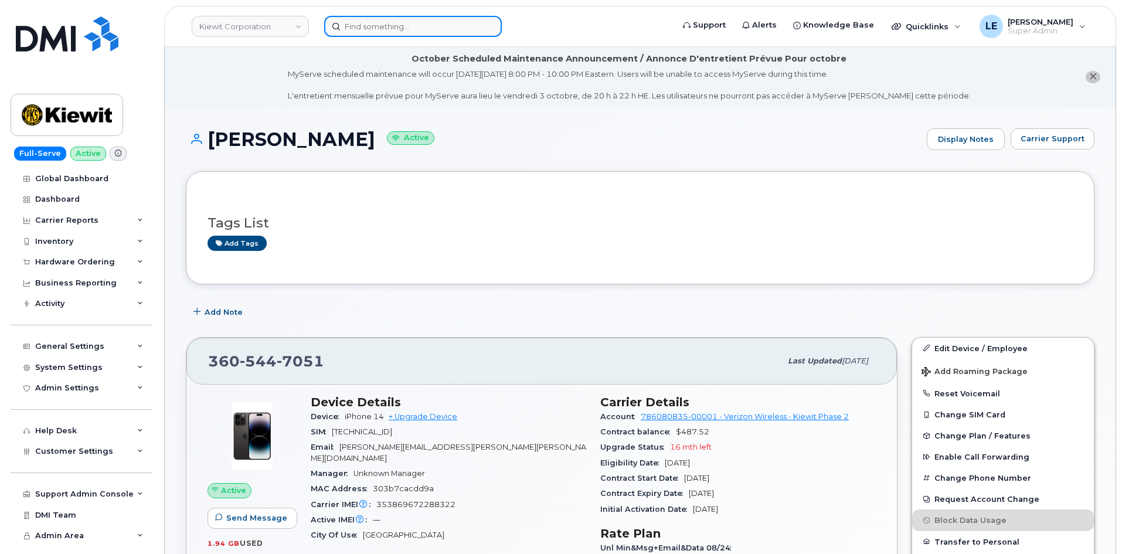
click at [366, 28] on input at bounding box center [413, 26] width 178 height 21
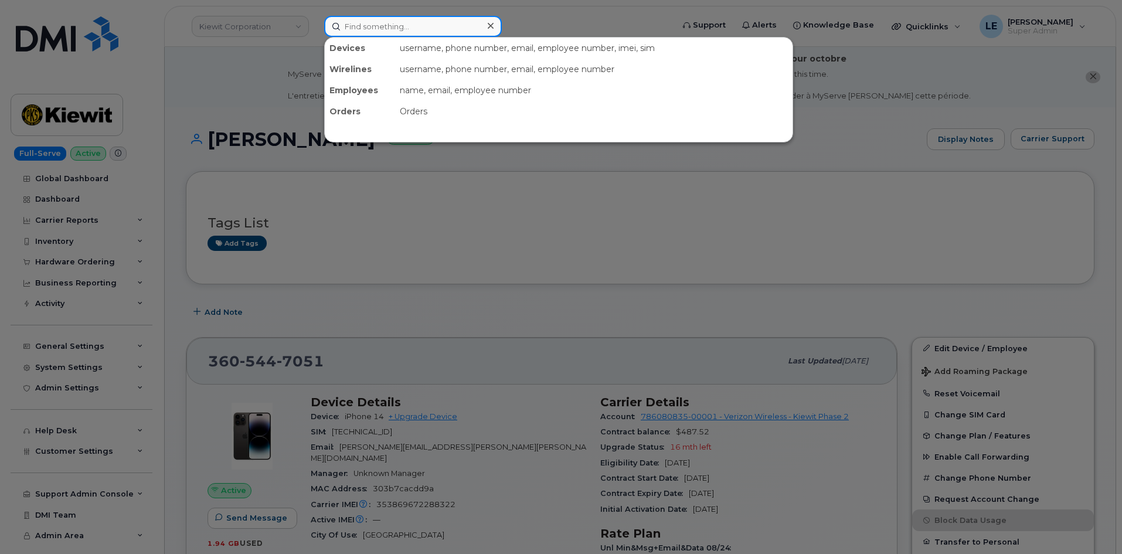
paste input "[PERSON_NAME][EMAIL_ADDRESS][PERSON_NAME][PERSON_NAME][DOMAIN_NAME]"
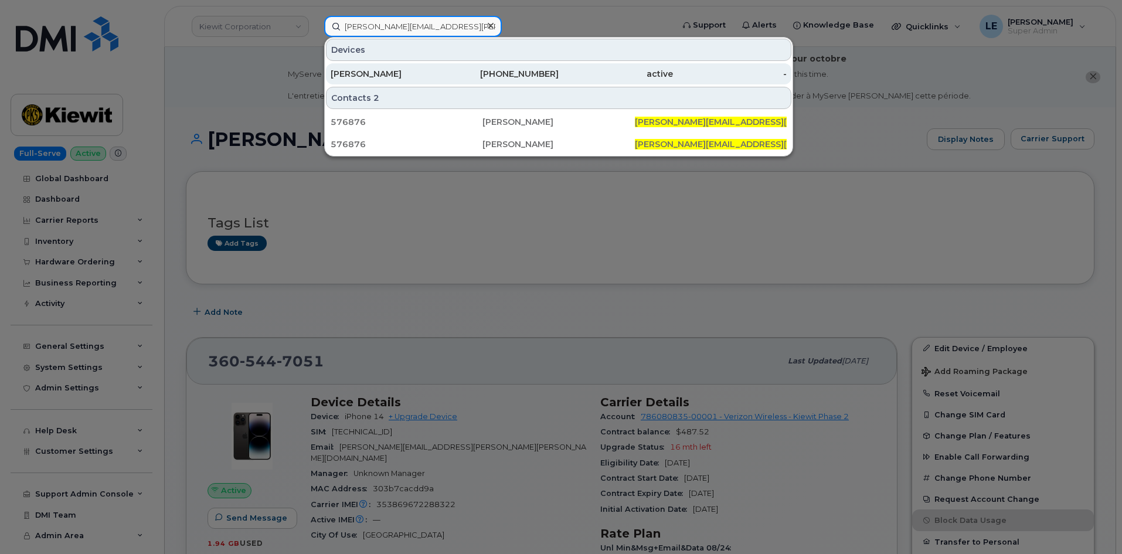
type input "[PERSON_NAME][EMAIL_ADDRESS][PERSON_NAME][PERSON_NAME][DOMAIN_NAME]"
click at [398, 66] on div "[PERSON_NAME]" at bounding box center [387, 73] width 114 height 21
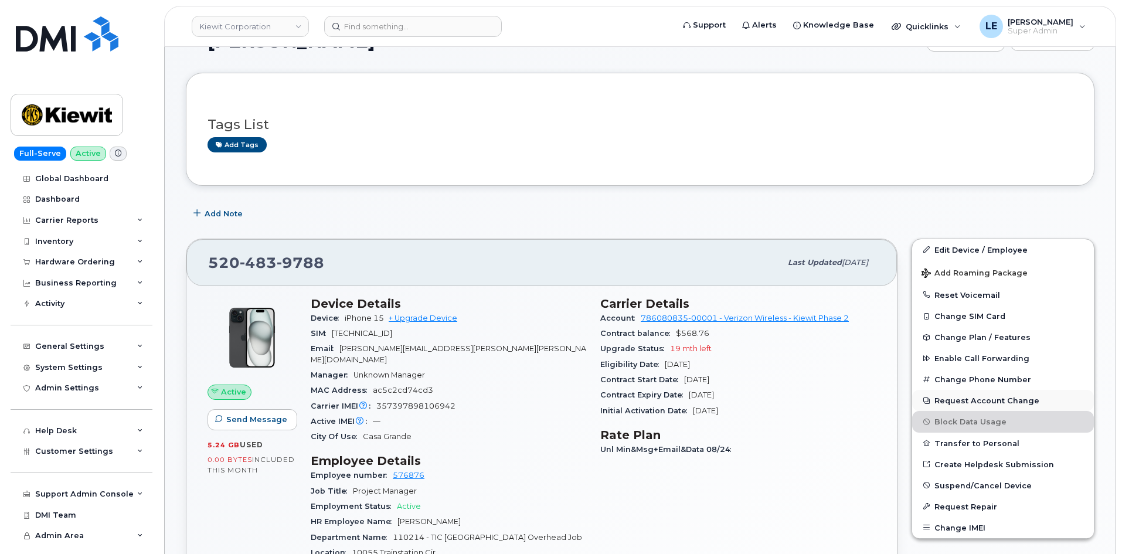
scroll to position [117, 0]
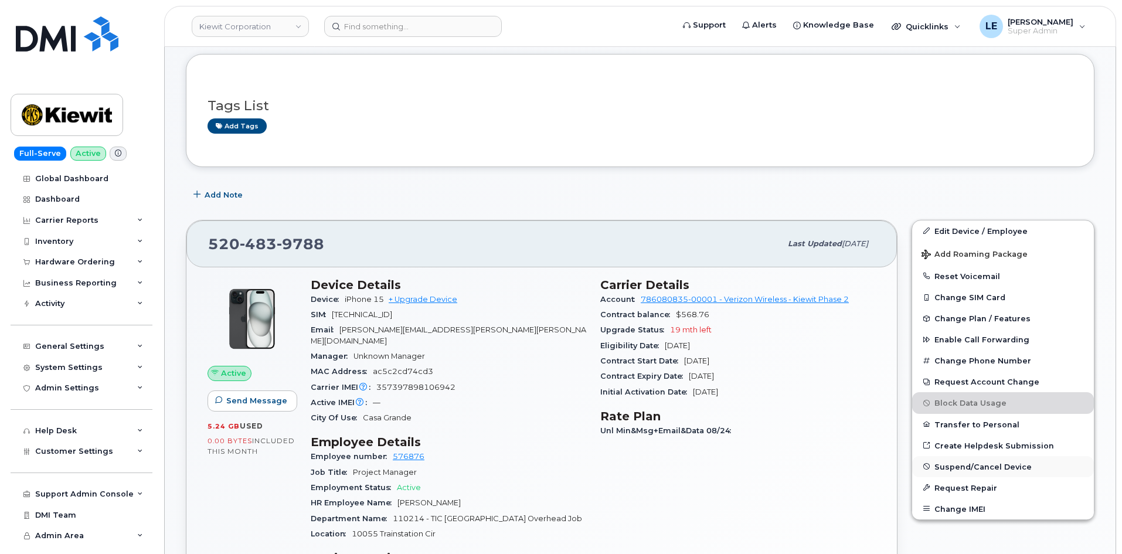
click at [970, 466] on span "Suspend/Cancel Device" at bounding box center [982, 466] width 97 height 9
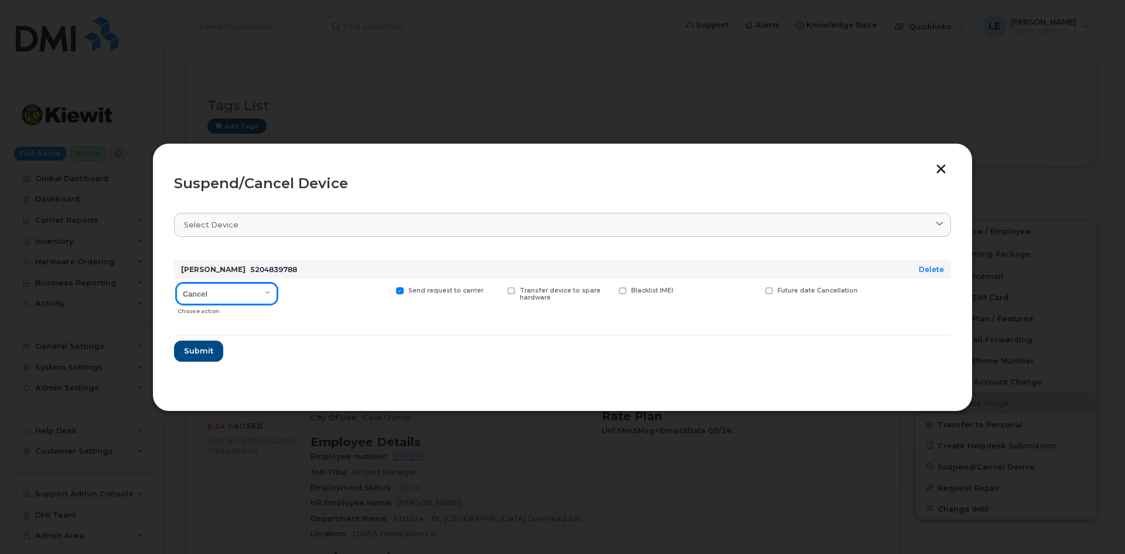
click at [243, 299] on select "Cancel Suspend - Reduced Rate Suspend - Full Rate Suspend - Lost Device/Stolen …" at bounding box center [226, 293] width 101 height 21
select select "[object Object]"
click at [176, 283] on select "Cancel Suspend - Reduced Rate Suspend - Full Rate Suspend - Lost Device/Stolen …" at bounding box center [226, 293] width 101 height 21
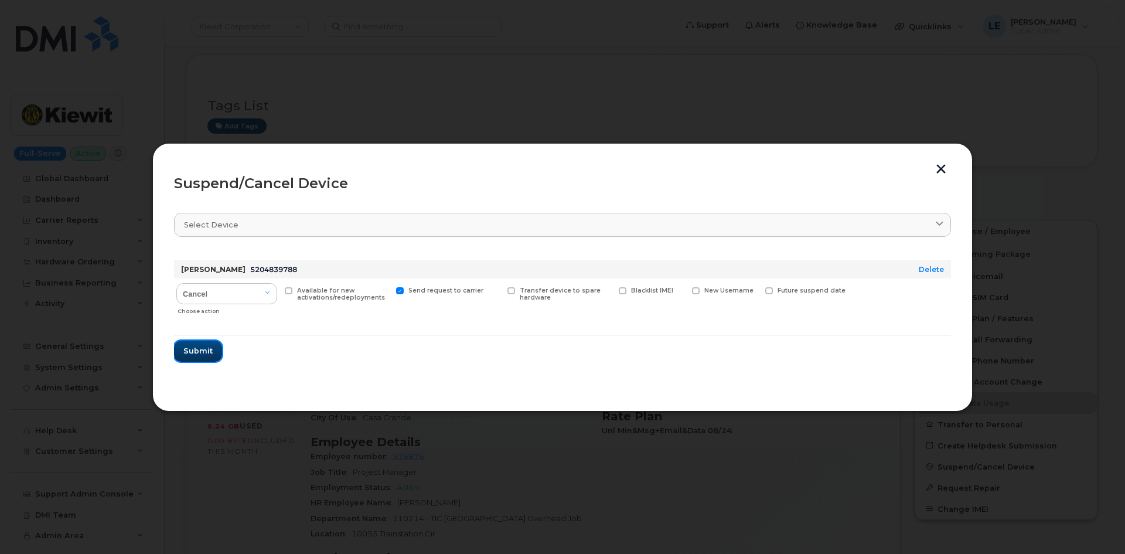
click at [205, 353] on span "Submit" at bounding box center [197, 350] width 29 height 11
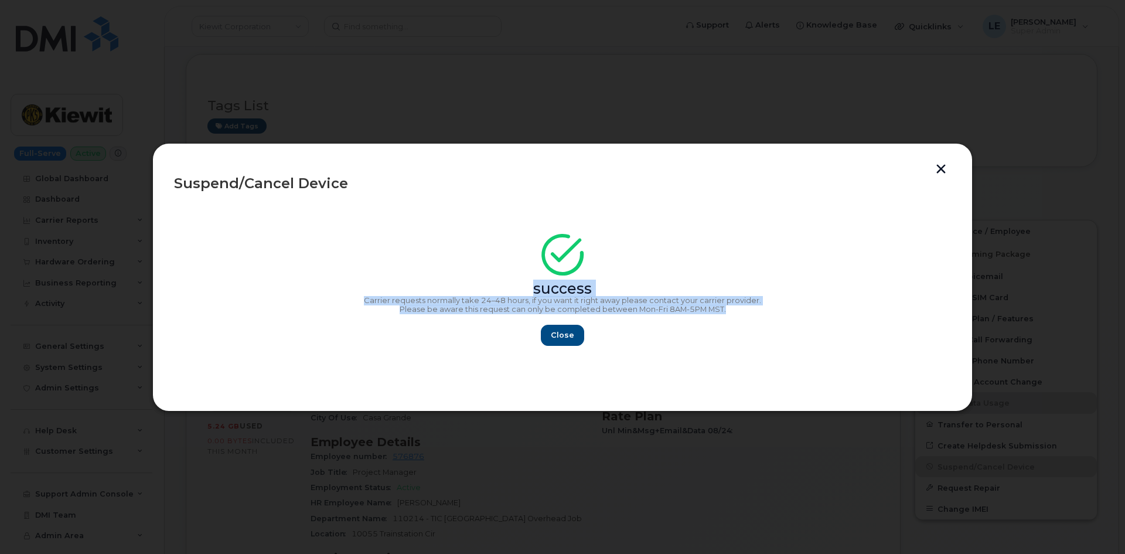
copy div "success Carrier requests normally take 24–48 hours, if you want it right away p…"
drag, startPoint x: 766, startPoint y: 308, endPoint x: 431, endPoint y: 277, distance: 336.6
click at [431, 277] on div "success Carrier requests normally take 24–48 hours, if you want it right away p…" at bounding box center [562, 293] width 777 height 105
click at [550, 333] on button "Close" at bounding box center [562, 335] width 42 height 21
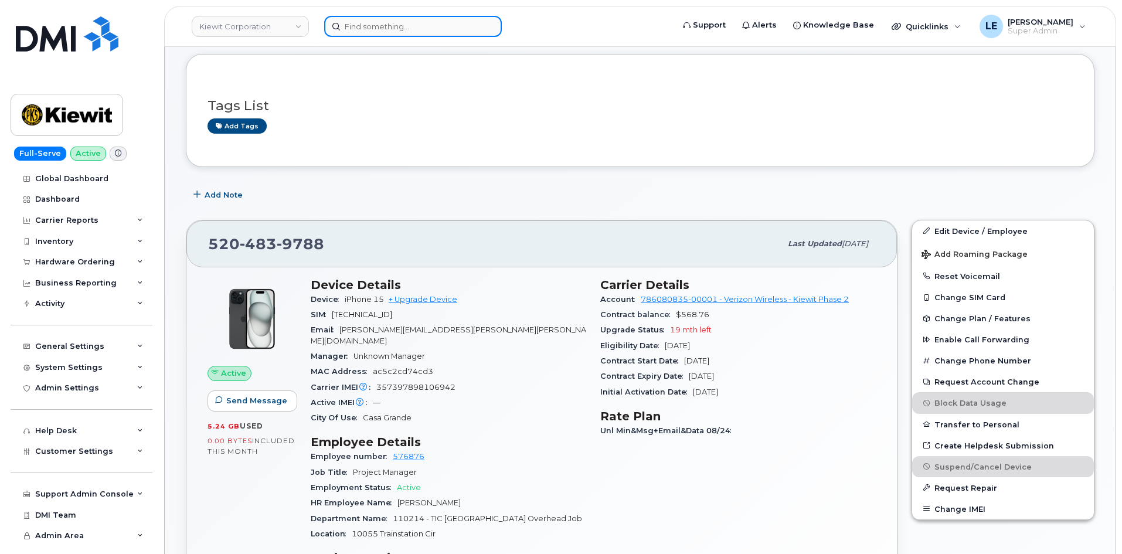
click at [366, 23] on input at bounding box center [413, 26] width 178 height 21
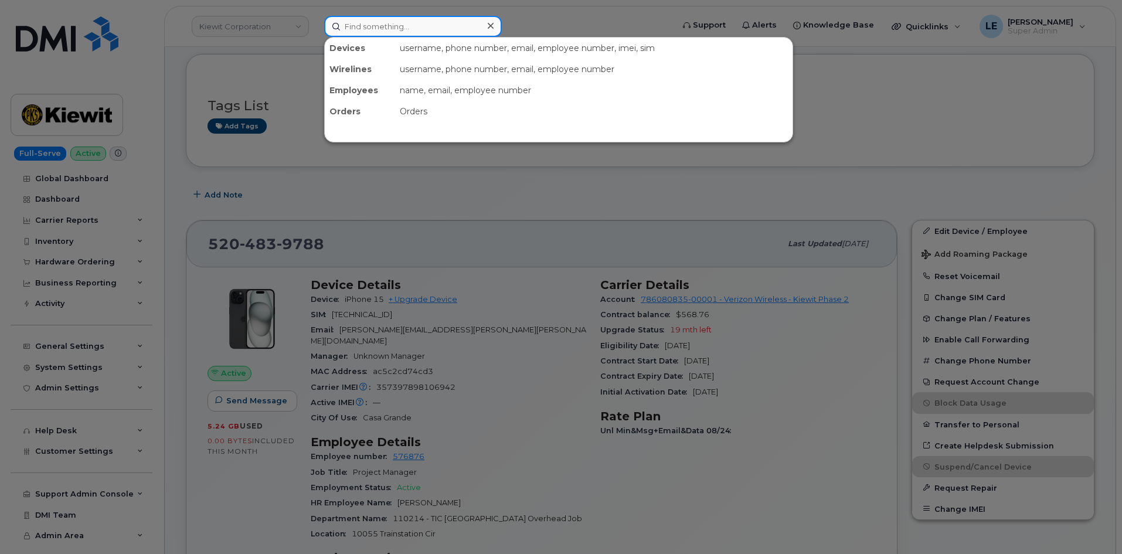
paste input "[PERSON_NAME]"
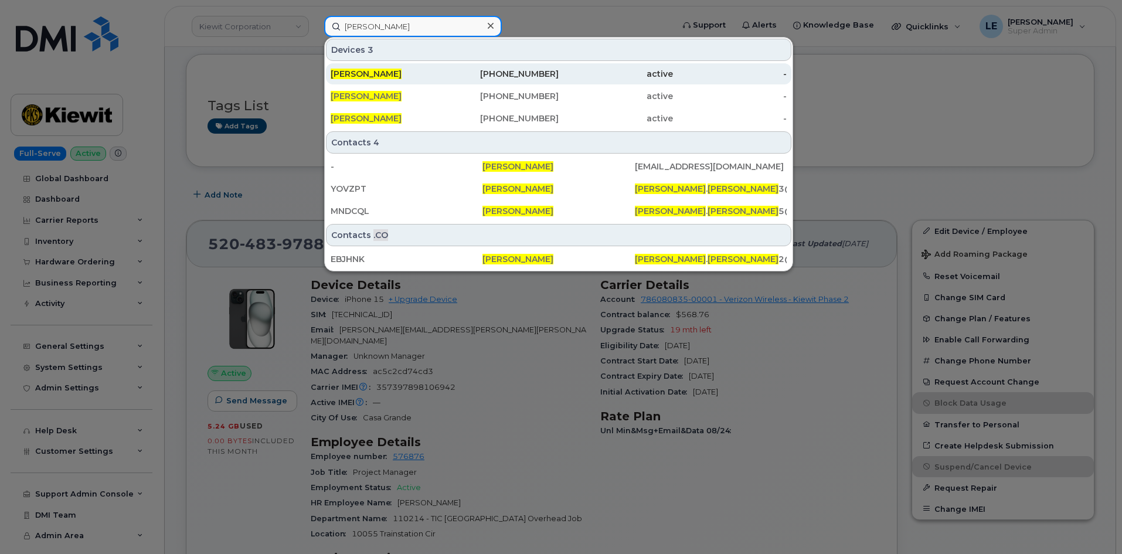
type input "[PERSON_NAME]"
click at [404, 68] on div "[PERSON_NAME]" at bounding box center [387, 73] width 114 height 21
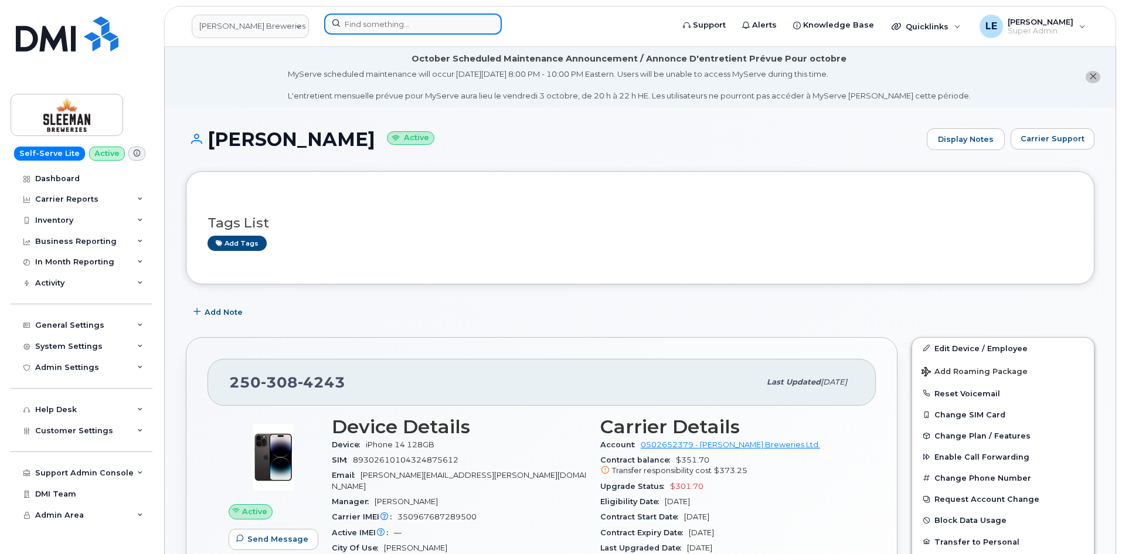
click at [402, 23] on input at bounding box center [413, 23] width 178 height 21
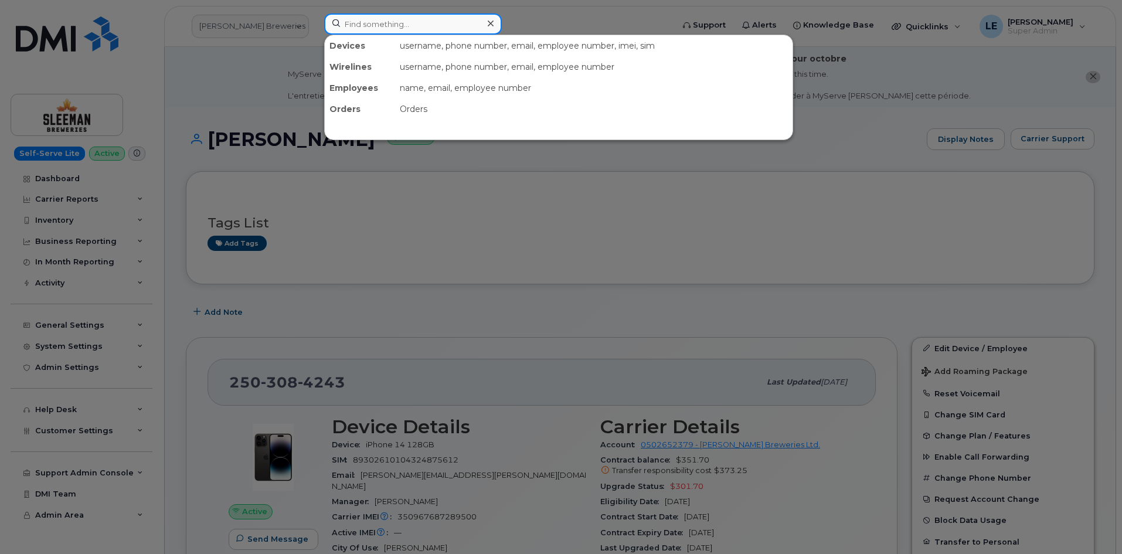
paste input "Heather Stewart"
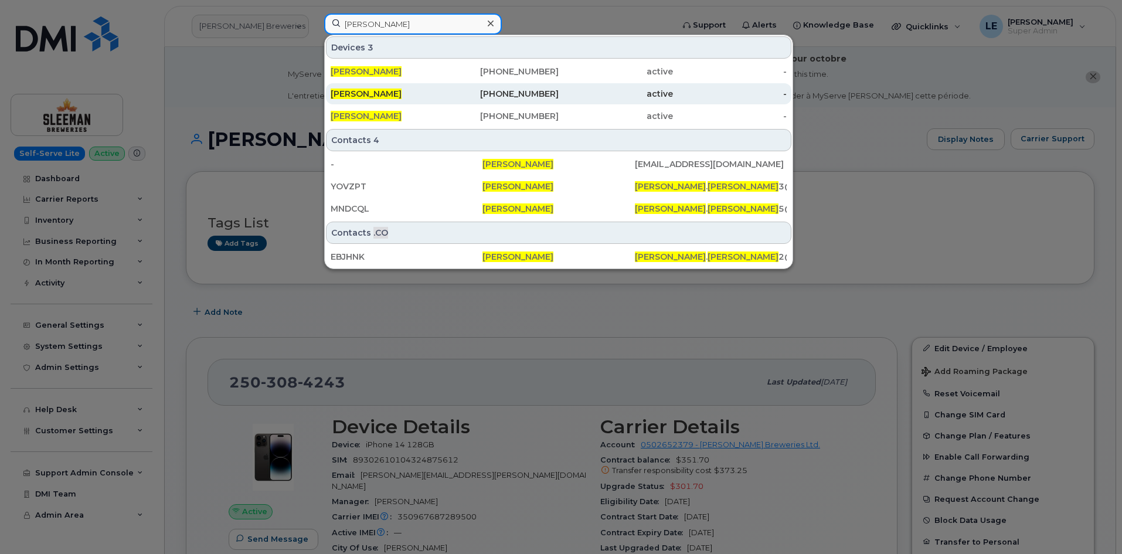
type input "Heather Stewart"
click at [420, 86] on div "HEATHER STEWART" at bounding box center [387, 93] width 114 height 21
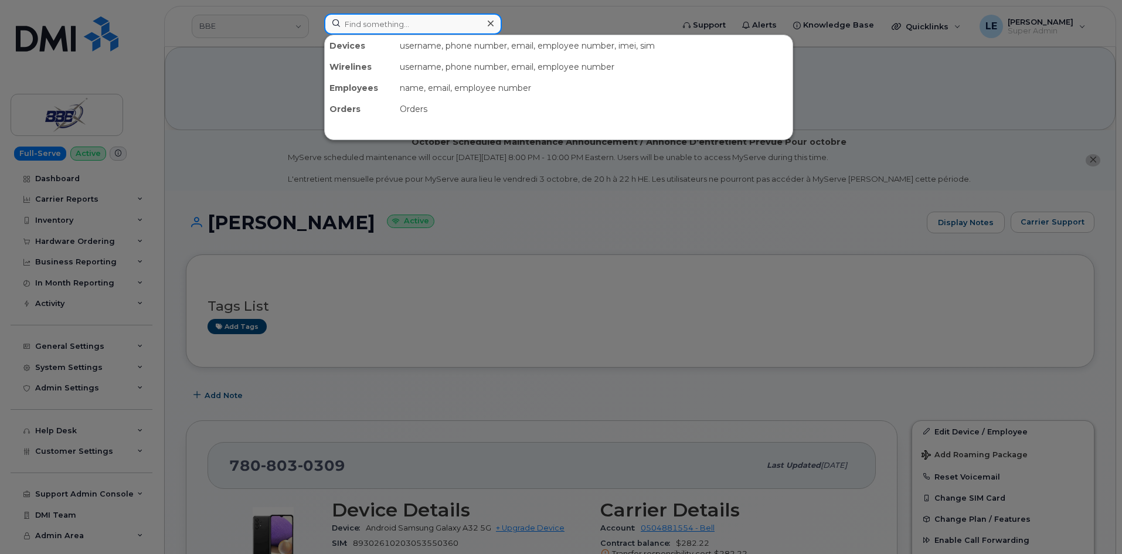
click at [409, 29] on input at bounding box center [413, 23] width 178 height 21
click at [276, 208] on div at bounding box center [561, 277] width 1122 height 554
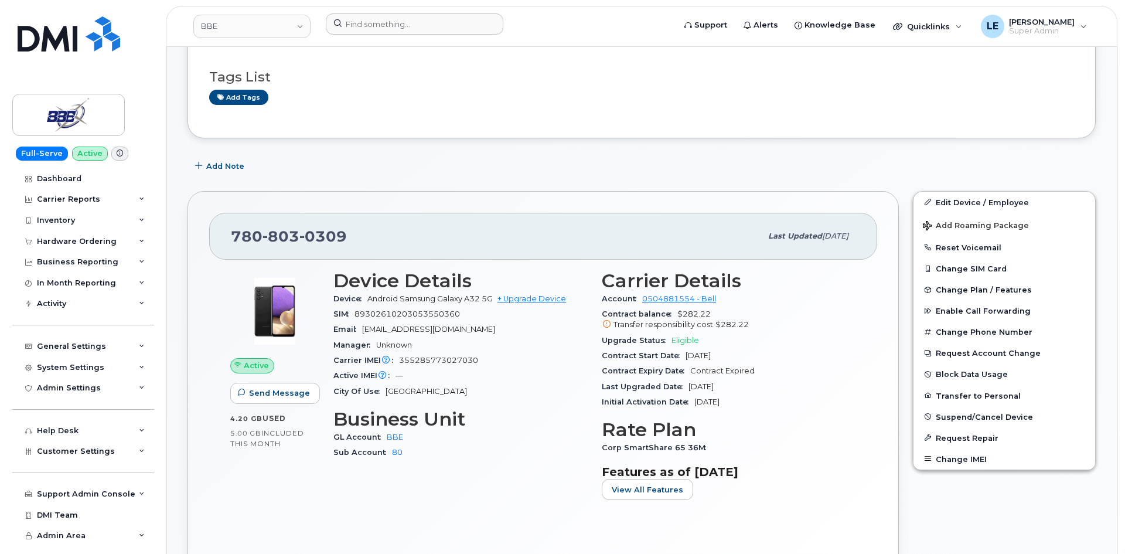
scroll to position [234, 0]
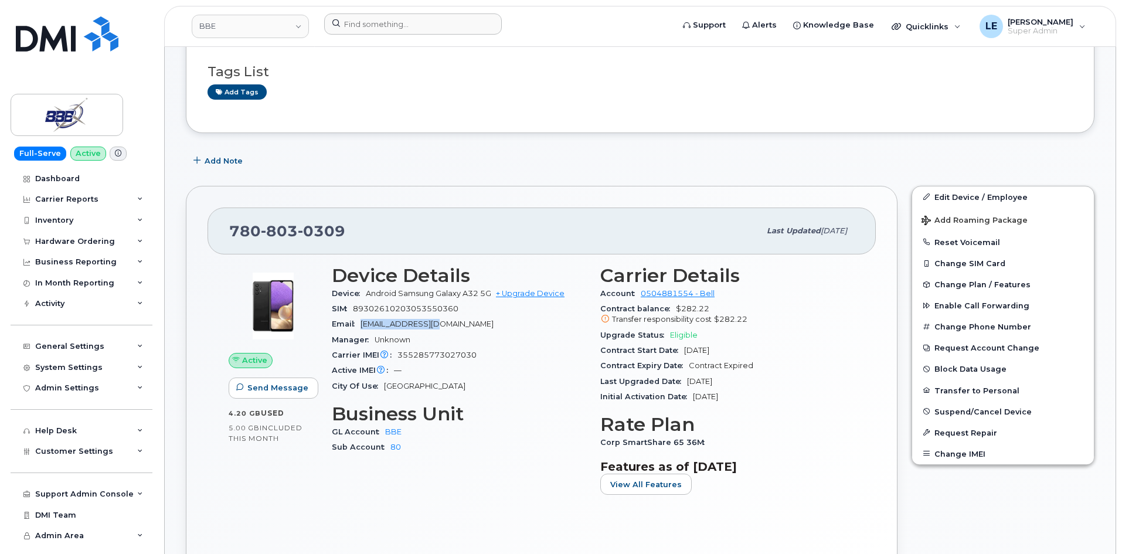
drag, startPoint x: 364, startPoint y: 325, endPoint x: 441, endPoint y: 322, distance: 76.2
click at [441, 322] on div "Email [EMAIL_ADDRESS][DOMAIN_NAME]" at bounding box center [459, 323] width 254 height 15
copy span "[EMAIL_ADDRESS][DOMAIN_NAME]"
click at [1018, 222] on span "Add Roaming Package" at bounding box center [974, 221] width 106 height 11
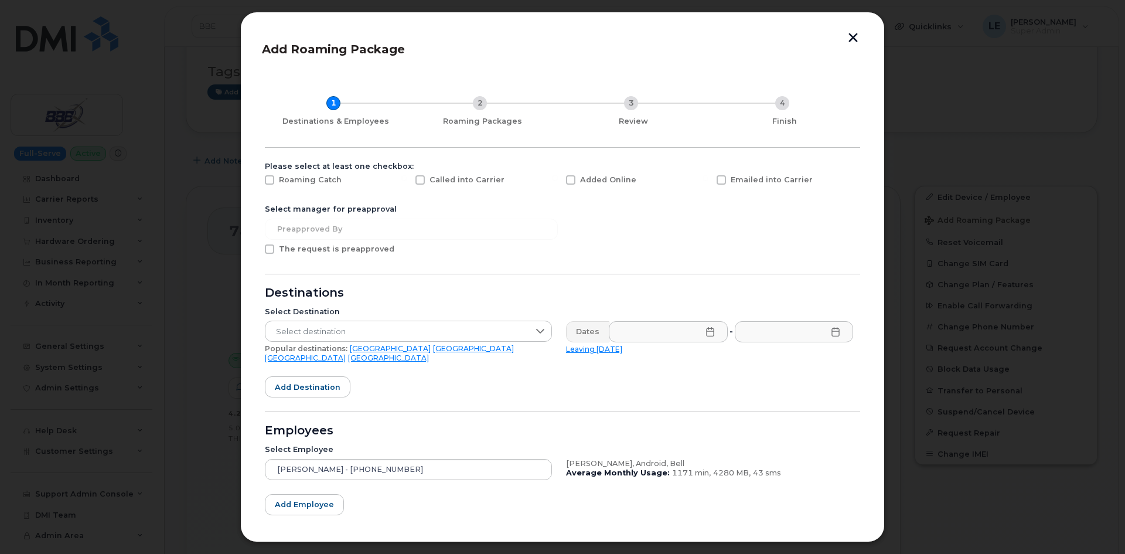
click at [464, 186] on div "Called into Carrier" at bounding box center [483, 182] width 151 height 29
click at [462, 182] on span "Called into Carrier" at bounding box center [467, 179] width 75 height 9
click at [407, 181] on input "Called into Carrier" at bounding box center [404, 178] width 6 height 6
checkbox input "true"
click at [323, 330] on span "Select destination" at bounding box center [397, 331] width 264 height 21
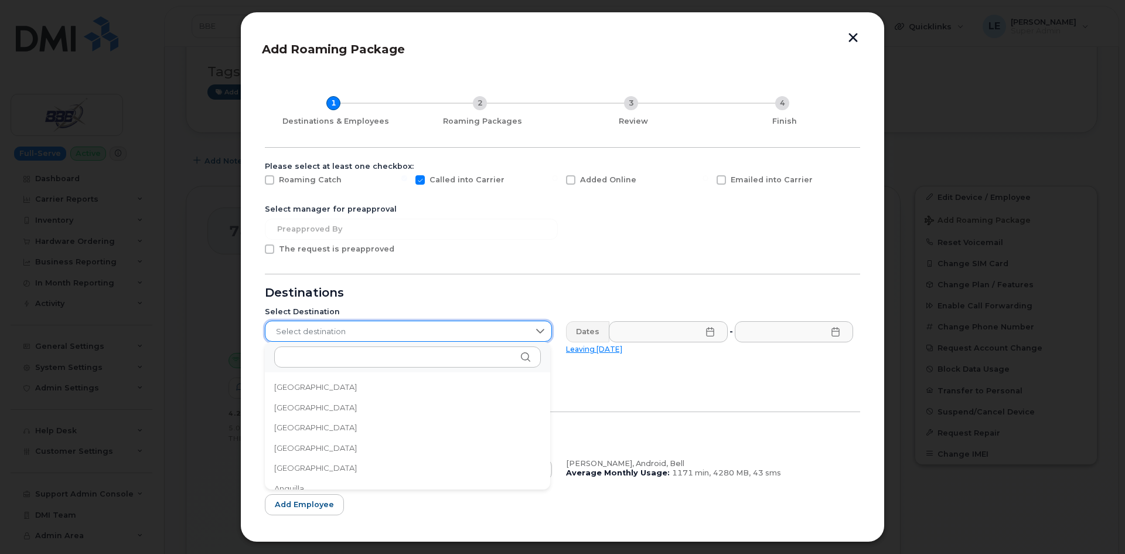
scroll to position [1690, 0]
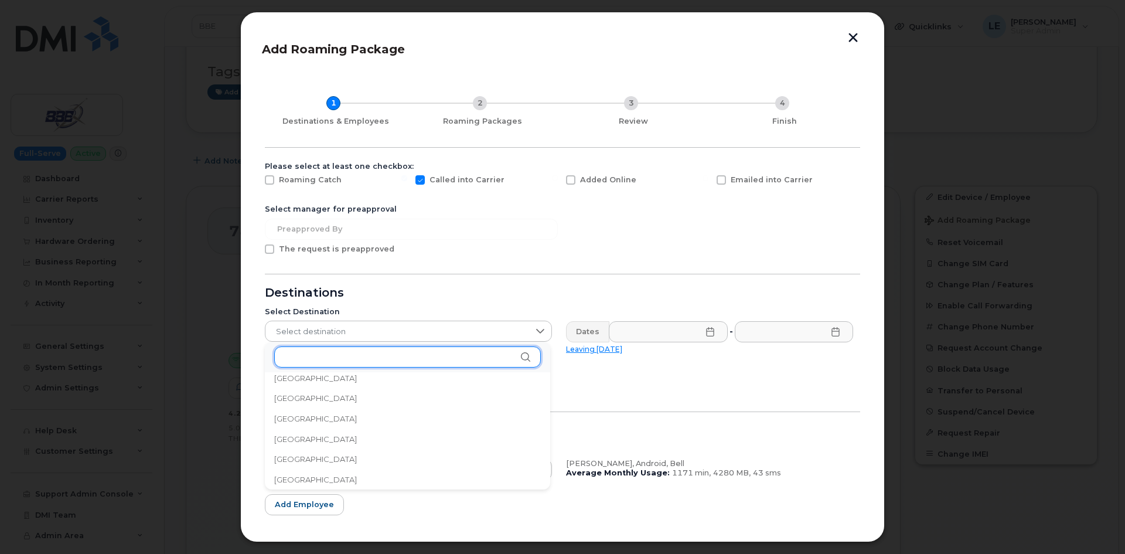
click at [342, 364] on input "text" at bounding box center [407, 356] width 267 height 21
type input "iceland"
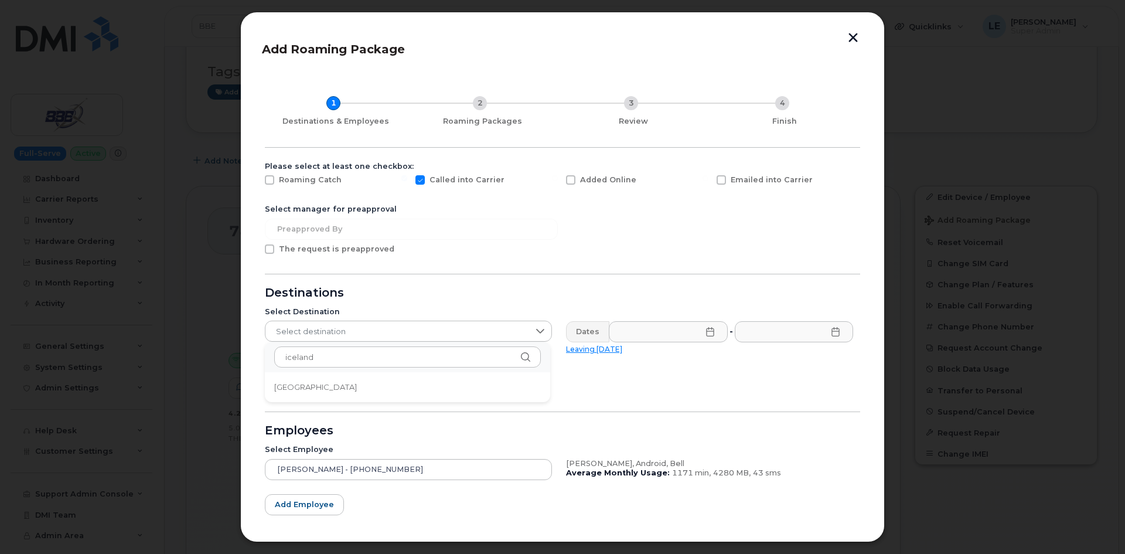
click at [336, 384] on li "[GEOGRAPHIC_DATA]" at bounding box center [407, 387] width 285 height 21
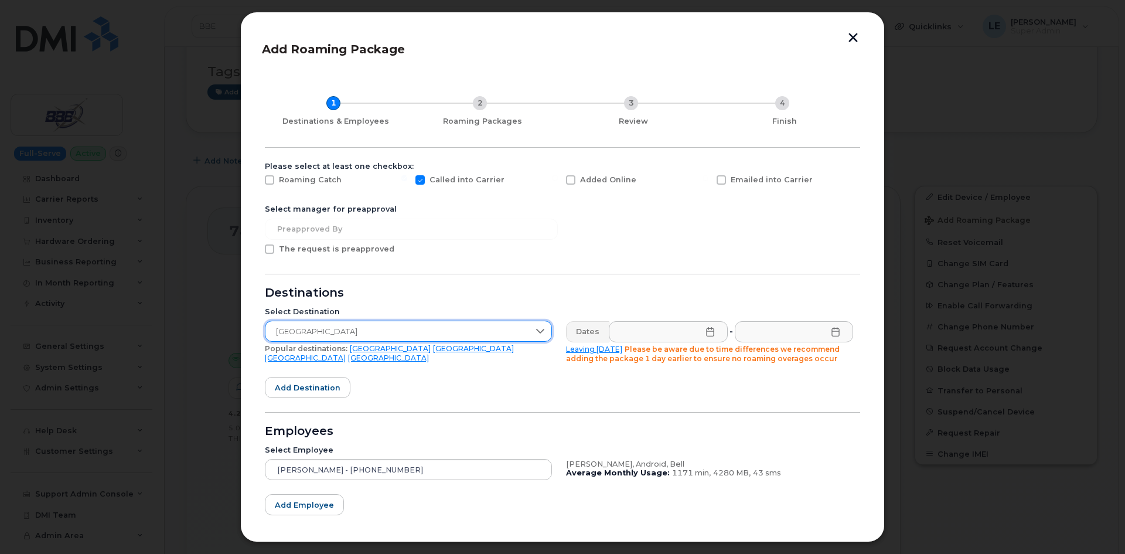
click at [591, 335] on div "Dates" at bounding box center [587, 331] width 43 height 21
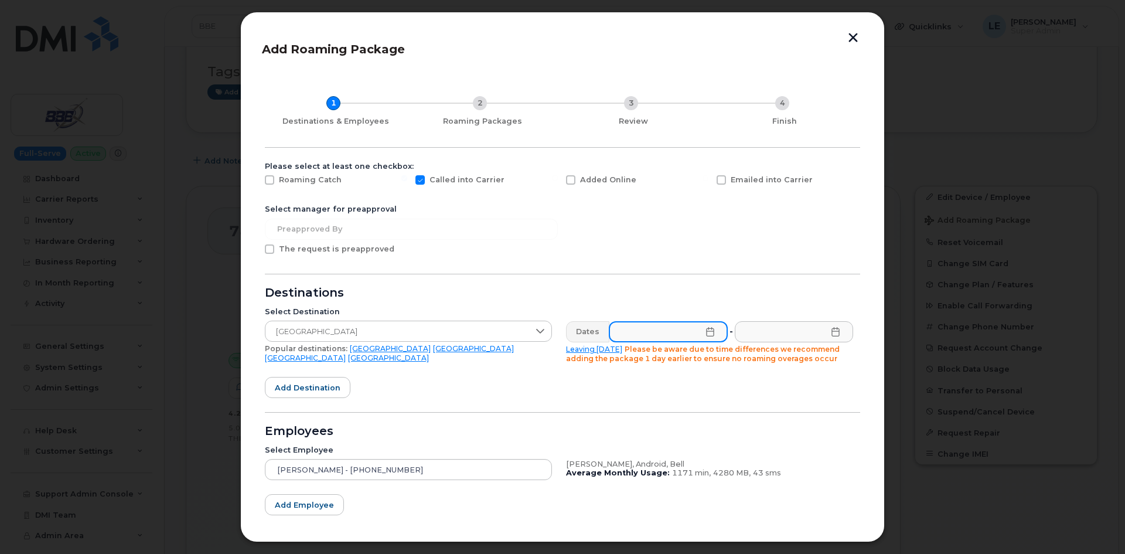
click at [630, 332] on input "text" at bounding box center [668, 331] width 119 height 21
click at [807, 97] on div "[DATE]" at bounding box center [721, 100] width 230 height 36
click at [685, 300] on span "30" at bounding box center [688, 296] width 23 height 23
type input "[DATE]"
click at [775, 325] on input "text" at bounding box center [793, 331] width 119 height 21
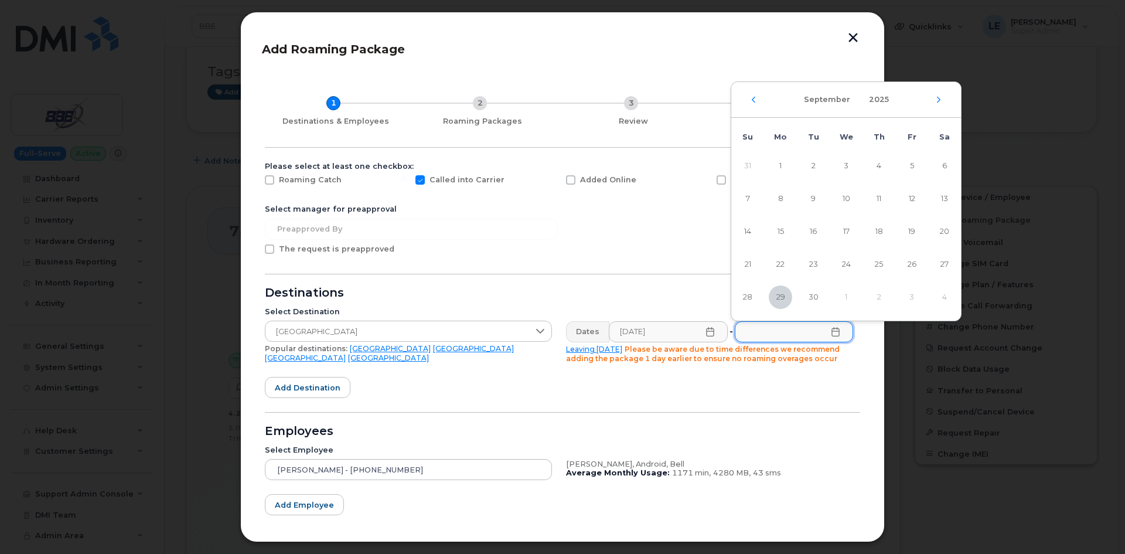
click at [936, 104] on div "[DATE]" at bounding box center [846, 100] width 230 height 36
click at [938, 104] on div "[DATE]" at bounding box center [846, 100] width 230 height 36
click at [939, 104] on div "[DATE]" at bounding box center [846, 100] width 230 height 36
click at [938, 101] on icon "Next Month" at bounding box center [938, 99] width 7 height 9
click at [879, 203] on span "9" at bounding box center [878, 198] width 23 height 23
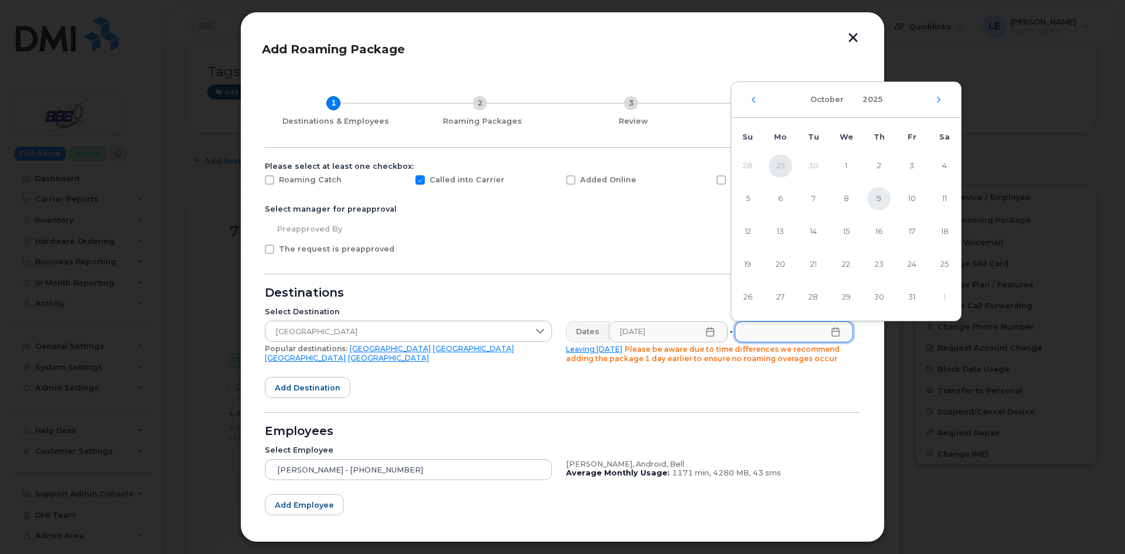
type input "[DATE]"
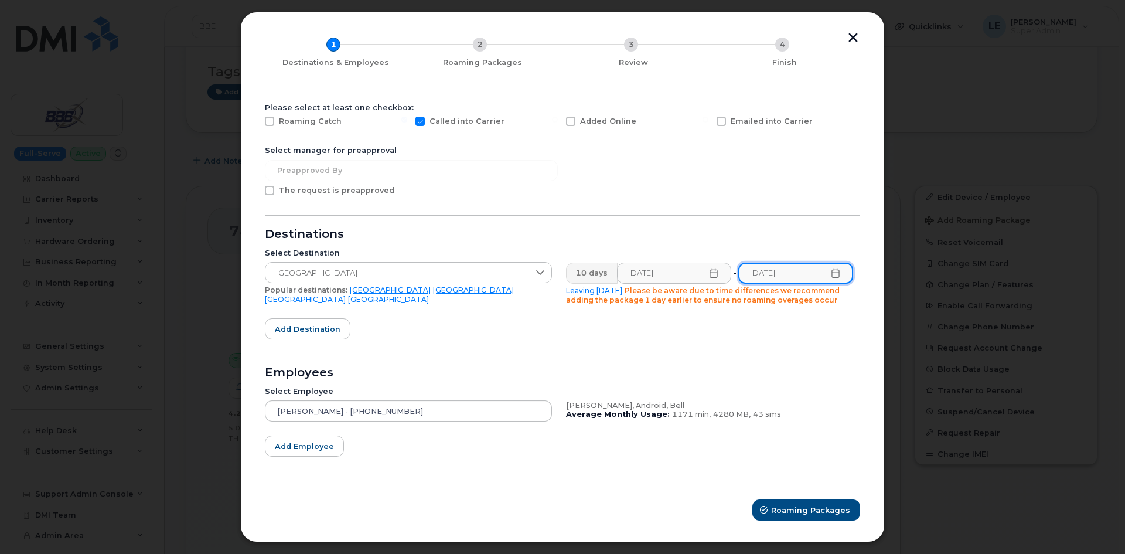
scroll to position [62, 0]
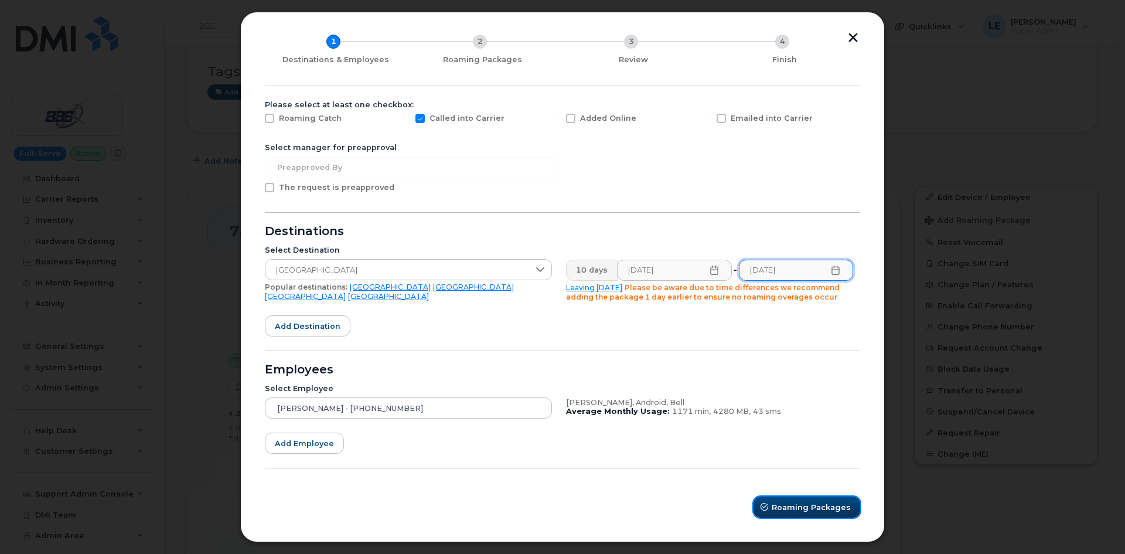
click at [814, 507] on span "Roaming Packages" at bounding box center [811, 507] width 79 height 11
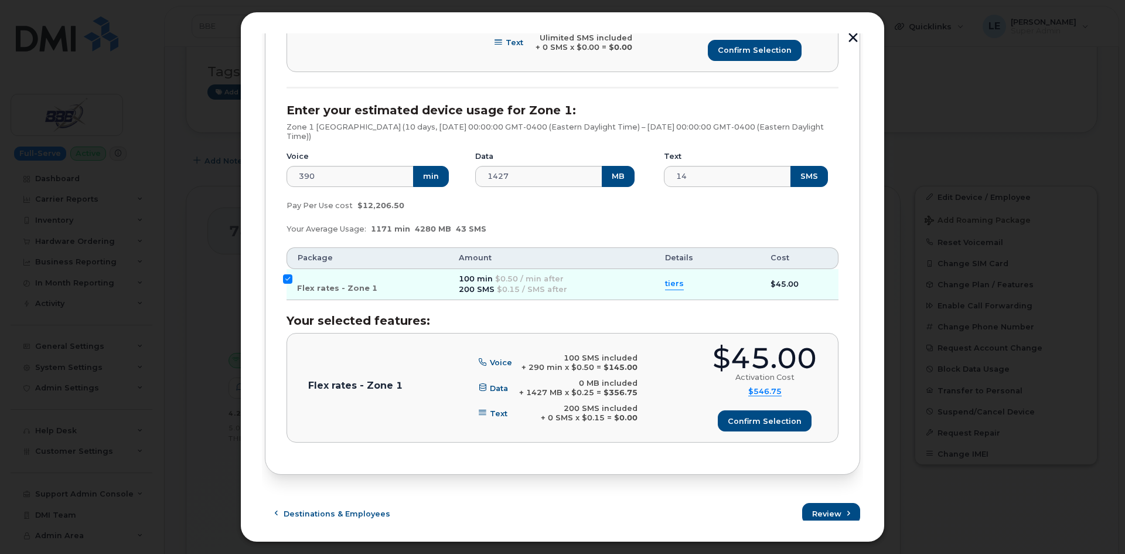
scroll to position [501, 0]
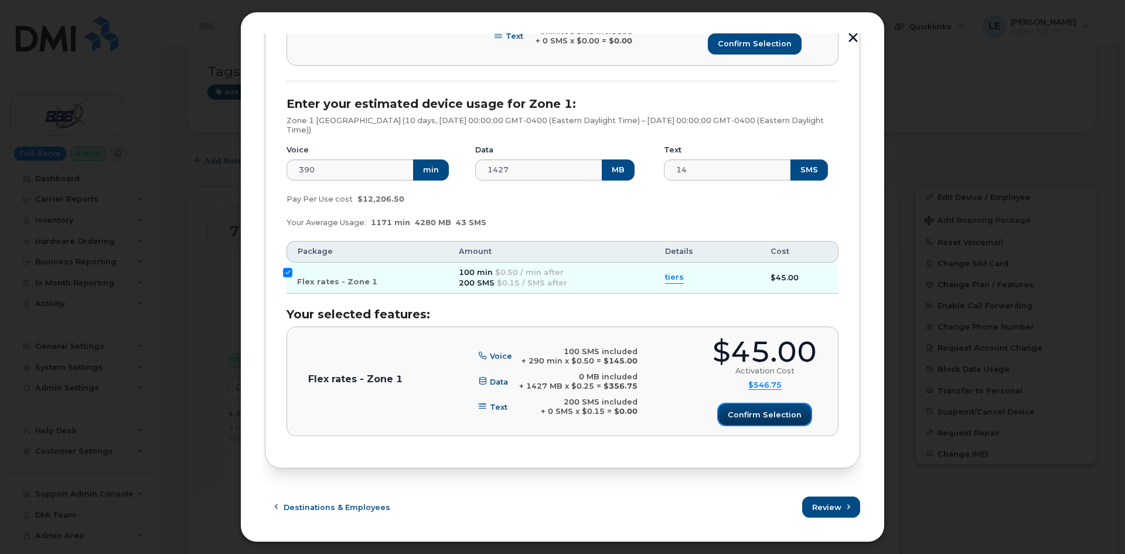
click at [795, 418] on span "Confirm selection" at bounding box center [765, 414] width 74 height 11
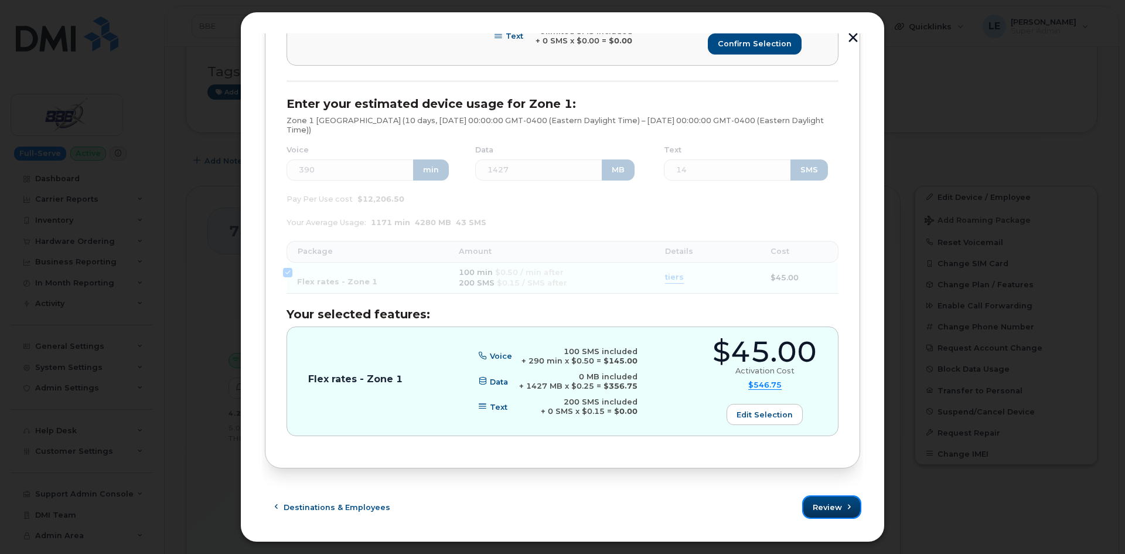
click at [824, 507] on span "Review" at bounding box center [827, 507] width 29 height 11
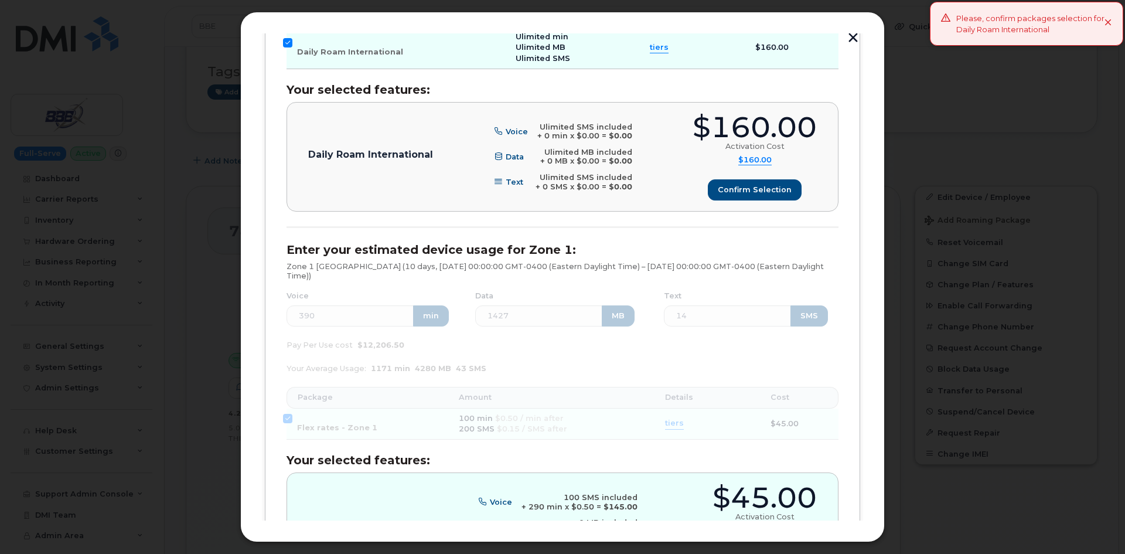
scroll to position [208, 0]
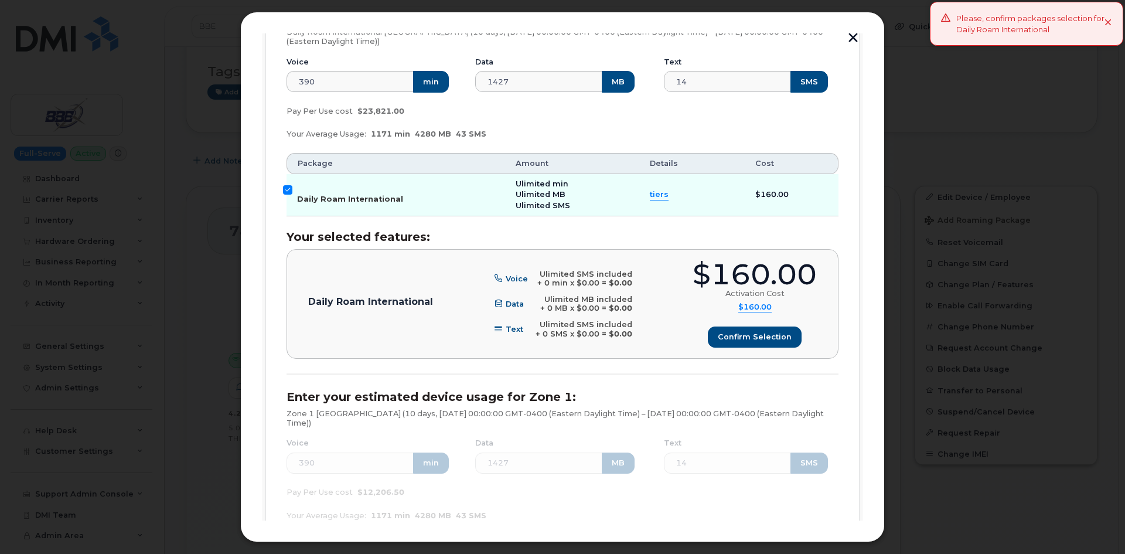
click at [288, 190] on input "Daily Roam International" at bounding box center [287, 189] width 9 height 9
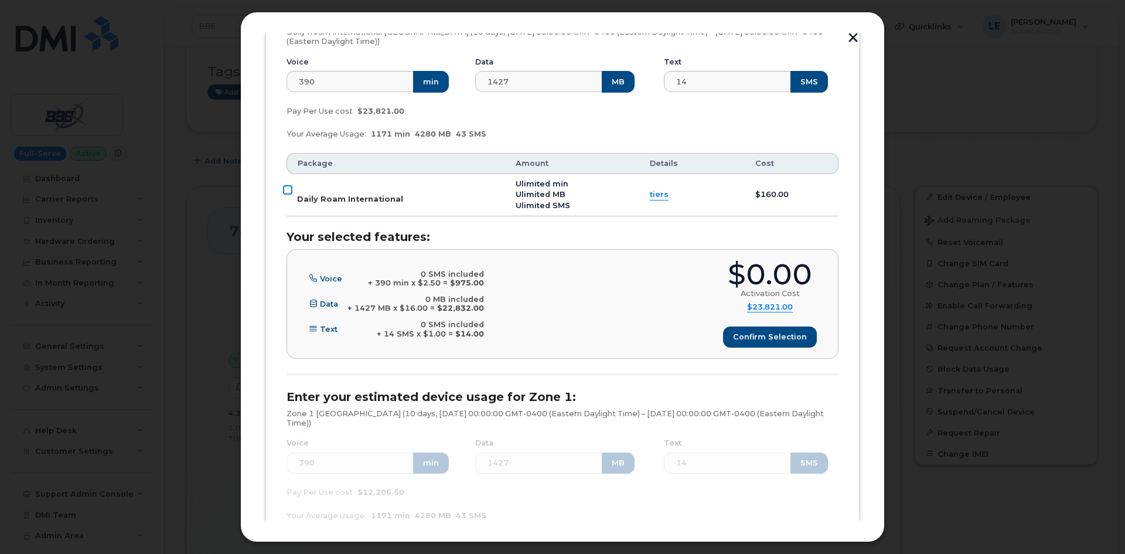
click at [291, 190] on input "Daily Roam International" at bounding box center [287, 189] width 9 height 9
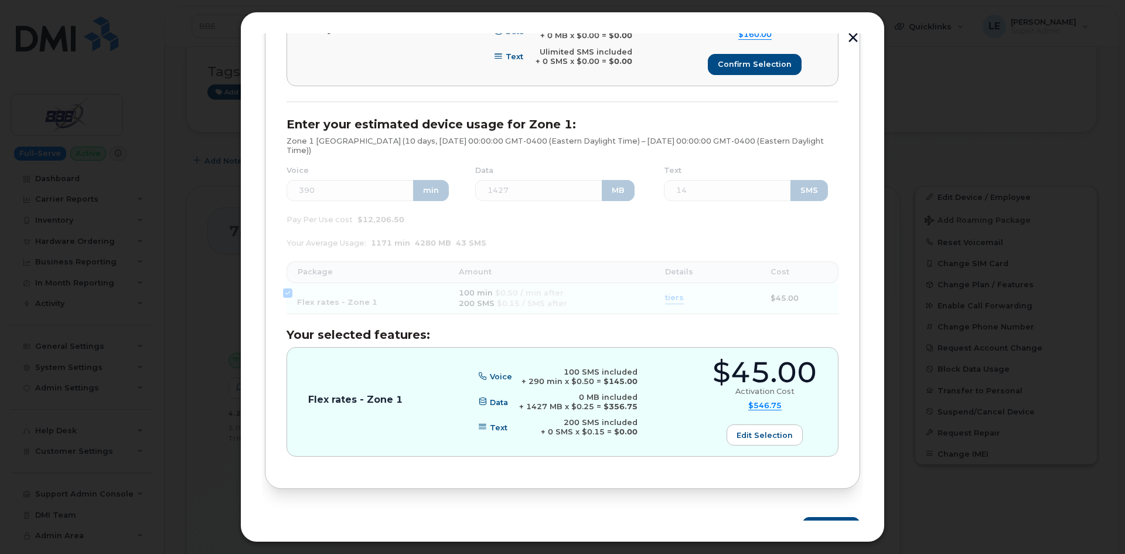
scroll to position [501, 0]
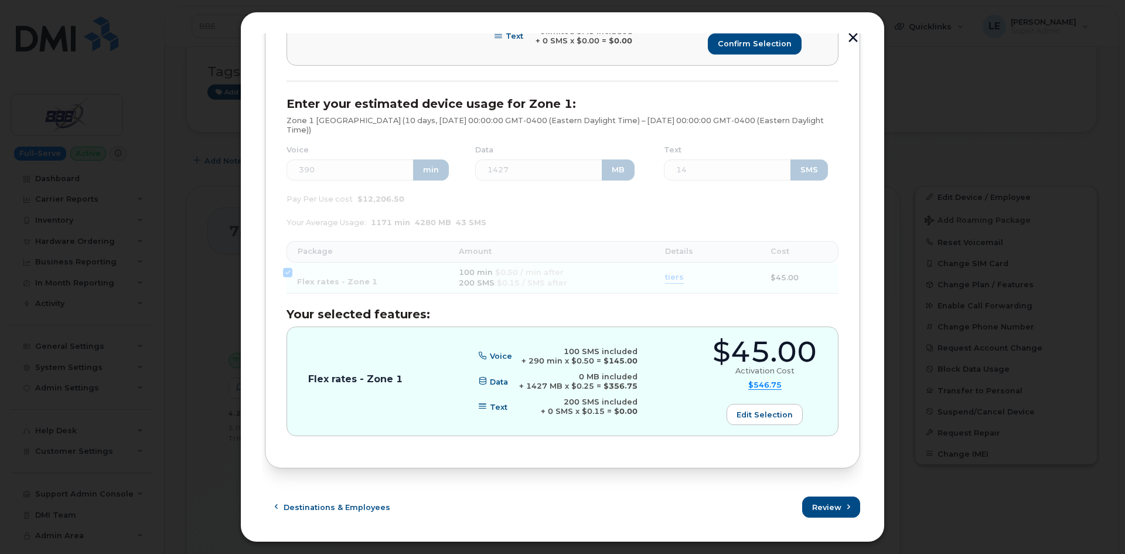
click at [288, 272] on div "Enter your estimated device usage for Zone 1: Zone 1 Iceland (10 days, Tue Sep …" at bounding box center [563, 266] width 552 height 339
click at [369, 289] on div "Enter your estimated device usage for Zone 1: Zone 1 Iceland (10 days, Tue Sep …" at bounding box center [563, 266] width 552 height 339
click at [813, 503] on span "Review" at bounding box center [827, 507] width 29 height 11
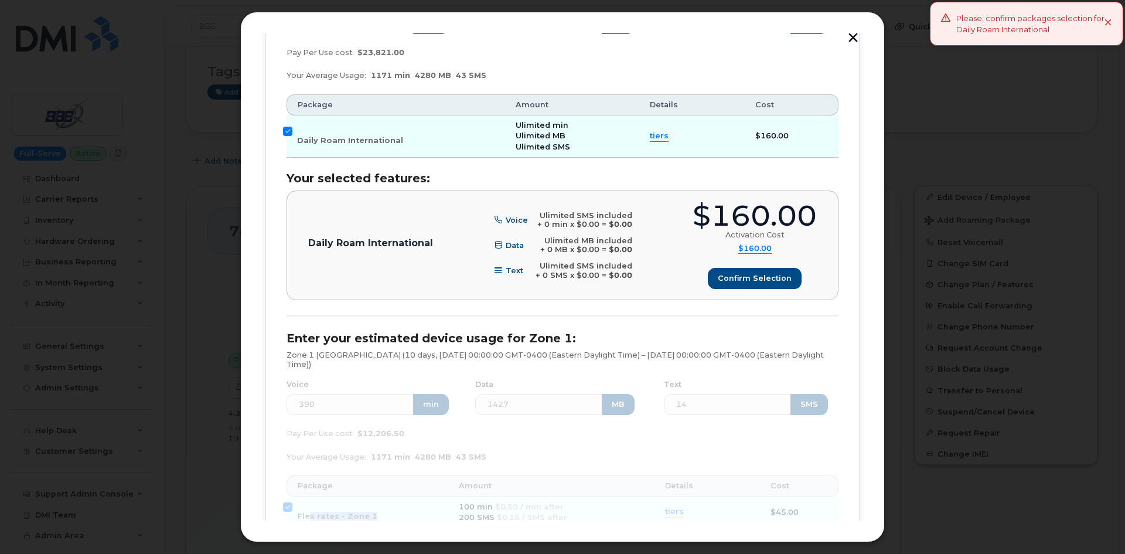
scroll to position [91, 0]
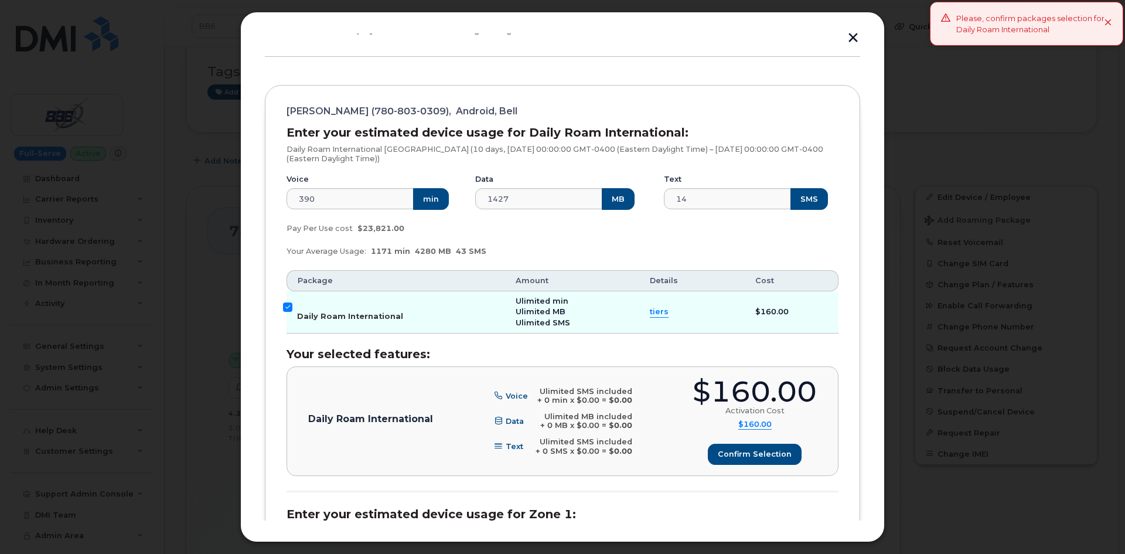
click at [292, 303] on input "Daily Roam International" at bounding box center [287, 306] width 9 height 9
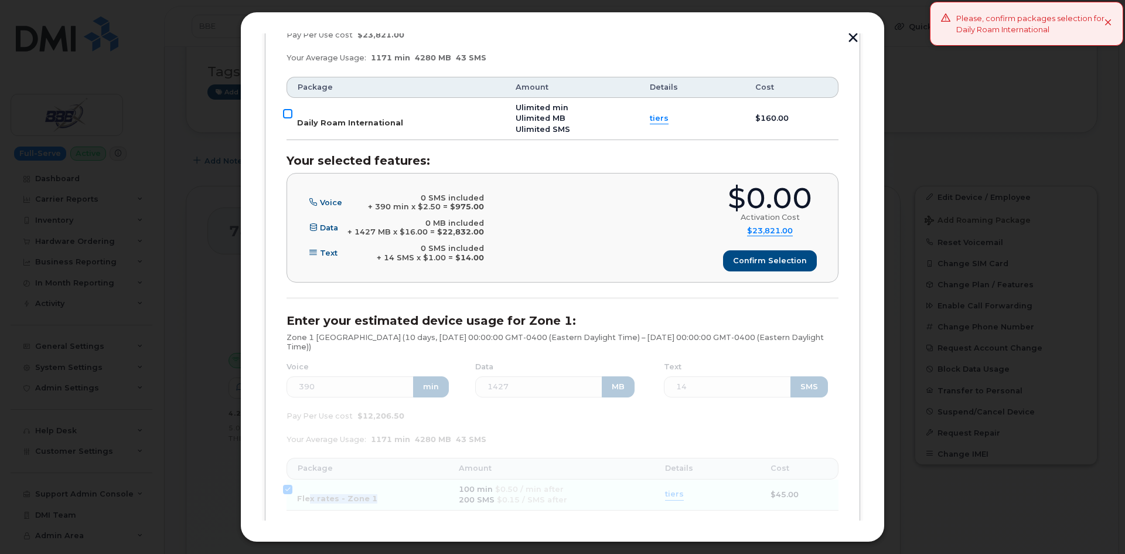
scroll to position [267, 0]
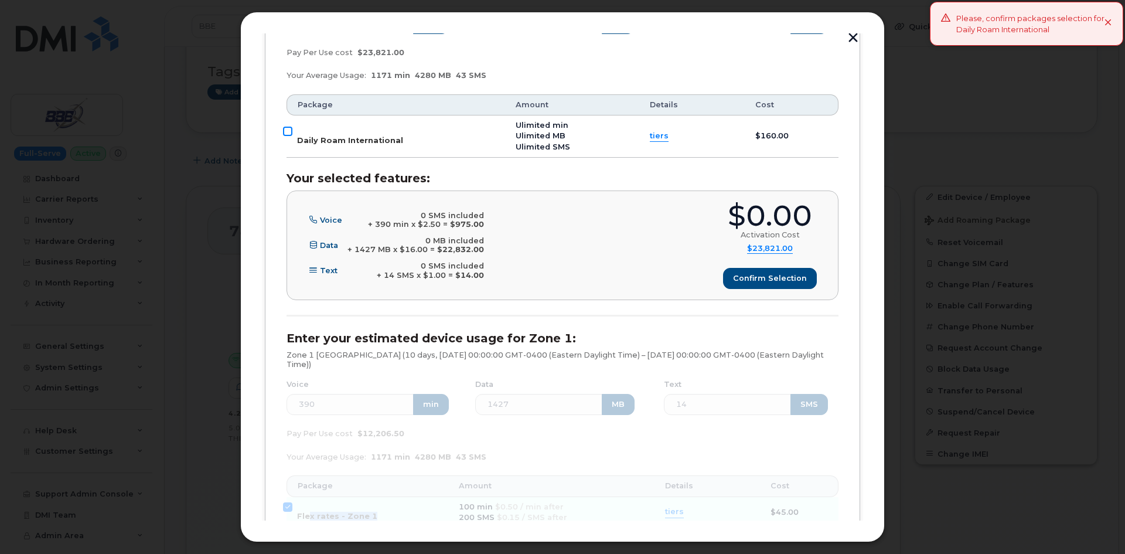
click at [287, 131] on input "Daily Roam International" at bounding box center [287, 131] width 9 height 9
checkbox input "true"
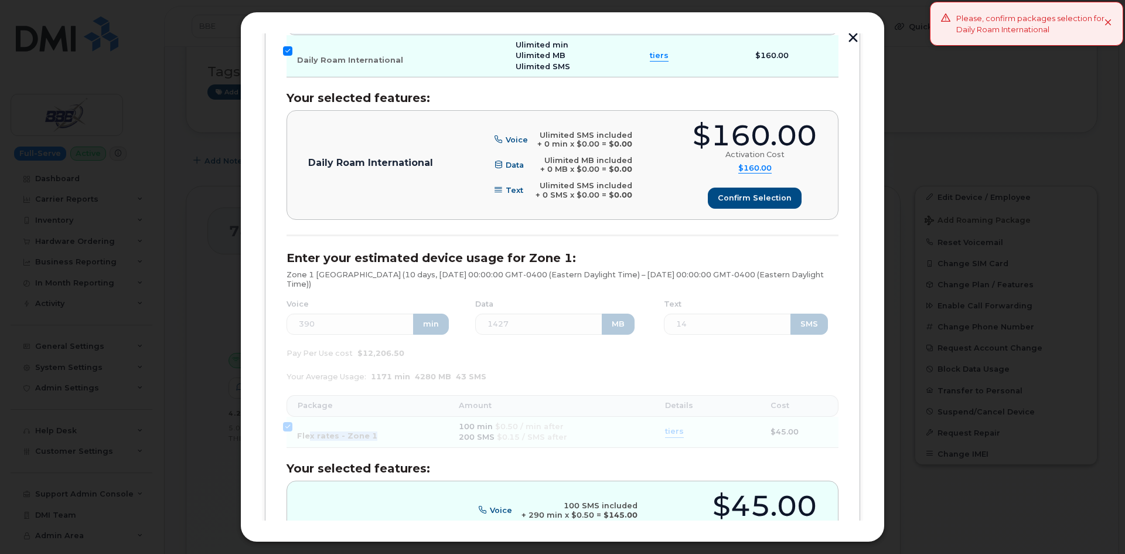
scroll to position [501, 0]
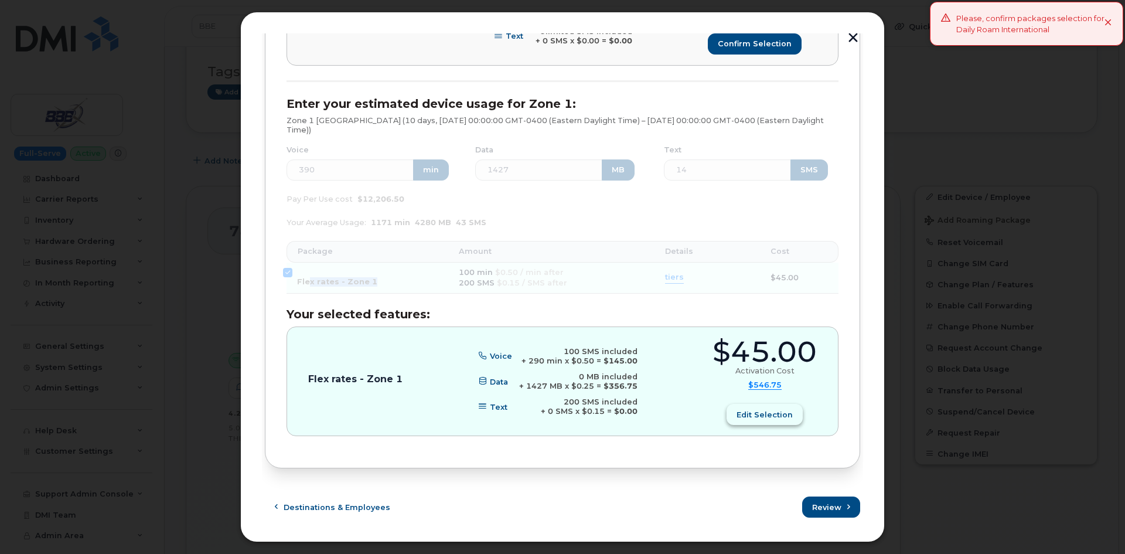
click at [769, 418] on span "Edit selection" at bounding box center [765, 414] width 56 height 11
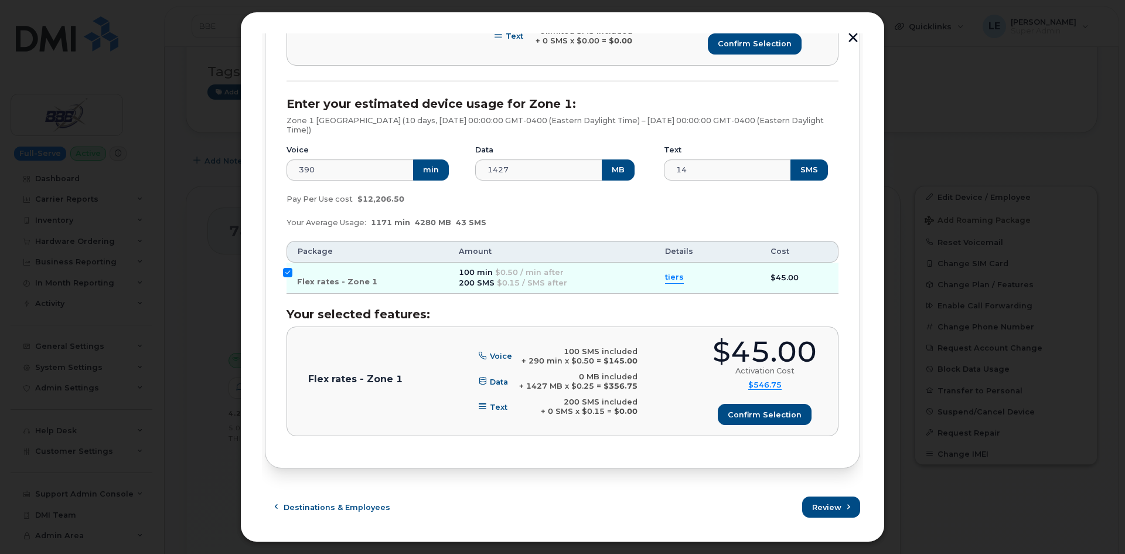
click at [285, 265] on div "HEATHER STEWART (780-803-0309), Android, Bell Enter your estimated device usage…" at bounding box center [562, 71] width 595 height 793
click at [285, 269] on input "Flex rates - Zone 1" at bounding box center [287, 272] width 9 height 9
checkbox input "false"
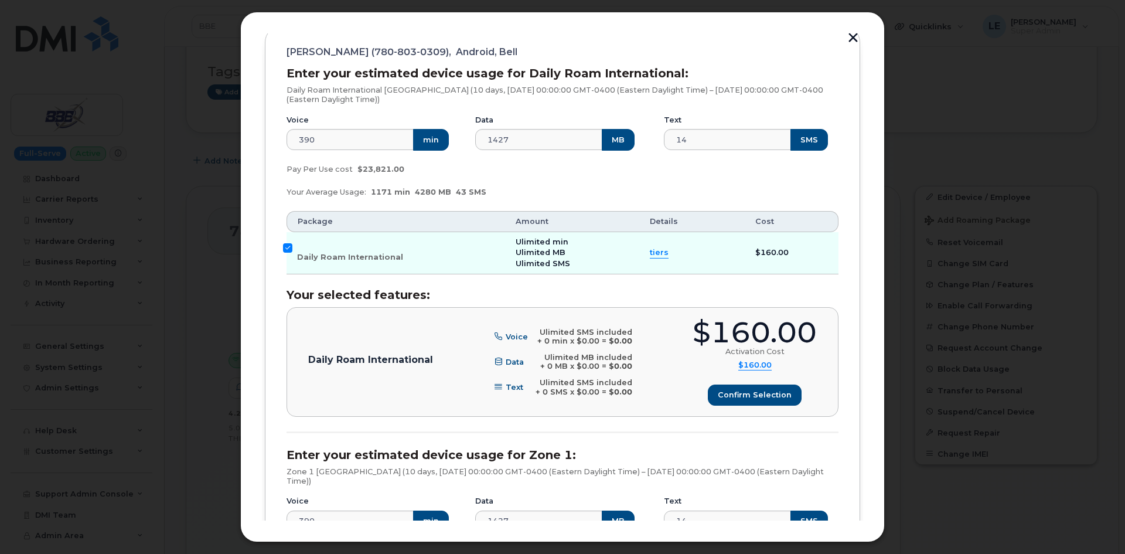
scroll to position [149, 0]
click at [293, 249] on td "Daily Roam International" at bounding box center [396, 254] width 219 height 42
click at [291, 248] on input "Daily Roam International" at bounding box center [287, 248] width 9 height 9
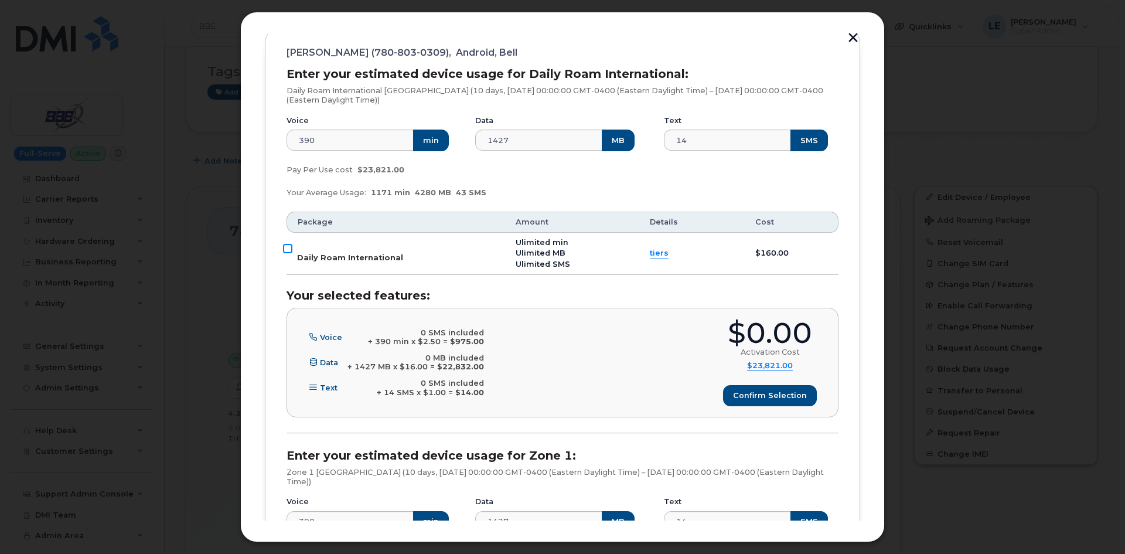
click at [289, 251] on input "Daily Roam International" at bounding box center [287, 248] width 9 height 9
checkbox input "true"
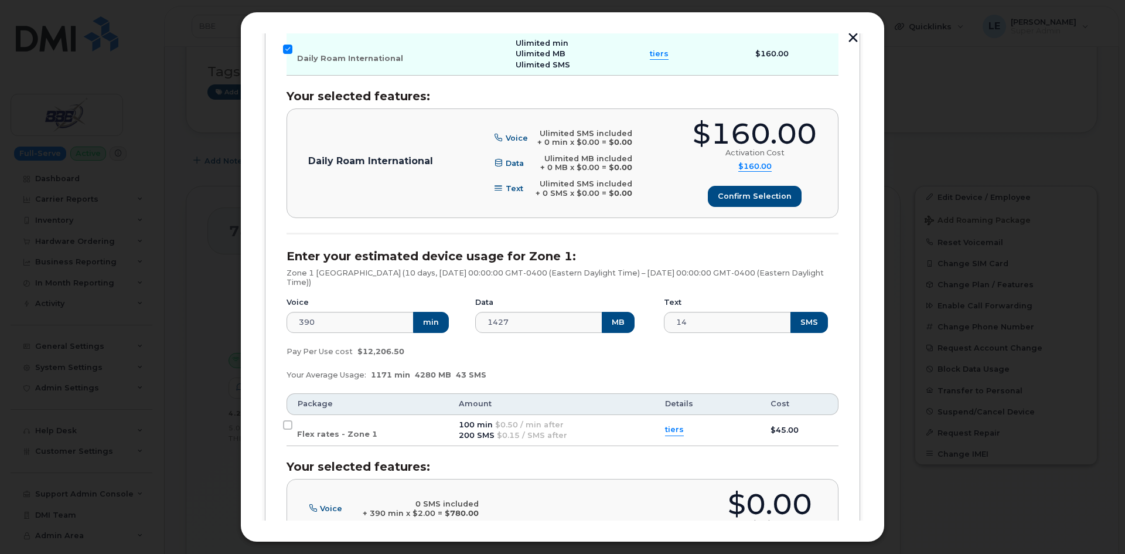
scroll to position [325, 0]
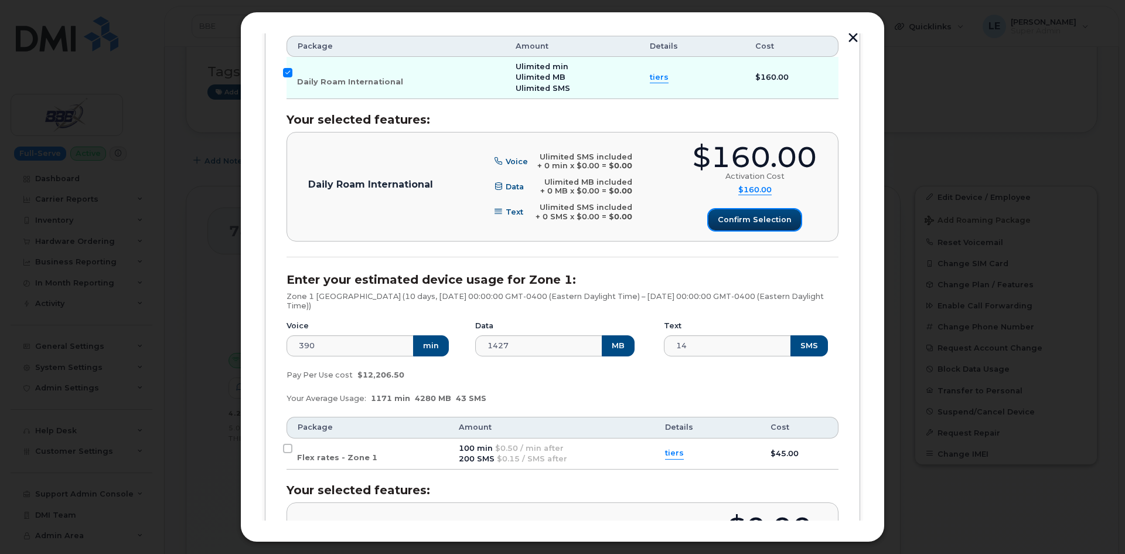
click at [755, 227] on button "Confirm selection" at bounding box center [754, 219] width 93 height 21
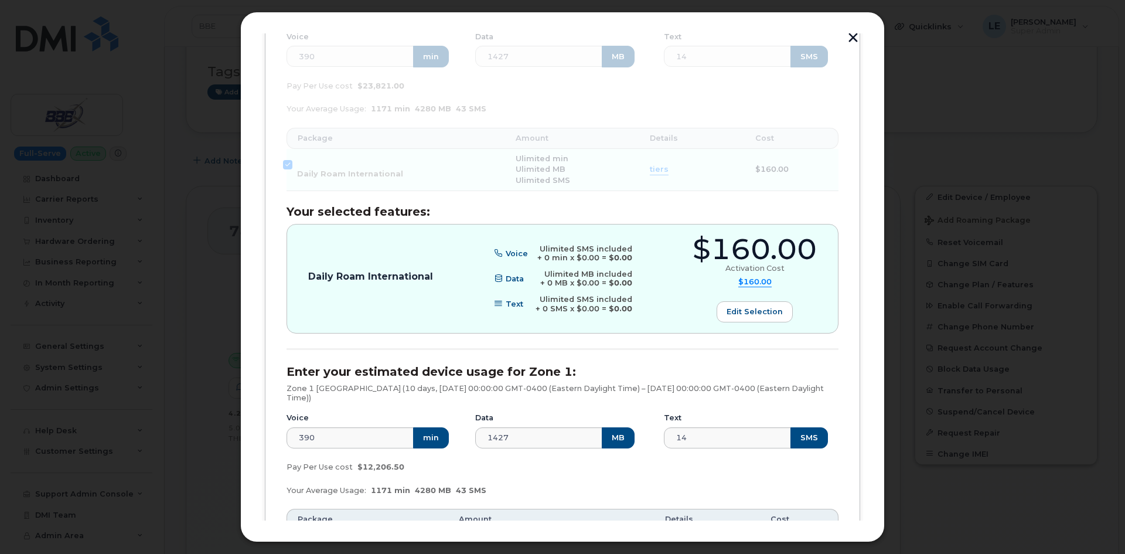
scroll to position [501, 0]
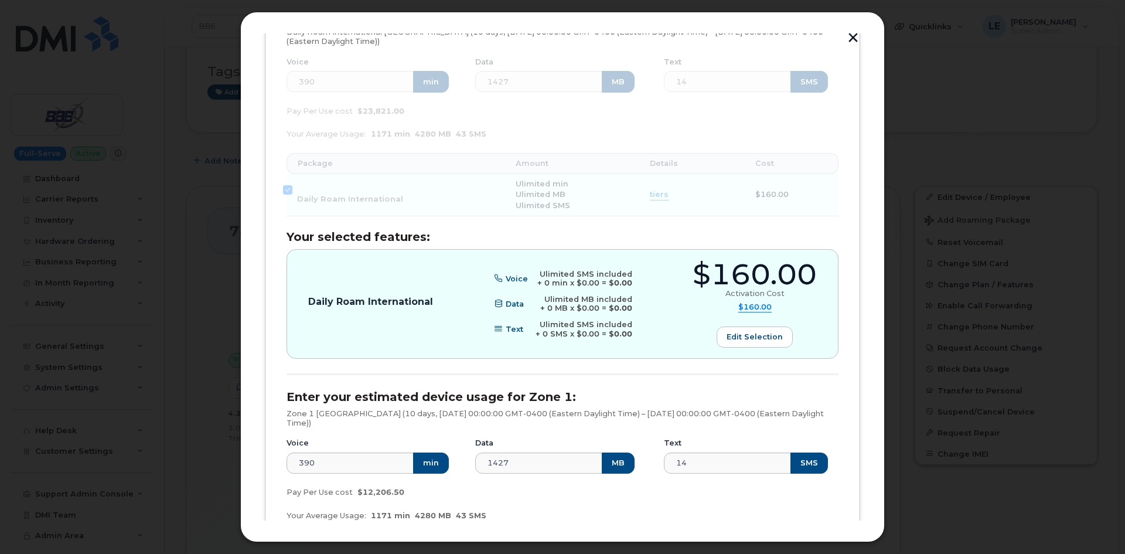
drag, startPoint x: 285, startPoint y: 189, endPoint x: 338, endPoint y: 203, distance: 55.1
click at [303, 197] on div "HEATHER STEWART (780-803-0309), Android, Bell Enter your estimated device usage…" at bounding box center [562, 364] width 595 height 793
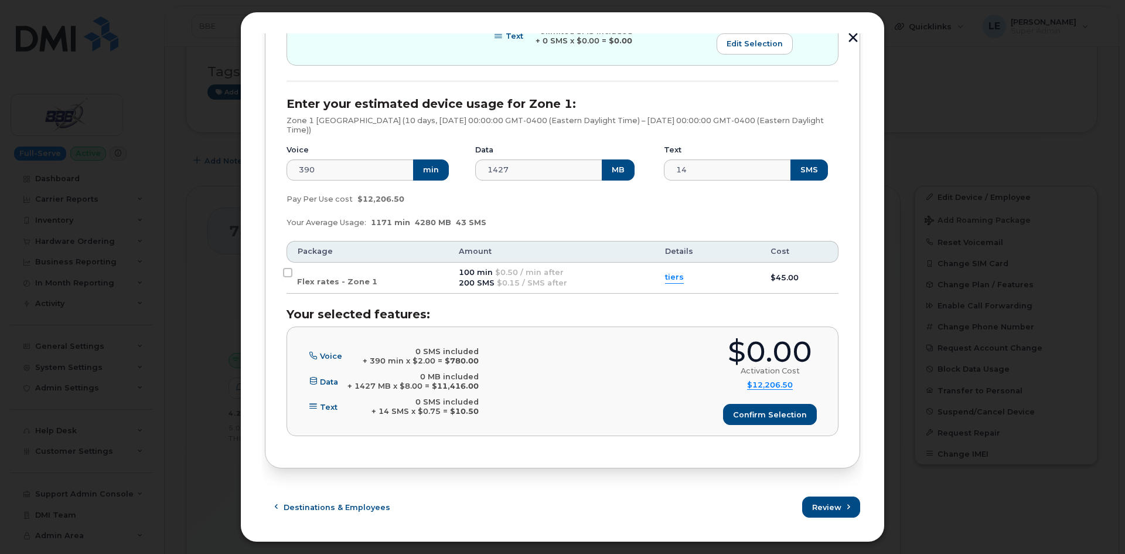
click at [285, 280] on div "HEATHER STEWART (780-803-0309), Android, Bell Enter your estimated device usage…" at bounding box center [562, 71] width 595 height 793
click at [286, 277] on input "Flex rates - Zone 1" at bounding box center [287, 272] width 9 height 9
checkbox input "true"
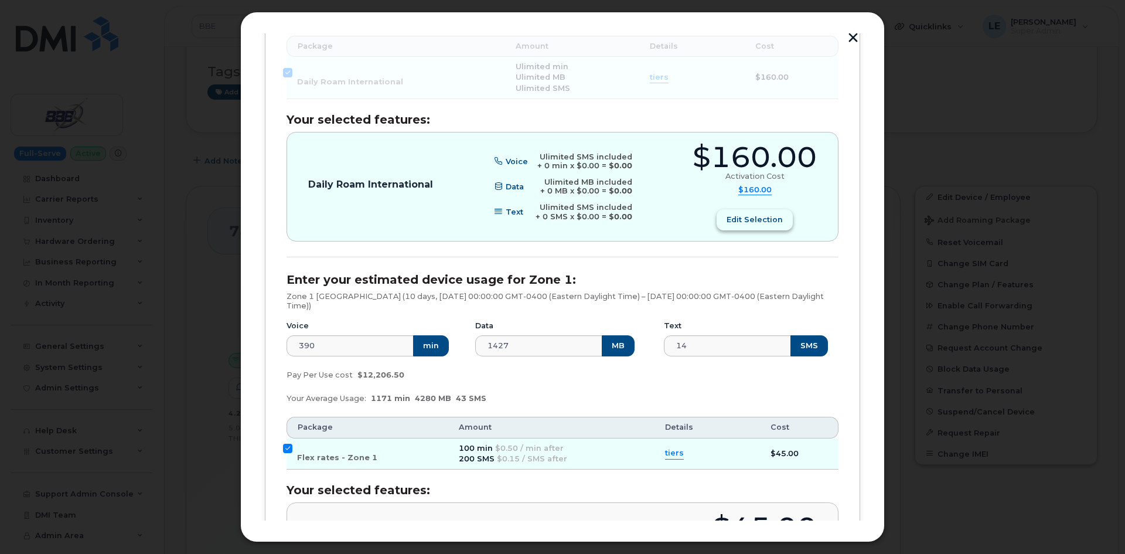
click at [731, 217] on span "Edit selection" at bounding box center [755, 219] width 56 height 11
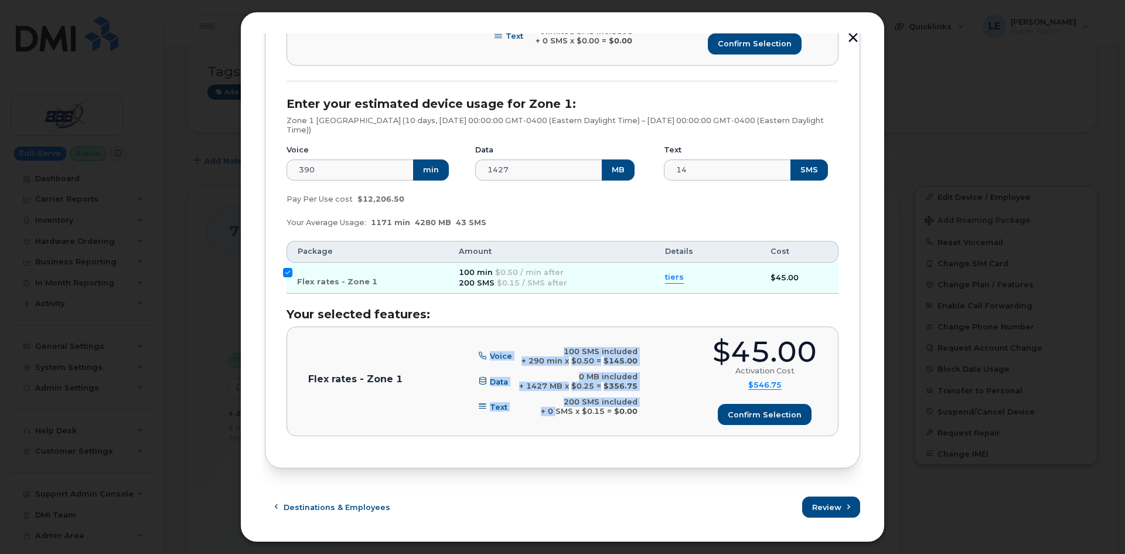
drag, startPoint x: 479, startPoint y: 351, endPoint x: 552, endPoint y: 410, distance: 93.8
click at [552, 410] on div "Voice 100 SMS included + 290 min x $0.50 = $145.00 Data 0 MB included + 1427 MB…" at bounding box center [557, 381] width 159 height 69
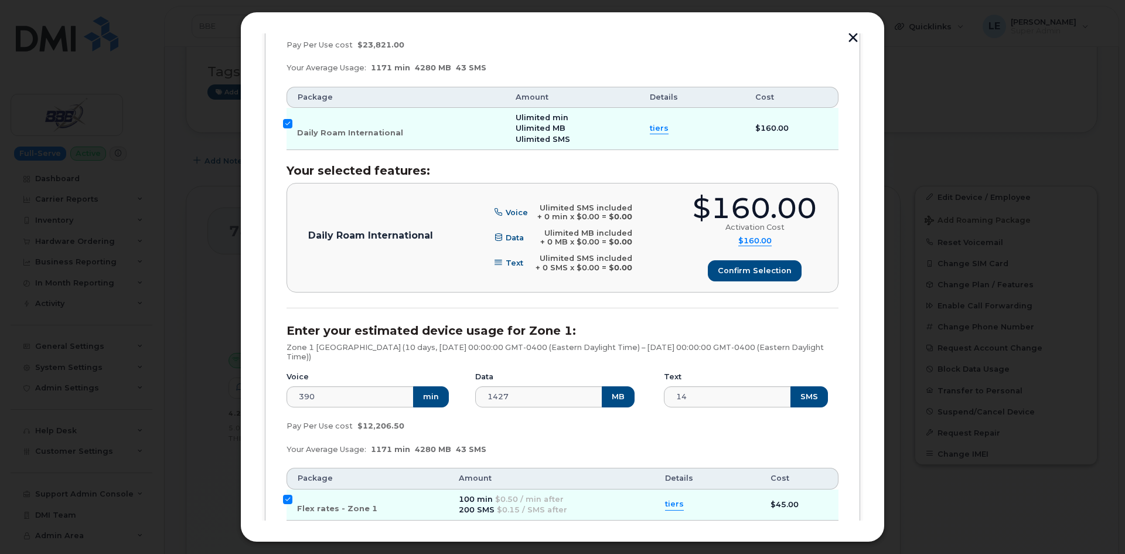
scroll to position [267, 0]
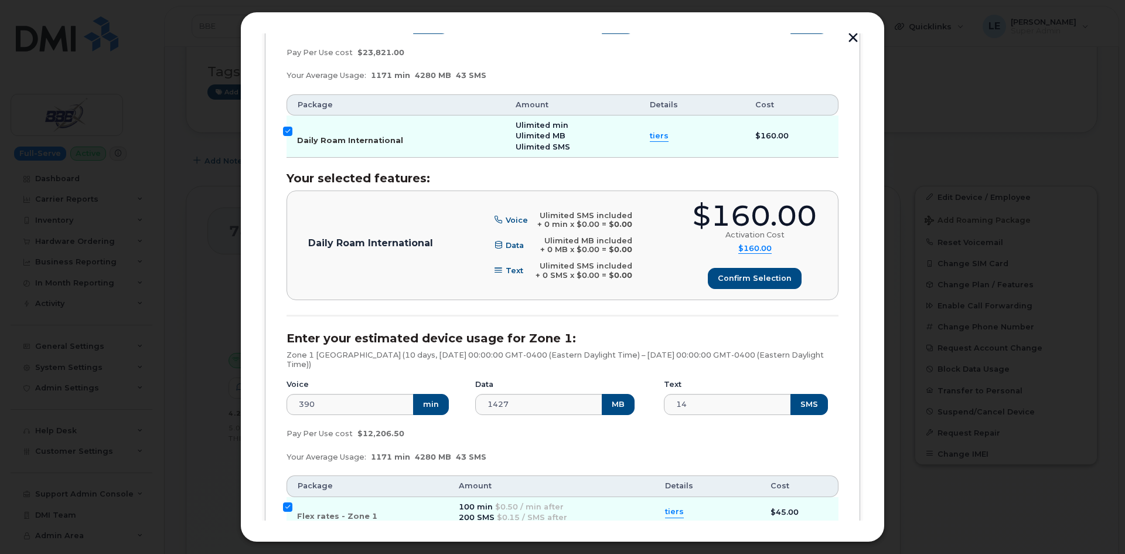
click at [291, 129] on input "Daily Roam International" at bounding box center [287, 131] width 9 height 9
checkbox input "false"
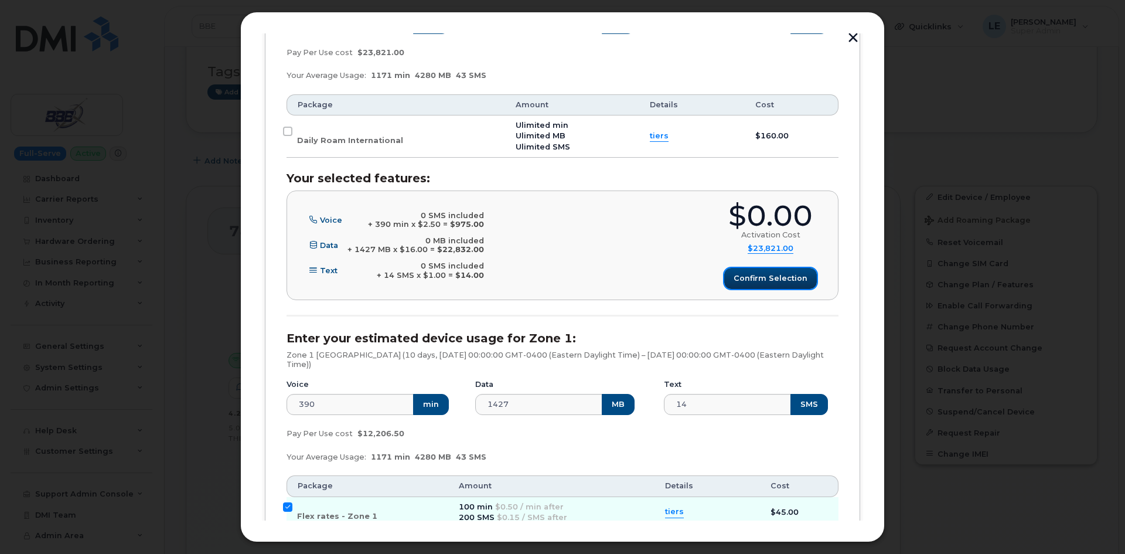
click at [776, 278] on span "Confirm selection" at bounding box center [771, 277] width 74 height 11
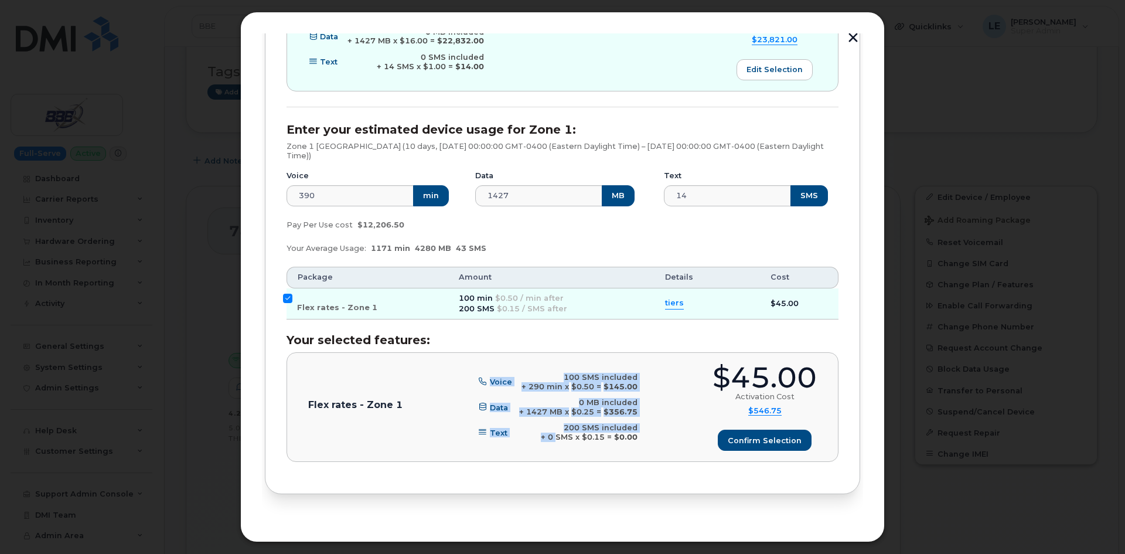
scroll to position [501, 0]
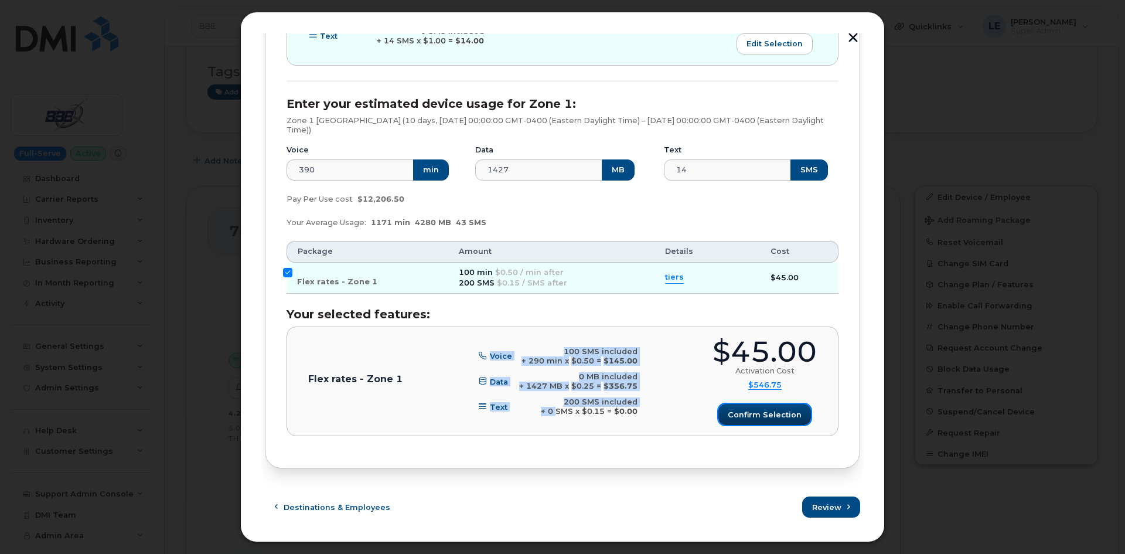
click at [732, 413] on span "Confirm selection" at bounding box center [765, 414] width 74 height 11
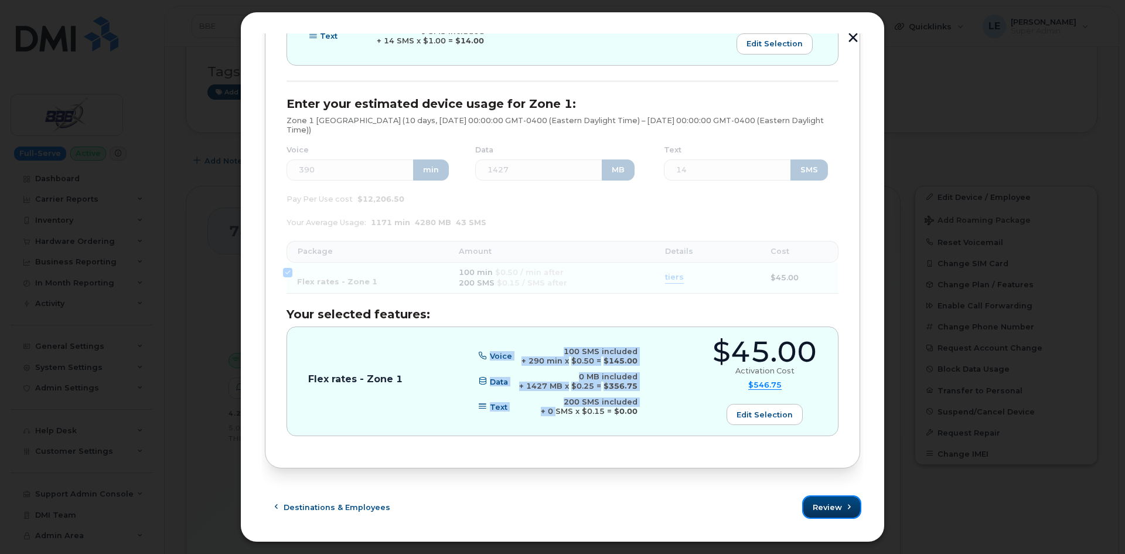
click at [823, 499] on button "Review" at bounding box center [831, 506] width 57 height 21
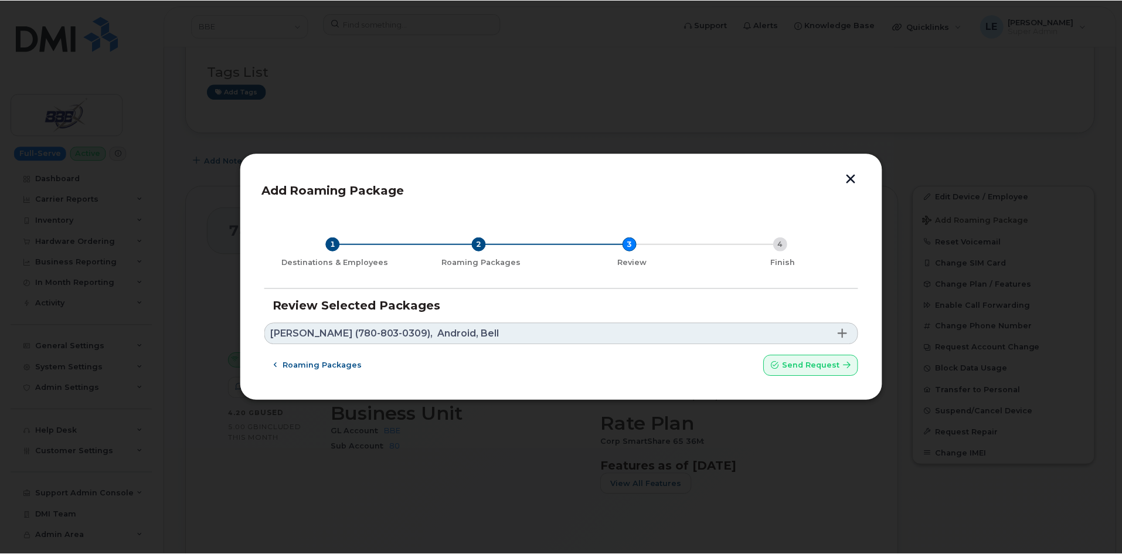
scroll to position [0, 0]
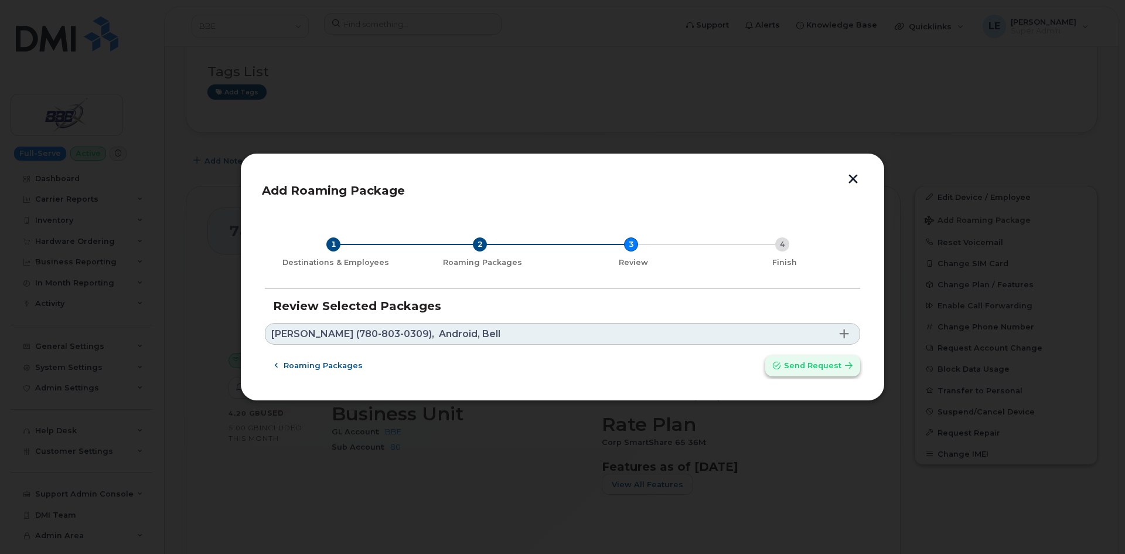
click at [812, 371] on span "Send request" at bounding box center [812, 365] width 57 height 11
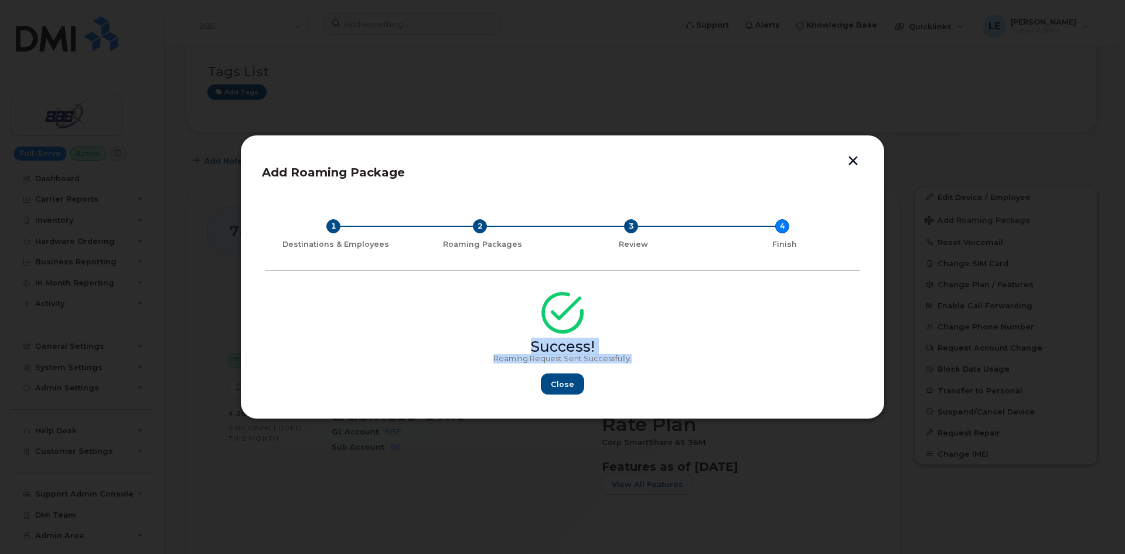
drag, startPoint x: 633, startPoint y: 356, endPoint x: 500, endPoint y: 337, distance: 134.3
click at [500, 337] on div "Success! Roaming Request Sent Successfully. Close" at bounding box center [562, 347] width 595 height 96
copy div "Success! Roaming Request Sent Successfully."
drag, startPoint x: 550, startPoint y: 391, endPoint x: 564, endPoint y: 384, distance: 15.5
click at [553, 390] on button "Close" at bounding box center [562, 383] width 42 height 21
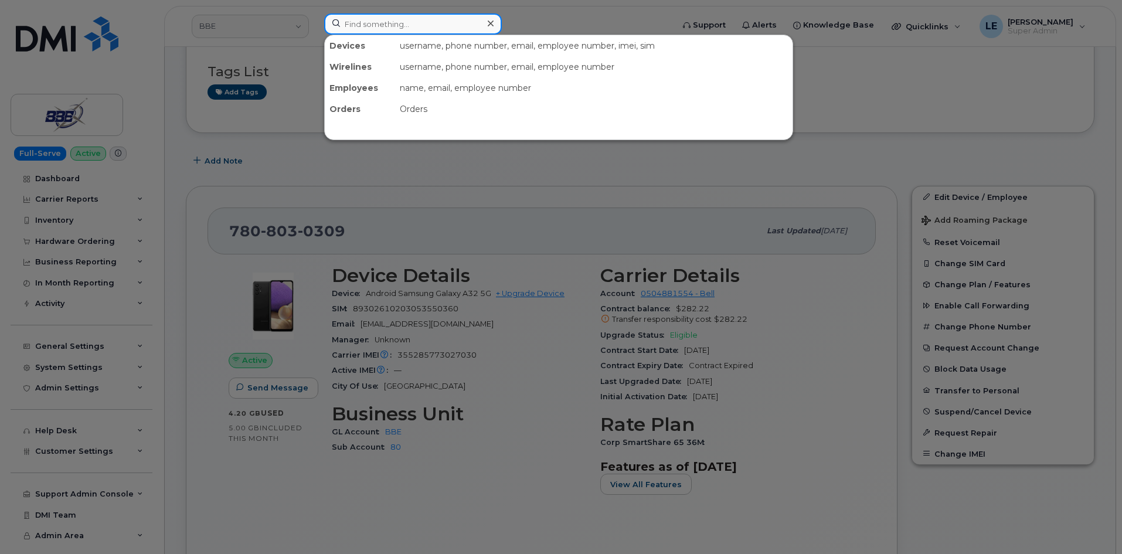
click at [386, 21] on input at bounding box center [413, 23] width 178 height 21
paste input "COSMO.NEAMES@KIEWIT.COM"
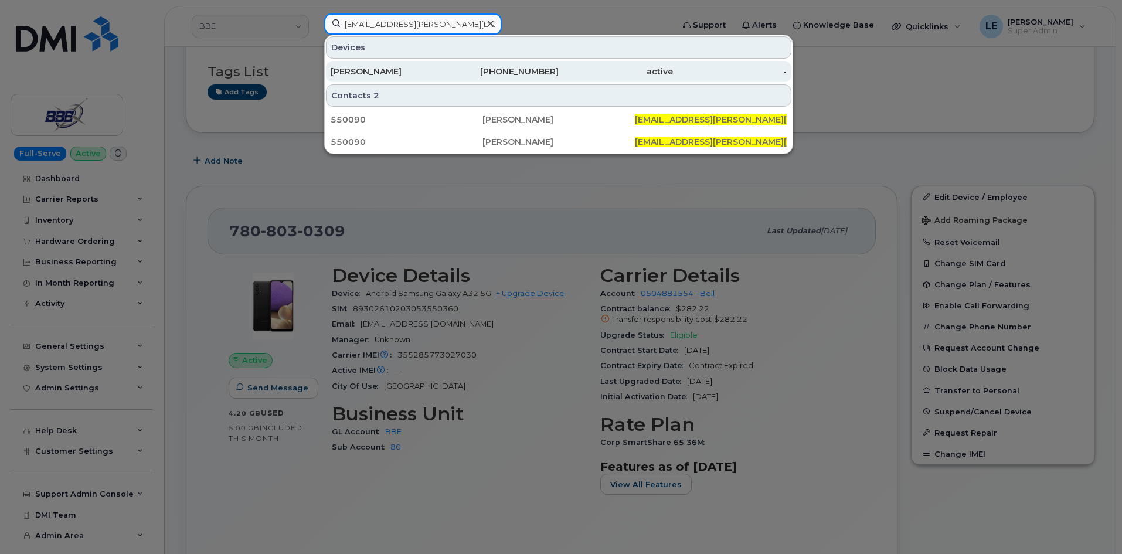
type input "COSMO.NEAMES@KIEWIT.COM"
click at [386, 68] on div "COSMO NEAMES" at bounding box center [387, 72] width 114 height 12
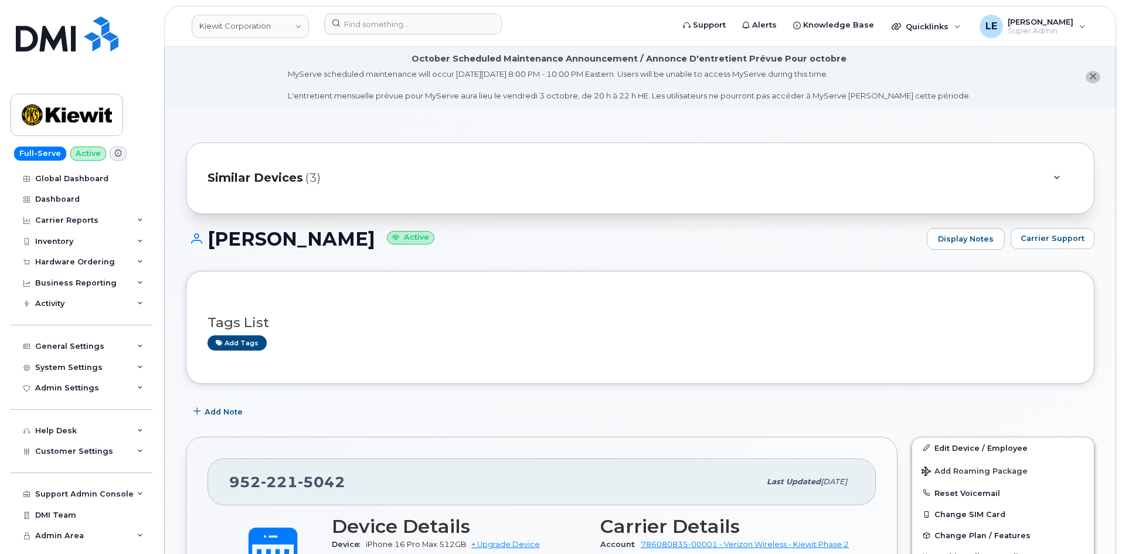
scroll to position [352, 0]
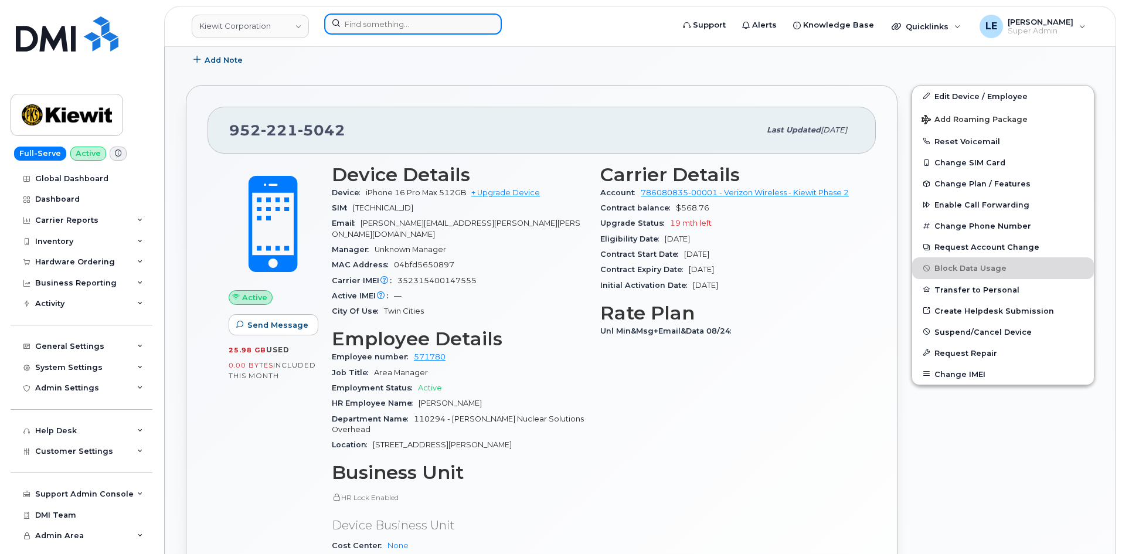
click at [409, 25] on input at bounding box center [413, 23] width 178 height 21
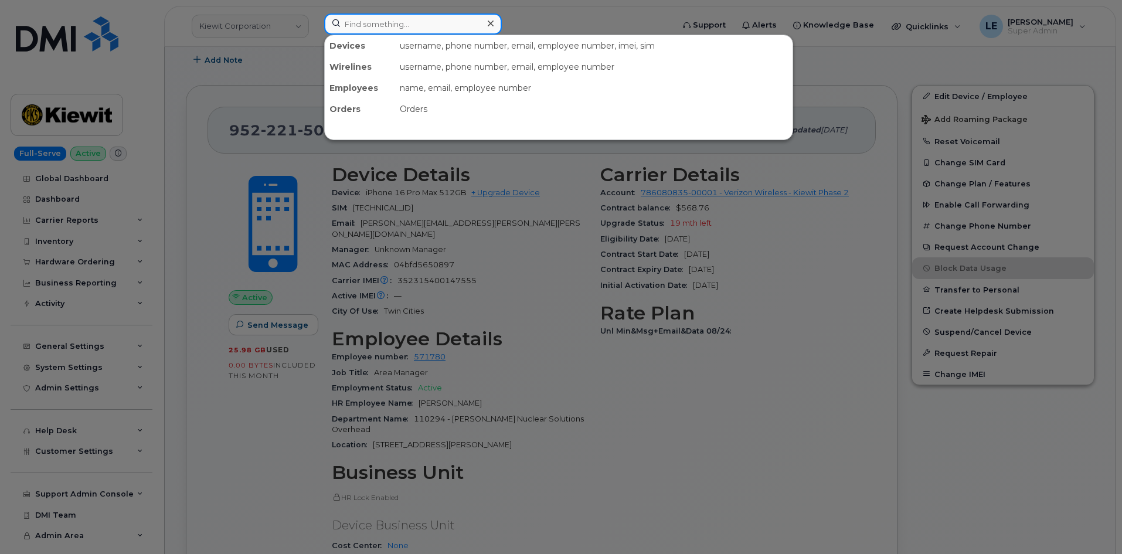
paste input "[PERSON_NAME]"
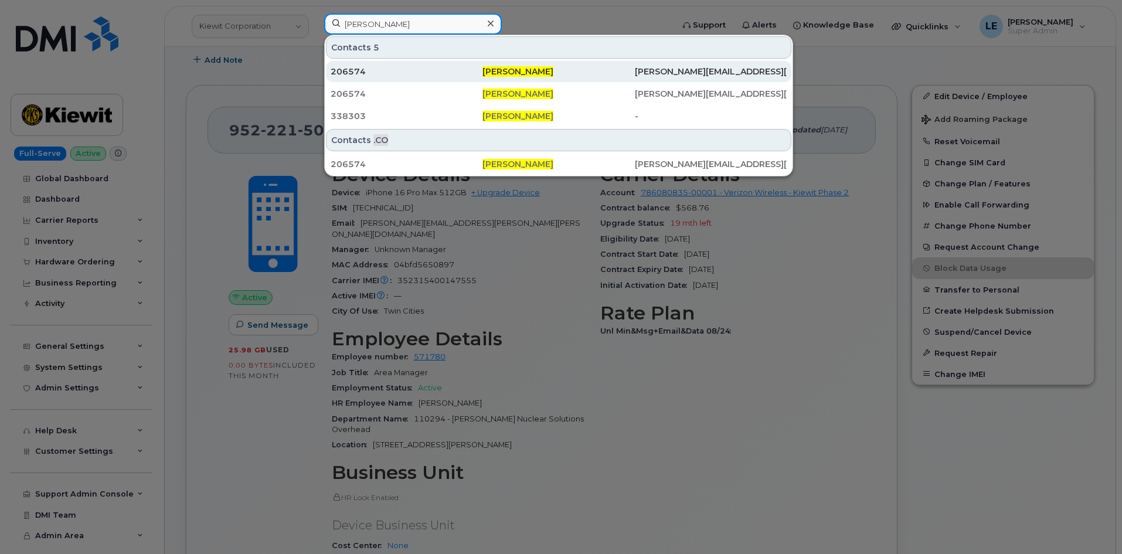
type input "[PERSON_NAME]"
click at [393, 74] on div "206574" at bounding box center [406, 72] width 152 height 12
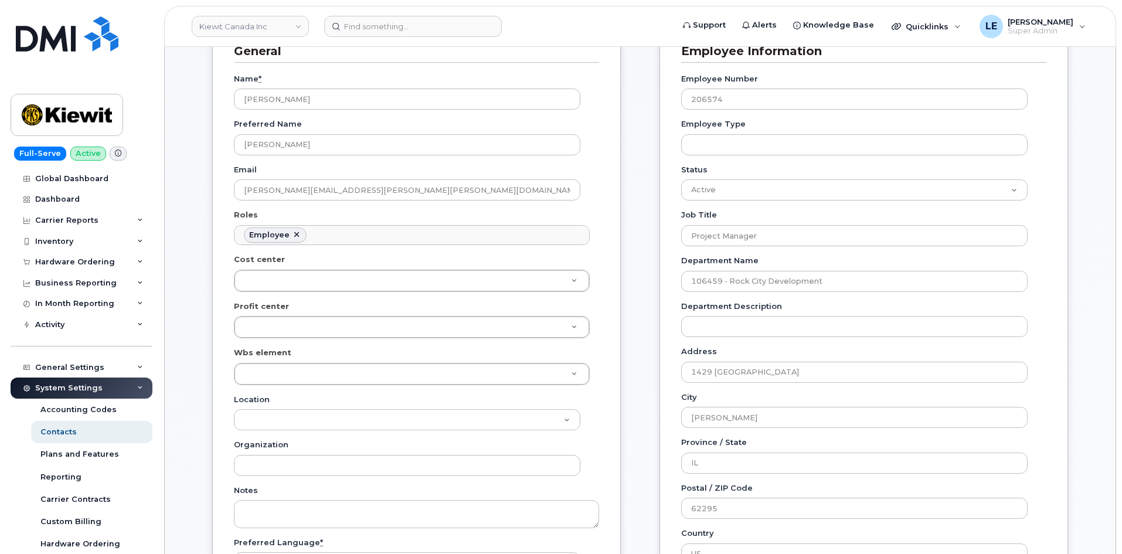
scroll to position [234, 0]
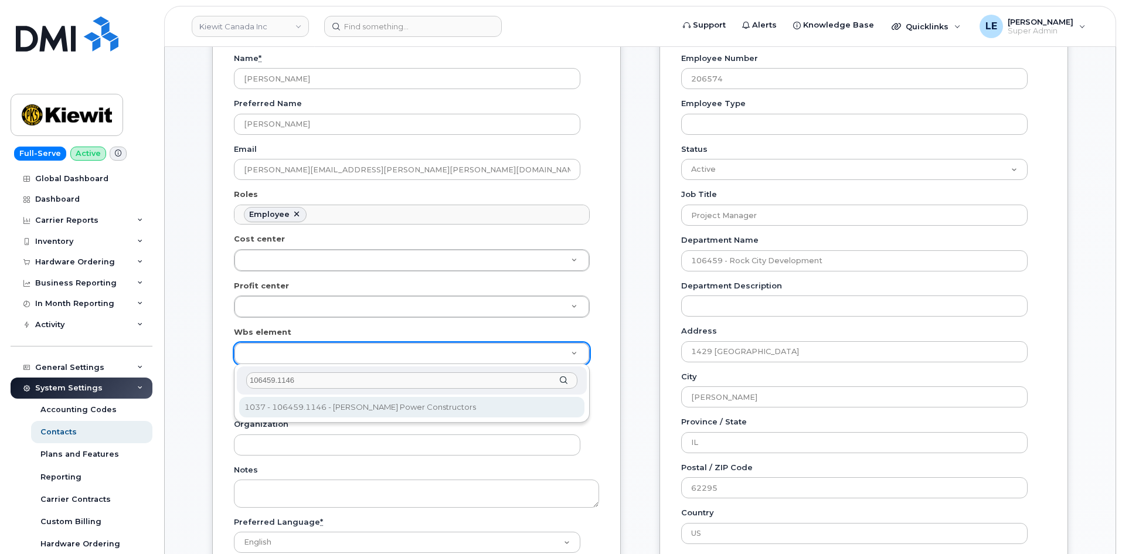
type input "106459.1146"
type input "35540091"
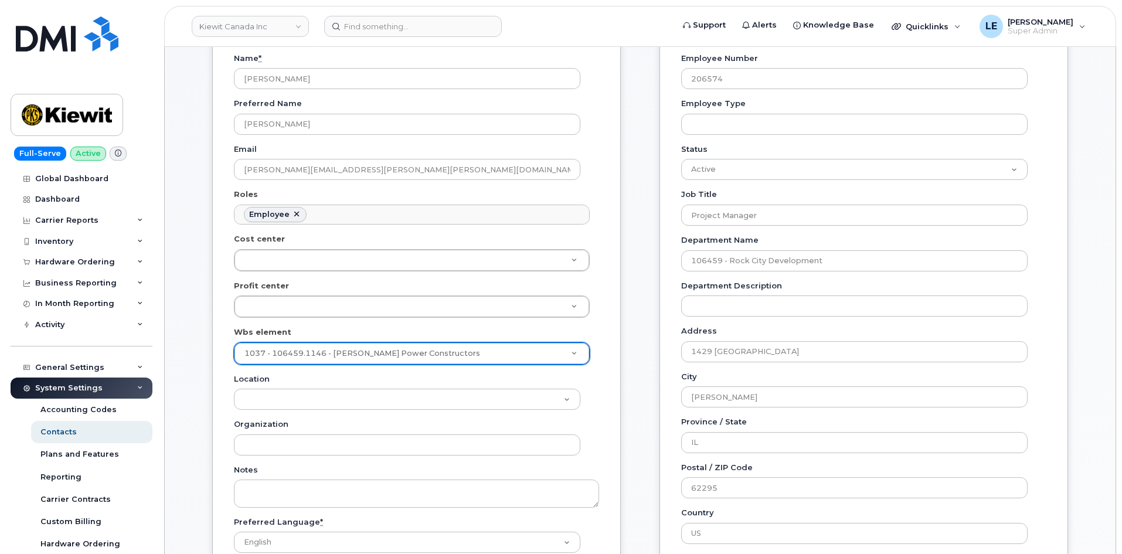
click at [629, 413] on div "General Name * [PERSON_NAME] Preferred Name [PERSON_NAME] Email [PERSON_NAME][E…" at bounding box center [639, 424] width 873 height 853
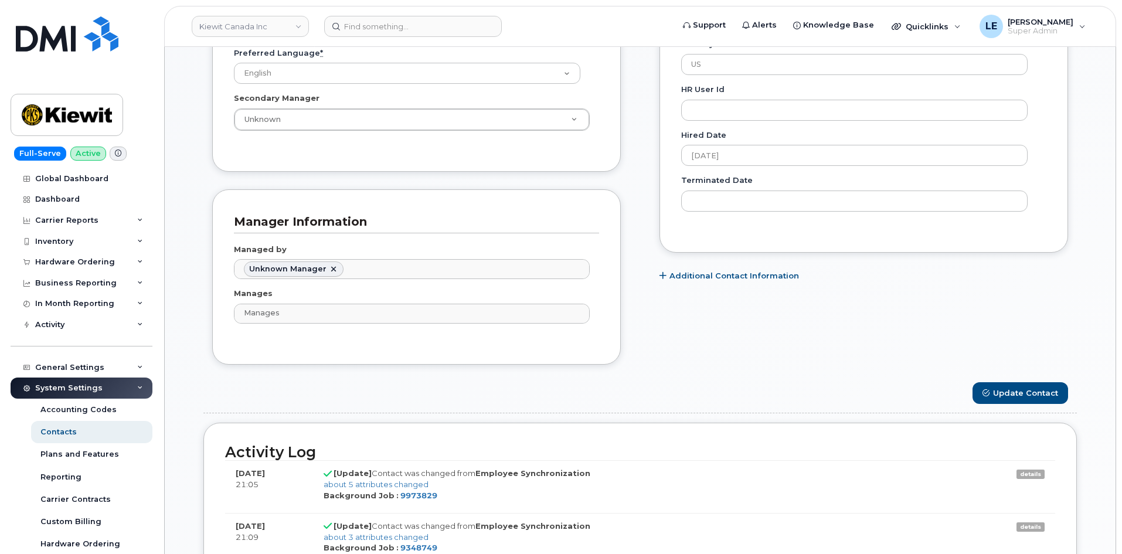
scroll to position [762, 0]
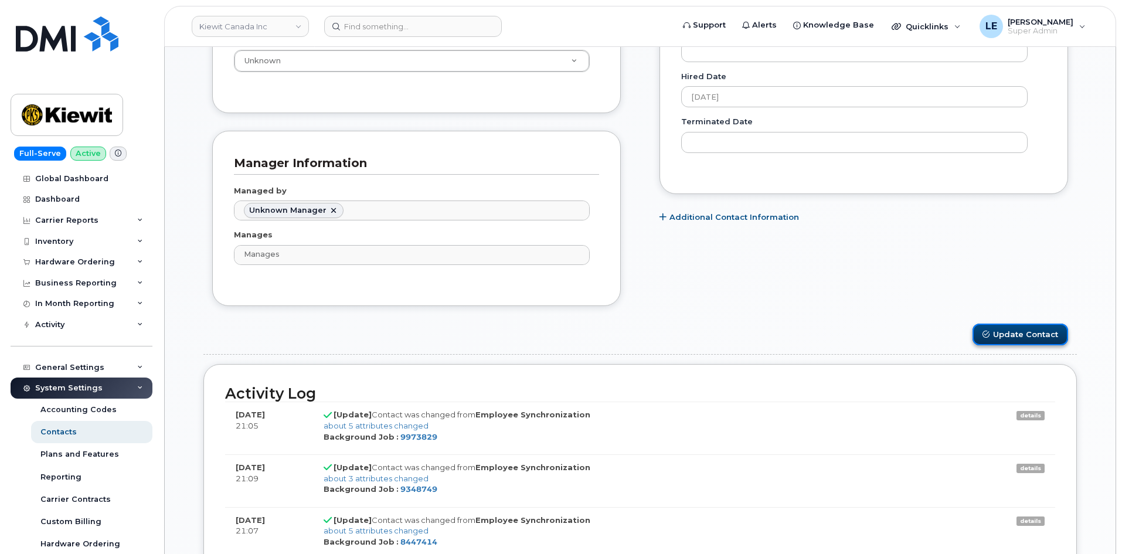
click at [1035, 336] on button "Update Contact" at bounding box center [1020, 334] width 96 height 22
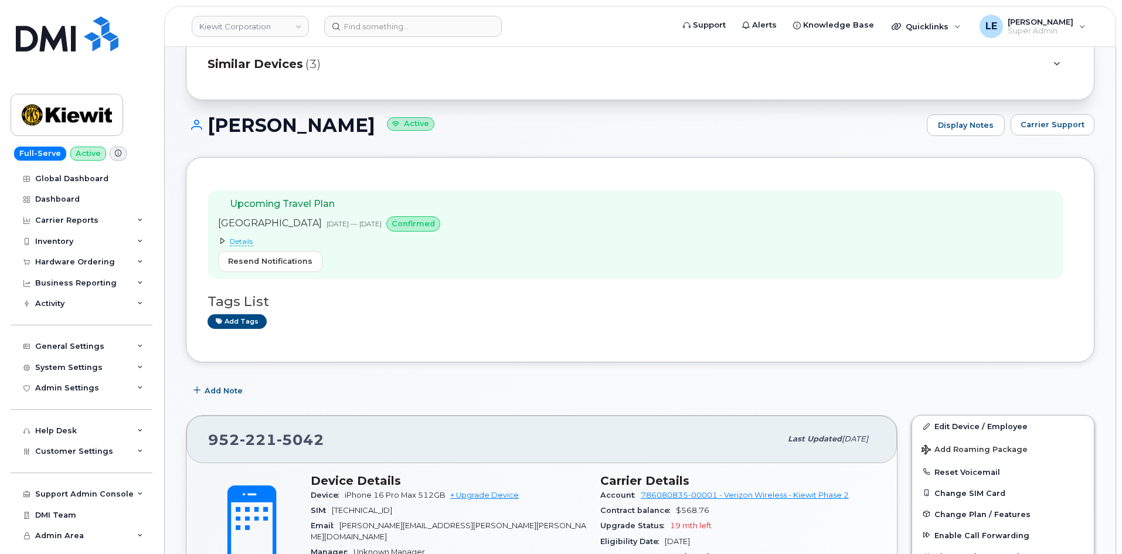
scroll to position [352, 0]
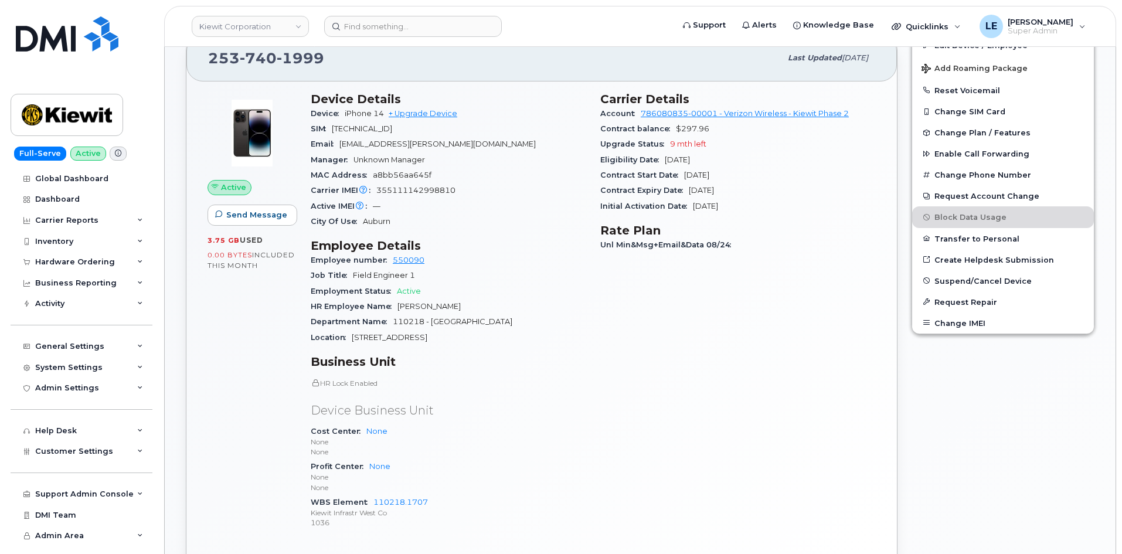
scroll to position [234, 0]
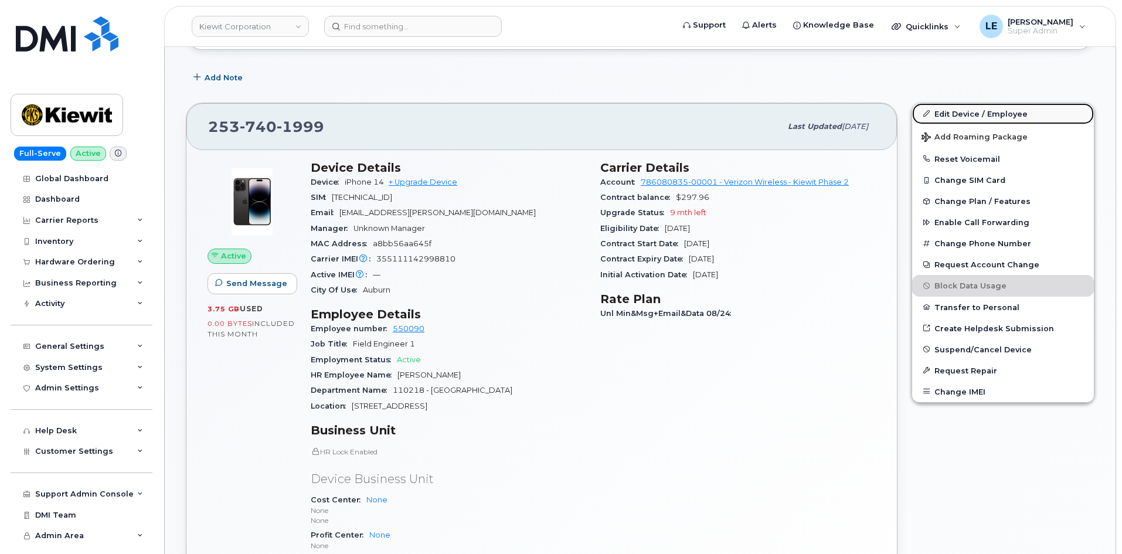
click at [945, 114] on link "Edit Device / Employee" at bounding box center [1003, 113] width 182 height 21
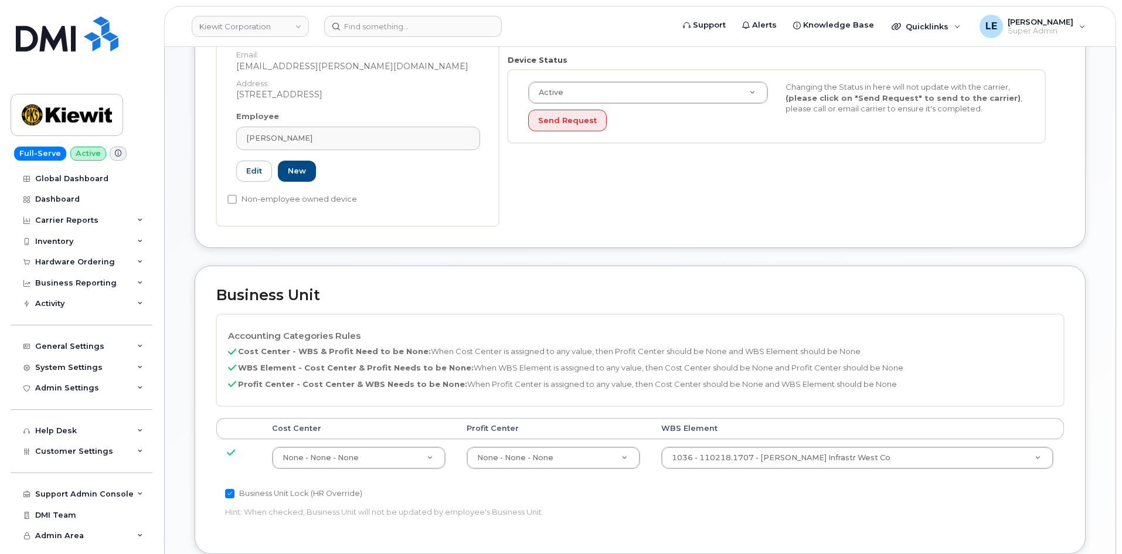
scroll to position [410, 0]
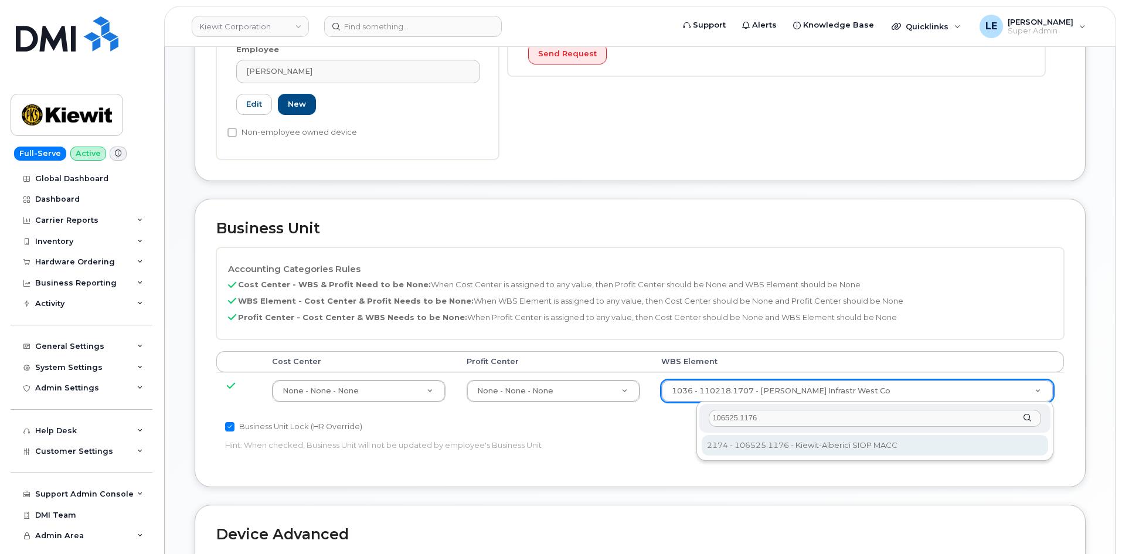
type input "106525.1176"
type input "36071640"
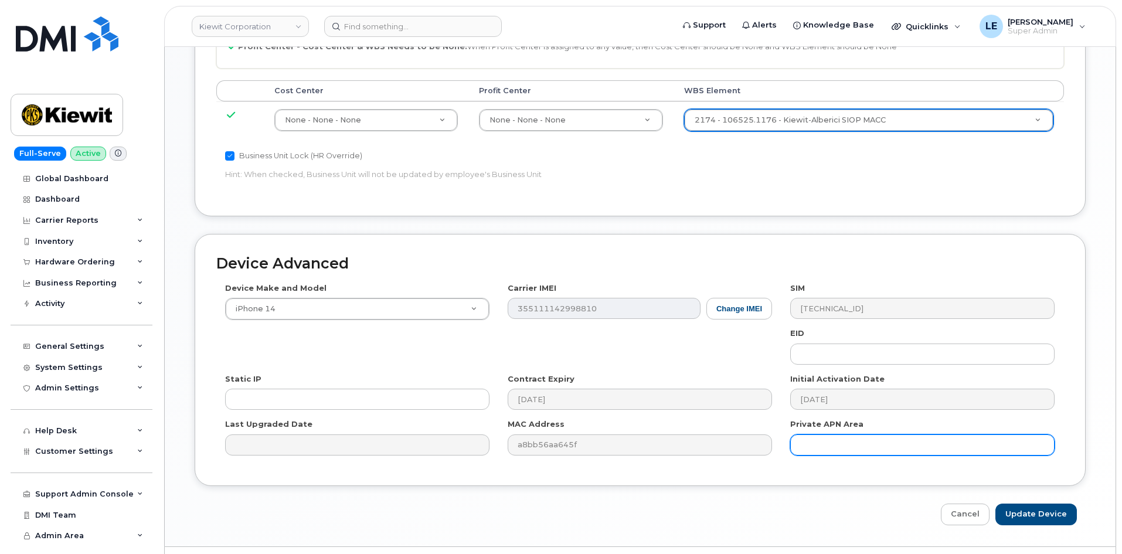
scroll to position [711, 0]
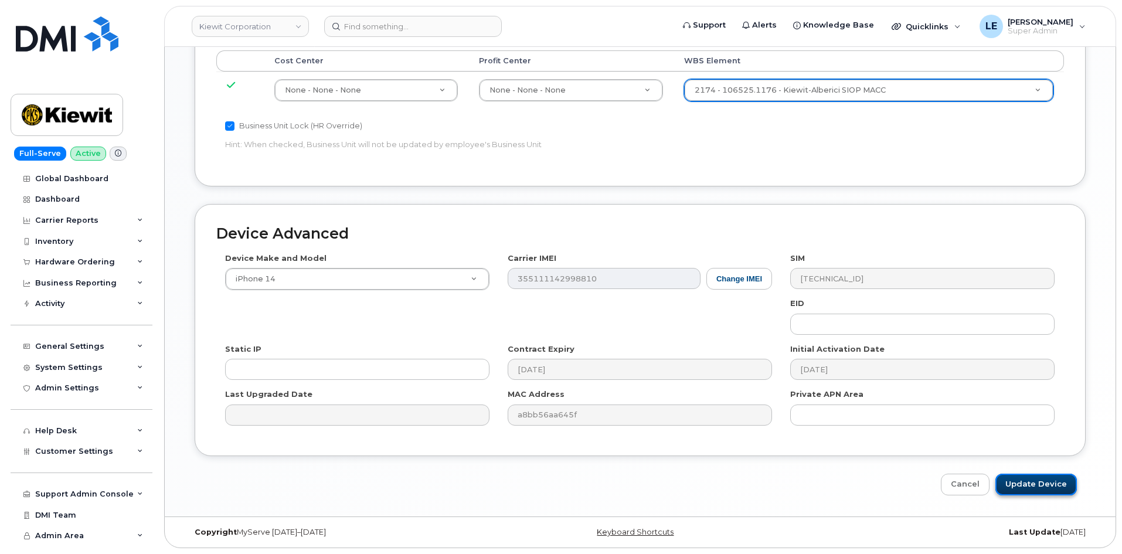
click at [1034, 487] on input "Update Device" at bounding box center [1035, 484] width 81 height 22
type input "Saving..."
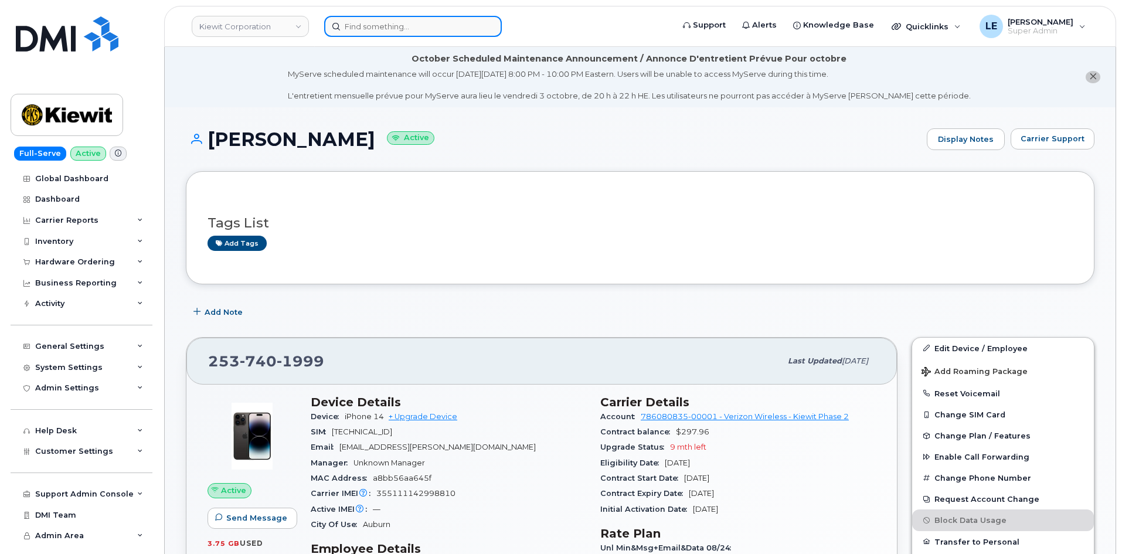
click at [427, 33] on input at bounding box center [413, 26] width 178 height 21
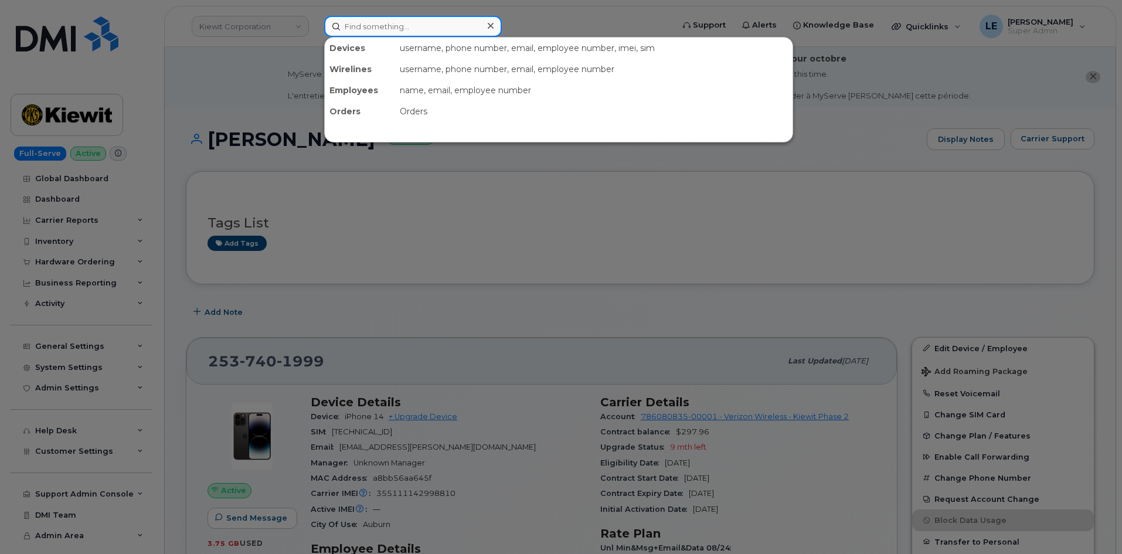
paste input "[PERSON_NAME][EMAIL_ADDRESS][PERSON_NAME][PERSON_NAME][DOMAIN_NAME]"
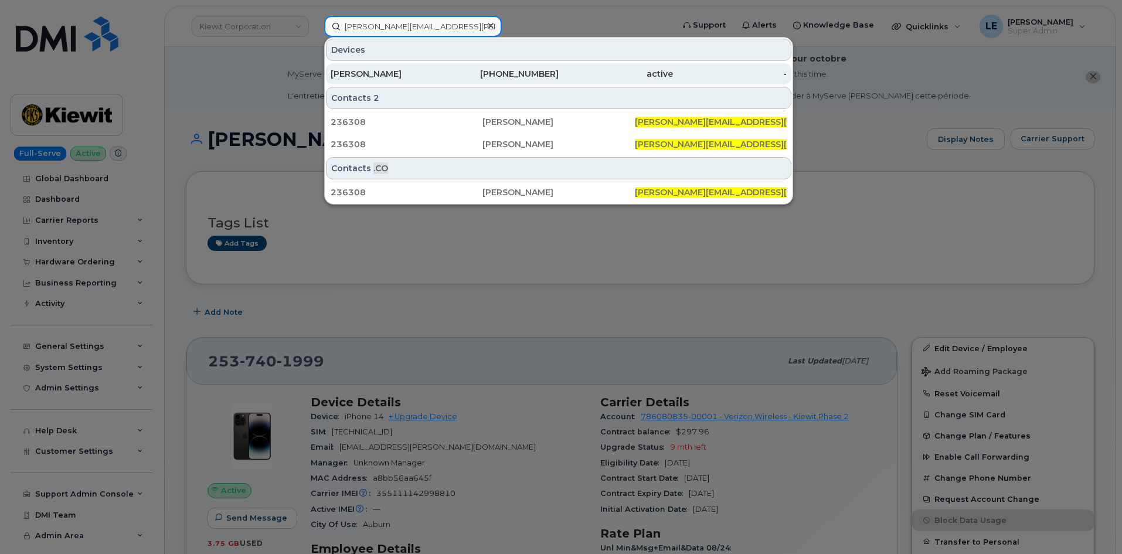
type input "[PERSON_NAME][EMAIL_ADDRESS][PERSON_NAME][PERSON_NAME][DOMAIN_NAME]"
click at [455, 73] on div "925-775-5655" at bounding box center [502, 74] width 114 height 12
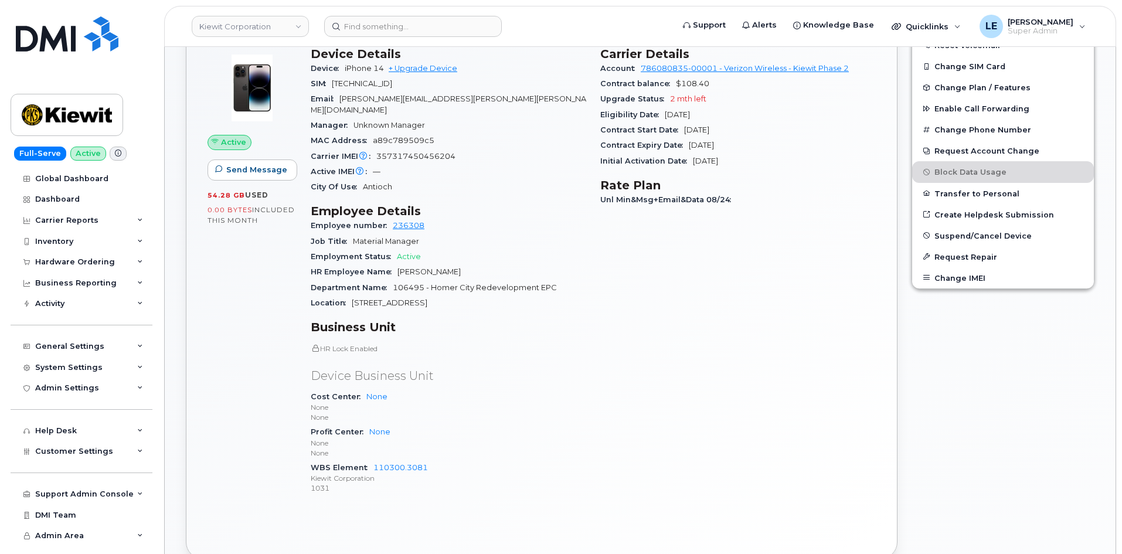
scroll to position [59, 0]
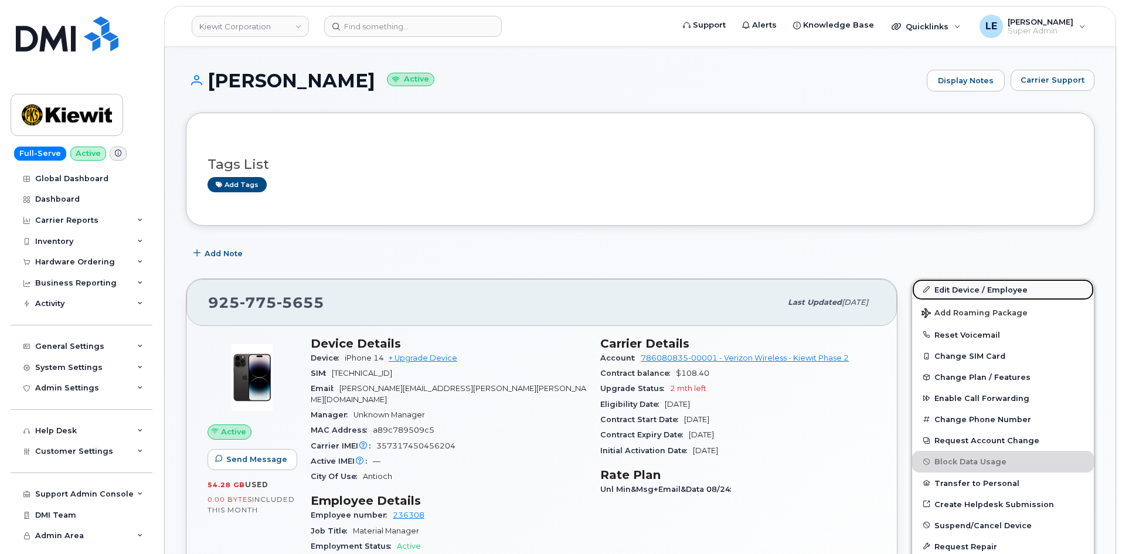
click at [939, 288] on link "Edit Device / Employee" at bounding box center [1003, 289] width 182 height 21
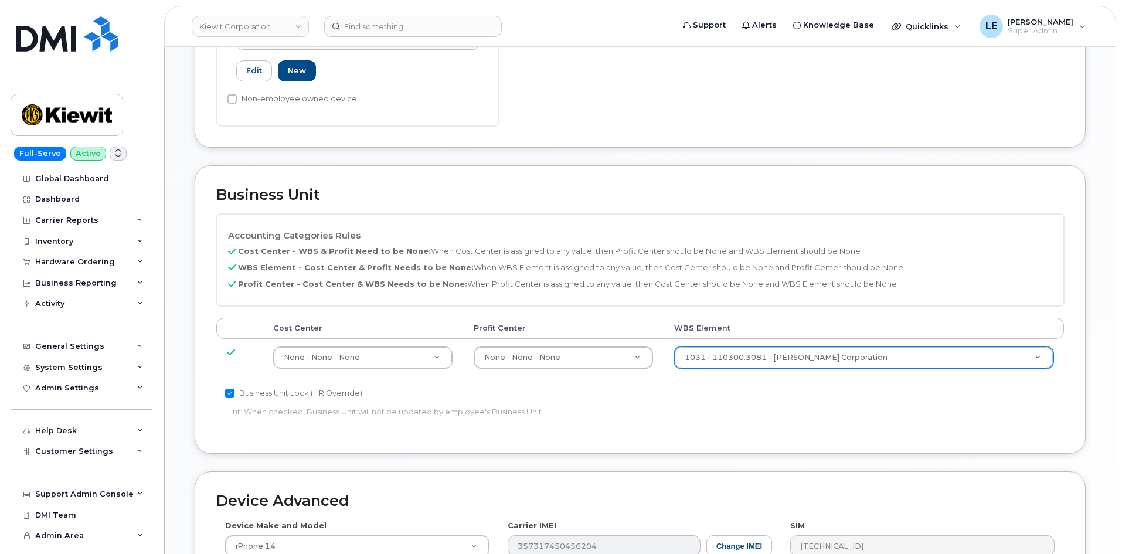
scroll to position [469, 0]
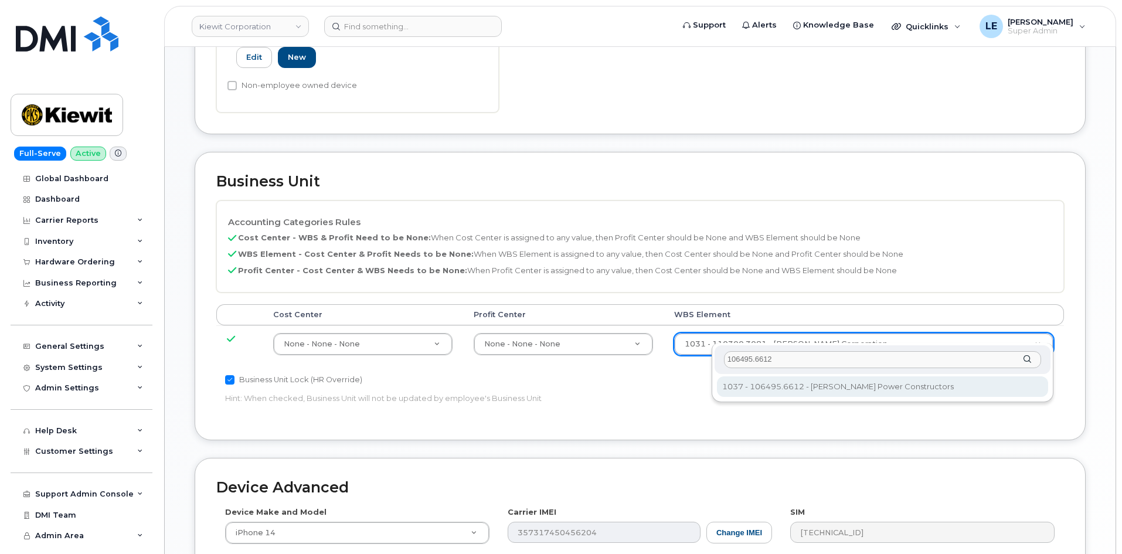
type input "106495.6612"
type input "35834206"
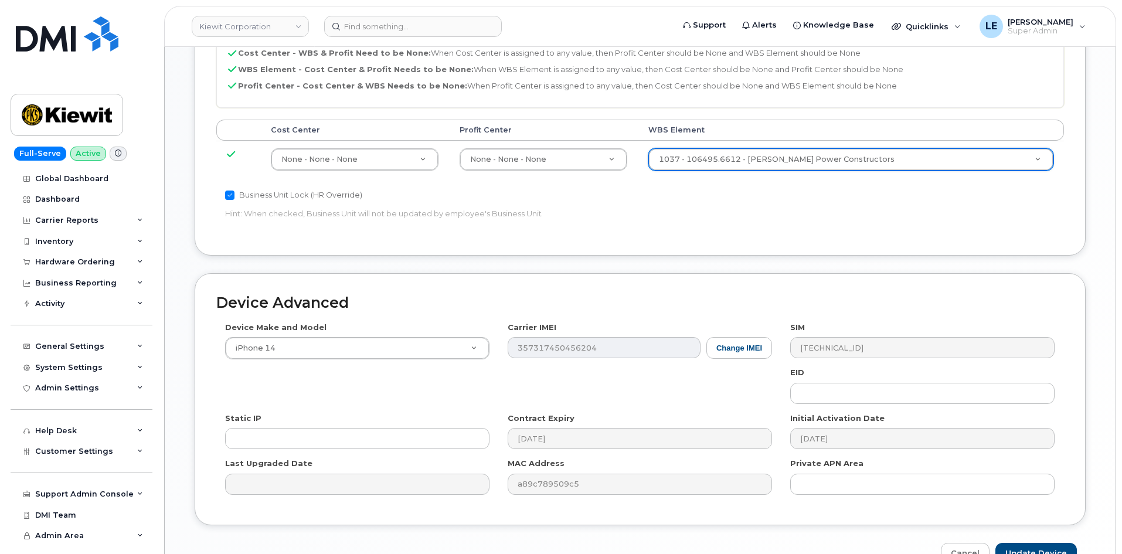
scroll to position [711, 0]
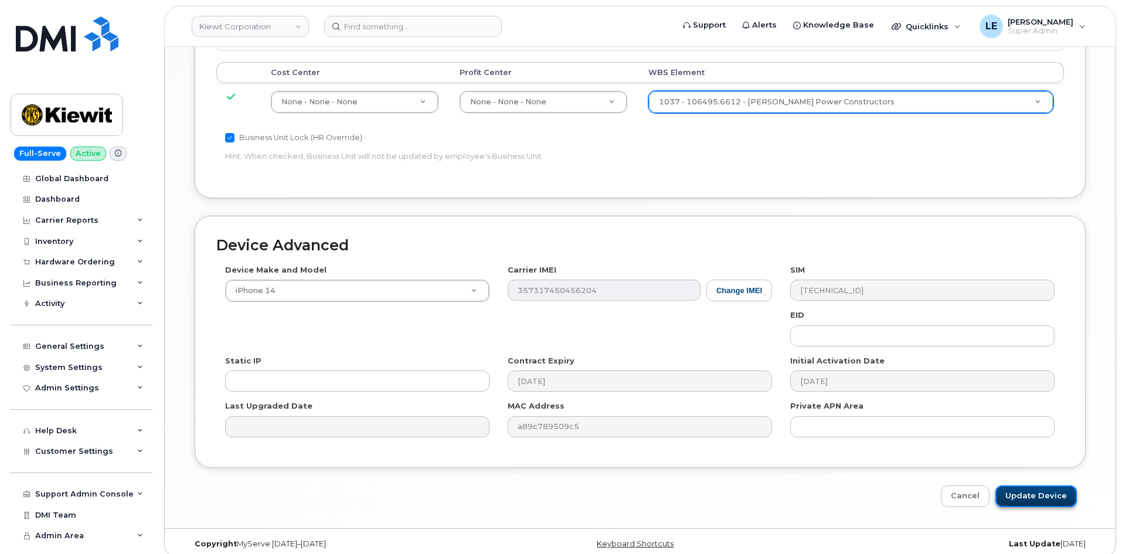
click at [1043, 485] on input "Update Device" at bounding box center [1035, 496] width 81 height 22
type input "Saving..."
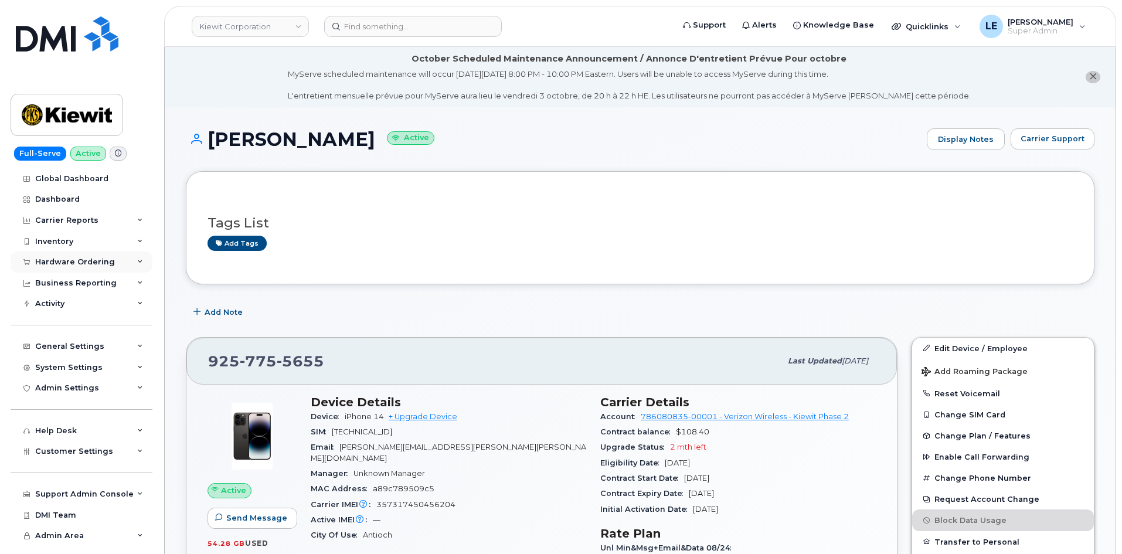
click at [87, 260] on div "Hardware Ordering" at bounding box center [75, 261] width 80 height 9
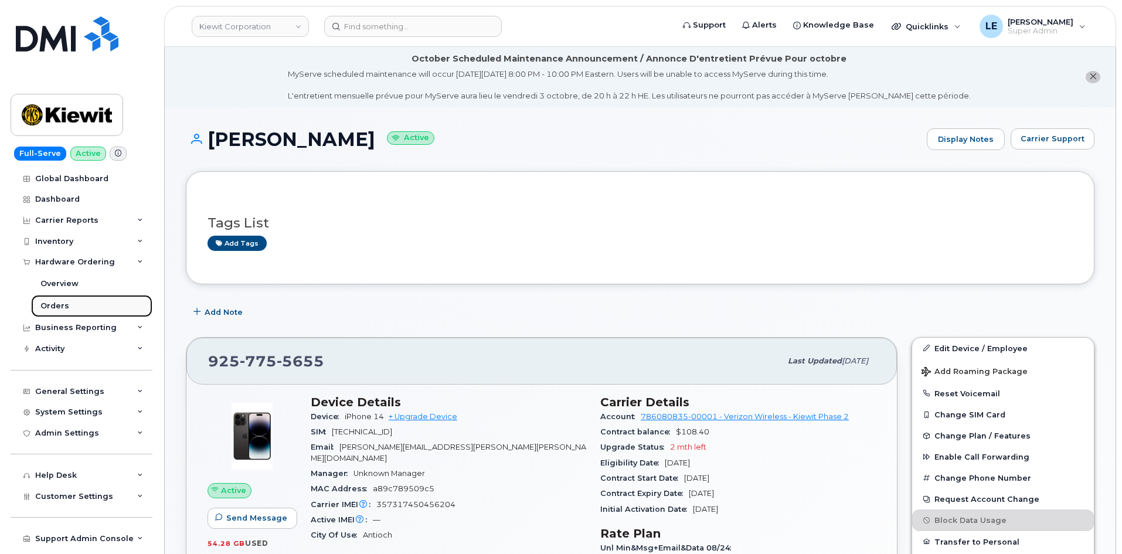
click at [71, 309] on link "Orders" at bounding box center [91, 306] width 121 height 22
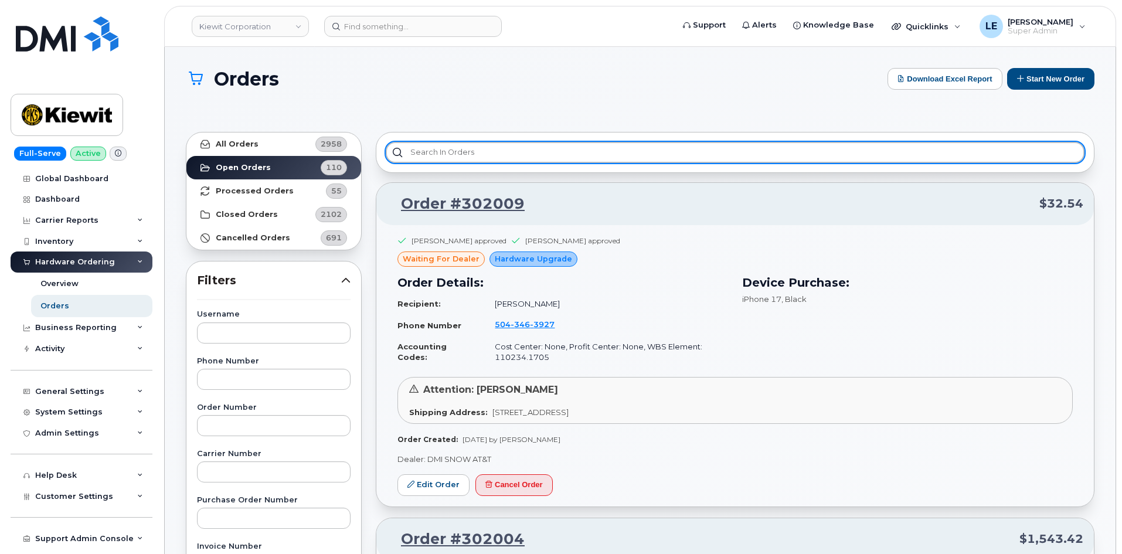
click at [486, 159] on input "text" at bounding box center [735, 152] width 698 height 21
paste input "302027"
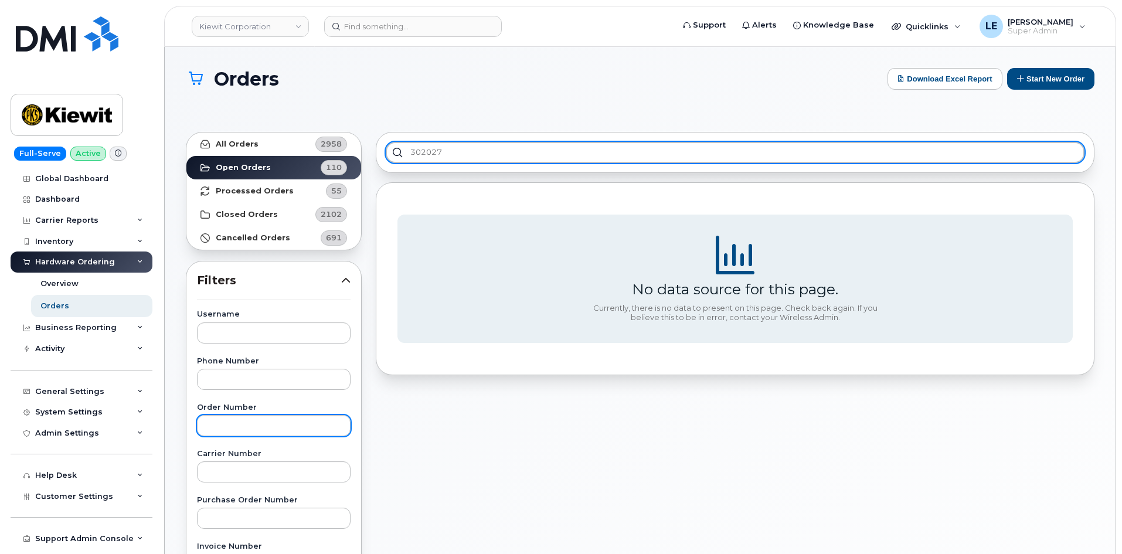
type input "302027"
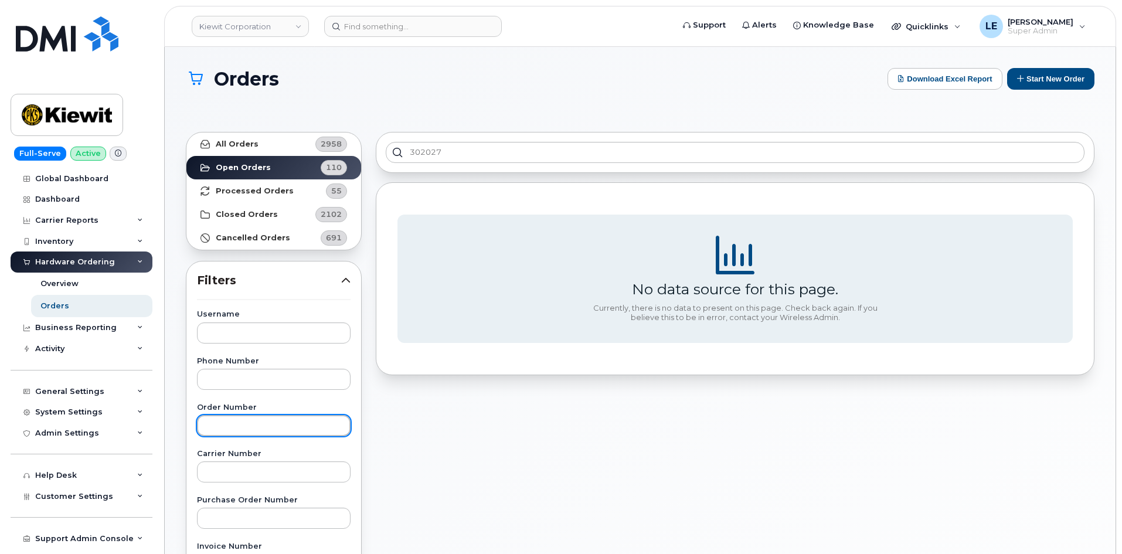
click at [246, 419] on input "text" at bounding box center [274, 425] width 154 height 21
paste input "302027"
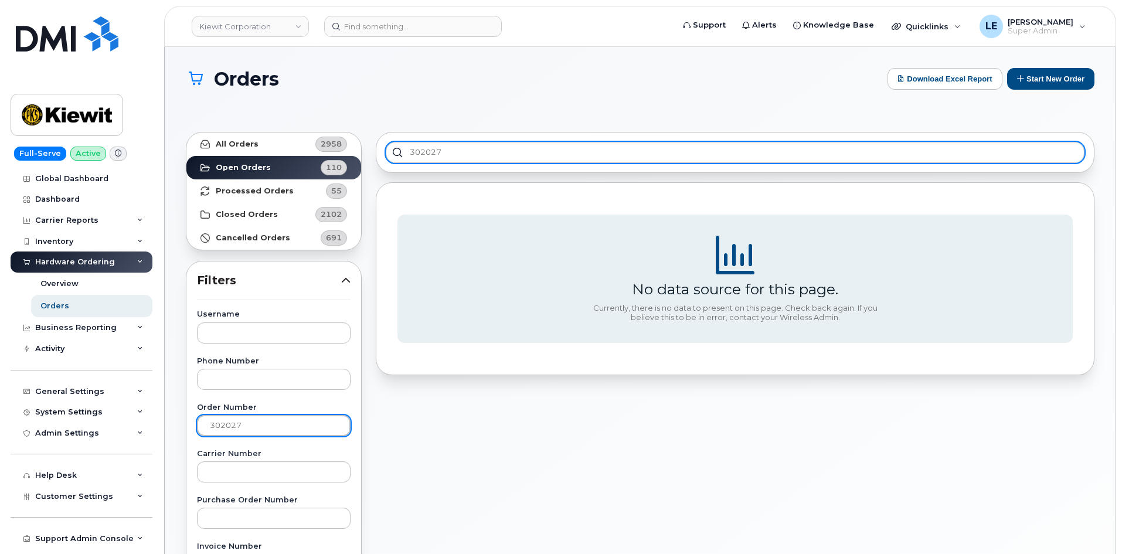
type input "302027"
click at [475, 154] on input "302027" at bounding box center [735, 152] width 698 height 21
click at [475, 155] on input "302027" at bounding box center [735, 152] width 698 height 21
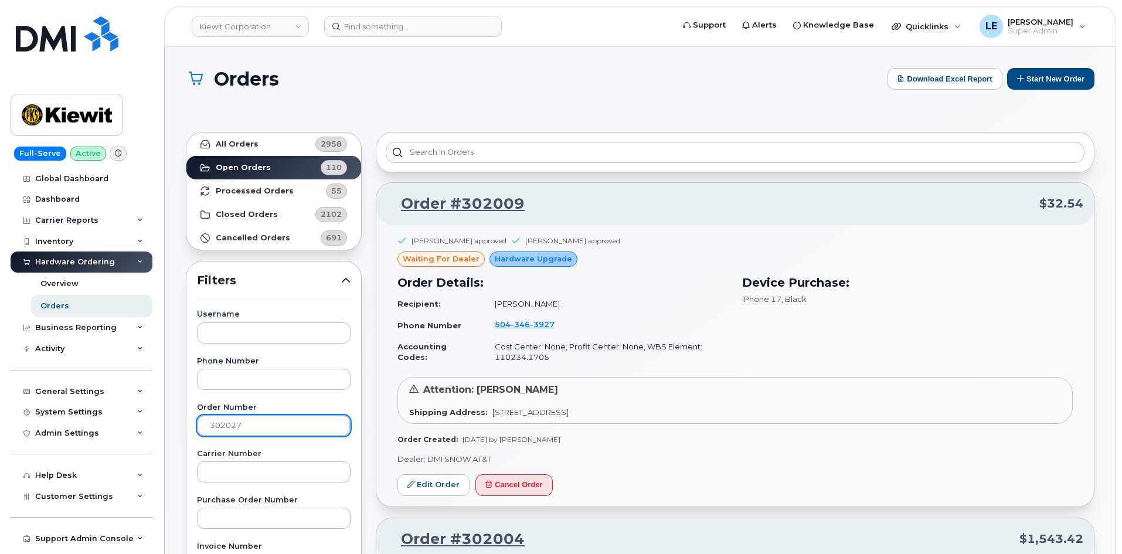
click at [326, 426] on input "302027" at bounding box center [274, 425] width 154 height 21
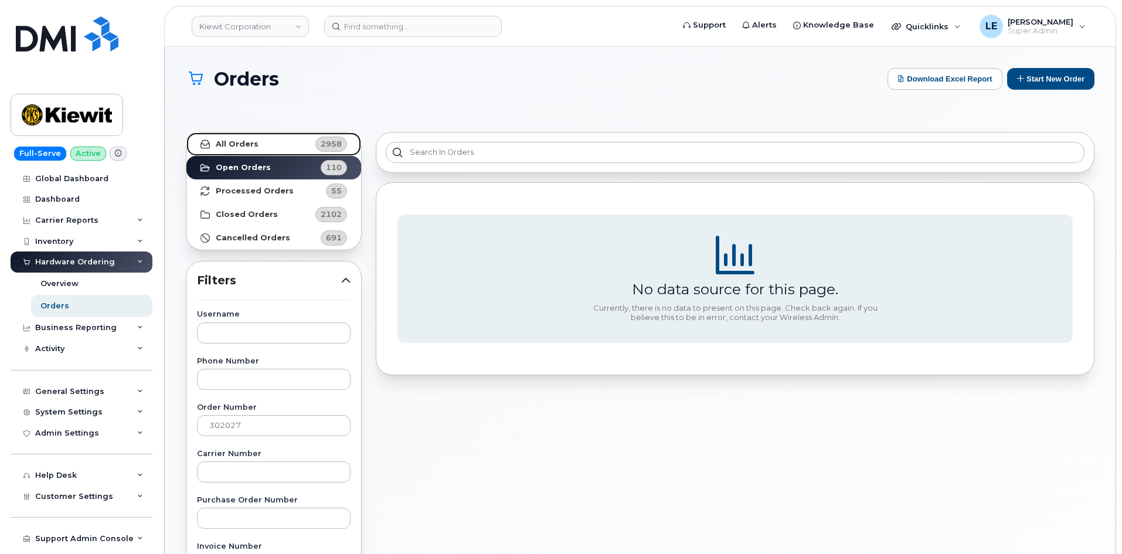
click at [240, 134] on link "All Orders 2958" at bounding box center [273, 143] width 175 height 23
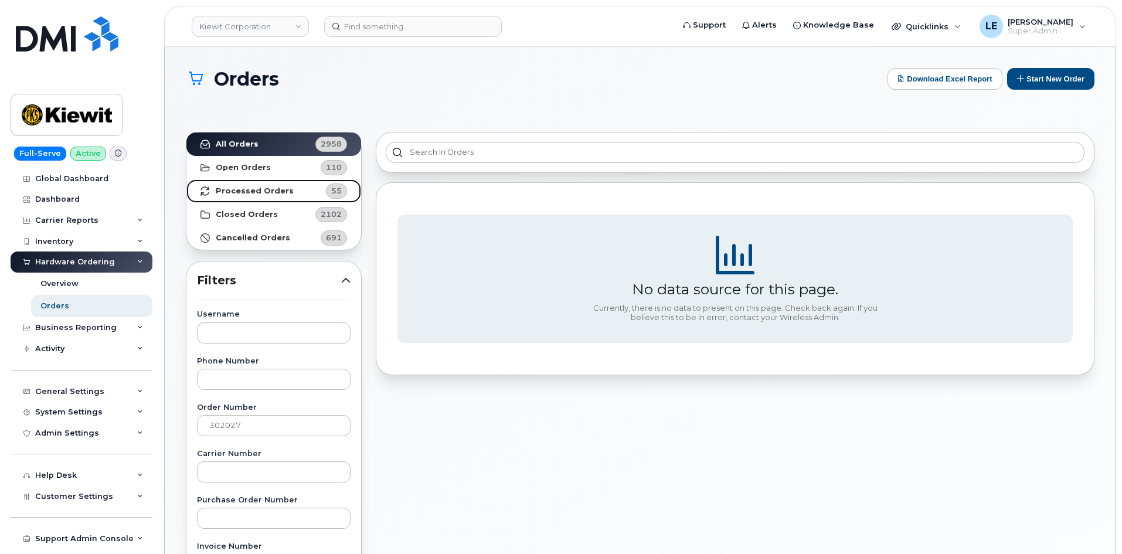
click at [255, 190] on strong "Processed Orders" at bounding box center [255, 190] width 78 height 9
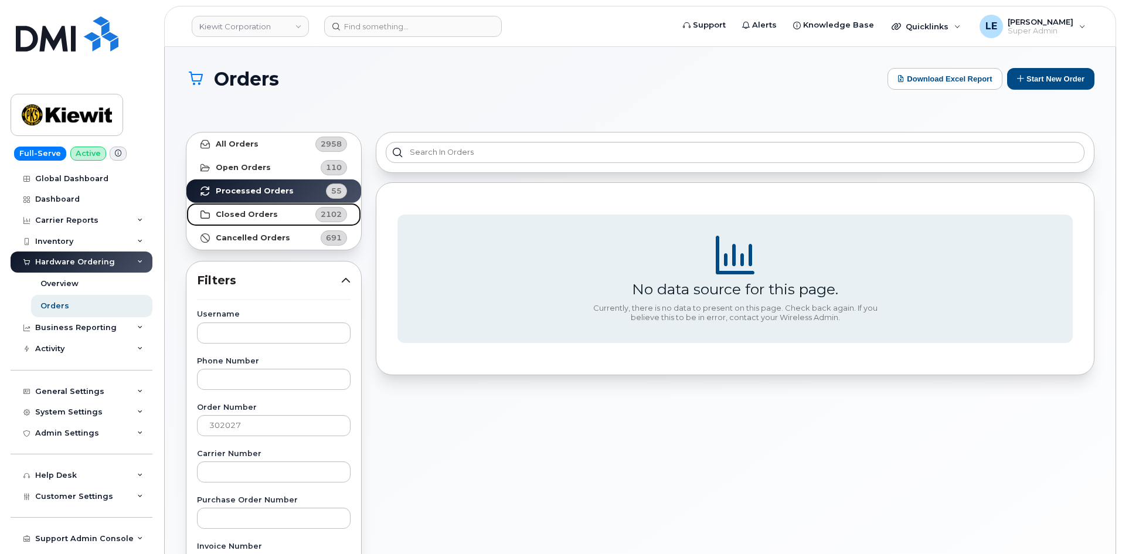
click at [256, 207] on link "Closed Orders 2102" at bounding box center [273, 214] width 175 height 23
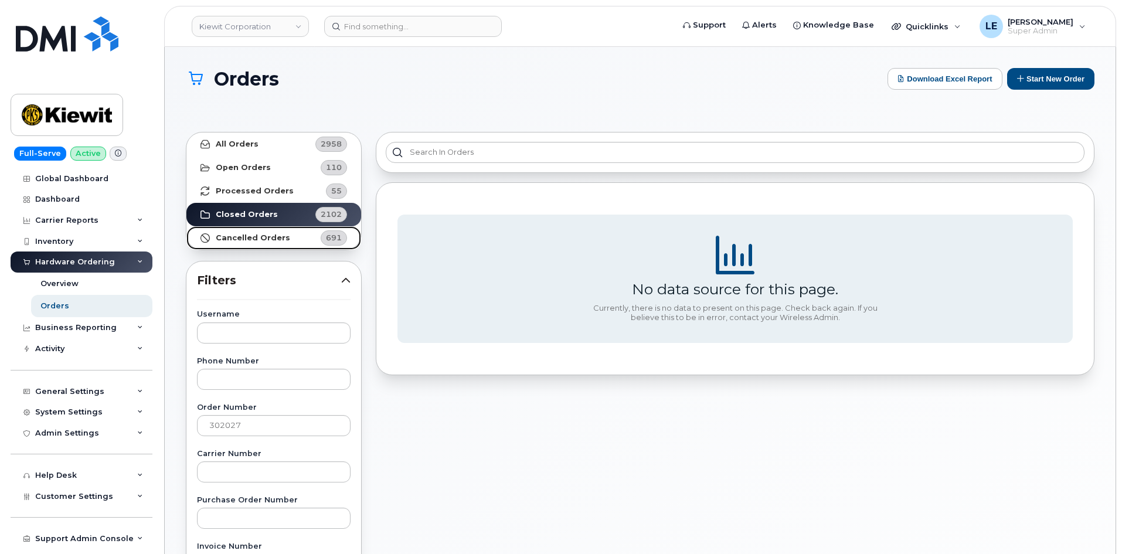
click at [266, 233] on strong "Cancelled Orders" at bounding box center [253, 237] width 74 height 9
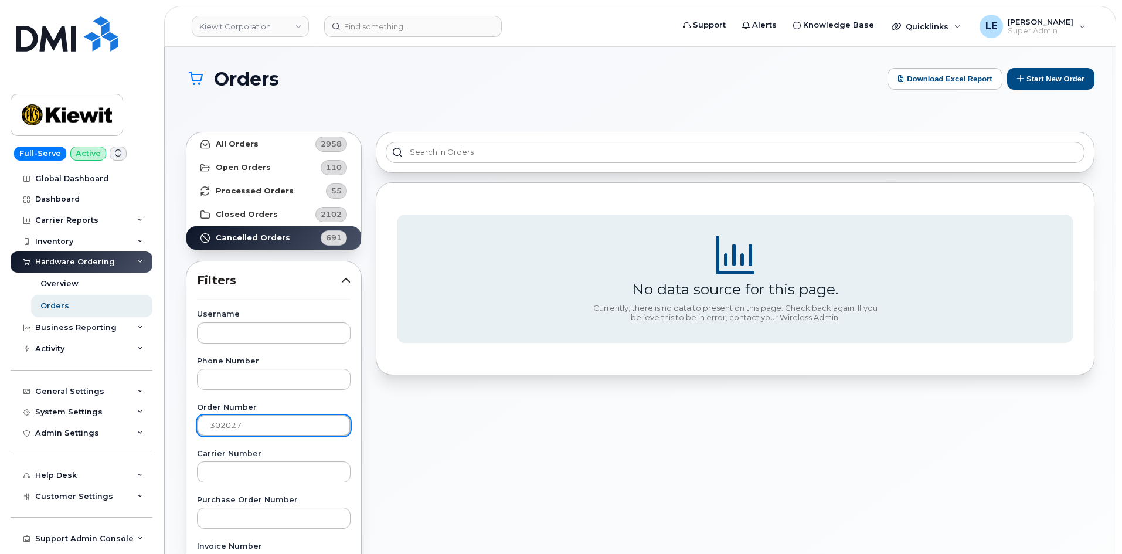
click at [254, 422] on input "302027" at bounding box center [274, 425] width 154 height 21
click at [242, 27] on link "Kiewit Corporation" at bounding box center [250, 26] width 117 height 21
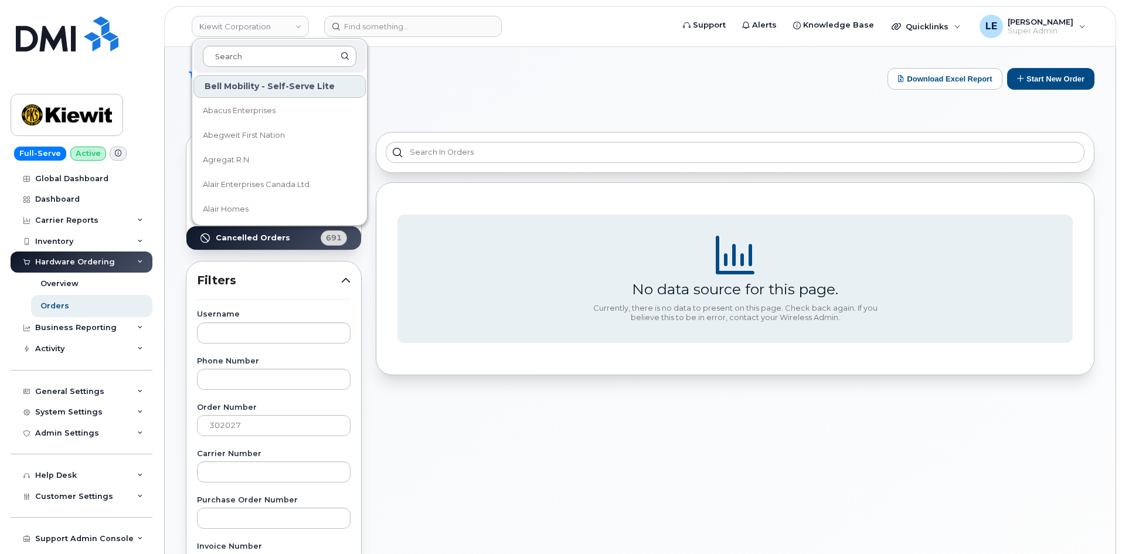
click at [260, 52] on input at bounding box center [280, 56] width 154 height 21
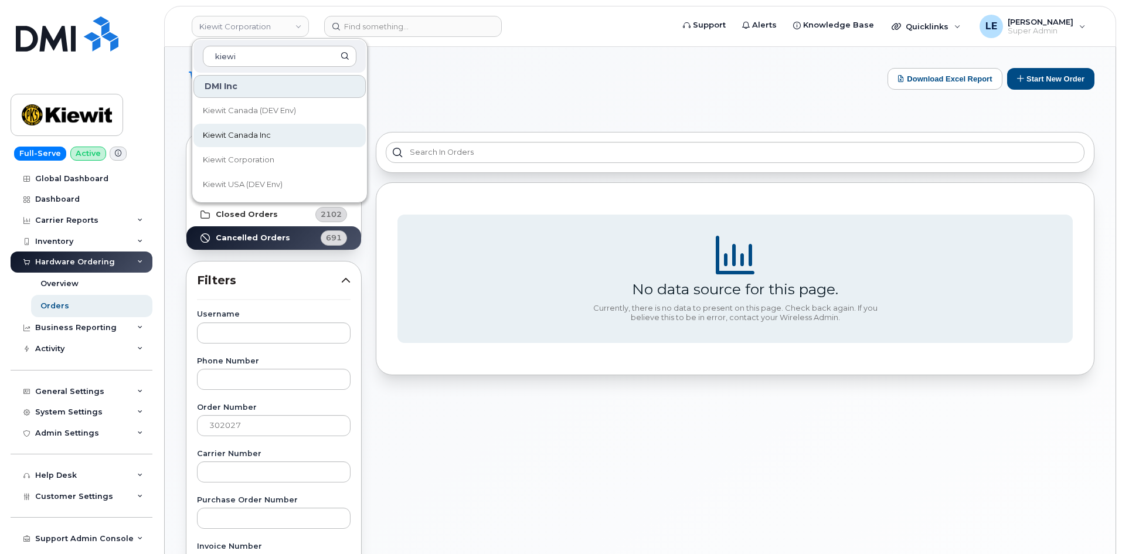
type input "kiewi"
click at [291, 131] on link "Kiewit Canada Inc" at bounding box center [279, 135] width 172 height 23
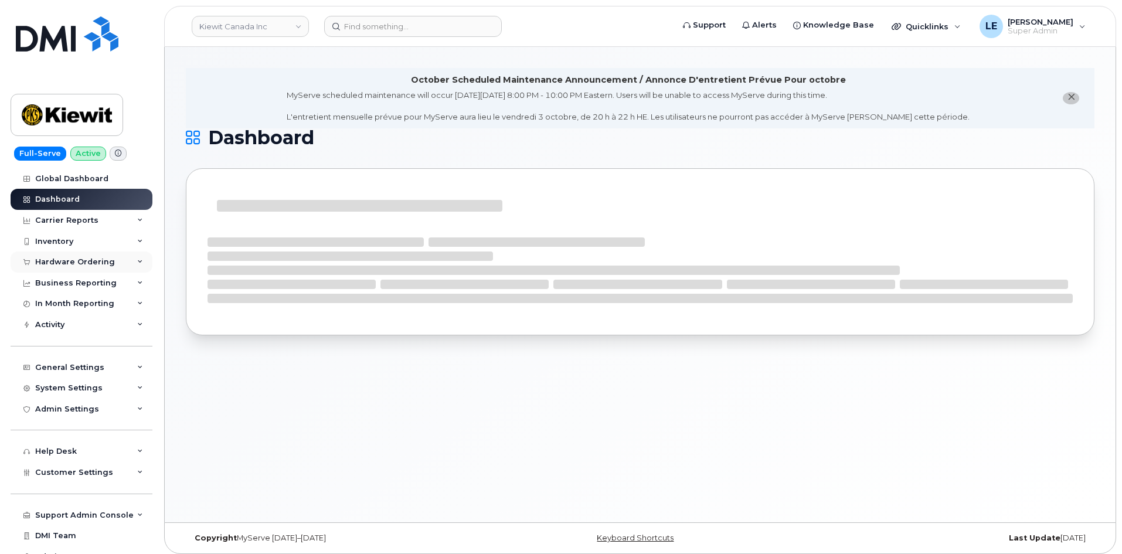
click at [92, 260] on div "Hardware Ordering" at bounding box center [75, 261] width 80 height 9
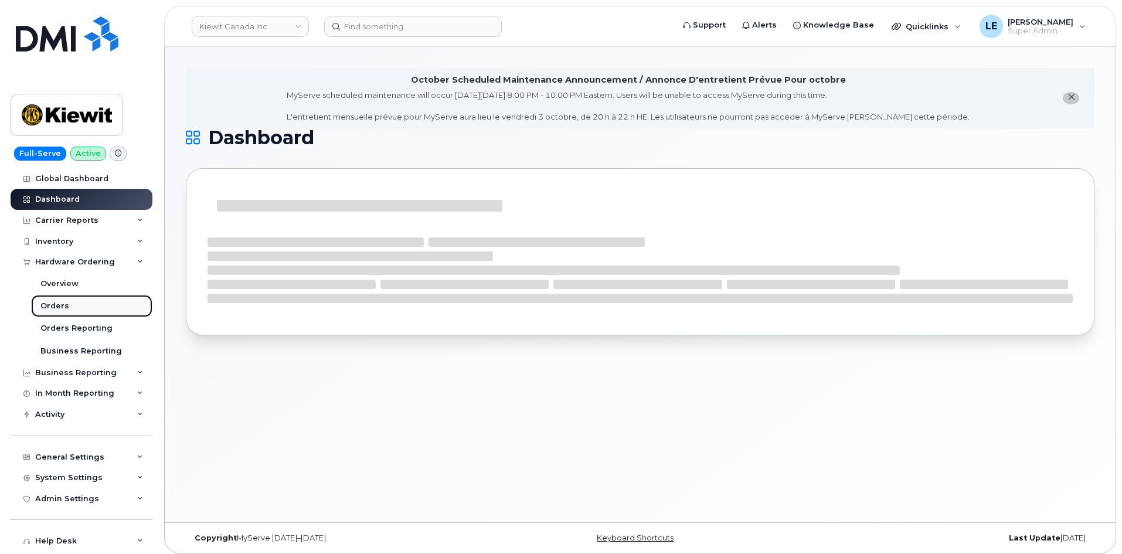
click at [85, 307] on link "Orders" at bounding box center [91, 306] width 121 height 22
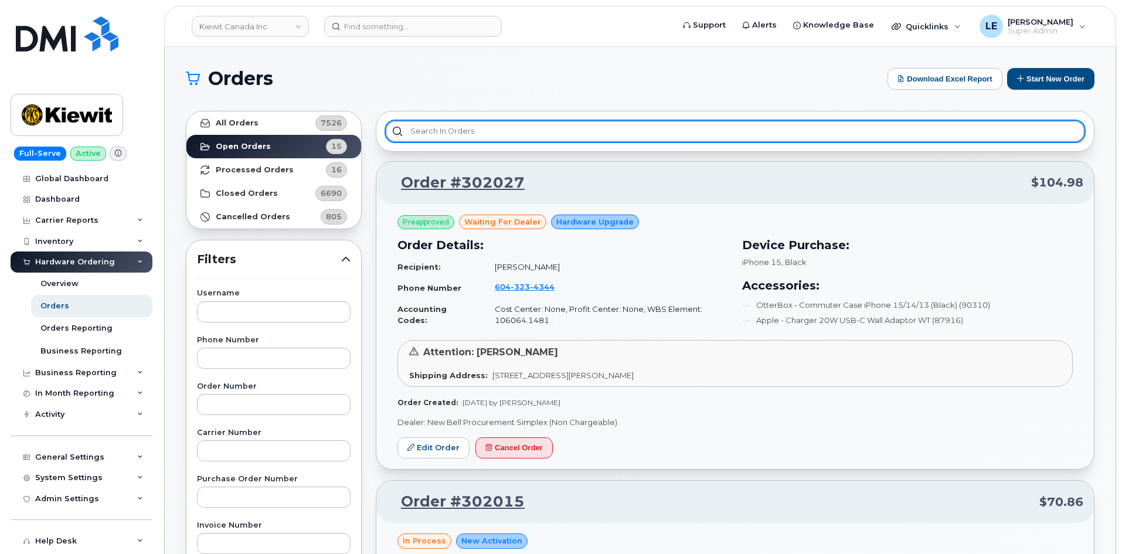
click at [439, 132] on input "text" at bounding box center [735, 131] width 698 height 21
paste input "302027"
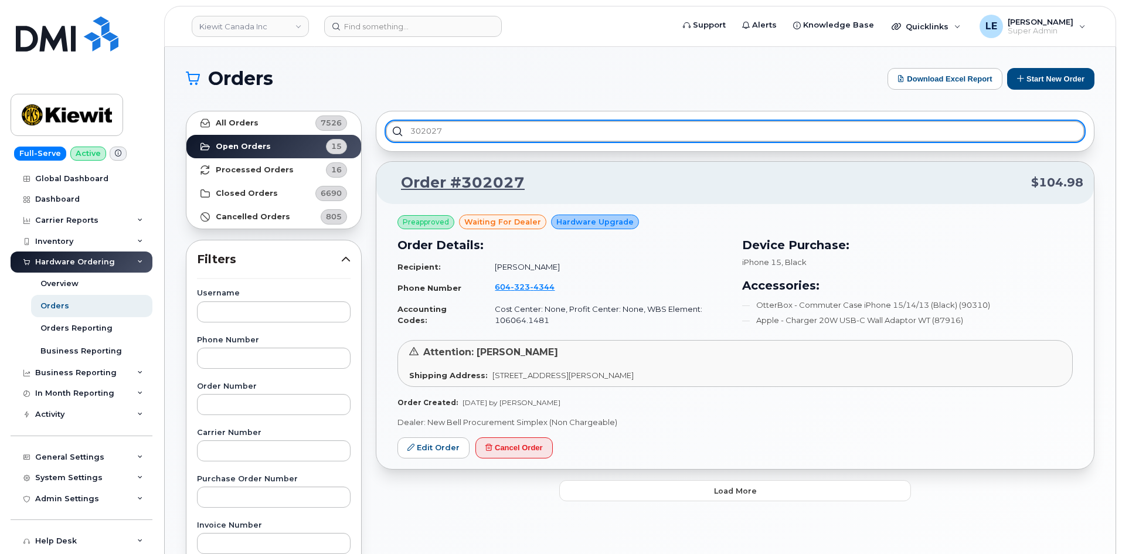
type input "302027"
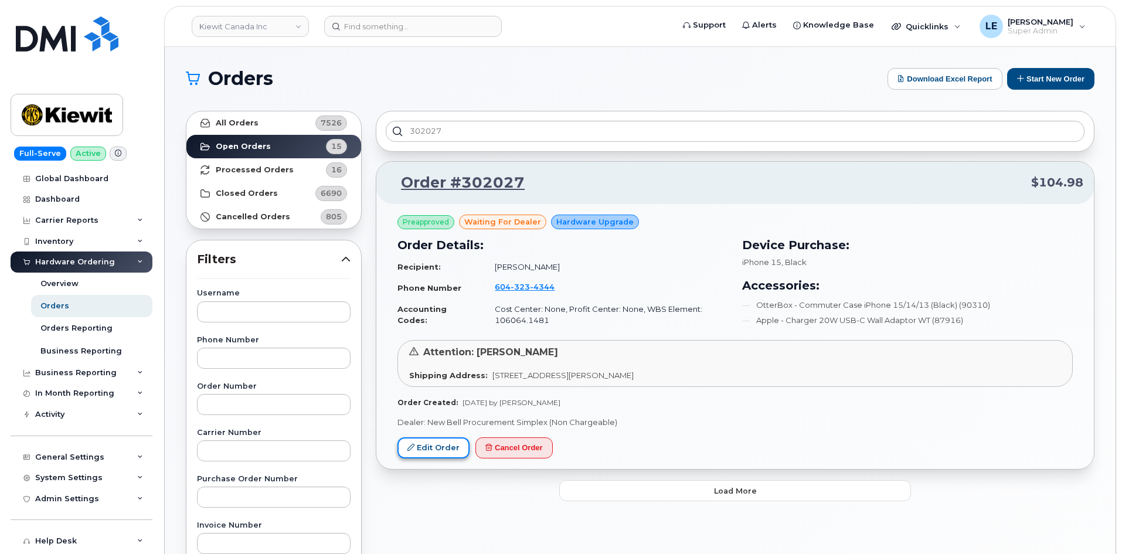
click at [432, 443] on link "Edit Order" at bounding box center [433, 448] width 72 height 22
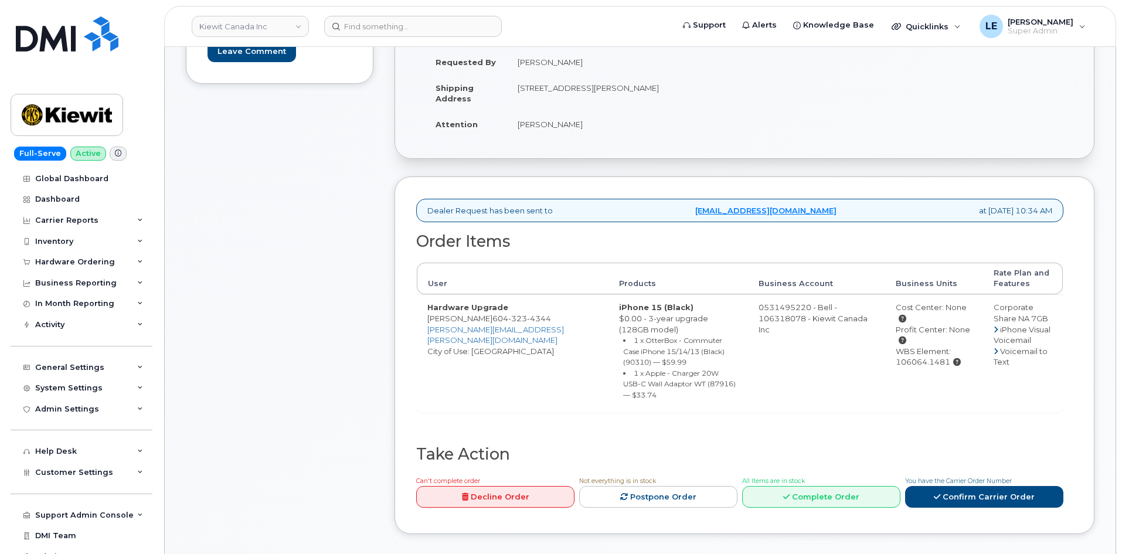
scroll to position [352, 0]
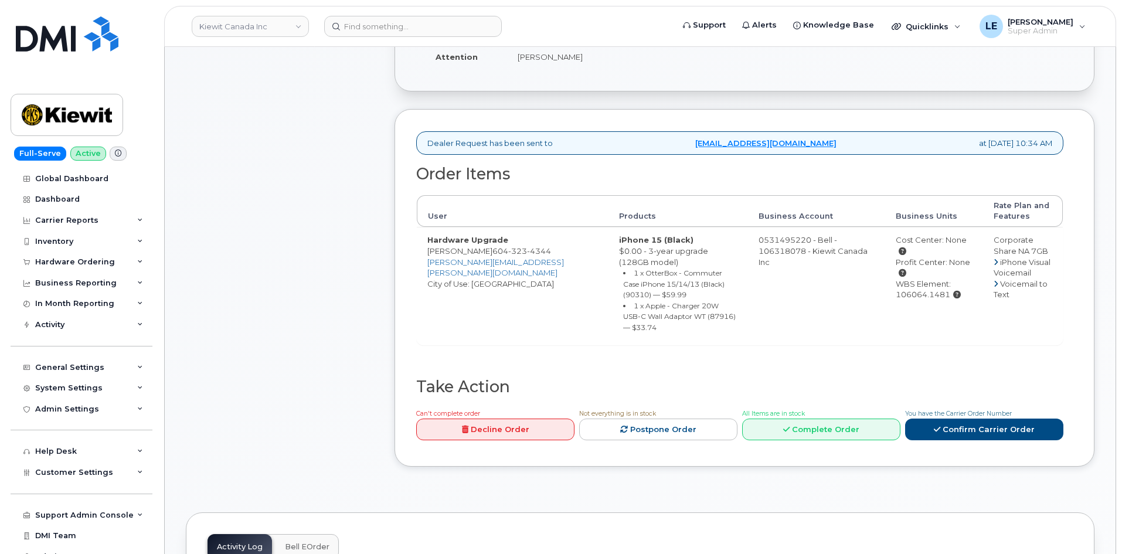
drag, startPoint x: 879, startPoint y: 272, endPoint x: 933, endPoint y: 269, distance: 54.6
click at [933, 278] on div "WBS Element: 106064.1481" at bounding box center [933, 289] width 77 height 22
copy div "106064.1481"
click at [952, 418] on link "Confirm Carrier Order" at bounding box center [984, 429] width 158 height 22
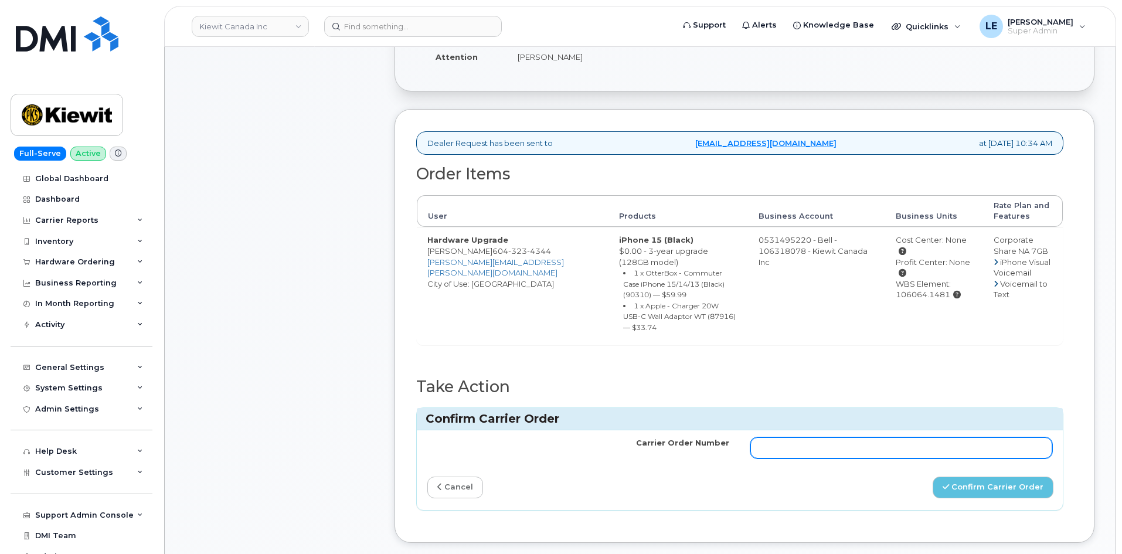
click at [819, 437] on input "Carrier Order Number" at bounding box center [901, 447] width 302 height 21
paste input "3022905"
type input "3022905"
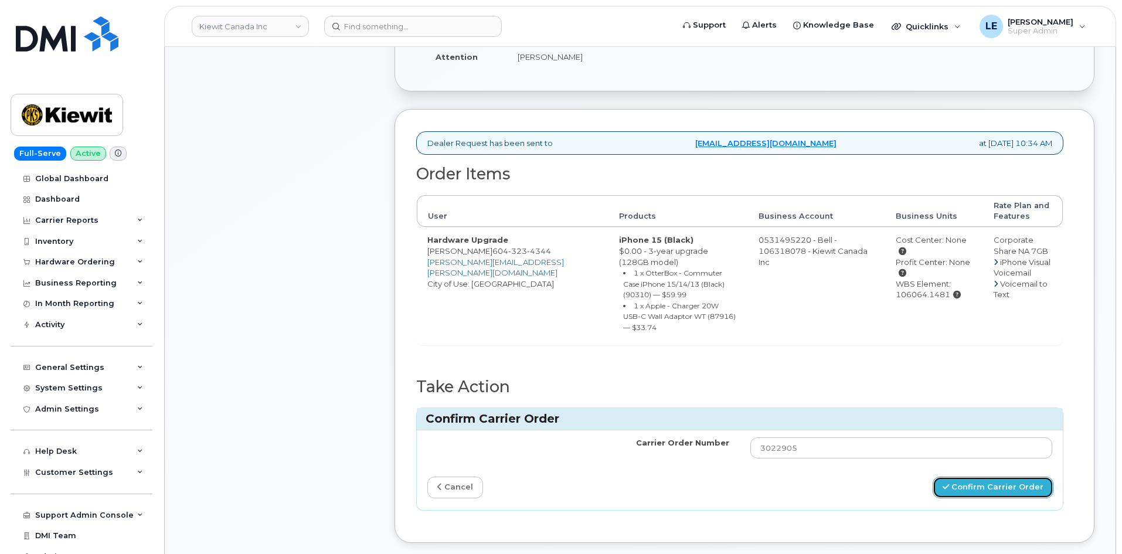
click at [994, 476] on button "Confirm Carrier Order" at bounding box center [992, 487] width 121 height 22
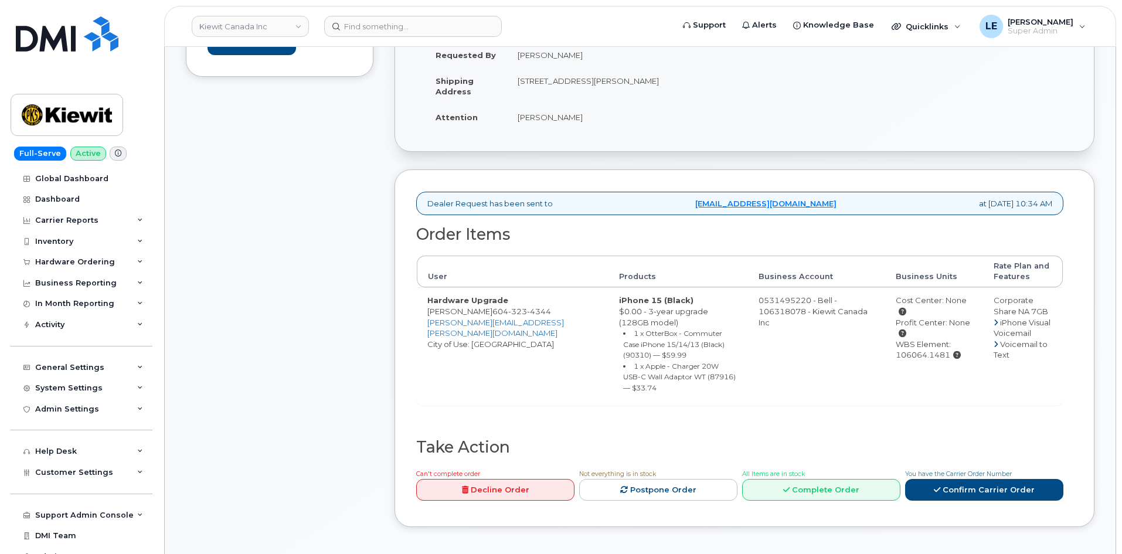
scroll to position [293, 0]
click at [328, 194] on div "Comments Leave Comment" at bounding box center [280, 239] width 188 height 608
drag, startPoint x: 427, startPoint y: 311, endPoint x: 456, endPoint y: 313, distance: 29.4
click at [456, 313] on td "Hardware Upgrade Balbir Kala 604 323 4344 BALBIR.KALA@KIEWIT.COM City of Use: V…" at bounding box center [513, 344] width 192 height 118
click at [466, 311] on td "Hardware Upgrade Balbir Kala 604 323 4344 BALBIR.KALA@KIEWIT.COM City of Use: V…" at bounding box center [513, 344] width 192 height 118
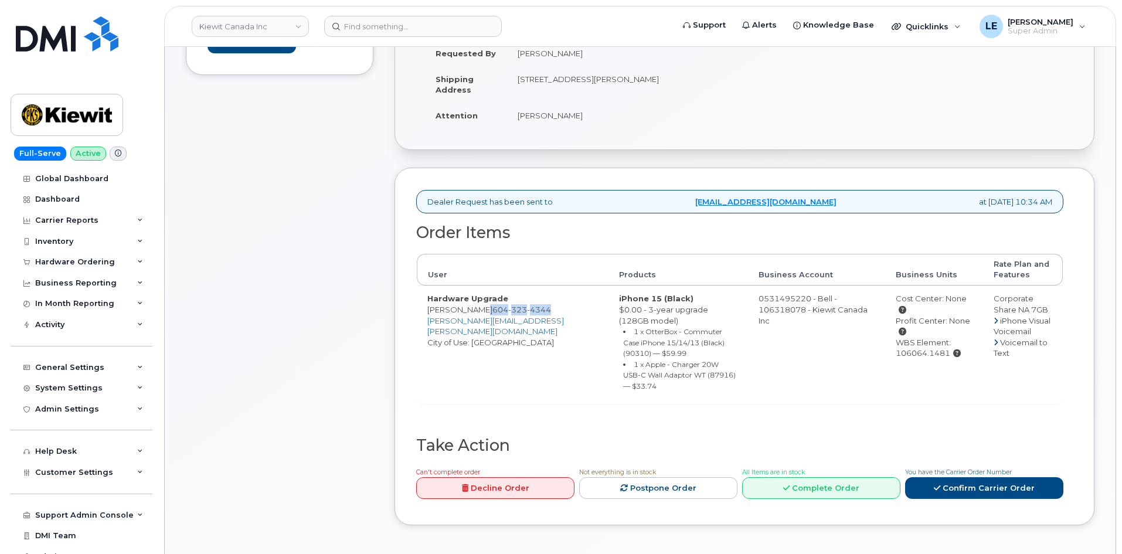
drag, startPoint x: 469, startPoint y: 311, endPoint x: 529, endPoint y: 308, distance: 60.4
click at [529, 308] on td "Hardware Upgrade Balbir Kala 604 323 4344 BALBIR.KALA@KIEWIT.COM City of Use: V…" at bounding box center [513, 344] width 192 height 118
copy td "604 323 4344"
click at [355, 23] on input at bounding box center [413, 26] width 178 height 21
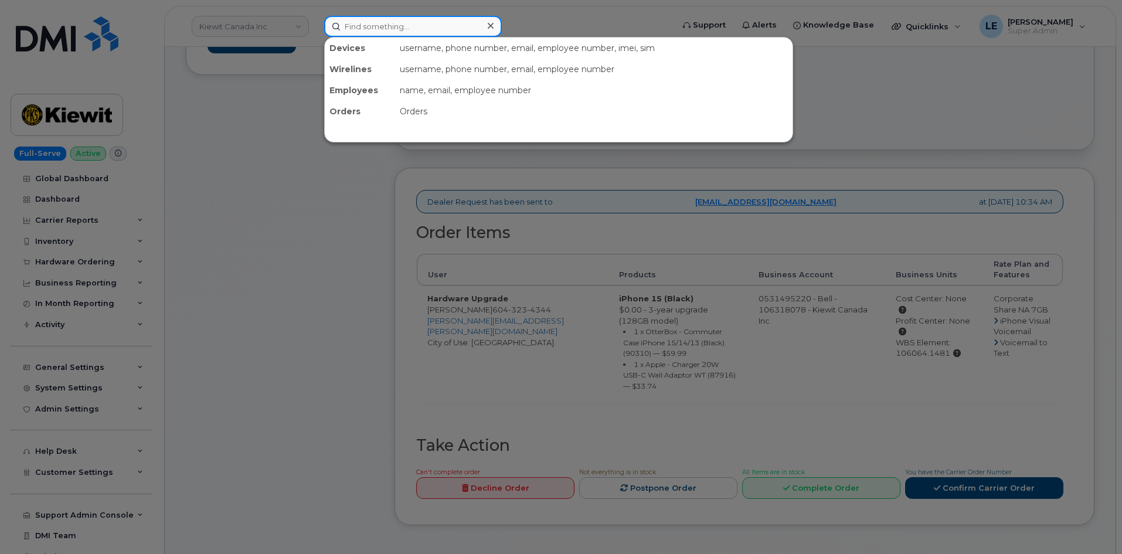
paste input "6043234344"
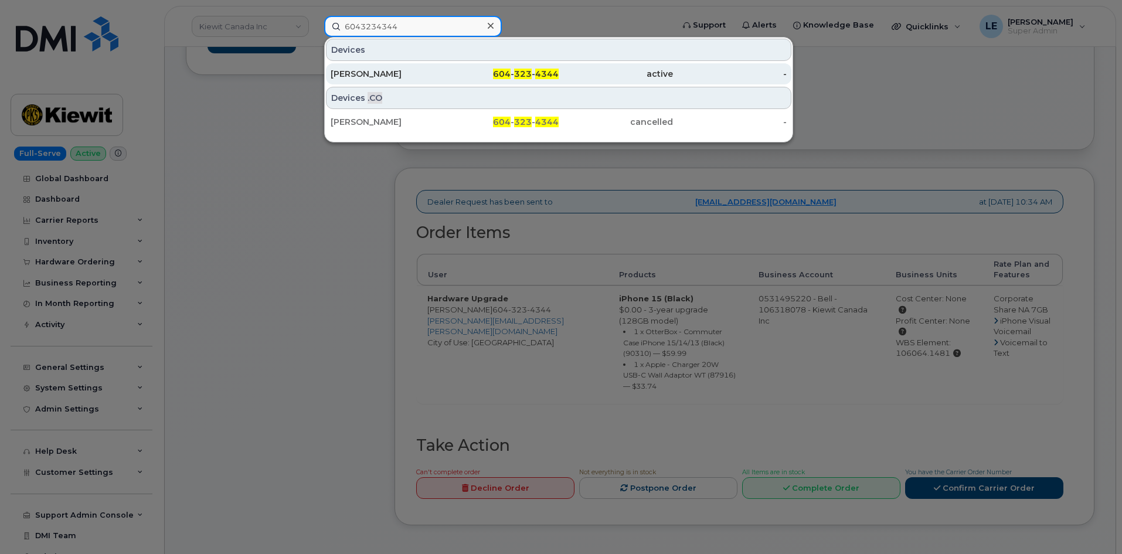
type input "6043234344"
click at [373, 69] on div "[PERSON_NAME]" at bounding box center [387, 74] width 114 height 12
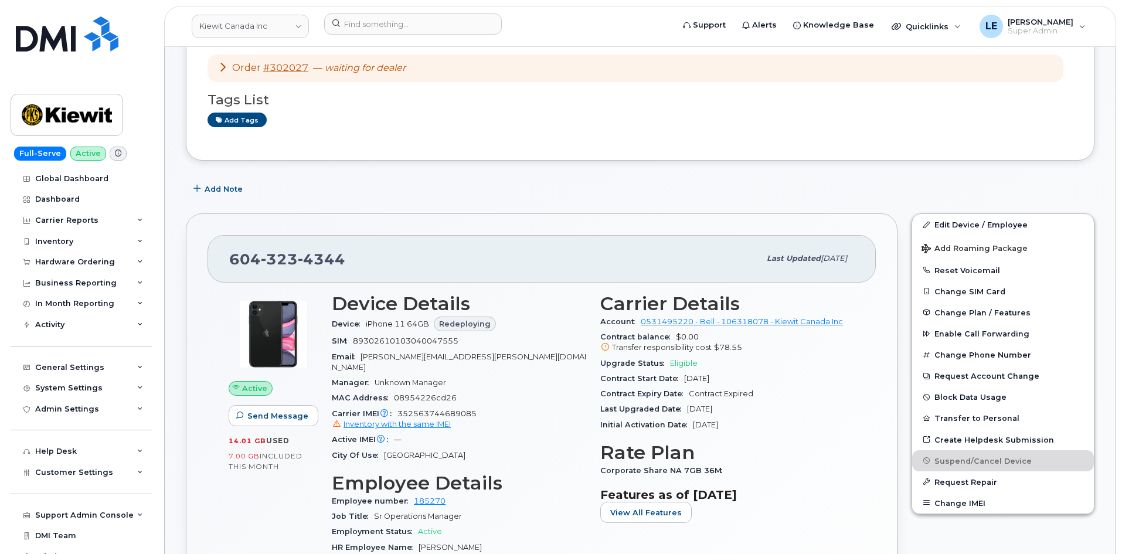
scroll to position [117, 0]
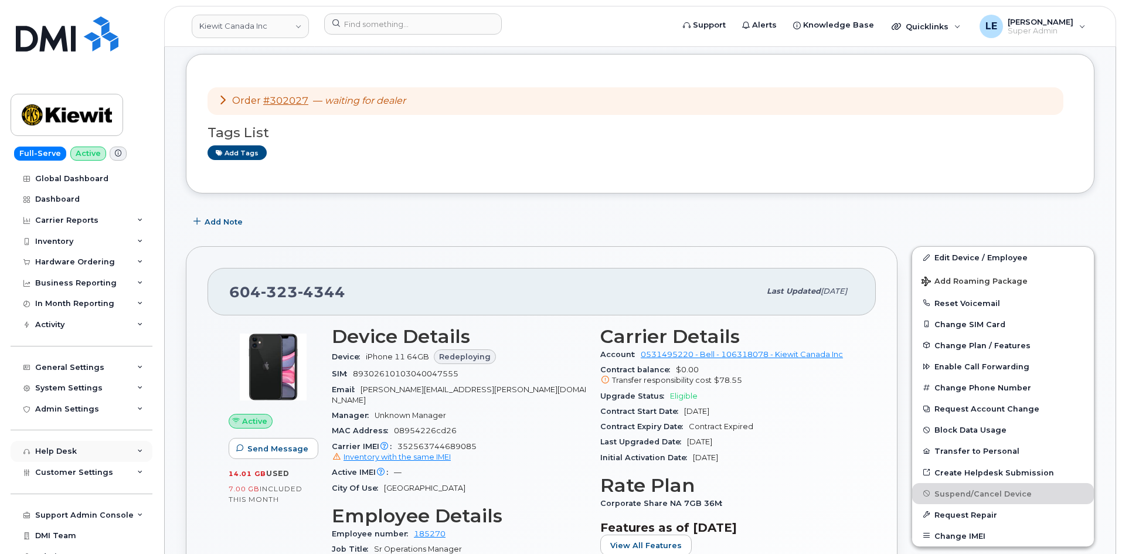
click at [70, 454] on div "Help Desk" at bounding box center [56, 451] width 42 height 9
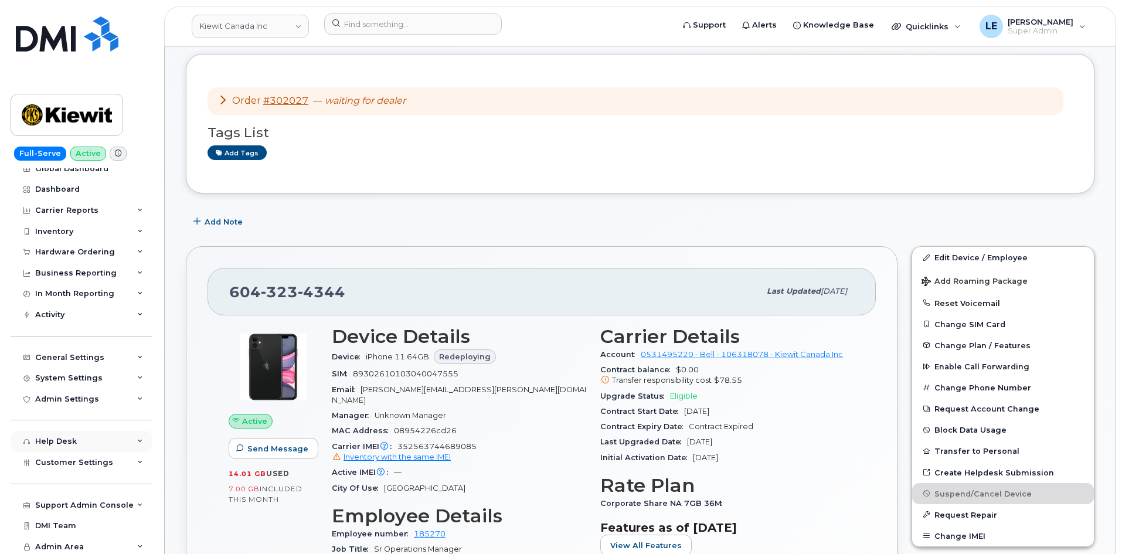
scroll to position [12, 0]
click at [88, 459] on span "Customer Settings" at bounding box center [74, 459] width 78 height 9
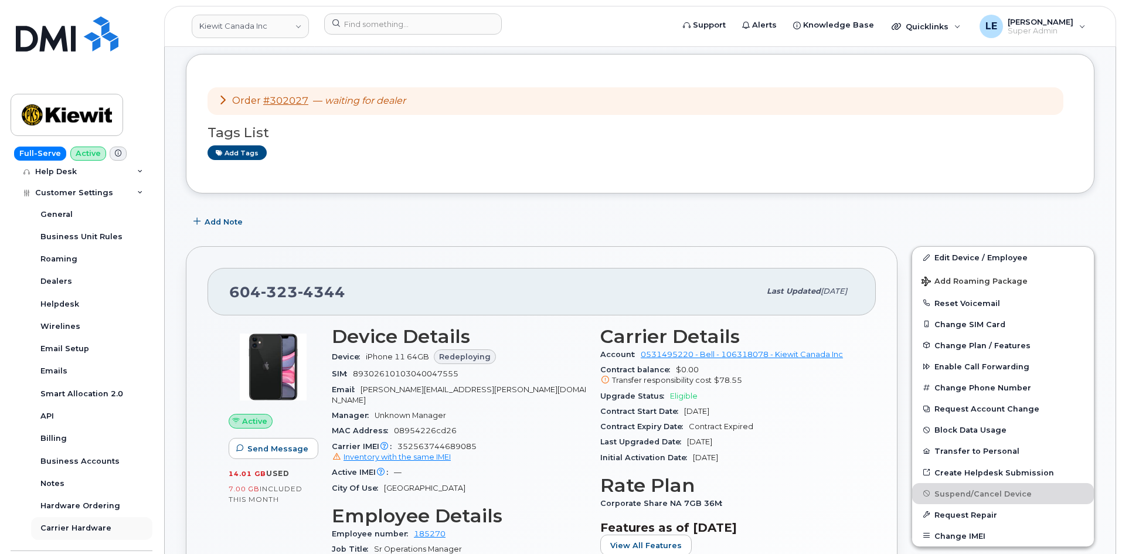
scroll to position [305, 0]
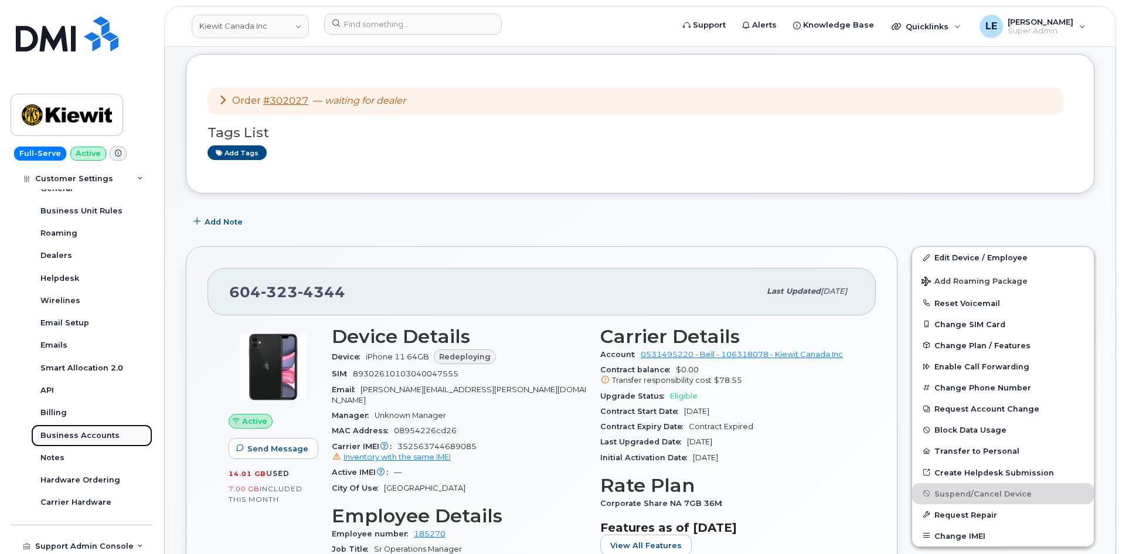
click at [85, 432] on div "Business Accounts" at bounding box center [79, 435] width 79 height 11
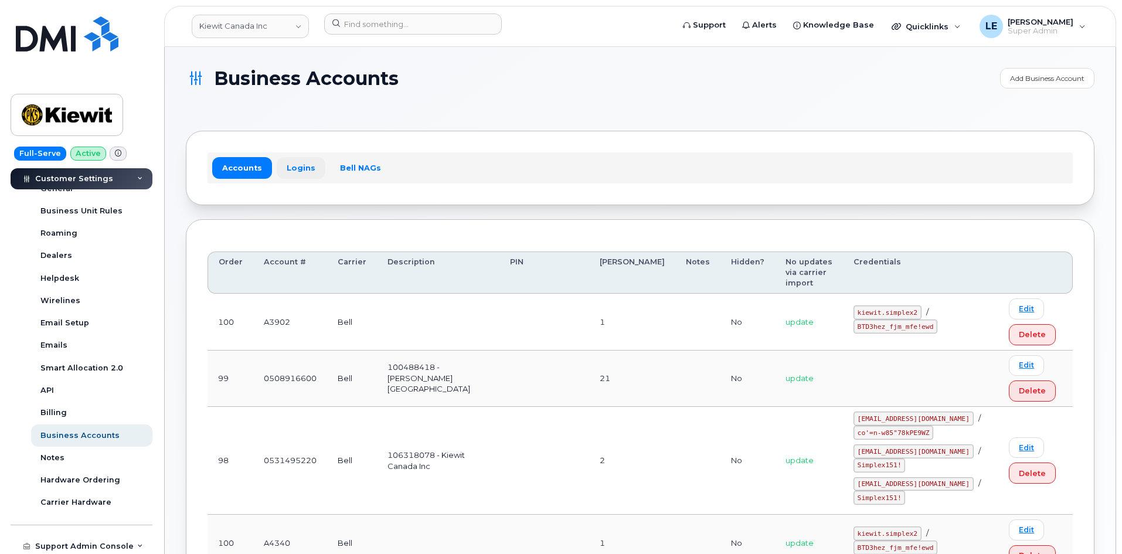
click at [312, 162] on link "Logins" at bounding box center [301, 167] width 49 height 21
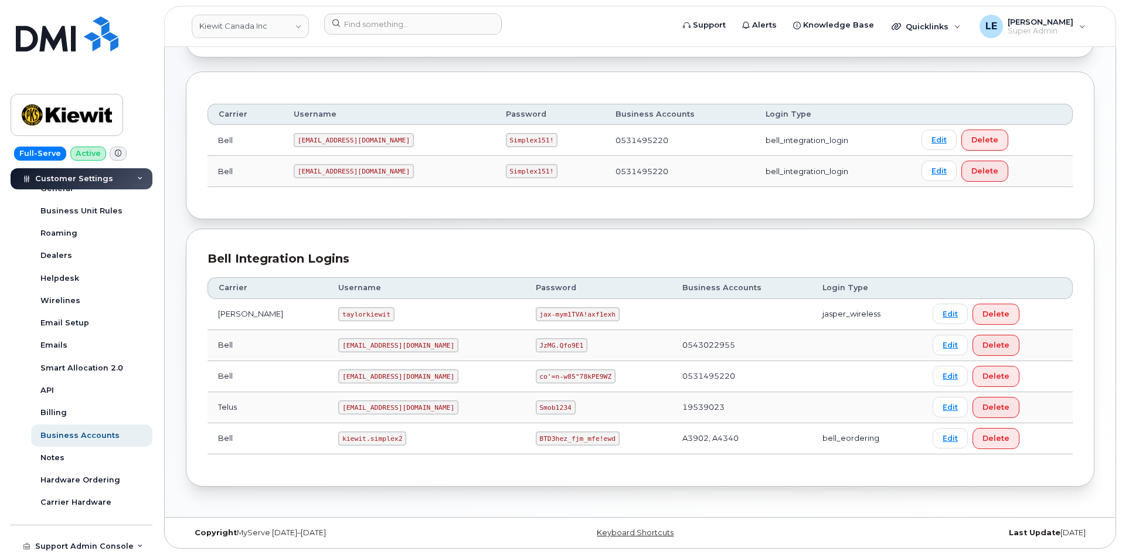
scroll to position [148, 0]
drag, startPoint x: 302, startPoint y: 172, endPoint x: 372, endPoint y: 173, distance: 69.7
click at [373, 173] on code "PeterKie2@myserve.ca" at bounding box center [354, 170] width 120 height 14
copy code "PeterKie2@myserve.ca"
drag, startPoint x: 472, startPoint y: 173, endPoint x: 509, endPoint y: 179, distance: 38.1
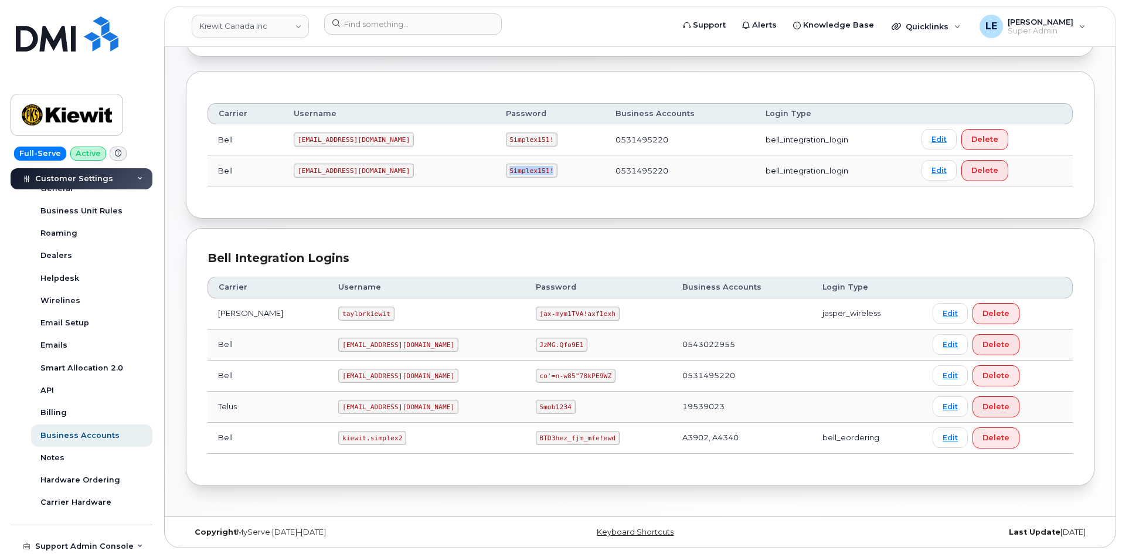
click at [510, 171] on code "Simplex151!" at bounding box center [532, 170] width 52 height 14
copy code "Simplex151!"
click at [301, 139] on code "1PeterK@myserve.ca" at bounding box center [354, 139] width 120 height 14
drag, startPoint x: 302, startPoint y: 140, endPoint x: 367, endPoint y: 140, distance: 65.6
click at [367, 140] on code "1PeterK@myserve.ca" at bounding box center [354, 139] width 120 height 14
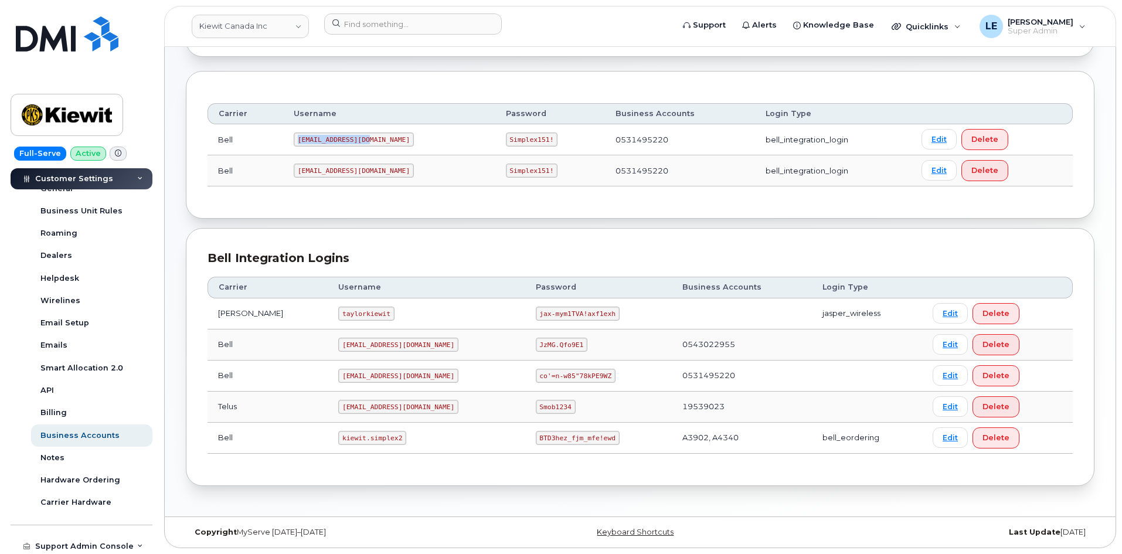
copy code "1PeterK@myserve.ca"
drag, startPoint x: 319, startPoint y: 437, endPoint x: 376, endPoint y: 441, distance: 57.6
click at [376, 441] on code "kiewit.simplex2" at bounding box center [372, 438] width 68 height 14
copy code "kiewit.simplex2"
drag, startPoint x: 497, startPoint y: 439, endPoint x: 568, endPoint y: 439, distance: 70.3
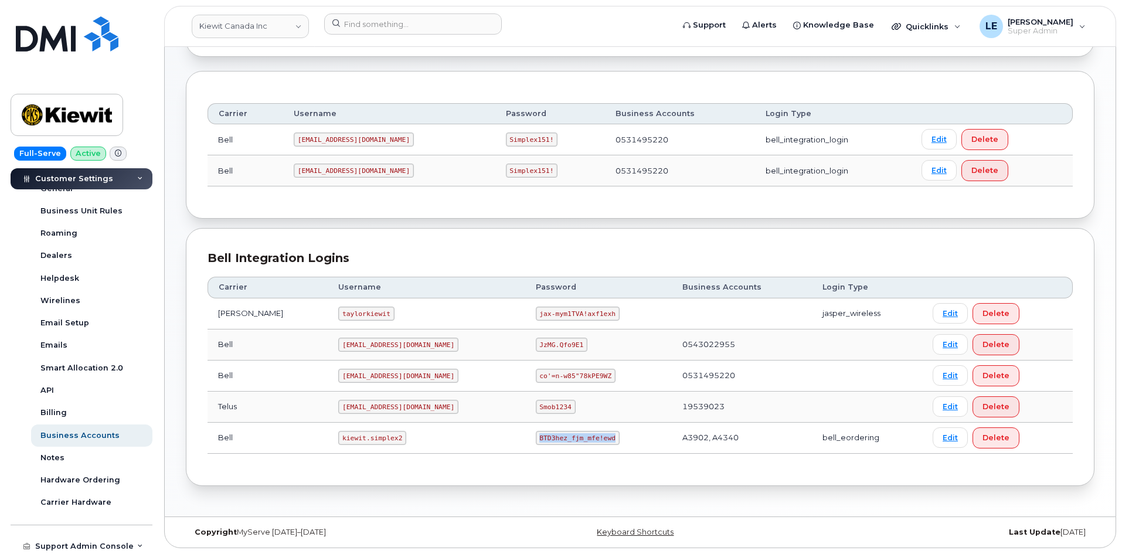
click at [568, 439] on code "BTD3hez_fjm_mfe!ewd" at bounding box center [578, 438] width 84 height 14
copy code "BTD3hez_fjm_mfe!ewd"
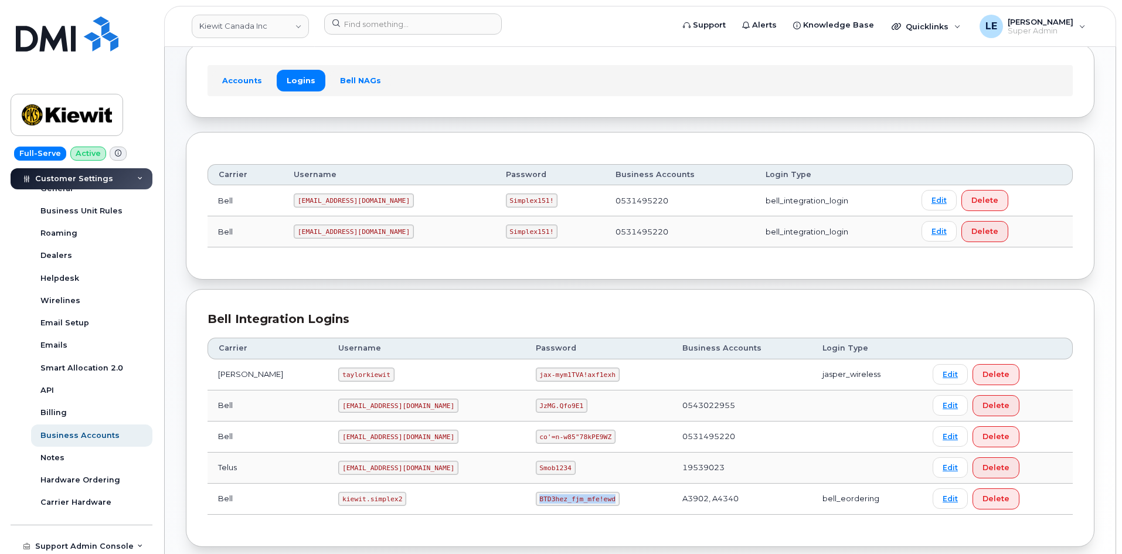
scroll to position [0, 0]
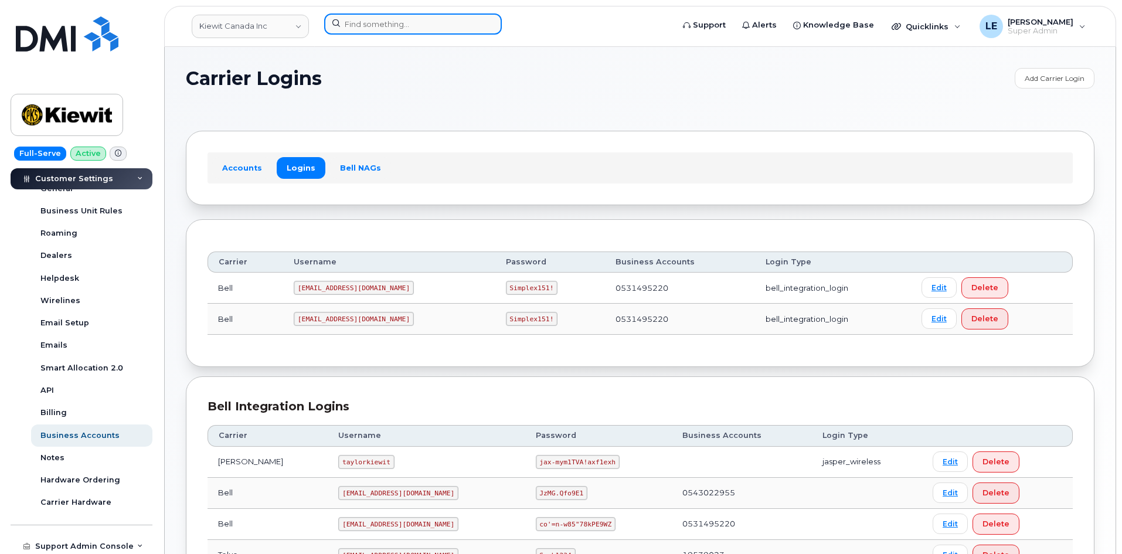
click at [366, 20] on input at bounding box center [413, 23] width 178 height 21
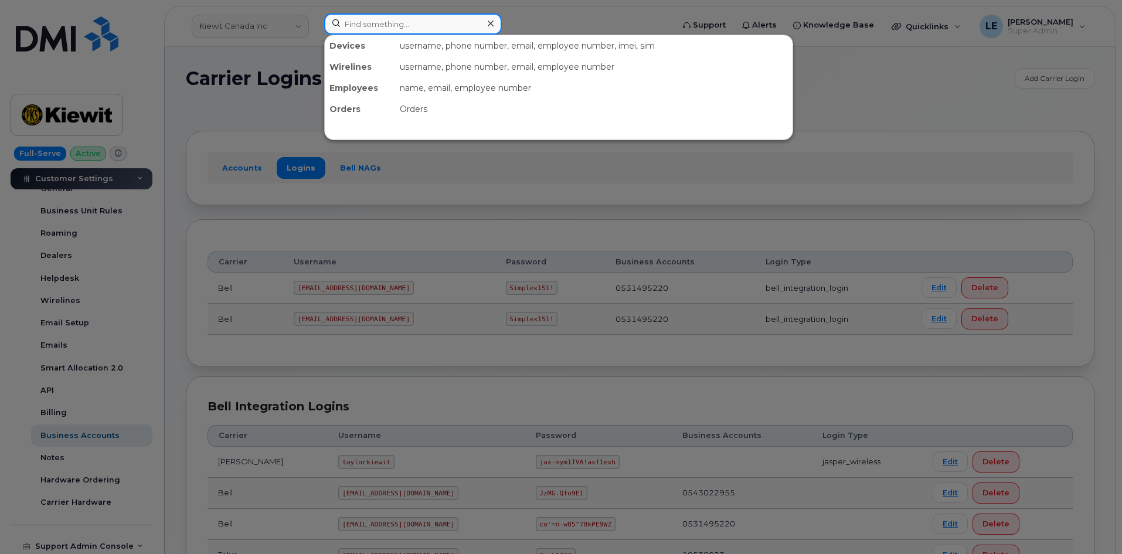
paste input "5147095186"
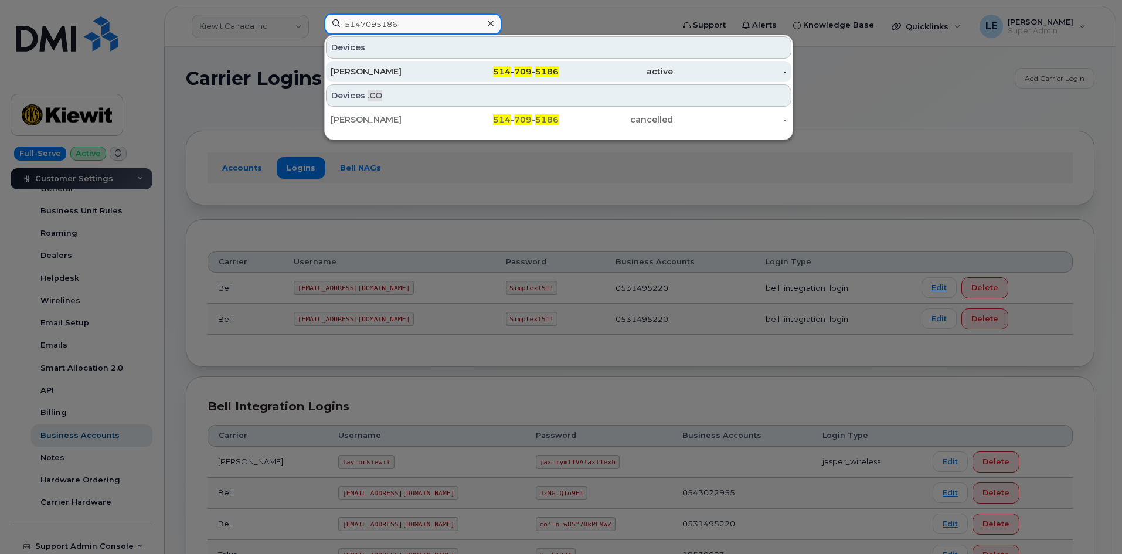
type input "5147095186"
click at [377, 69] on div "Alexandre Fossey" at bounding box center [387, 72] width 114 height 12
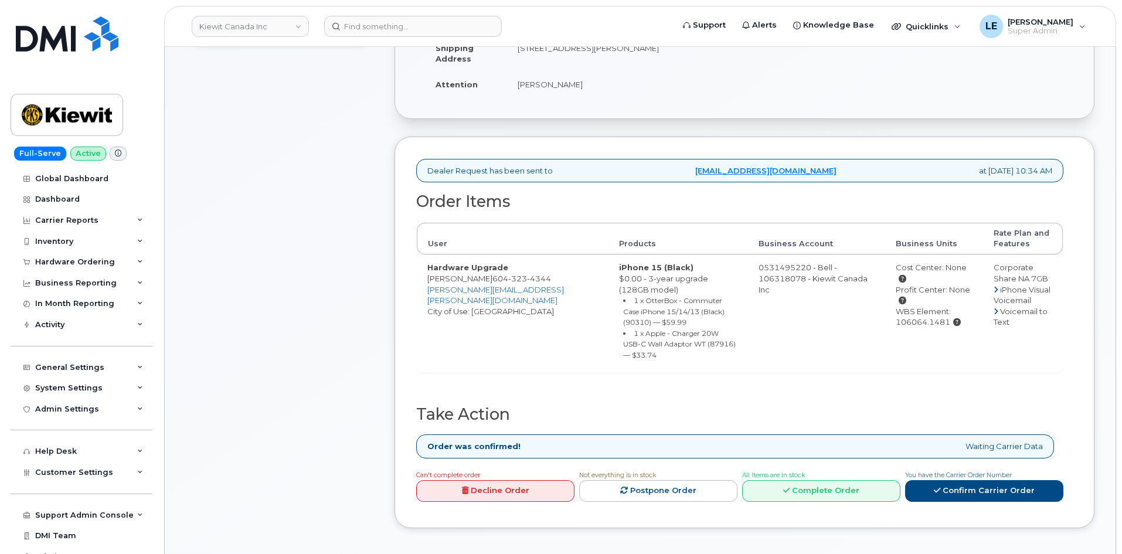
scroll to position [352, 0]
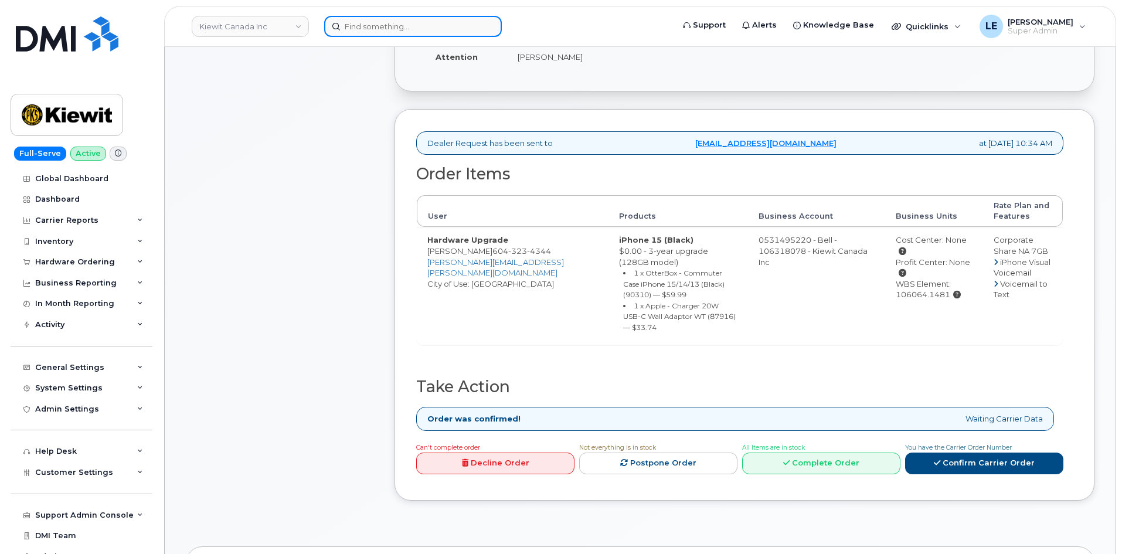
click at [482, 36] on input at bounding box center [413, 26] width 178 height 21
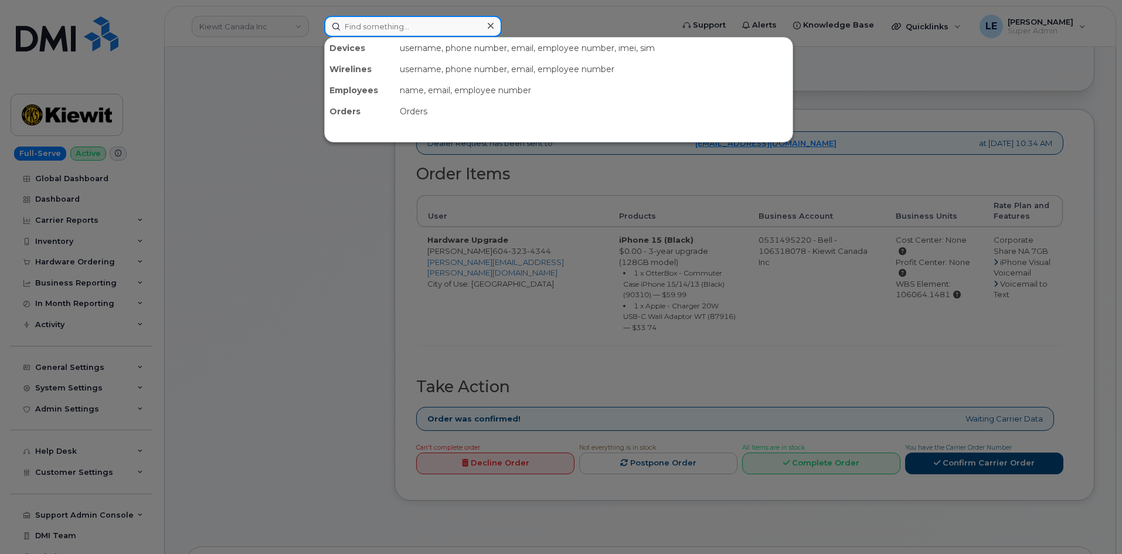
paste input "[PERSON_NAME]"
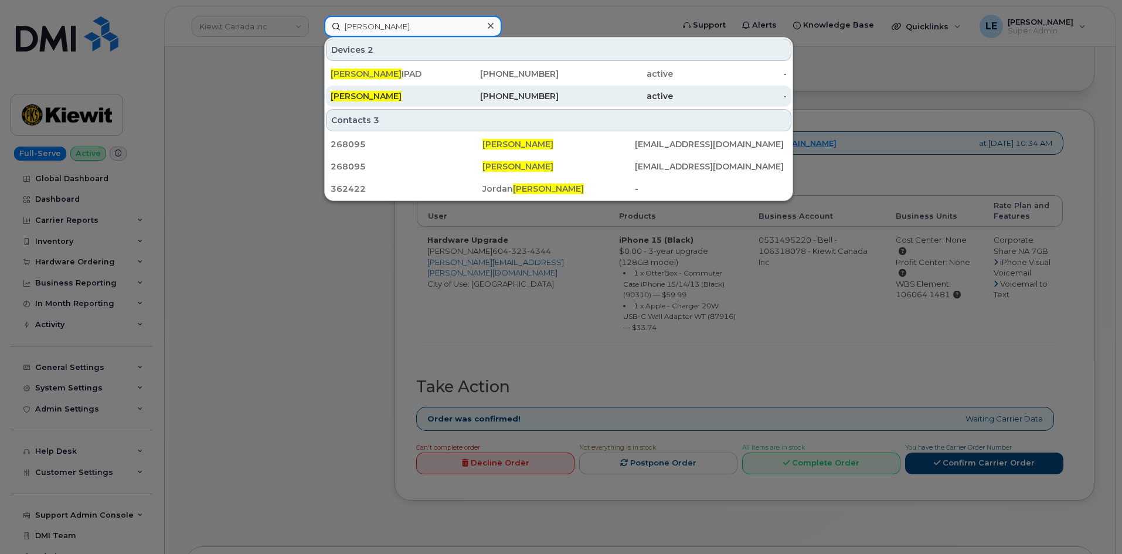
type input "[PERSON_NAME]"
click at [454, 91] on div "985-264-1479" at bounding box center [502, 96] width 114 height 12
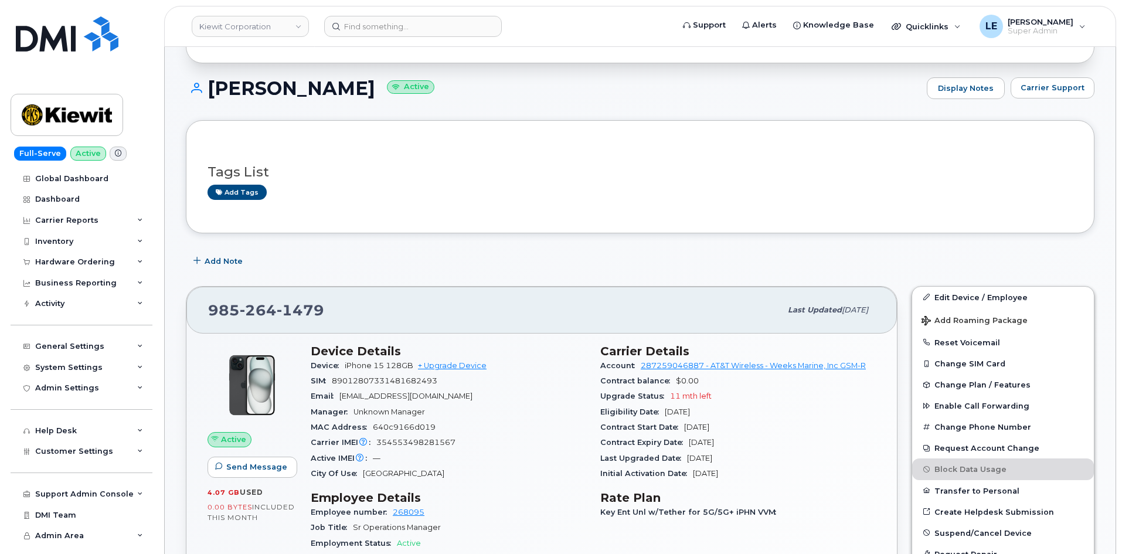
scroll to position [176, 0]
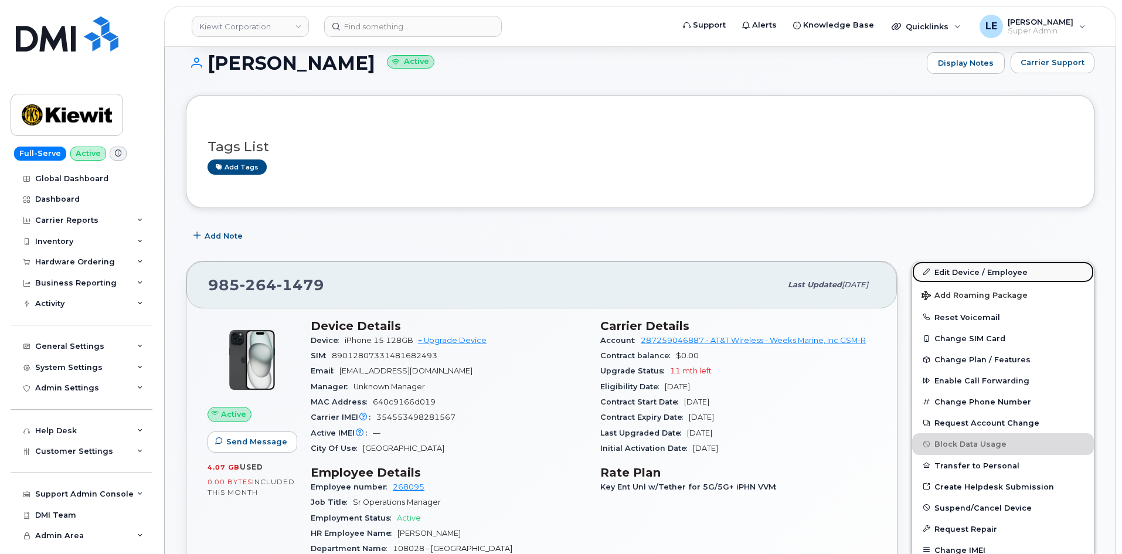
drag, startPoint x: 915, startPoint y: 263, endPoint x: 926, endPoint y: 264, distance: 10.6
click at [915, 263] on link "Edit Device / Employee" at bounding box center [1003, 271] width 182 height 21
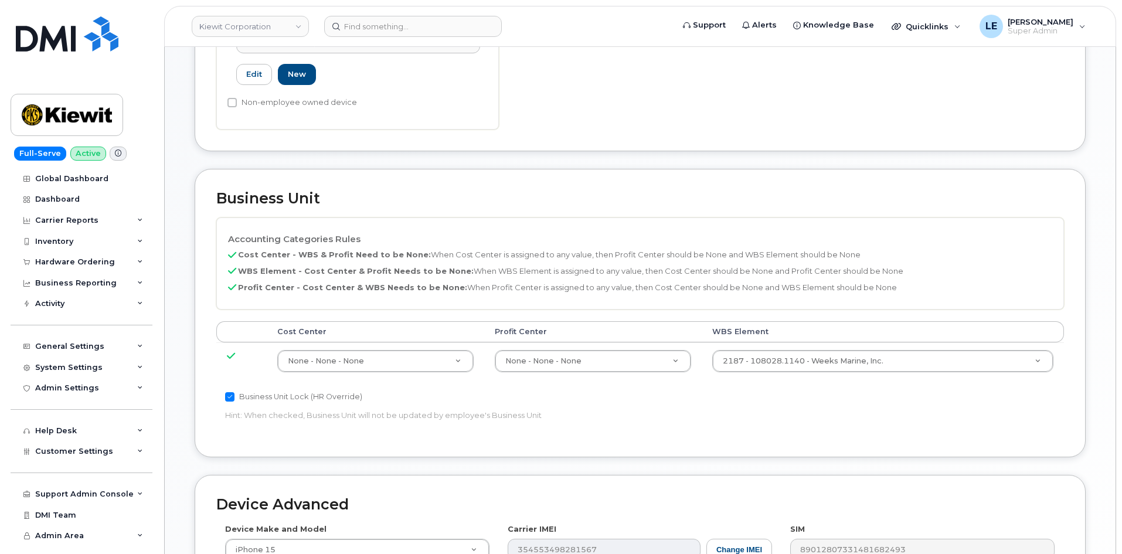
scroll to position [469, 0]
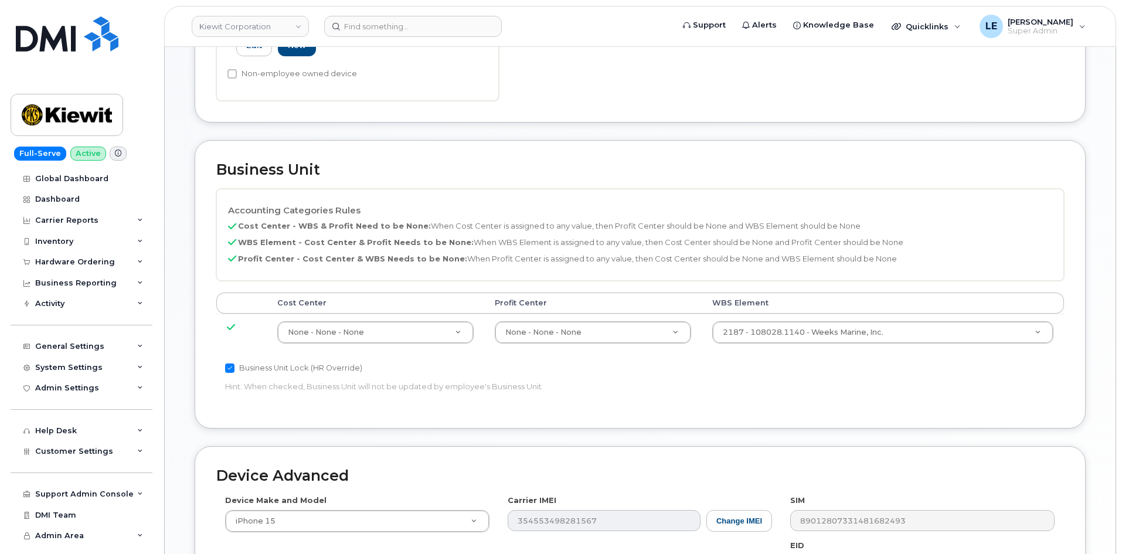
click at [775, 316] on td "2187 - 108028.1140 - Weeks Marine, Inc. 35193653" at bounding box center [882, 331] width 362 height 37
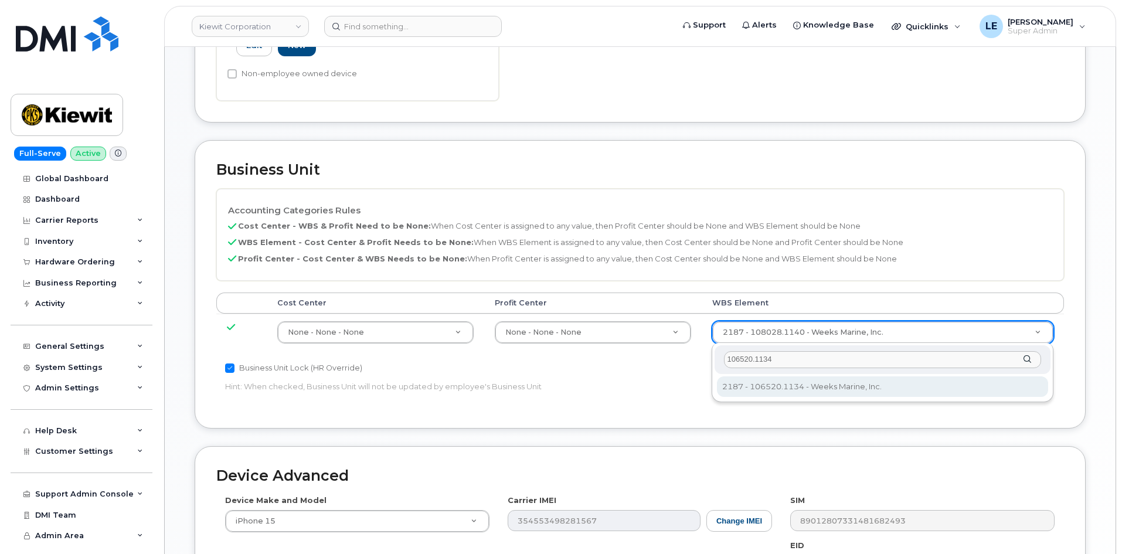
type input "106520.1134"
type input "36039506"
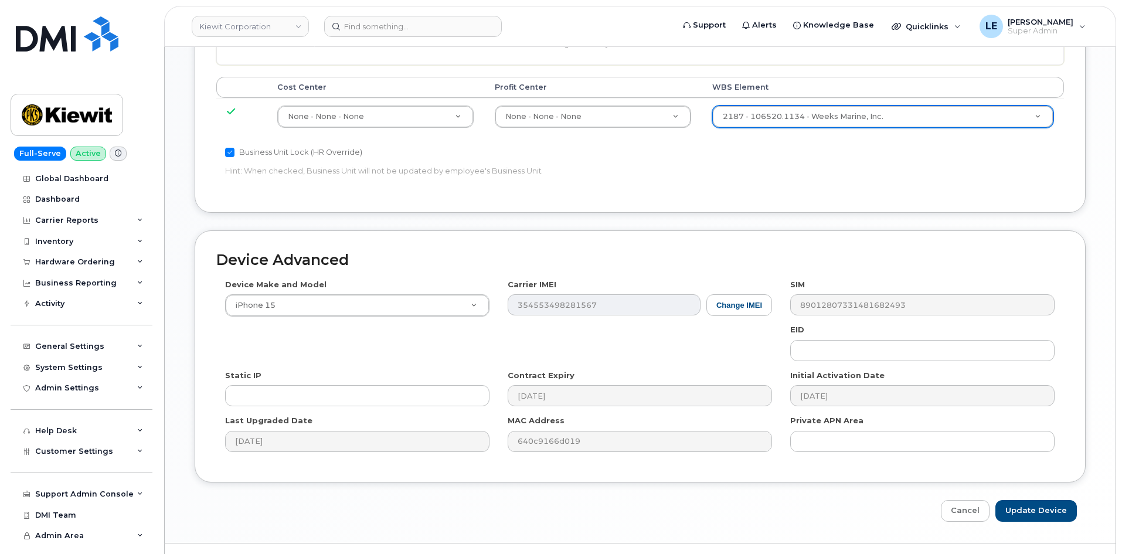
scroll to position [711, 0]
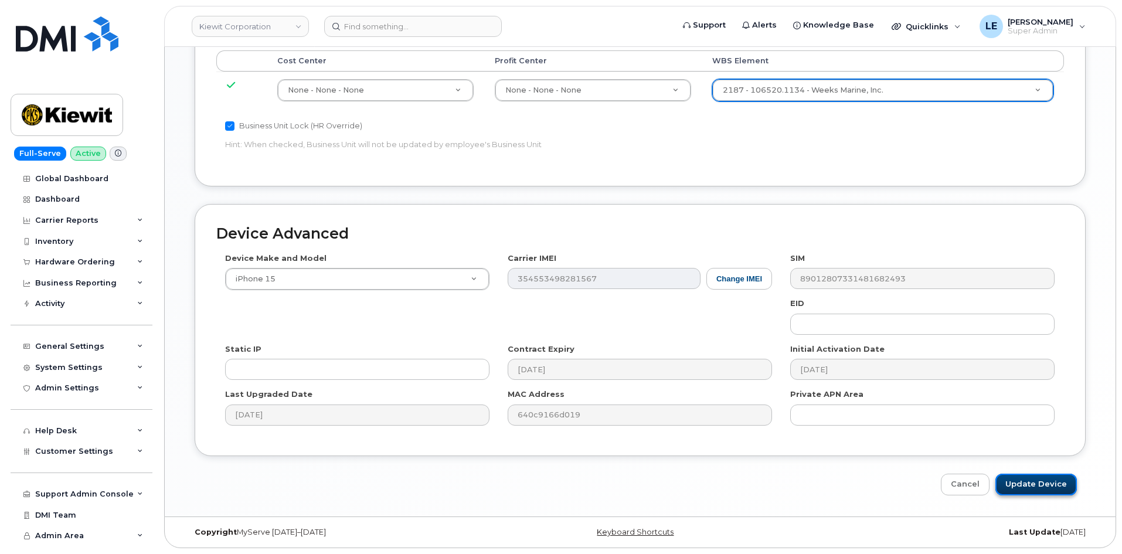
click at [1015, 479] on input "Update Device" at bounding box center [1035, 484] width 81 height 22
type input "Saving..."
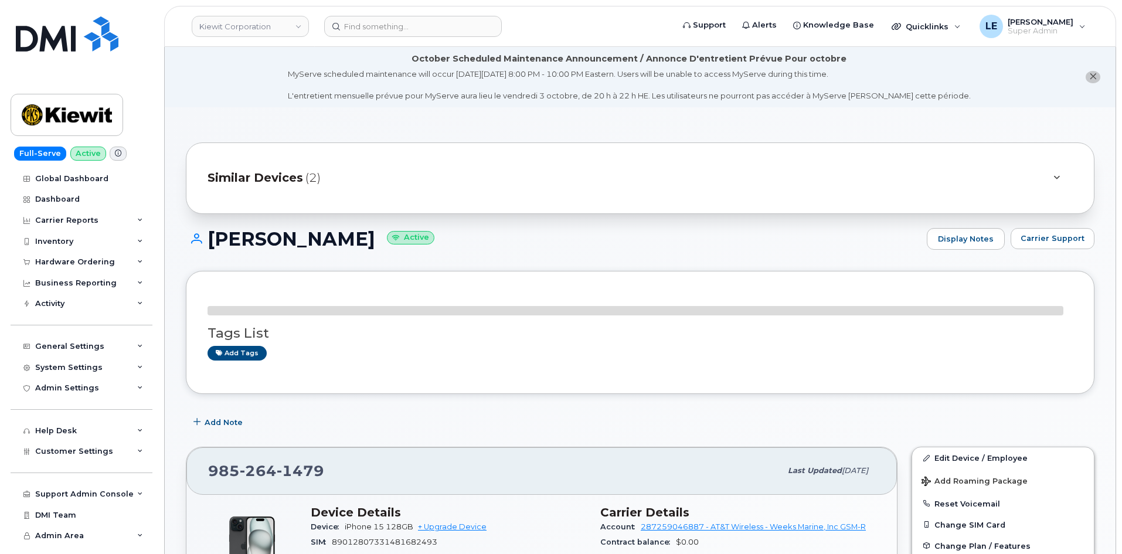
click at [369, 182] on div "Similar Devices (2)" at bounding box center [623, 178] width 832 height 28
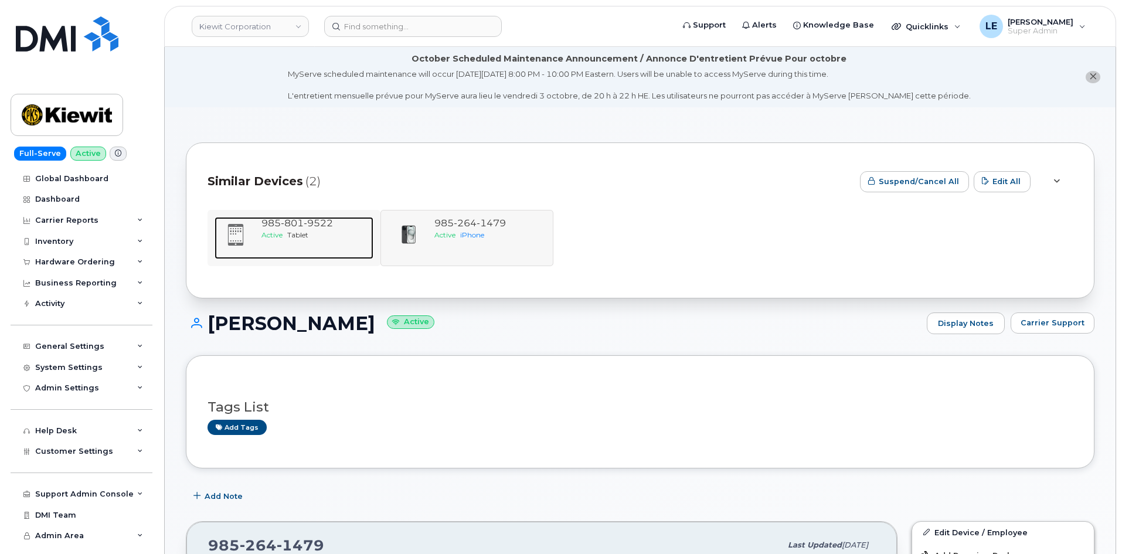
click at [239, 247] on span at bounding box center [235, 235] width 23 height 25
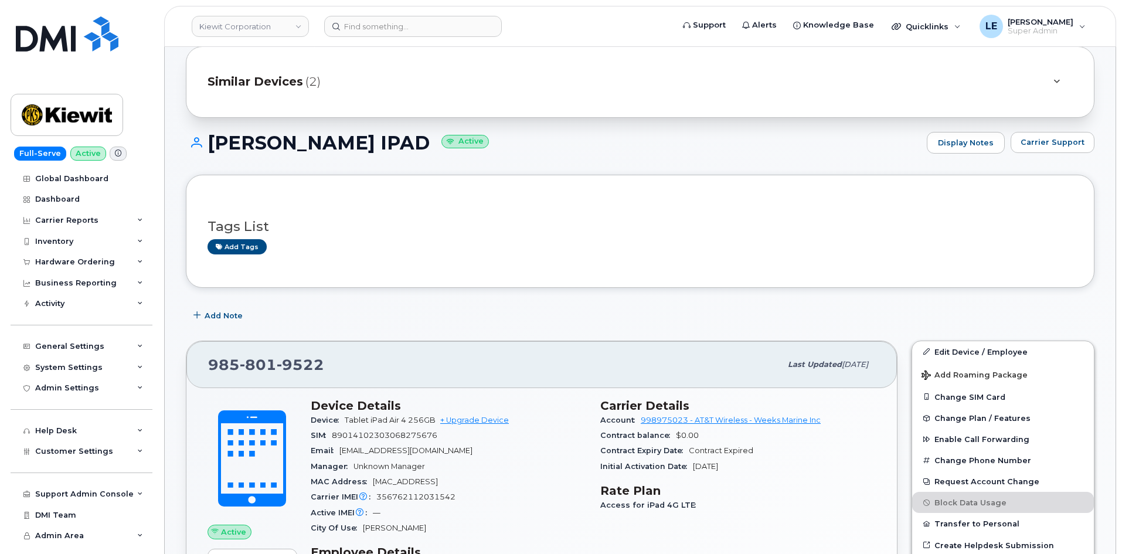
scroll to position [117, 0]
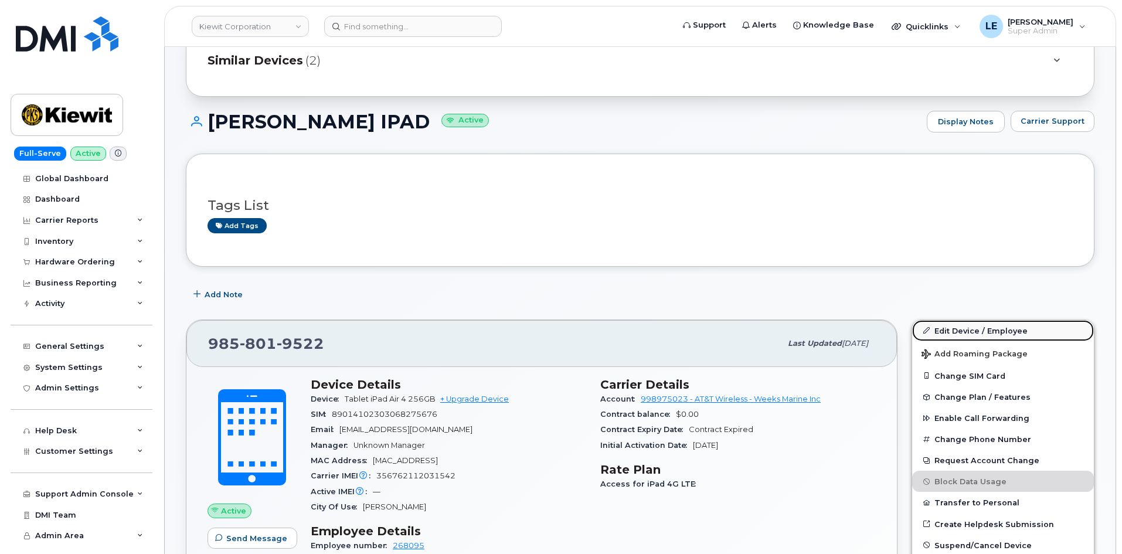
click at [969, 333] on link "Edit Device / Employee" at bounding box center [1003, 330] width 182 height 21
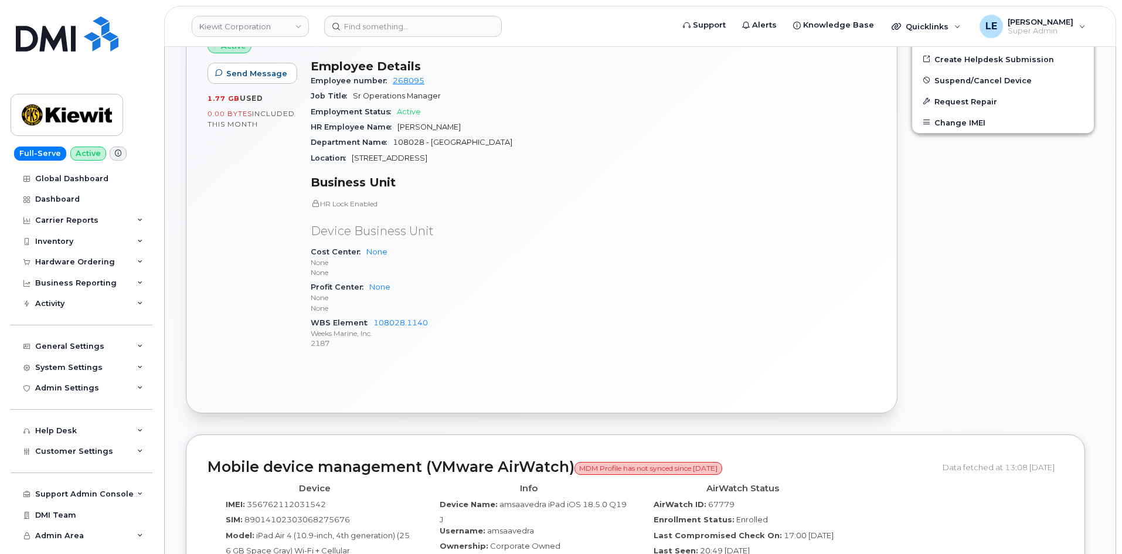
scroll to position [586, 0]
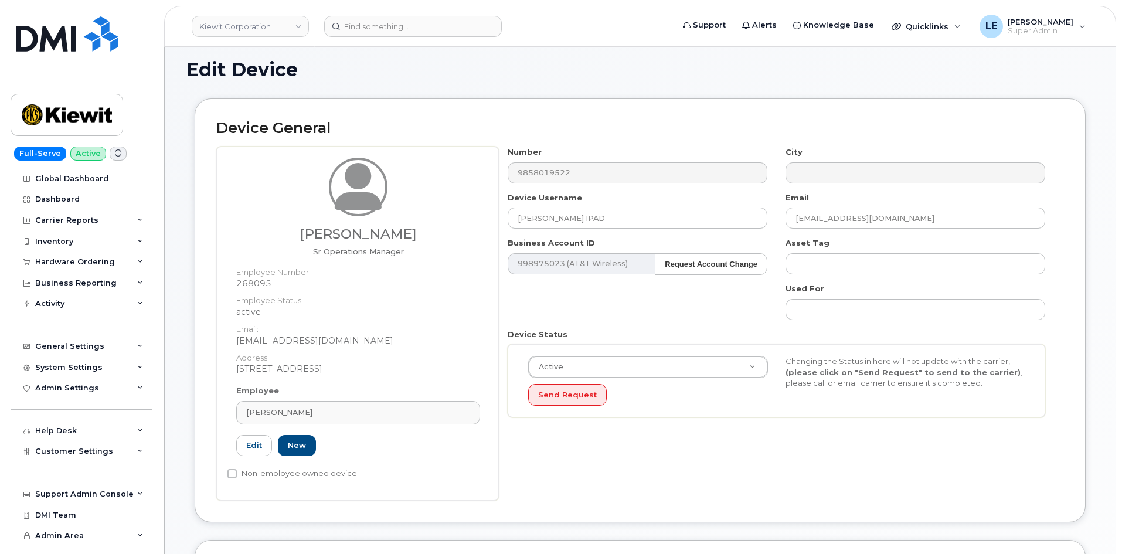
scroll to position [352, 0]
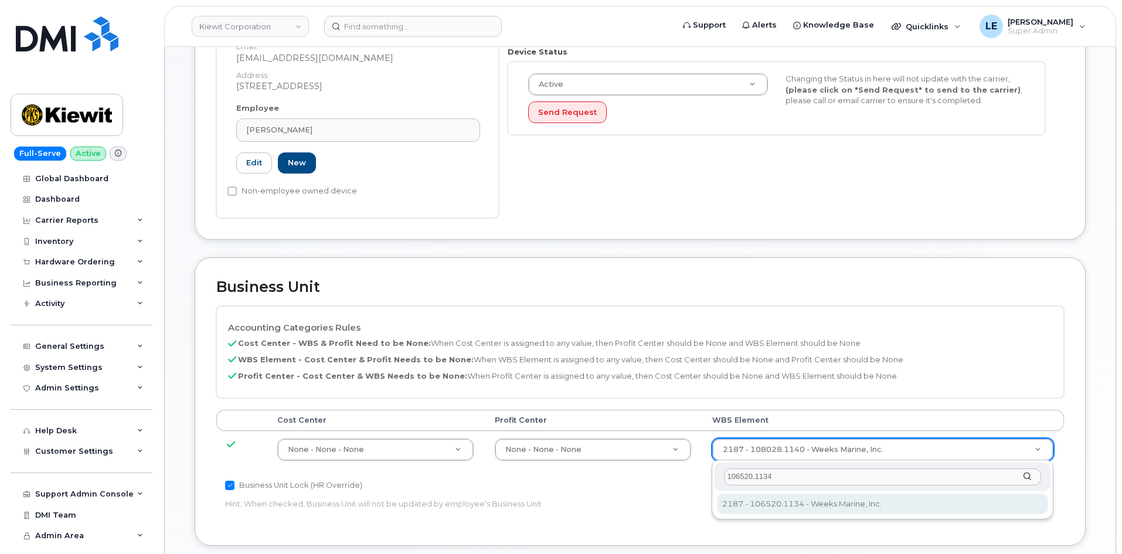
type input "106520.1134"
type input "36039506"
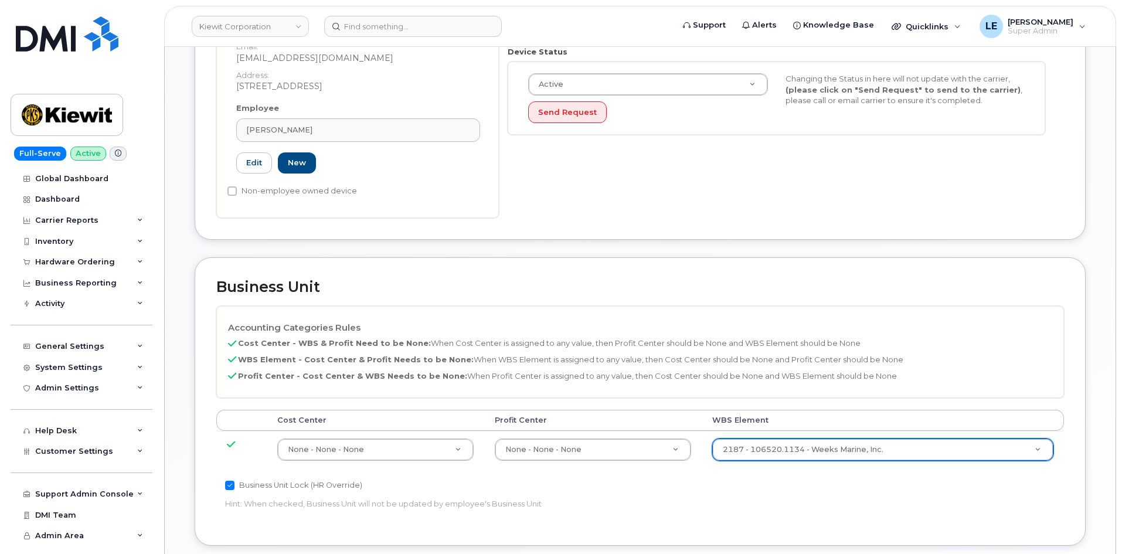
click at [875, 397] on div "Accounting Categories Rules Cost Center - WBS & Profit Need to be None: When Co…" at bounding box center [639, 352] width 847 height 92
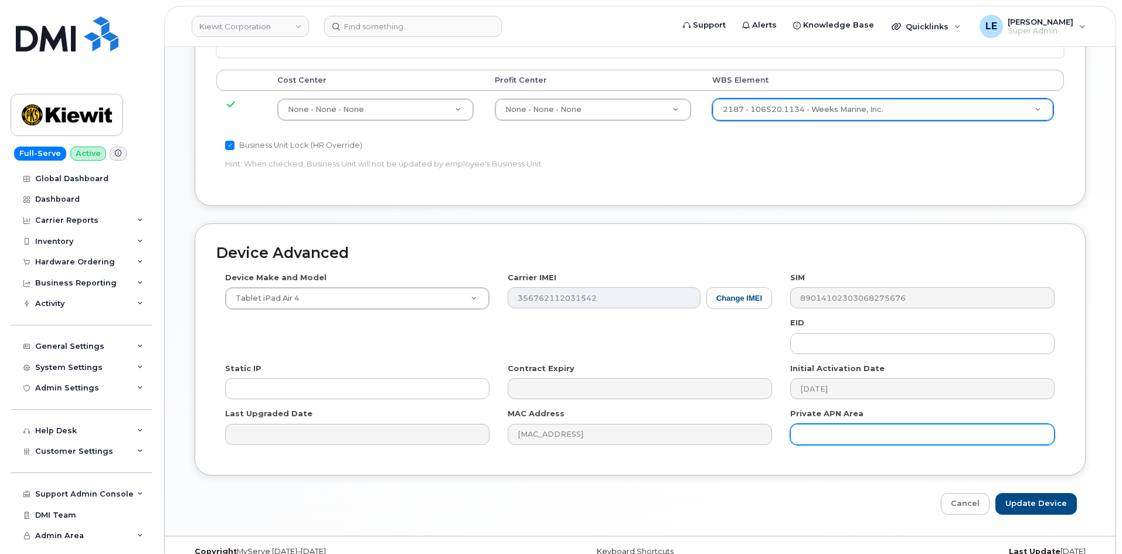
scroll to position [703, 0]
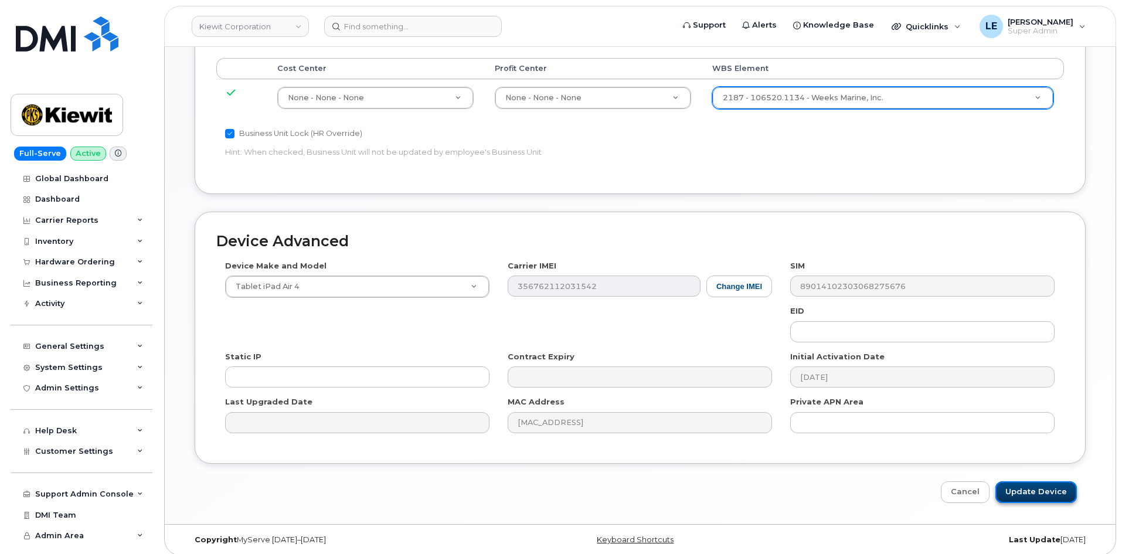
click at [1047, 490] on input "Update Device" at bounding box center [1035, 492] width 81 height 22
type input "Saving..."
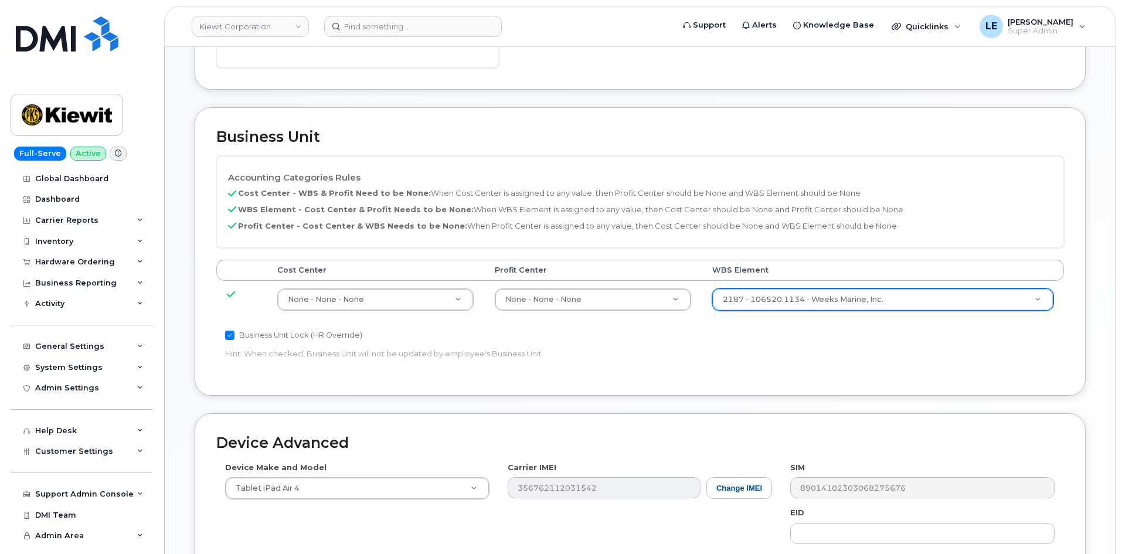
scroll to position [469, 0]
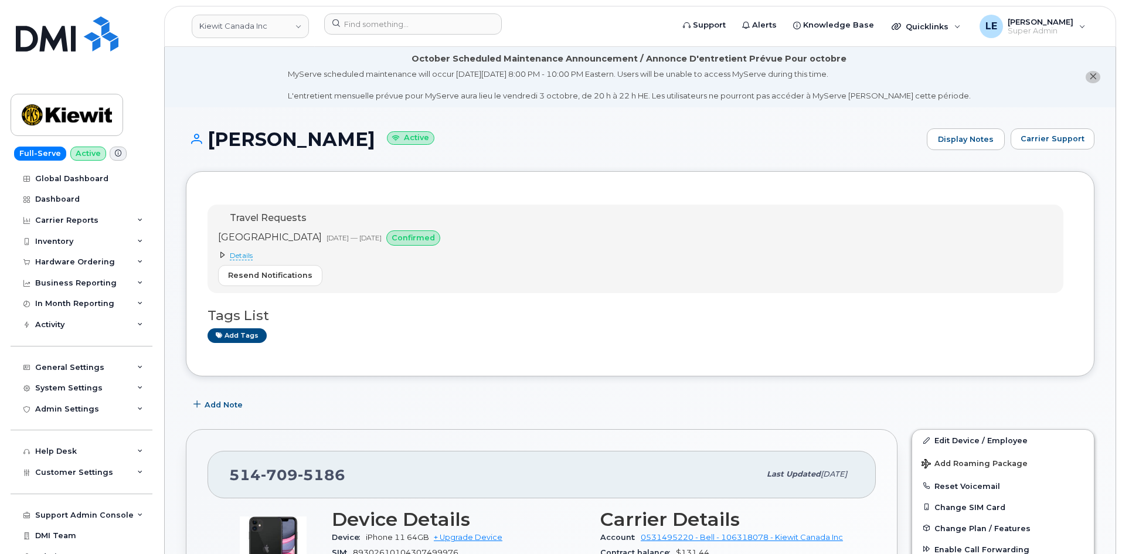
click at [238, 253] on span "Details" at bounding box center [241, 255] width 23 height 9
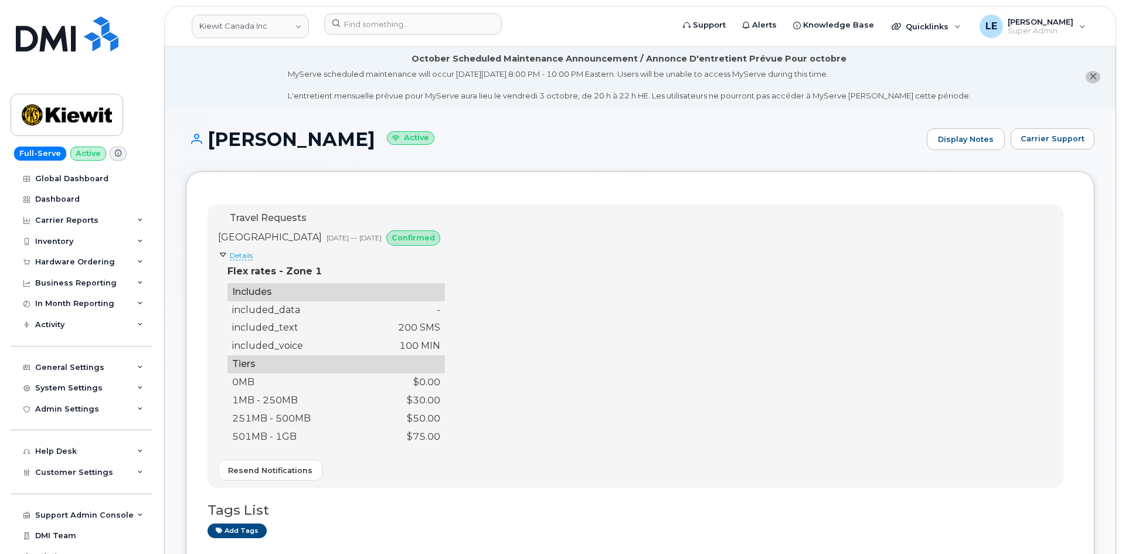
click at [234, 252] on span "Details" at bounding box center [241, 255] width 23 height 9
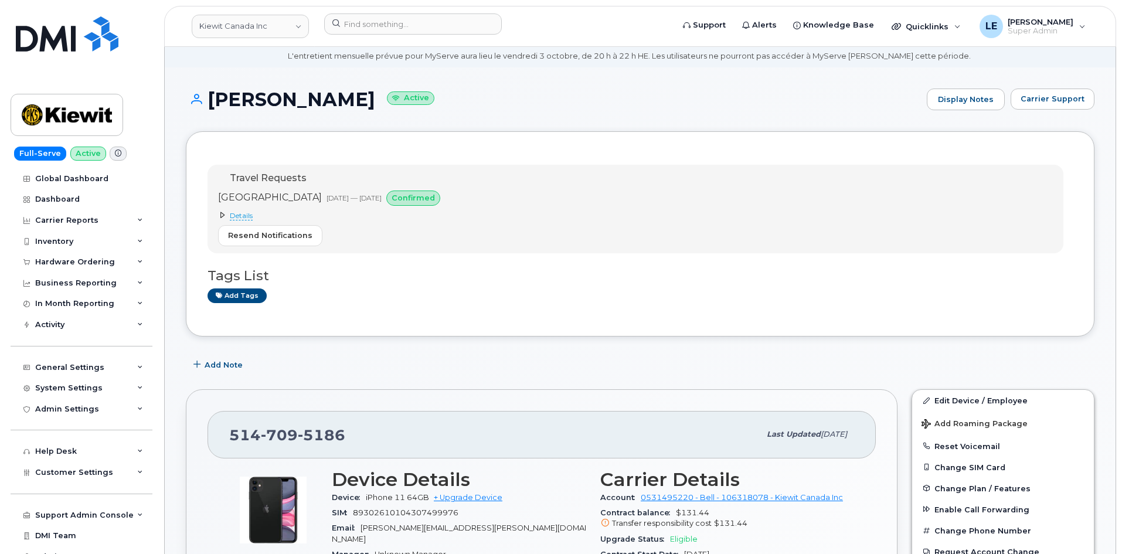
scroll to position [59, 0]
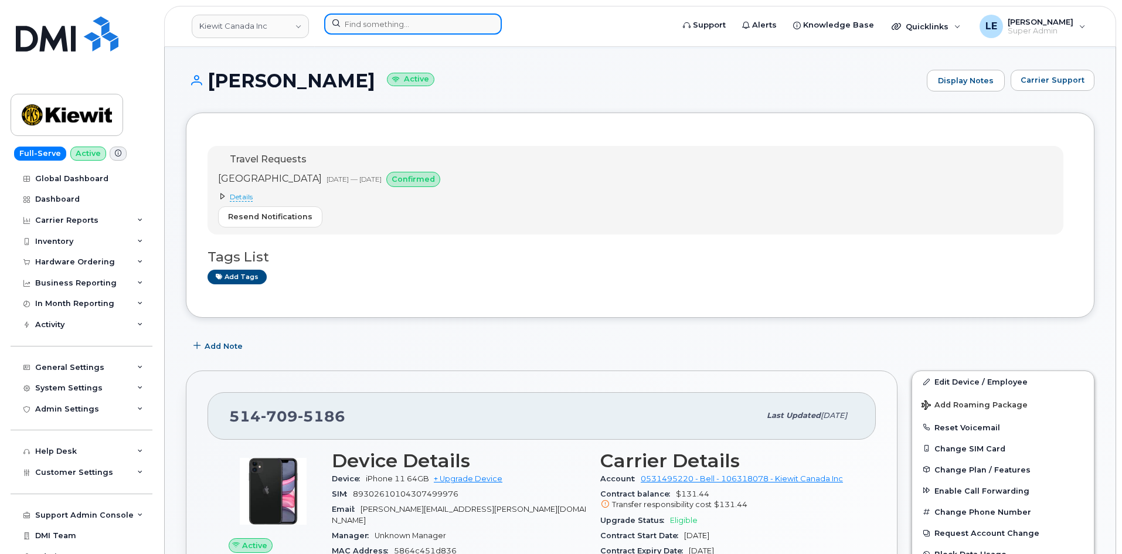
click at [417, 22] on input at bounding box center [413, 23] width 178 height 21
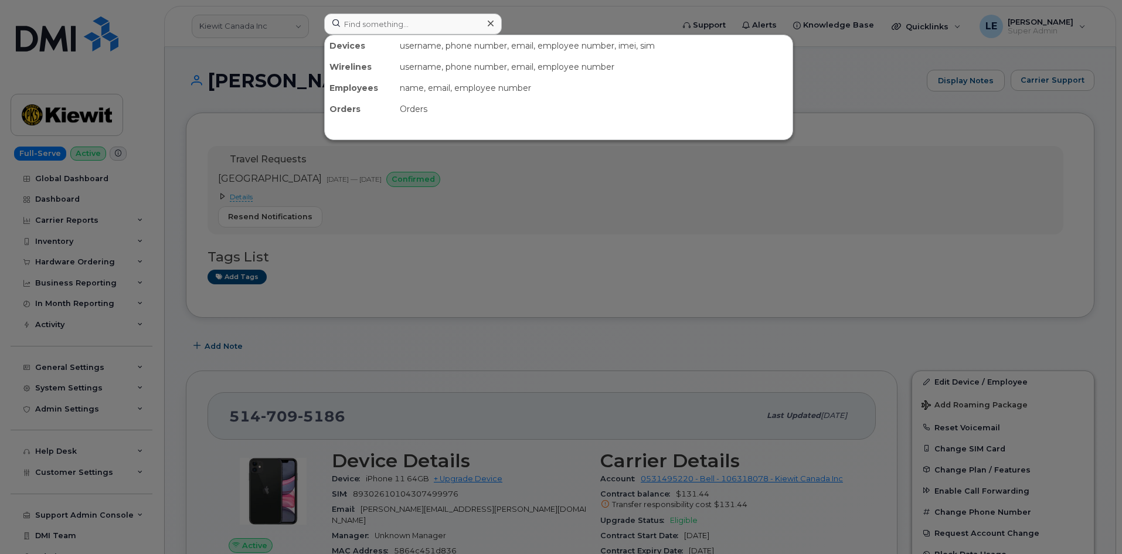
click at [254, 194] on div at bounding box center [561, 277] width 1122 height 554
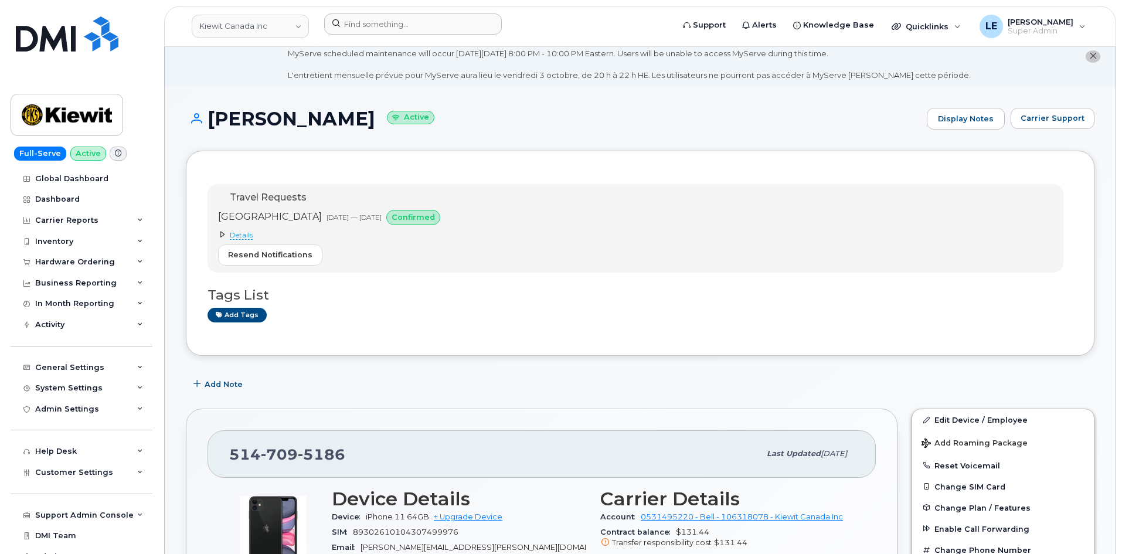
scroll to position [0, 0]
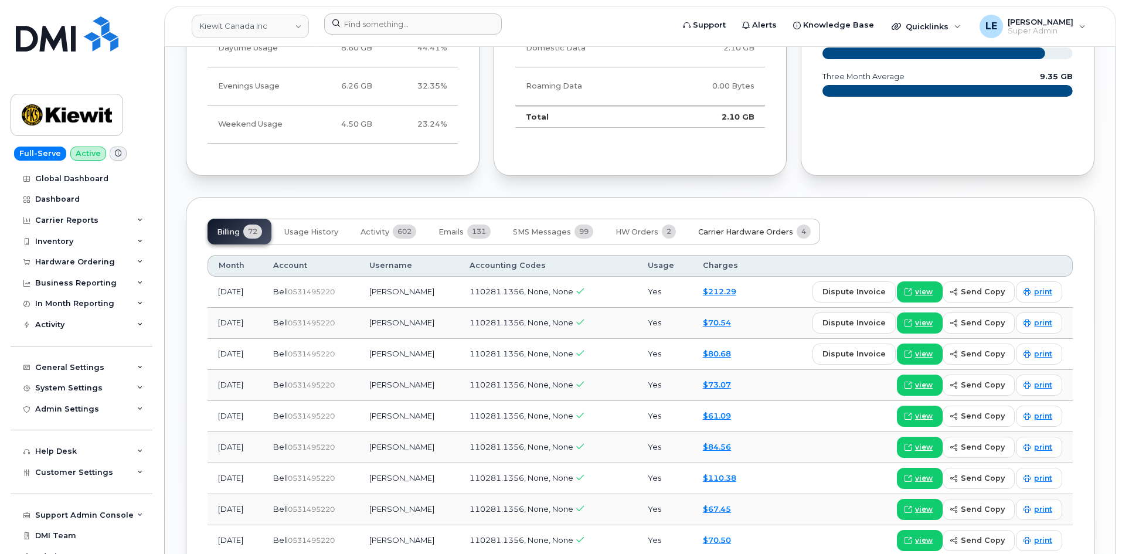
click at [721, 227] on span "Carrier Hardware Orders" at bounding box center [745, 231] width 95 height 9
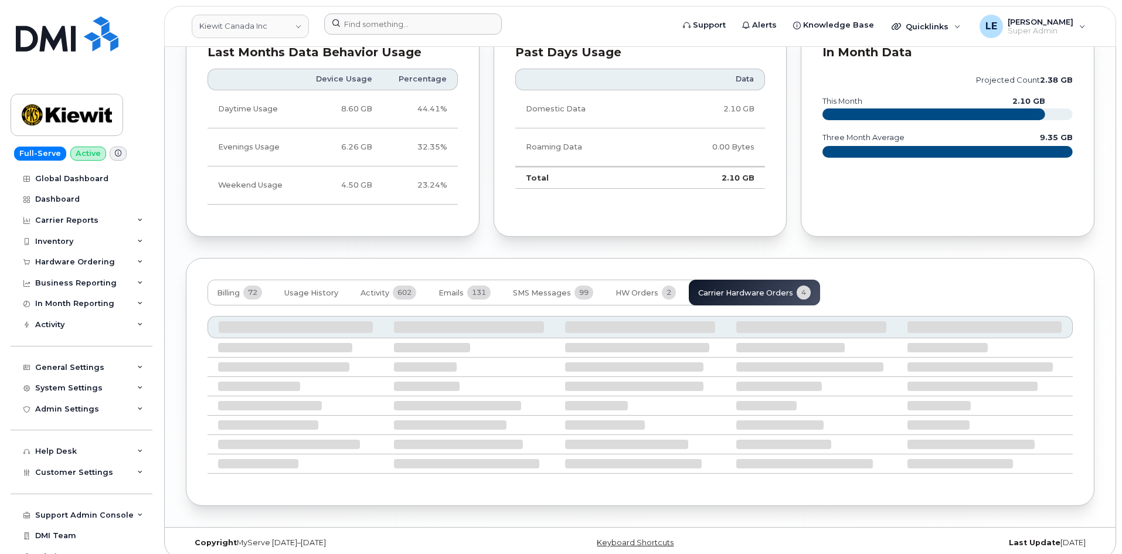
scroll to position [1244, 0]
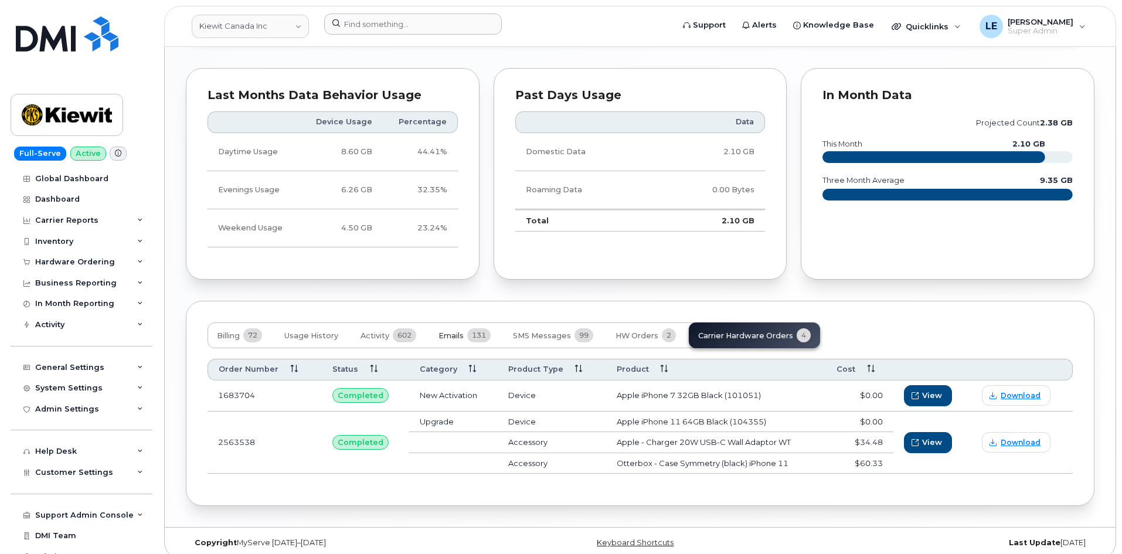
click at [461, 331] on span "Emails" at bounding box center [450, 335] width 25 height 9
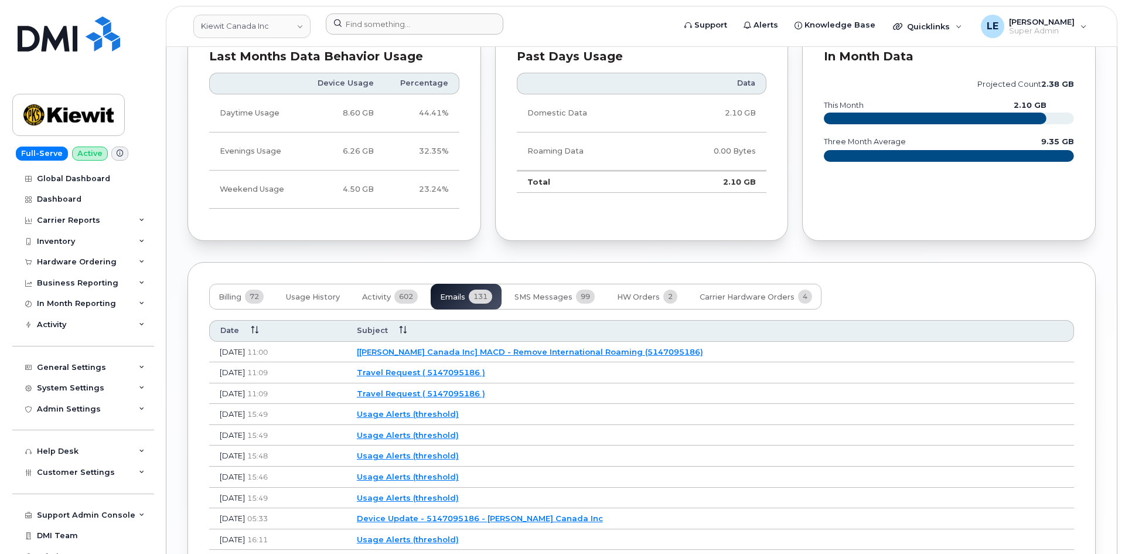
scroll to position [1303, 0]
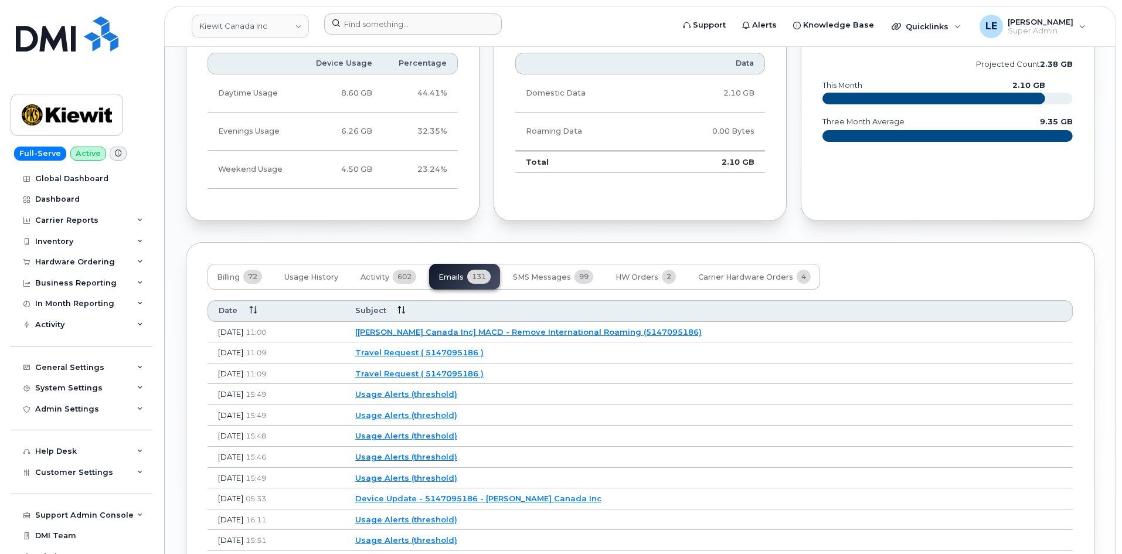
click at [485, 327] on link "[[PERSON_NAME] Canada Inc] MACD - Remove International Roaming (5147095186)" at bounding box center [528, 331] width 346 height 9
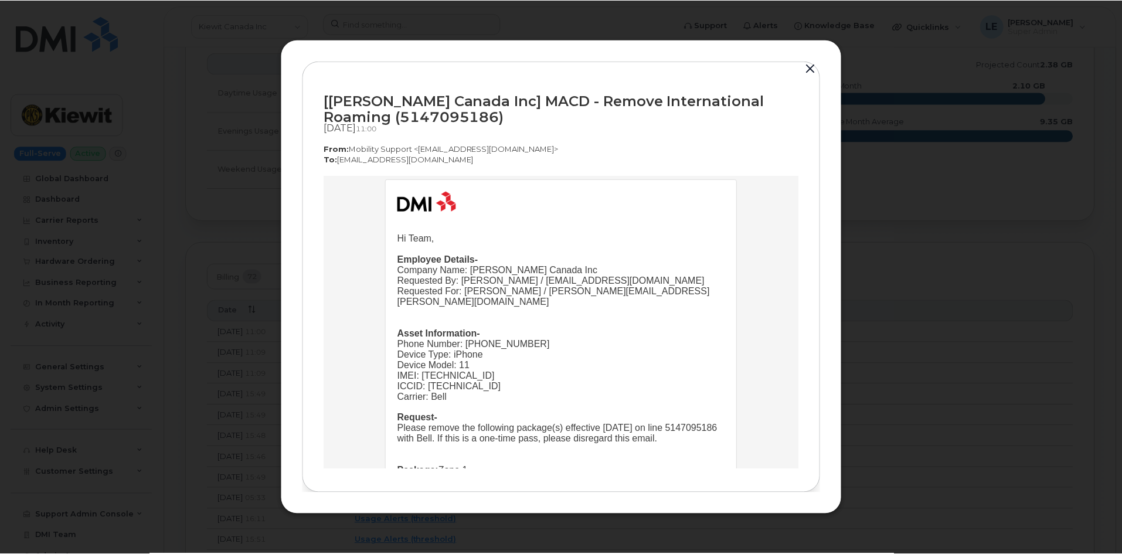
scroll to position [59, 0]
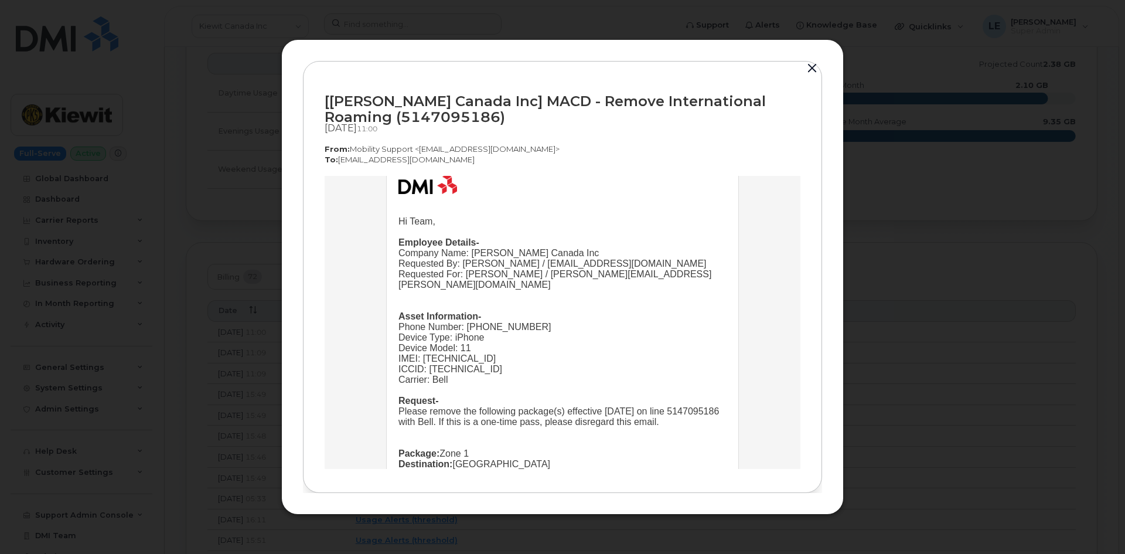
click at [476, 162] on p "To:  [EMAIL_ADDRESS][DOMAIN_NAME]" at bounding box center [563, 159] width 476 height 11
drag, startPoint x: 323, startPoint y: 150, endPoint x: 466, endPoint y: 162, distance: 143.5
click at [466, 162] on div "[[PERSON_NAME] Canada Inc] MACD - Remove International Roaming (5147095186) [DA…" at bounding box center [562, 277] width 519 height 432
click at [466, 162] on p "To:  [EMAIL_ADDRESS][DOMAIN_NAME]" at bounding box center [563, 159] width 476 height 11
click at [263, 50] on div at bounding box center [562, 277] width 1125 height 554
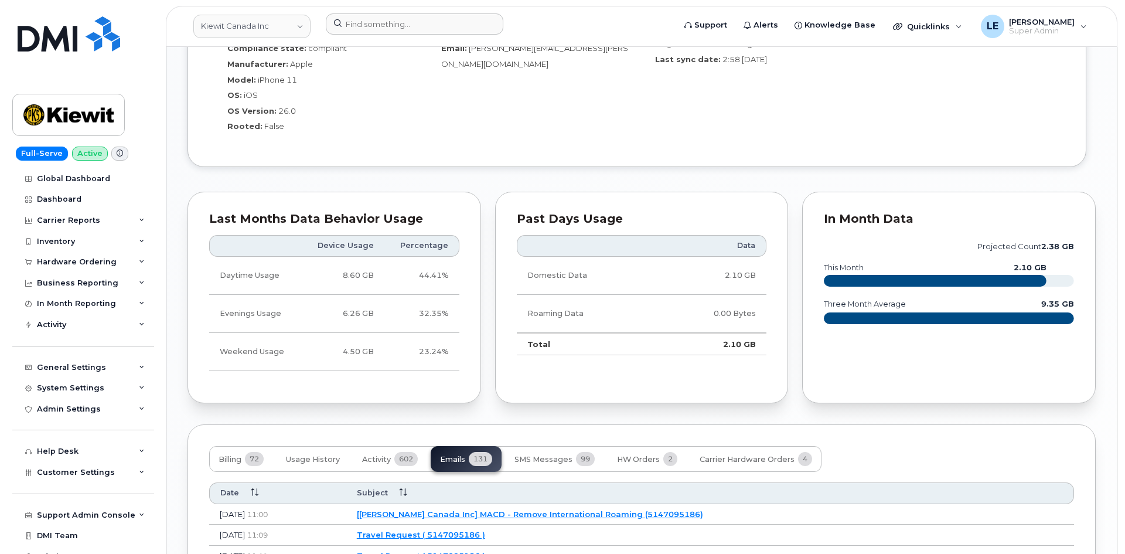
scroll to position [1231, 0]
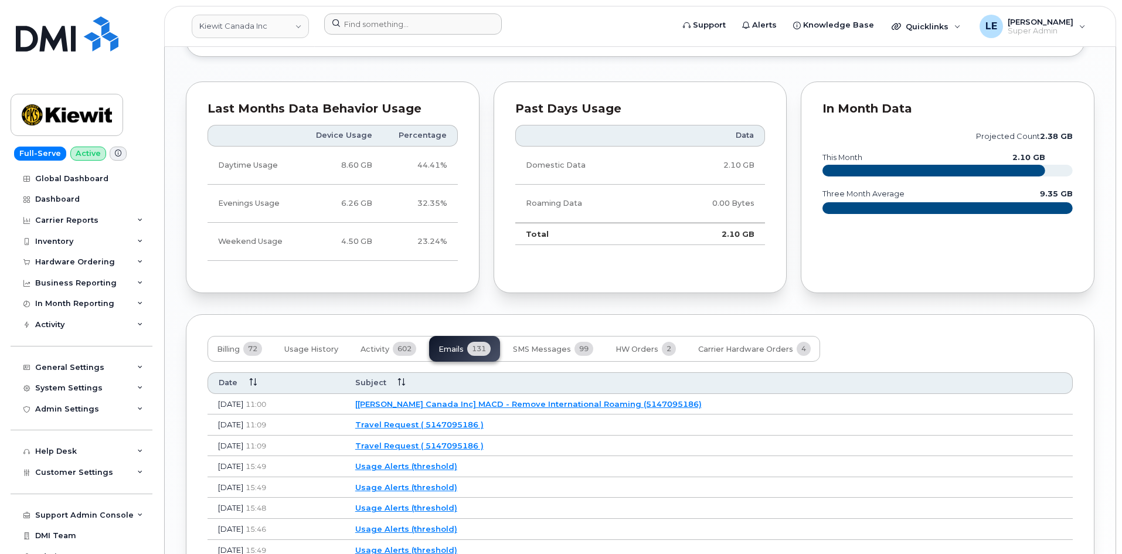
click at [459, 399] on link "[[PERSON_NAME] Canada Inc] MACD - Remove International Roaming (5147095186)" at bounding box center [528, 403] width 346 height 9
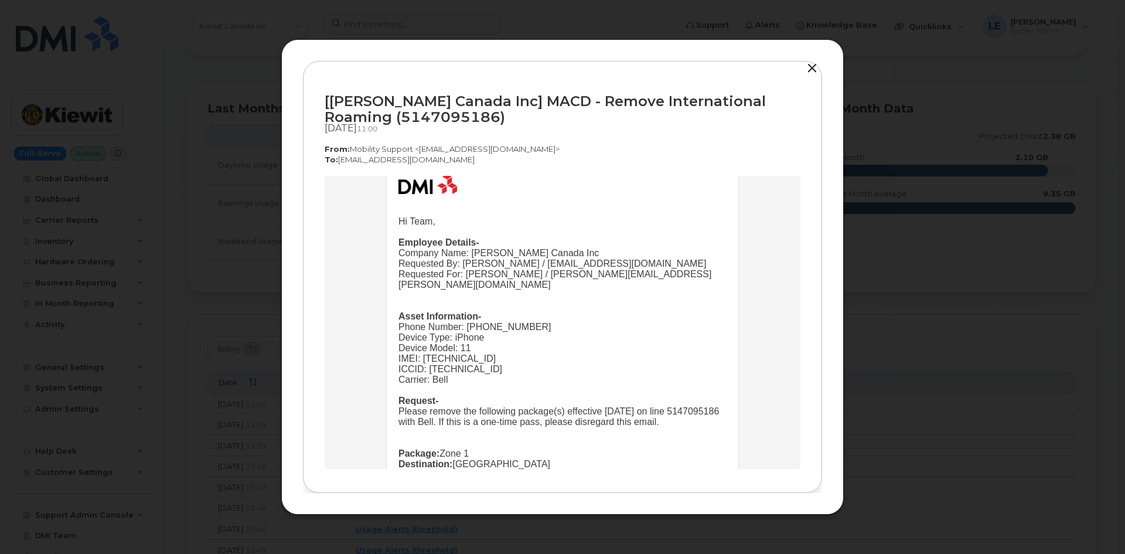
scroll to position [0, 0]
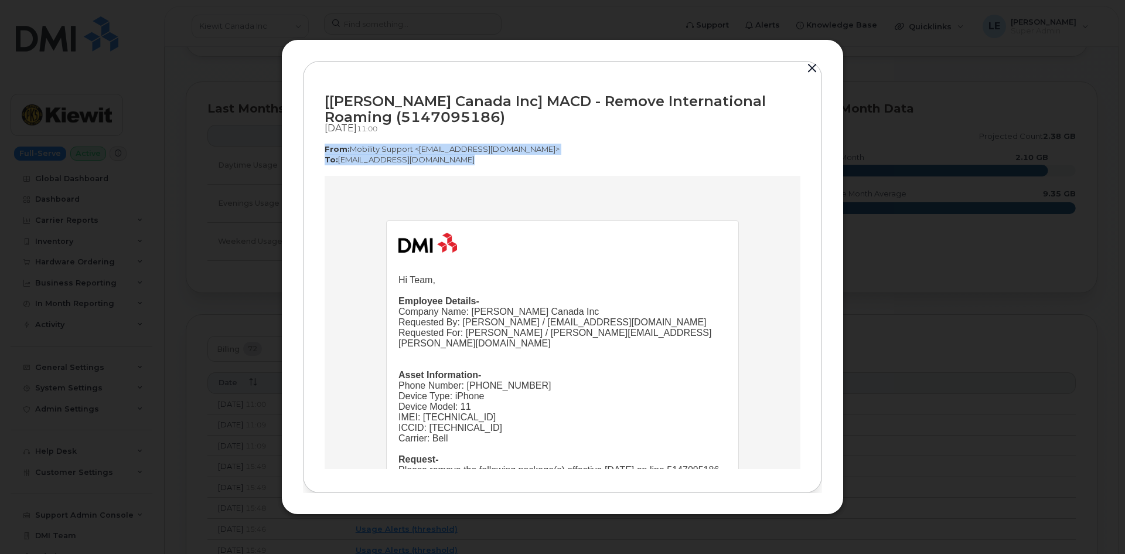
drag, startPoint x: 445, startPoint y: 144, endPoint x: 501, endPoint y: 159, distance: 57.7
click at [501, 159] on div "[[PERSON_NAME] Canada Inc] MACD - Remove International Roaming (5147095186) [DA…" at bounding box center [562, 277] width 519 height 432
copy div "From:  Mobility Support <[EMAIL_ADDRESS][DOMAIN_NAME]> To:  [EMAIL_ADDRESS][DOM…"
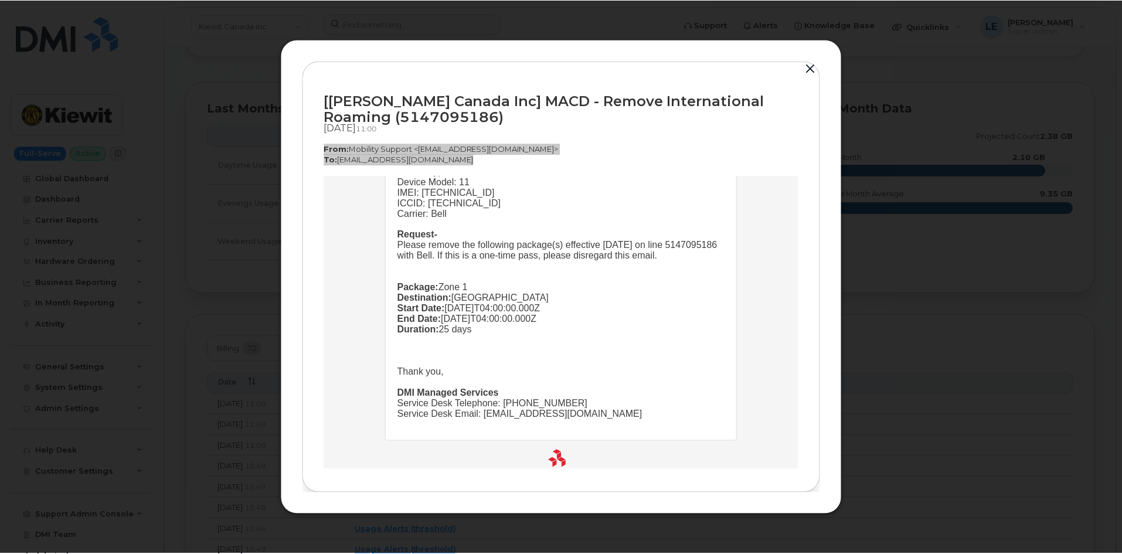
scroll to position [234, 0]
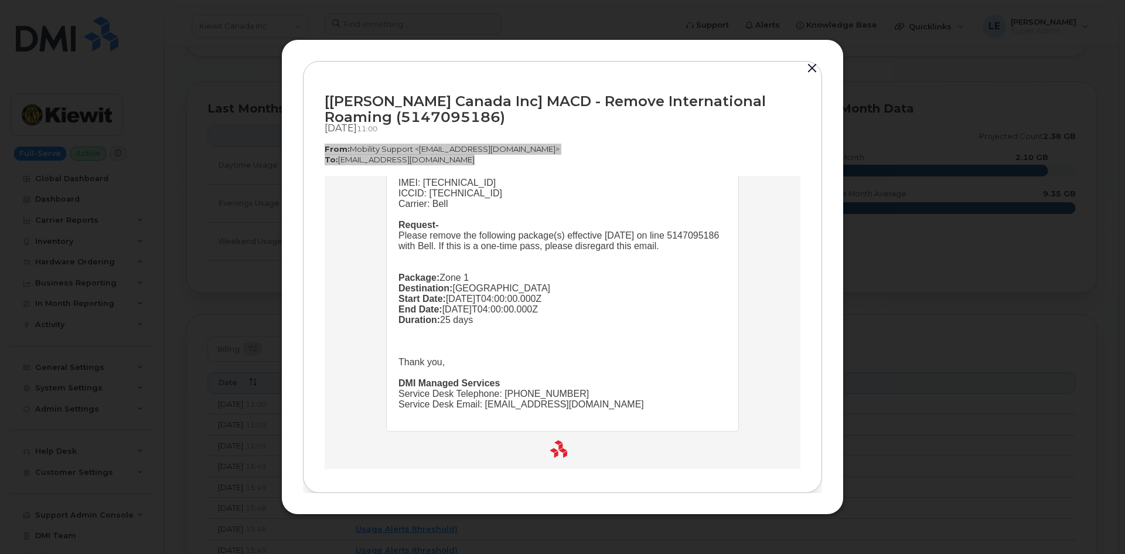
drag, startPoint x: 390, startPoint y: 276, endPoint x: 623, endPoint y: 397, distance: 262.4
click at [623, 397] on td "Hi Team, Employee Details- Company Name: [PERSON_NAME] Canada Inc Requested By:…" at bounding box center [563, 208] width 352 height 444
copy td "Hi Team, Employee Details- Company Name: [PERSON_NAME] Canada Inc Requested By:…"
click at [819, 64] on button "button" at bounding box center [812, 68] width 18 height 16
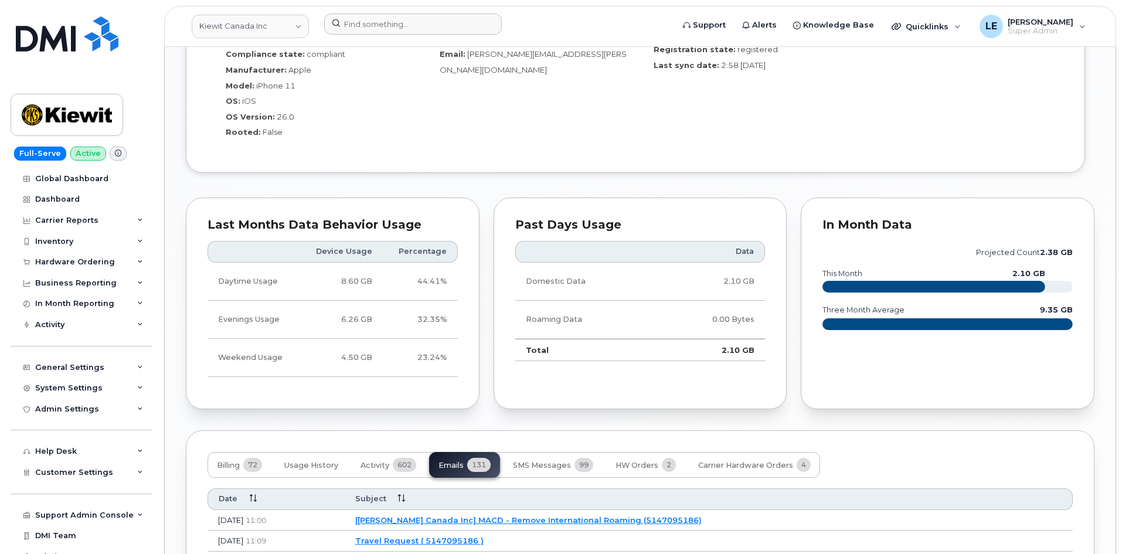
scroll to position [820, 0]
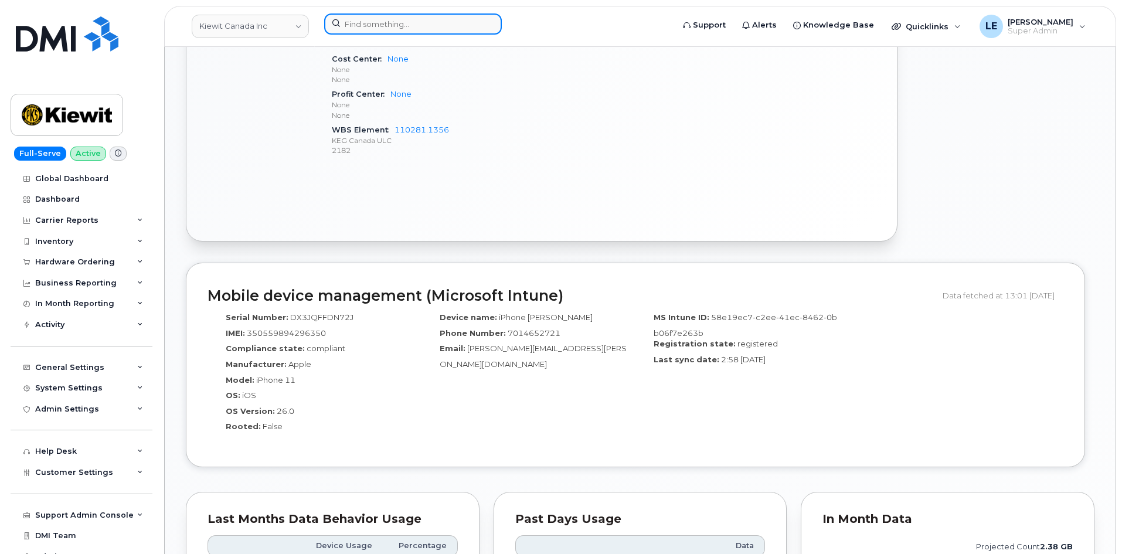
click at [362, 25] on input at bounding box center [413, 23] width 178 height 21
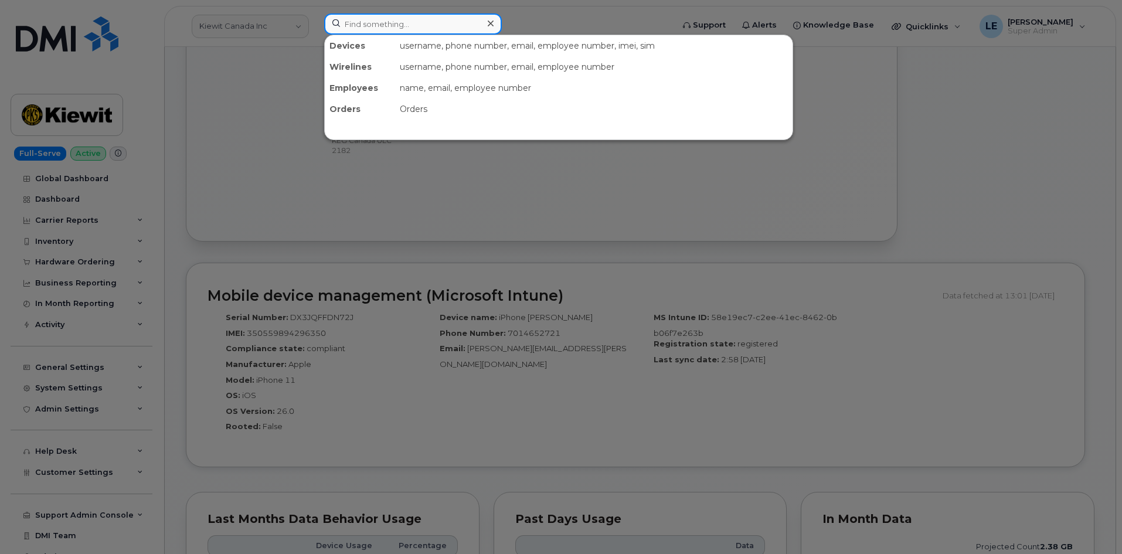
paste input "[PERSON_NAME][EMAIL_ADDRESS][PERSON_NAME][DOMAIN_NAME]"
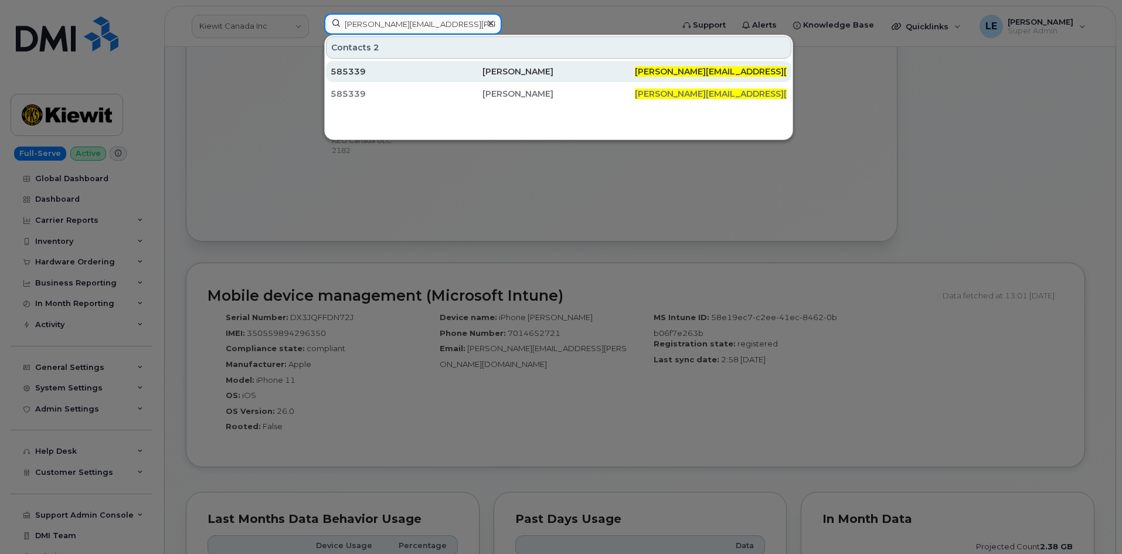
type input "[PERSON_NAME][EMAIL_ADDRESS][PERSON_NAME][DOMAIN_NAME]"
click at [396, 67] on div "585339" at bounding box center [406, 72] width 152 height 12
